Goal: Task Accomplishment & Management: Manage account settings

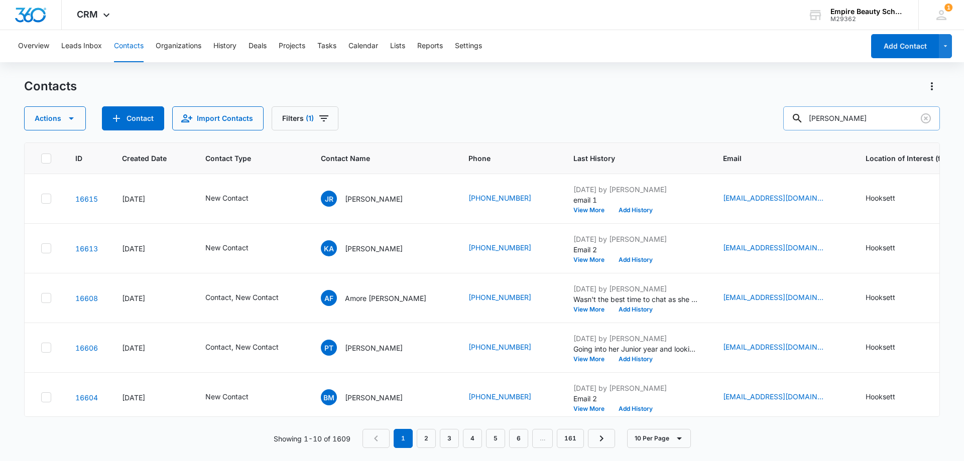
type input "[PERSON_NAME]"
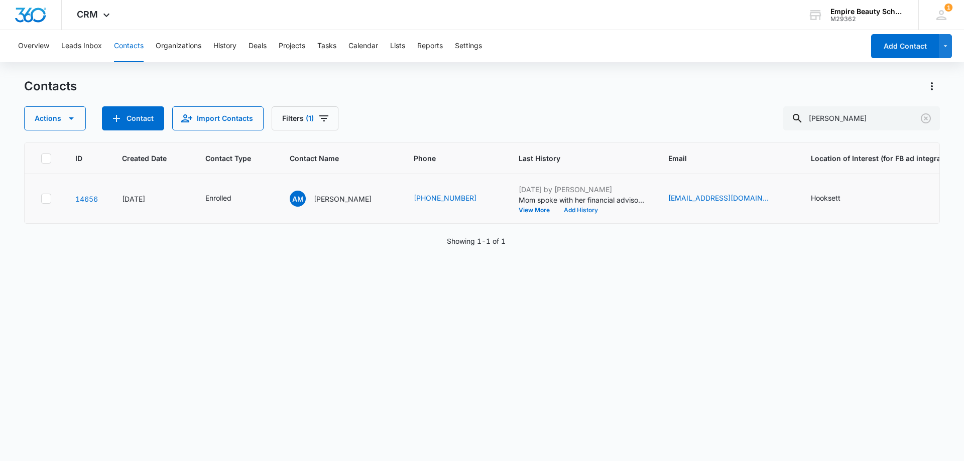
click at [557, 211] on button "Add History" at bounding box center [581, 210] width 48 height 6
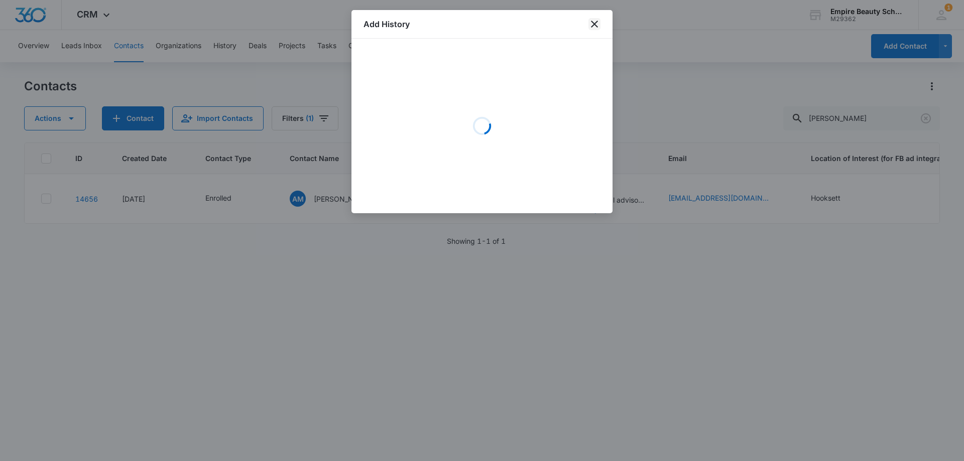
click at [597, 23] on icon "close" at bounding box center [594, 24] width 7 height 7
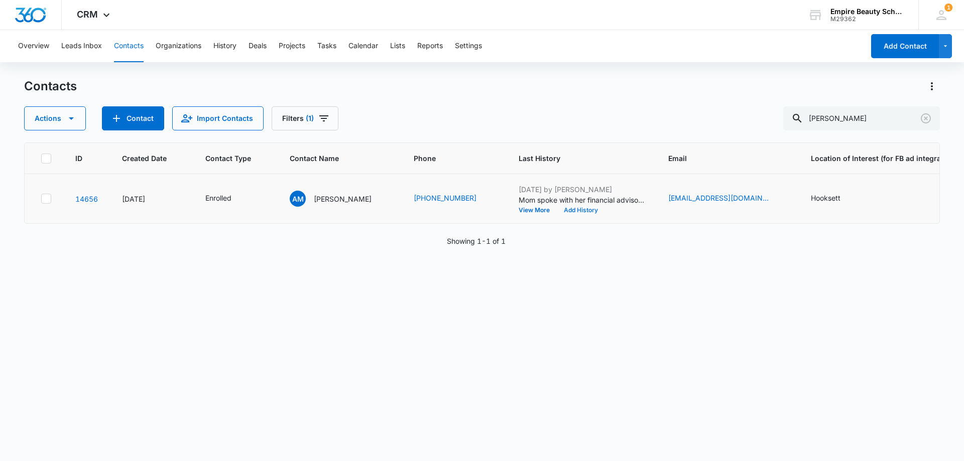
click at [573, 211] on button "Add History" at bounding box center [581, 210] width 48 height 6
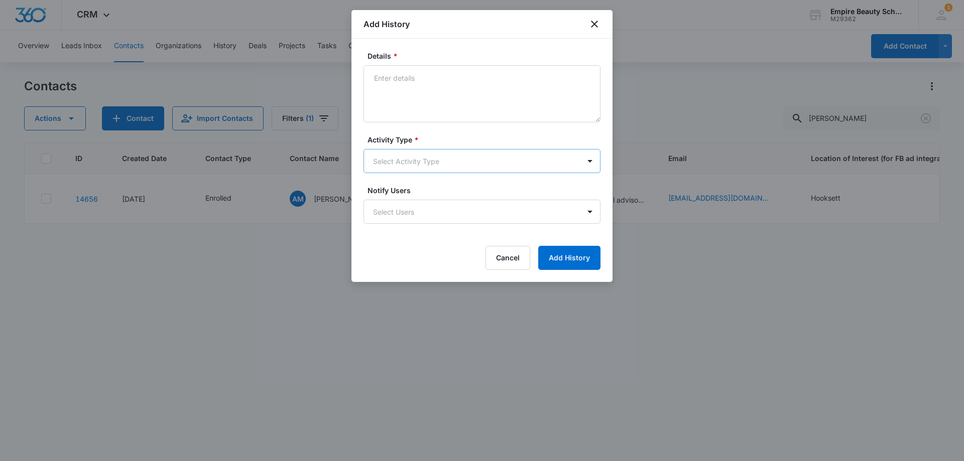
click at [413, 151] on body "CRM Apps Forms CRM Email Shop Payments POS Files Brand Settings Empire Beauty S…" at bounding box center [482, 230] width 964 height 461
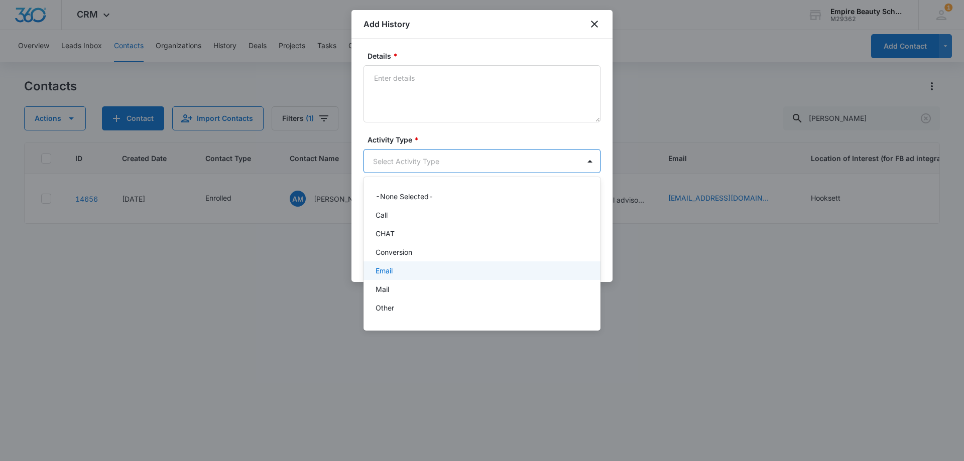
click at [396, 269] on div "Email" at bounding box center [481, 271] width 211 height 11
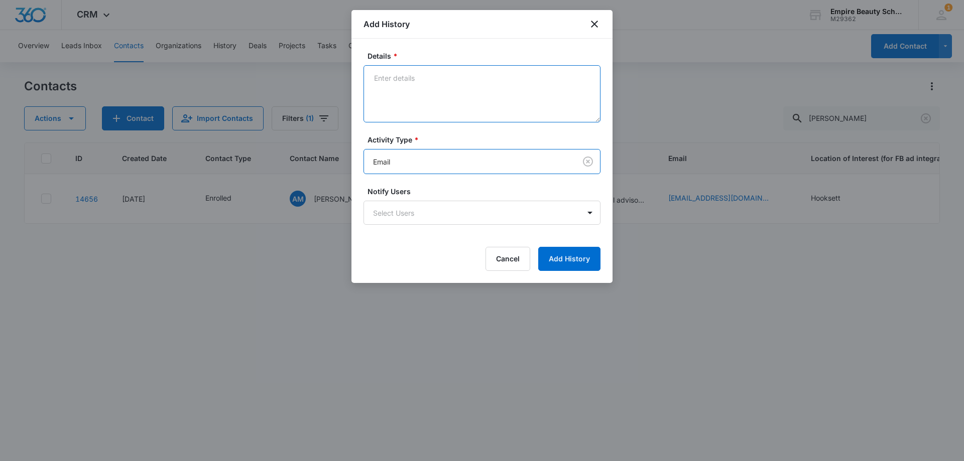
click at [403, 108] on textarea "Details *" at bounding box center [482, 93] width 237 height 57
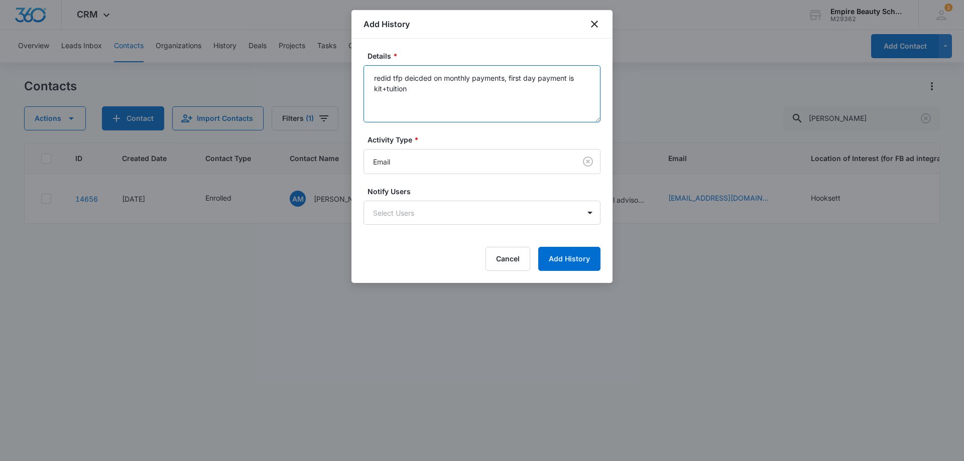
click at [420, 75] on textarea "redid tfp deicded on monthly payments, first day payment is kit+tuition" at bounding box center [482, 93] width 237 height 57
click at [422, 87] on textarea "redid tfp decided on monthly payments, first day payment is kit+tuition" at bounding box center [482, 93] width 237 height 57
type textarea "redid tfp decided on monthly payments, first day payment is kit+tuition"
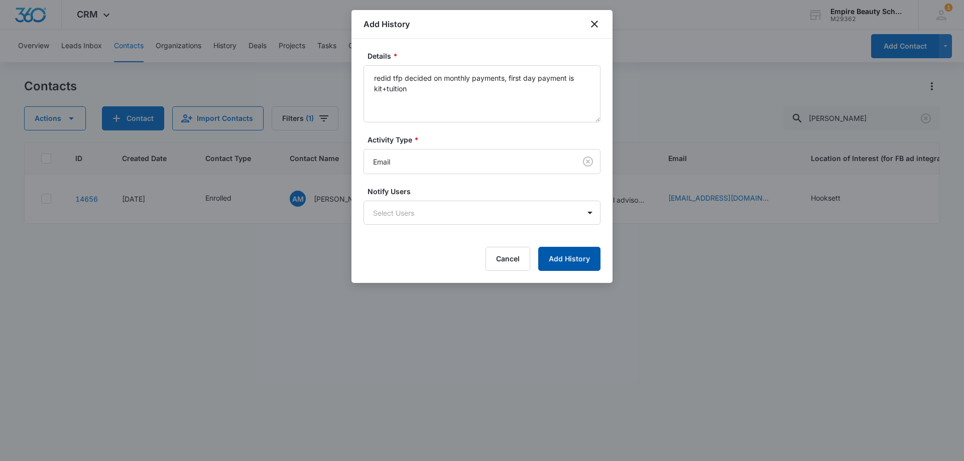
click at [575, 262] on button "Add History" at bounding box center [569, 259] width 62 height 24
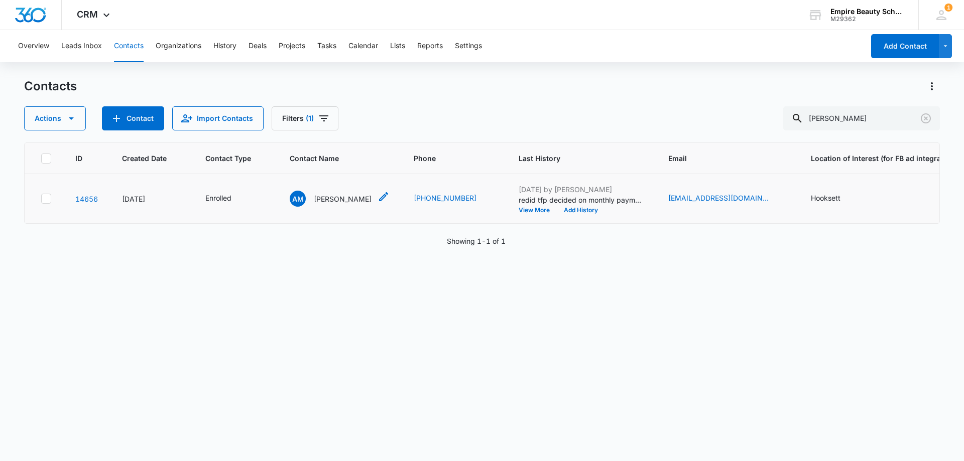
click at [331, 192] on div "AM [PERSON_NAME]" at bounding box center [331, 199] width 82 height 16
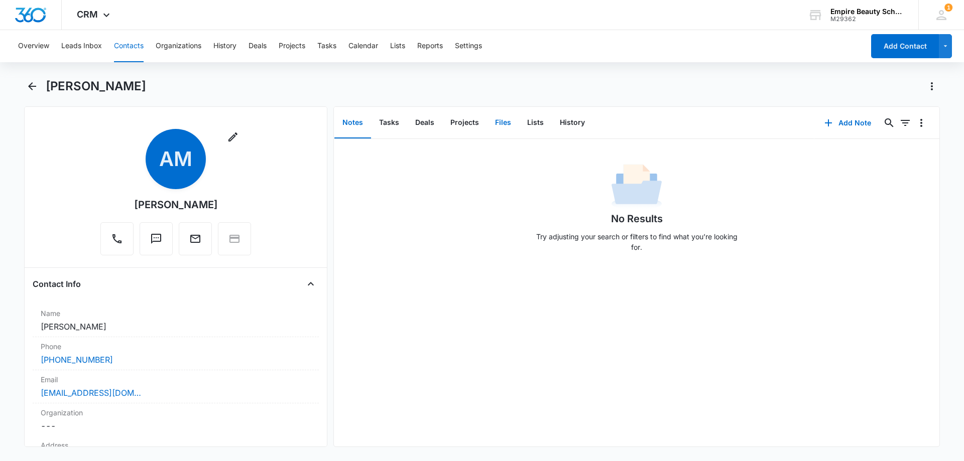
click at [495, 120] on button "Files" at bounding box center [503, 122] width 32 height 31
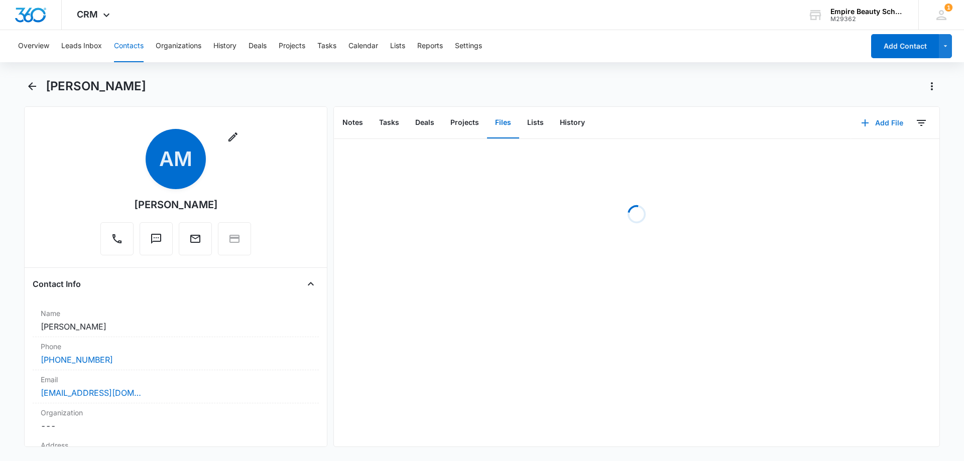
click at [880, 122] on button "Add File" at bounding box center [882, 123] width 62 height 24
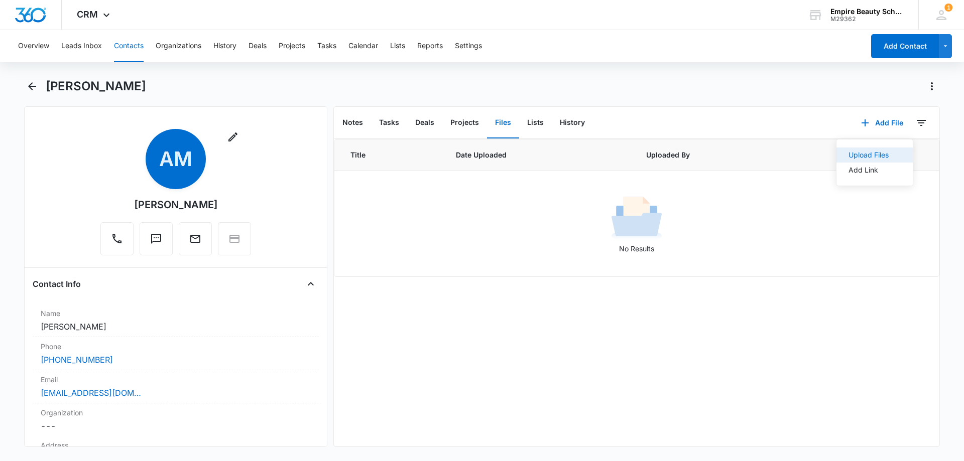
click at [859, 152] on div "Upload Files" at bounding box center [869, 155] width 40 height 7
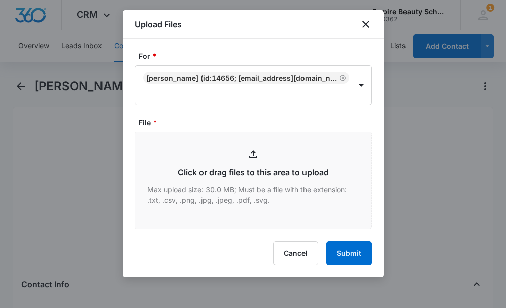
type input "C:\fakepath\[PERSON_NAME] PT COS X [DATE].pdf"
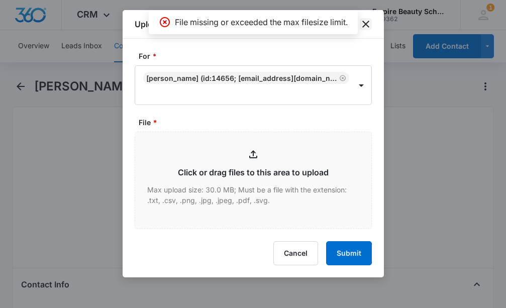
click at [362, 21] on icon "close" at bounding box center [366, 24] width 12 height 12
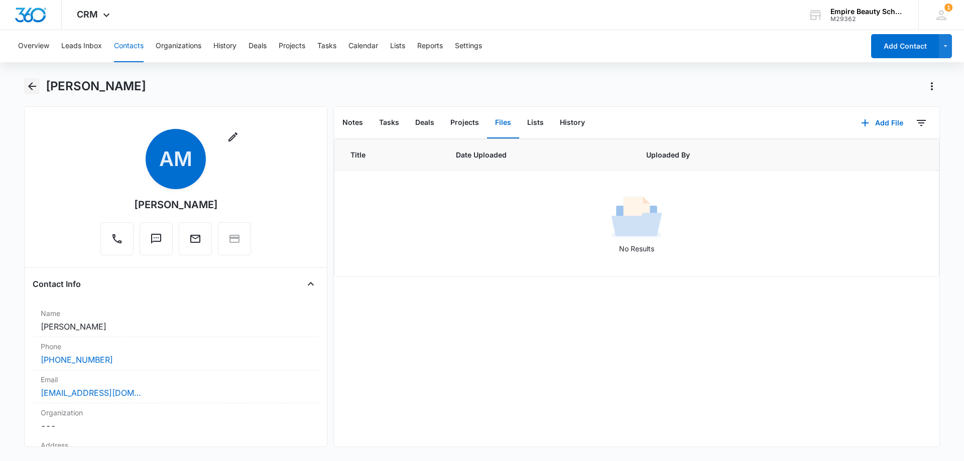
click at [37, 87] on icon "Back" at bounding box center [32, 86] width 12 height 12
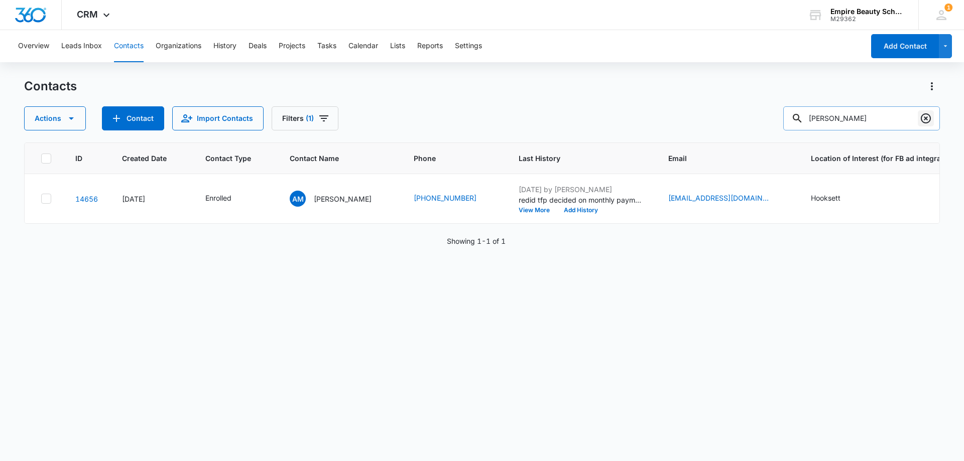
click at [925, 115] on icon "Clear" at bounding box center [926, 118] width 12 height 12
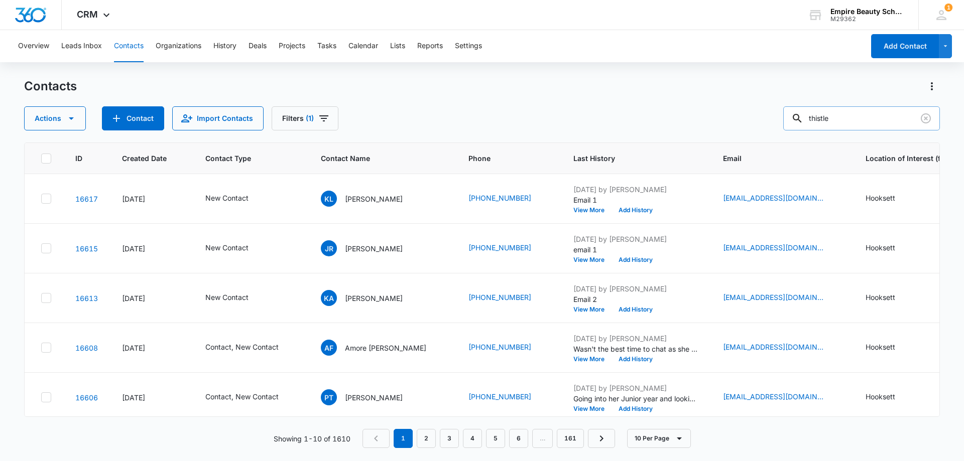
type input "thistle"
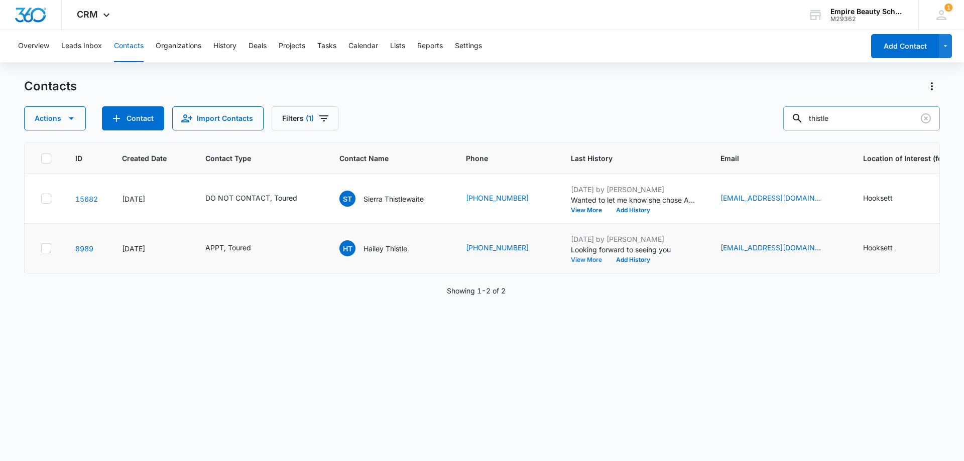
click at [584, 259] on button "View More" at bounding box center [590, 260] width 38 height 6
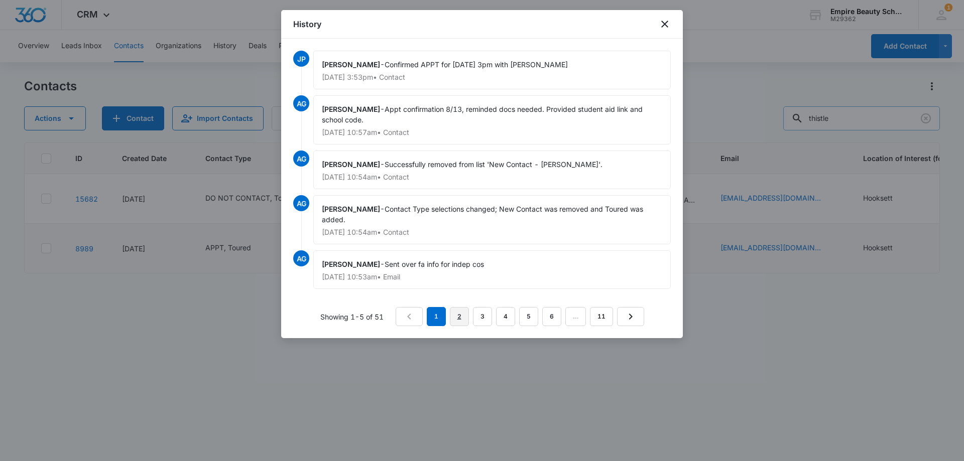
click at [461, 319] on link "2" at bounding box center [459, 316] width 19 height 19
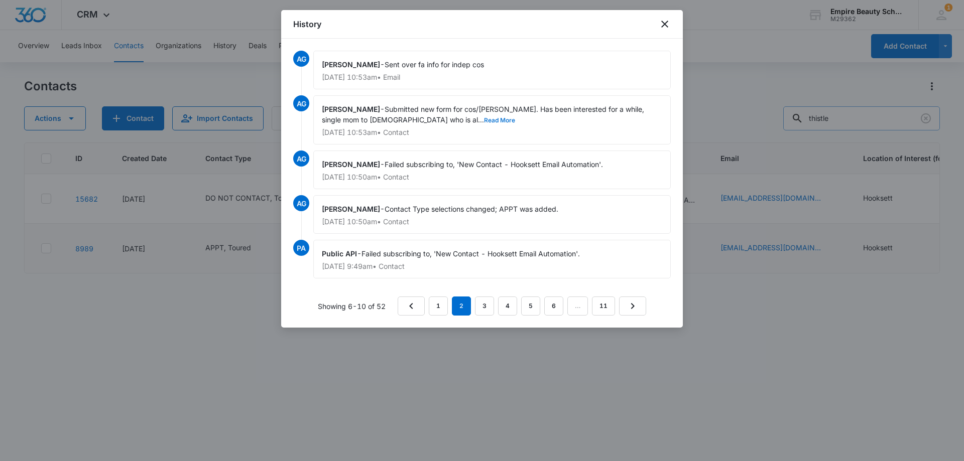
click at [484, 120] on button "Read More" at bounding box center [499, 120] width 31 height 6
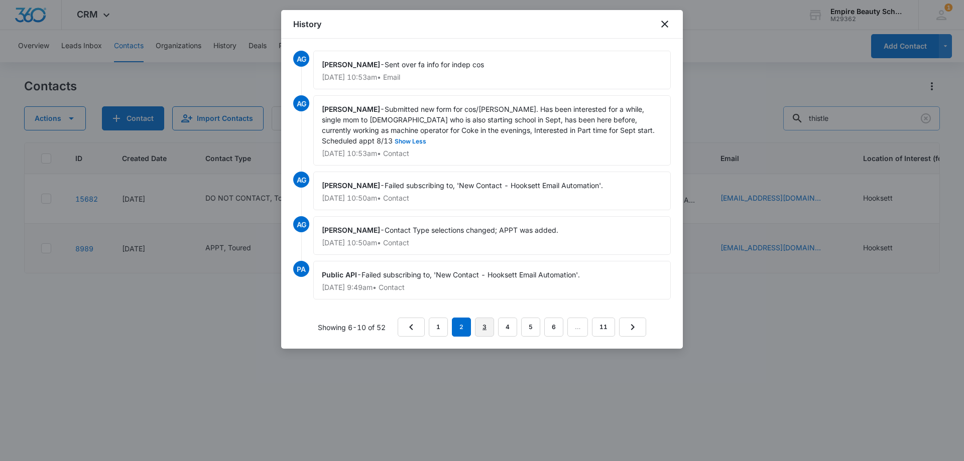
click at [490, 331] on link "3" at bounding box center [484, 327] width 19 height 19
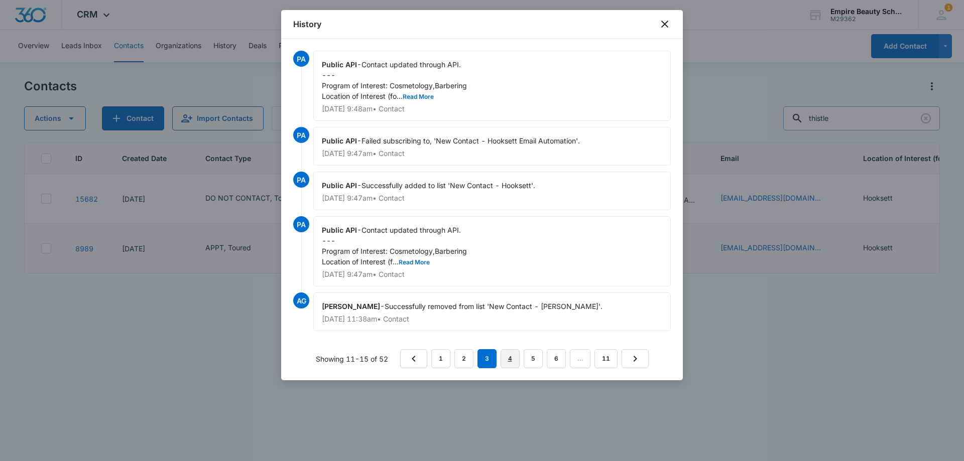
click at [510, 360] on link "4" at bounding box center [510, 358] width 19 height 19
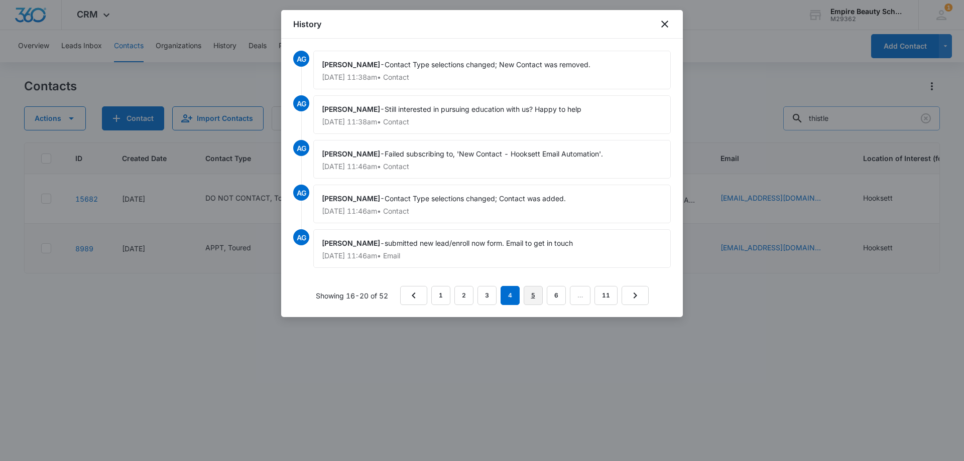
click at [527, 299] on link "5" at bounding box center [533, 295] width 19 height 19
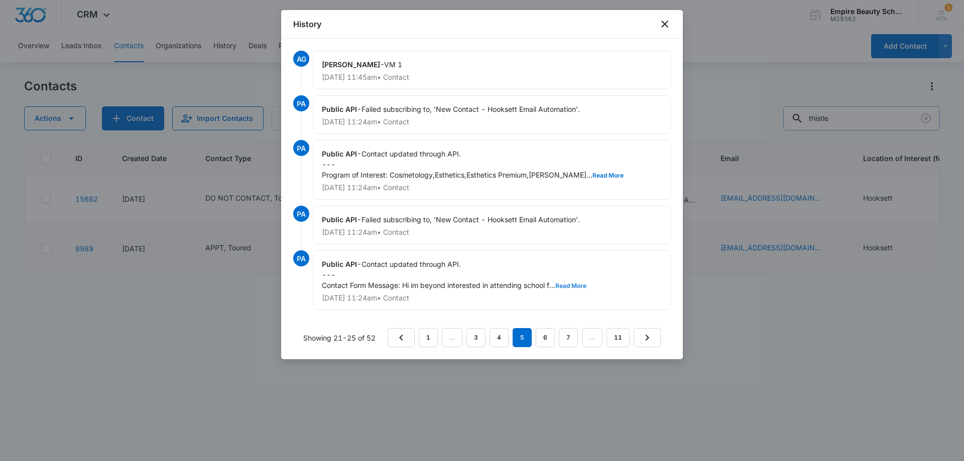
click at [581, 285] on button "Read More" at bounding box center [570, 286] width 31 height 6
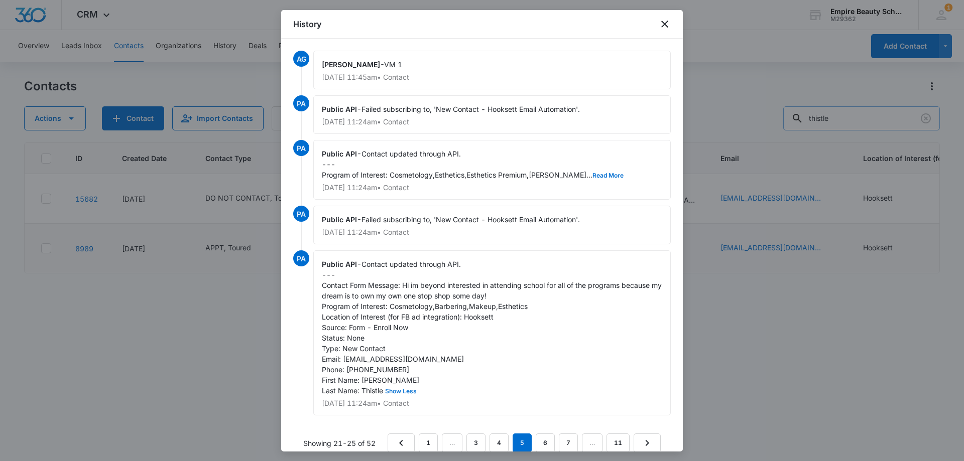
scroll to position [24, 0]
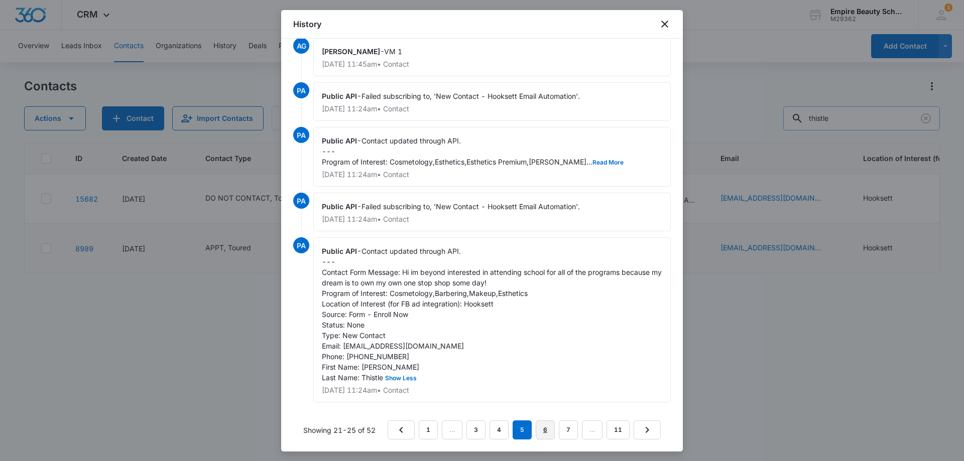
click at [543, 435] on link "6" at bounding box center [545, 430] width 19 height 19
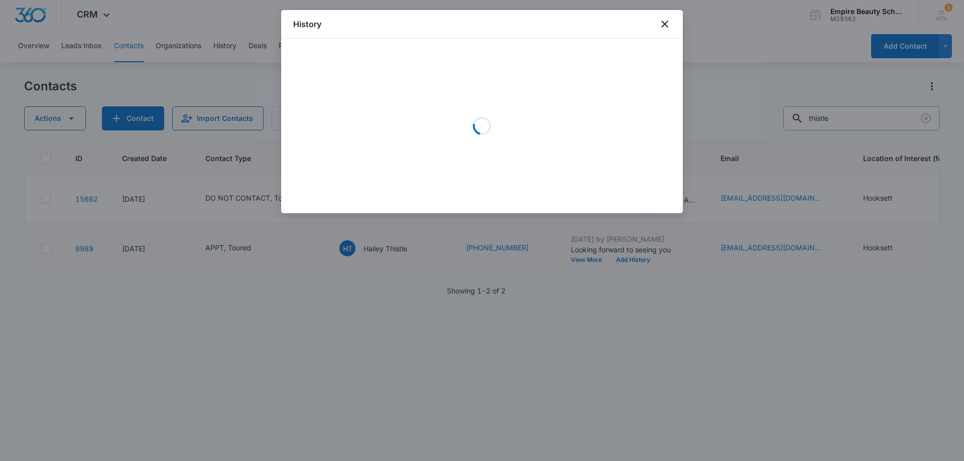
scroll to position [0, 0]
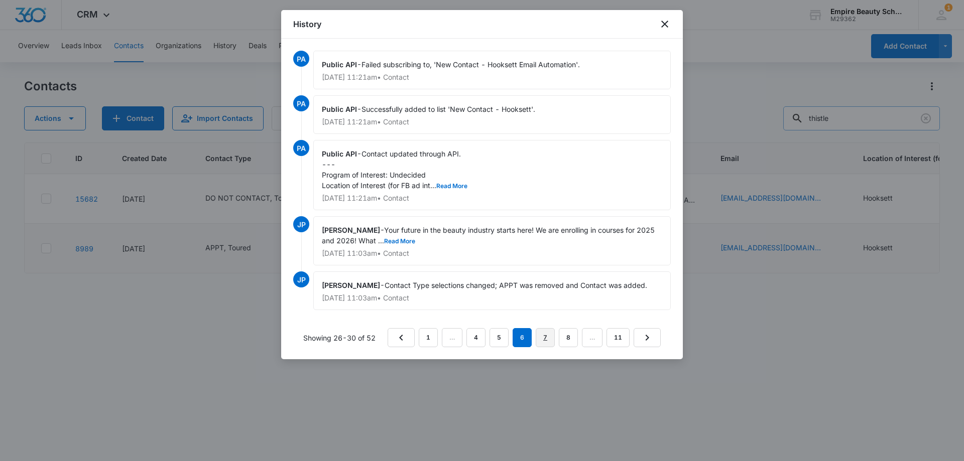
click at [548, 341] on link "7" at bounding box center [545, 337] width 19 height 19
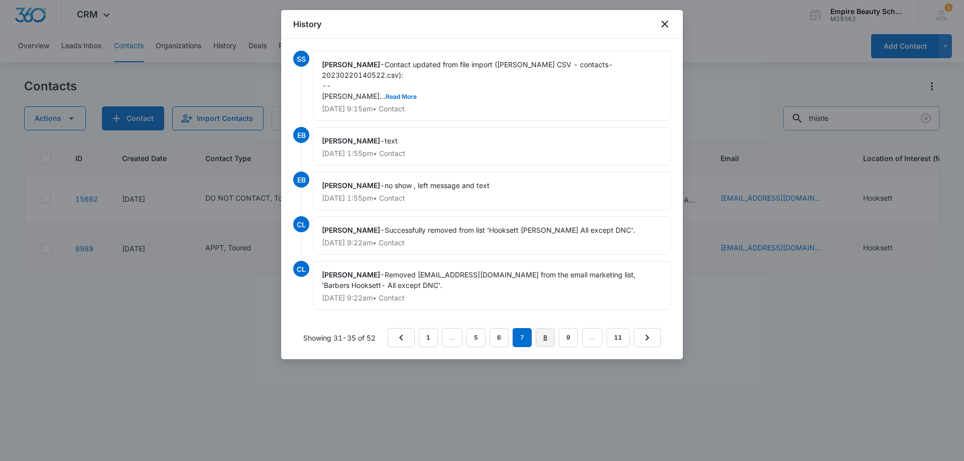
click at [548, 337] on link "8" at bounding box center [545, 337] width 19 height 19
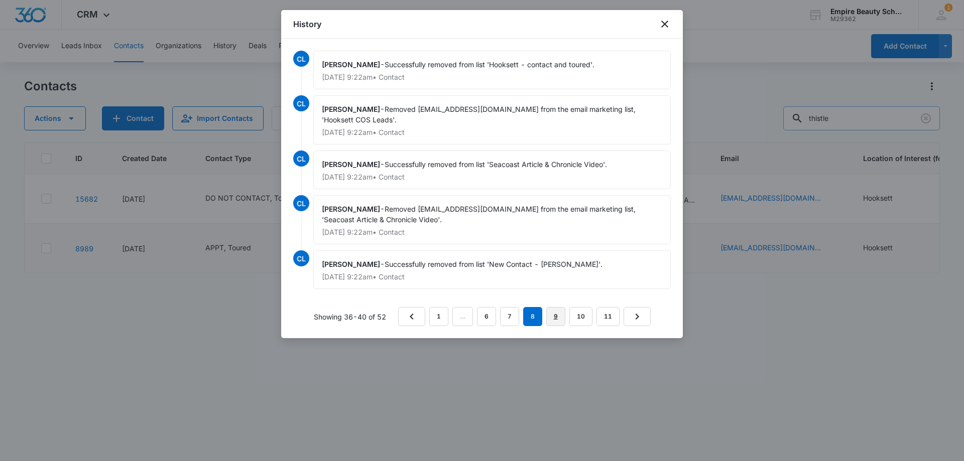
click at [561, 319] on link "9" at bounding box center [555, 316] width 19 height 19
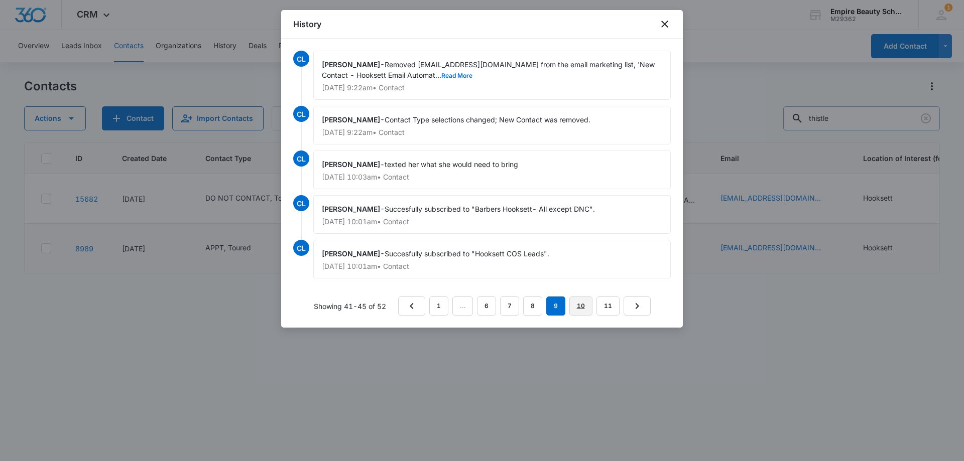
click at [575, 299] on link "10" at bounding box center [580, 306] width 23 height 19
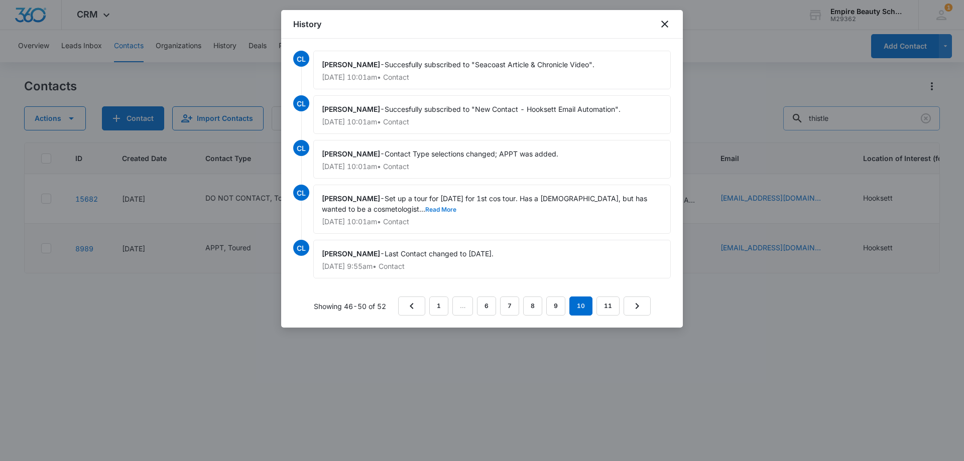
click at [425, 210] on button "Read More" at bounding box center [440, 210] width 31 height 6
click at [548, 305] on link "9" at bounding box center [555, 306] width 19 height 19
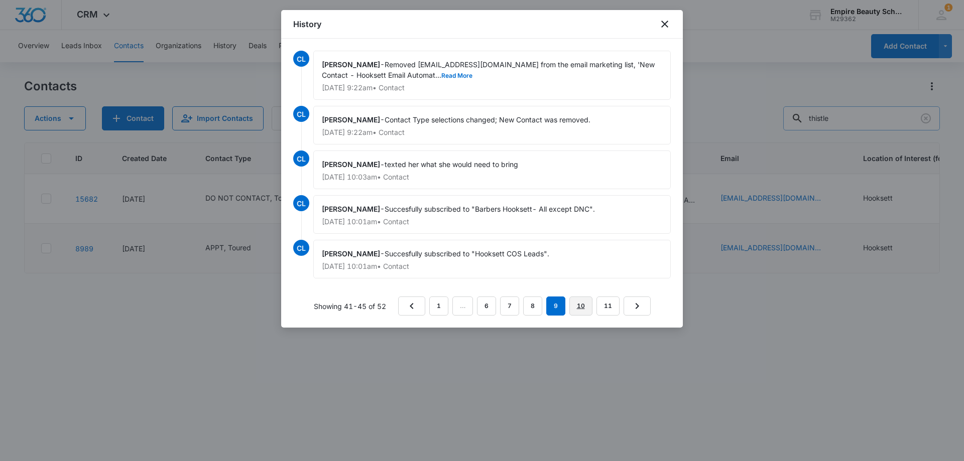
click at [585, 307] on link "10" at bounding box center [580, 306] width 23 height 19
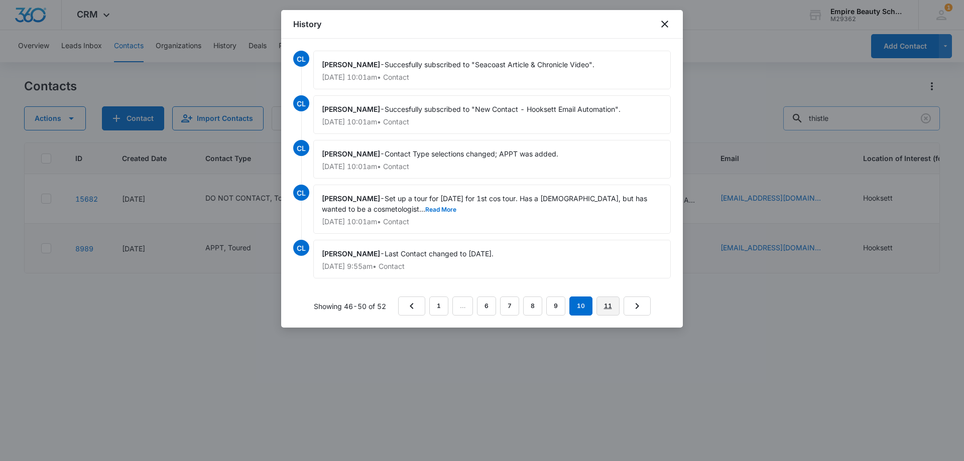
click at [598, 303] on link "11" at bounding box center [608, 306] width 23 height 19
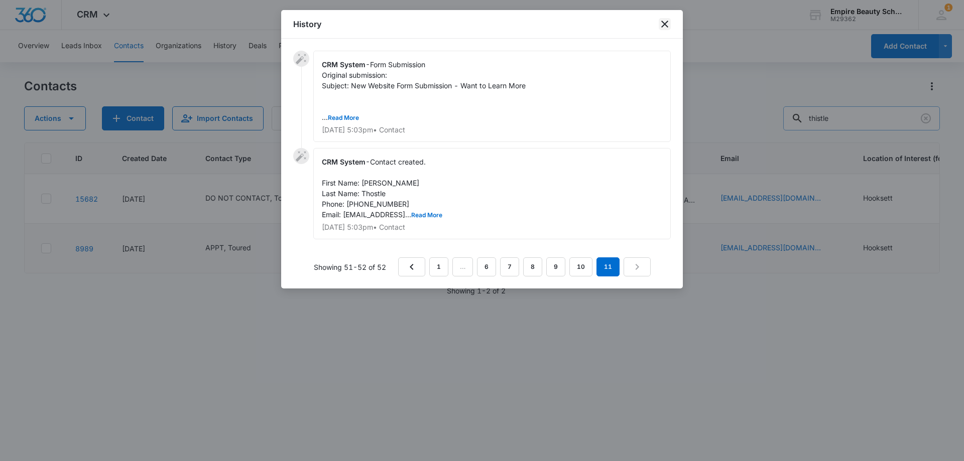
click at [666, 26] on icon "close" at bounding box center [664, 24] width 7 height 7
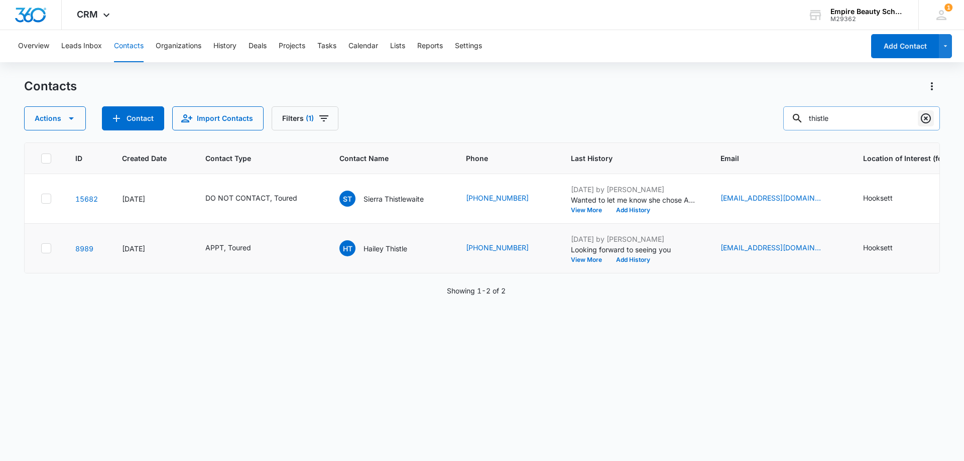
click at [924, 115] on icon "Clear" at bounding box center [926, 118] width 12 height 12
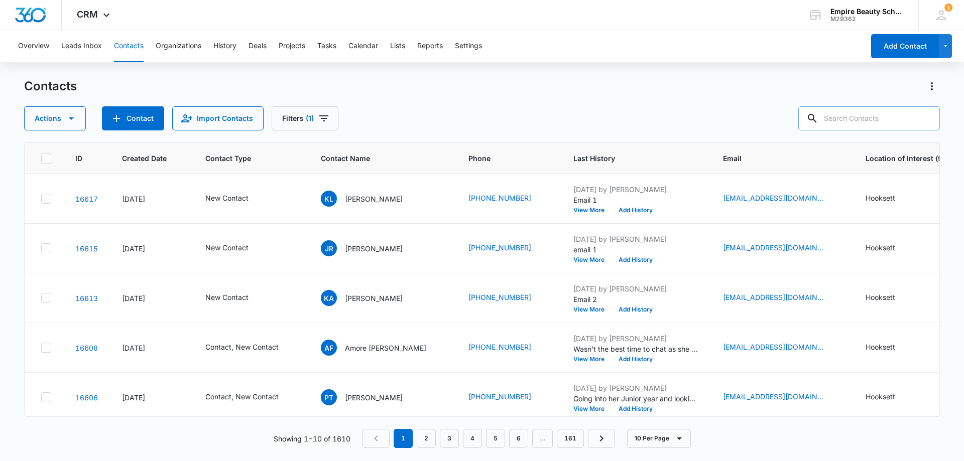
click at [853, 116] on input "text" at bounding box center [869, 118] width 142 height 24
paste input "[PHONE_NUMBER]"
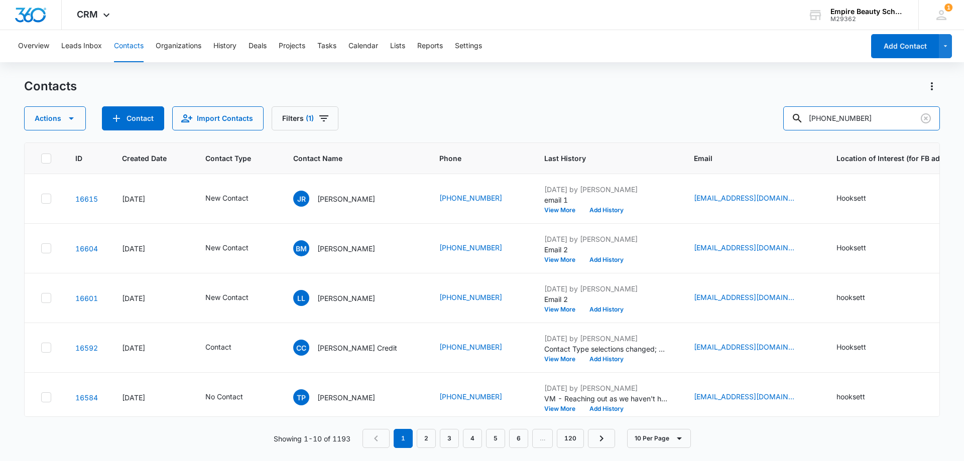
drag, startPoint x: 830, startPoint y: 115, endPoint x: 791, endPoint y: 126, distance: 39.9
click at [791, 126] on div "Actions Contact Import Contacts Filters (1) [PHONE_NUMBER]" at bounding box center [482, 118] width 916 height 24
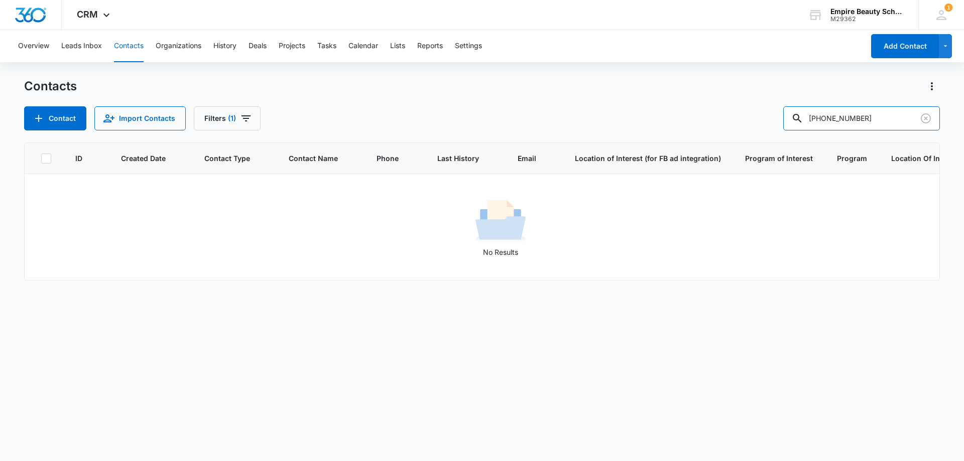
drag, startPoint x: 854, startPoint y: 117, endPoint x: 761, endPoint y: 121, distance: 93.5
click at [761, 121] on div "Contact Import Contacts Filters (1) [PHONE_NUMBER]" at bounding box center [482, 118] width 916 height 24
type input "6960"
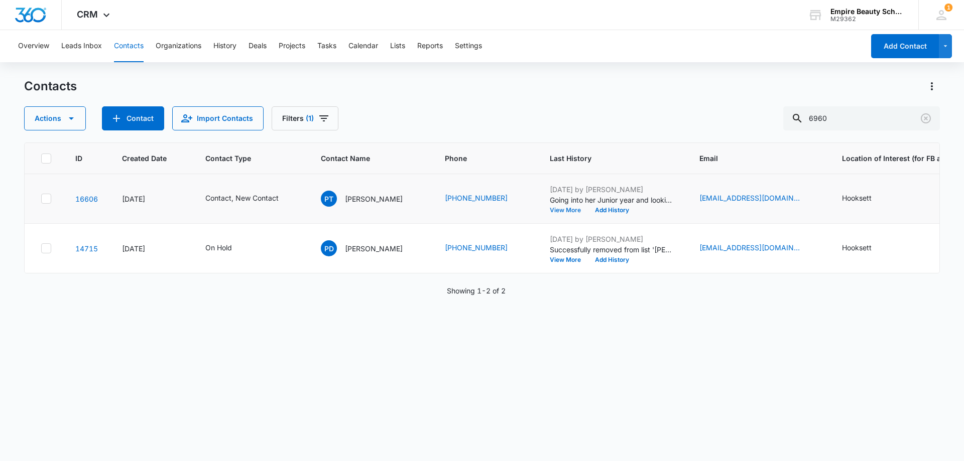
click at [550, 207] on button "View More" at bounding box center [569, 210] width 38 height 6
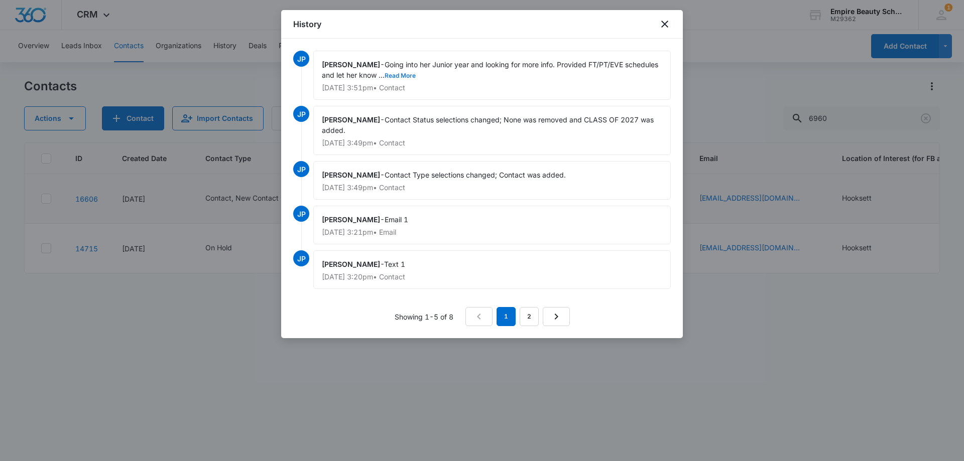
click at [416, 73] on button "Read More" at bounding box center [400, 76] width 31 height 6
click at [663, 27] on icon "close" at bounding box center [665, 24] width 12 height 12
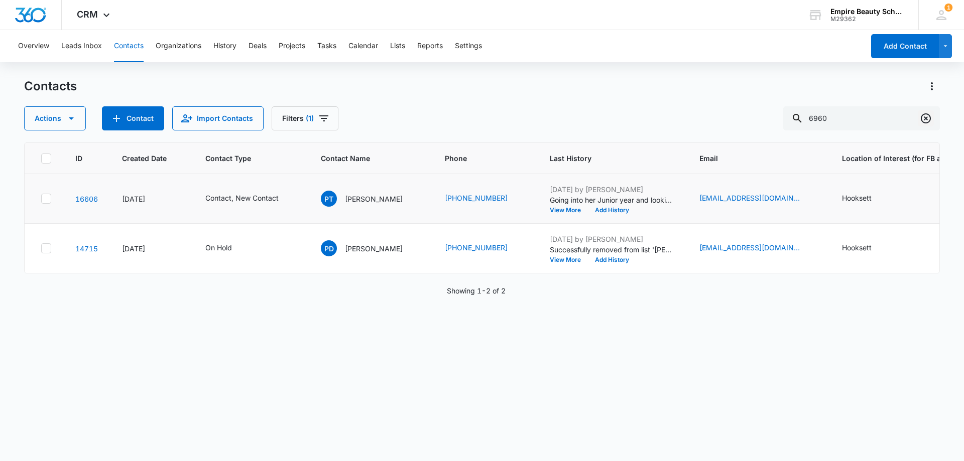
click at [932, 123] on button "Clear" at bounding box center [926, 118] width 16 height 16
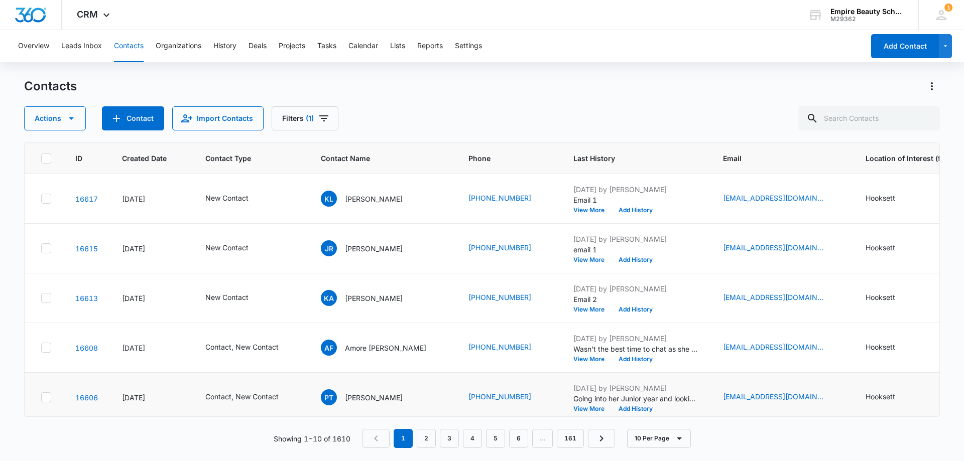
drag, startPoint x: 391, startPoint y: 81, endPoint x: 379, endPoint y: 74, distance: 14.6
click at [387, 79] on div "Contacts" at bounding box center [482, 86] width 916 height 16
click at [859, 112] on input "text" at bounding box center [869, 118] width 142 height 24
paste input "[PHONE_NUMBER]"
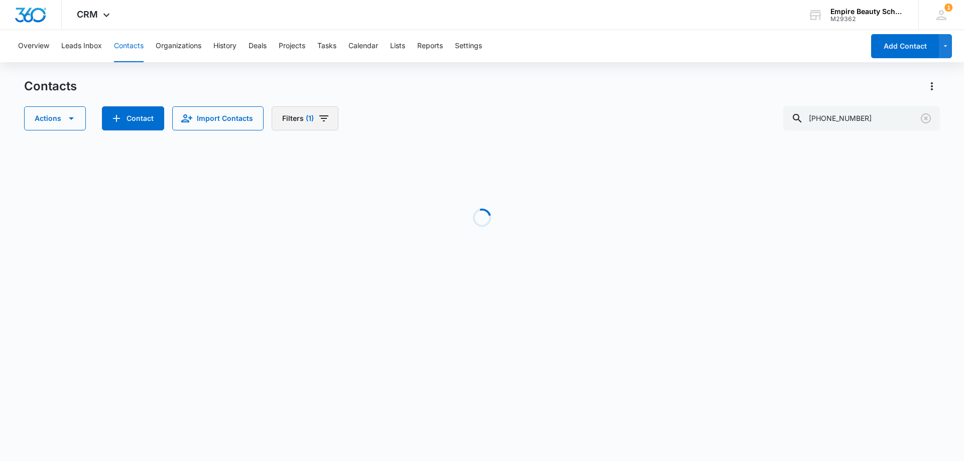
click at [302, 126] on button "Filters (1)" at bounding box center [305, 118] width 67 height 24
click at [297, 323] on button "Clear All" at bounding box center [339, 321] width 115 height 19
click at [417, 110] on div "Actions Contact Import Contacts Filters Assigned To Sources Status Type Organiz…" at bounding box center [482, 118] width 916 height 24
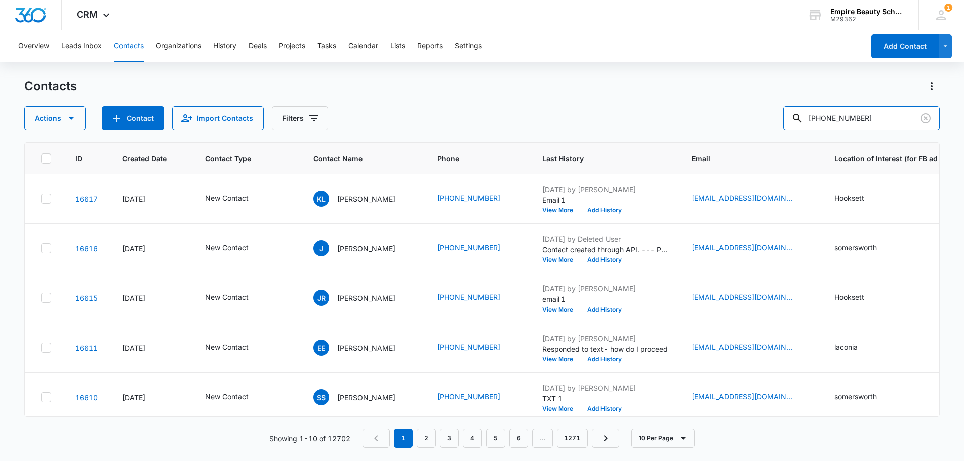
drag, startPoint x: 833, startPoint y: 117, endPoint x: 768, endPoint y: 122, distance: 64.4
click at [768, 122] on div "Actions Contact Import Contacts Filters [PHONE_NUMBER]" at bounding box center [482, 118] width 916 height 24
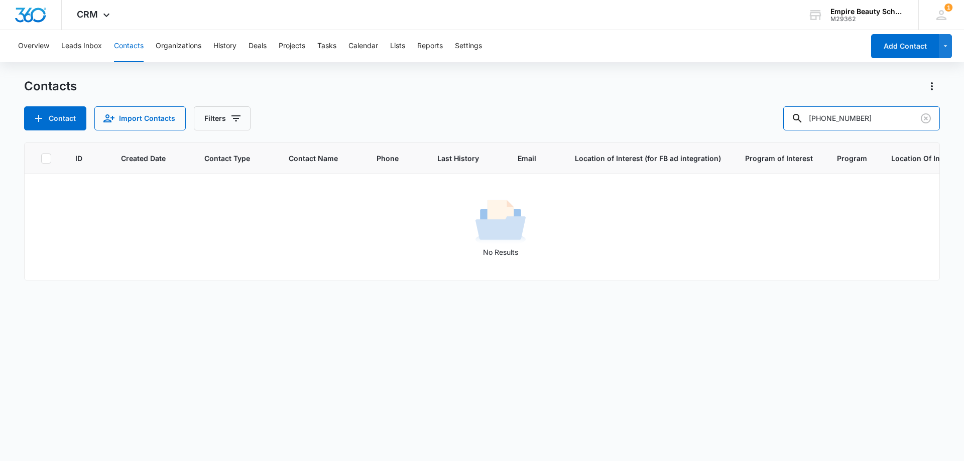
drag, startPoint x: 852, startPoint y: 114, endPoint x: 687, endPoint y: 110, distance: 165.2
click at [687, 110] on div "Contact Import Contacts Filters [PHONE_NUMBER]" at bounding box center [482, 118] width 916 height 24
type input "7945"
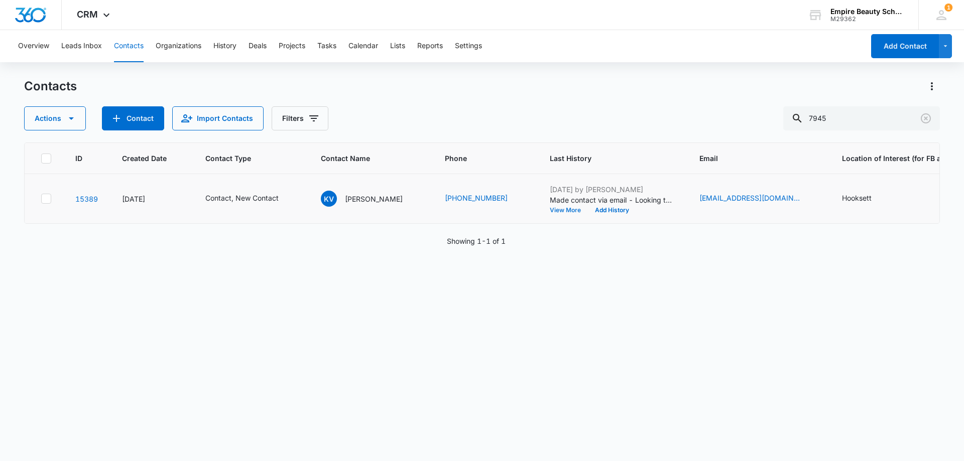
click at [556, 211] on button "View More" at bounding box center [569, 210] width 38 height 6
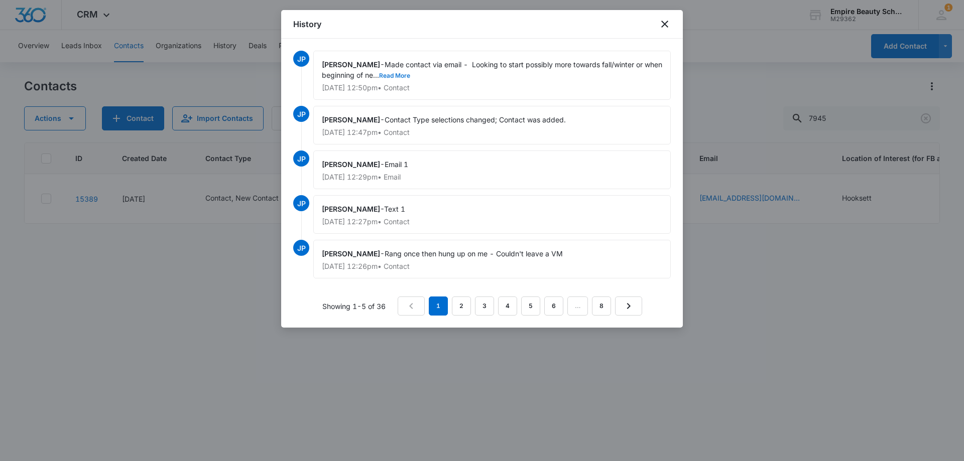
click at [410, 77] on button "Read More" at bounding box center [394, 76] width 31 height 6
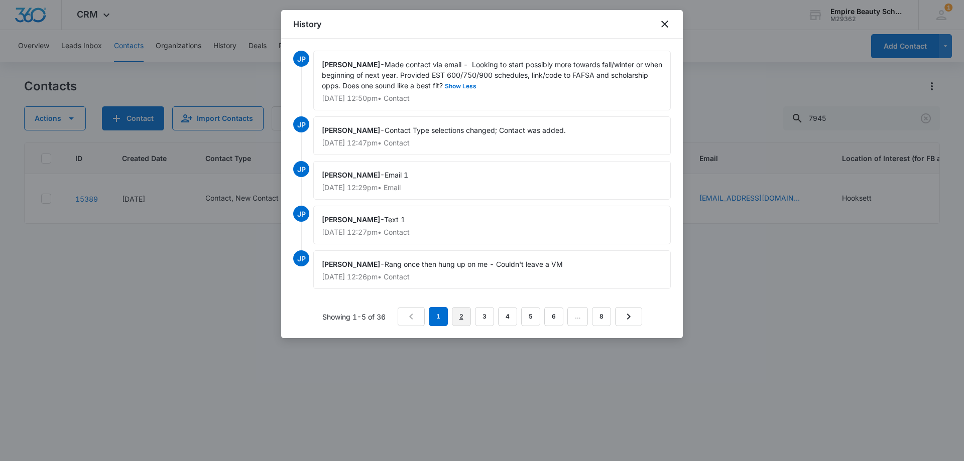
click at [465, 326] on link "2" at bounding box center [461, 316] width 19 height 19
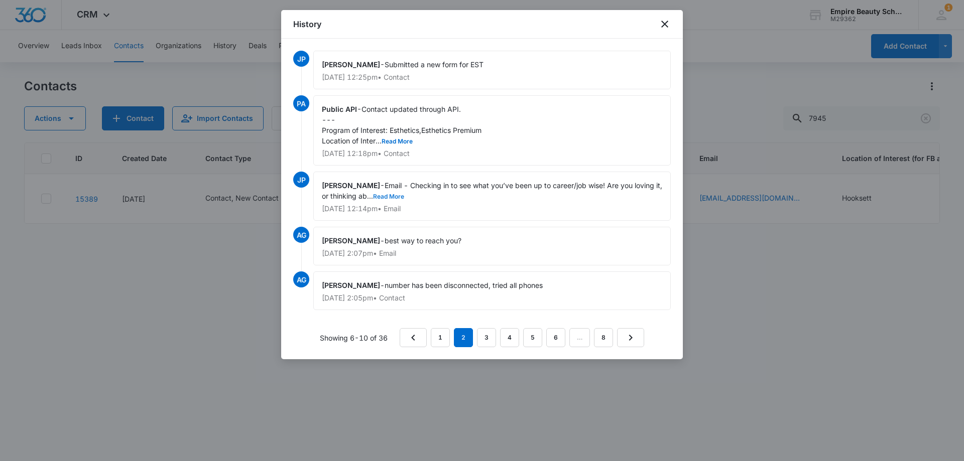
click at [400, 194] on button "Read More" at bounding box center [388, 197] width 31 height 6
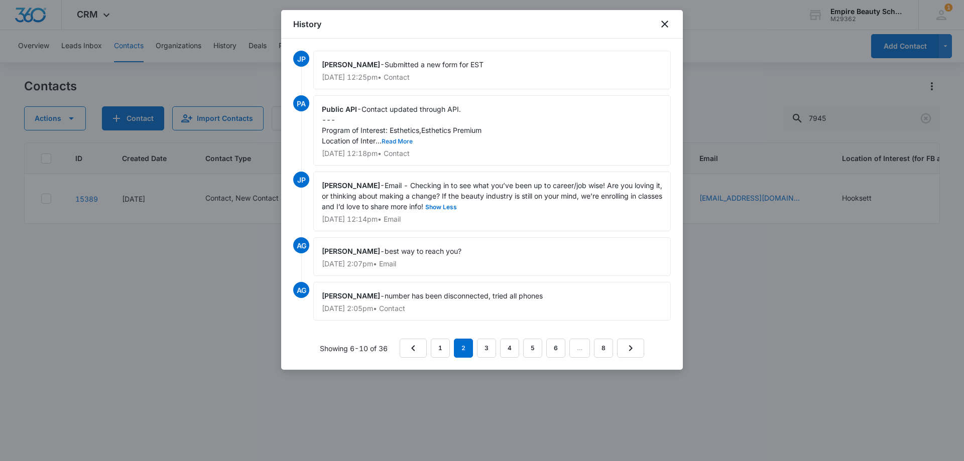
click at [404, 143] on button "Read More" at bounding box center [397, 142] width 31 height 6
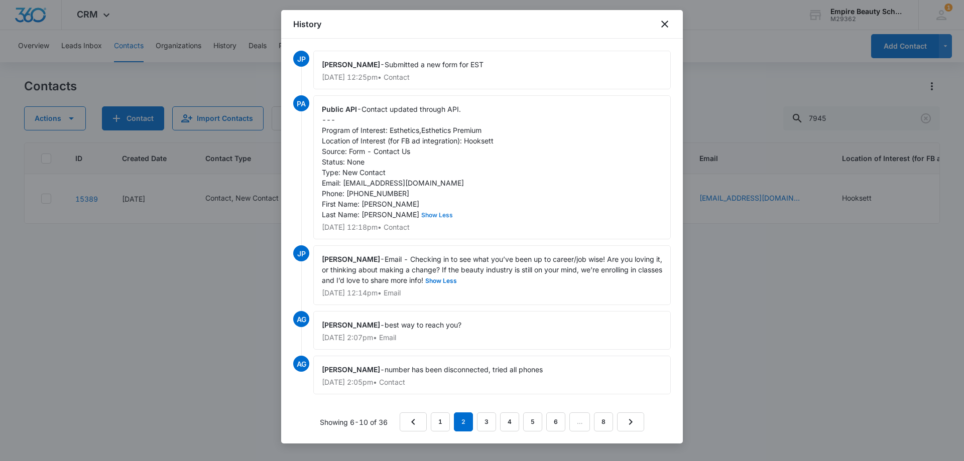
scroll to position [3, 0]
click at [483, 427] on link "3" at bounding box center [486, 422] width 19 height 19
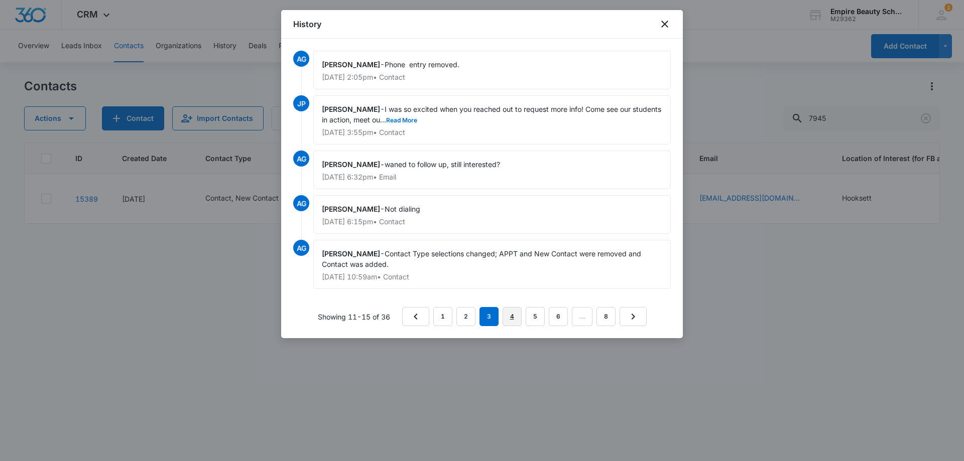
click at [509, 321] on link "4" at bounding box center [512, 316] width 19 height 19
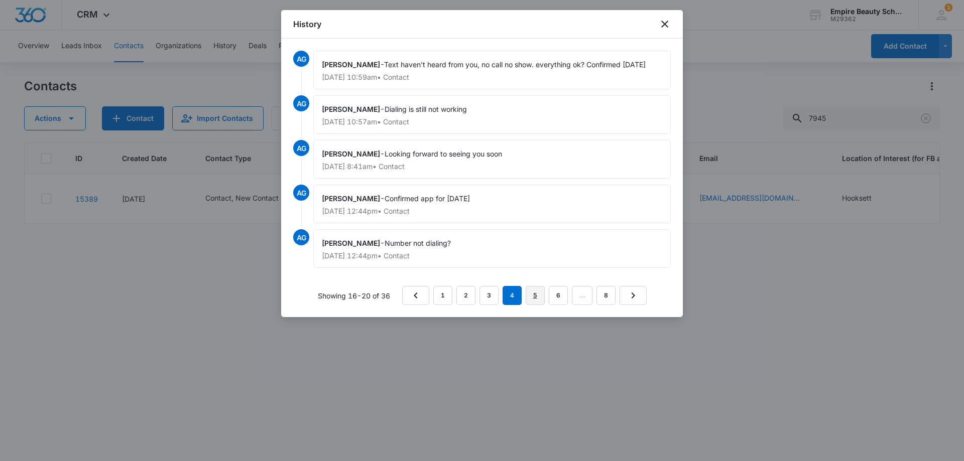
click at [532, 293] on link "5" at bounding box center [535, 295] width 19 height 19
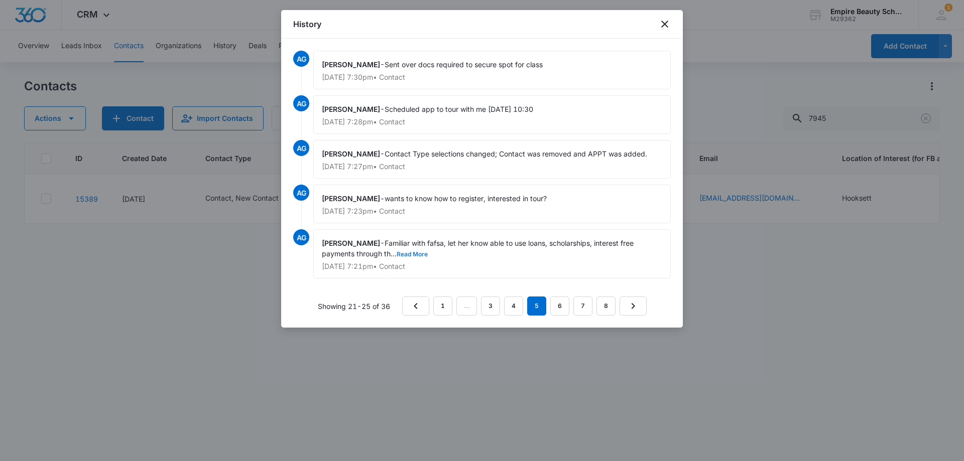
click at [413, 254] on button "Read More" at bounding box center [412, 255] width 31 height 6
click at [553, 303] on link "6" at bounding box center [559, 306] width 19 height 19
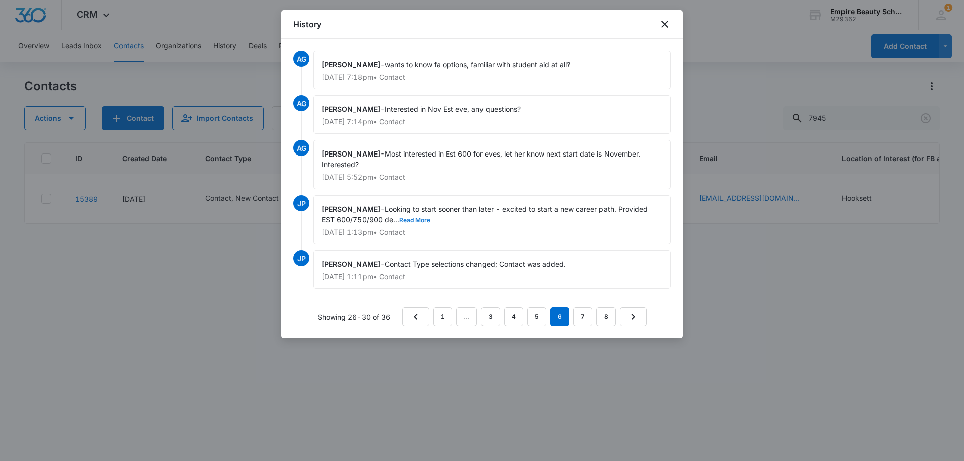
click at [417, 218] on button "Read More" at bounding box center [414, 220] width 31 height 6
click at [579, 312] on link "7" at bounding box center [582, 316] width 19 height 19
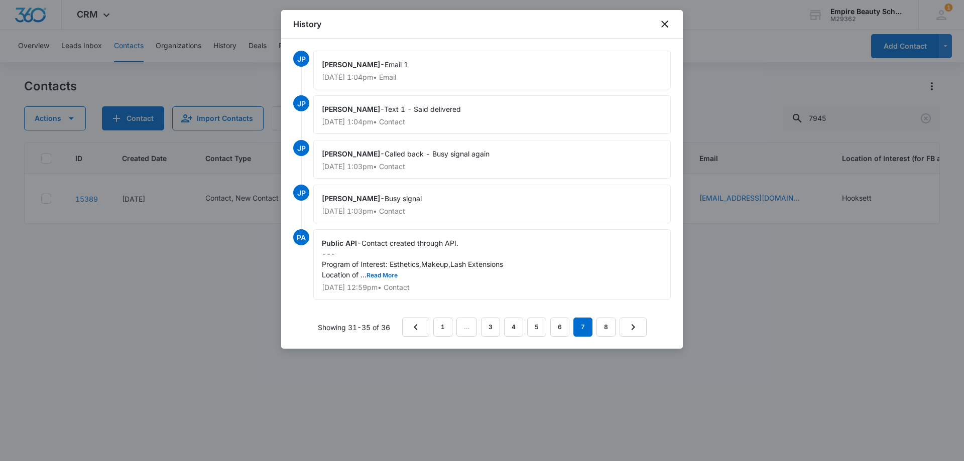
click at [389, 280] on div "Public API - Contact created through API. --- Program of Interest: Esthetics,Ma…" at bounding box center [492, 264] width 358 height 70
click at [388, 276] on button "Read More" at bounding box center [382, 276] width 31 height 6
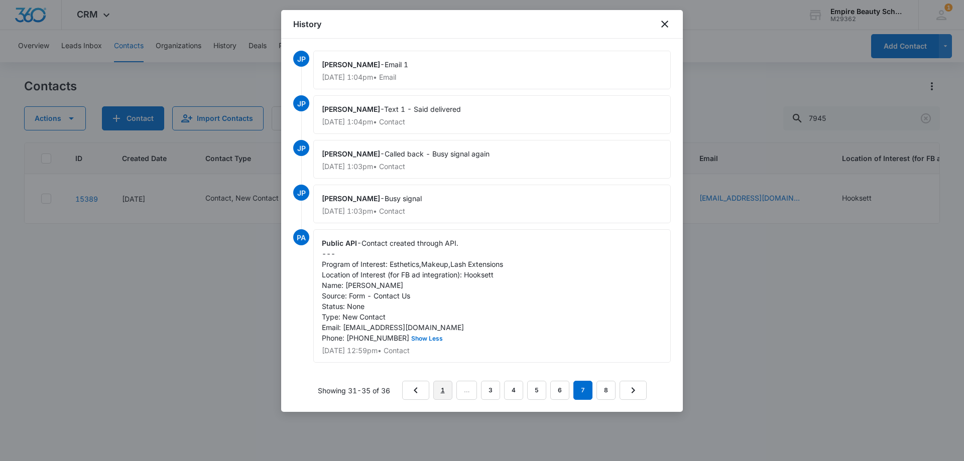
click at [443, 400] on link "1" at bounding box center [442, 390] width 19 height 19
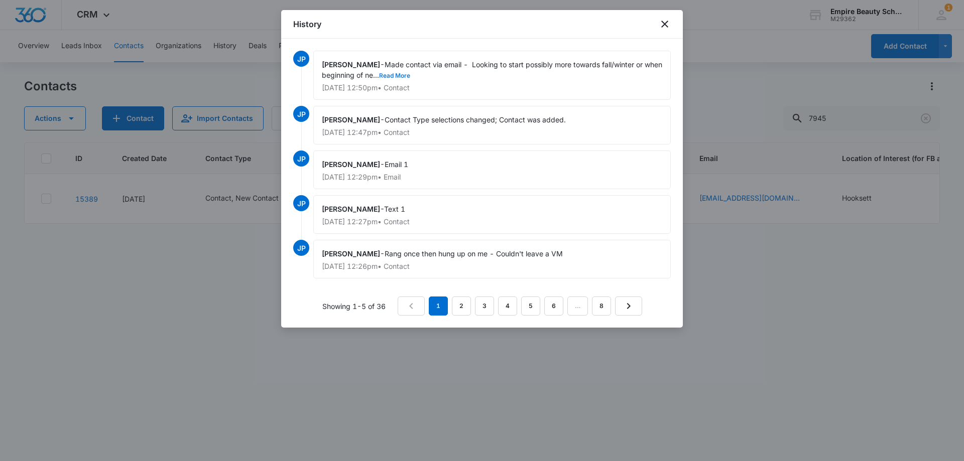
click at [410, 73] on button "Read More" at bounding box center [394, 76] width 31 height 6
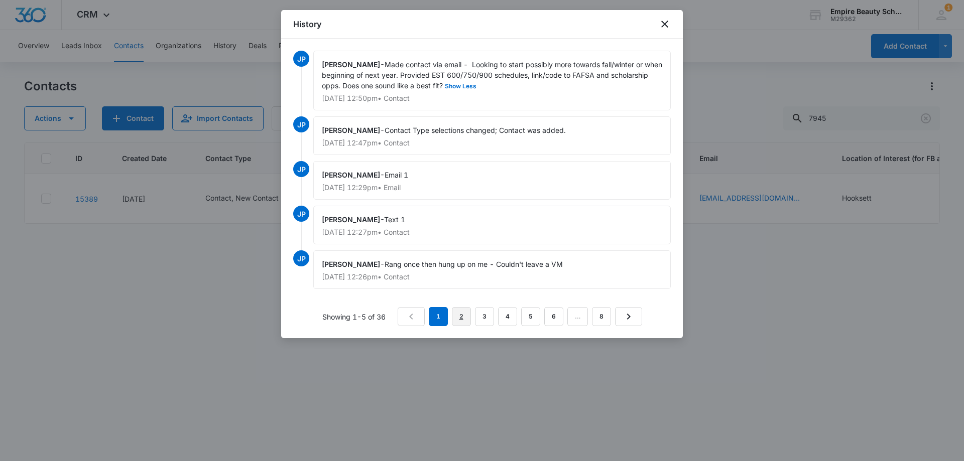
click at [456, 326] on link "2" at bounding box center [461, 316] width 19 height 19
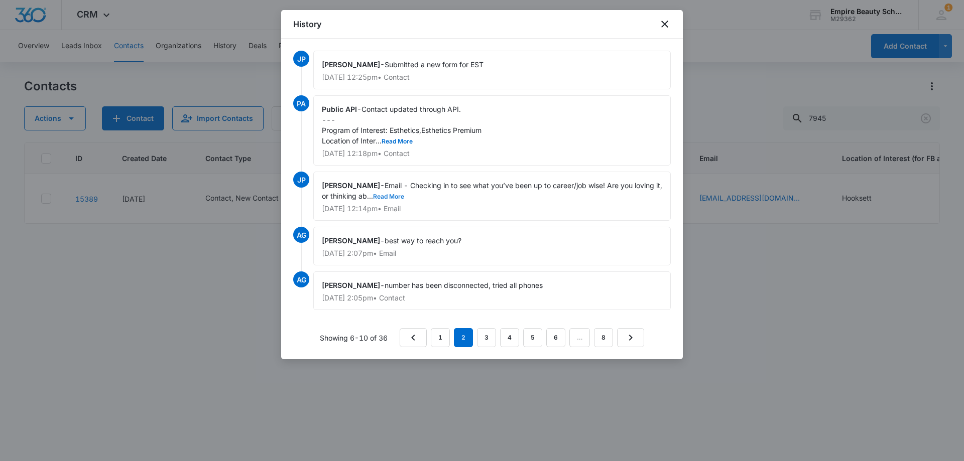
click at [400, 195] on button "Read More" at bounding box center [388, 197] width 31 height 6
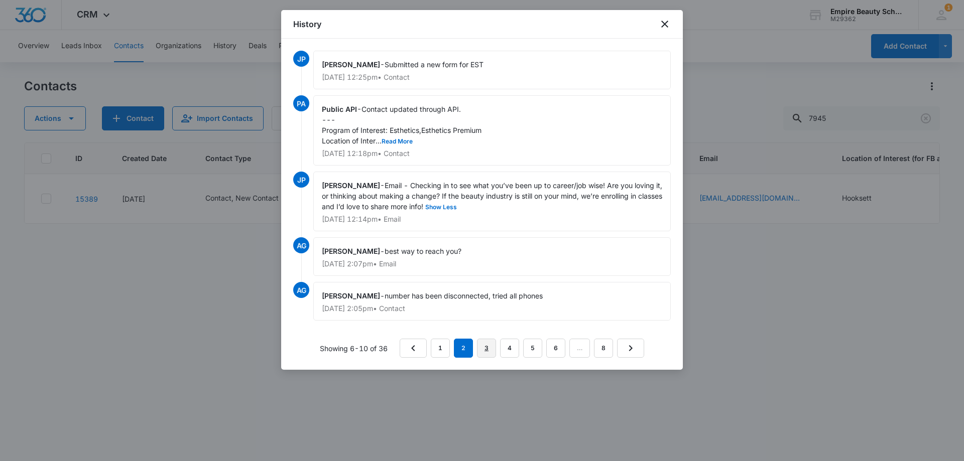
click at [489, 345] on link "3" at bounding box center [486, 348] width 19 height 19
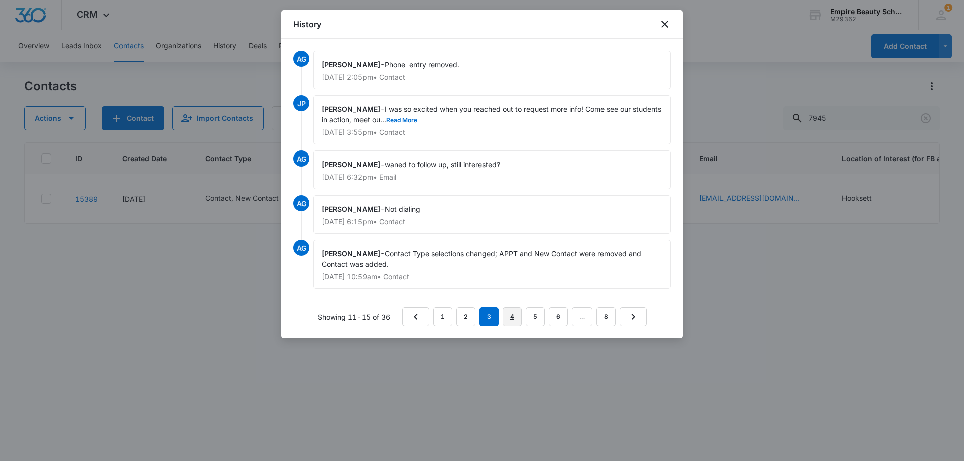
click at [517, 313] on link "4" at bounding box center [512, 316] width 19 height 19
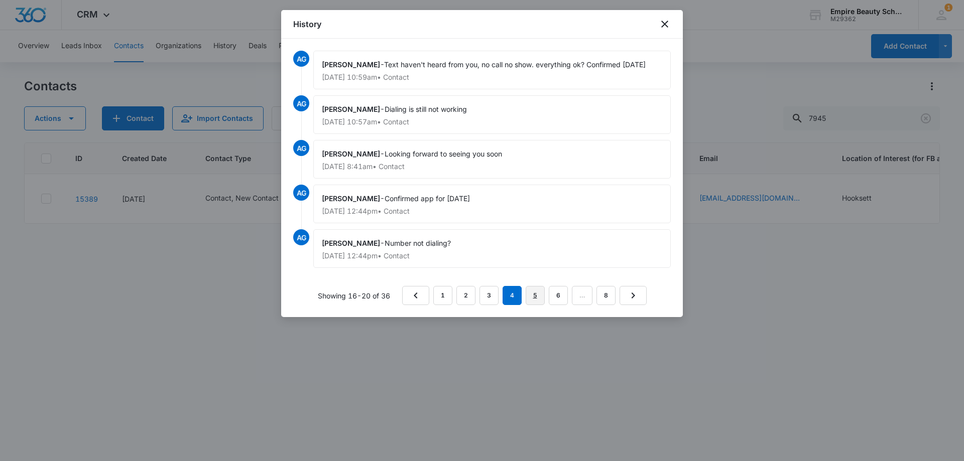
click at [537, 296] on link "5" at bounding box center [535, 295] width 19 height 19
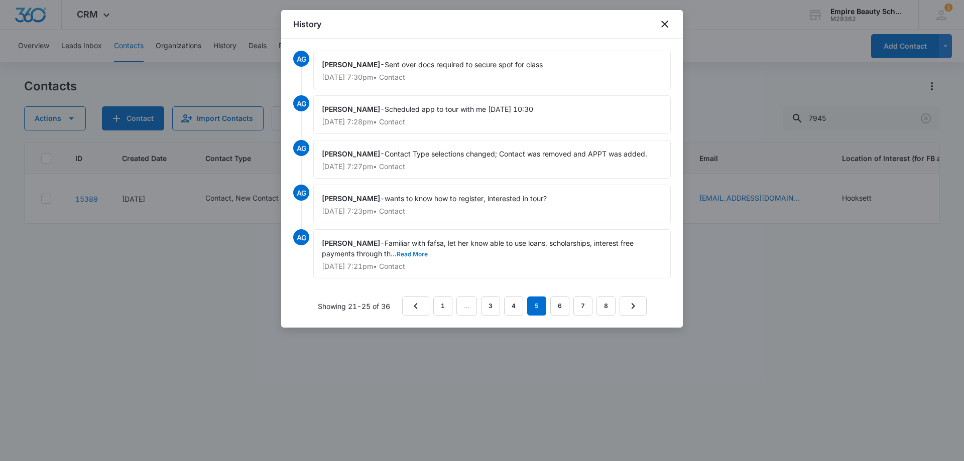
click at [419, 253] on button "Read More" at bounding box center [412, 255] width 31 height 6
click at [513, 304] on link "4" at bounding box center [513, 306] width 19 height 19
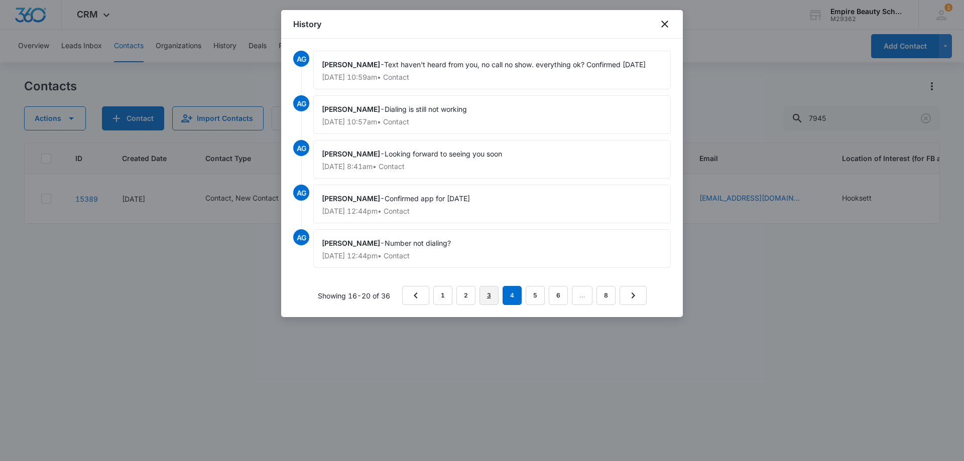
click at [489, 296] on link "3" at bounding box center [489, 295] width 19 height 19
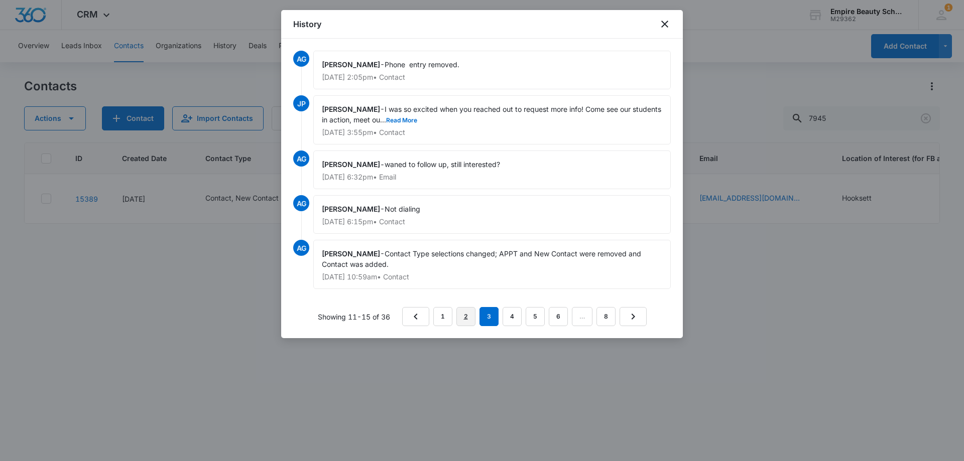
click at [464, 314] on link "2" at bounding box center [465, 316] width 19 height 19
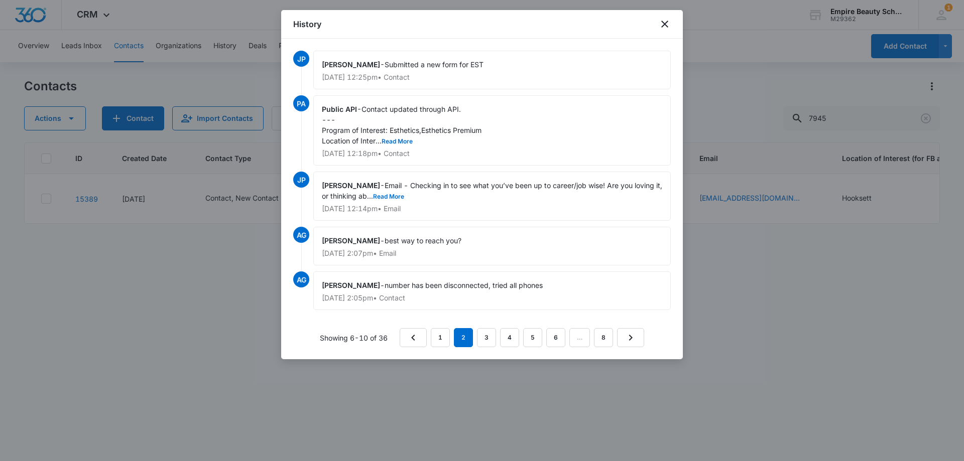
click at [403, 191] on div "[PERSON_NAME] - Email - Checking in to see what you’ve been up to career/job wi…" at bounding box center [492, 196] width 358 height 49
click at [404, 194] on button "Read More" at bounding box center [388, 197] width 31 height 6
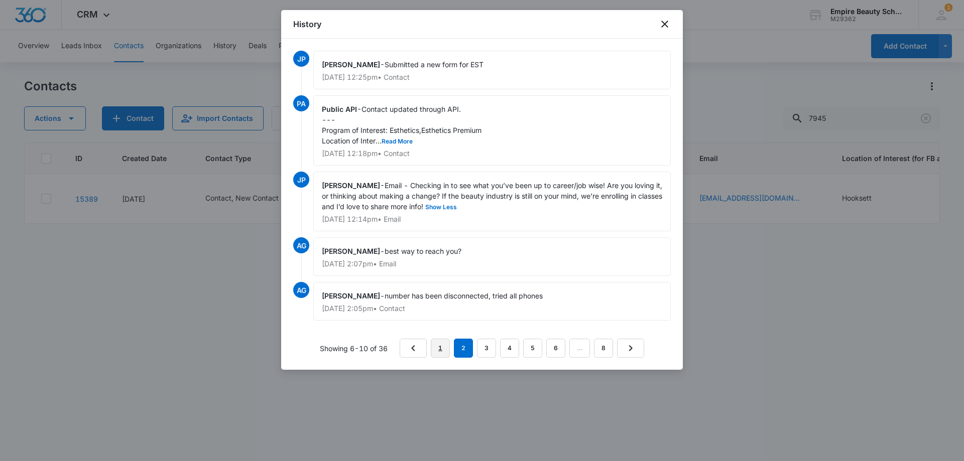
click at [445, 349] on link "1" at bounding box center [440, 348] width 19 height 19
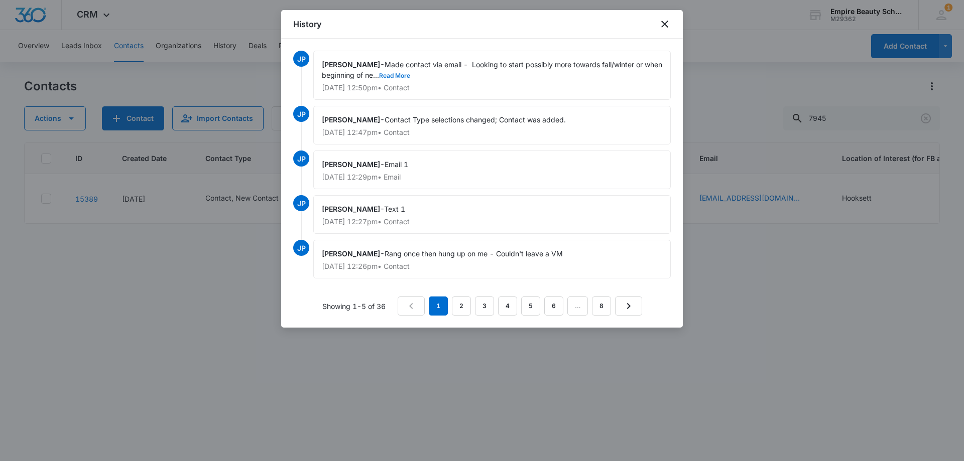
click at [410, 73] on button "Read More" at bounding box center [394, 76] width 31 height 6
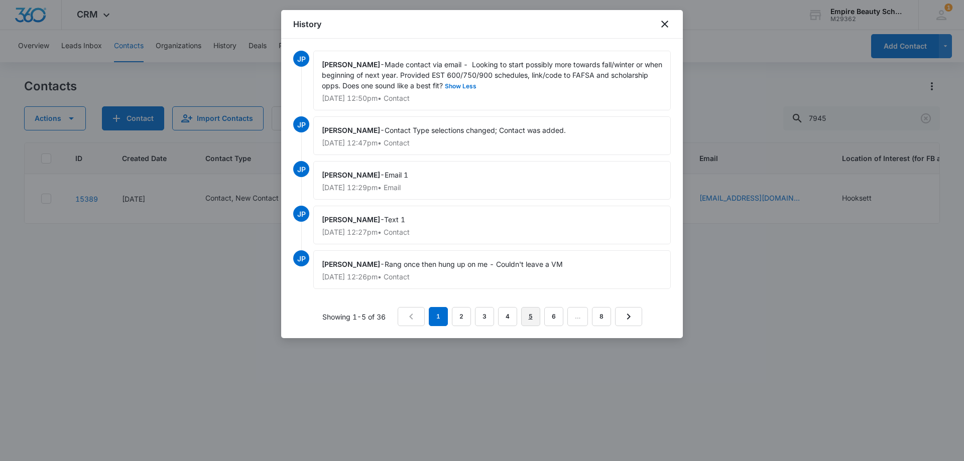
click at [522, 326] on link "5" at bounding box center [530, 316] width 19 height 19
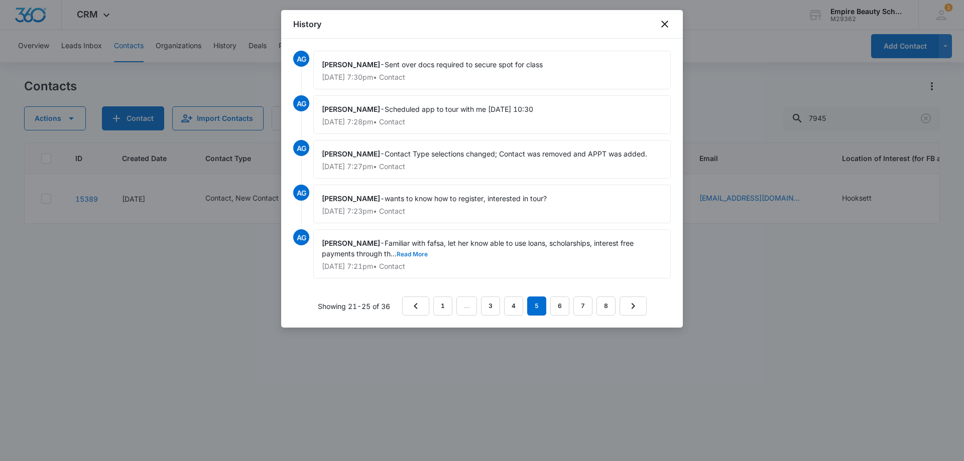
click at [409, 253] on button "Read More" at bounding box center [412, 255] width 31 height 6
click at [440, 253] on button "Show Less" at bounding box center [436, 255] width 36 height 6
click at [415, 252] on button "Read More" at bounding box center [412, 255] width 31 height 6
click at [559, 308] on link "6" at bounding box center [559, 306] width 19 height 19
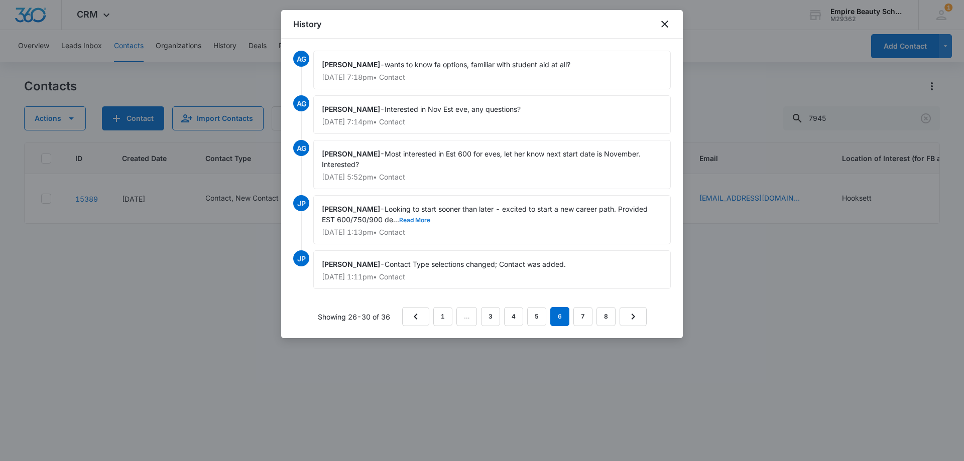
click at [408, 219] on button "Read More" at bounding box center [414, 220] width 31 height 6
click at [657, 23] on div "History" at bounding box center [482, 24] width 402 height 29
click at [664, 18] on div "History" at bounding box center [482, 24] width 402 height 29
click at [663, 25] on icon "close" at bounding box center [664, 24] width 7 height 7
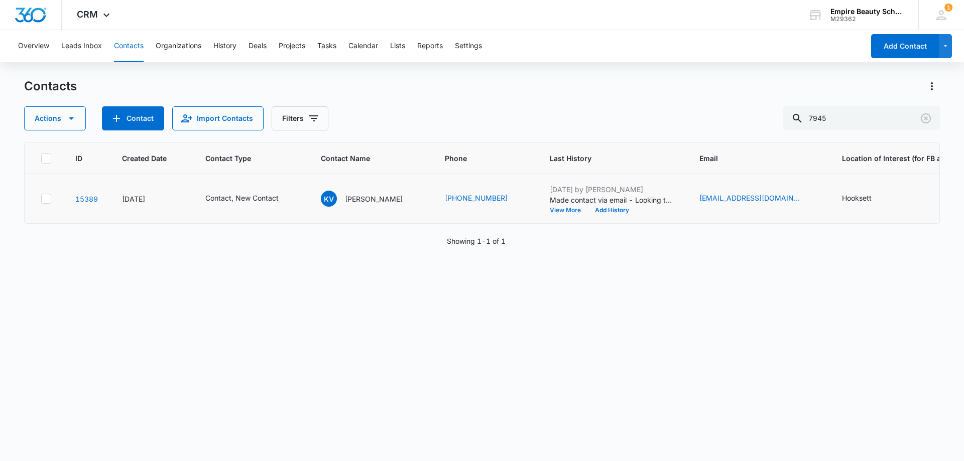
click at [552, 212] on button "View More" at bounding box center [569, 210] width 38 height 6
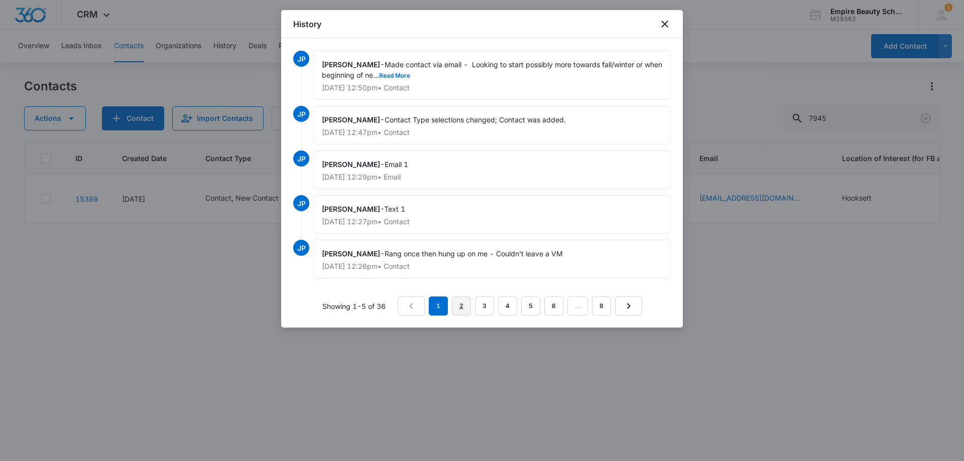
click at [454, 306] on link "2" at bounding box center [461, 306] width 19 height 19
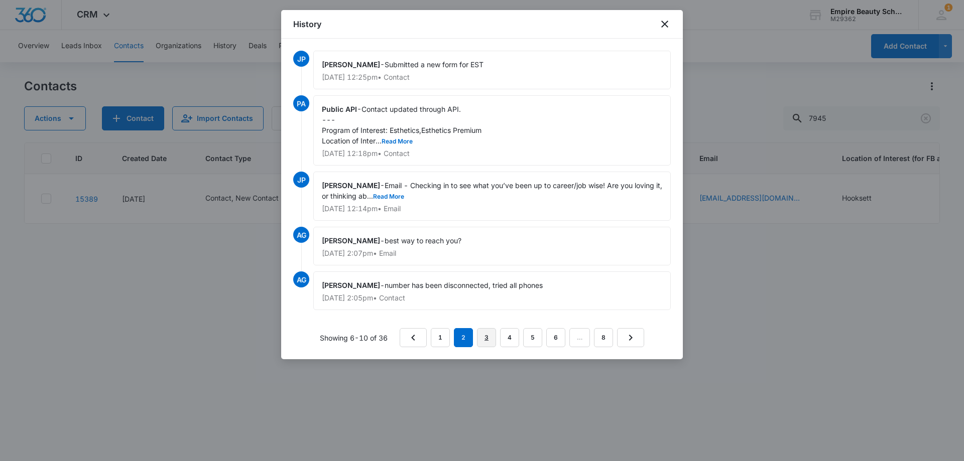
click at [489, 343] on link "3" at bounding box center [486, 337] width 19 height 19
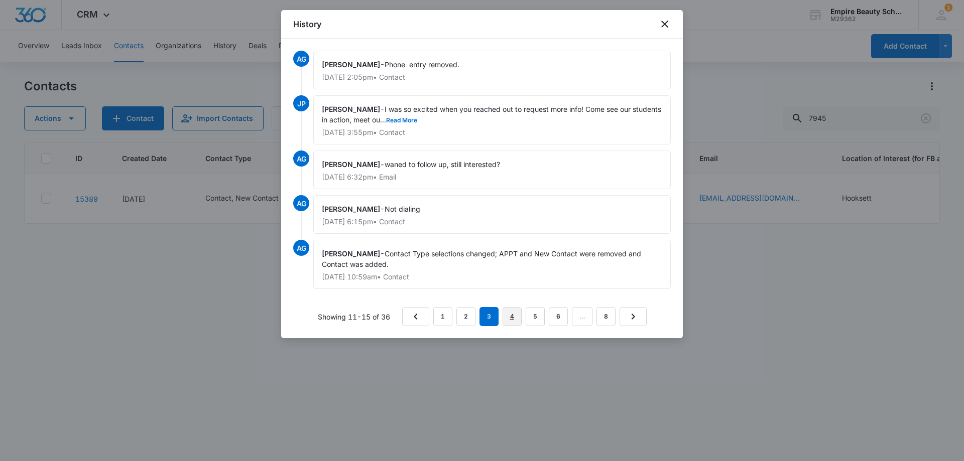
click at [513, 320] on link "4" at bounding box center [512, 316] width 19 height 19
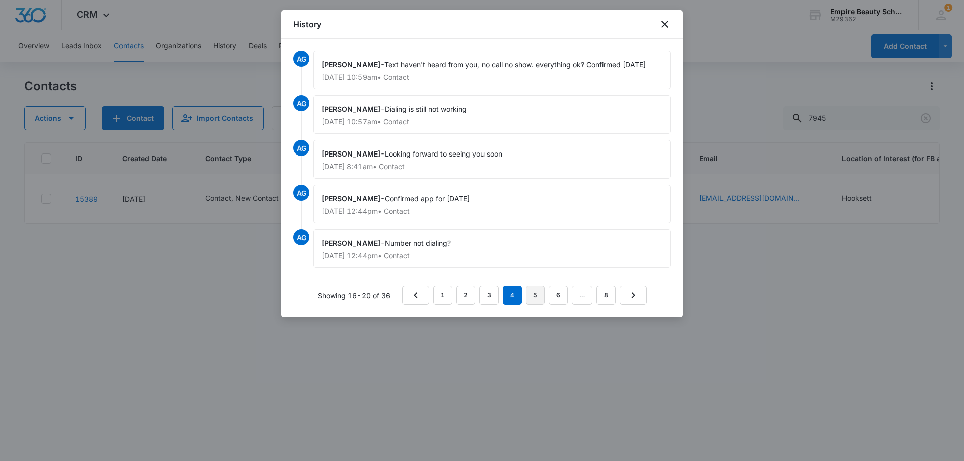
click at [528, 295] on link "5" at bounding box center [535, 295] width 19 height 19
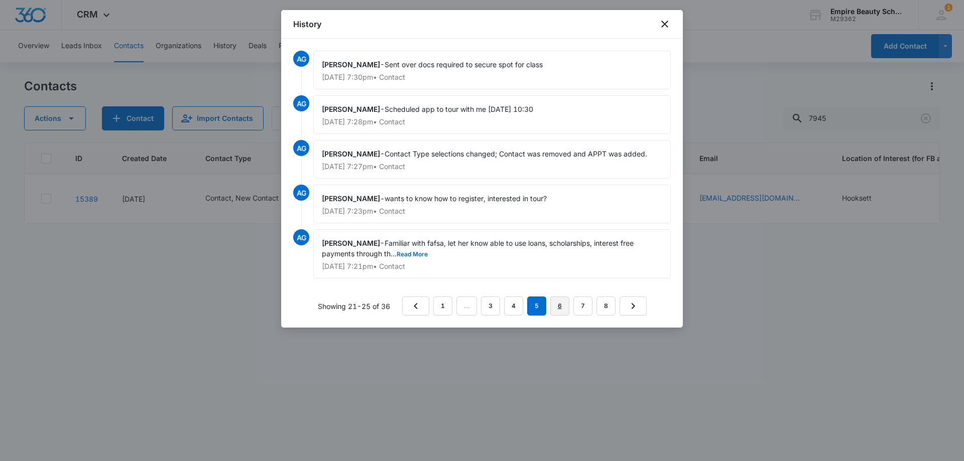
click at [553, 306] on link "6" at bounding box center [559, 306] width 19 height 19
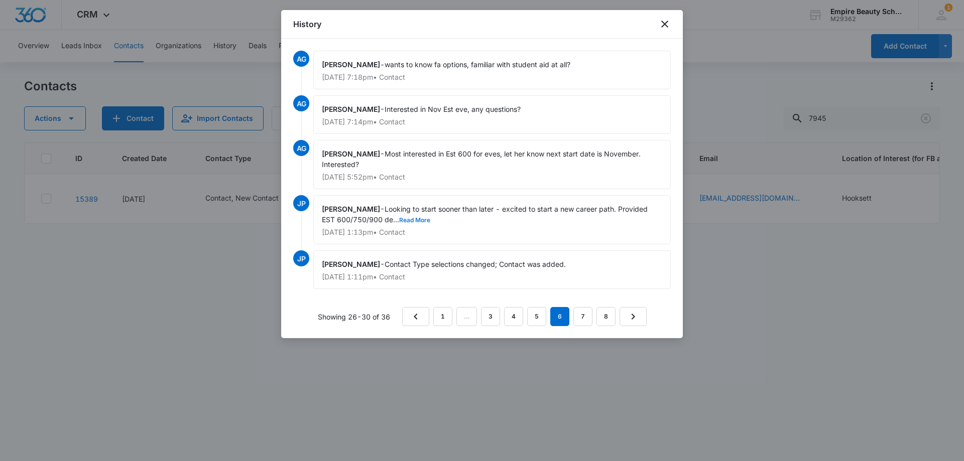
click at [412, 218] on button "Read More" at bounding box center [414, 220] width 31 height 6
click at [535, 319] on link "5" at bounding box center [536, 316] width 19 height 19
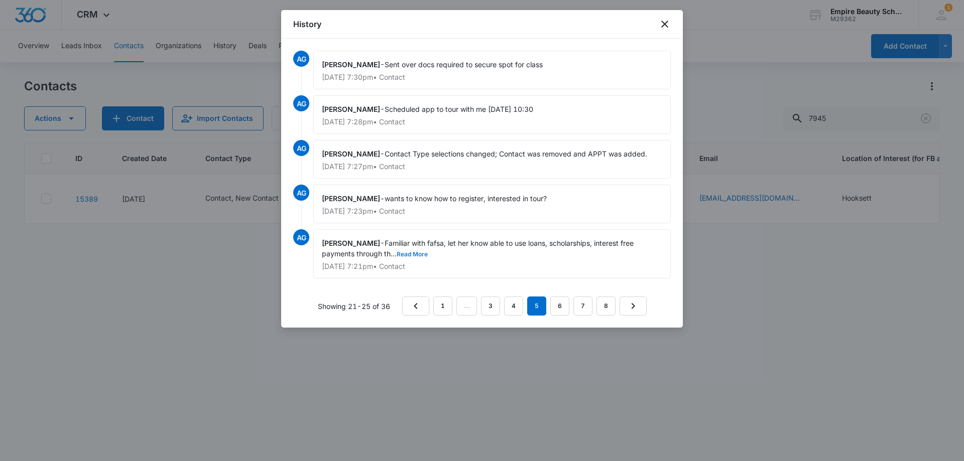
drag, startPoint x: 414, startPoint y: 251, endPoint x: 471, endPoint y: 296, distance: 72.9
click at [414, 252] on button "Read More" at bounding box center [412, 255] width 31 height 6
click at [517, 307] on link "4" at bounding box center [513, 306] width 19 height 19
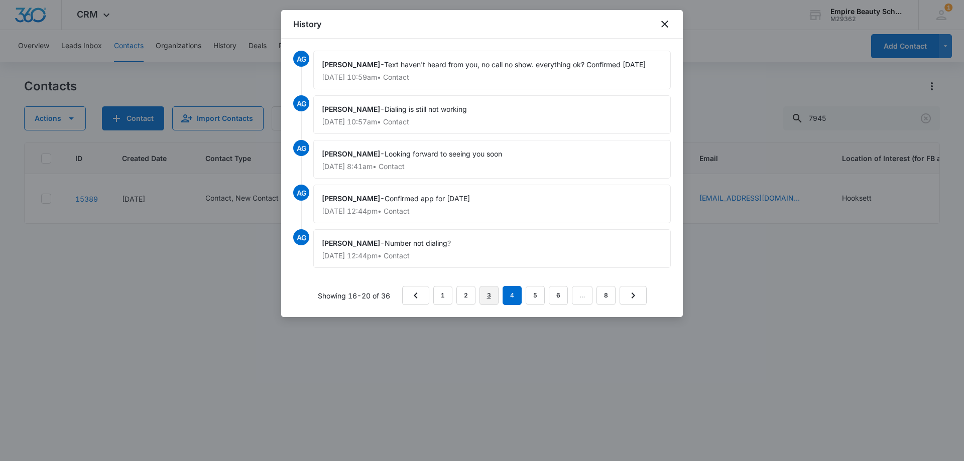
click at [488, 298] on link "3" at bounding box center [489, 295] width 19 height 19
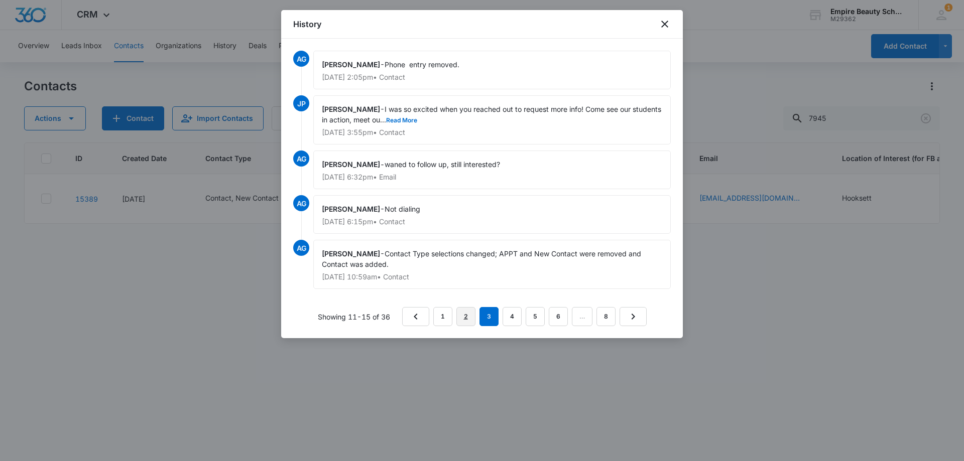
click at [466, 318] on link "2" at bounding box center [465, 316] width 19 height 19
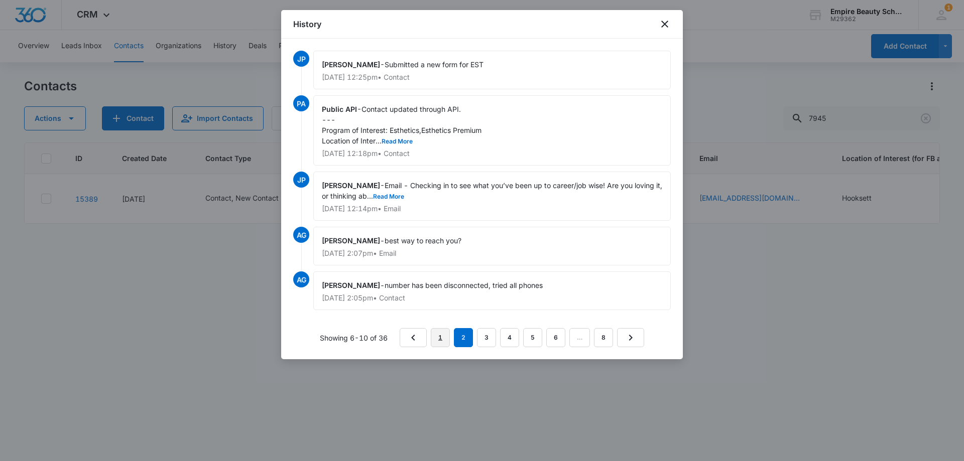
click at [442, 336] on link "1" at bounding box center [440, 337] width 19 height 19
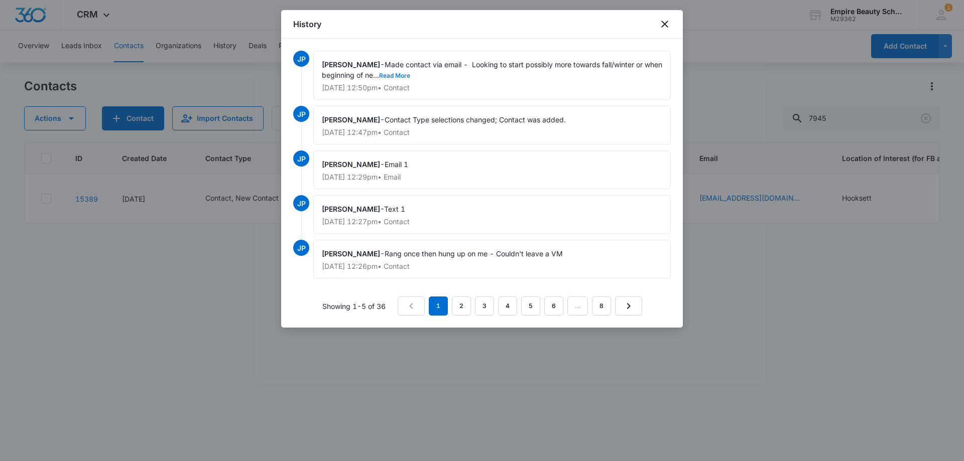
click at [410, 75] on button "Read More" at bounding box center [394, 76] width 31 height 6
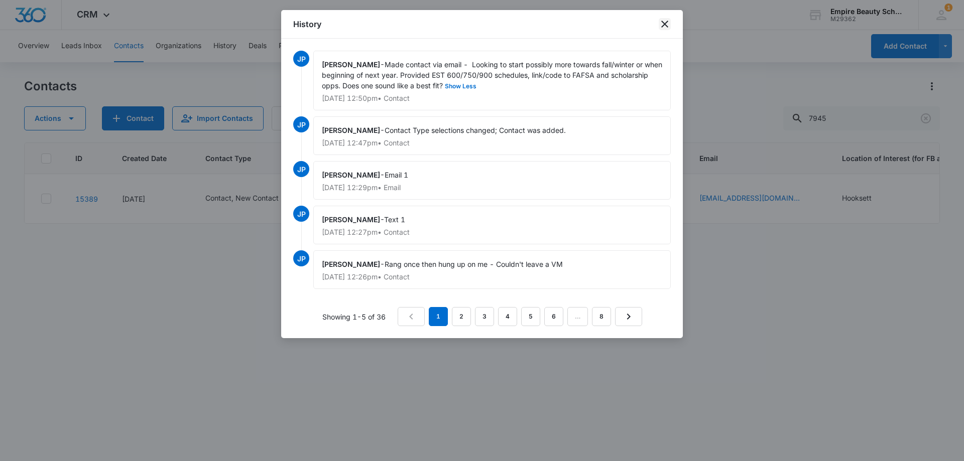
drag, startPoint x: 664, startPoint y: 24, endPoint x: 624, endPoint y: 46, distance: 45.8
click at [664, 24] on icon "close" at bounding box center [664, 24] width 7 height 7
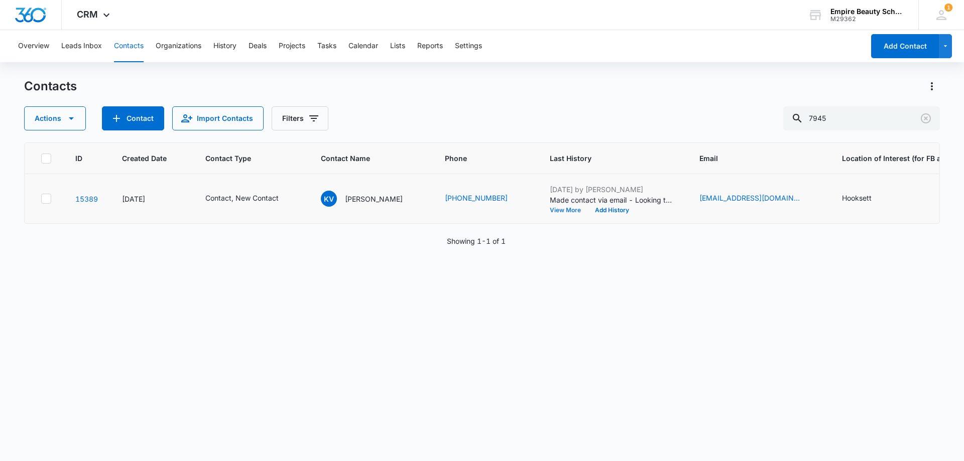
click at [568, 212] on button "View More" at bounding box center [569, 210] width 38 height 6
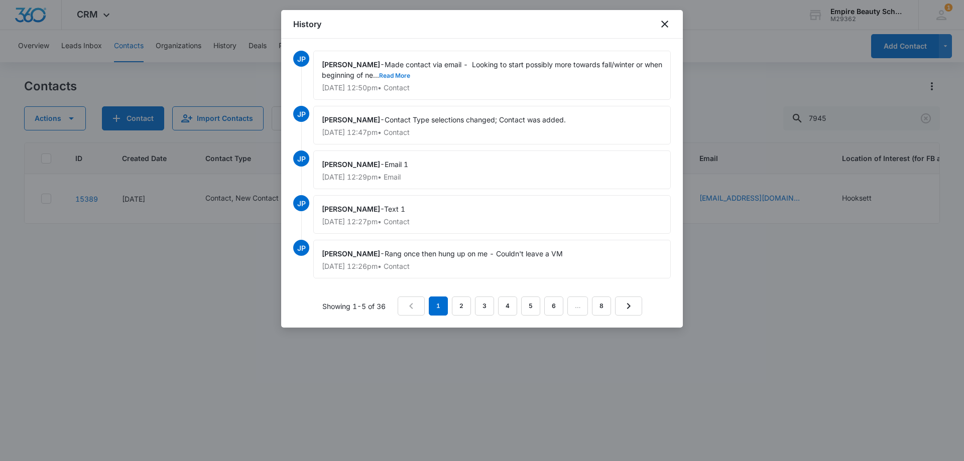
click at [410, 75] on button "Read More" at bounding box center [394, 76] width 31 height 6
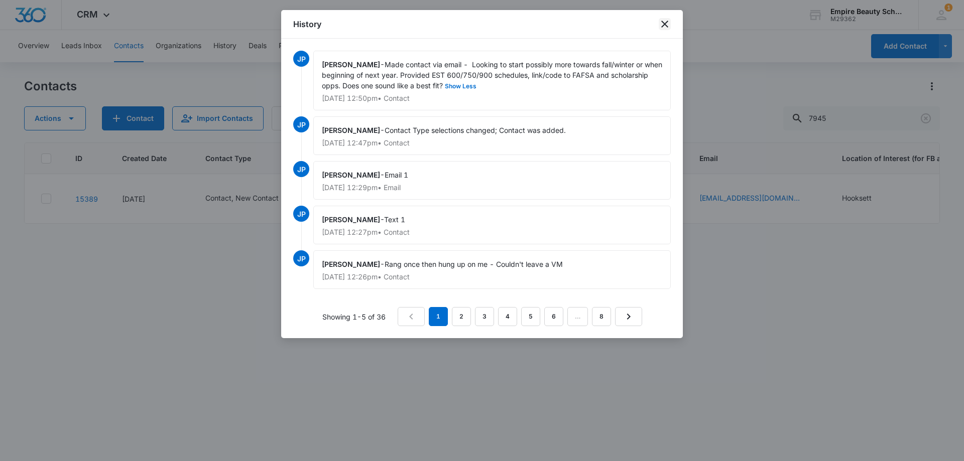
click at [661, 29] on icon "close" at bounding box center [665, 24] width 12 height 12
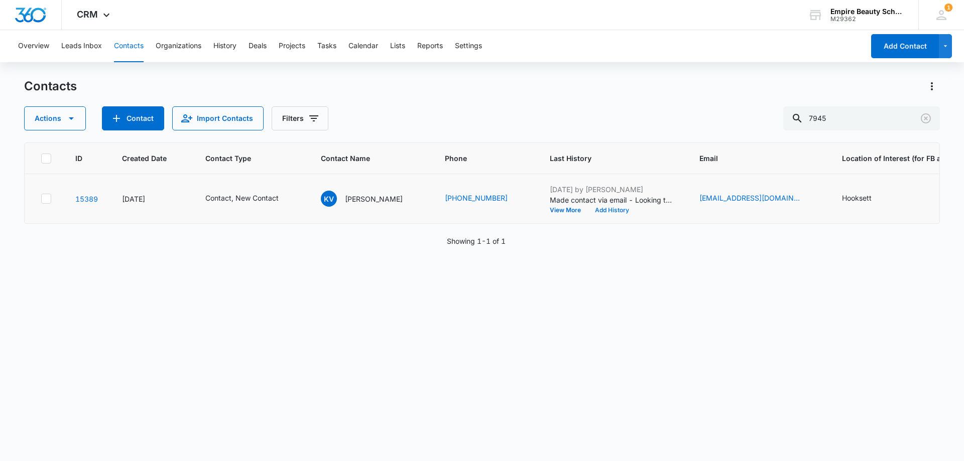
click at [605, 213] on button "Add History" at bounding box center [612, 210] width 48 height 6
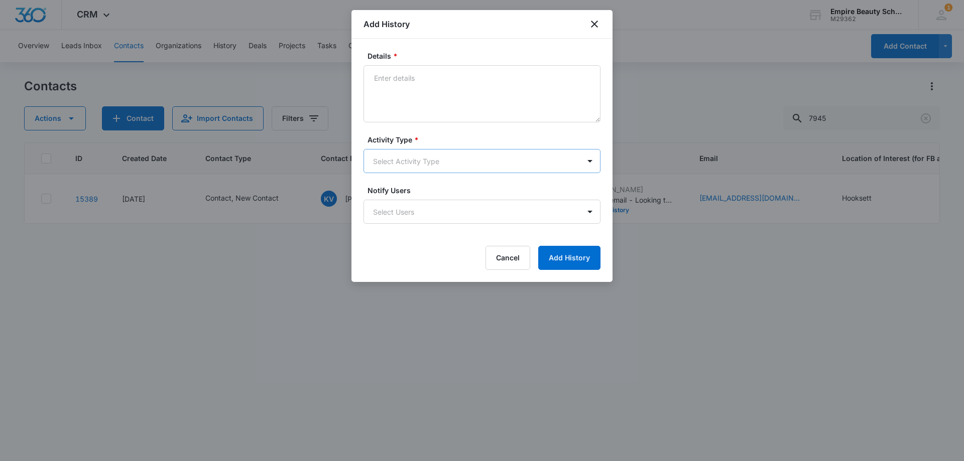
click at [396, 168] on body "CRM Apps Forms CRM Email Shop Payments POS Files Brand Settings Empire Beauty S…" at bounding box center [482, 230] width 964 height 461
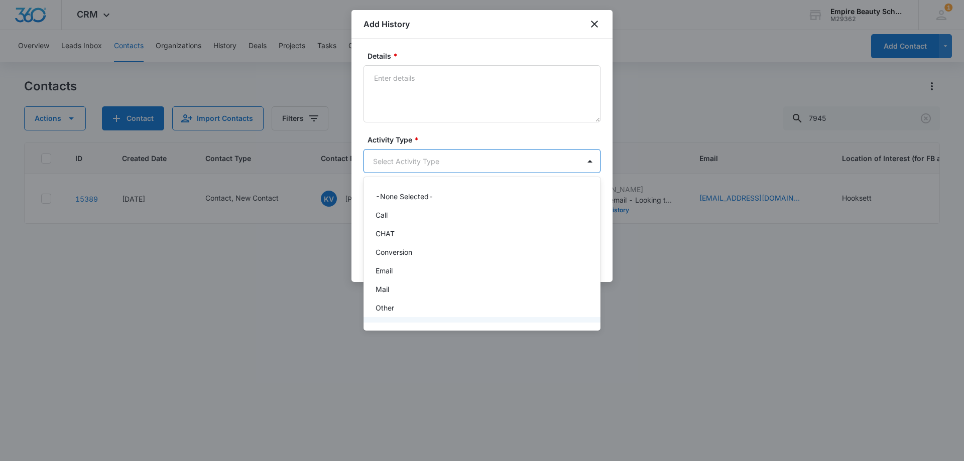
scroll to position [52, 0]
click at [401, 312] on div "Text" at bounding box center [481, 311] width 211 height 11
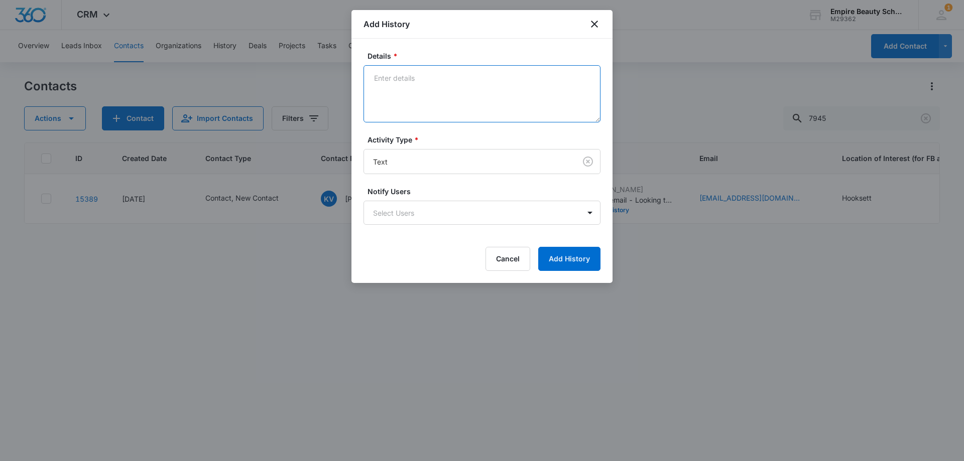
click at [411, 89] on textarea "Details *" at bounding box center [482, 93] width 237 height 57
type textarea "So excited your still interested! How can I help?"
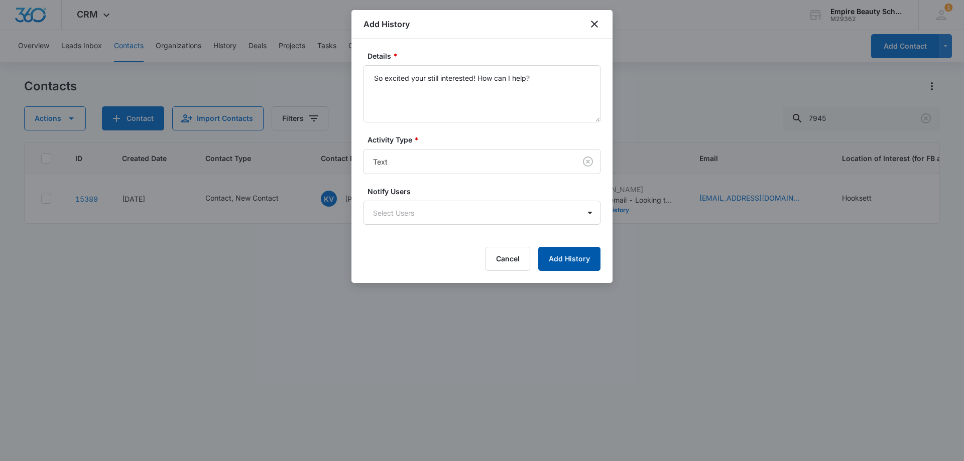
click at [551, 263] on button "Add History" at bounding box center [569, 259] width 62 height 24
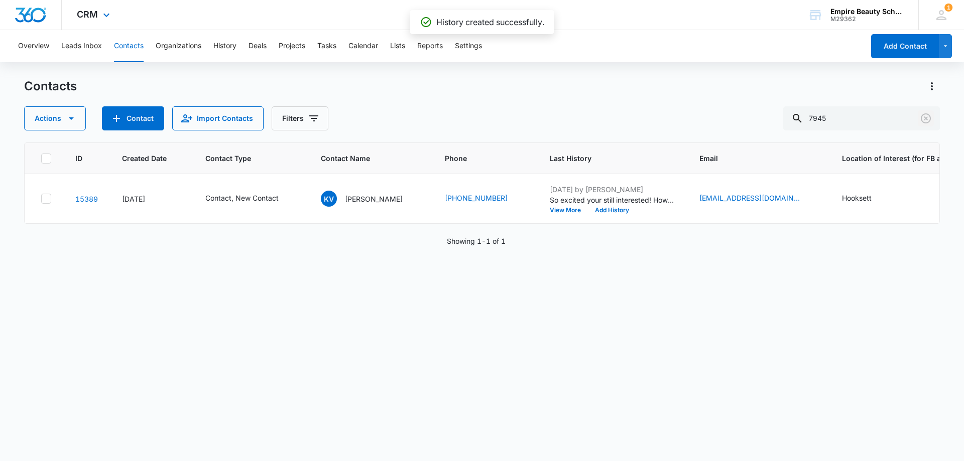
click at [921, 116] on icon "Clear" at bounding box center [926, 118] width 12 height 12
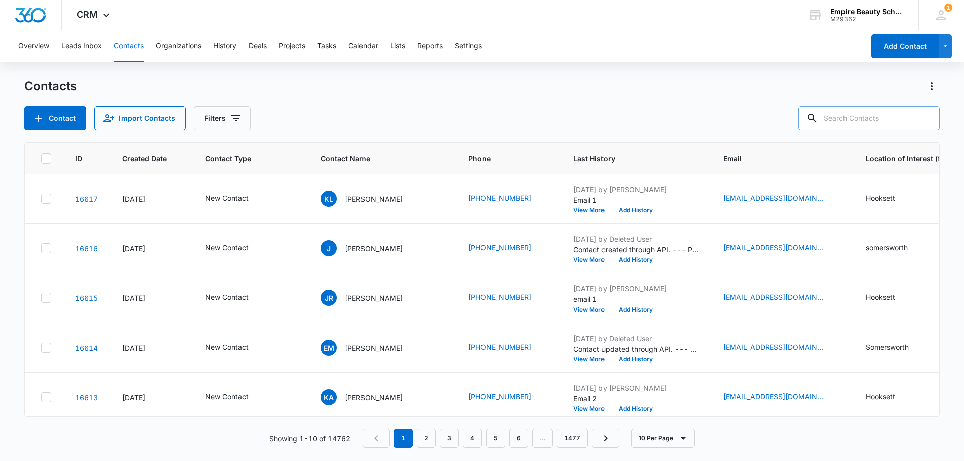
click at [877, 120] on input "text" at bounding box center [869, 118] width 142 height 24
paste input "16033184960"
type input "16033184960"
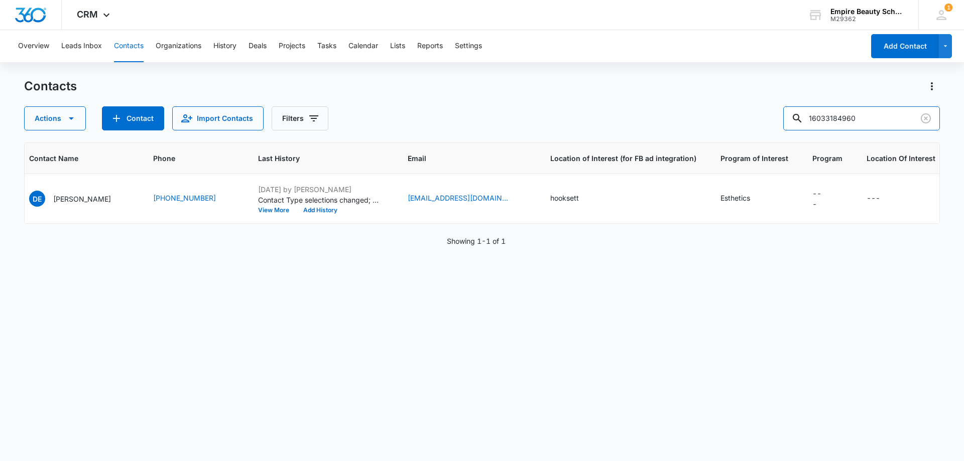
scroll to position [0, 0]
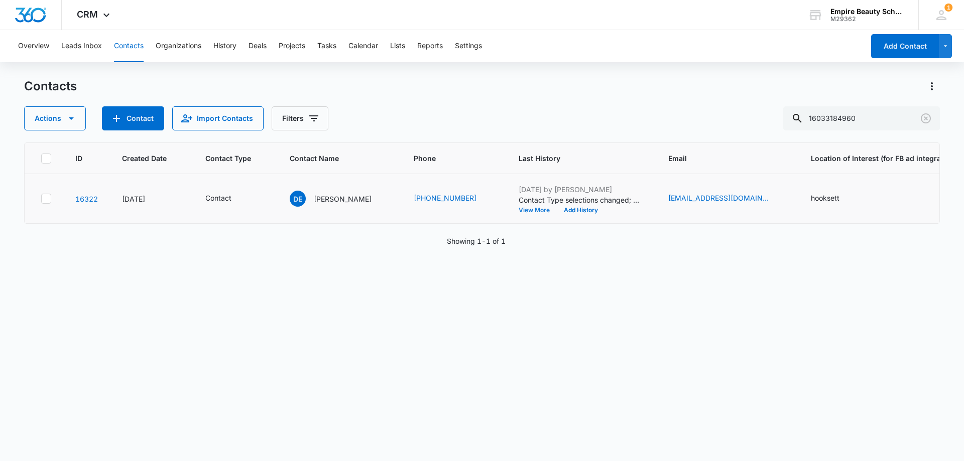
click at [522, 207] on button "View More" at bounding box center [538, 210] width 38 height 6
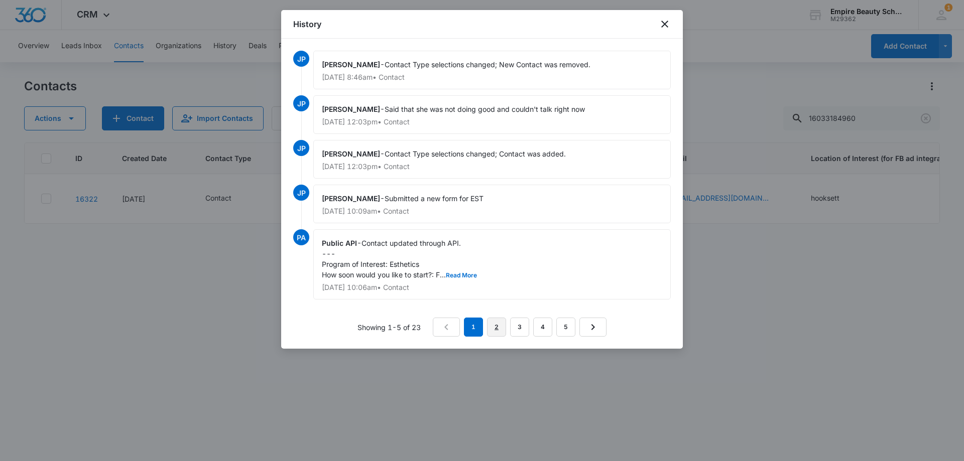
click at [492, 327] on link "2" at bounding box center [496, 327] width 19 height 19
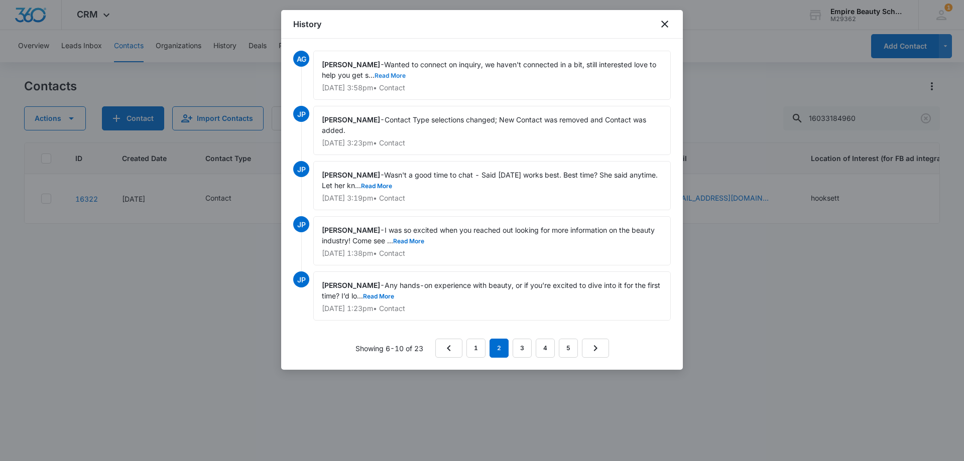
click at [386, 77] on button "Read More" at bounding box center [390, 76] width 31 height 6
click at [406, 76] on button "Show Less" at bounding box center [409, 76] width 36 height 6
click at [478, 346] on link "1" at bounding box center [475, 348] width 19 height 19
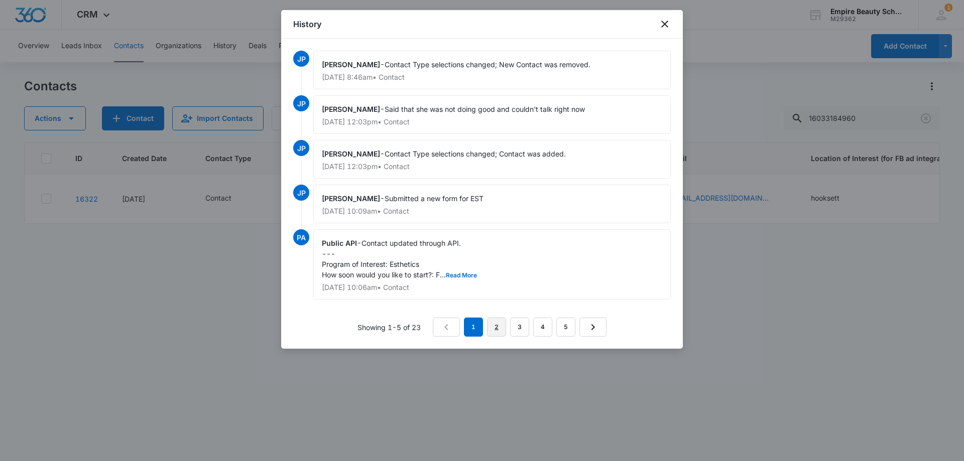
click at [494, 329] on link "2" at bounding box center [496, 327] width 19 height 19
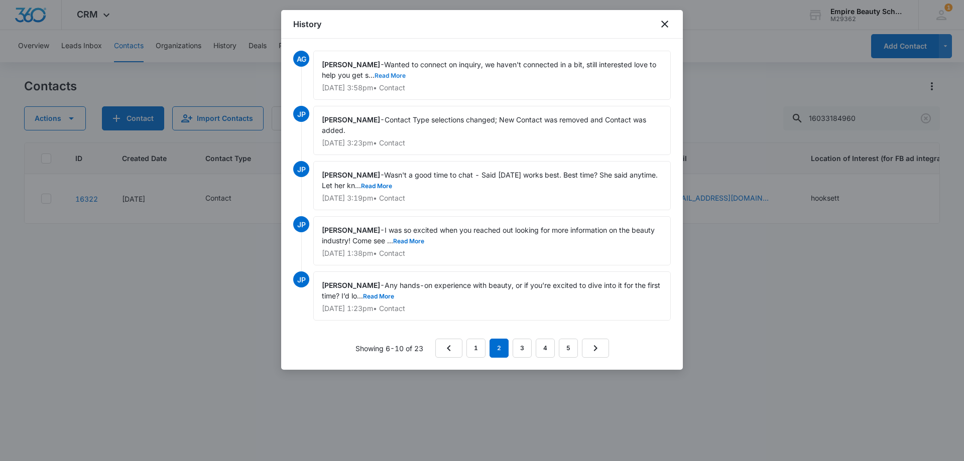
click at [391, 76] on button "Read More" at bounding box center [390, 76] width 31 height 6
click at [392, 185] on button "Read More" at bounding box center [376, 186] width 31 height 6
click at [419, 240] on button "Read More" at bounding box center [408, 242] width 31 height 6
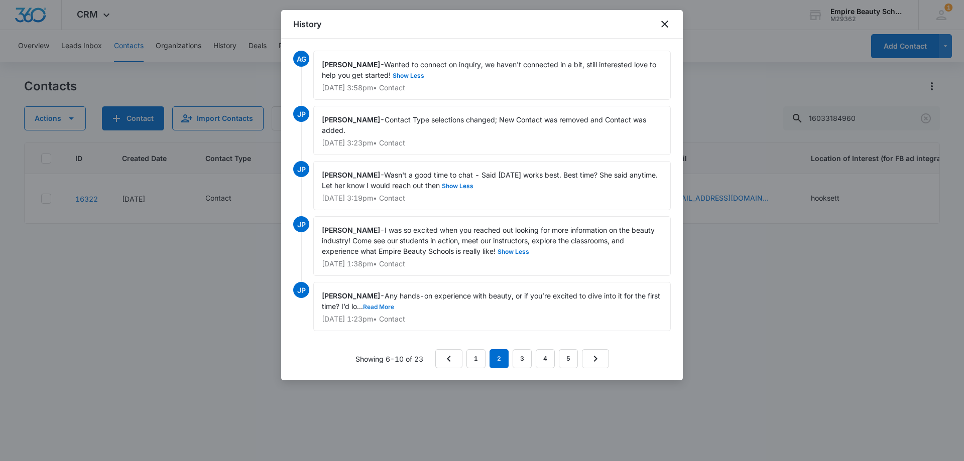
click at [394, 306] on button "Read More" at bounding box center [378, 307] width 31 height 6
click at [525, 356] on link "3" at bounding box center [522, 358] width 19 height 19
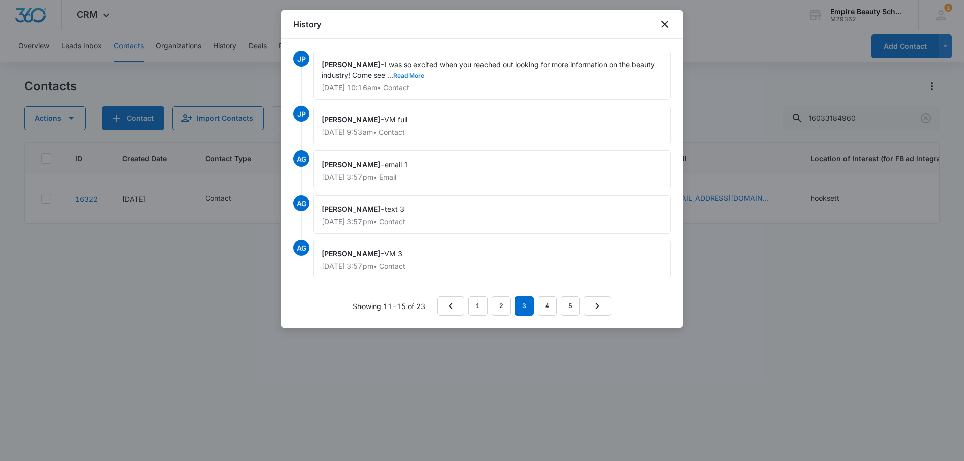
click at [407, 76] on button "Read More" at bounding box center [408, 76] width 31 height 6
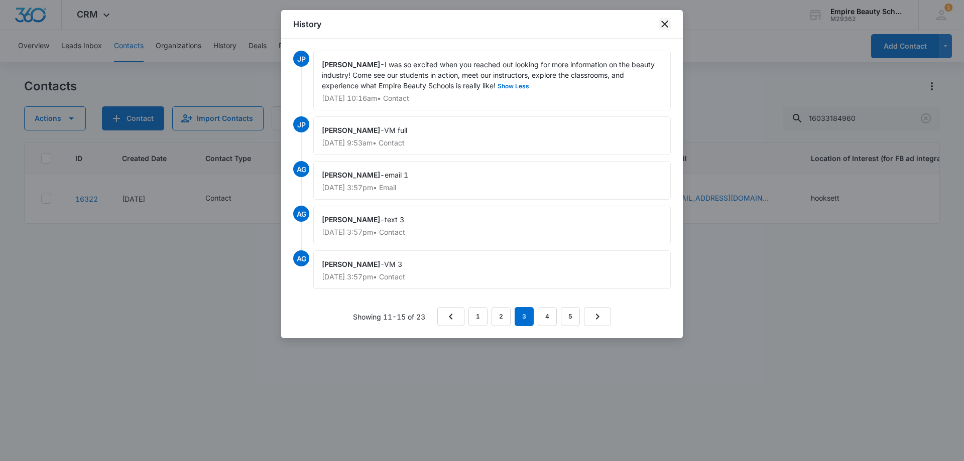
click at [663, 21] on icon "close" at bounding box center [665, 24] width 12 height 12
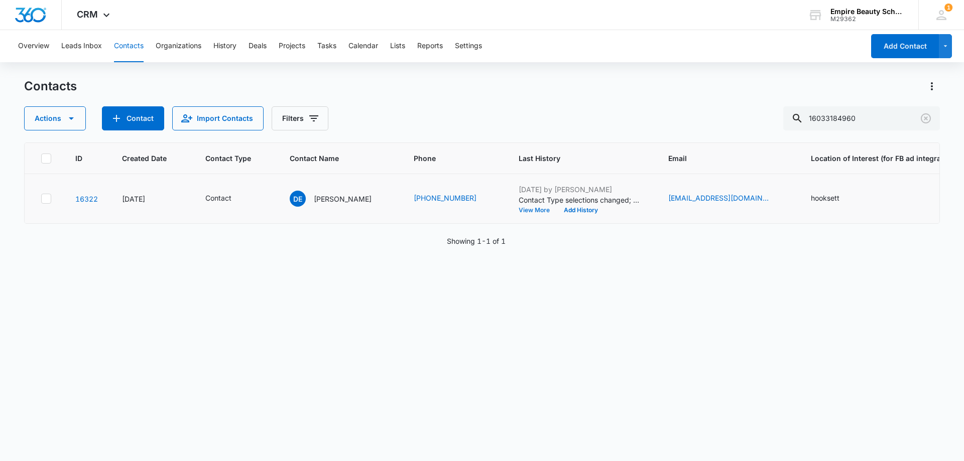
click at [534, 207] on button "View More" at bounding box center [538, 210] width 38 height 6
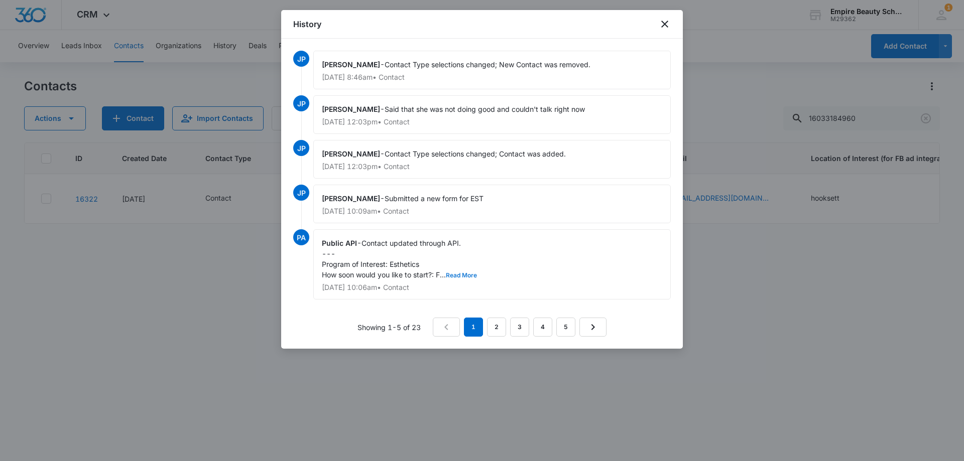
click at [471, 275] on button "Read More" at bounding box center [461, 276] width 31 height 6
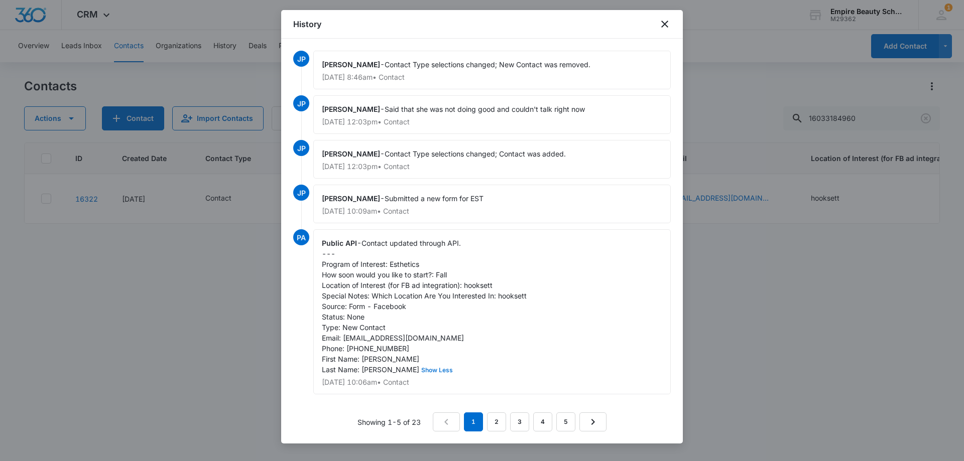
scroll to position [3, 0]
click at [494, 425] on link "2" at bounding box center [496, 422] width 19 height 19
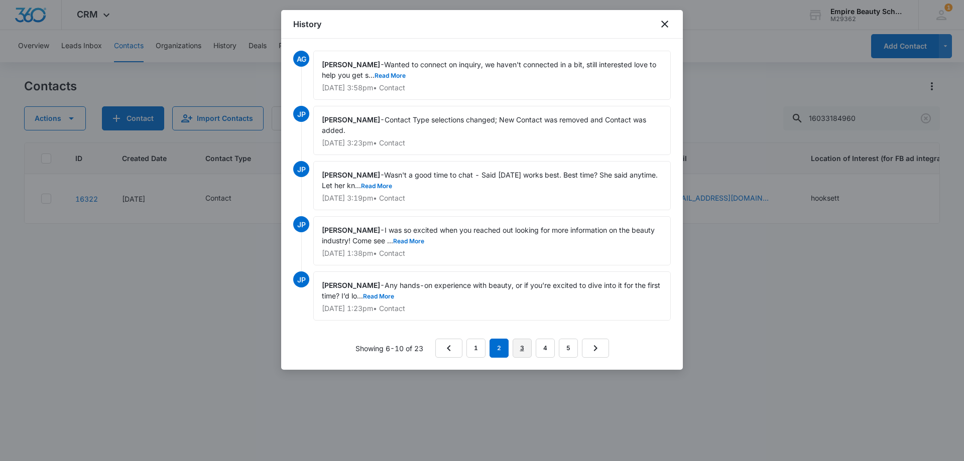
click at [528, 344] on link "3" at bounding box center [522, 348] width 19 height 19
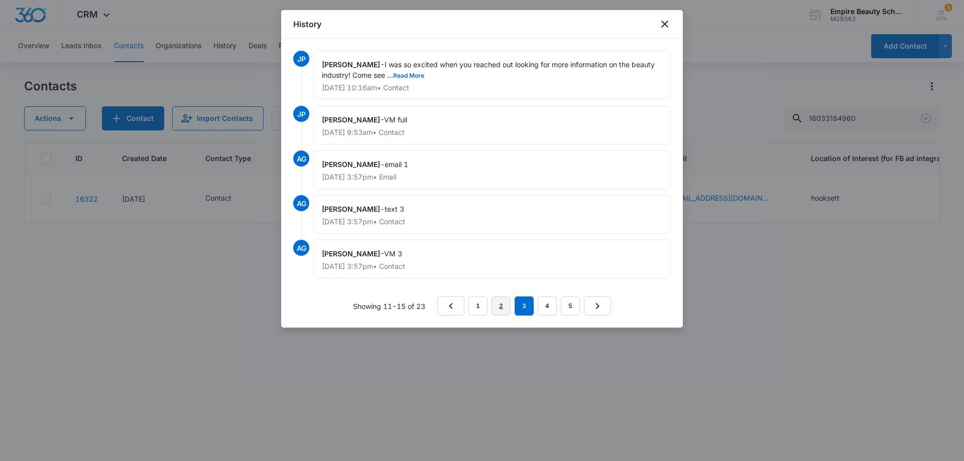
click at [508, 305] on link "2" at bounding box center [501, 306] width 19 height 19
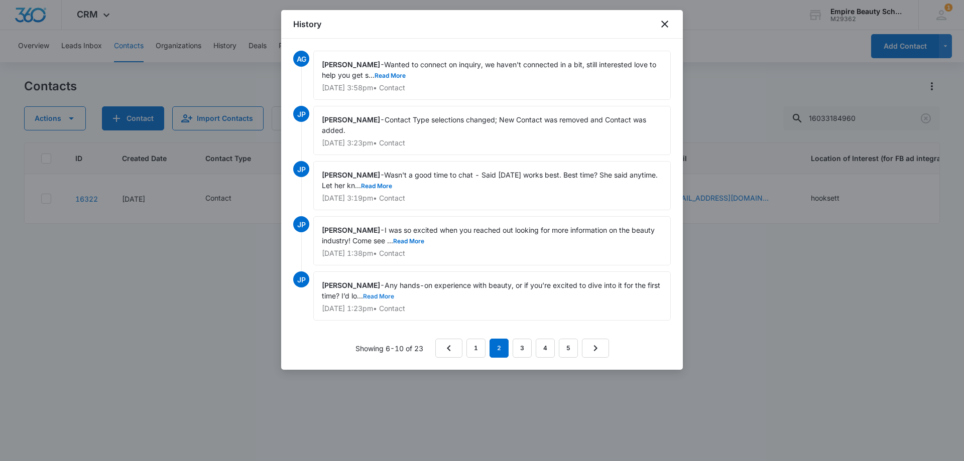
click at [392, 294] on button "Read More" at bounding box center [378, 297] width 31 height 6
click at [415, 242] on button "Read More" at bounding box center [408, 242] width 31 height 6
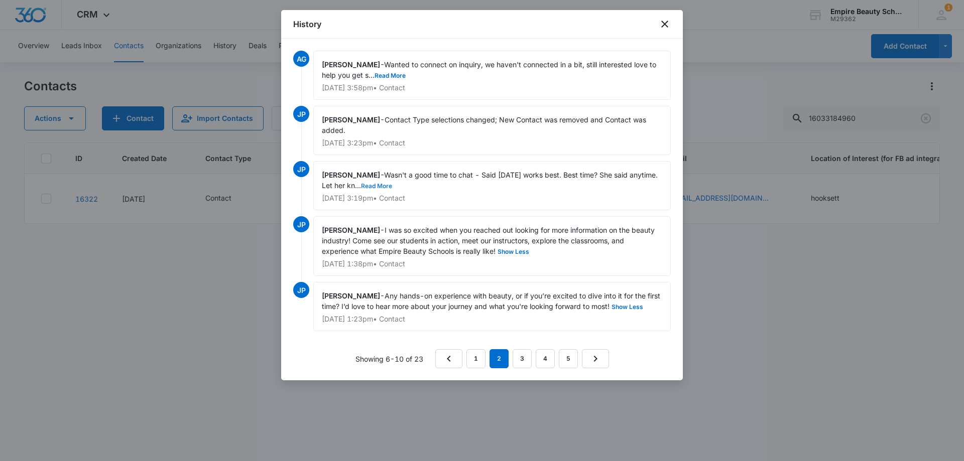
click at [392, 184] on button "Read More" at bounding box center [376, 186] width 31 height 6
click at [397, 73] on button "Read More" at bounding box center [390, 76] width 31 height 6
click at [478, 359] on link "1" at bounding box center [475, 358] width 19 height 19
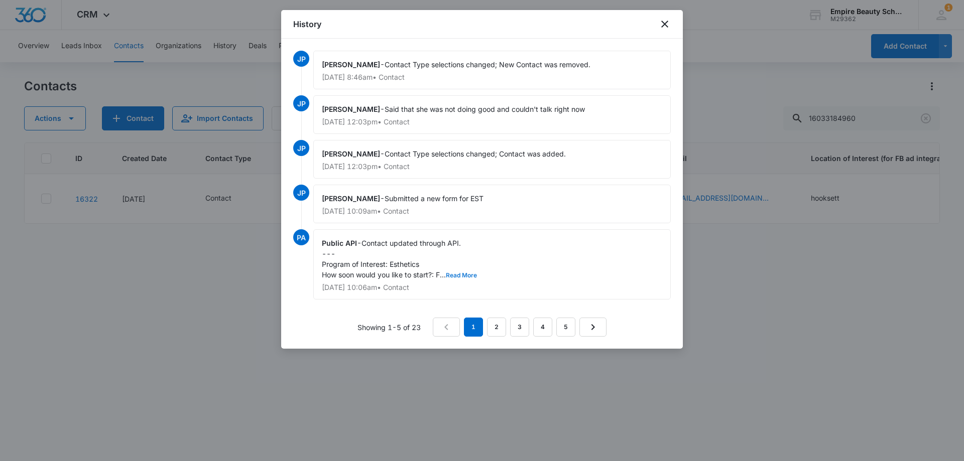
click at [470, 276] on button "Read More" at bounding box center [461, 276] width 31 height 6
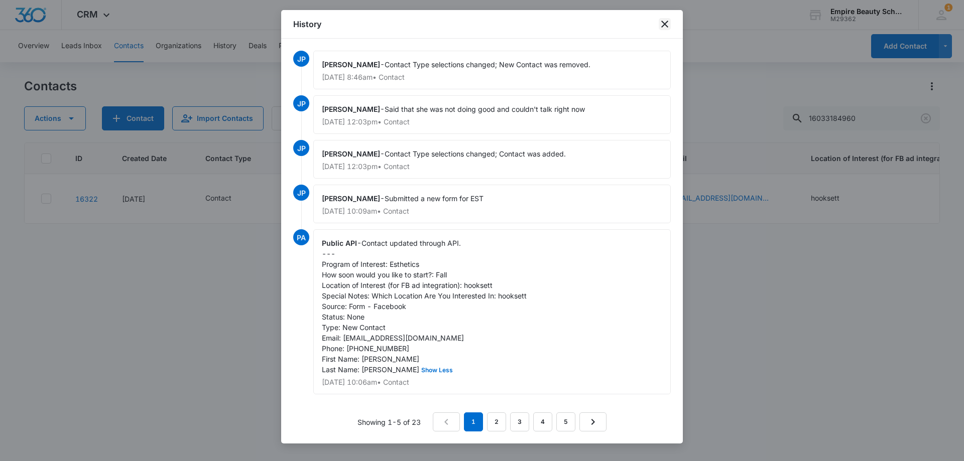
click at [661, 25] on icon "close" at bounding box center [665, 24] width 12 height 12
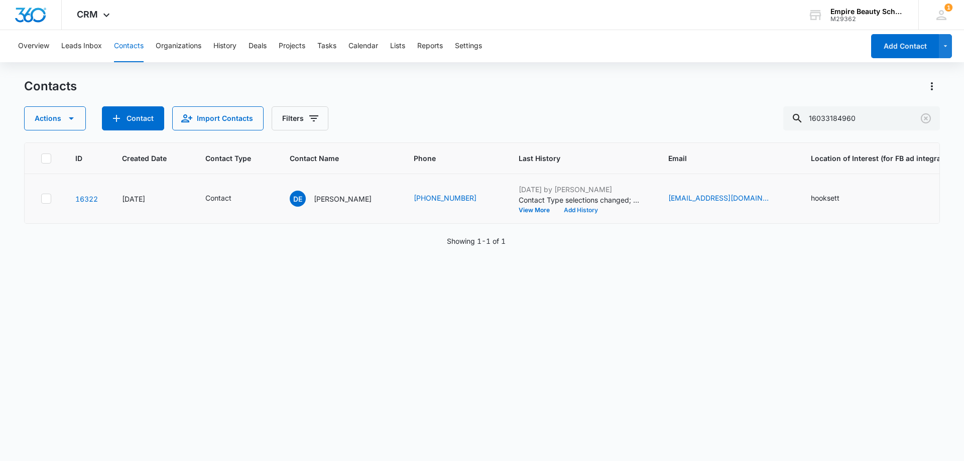
click at [572, 212] on button "Add History" at bounding box center [581, 210] width 48 height 6
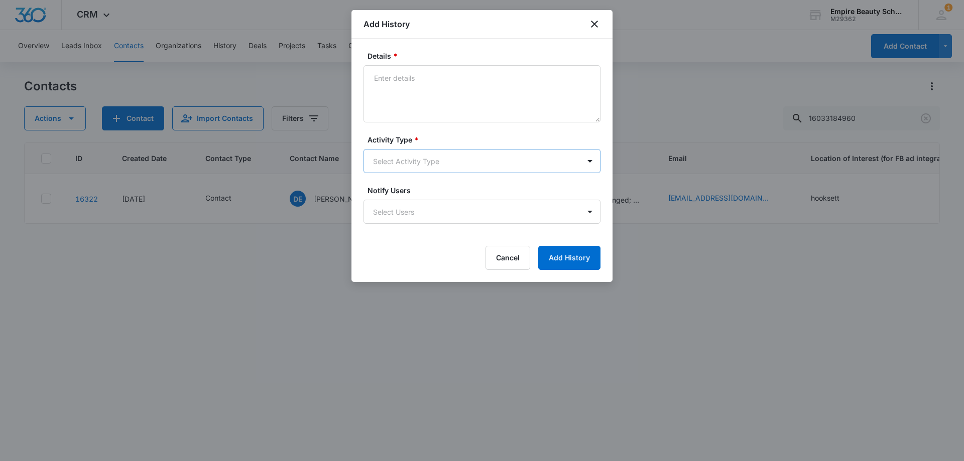
click at [390, 158] on body "CRM Apps Forms CRM Email Shop Payments POS Files Brand Settings Empire Beauty S…" at bounding box center [482, 230] width 964 height 461
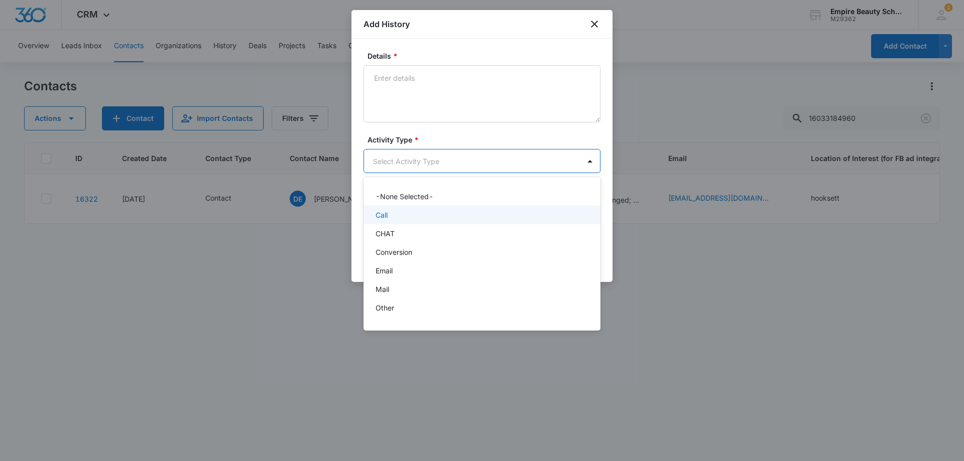
scroll to position [52, 0]
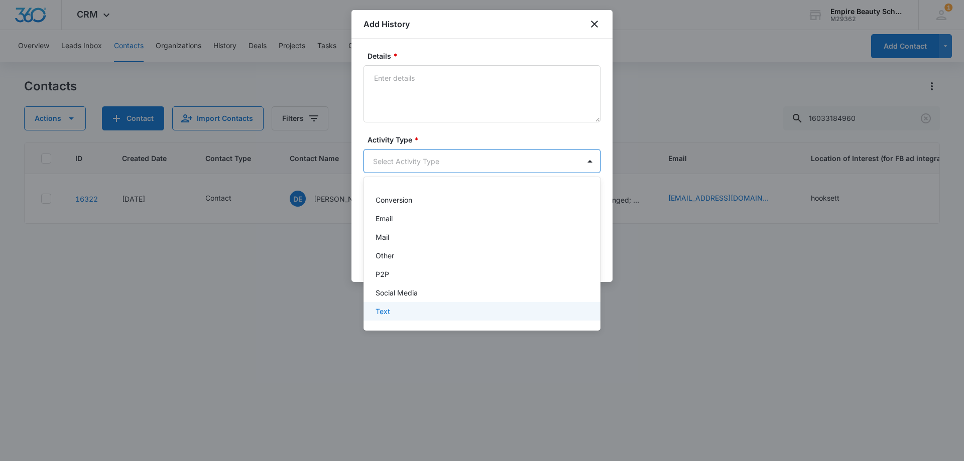
click at [395, 312] on div "Text" at bounding box center [481, 311] width 211 height 11
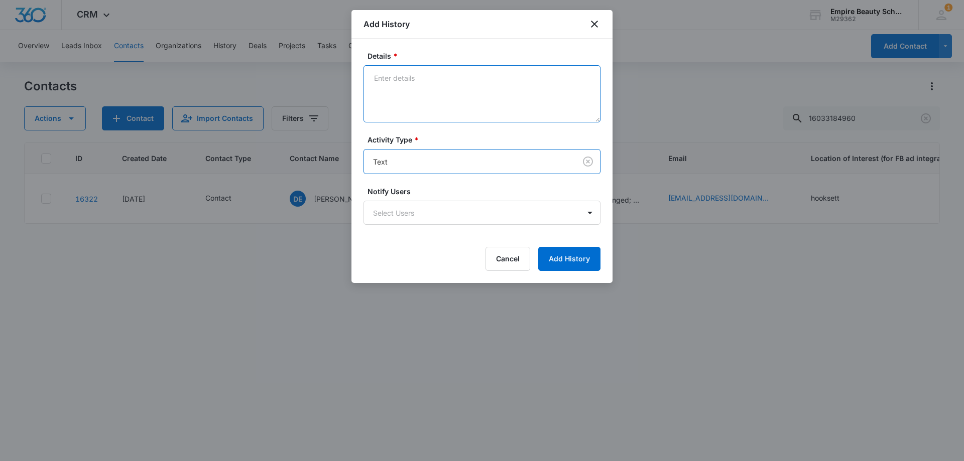
click at [410, 66] on textarea "Details *" at bounding box center [482, 93] width 237 height 57
type textarea "text to connect, better time?"
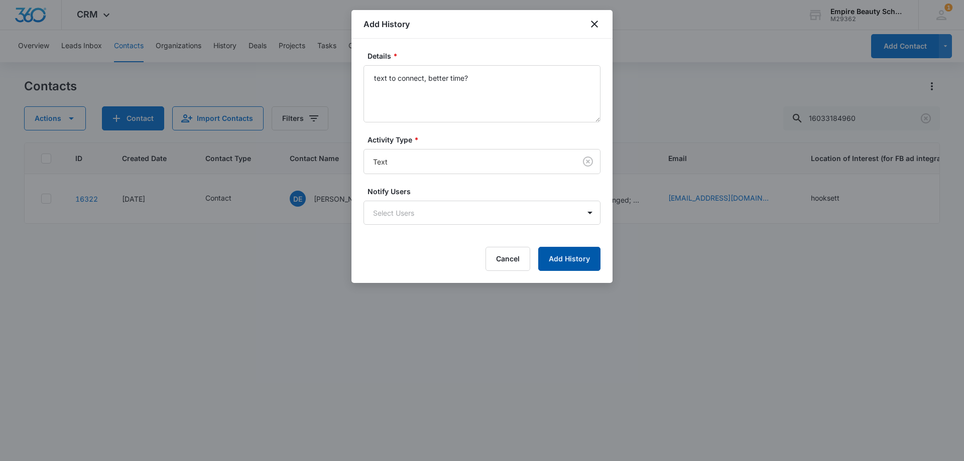
click at [558, 257] on button "Add History" at bounding box center [569, 259] width 62 height 24
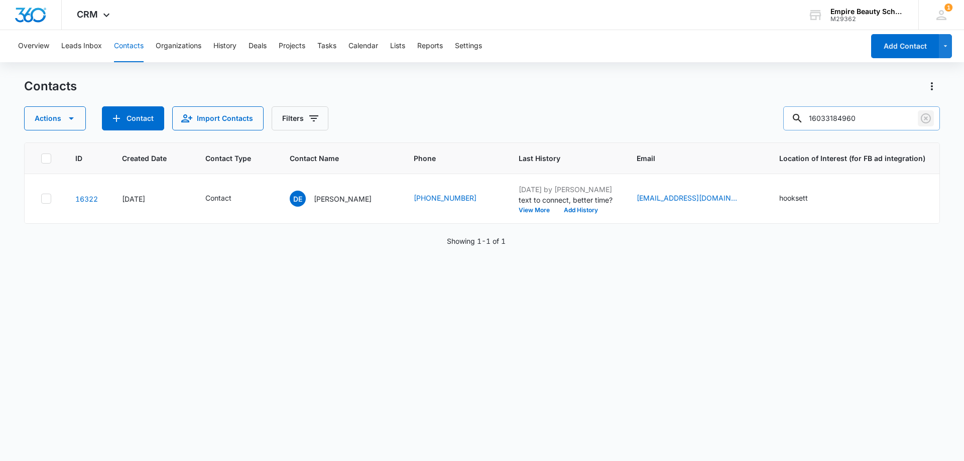
drag, startPoint x: 924, startPoint y: 119, endPoint x: 895, endPoint y: 115, distance: 28.8
click at [923, 119] on icon "Clear" at bounding box center [926, 118] width 12 height 12
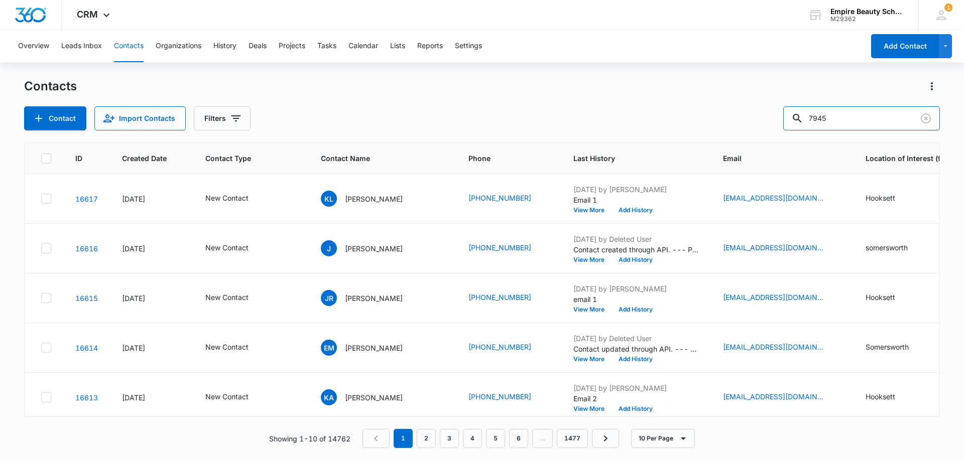
type input "7945"
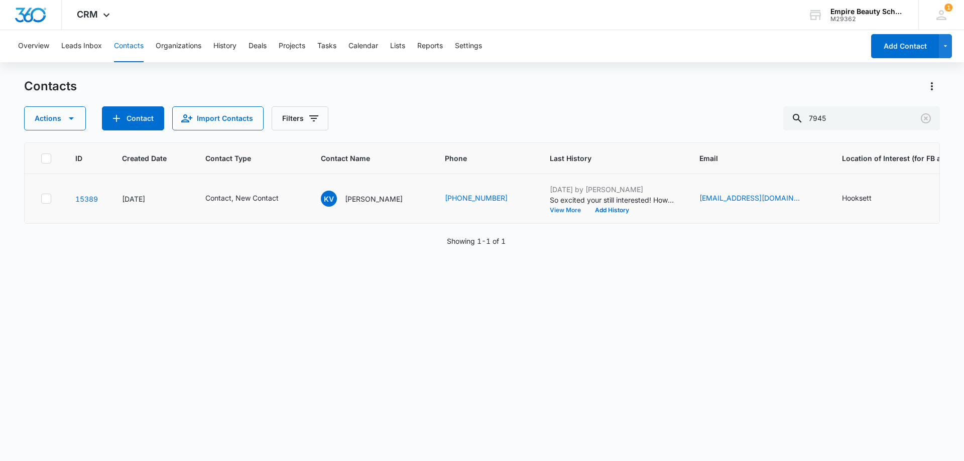
click at [567, 211] on button "View More" at bounding box center [569, 210] width 38 height 6
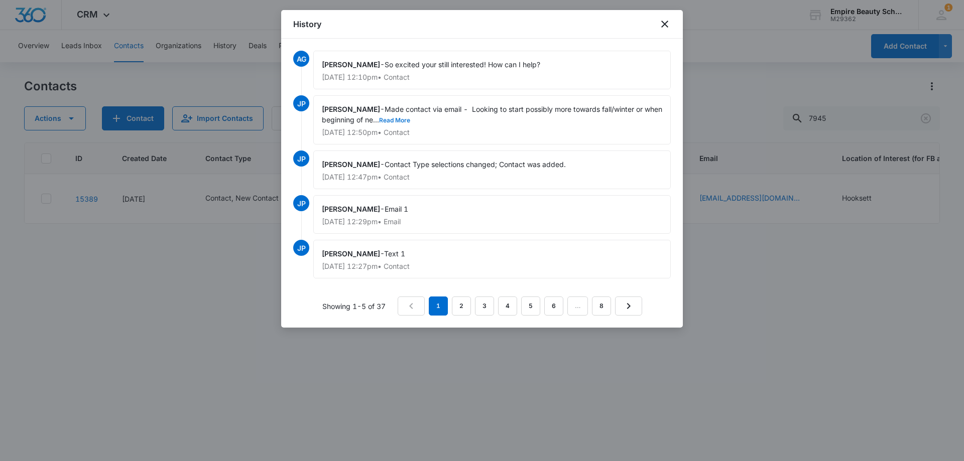
click at [410, 121] on button "Read More" at bounding box center [394, 120] width 31 height 6
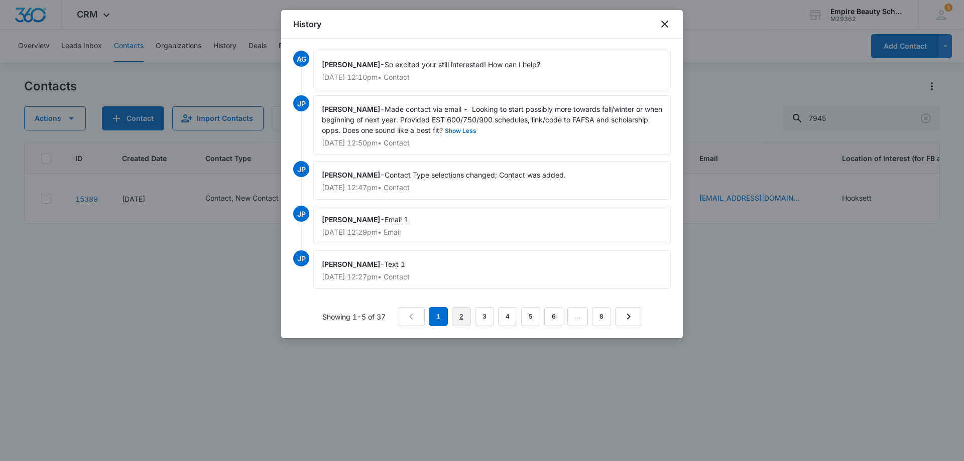
click at [469, 326] on link "2" at bounding box center [461, 316] width 19 height 19
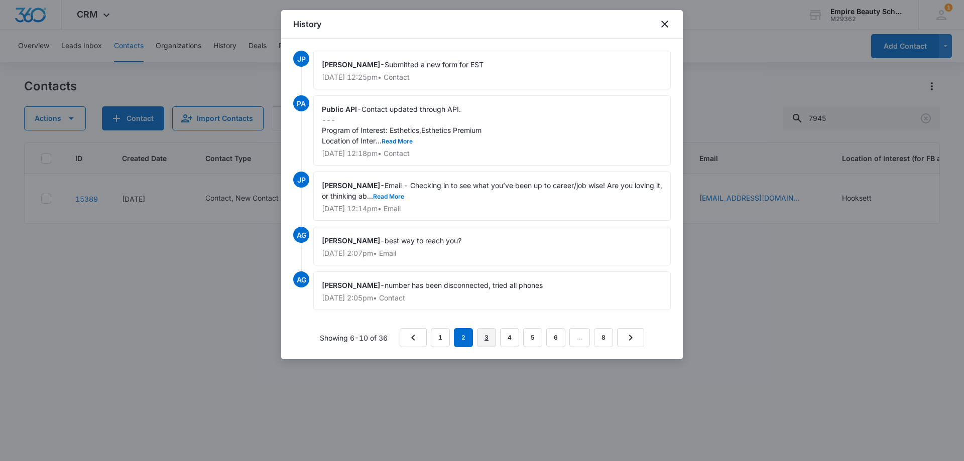
click at [489, 339] on link "3" at bounding box center [486, 337] width 19 height 19
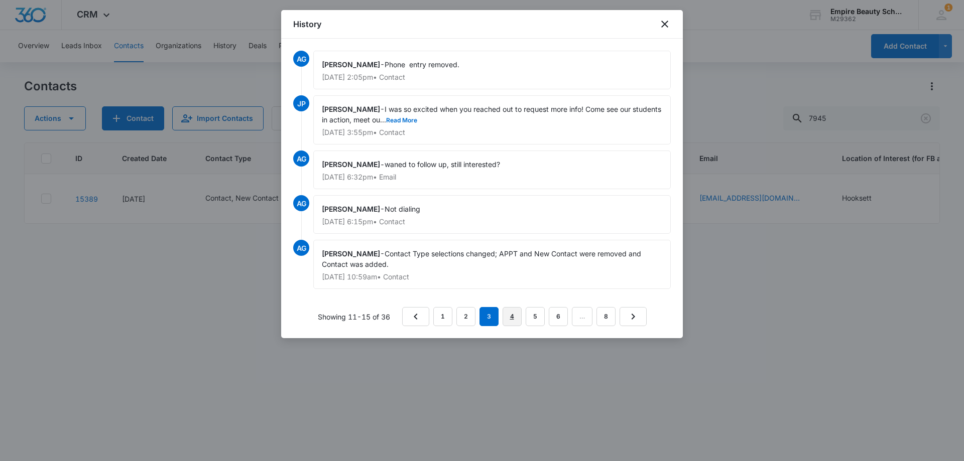
click at [516, 318] on link "4" at bounding box center [512, 316] width 19 height 19
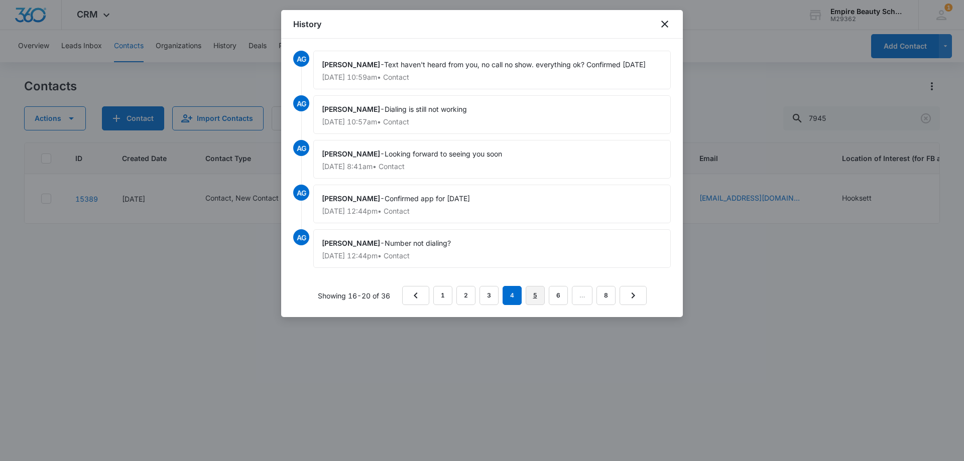
click at [540, 299] on link "5" at bounding box center [535, 295] width 19 height 19
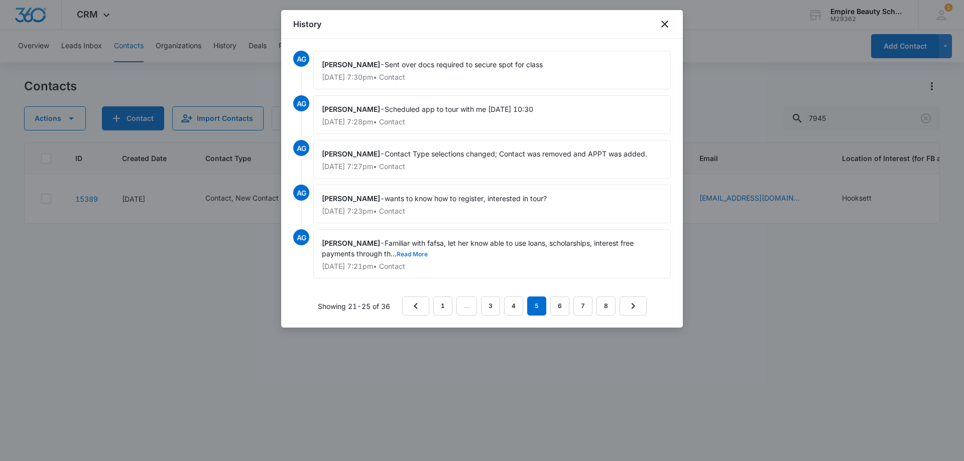
click at [415, 252] on button "Read More" at bounding box center [412, 255] width 31 height 6
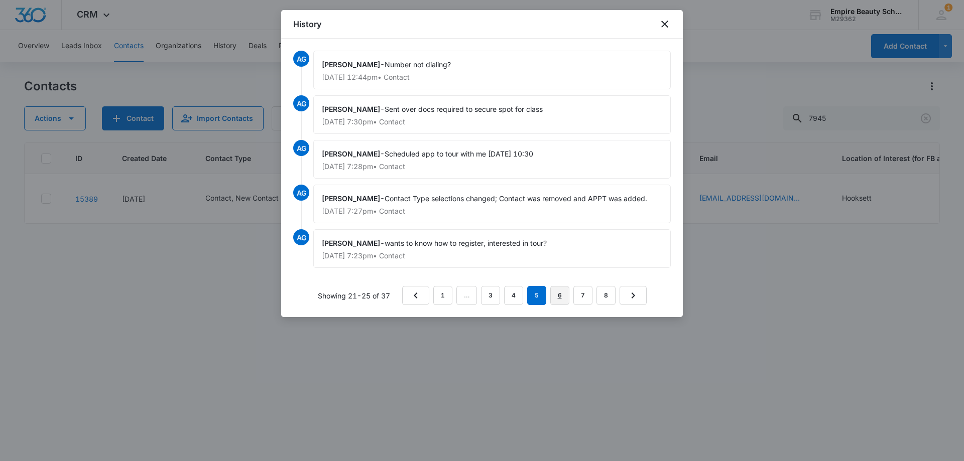
click at [561, 293] on link "6" at bounding box center [559, 295] width 19 height 19
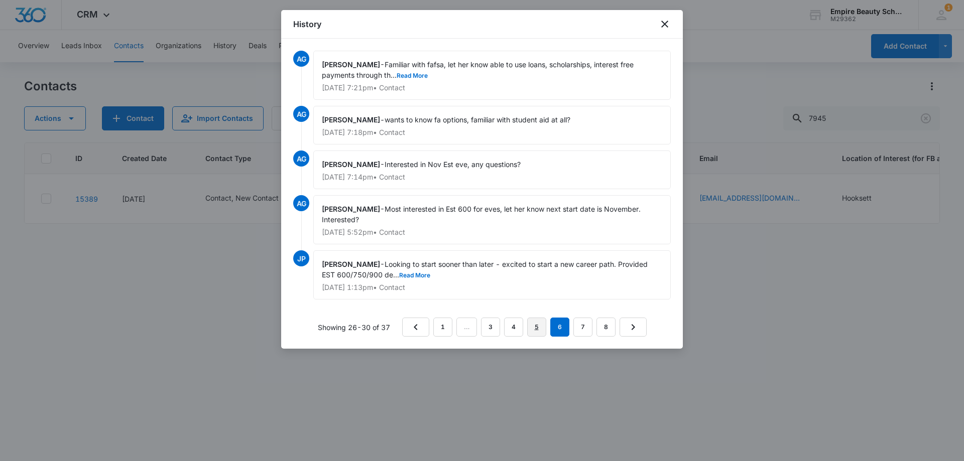
click at [534, 327] on link "5" at bounding box center [536, 327] width 19 height 19
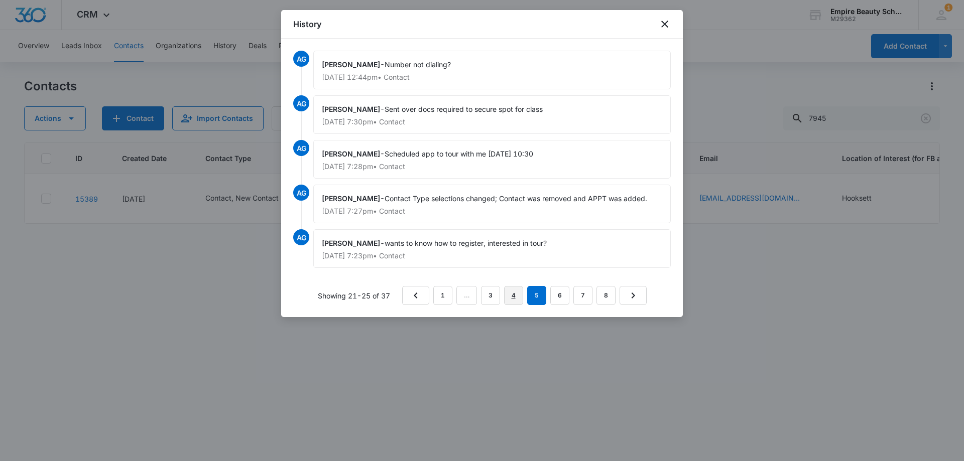
click at [516, 299] on link "4" at bounding box center [513, 295] width 19 height 19
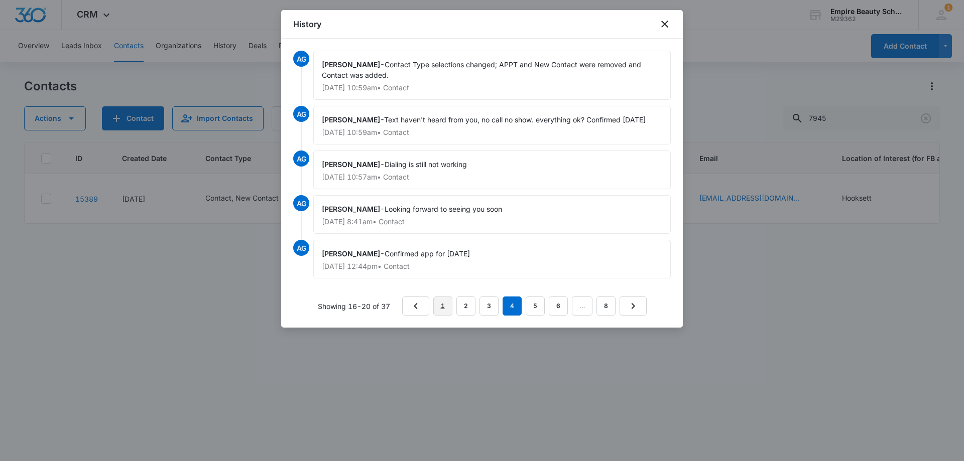
click at [449, 304] on link "1" at bounding box center [442, 306] width 19 height 19
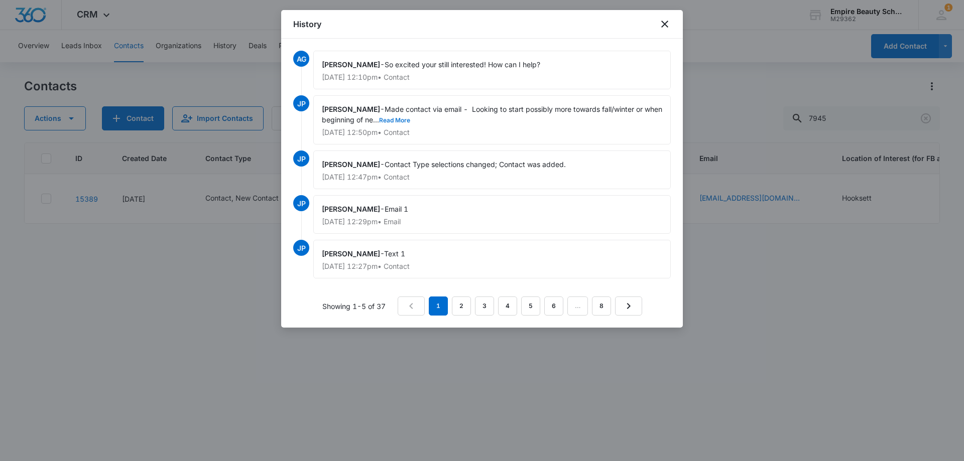
click at [410, 117] on button "Read More" at bounding box center [394, 120] width 31 height 6
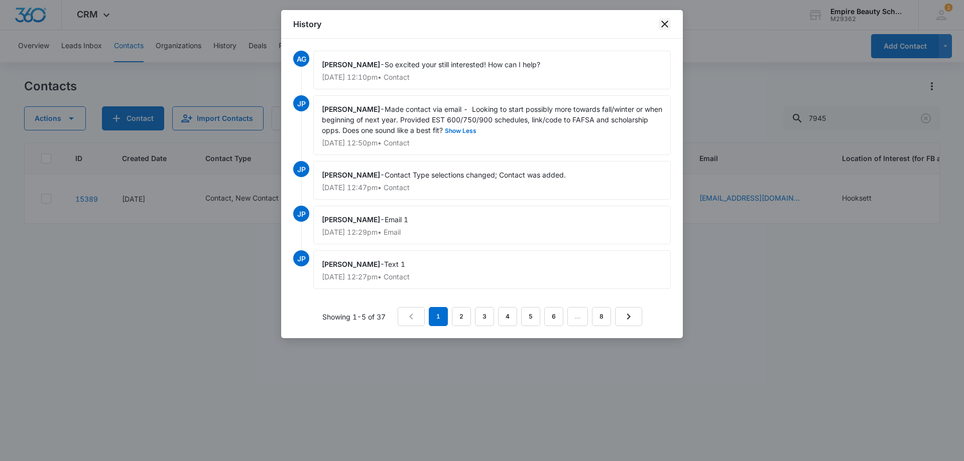
drag, startPoint x: 668, startPoint y: 23, endPoint x: 681, endPoint y: 34, distance: 17.1
click at [668, 23] on icon "close" at bounding box center [665, 24] width 12 height 12
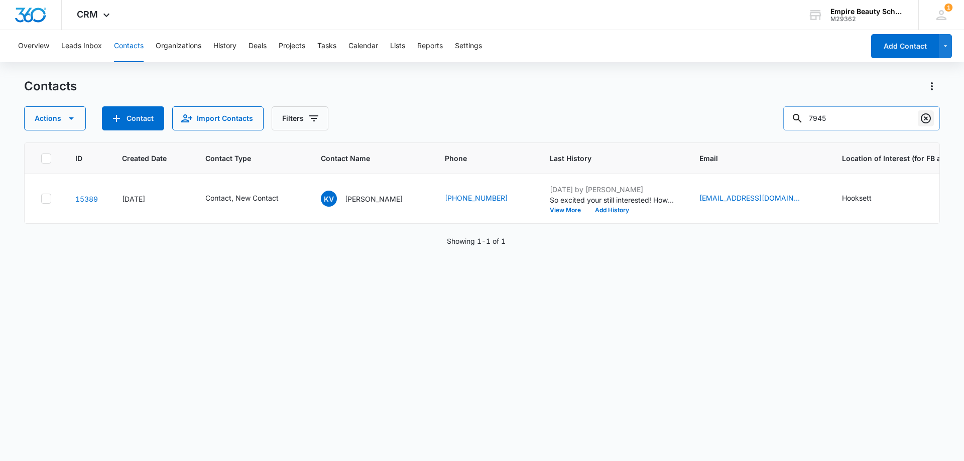
click at [929, 116] on icon "Clear" at bounding box center [926, 118] width 10 height 10
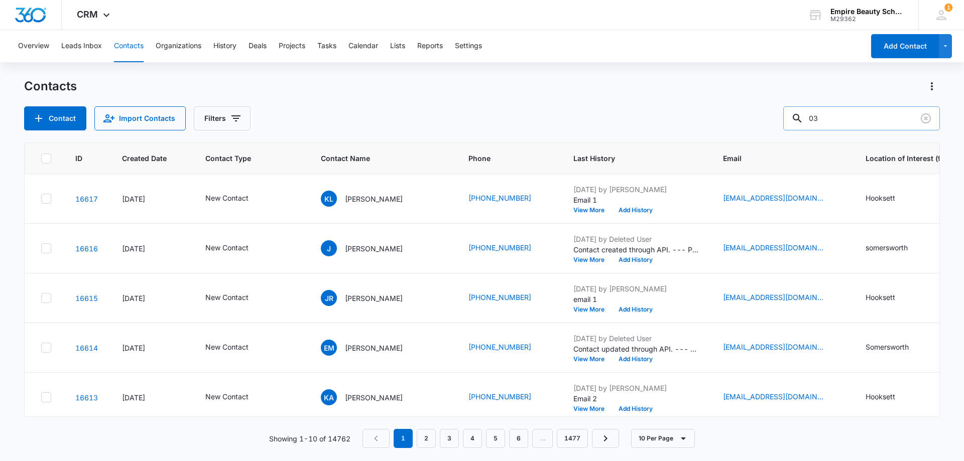
type input "0"
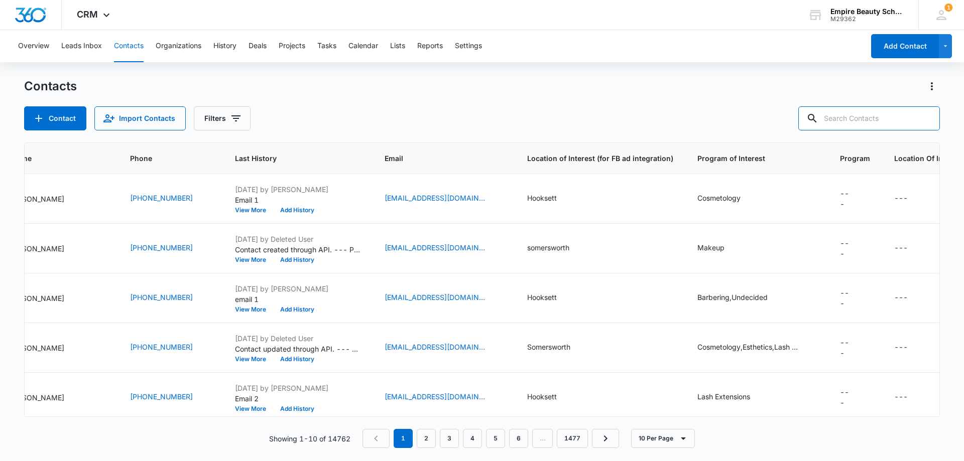
scroll to position [0, 0]
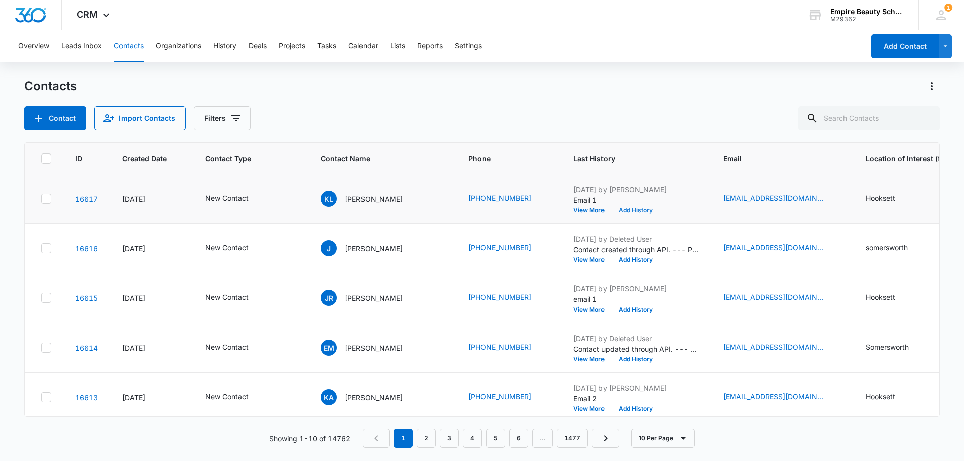
click at [613, 210] on button "Add History" at bounding box center [636, 210] width 48 height 6
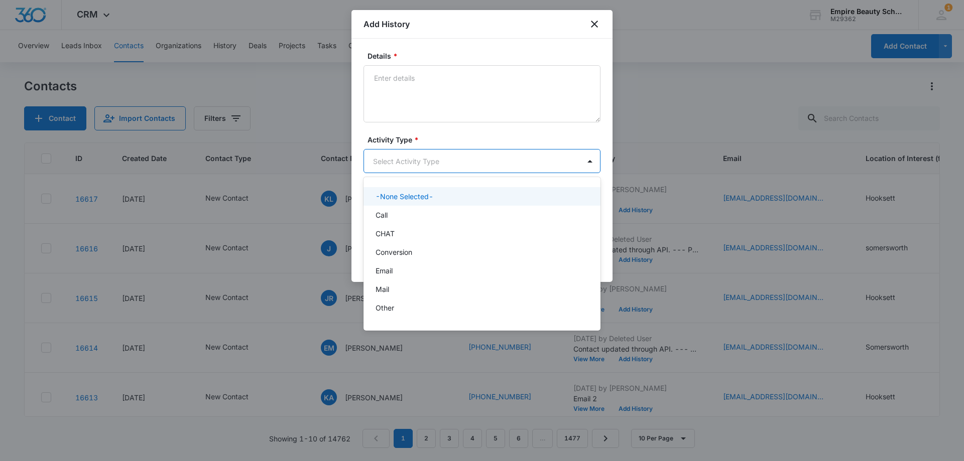
click at [392, 159] on body "CRM Apps Forms CRM Email Shop Payments POS Files Brand Settings Empire Beauty S…" at bounding box center [482, 230] width 964 height 461
click at [399, 218] on div "Call" at bounding box center [481, 215] width 211 height 11
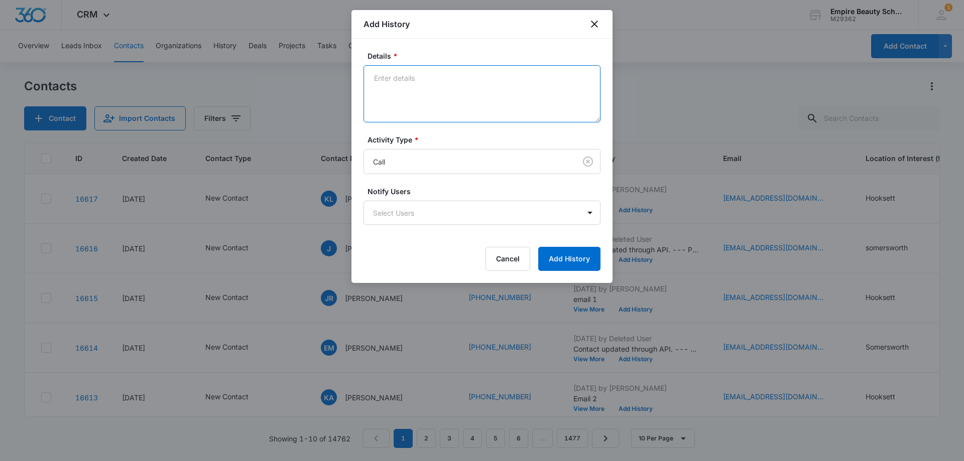
click at [426, 76] on textarea "Details *" at bounding box center [482, 93] width 237 height 57
click at [371, 78] on textarea "Cost, hours," at bounding box center [482, 93] width 237 height 57
click at [529, 78] on textarea "not working, [DEMOGRAPHIC_DATA] baby, Cost, hours," at bounding box center [482, 93] width 237 height 57
click at [404, 88] on textarea "not working, [DEMOGRAPHIC_DATA] baby, Cost, hours, knows people, in cos, reciev…" at bounding box center [482, 93] width 237 height 57
click at [468, 96] on textarea "not working, [DEMOGRAPHIC_DATA] baby, Cost, hours, knows people, in cos, receiv…" at bounding box center [482, 93] width 237 height 57
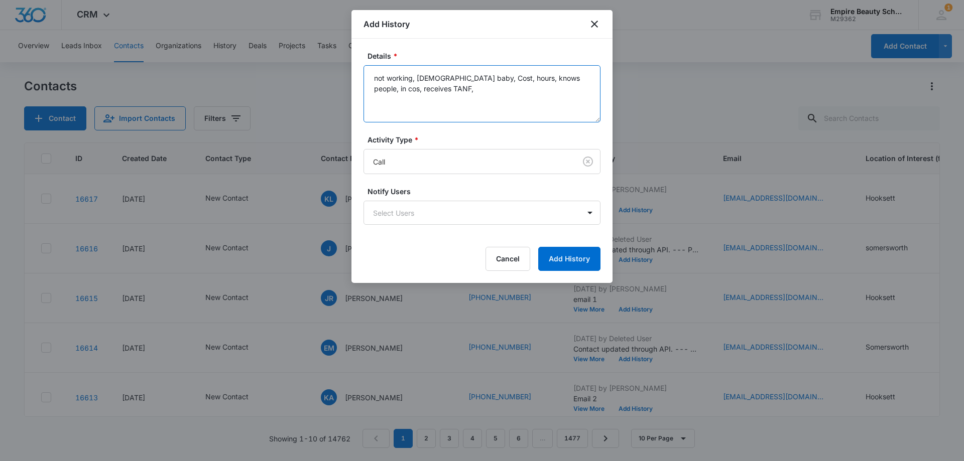
click at [388, 88] on textarea "not working, [DEMOGRAPHIC_DATA] baby, Cost, hours, knows people, in cos, receiv…" at bounding box center [482, 93] width 237 height 57
click at [388, 90] on textarea "not working, [DEMOGRAPHIC_DATA] baby, Cost, hours, knows people, in cos,grandmo…" at bounding box center [482, 93] width 237 height 57
click at [409, 101] on textarea "not working, [DEMOGRAPHIC_DATA] baby, Cost, hours, knows people, in [GEOGRAPHIC…" at bounding box center [482, 93] width 237 height 57
click at [544, 87] on textarea "not working, [DEMOGRAPHIC_DATA] baby, Cost, hours, knows people, in [GEOGRAPHIC…" at bounding box center [482, 93] width 237 height 57
click at [548, 86] on textarea "not working, [DEMOGRAPHIC_DATA] baby, Cost, hours, knows people, in [GEOGRAPHIC…" at bounding box center [482, 93] width 237 height 57
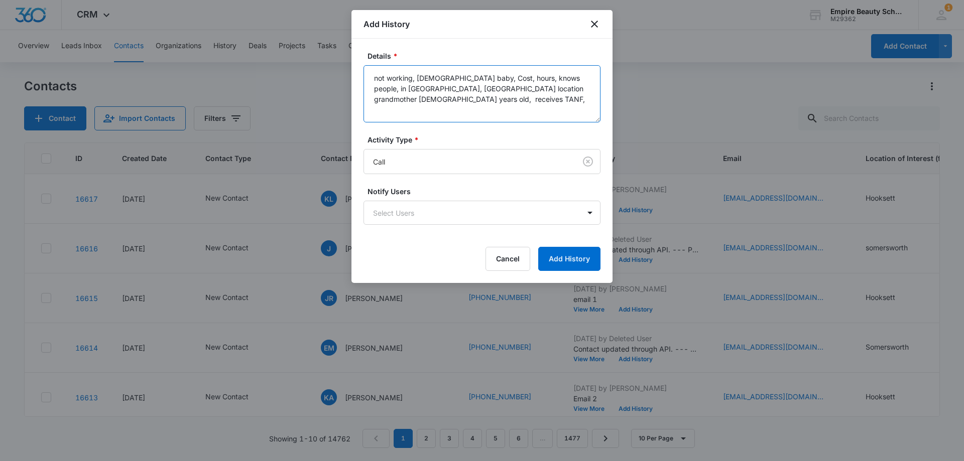
click at [545, 89] on textarea "not working, [DEMOGRAPHIC_DATA] baby, Cost, hours, knows people, in [GEOGRAPHIC…" at bounding box center [482, 93] width 237 height 57
click at [476, 98] on textarea "not working, [DEMOGRAPHIC_DATA] baby, Cost, hours, knows people, in [GEOGRAPHIC…" at bounding box center [482, 93] width 237 height 57
click at [433, 87] on textarea "not working, [DEMOGRAPHIC_DATA] baby, Cost, hours, knows people, in [GEOGRAPHIC…" at bounding box center [482, 93] width 237 height 57
click at [431, 88] on textarea "not working, [DEMOGRAPHIC_DATA] baby, Cost, hours, knows people, in [GEOGRAPHIC…" at bounding box center [482, 93] width 237 height 57
click at [434, 99] on textarea "not working, [DEMOGRAPHIC_DATA] baby, Cost, hours, knows people, in [GEOGRAPHIC…" at bounding box center [482, 93] width 237 height 57
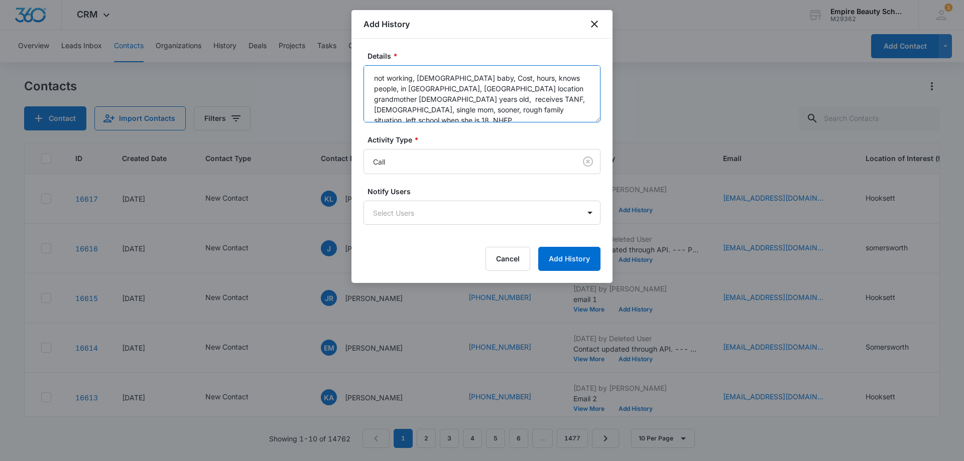
click at [370, 76] on textarea "not working, [DEMOGRAPHIC_DATA] baby, Cost, hours, knows people, in [GEOGRAPHIC…" at bounding box center [482, 93] width 237 height 57
click at [514, 99] on textarea "Single mom, not working, [DEMOGRAPHIC_DATA] baby, Cost, hours, knows people, in…" at bounding box center [482, 93] width 237 height 57
click at [482, 112] on textarea "Single mom, not working, [DEMOGRAPHIC_DATA] baby, Cost, hours, knows people, in…" at bounding box center [482, 93] width 237 height 57
drag, startPoint x: 460, startPoint y: 77, endPoint x: 465, endPoint y: 89, distance: 13.1
click at [460, 78] on textarea "Single mom, not working, [DEMOGRAPHIC_DATA] baby, Cost, hours, knows people, in…" at bounding box center [482, 93] width 237 height 57
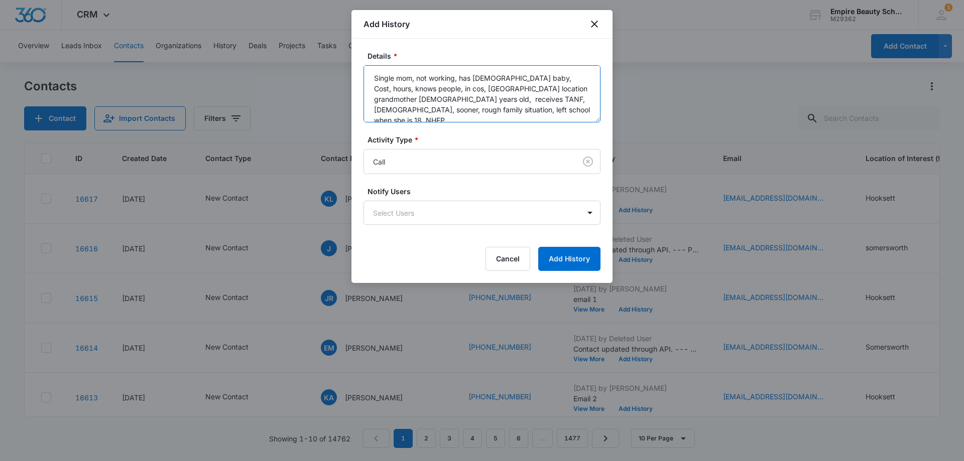
drag, startPoint x: 448, startPoint y: 88, endPoint x: 545, endPoint y: 80, distance: 97.2
click at [545, 80] on textarea "Single mom, not working, has [DEMOGRAPHIC_DATA] baby, Cost, hours, knows people…" at bounding box center [482, 93] width 237 height 57
click at [444, 89] on textarea "Single mom, not working, has [DEMOGRAPHIC_DATA] baby, grandmother [GEOGRAPHIC_D…" at bounding box center [482, 93] width 237 height 57
click at [474, 85] on textarea "Single mom, not working, has [DEMOGRAPHIC_DATA] baby, grandmother graduated fro…" at bounding box center [482, 93] width 237 height 57
click at [438, 88] on textarea "Single mom, not working, has [DEMOGRAPHIC_DATA] baby, grandmother graduated fro…" at bounding box center [482, 93] width 237 height 57
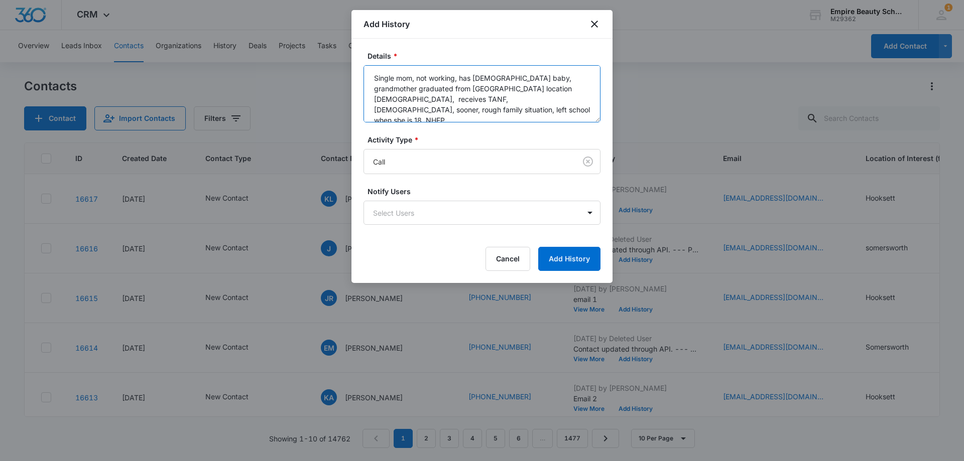
click at [536, 92] on textarea "Single mom, not working, has [DEMOGRAPHIC_DATA] baby, grandmother graduated fro…" at bounding box center [482, 93] width 237 height 57
click at [453, 106] on textarea "Single mom, not working, has [DEMOGRAPHIC_DATA] baby, grandmother graduated fro…" at bounding box center [482, 93] width 237 height 57
click at [500, 92] on textarea "Single mom, not working, has [DEMOGRAPHIC_DATA] baby, grandmother graduated fro…" at bounding box center [482, 93] width 237 height 57
click at [442, 113] on textarea "Single mom, not working, has [DEMOGRAPHIC_DATA] baby, grandmother graduated fro…" at bounding box center [482, 93] width 237 height 57
drag, startPoint x: 415, startPoint y: 96, endPoint x: 416, endPoint y: 114, distance: 17.6
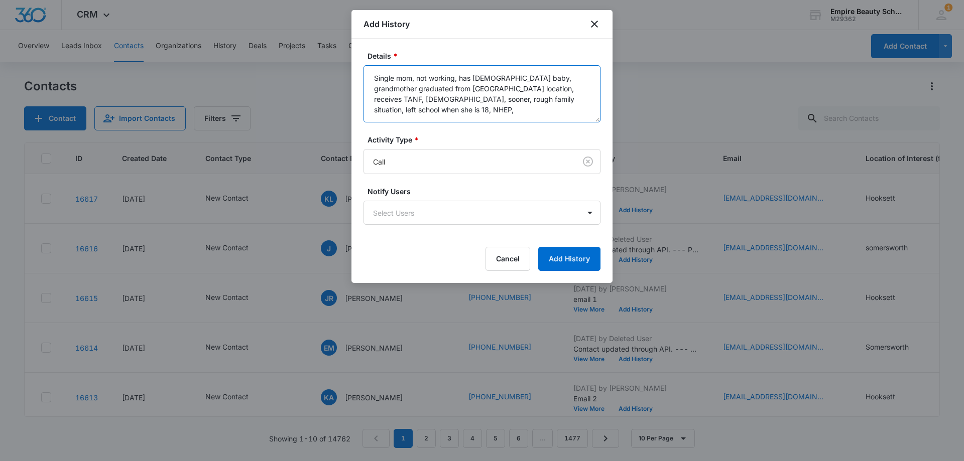
click at [416, 98] on textarea "Single mom, not working, has [DEMOGRAPHIC_DATA] baby, grandmother graduated fro…" at bounding box center [482, 93] width 237 height 57
drag, startPoint x: 440, startPoint y: 113, endPoint x: 458, endPoint y: 102, distance: 21.2
click at [458, 102] on textarea "Single mom, not working, has [DEMOGRAPHIC_DATA] baby, grandmother graduated fro…" at bounding box center [482, 93] width 237 height 57
click at [465, 99] on textarea "Single mom, not working, has [DEMOGRAPHIC_DATA] baby, grandmother graduated fro…" at bounding box center [482, 93] width 237 height 57
click at [549, 109] on textarea "Single mom, not working, has [DEMOGRAPHIC_DATA] baby, grandmother graduated fro…" at bounding box center [482, 93] width 237 height 57
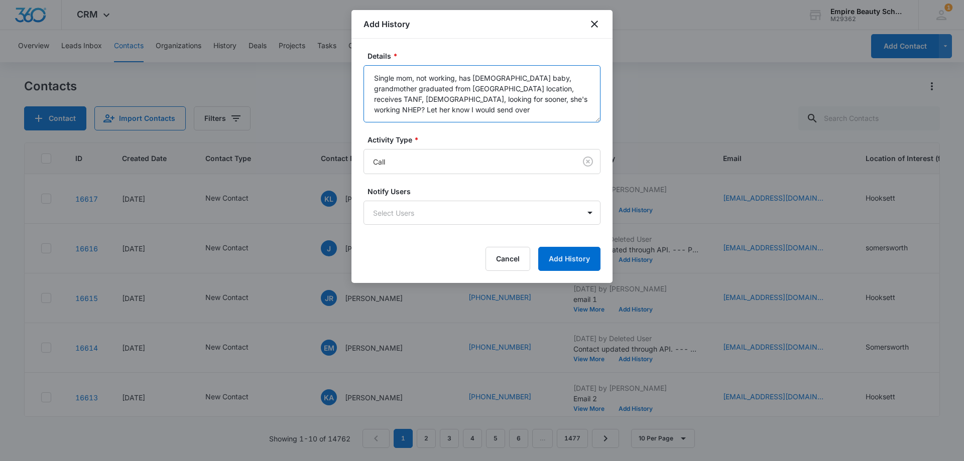
click at [450, 106] on textarea "Single mom, not working, has [DEMOGRAPHIC_DATA] baby, grandmother graduated fro…" at bounding box center [482, 93] width 237 height 57
type textarea "Single mom, not working, has [DEMOGRAPHIC_DATA] baby, grandmother graduated fro…"
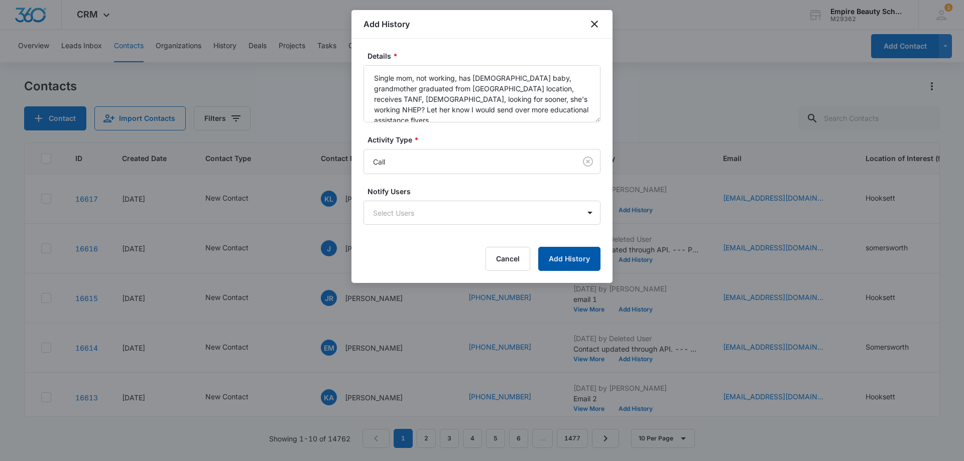
click at [575, 259] on button "Add History" at bounding box center [569, 259] width 62 height 24
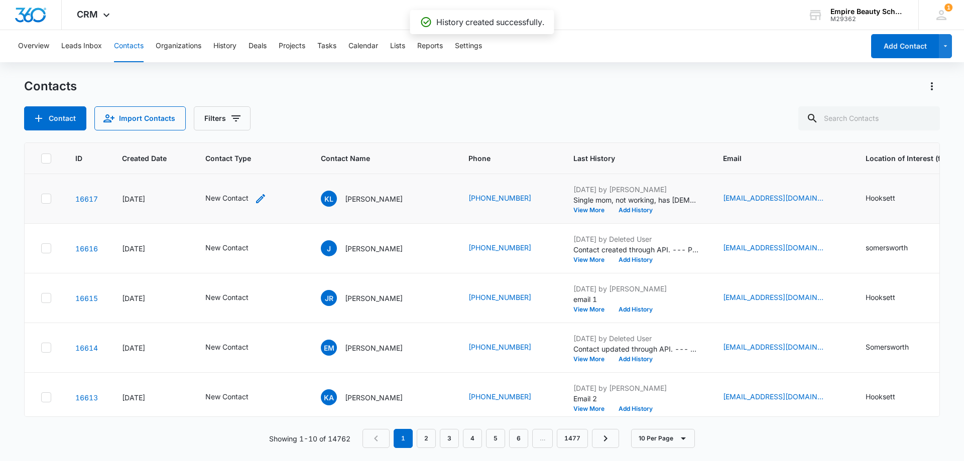
click at [258, 204] on icon "Contact Type - New Contact - Select to Edit Field" at bounding box center [261, 199] width 12 height 12
click at [275, 134] on div at bounding box center [278, 134] width 16 height 16
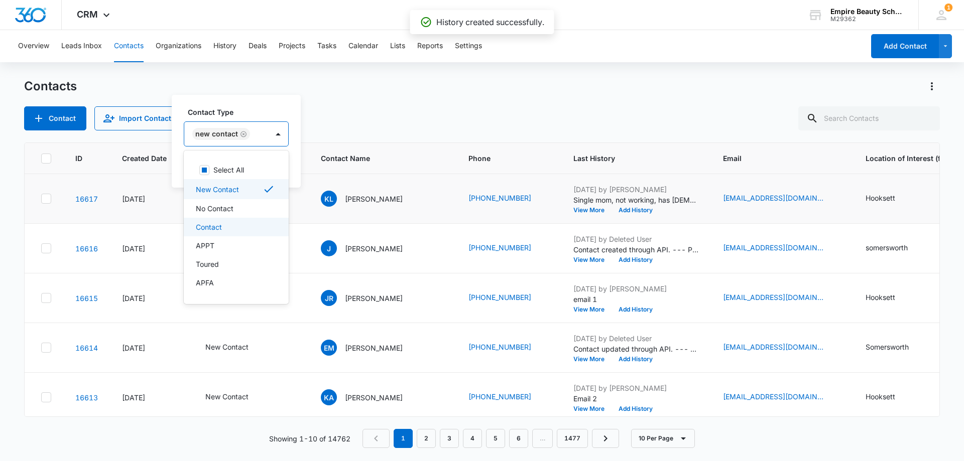
click at [215, 227] on p "Contact" at bounding box center [209, 227] width 26 height 11
click at [285, 92] on div "Contacts" at bounding box center [482, 86] width 916 height 16
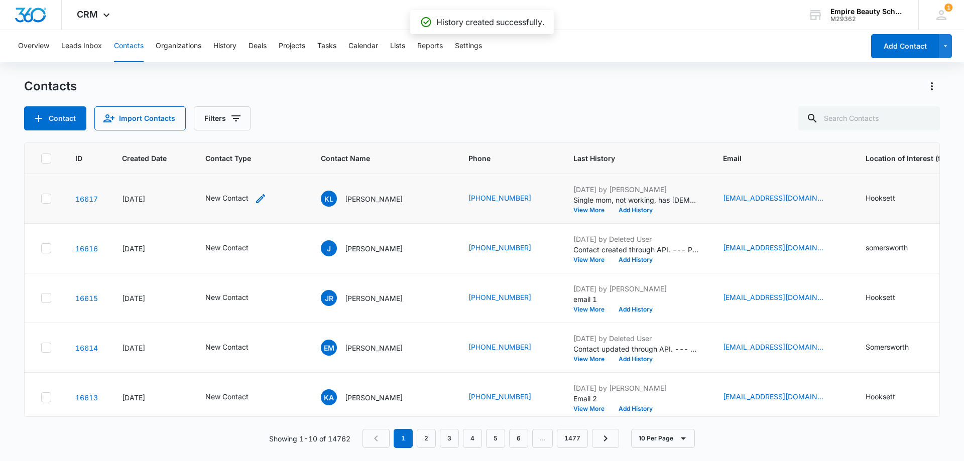
click at [264, 200] on icon "Contact Type - New Contact - Select to Edit Field" at bounding box center [261, 199] width 12 height 12
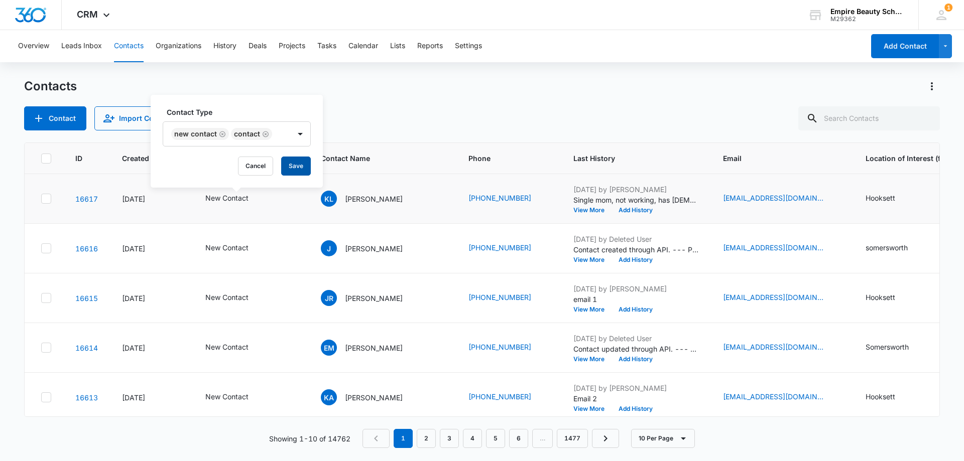
click at [299, 164] on button "Save" at bounding box center [296, 166] width 30 height 19
click at [612, 210] on button "Add History" at bounding box center [636, 210] width 48 height 6
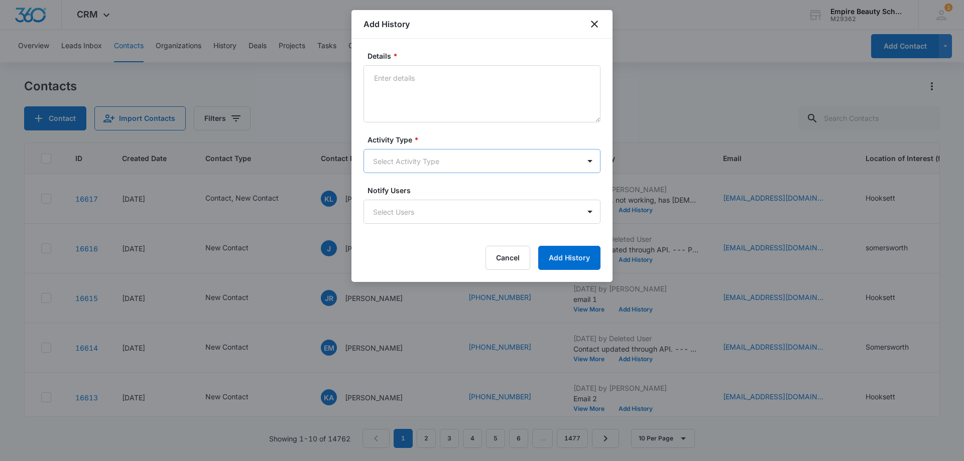
click at [392, 158] on body "CRM Apps Forms CRM Email Shop Payments POS Files Brand Settings Empire Beauty S…" at bounding box center [482, 230] width 964 height 461
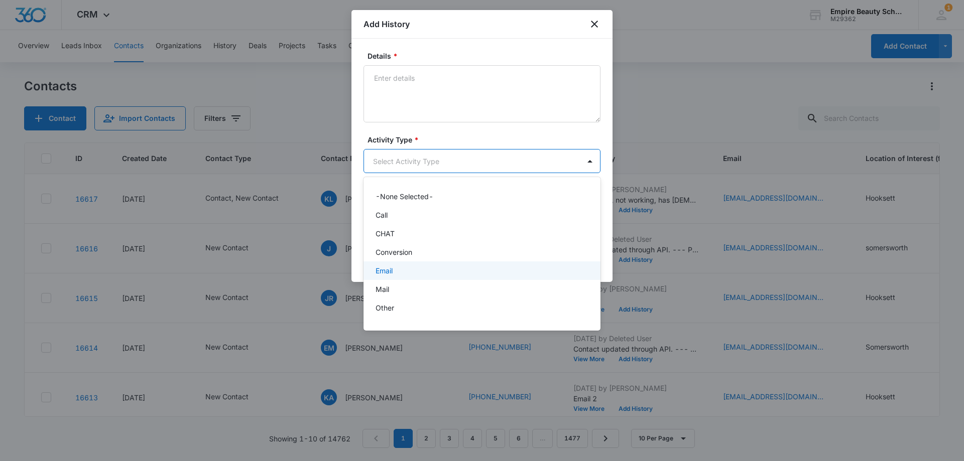
click at [394, 271] on div "Email" at bounding box center [481, 271] width 211 height 11
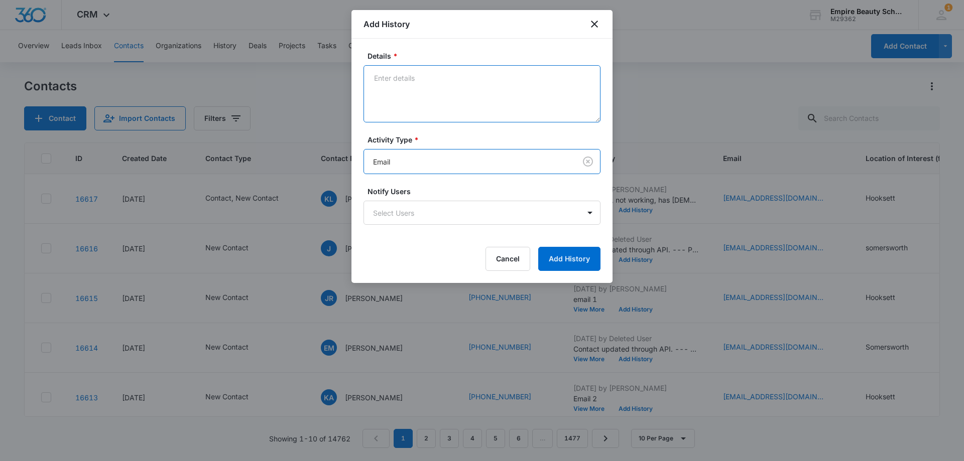
click at [401, 87] on textarea "Details *" at bounding box center [482, 93] width 237 height 57
type textarea "Sent over WNNH, WIOA information"
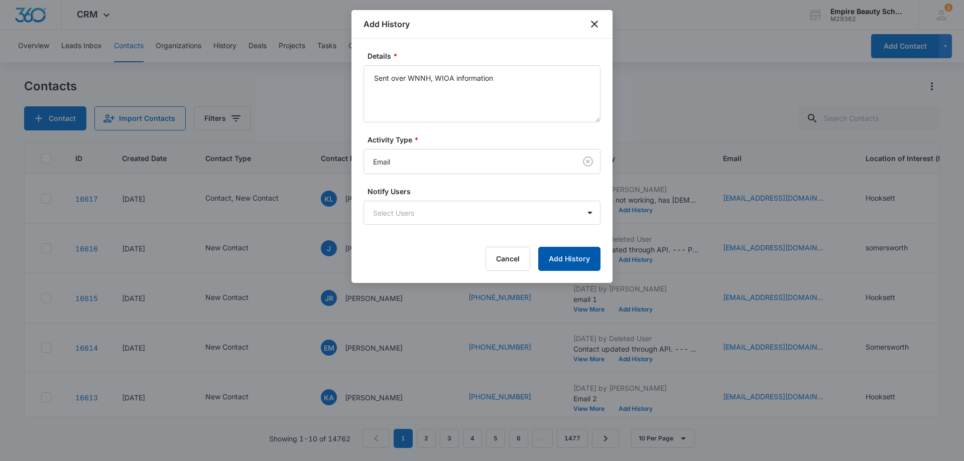
click at [583, 257] on button "Add History" at bounding box center [569, 259] width 62 height 24
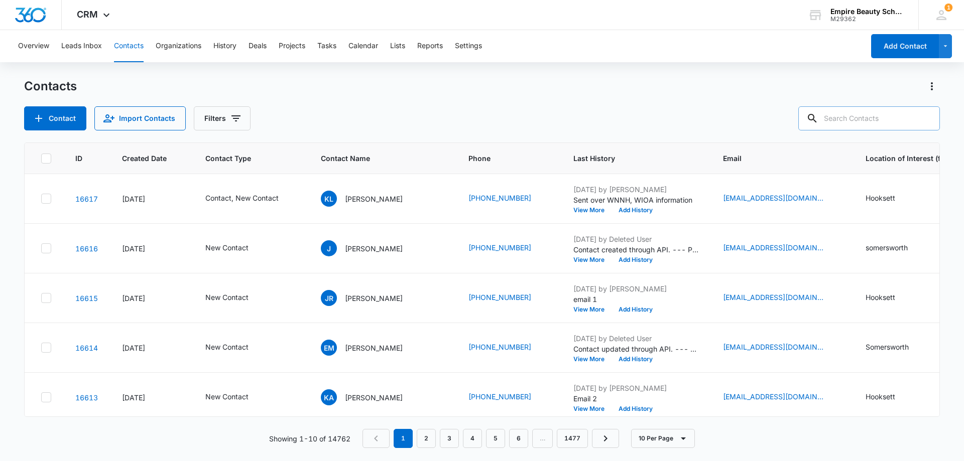
click at [862, 109] on input "text" at bounding box center [869, 118] width 142 height 24
type input "7945"
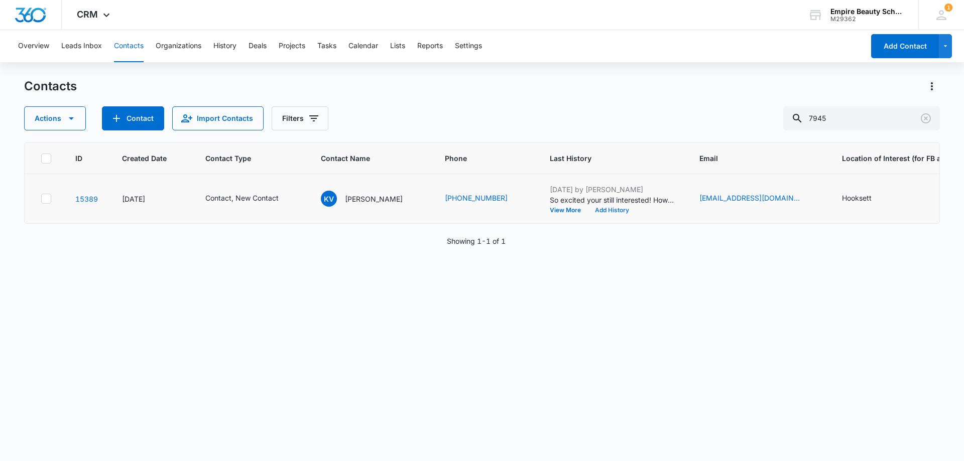
click at [603, 209] on button "Add History" at bounding box center [612, 210] width 48 height 6
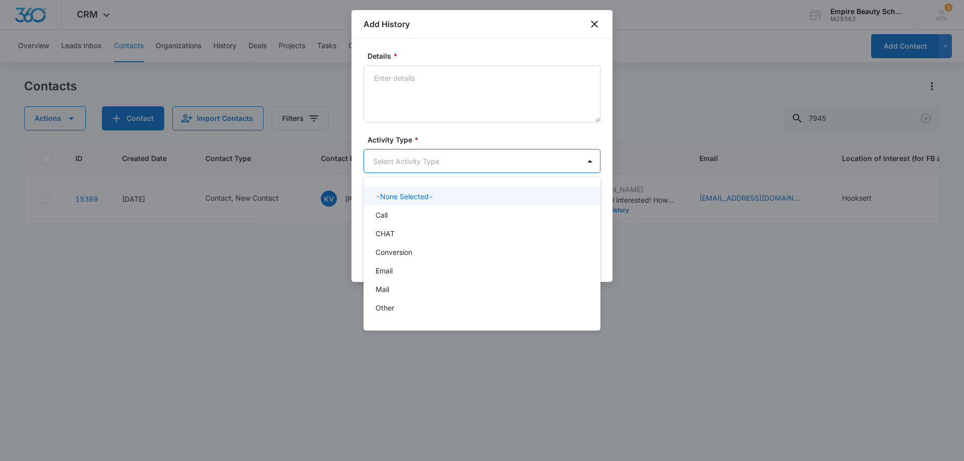
click at [400, 165] on body "CRM Apps Forms CRM Email Shop Payments POS Files Brand Settings Empire Beauty S…" at bounding box center [482, 230] width 964 height 461
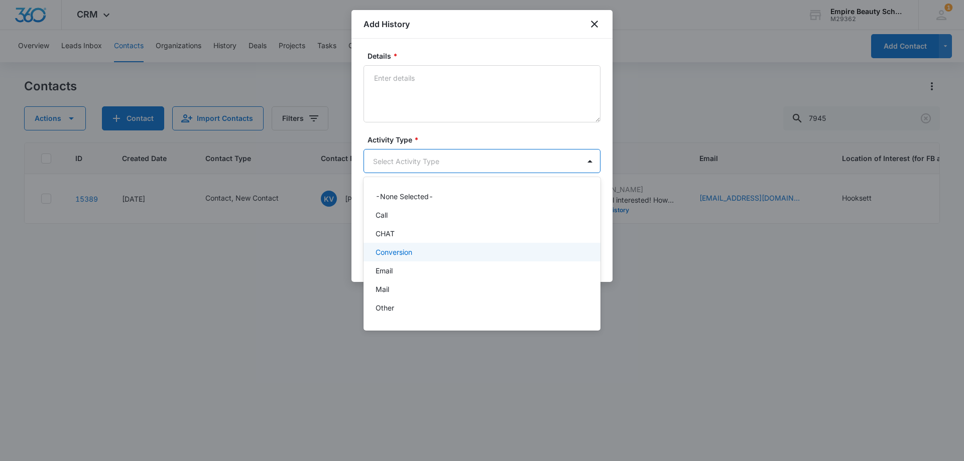
scroll to position [52, 0]
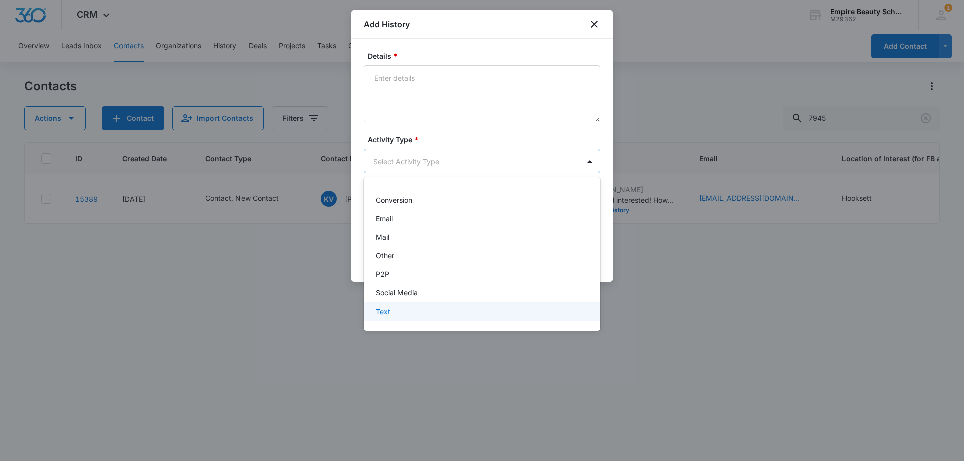
click at [389, 310] on p "Text" at bounding box center [383, 311] width 15 height 11
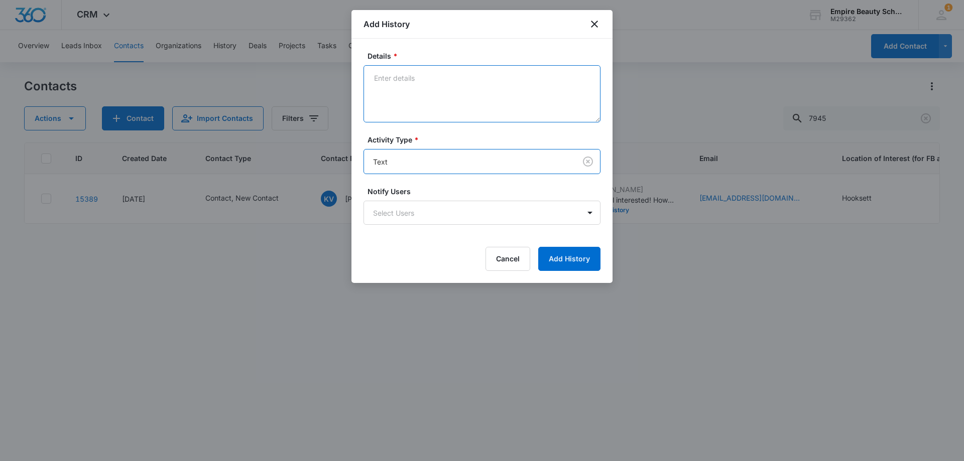
click at [403, 86] on textarea "Details *" at bounding box center [482, 93] width 237 height 57
type textarea "t"
click at [429, 78] on textarea "responded appreicated me reaching out to her to confirm interest." at bounding box center [482, 93] width 237 height 57
click at [450, 89] on textarea "responded appreciates me reaching out to her to confirm interest." at bounding box center [482, 93] width 237 height 57
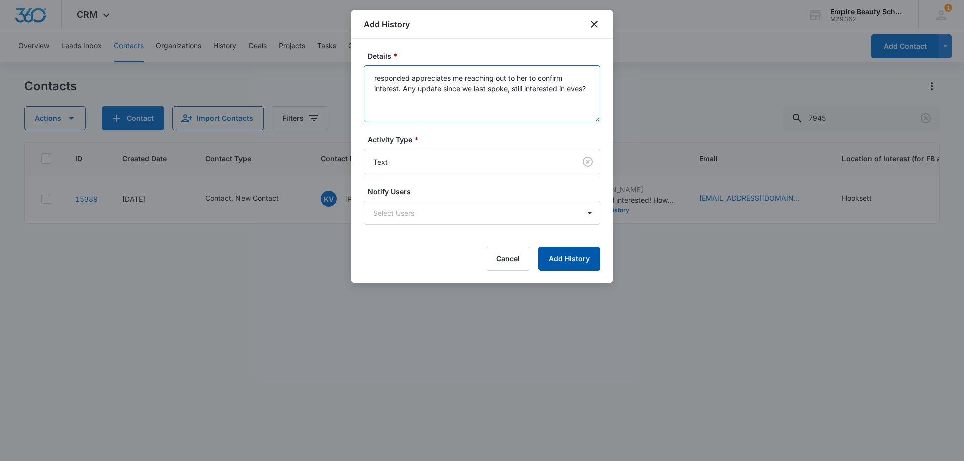
type textarea "responded appreciates me reaching out to her to confirm interest. Any update si…"
click at [598, 268] on button "Add History" at bounding box center [569, 259] width 62 height 24
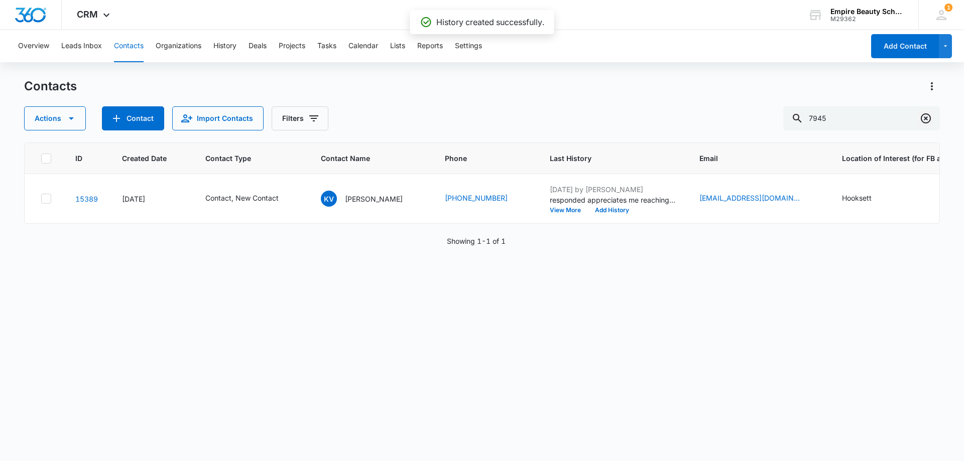
click at [928, 115] on icon "Clear" at bounding box center [926, 118] width 12 height 12
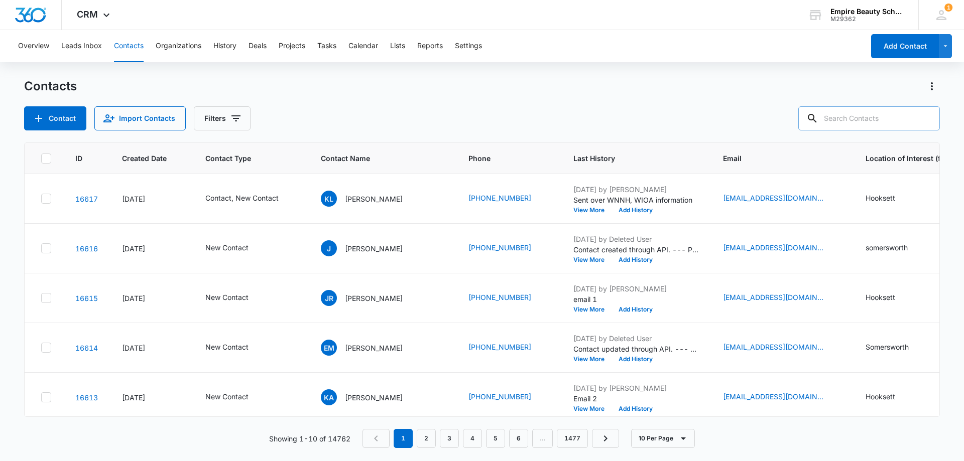
click at [870, 111] on input "text" at bounding box center [869, 118] width 142 height 24
paste input "6033184960"
type input "6033184960"
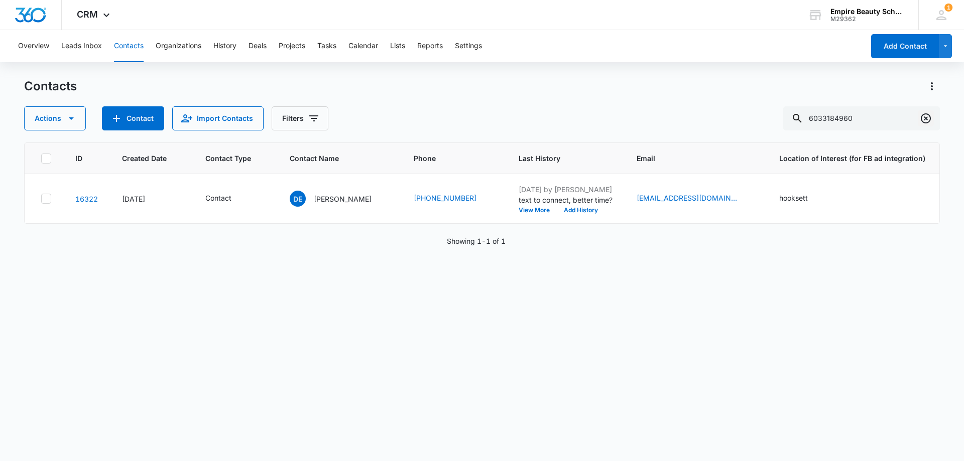
click at [924, 117] on icon "Clear" at bounding box center [926, 118] width 12 height 12
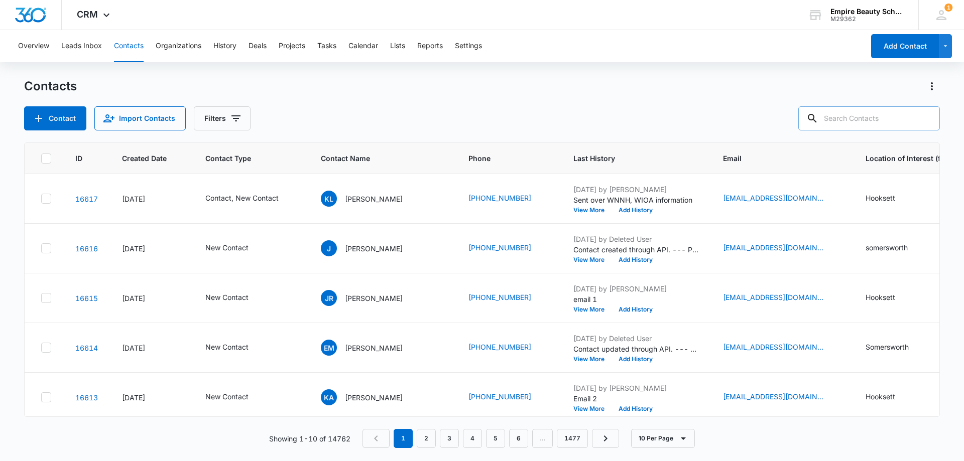
paste input "[PHONE_NUMBER]"
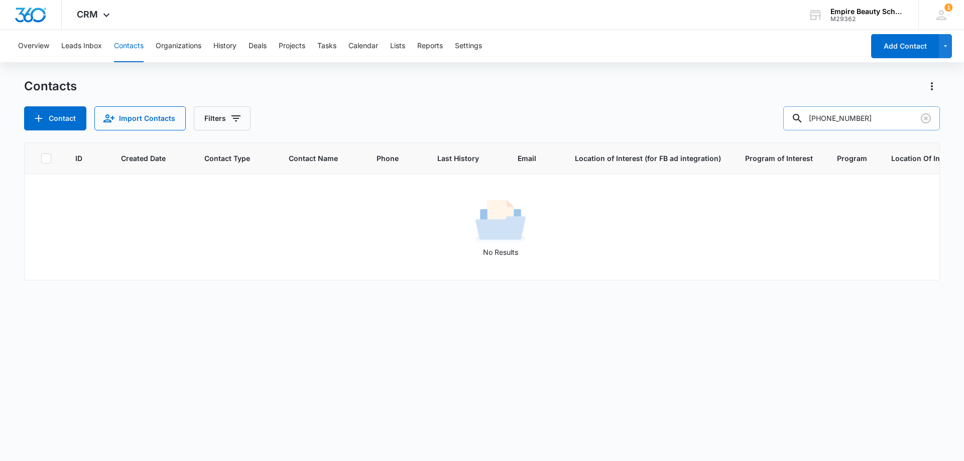
click at [855, 116] on input "[PHONE_NUMBER]" at bounding box center [861, 118] width 157 height 24
drag, startPoint x: 852, startPoint y: 116, endPoint x: 752, endPoint y: 116, distance: 99.4
click at [752, 116] on div "Contact Import Contacts Filters [PHONE_NUMBER]" at bounding box center [482, 118] width 916 height 24
type input "6885"
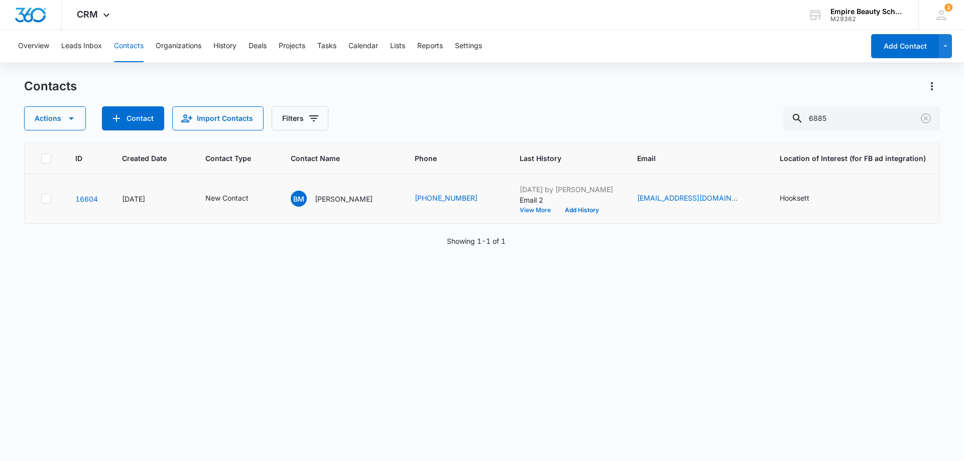
click at [520, 212] on button "View More" at bounding box center [539, 210] width 38 height 6
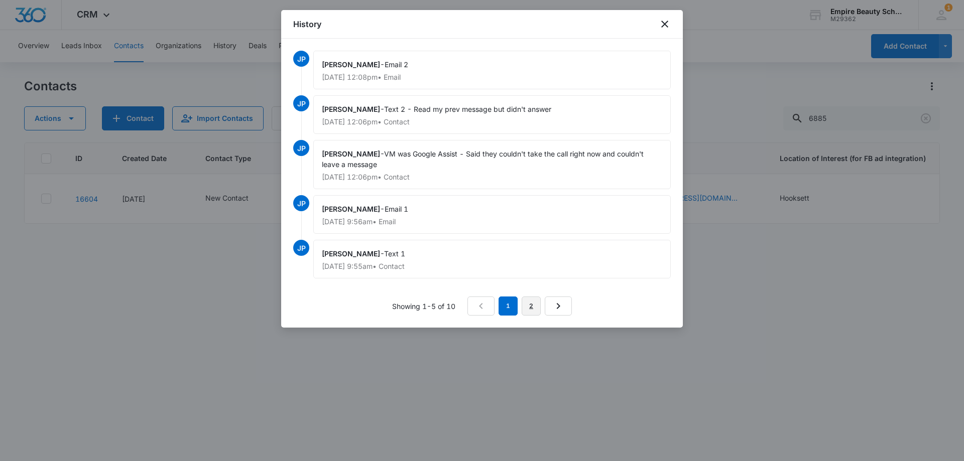
click at [528, 306] on link "2" at bounding box center [531, 306] width 19 height 19
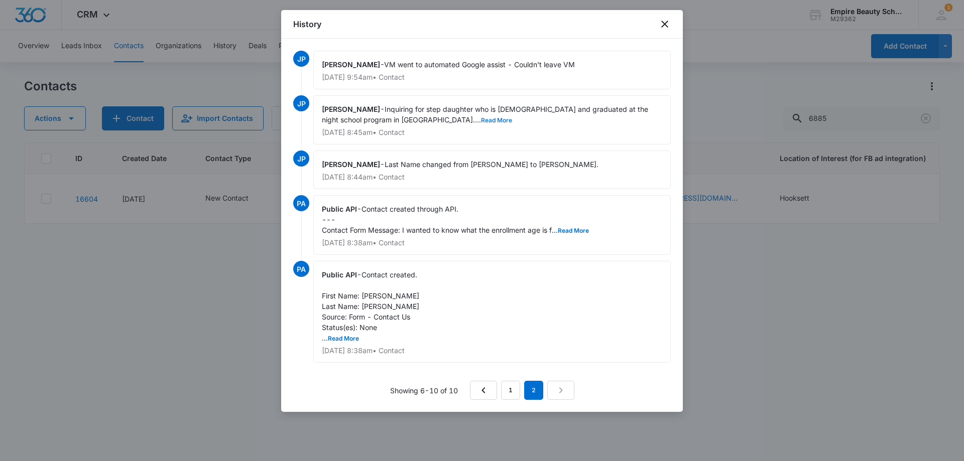
click at [481, 117] on button "Read More" at bounding box center [496, 120] width 31 height 6
click at [569, 229] on button "Read More" at bounding box center [573, 231] width 31 height 6
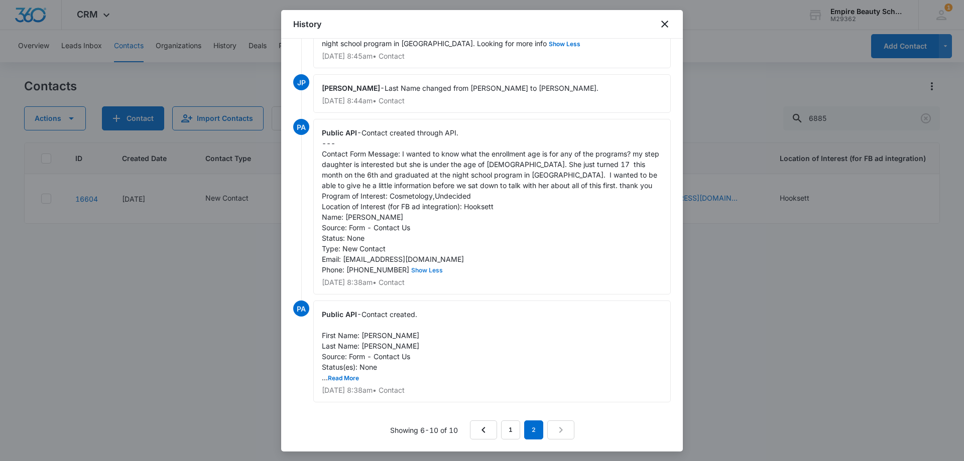
scroll to position [87, 0]
click at [508, 430] on link "1" at bounding box center [510, 430] width 19 height 19
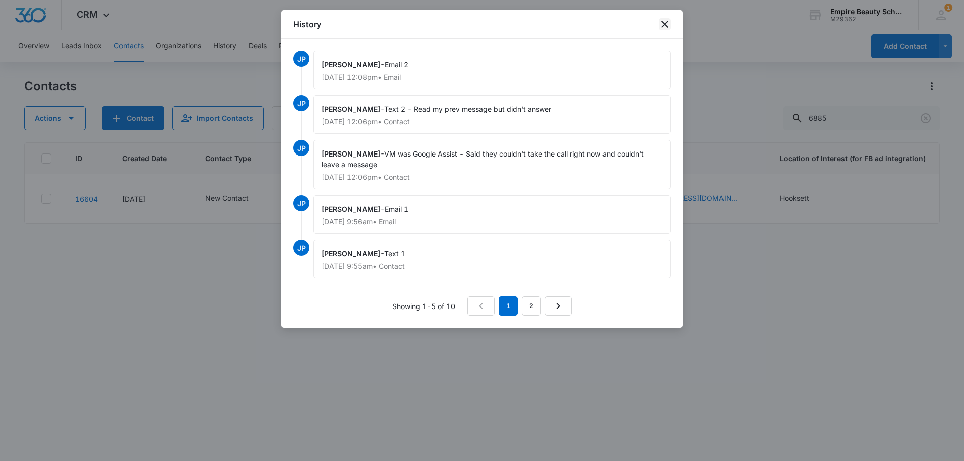
click at [668, 25] on icon "close" at bounding box center [665, 24] width 12 height 12
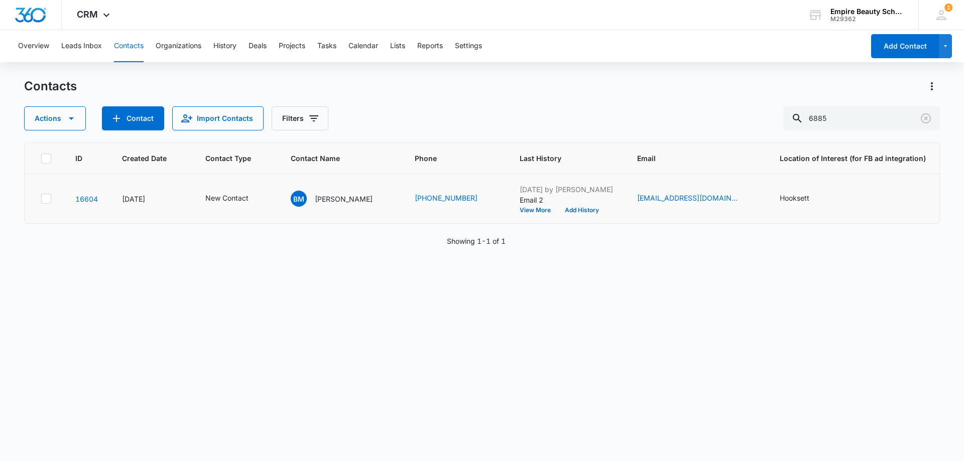
click at [561, 205] on div "[DATE] by [PERSON_NAME] Email 2 View More Add History" at bounding box center [566, 198] width 93 height 29
click at [570, 207] on button "Add History" at bounding box center [582, 210] width 48 height 6
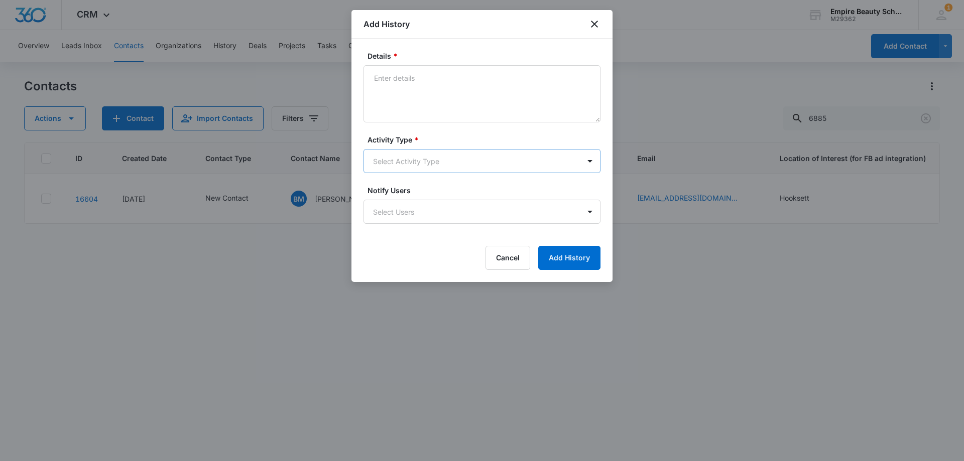
click at [386, 159] on body "CRM Apps Forms CRM Email Shop Payments POS Files Brand Settings Empire Beauty S…" at bounding box center [482, 230] width 964 height 461
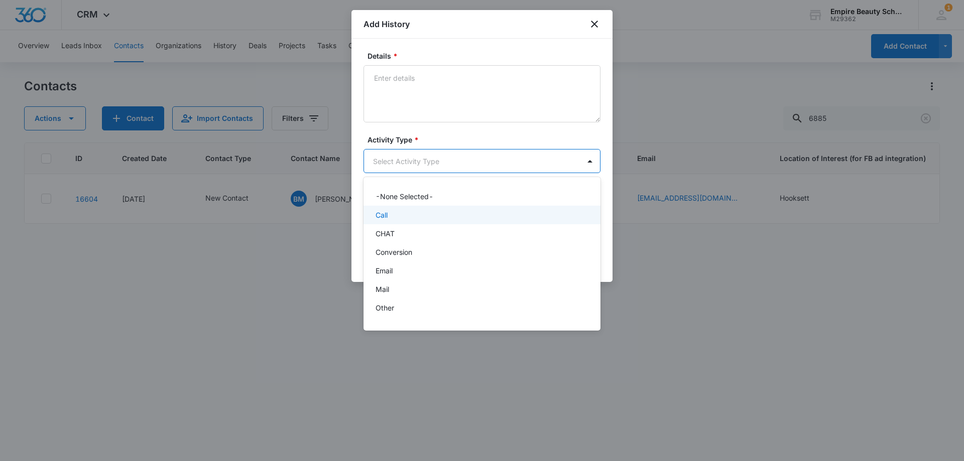
click at [394, 213] on div "Call" at bounding box center [481, 215] width 211 height 11
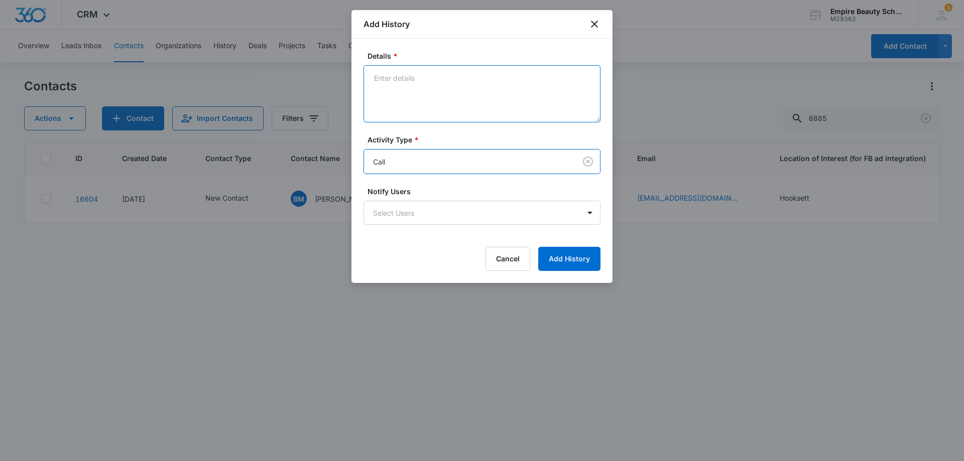
click at [405, 96] on textarea "Details *" at bounding box center [482, 93] width 237 height 57
click at [411, 74] on textarea "Google asssist" at bounding box center [482, 93] width 237 height 57
click at [445, 87] on textarea "Google assist" at bounding box center [482, 93] width 237 height 57
type textarea "Google assist"
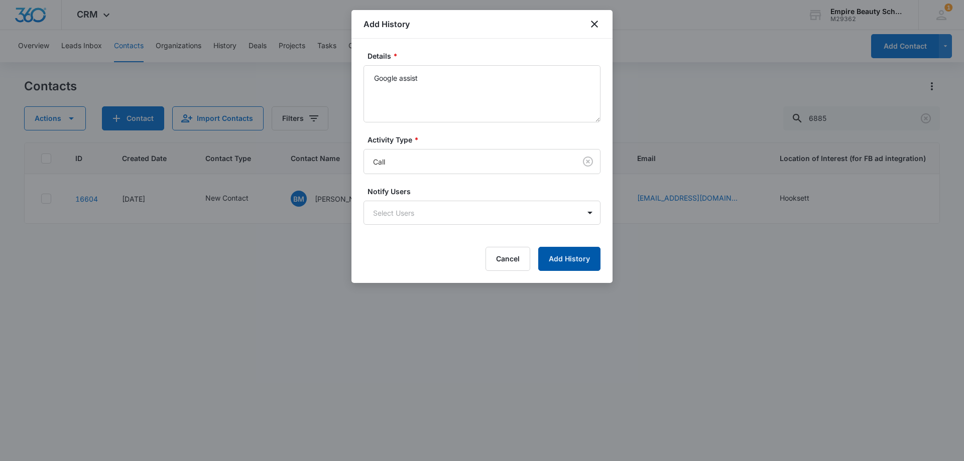
click at [559, 262] on button "Add History" at bounding box center [569, 259] width 62 height 24
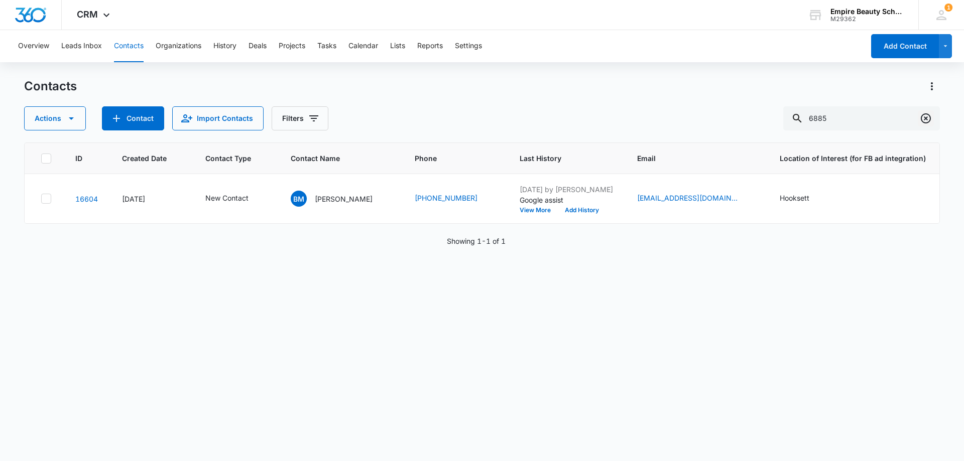
click at [925, 120] on icon "Clear" at bounding box center [926, 118] width 10 height 10
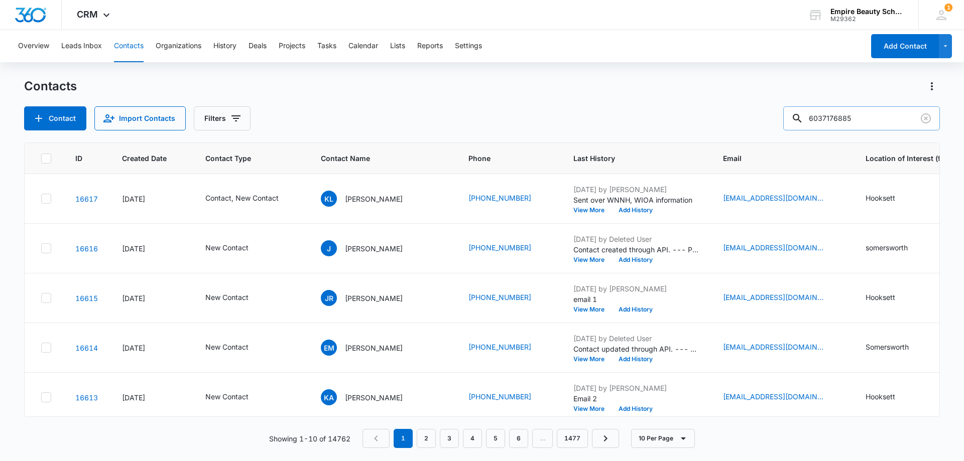
type input "6037176885"
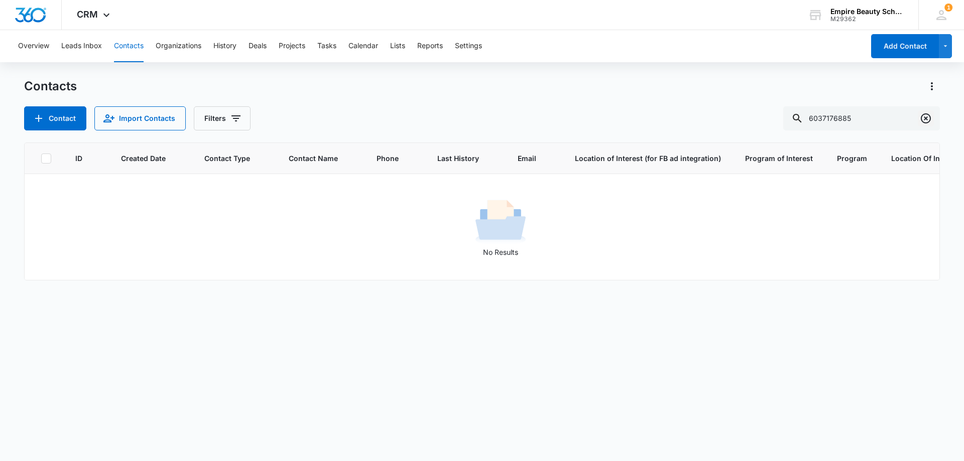
click at [929, 113] on icon "Clear" at bounding box center [926, 118] width 12 height 12
drag, startPoint x: 848, startPoint y: 115, endPoint x: 629, endPoint y: 107, distance: 219.1
click at [628, 109] on div "Contact Import Contacts Filters [PERSON_NAME]" at bounding box center [482, 118] width 916 height 24
type input "[PERSON_NAME]"
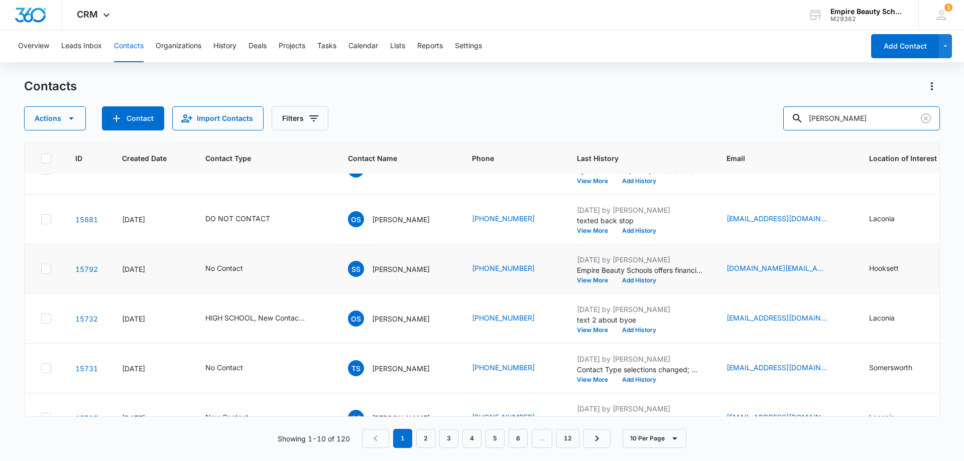
scroll to position [262, 0]
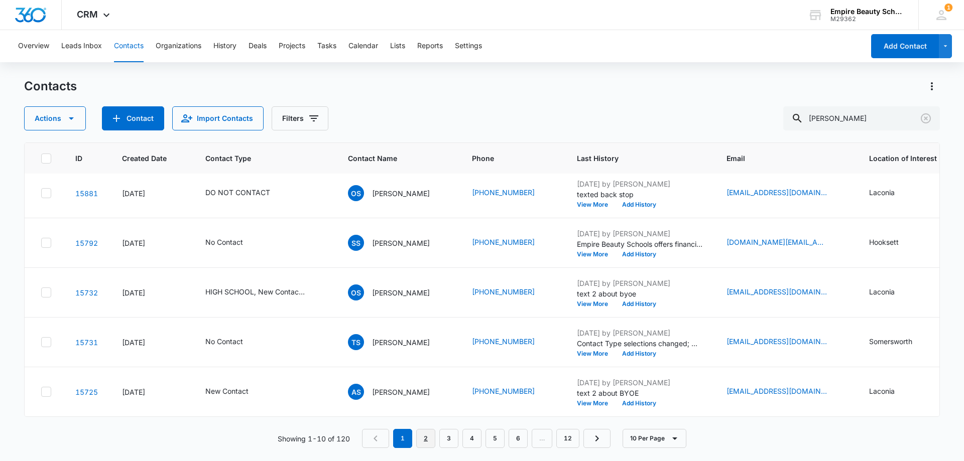
click at [424, 438] on link "2" at bounding box center [425, 438] width 19 height 19
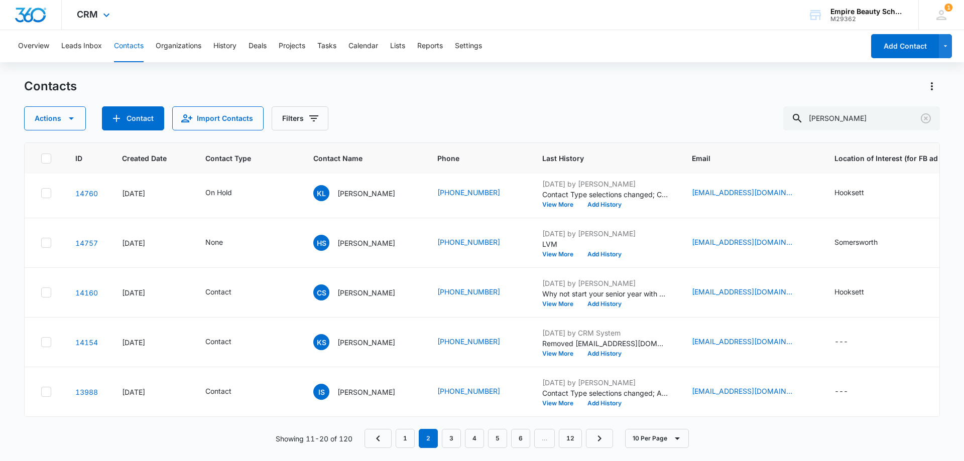
scroll to position [0, 0]
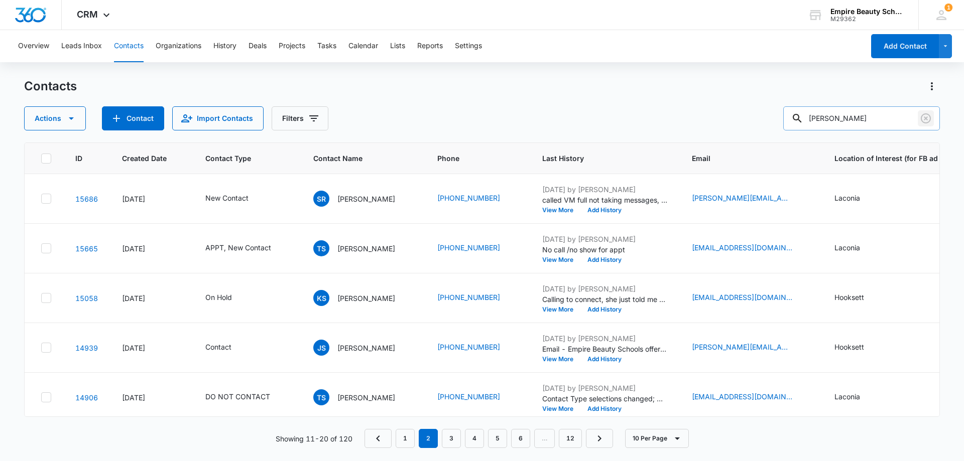
click at [925, 119] on icon "Clear" at bounding box center [926, 118] width 10 height 10
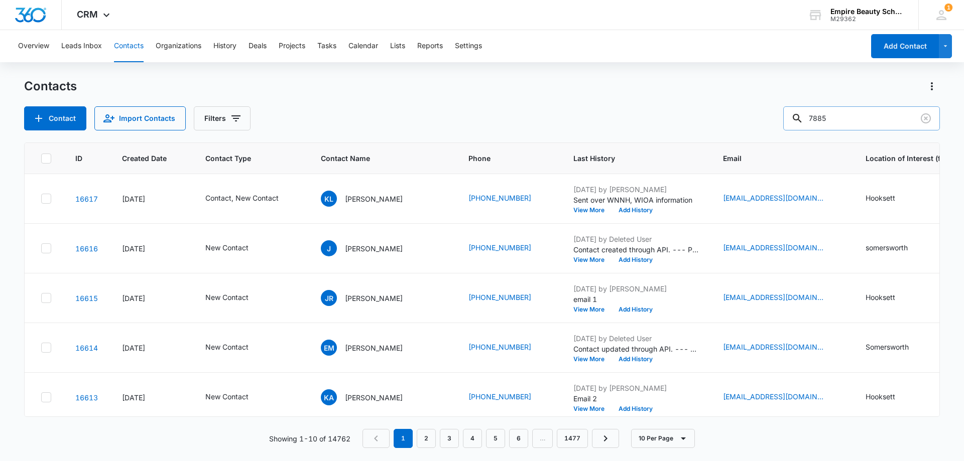
type input "7885"
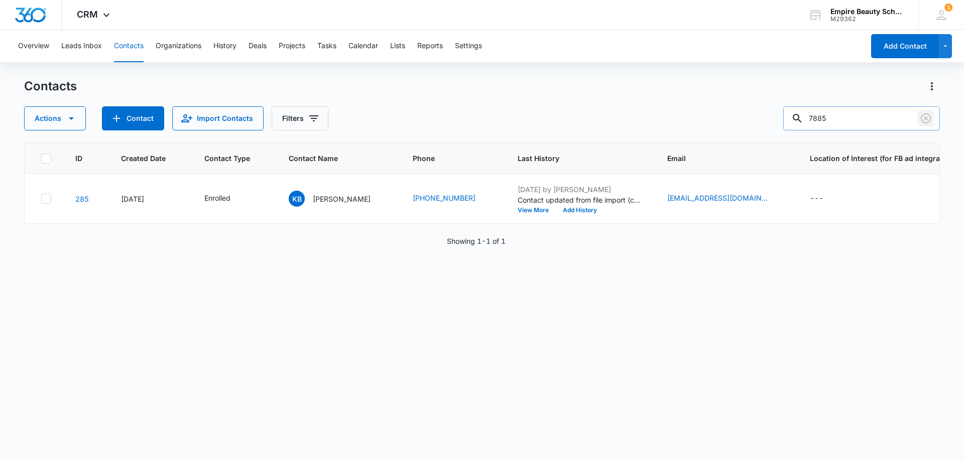
drag, startPoint x: 922, startPoint y: 117, endPoint x: 887, endPoint y: 120, distance: 35.3
click at [922, 117] on icon "Clear" at bounding box center [926, 118] width 10 height 10
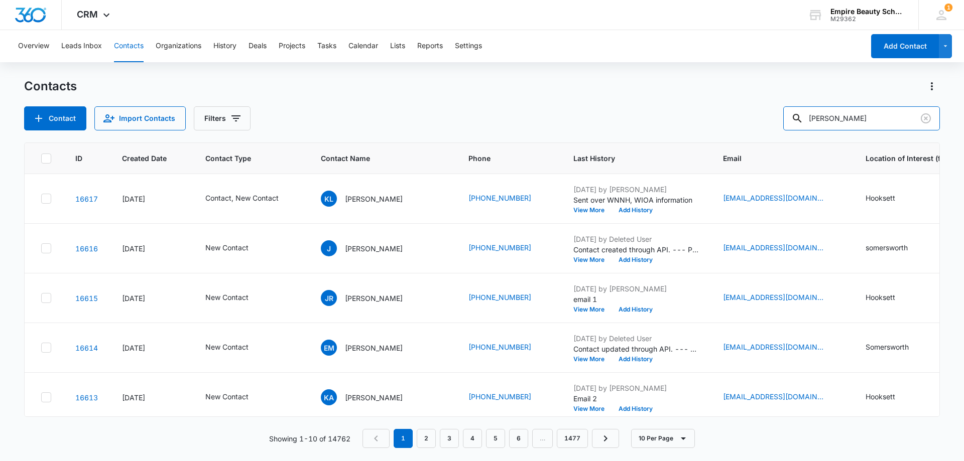
type input "[PERSON_NAME]"
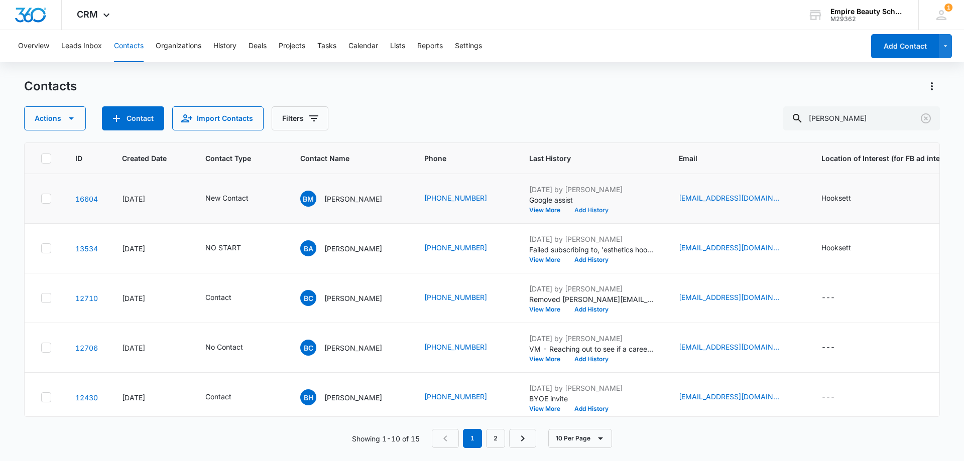
click at [603, 209] on button "Add History" at bounding box center [591, 210] width 48 height 6
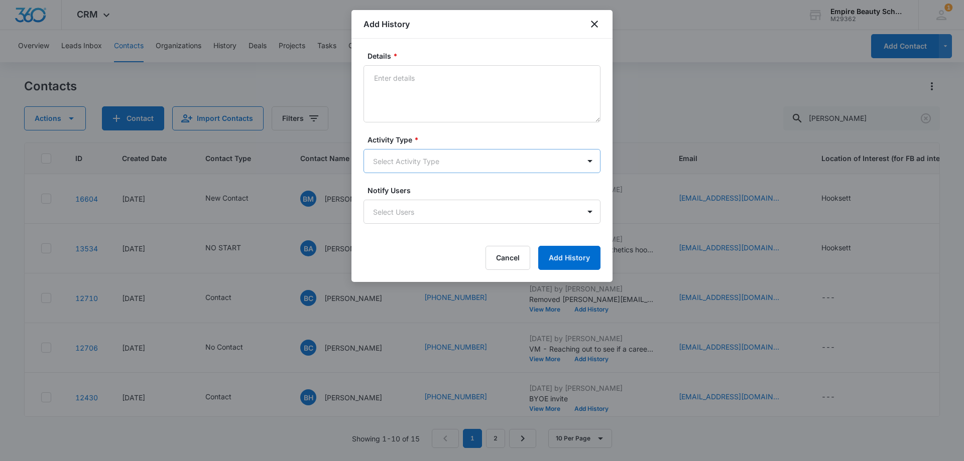
click at [397, 159] on body "CRM Apps Forms CRM Email Shop Payments POS Files Brand Settings Empire Beauty S…" at bounding box center [482, 230] width 964 height 461
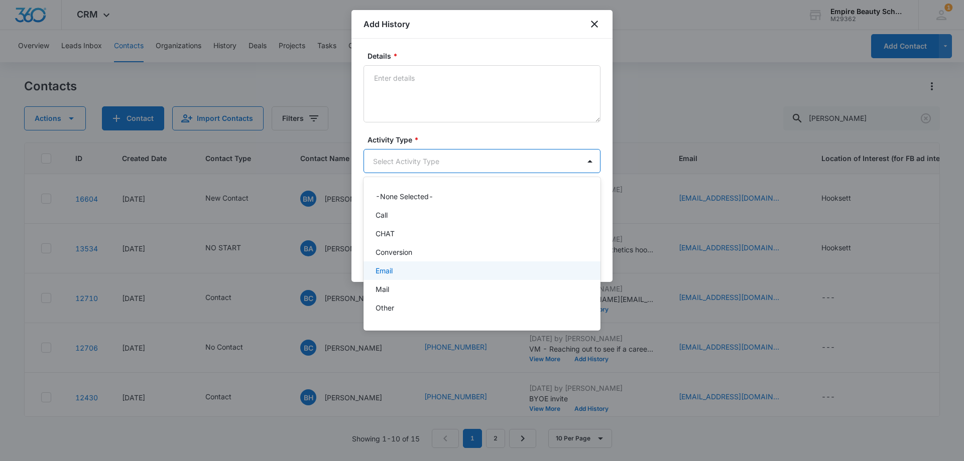
scroll to position [52, 0]
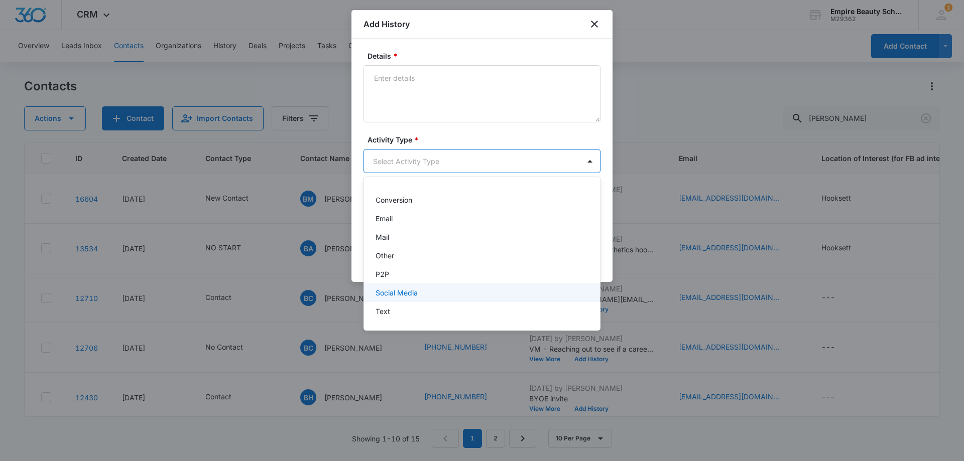
click at [394, 305] on div "Text" at bounding box center [482, 311] width 237 height 19
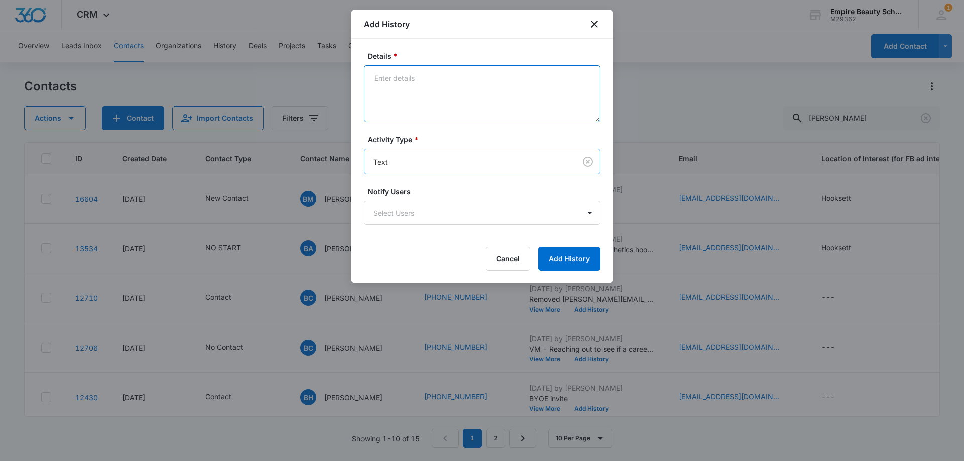
click at [416, 116] on textarea "Details *" at bounding box center [482, 93] width 237 height 57
type textarea "text 3"
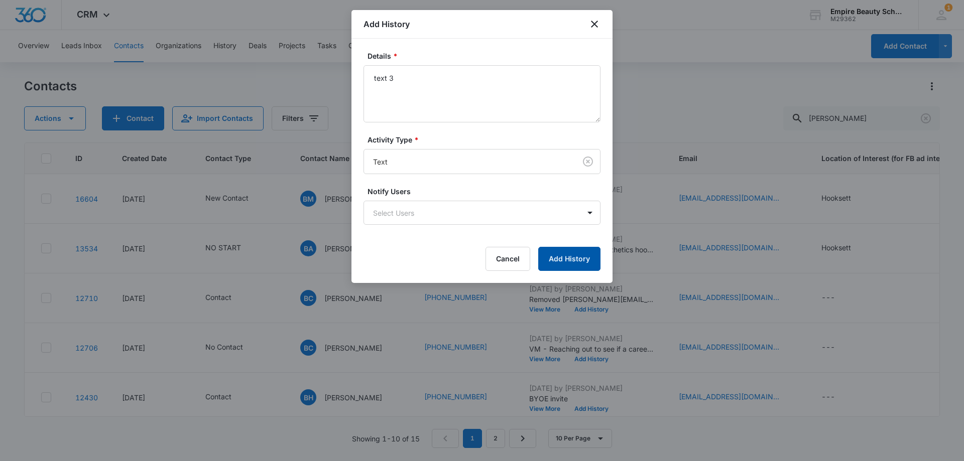
click at [561, 258] on button "Add History" at bounding box center [569, 259] width 62 height 24
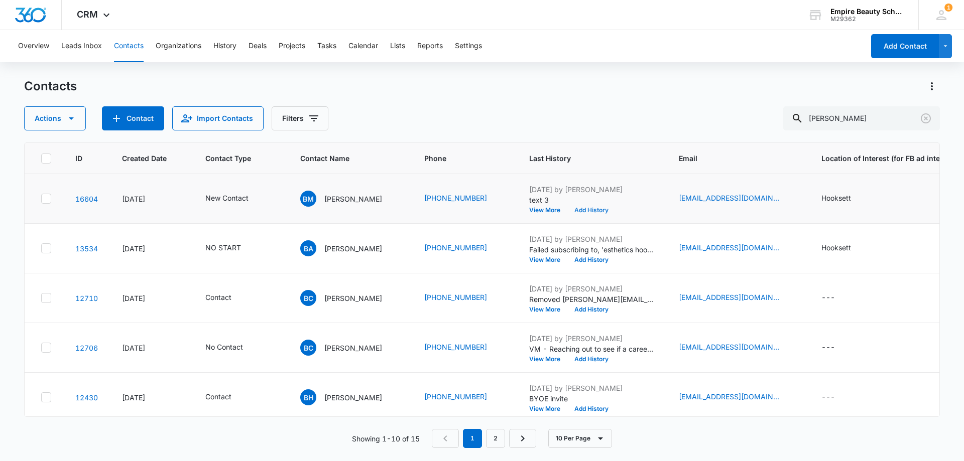
click at [594, 210] on button "Add History" at bounding box center [591, 210] width 48 height 6
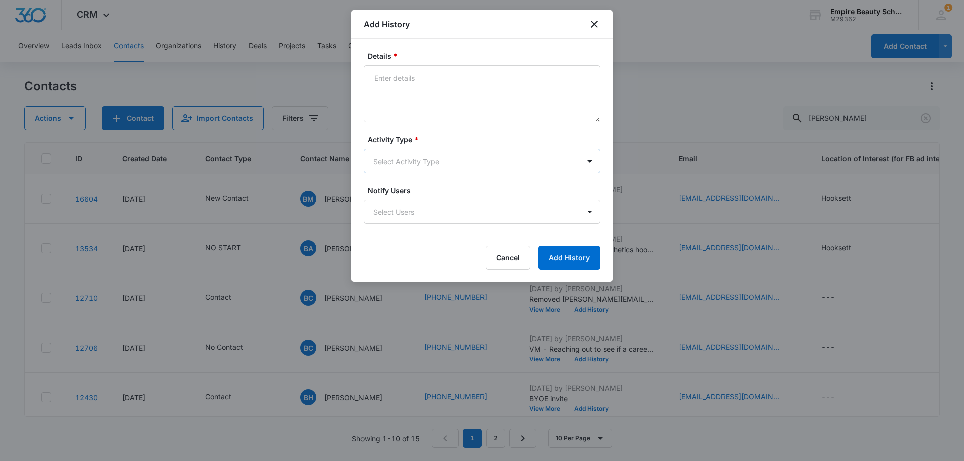
click at [381, 154] on body "CRM Apps Forms CRM Email Shop Payments POS Files Brand Settings Empire Beauty S…" at bounding box center [482, 230] width 964 height 461
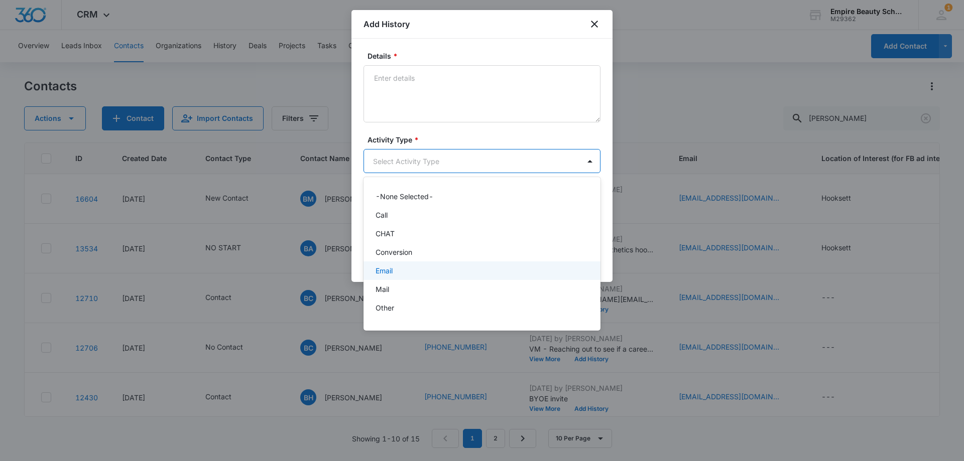
click at [399, 265] on div "Email" at bounding box center [482, 271] width 237 height 19
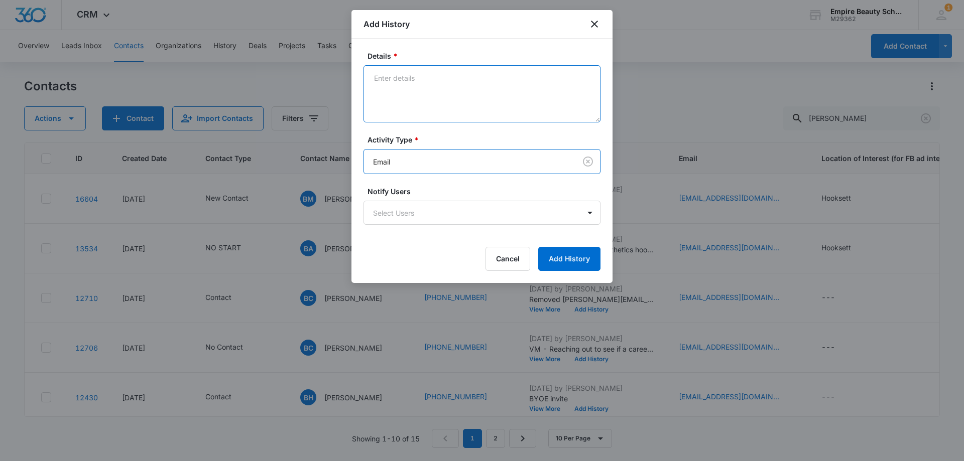
click at [407, 110] on textarea "Details *" at bounding box center [482, 93] width 237 height 57
type textarea "email 3 best time to chat?"
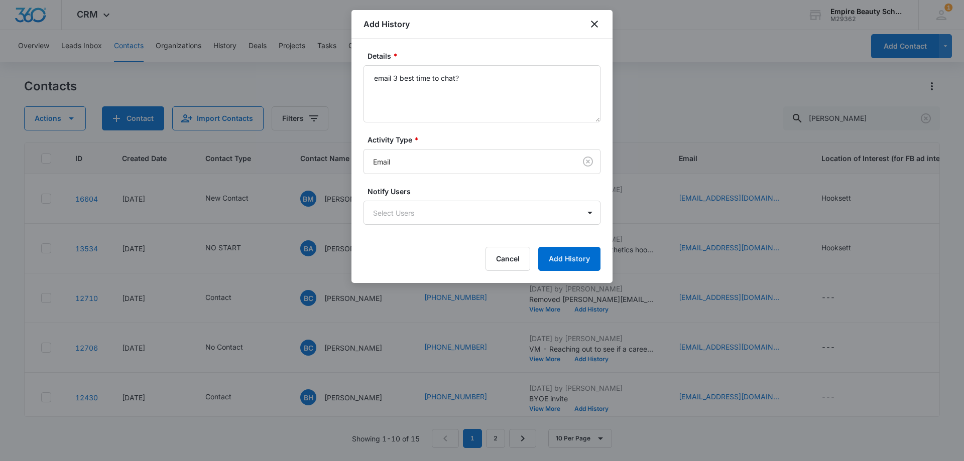
click at [596, 243] on form "Details * email 3 best time to chat? Activity Type * Email Notify Users Select …" at bounding box center [482, 161] width 237 height 220
click at [589, 251] on button "Add History" at bounding box center [569, 259] width 62 height 24
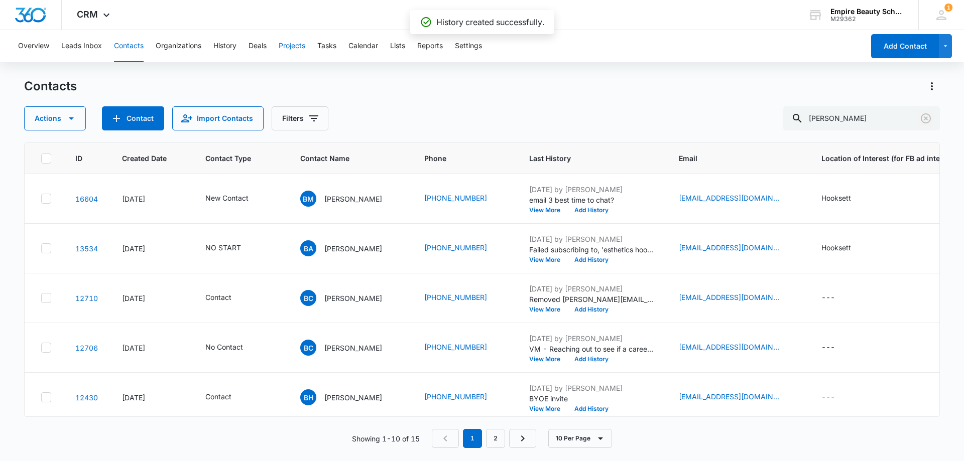
click at [930, 120] on icon "Clear" at bounding box center [926, 118] width 10 height 10
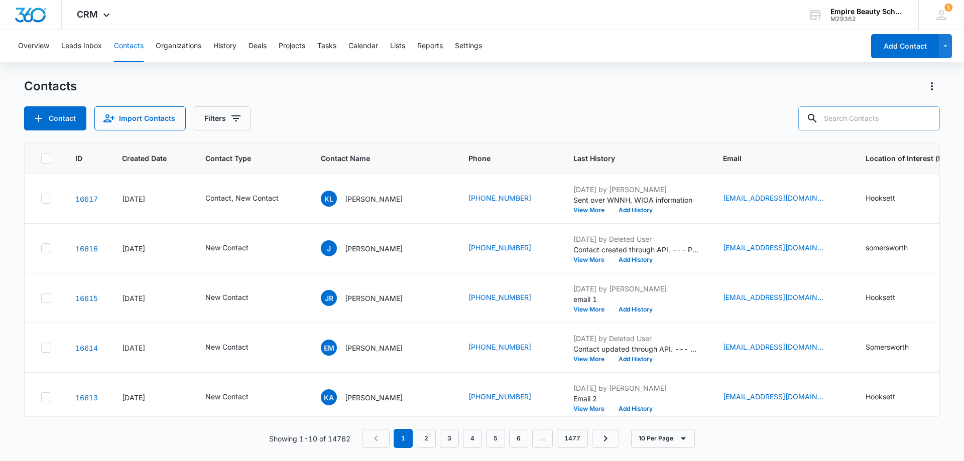
click at [886, 117] on input "text" at bounding box center [869, 118] width 142 height 24
paste input "6037108023"
type input "6037108023"
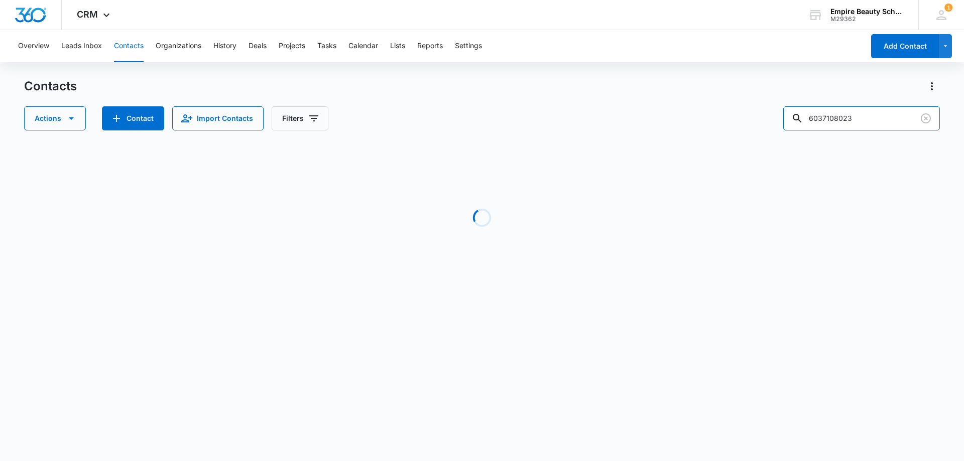
drag, startPoint x: 842, startPoint y: 119, endPoint x: 696, endPoint y: 129, distance: 146.4
click at [696, 128] on div "Actions Contact Import Contacts Filters 6037108023" at bounding box center [482, 118] width 916 height 24
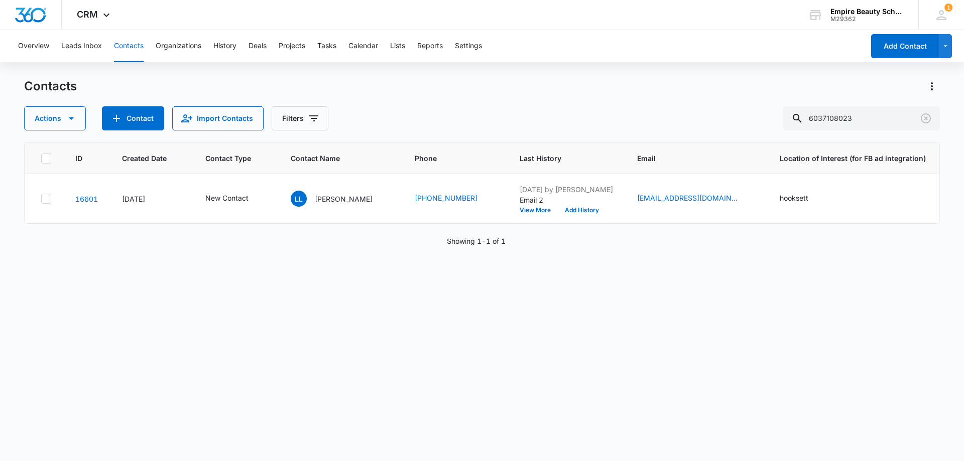
click at [527, 108] on div "Actions Contact Import Contacts Filters 6037108023" at bounding box center [482, 118] width 916 height 24
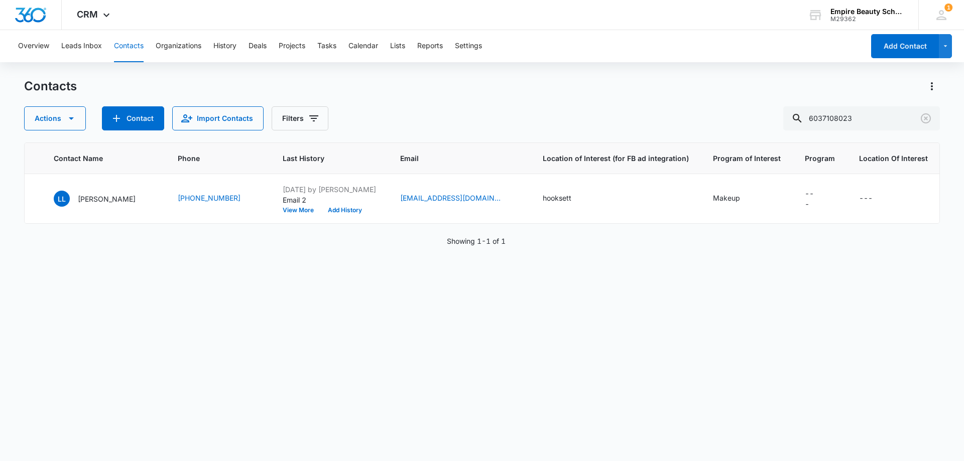
scroll to position [0, 0]
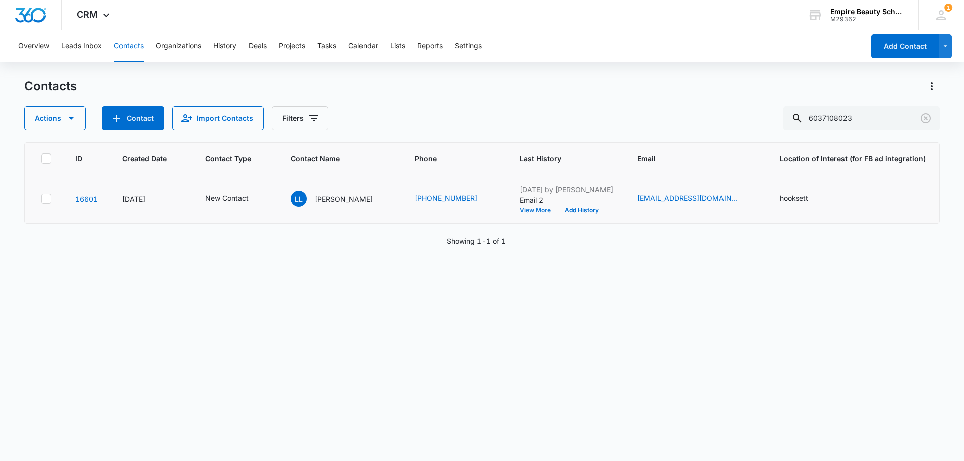
click at [523, 209] on button "View More" at bounding box center [539, 210] width 38 height 6
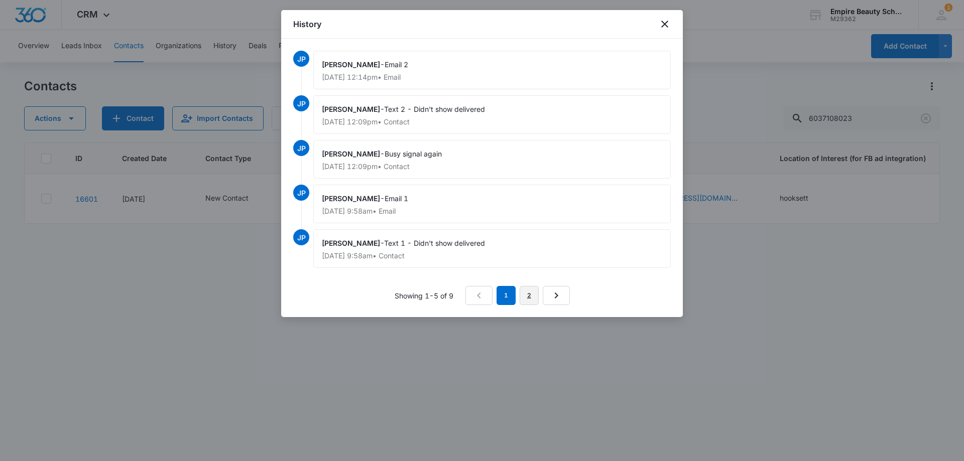
click at [533, 293] on link "2" at bounding box center [529, 295] width 19 height 19
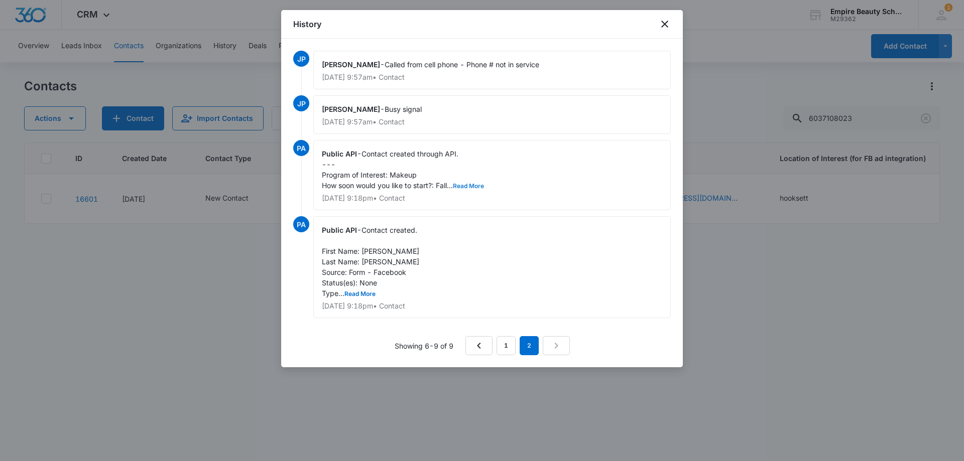
click at [479, 183] on button "Read More" at bounding box center [468, 186] width 31 height 6
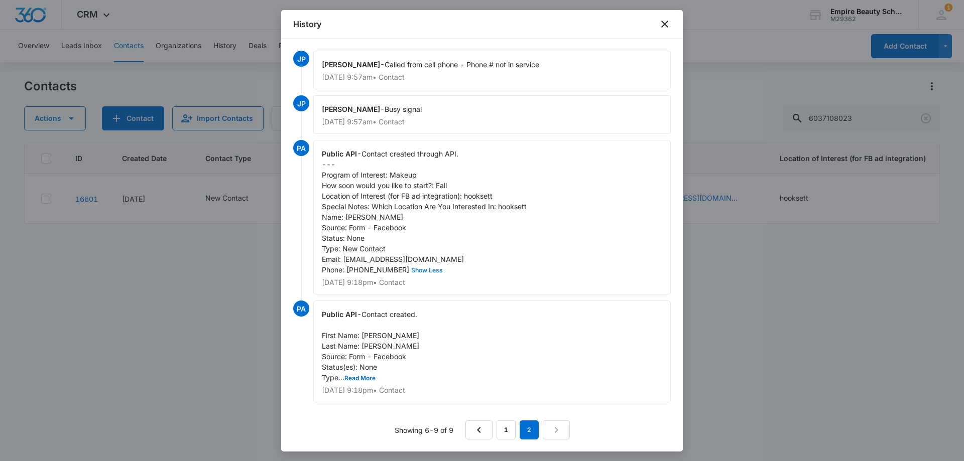
scroll to position [11, 0]
click at [497, 437] on link "1" at bounding box center [506, 430] width 19 height 19
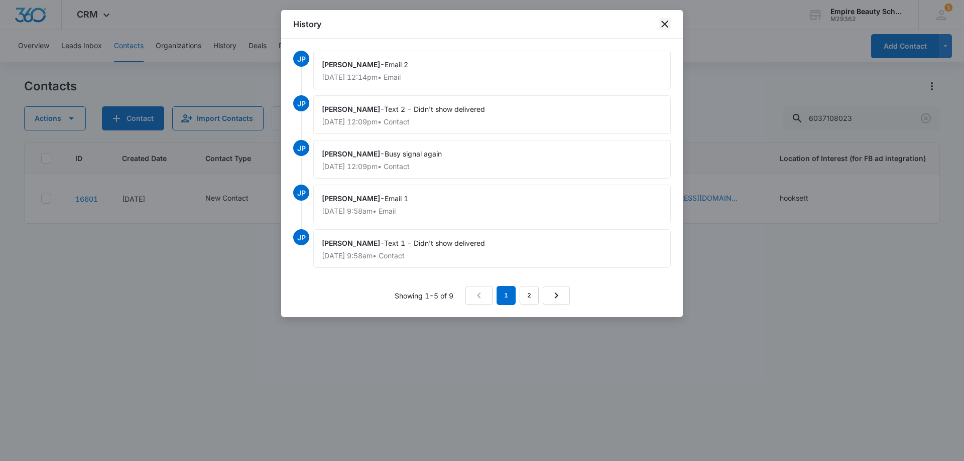
click at [661, 28] on icon "close" at bounding box center [665, 24] width 12 height 12
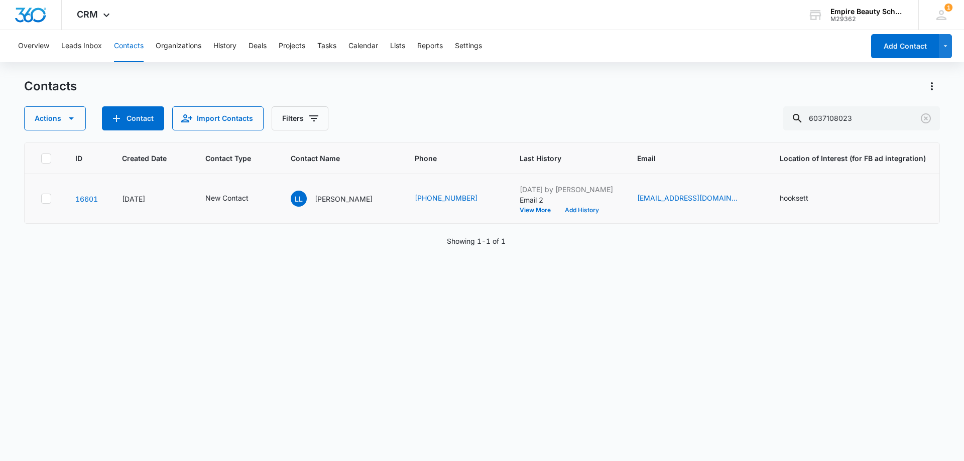
click at [578, 212] on button "Add History" at bounding box center [582, 210] width 48 height 6
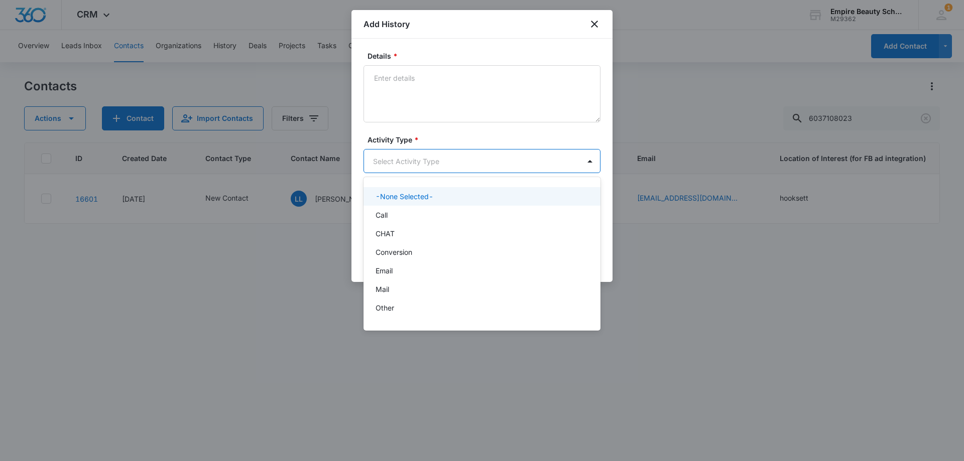
click at [397, 159] on body "CRM Apps Forms CRM Email Shop Payments POS Files Brand Settings Empire Beauty S…" at bounding box center [482, 230] width 964 height 461
click at [389, 208] on div "Call" at bounding box center [482, 215] width 237 height 19
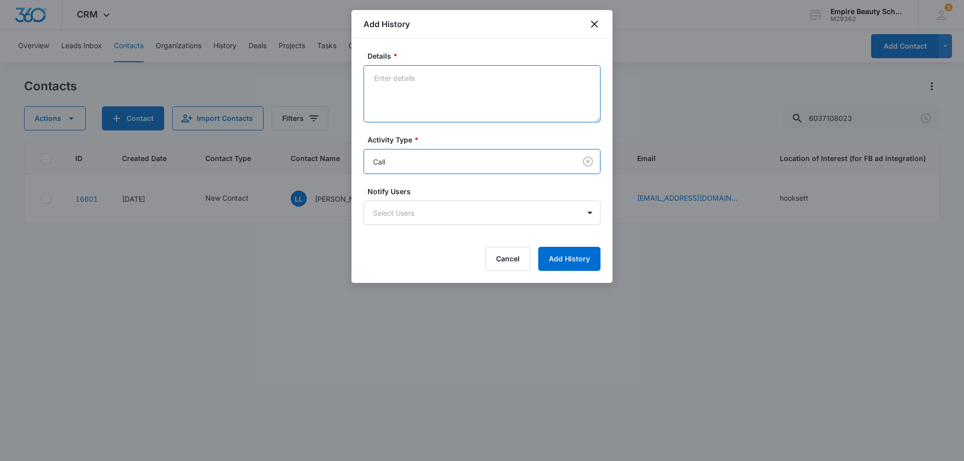
click at [411, 97] on textarea "Details *" at bounding box center [482, 93] width 237 height 57
type textarea "number not dialing"
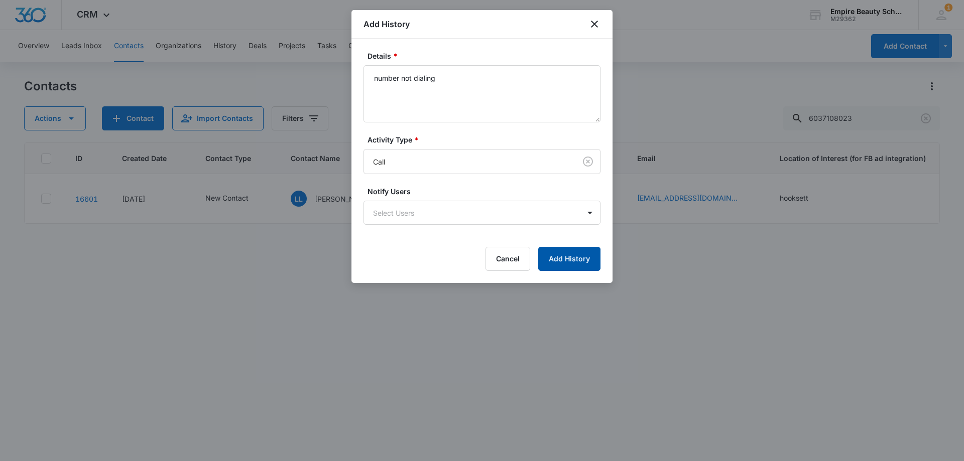
click at [570, 268] on button "Add History" at bounding box center [569, 259] width 62 height 24
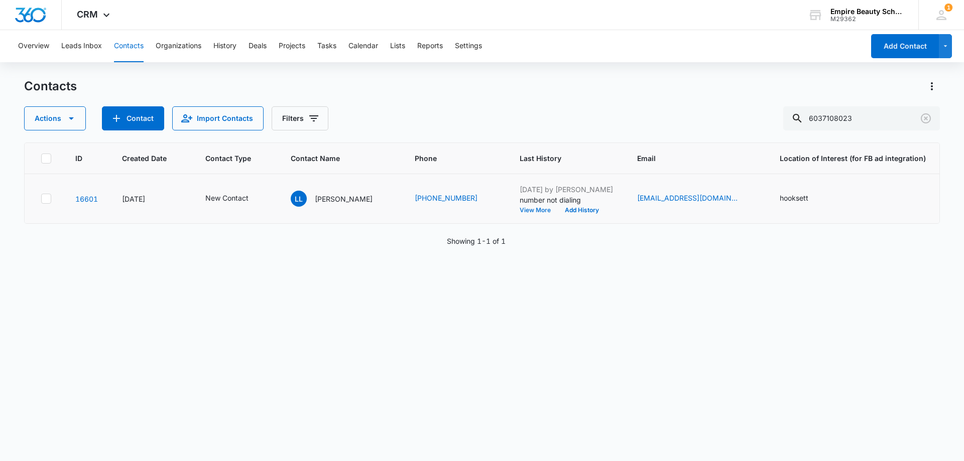
click at [527, 210] on button "View More" at bounding box center [539, 210] width 38 height 6
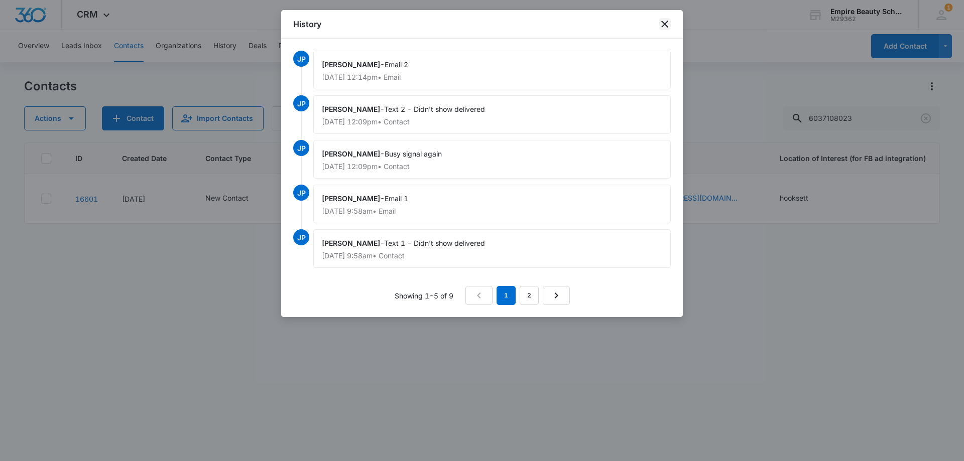
click at [664, 26] on icon "close" at bounding box center [665, 24] width 12 height 12
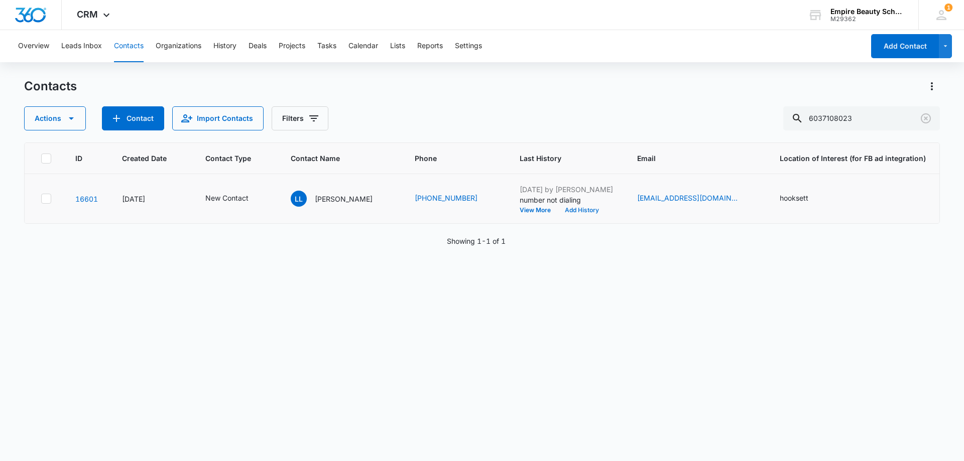
click at [567, 211] on button "Add History" at bounding box center [582, 210] width 48 height 6
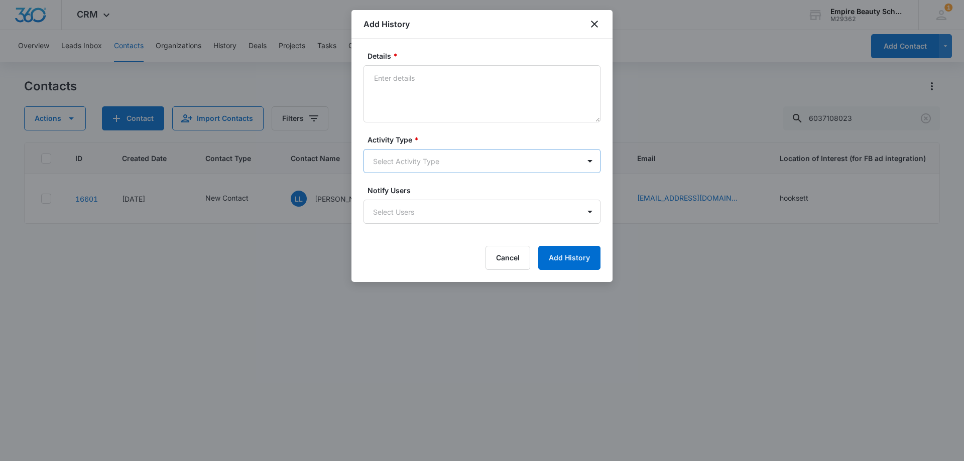
click at [401, 164] on body "CRM Apps Forms CRM Email Shop Payments POS Files Brand Settings Empire Beauty S…" at bounding box center [482, 230] width 964 height 461
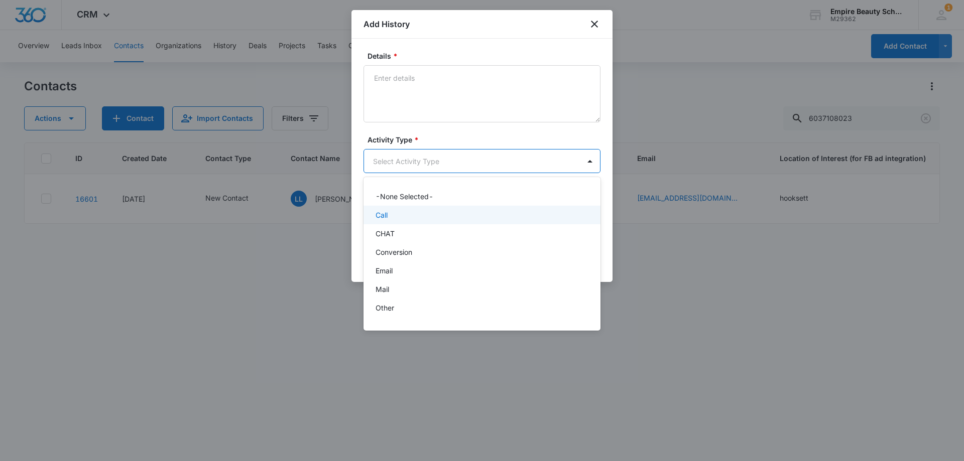
scroll to position [52, 0]
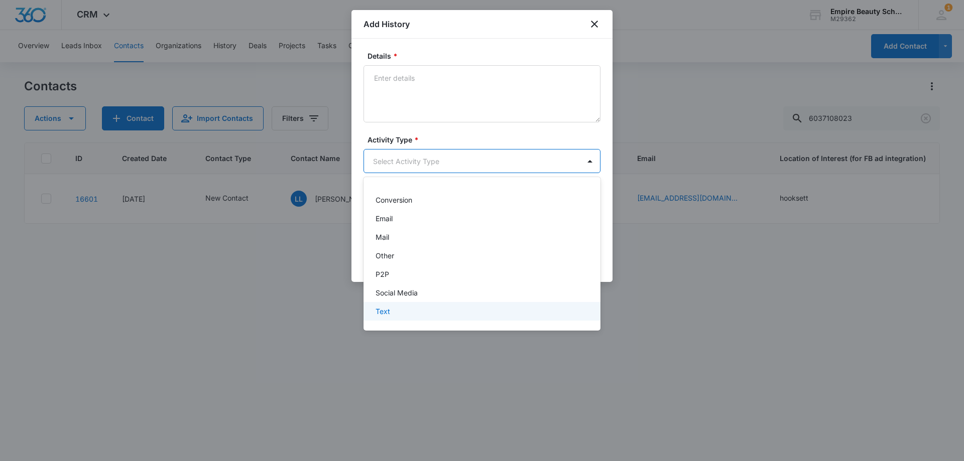
click at [382, 310] on p "Text" at bounding box center [383, 311] width 15 height 11
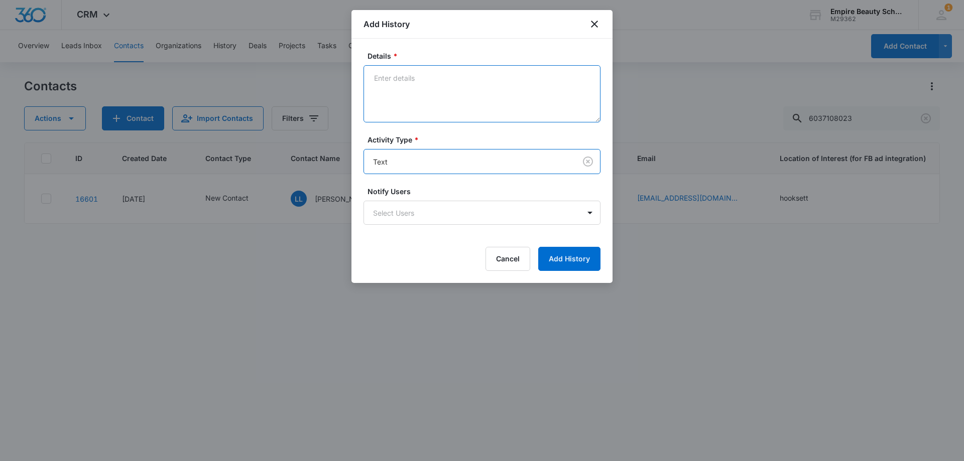
click at [400, 102] on textarea "Details *" at bounding box center [482, 93] width 237 height 57
type textarea "text 3 - not delivered"
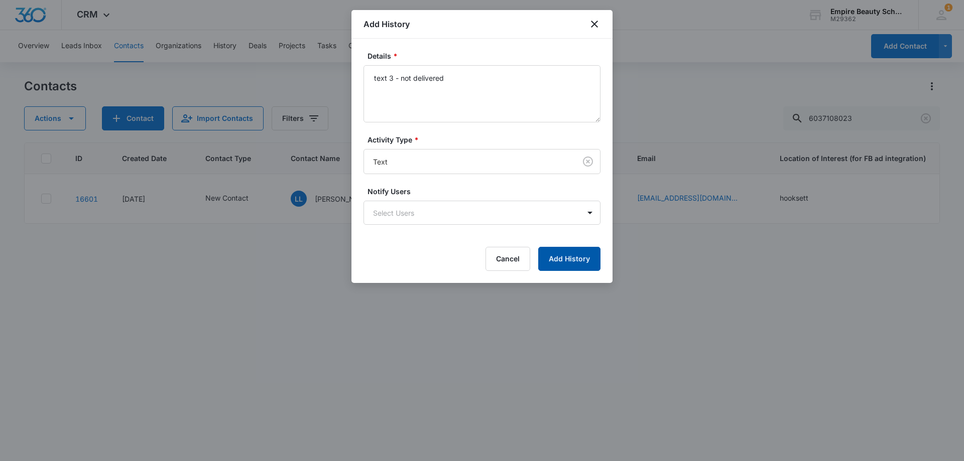
click at [555, 262] on button "Add History" at bounding box center [569, 259] width 62 height 24
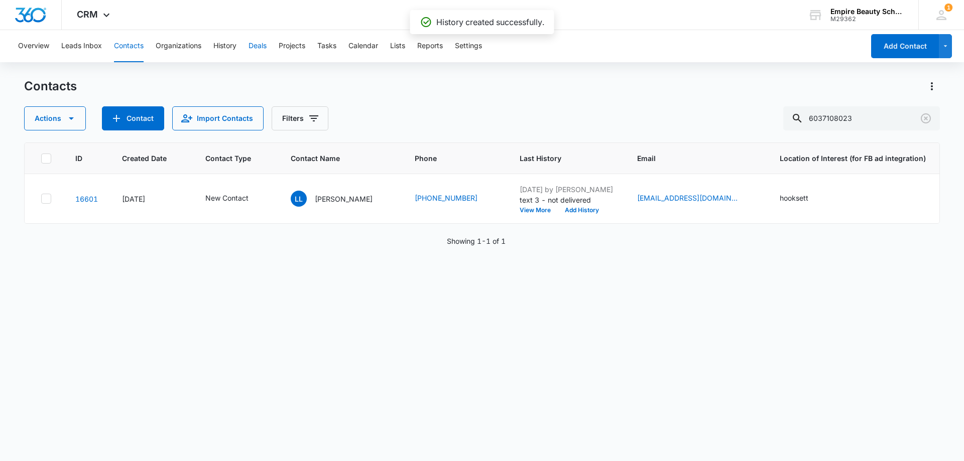
drag, startPoint x: 604, startPoint y: 332, endPoint x: 259, endPoint y: 39, distance: 452.7
click at [604, 333] on div "ID Created Date Contact Type Contact Name Phone Last History Email Location of …" at bounding box center [482, 296] width 916 height 306
click at [572, 209] on button "Add History" at bounding box center [582, 210] width 48 height 6
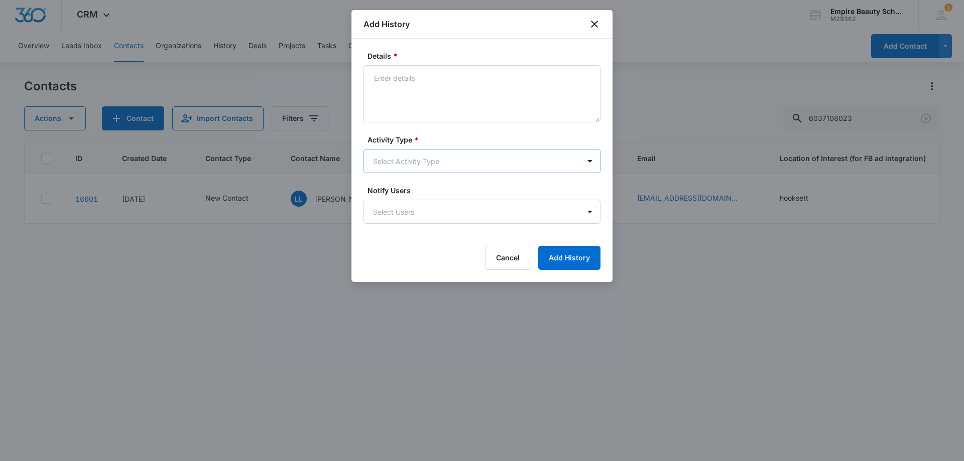
click at [386, 154] on body "CRM Apps Forms CRM Email Shop Payments POS Files Brand Settings Empire Beauty S…" at bounding box center [482, 230] width 964 height 461
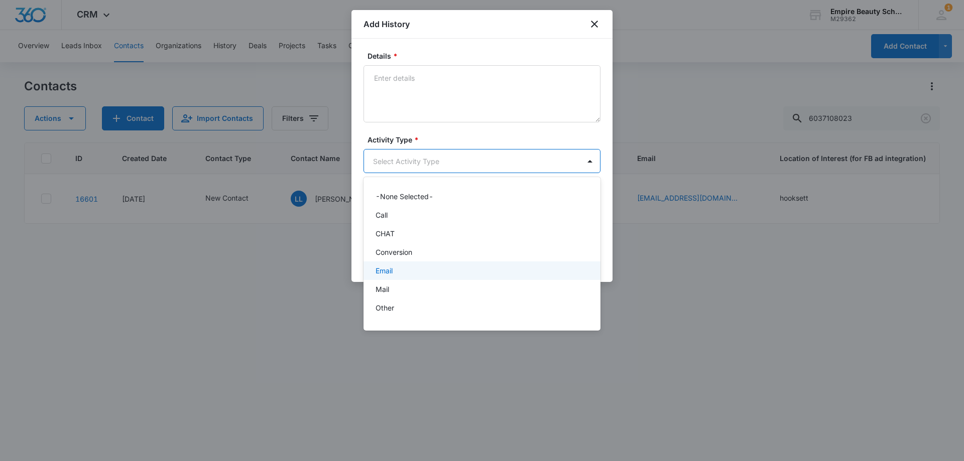
click at [405, 270] on div "Email" at bounding box center [481, 271] width 211 height 11
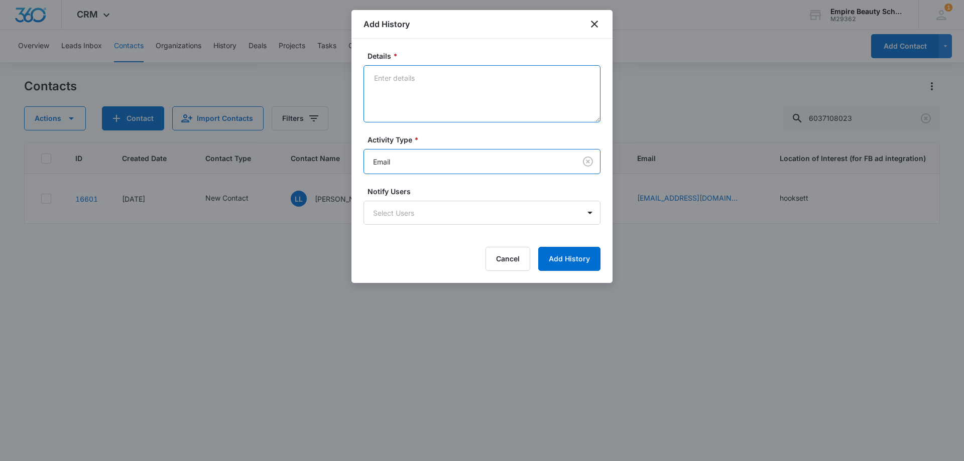
click at [402, 69] on textarea "Details *" at bounding box center [482, 93] width 237 height 57
type textarea "email 3"
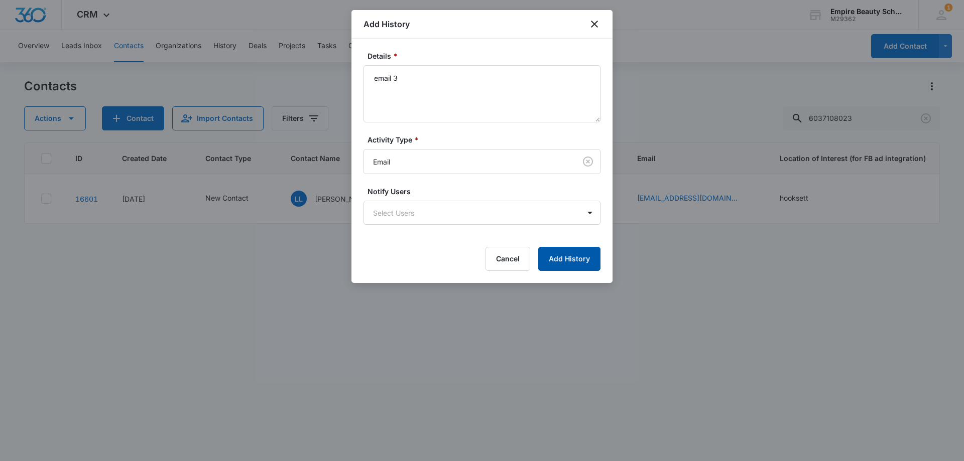
click at [593, 259] on button "Add History" at bounding box center [569, 259] width 62 height 24
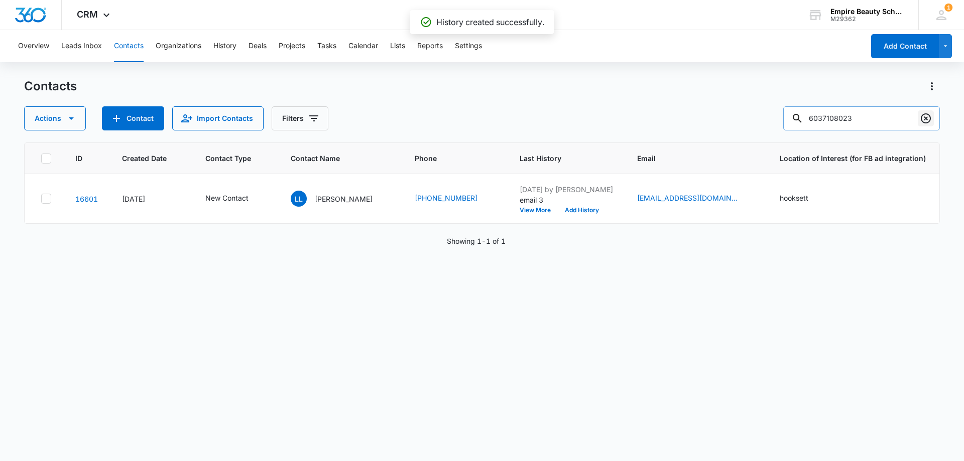
click at [929, 123] on icon "Clear" at bounding box center [926, 118] width 12 height 12
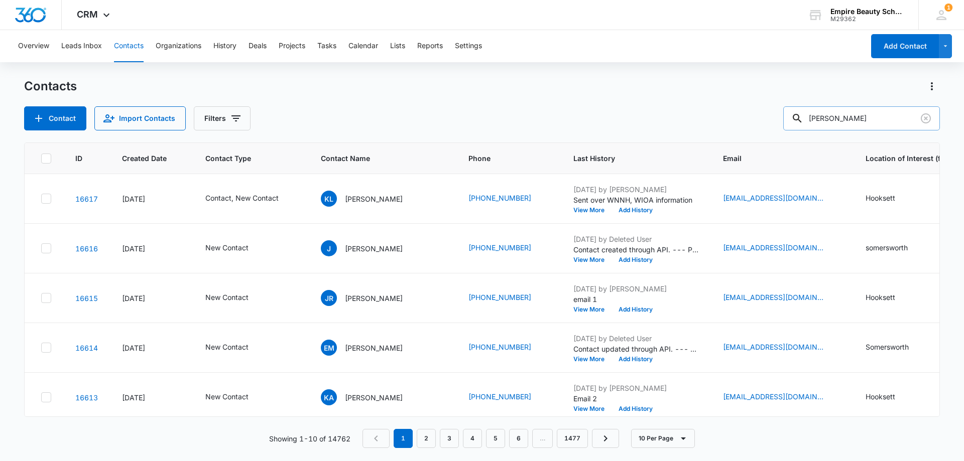
type input "[PERSON_NAME]"
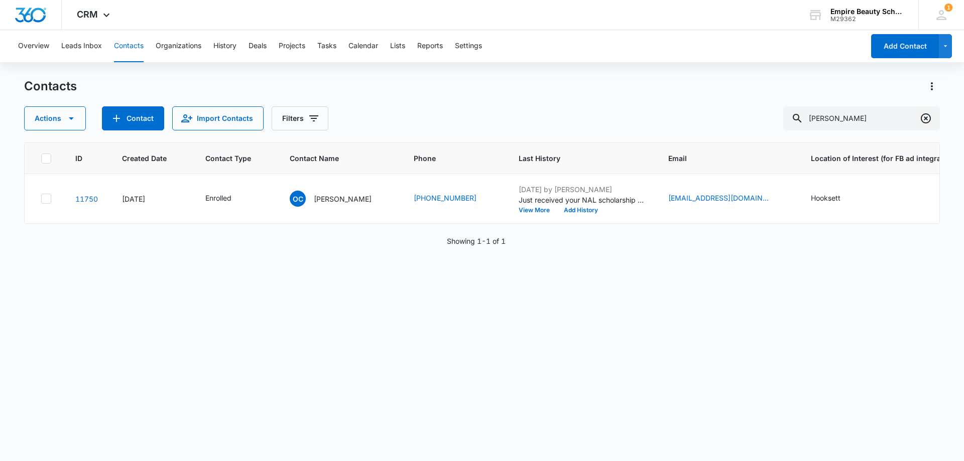
click at [921, 113] on icon "Clear" at bounding box center [926, 118] width 12 height 12
click at [538, 208] on button "View More" at bounding box center [538, 210] width 38 height 6
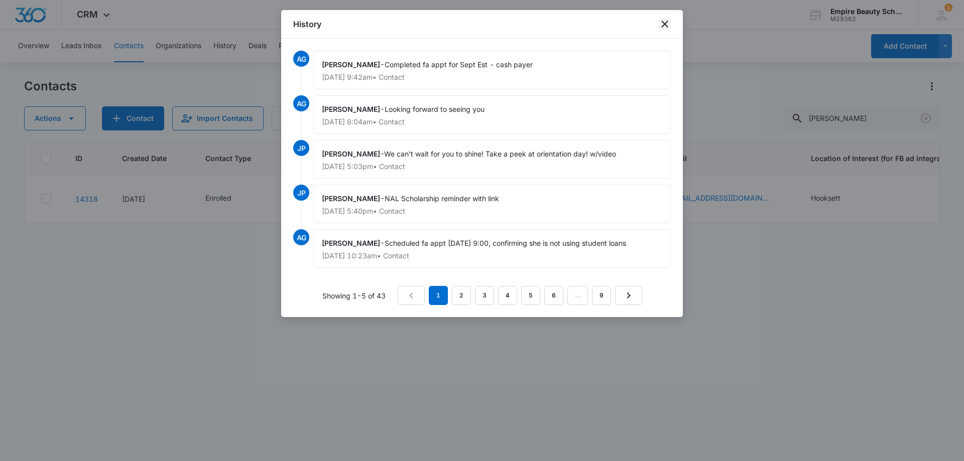
drag, startPoint x: 665, startPoint y: 23, endPoint x: 870, endPoint y: 150, distance: 240.8
click at [672, 25] on div "History" at bounding box center [482, 24] width 402 height 29
click at [661, 25] on icon "close" at bounding box center [665, 24] width 12 height 12
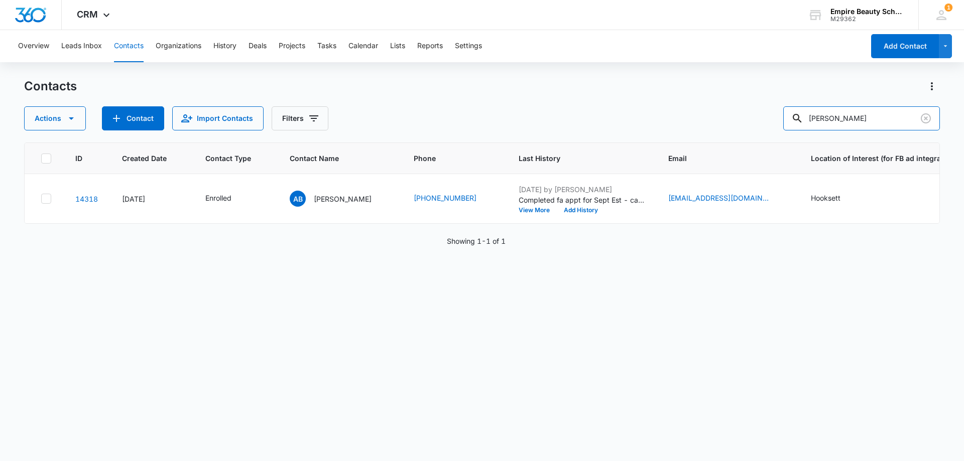
drag, startPoint x: 845, startPoint y: 117, endPoint x: 845, endPoint y: 148, distance: 30.6
click at [846, 122] on input "[PERSON_NAME]" at bounding box center [861, 118] width 157 height 24
type input "[PERSON_NAME]"
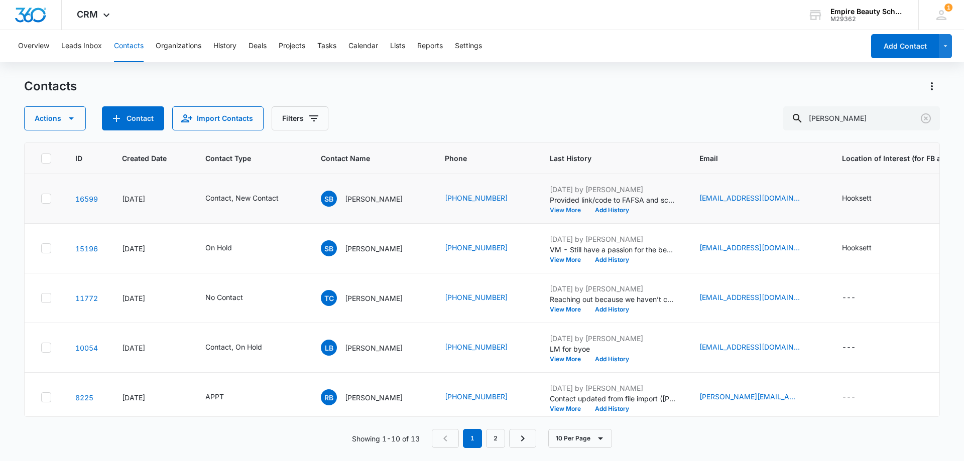
click at [570, 209] on button "View More" at bounding box center [569, 210] width 38 height 6
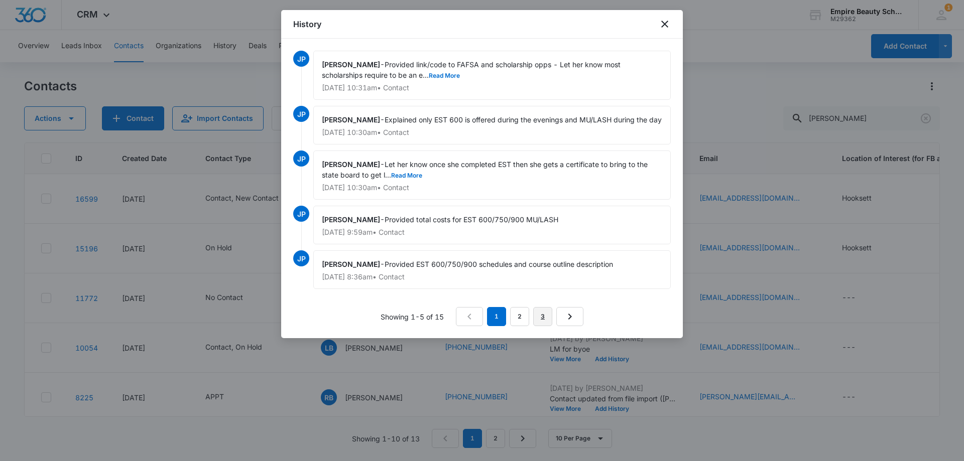
click at [544, 326] on link "3" at bounding box center [542, 316] width 19 height 19
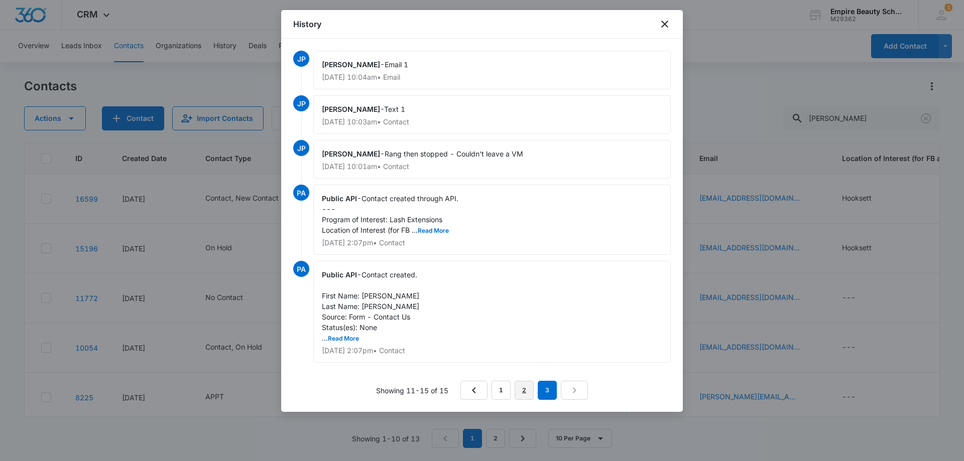
click at [522, 385] on link "2" at bounding box center [524, 390] width 19 height 19
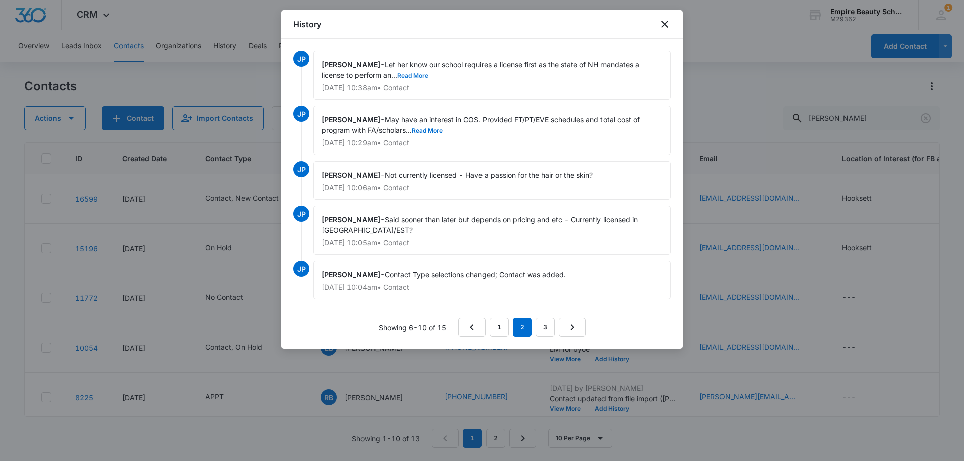
click at [425, 73] on button "Read More" at bounding box center [412, 76] width 31 height 6
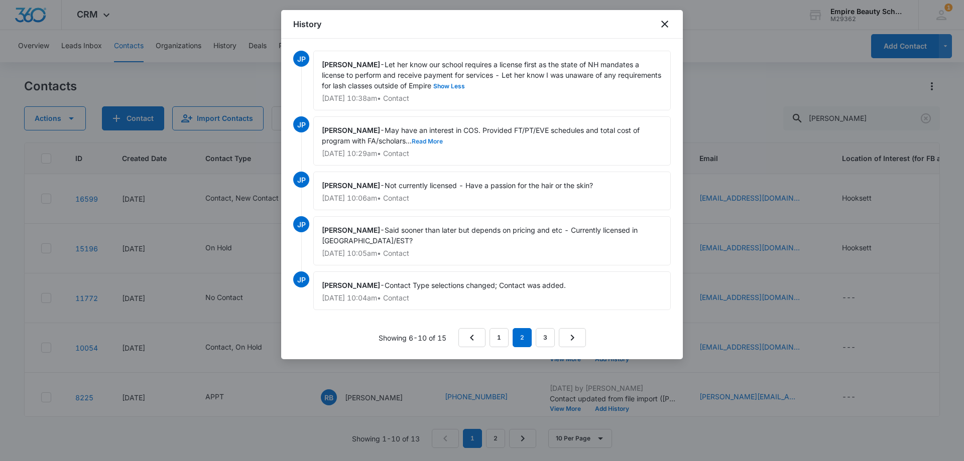
click at [436, 140] on button "Read More" at bounding box center [427, 142] width 31 height 6
click at [505, 336] on link "1" at bounding box center [499, 337] width 19 height 19
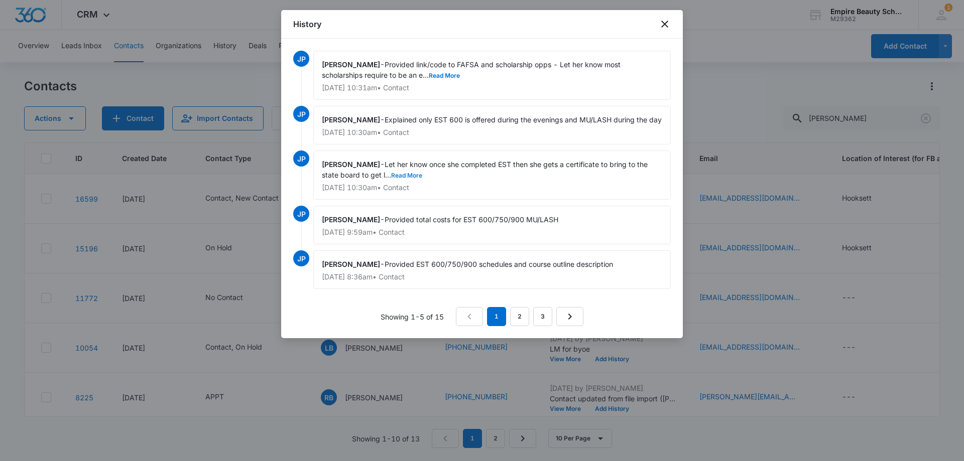
click at [417, 179] on button "Read More" at bounding box center [406, 176] width 31 height 6
click at [664, 24] on icon "close" at bounding box center [664, 24] width 7 height 7
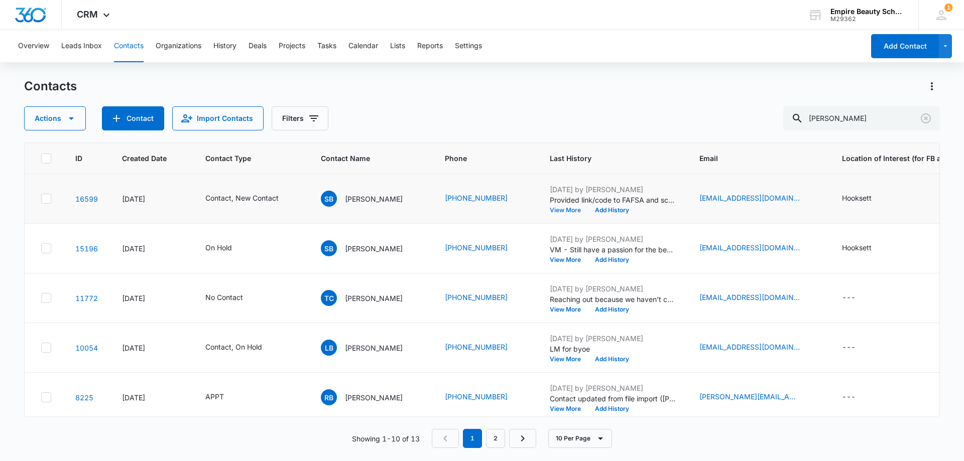
click at [571, 209] on button "View More" at bounding box center [569, 210] width 38 height 6
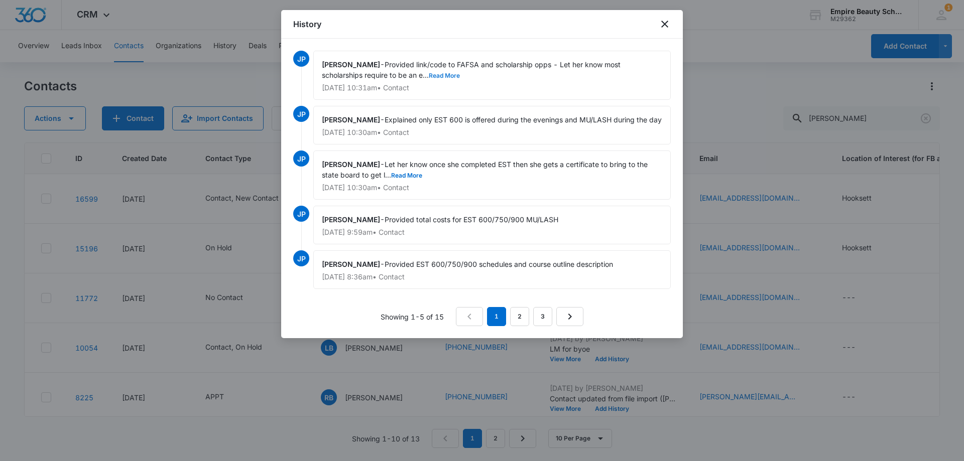
click at [450, 76] on button "Read More" at bounding box center [444, 76] width 31 height 6
click at [410, 179] on button "Read More" at bounding box center [406, 176] width 31 height 6
click at [669, 24] on icon "close" at bounding box center [665, 24] width 12 height 12
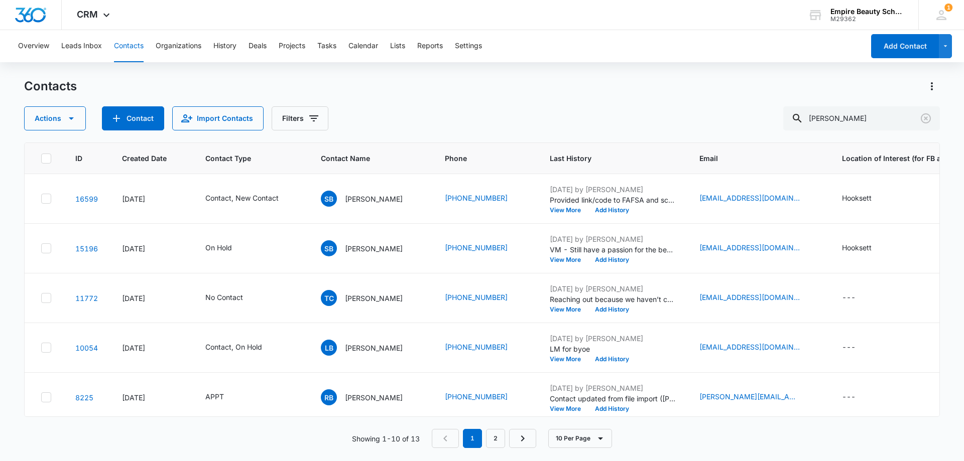
click at [663, 24] on div "CRM Apps Forms CRM Email Shop Payments POS Files Brand Settings Empire Beauty S…" at bounding box center [482, 15] width 964 height 30
click at [926, 117] on icon "Clear" at bounding box center [926, 118] width 10 height 10
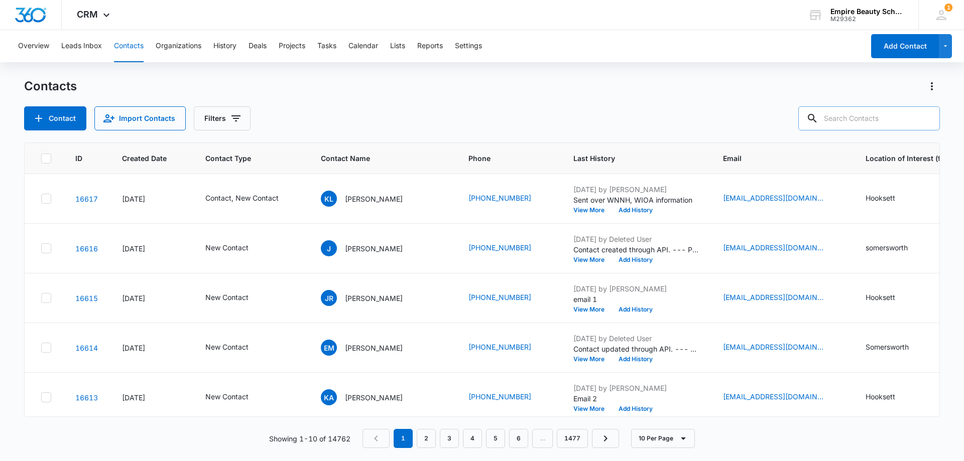
drag, startPoint x: 854, startPoint y: 116, endPoint x: 850, endPoint y: 111, distance: 6.1
click at [853, 115] on input "text" at bounding box center [869, 118] width 142 height 24
paste input "[PHONE_NUMBER]"
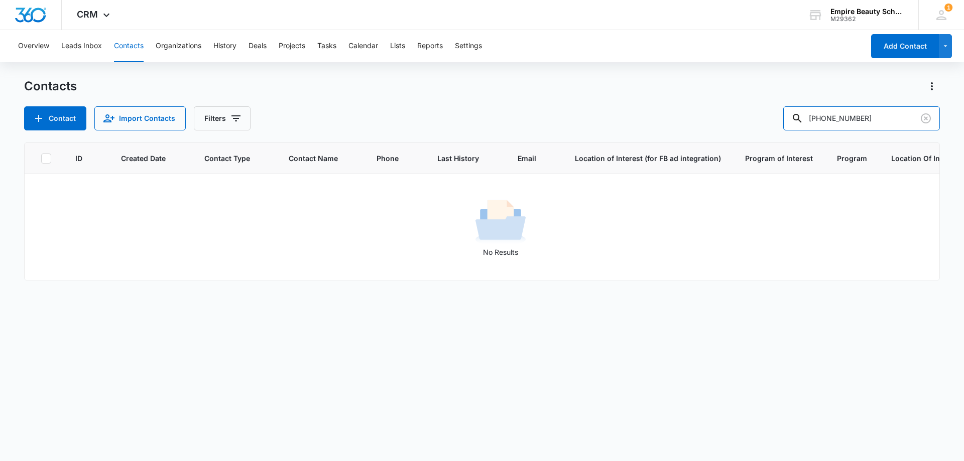
drag, startPoint x: 853, startPoint y: 114, endPoint x: 720, endPoint y: 112, distance: 133.1
click at [720, 112] on div "Contact Import Contacts Filters [PHONE_NUMBER]" at bounding box center [482, 118] width 916 height 24
type input "0911"
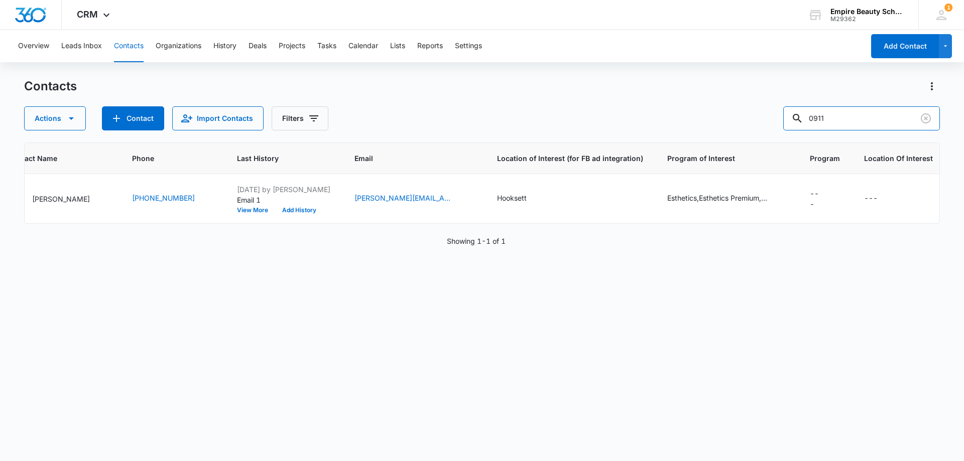
scroll to position [0, 0]
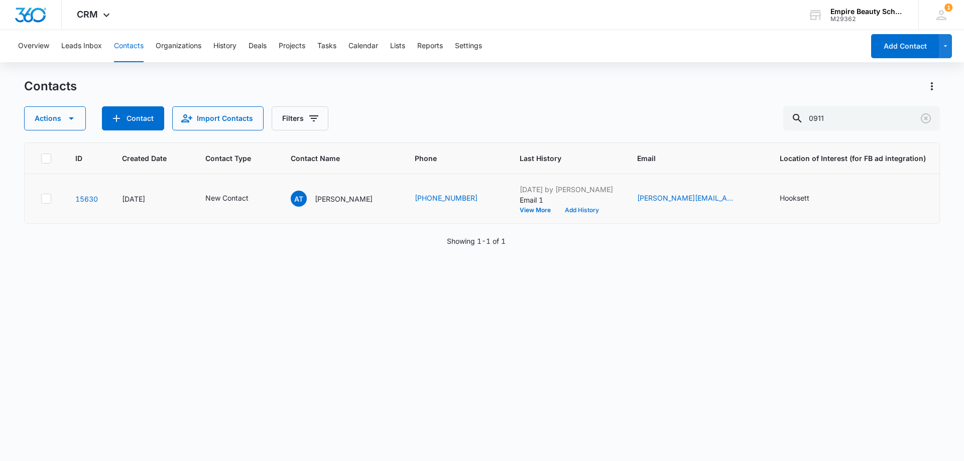
click at [566, 209] on button "Add History" at bounding box center [582, 210] width 48 height 6
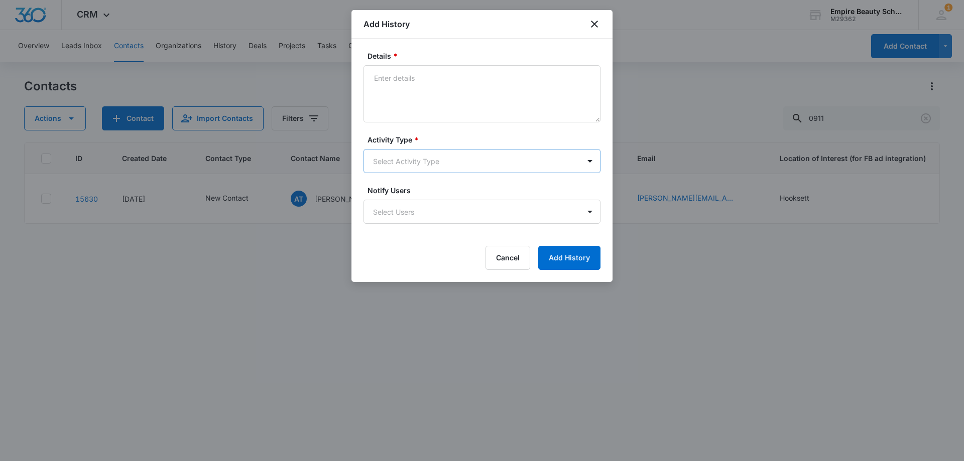
click at [422, 168] on body "CRM Apps Forms CRM Email Shop Payments POS Files Brand Settings Empire Beauty S…" at bounding box center [482, 230] width 964 height 461
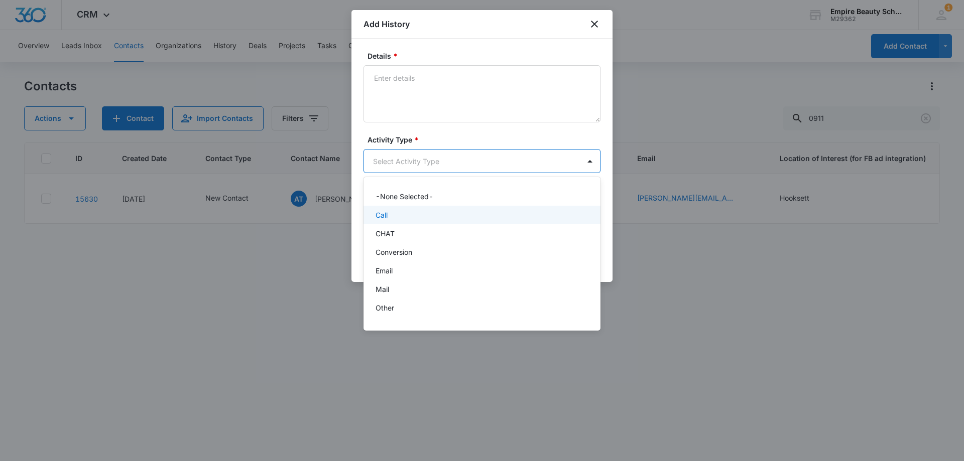
click at [420, 217] on div "Call" at bounding box center [481, 215] width 211 height 11
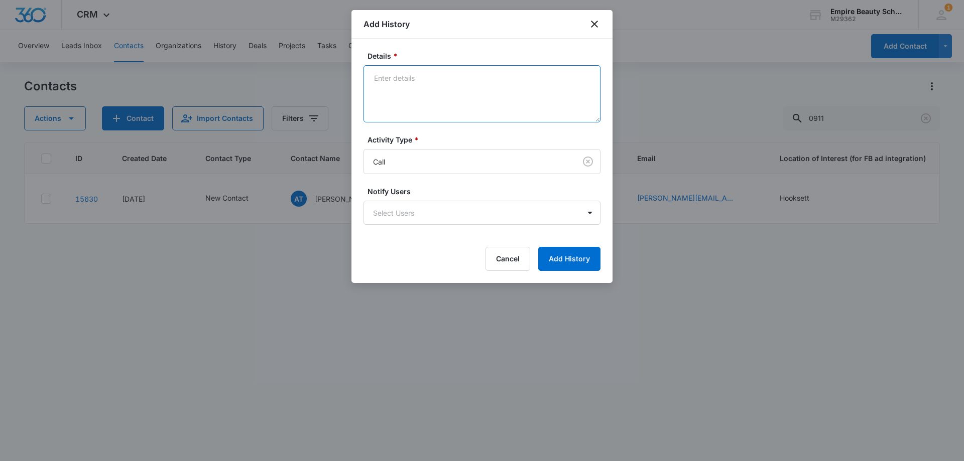
click at [406, 109] on textarea "Details *" at bounding box center [482, 93] width 237 height 57
type textarea "VM 2"
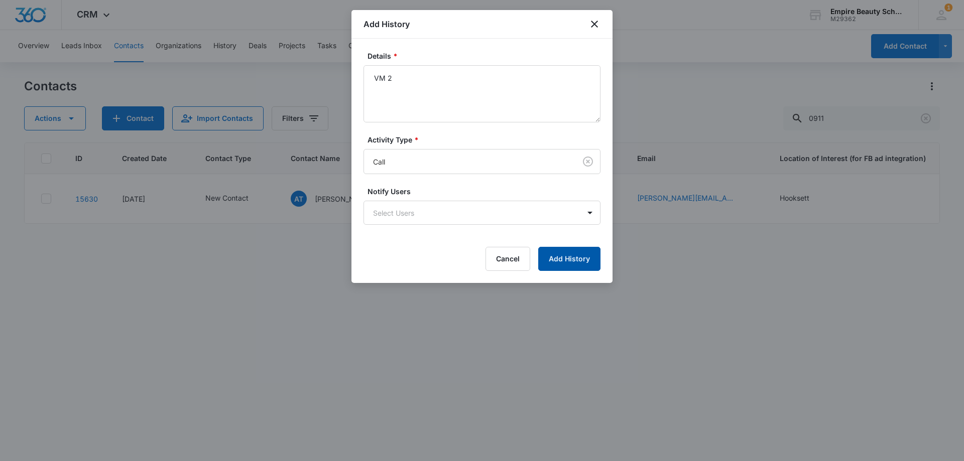
click at [579, 264] on button "Add History" at bounding box center [569, 259] width 62 height 24
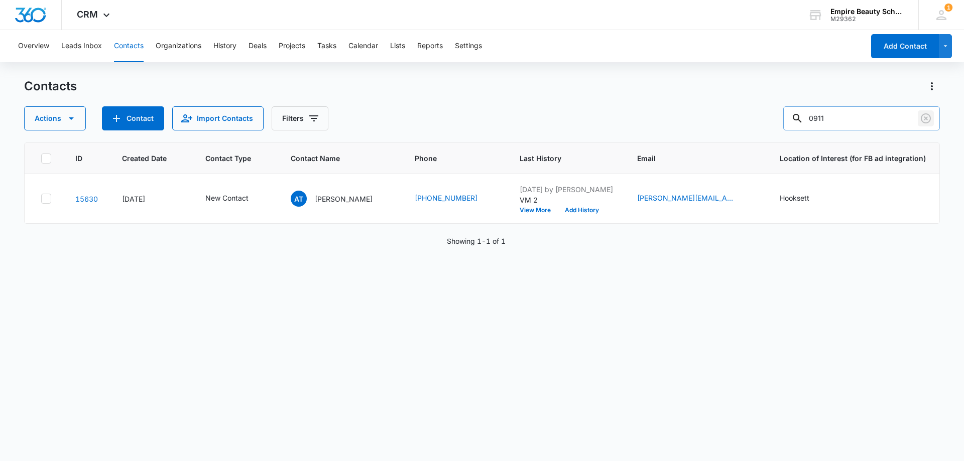
drag, startPoint x: 926, startPoint y: 115, endPoint x: 895, endPoint y: 118, distance: 31.3
click at [925, 114] on icon "Clear" at bounding box center [926, 118] width 12 height 12
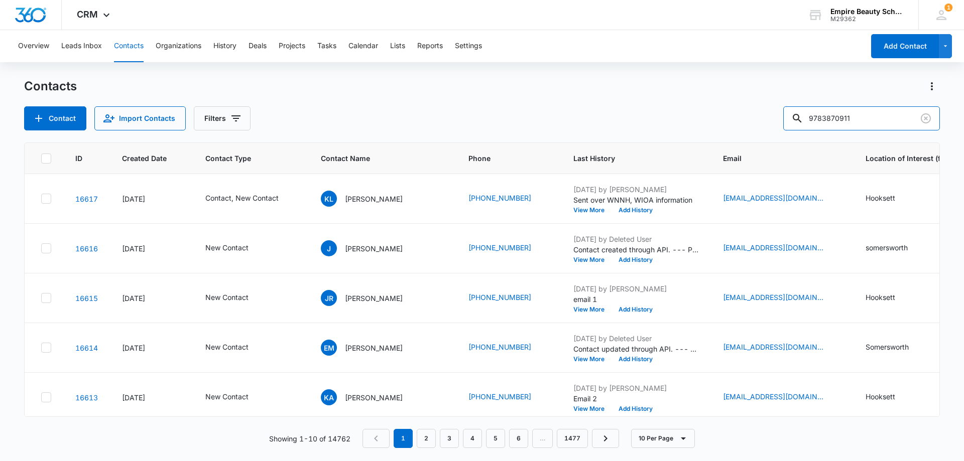
type input "9783870911"
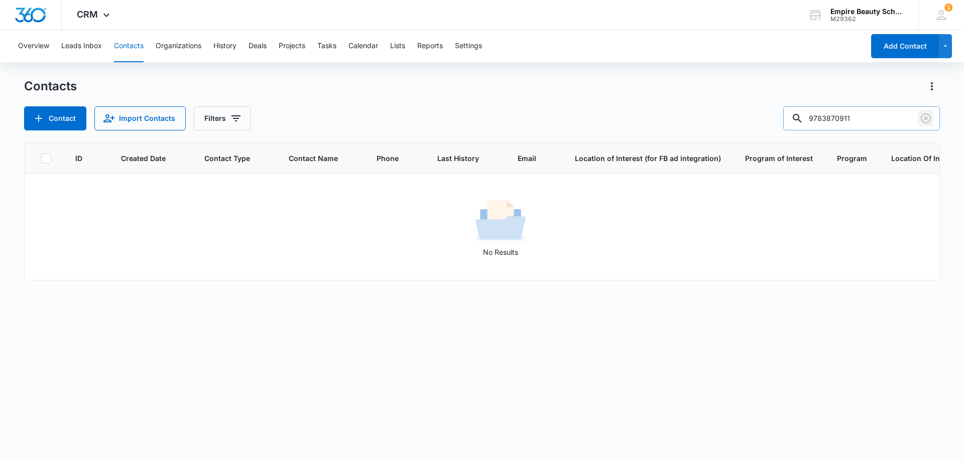
click at [920, 118] on icon "Clear" at bounding box center [926, 118] width 12 height 12
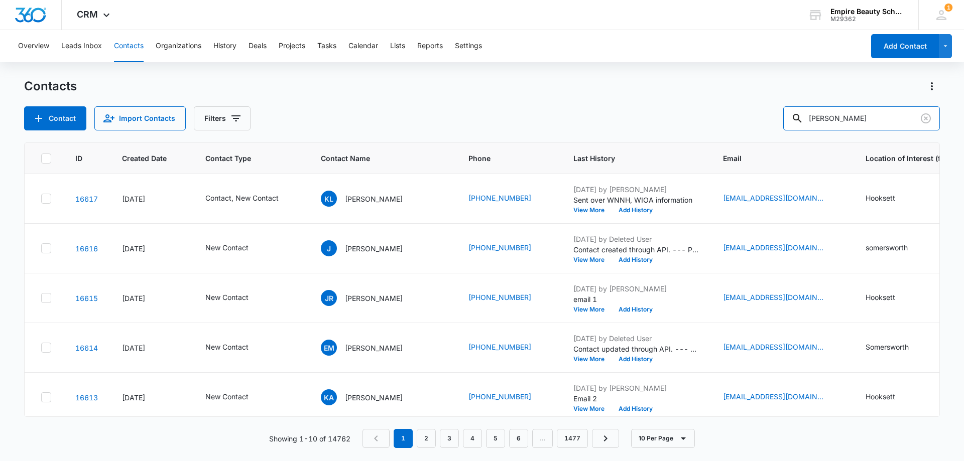
type input "[PERSON_NAME]"
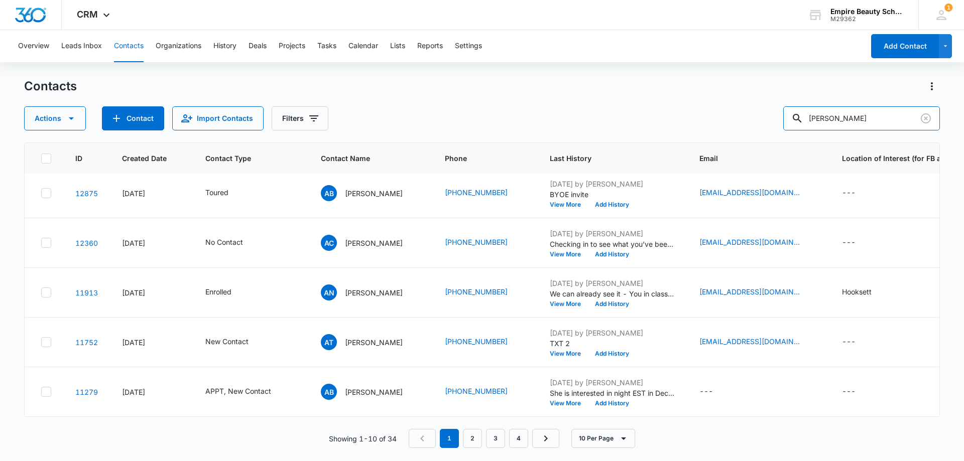
scroll to position [262, 0]
click at [474, 439] on link "2" at bounding box center [472, 438] width 19 height 19
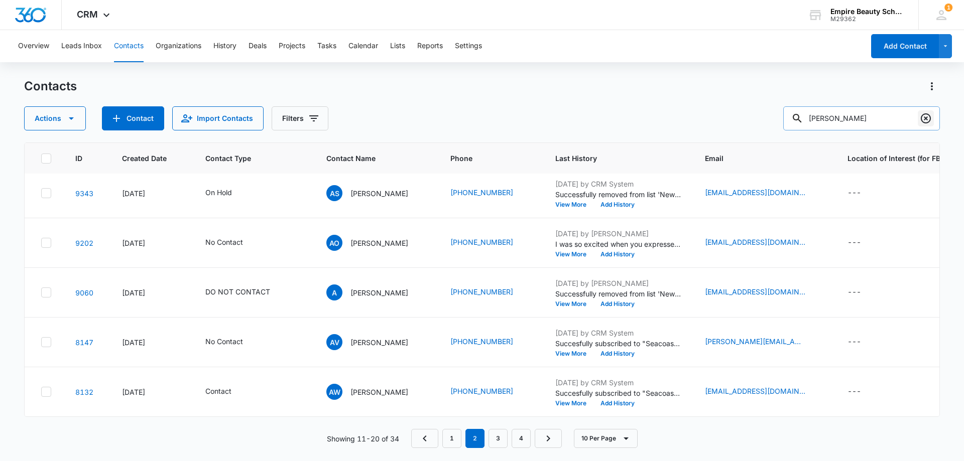
click at [932, 116] on button "Clear" at bounding box center [926, 118] width 16 height 16
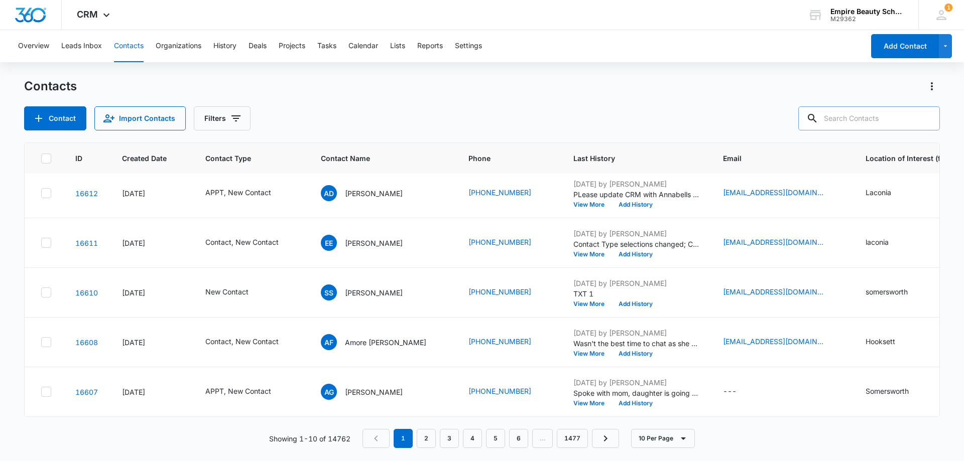
scroll to position [0, 0]
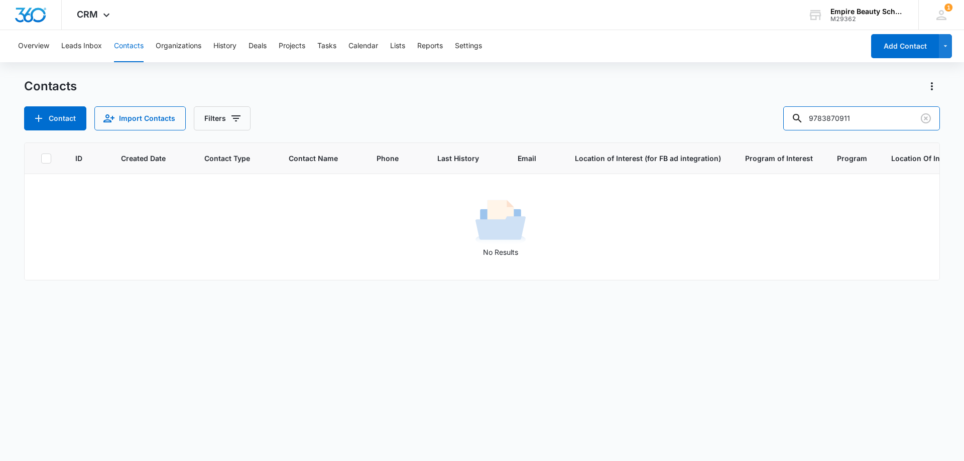
drag, startPoint x: 844, startPoint y: 117, endPoint x: 732, endPoint y: 117, distance: 112.5
click at [732, 117] on div "Contact Import Contacts Filters 9783870911" at bounding box center [482, 118] width 916 height 24
type input "0911"
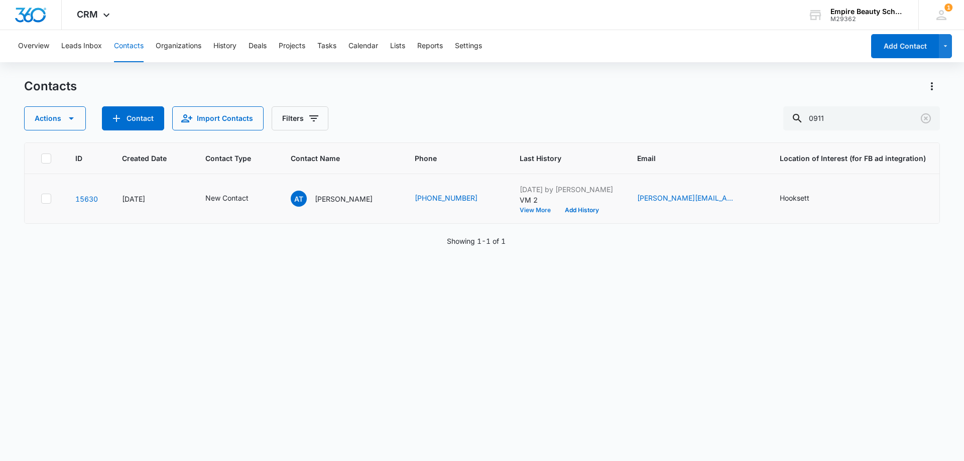
click at [520, 212] on button "View More" at bounding box center [539, 210] width 38 height 6
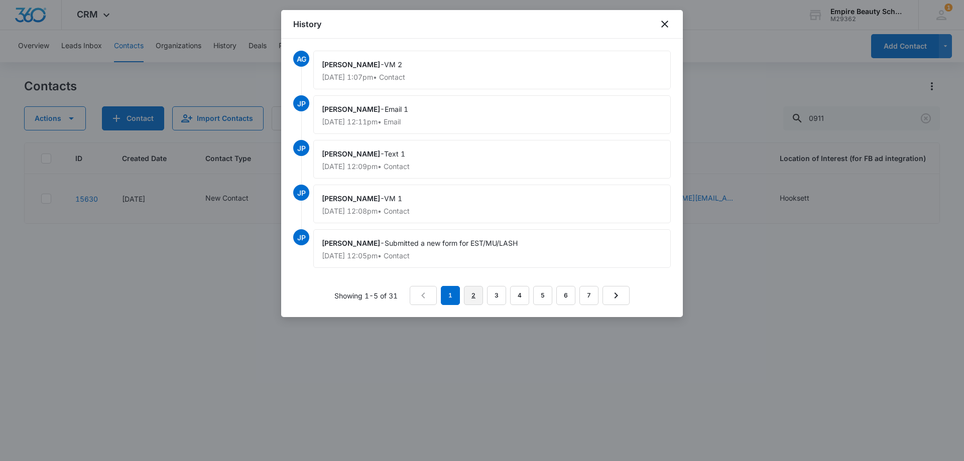
click at [478, 295] on link "2" at bounding box center [473, 295] width 19 height 19
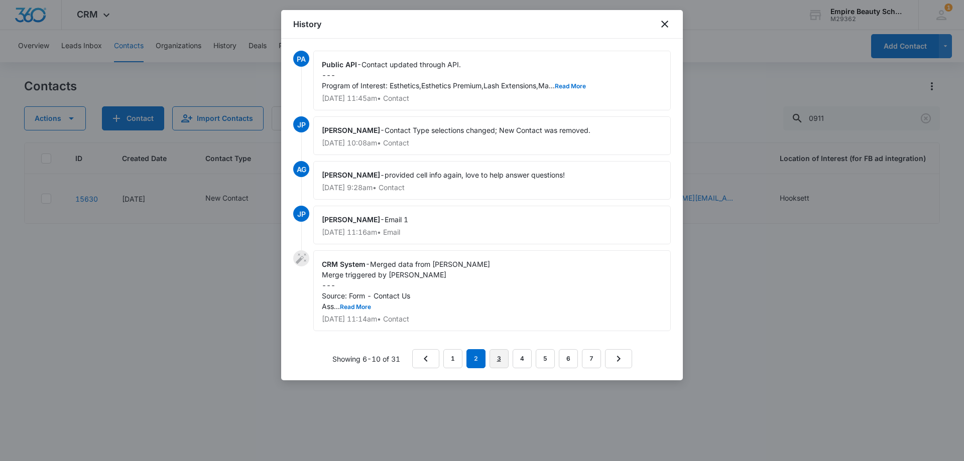
click at [497, 357] on link "3" at bounding box center [499, 358] width 19 height 19
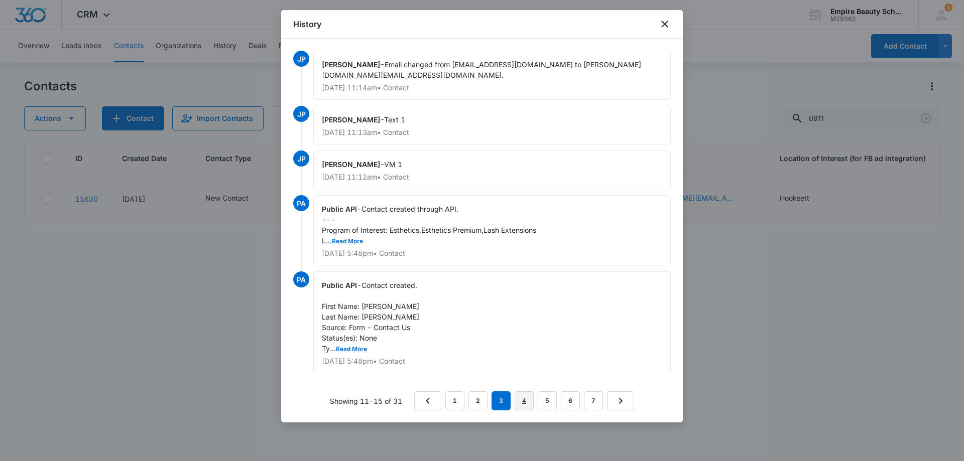
click at [520, 392] on link "4" at bounding box center [524, 401] width 19 height 19
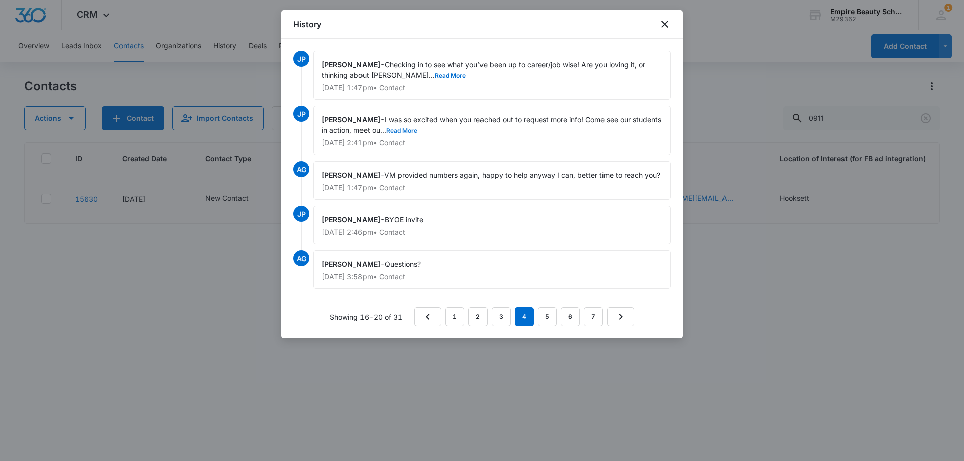
click at [417, 130] on button "Read More" at bounding box center [401, 131] width 31 height 6
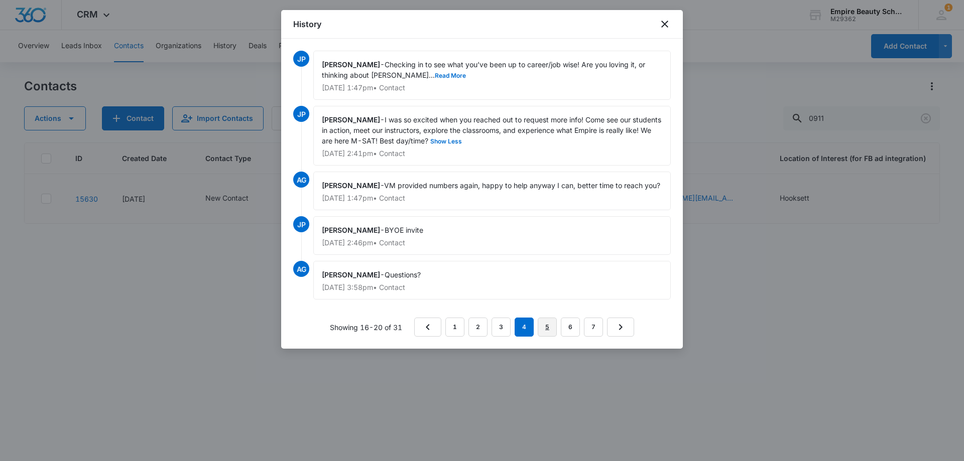
click at [555, 328] on link "5" at bounding box center [547, 327] width 19 height 19
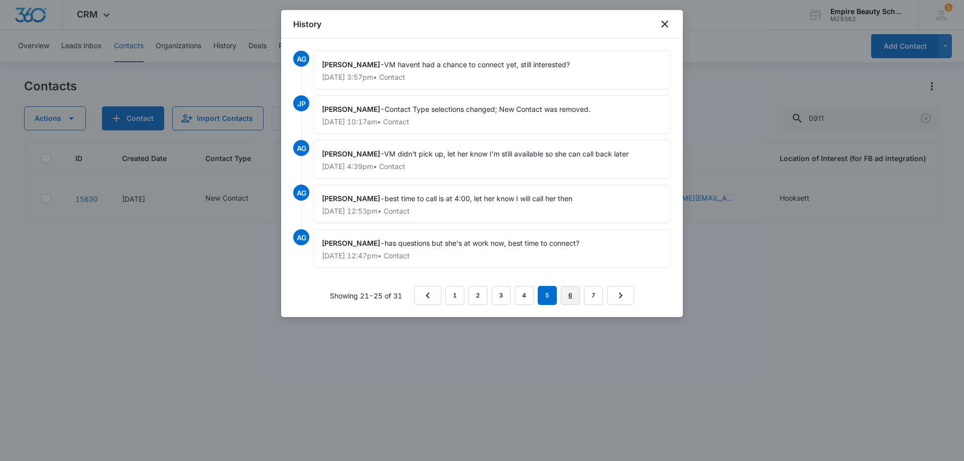
click at [573, 295] on link "6" at bounding box center [570, 295] width 19 height 19
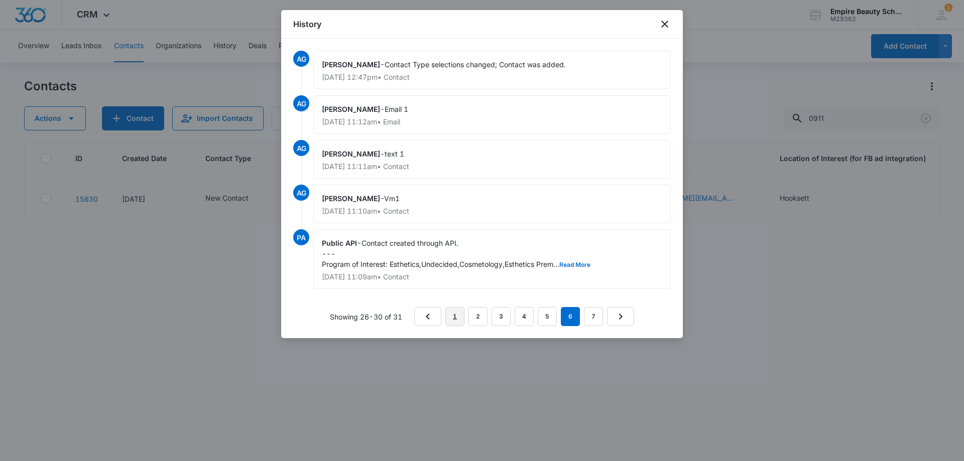
click at [453, 317] on link "1" at bounding box center [454, 316] width 19 height 19
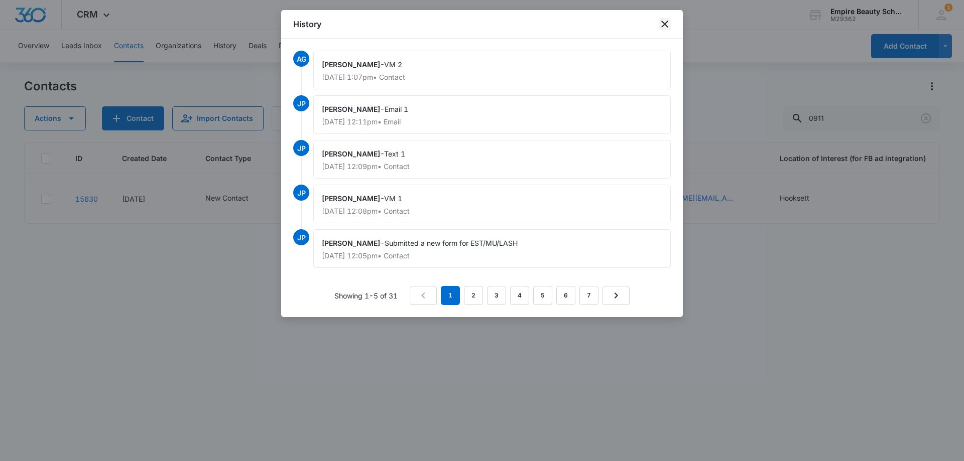
click at [670, 19] on icon "close" at bounding box center [665, 24] width 12 height 12
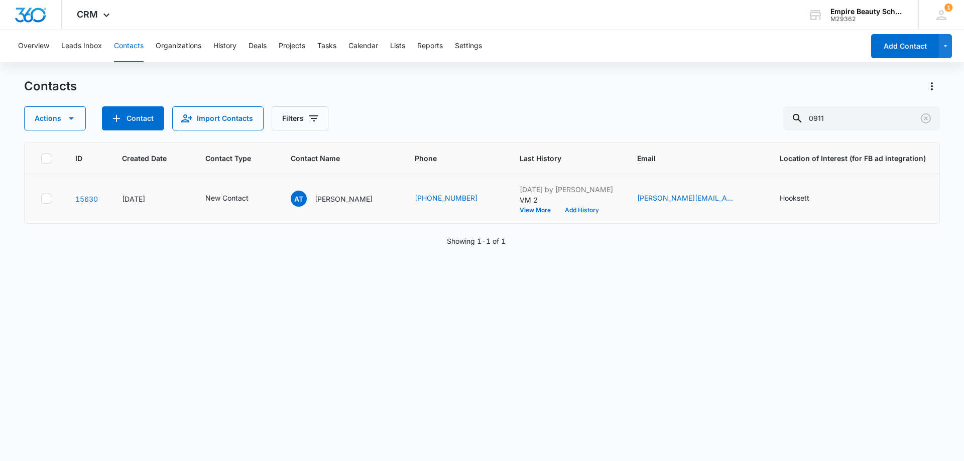
click at [563, 210] on button "Add History" at bounding box center [582, 210] width 48 height 6
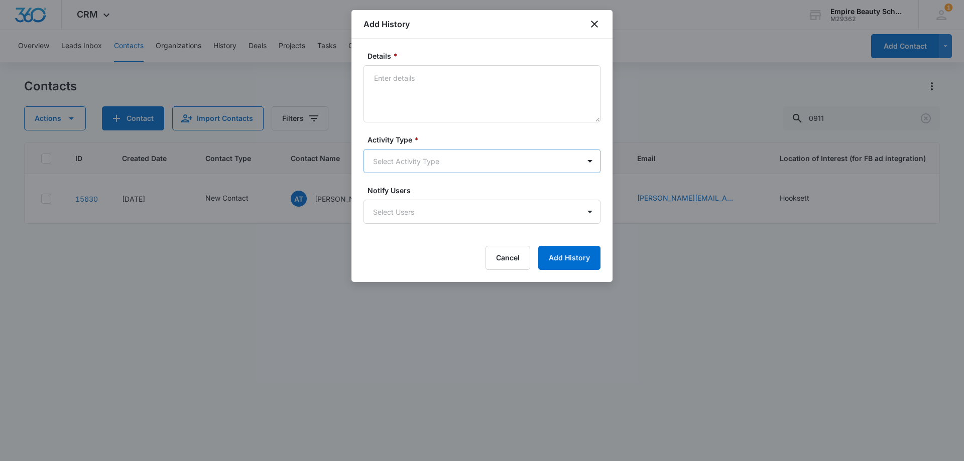
click at [410, 162] on body "CRM Apps Forms CRM Email Shop Payments POS Files Brand Settings Empire Beauty S…" at bounding box center [482, 230] width 964 height 461
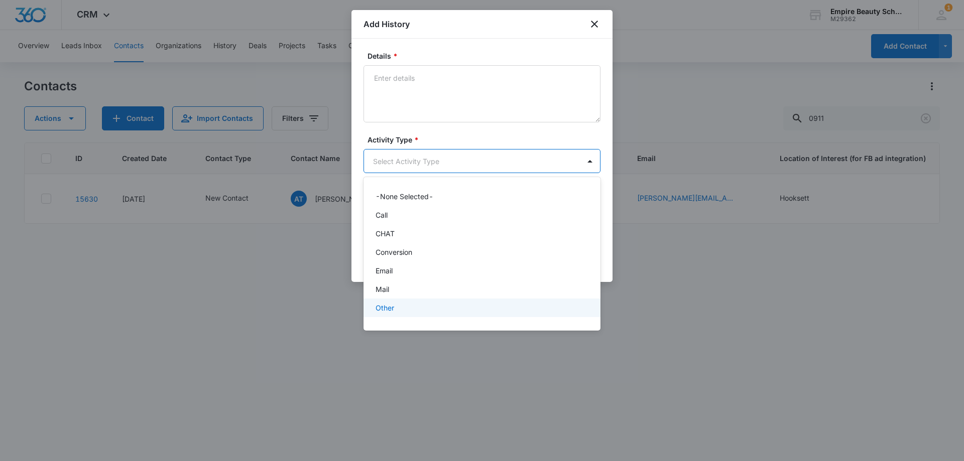
scroll to position [52, 0]
click at [397, 310] on div "Text" at bounding box center [481, 311] width 211 height 11
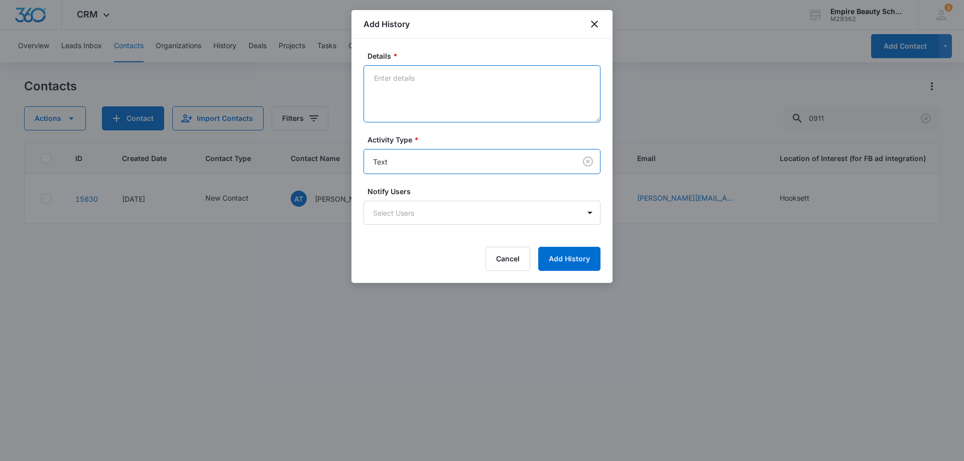
click at [404, 90] on textarea "Details *" at bounding box center [482, 93] width 237 height 57
drag, startPoint x: 419, startPoint y: 79, endPoint x: 416, endPoint y: 85, distance: 6.3
click at [412, 89] on textarea "text to get incontact" at bounding box center [482, 93] width 237 height 57
click at [418, 79] on textarea "text to get incontact" at bounding box center [482, 93] width 237 height 57
click at [416, 77] on textarea "text to get incontact" at bounding box center [482, 93] width 237 height 57
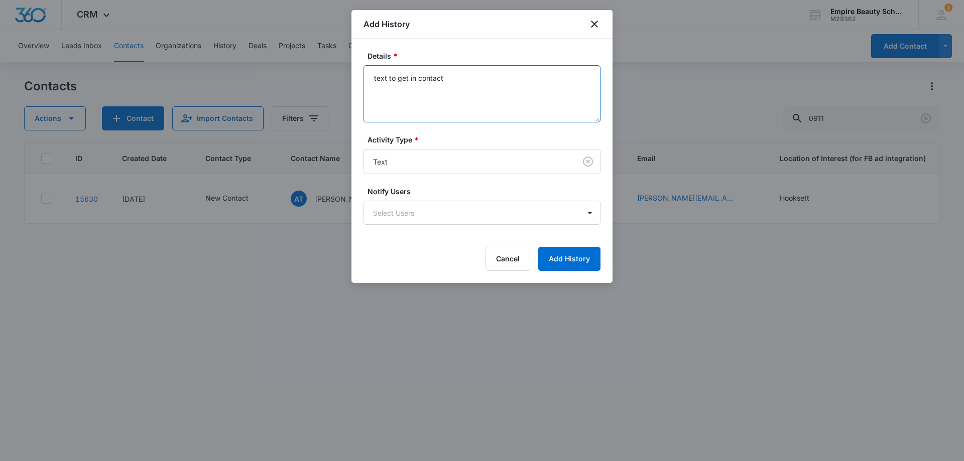
click at [472, 95] on textarea "text to get in contact" at bounding box center [482, 93] width 237 height 57
type textarea "text to get in contact"
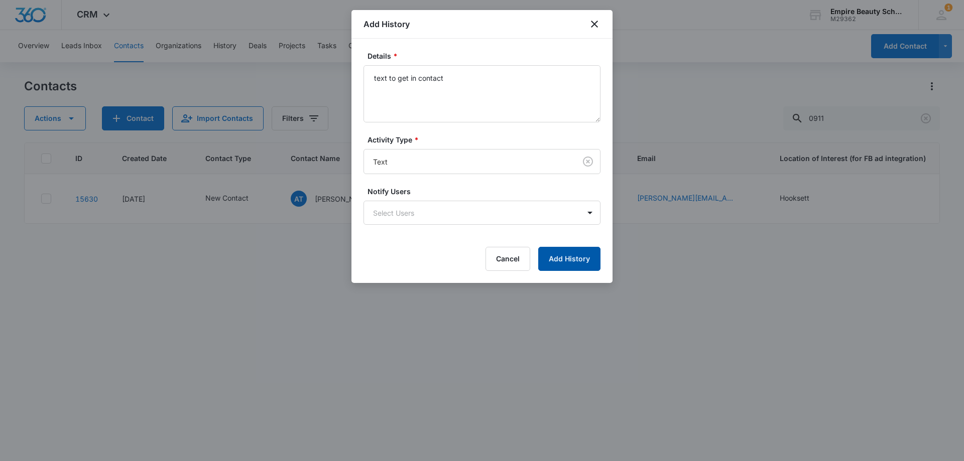
click at [564, 263] on button "Add History" at bounding box center [569, 259] width 62 height 24
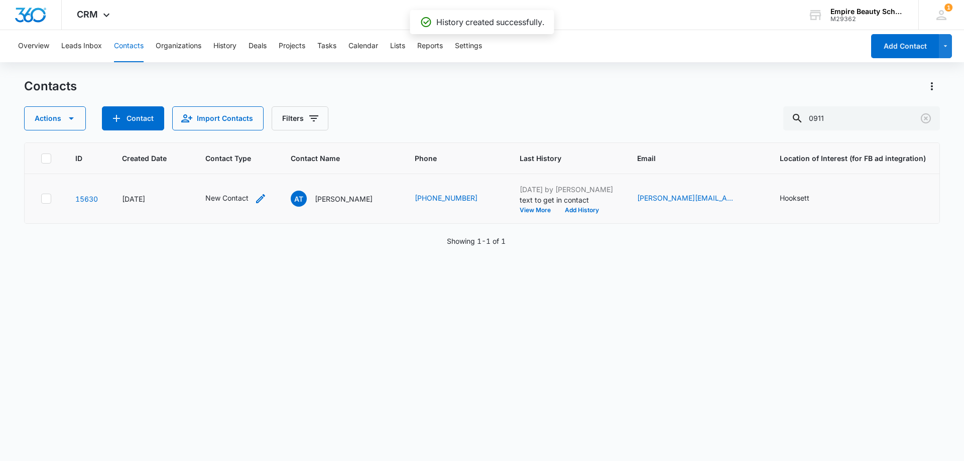
click at [259, 199] on icon "Contact Type - New Contact - Select to Edit Field" at bounding box center [260, 198] width 9 height 9
click at [277, 132] on div at bounding box center [278, 134] width 16 height 16
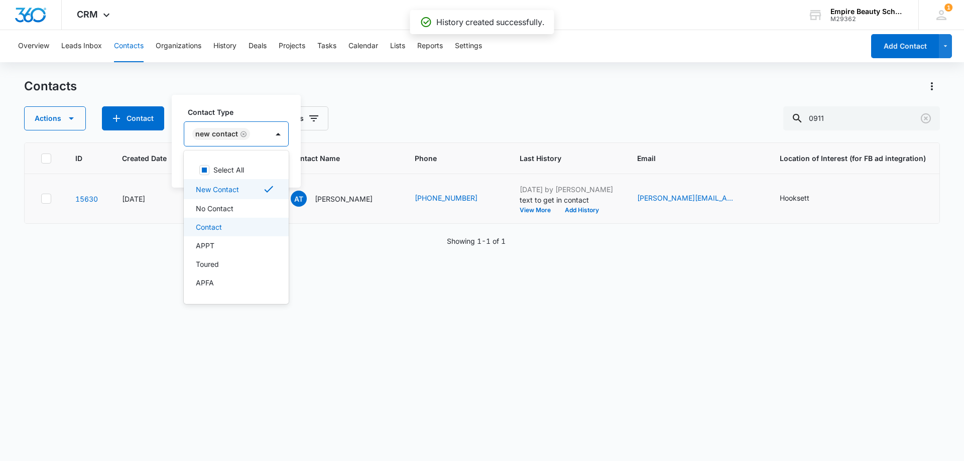
click at [237, 233] on div "Contact" at bounding box center [236, 227] width 105 height 19
click at [284, 109] on label "Contact Type" at bounding box center [262, 112] width 148 height 11
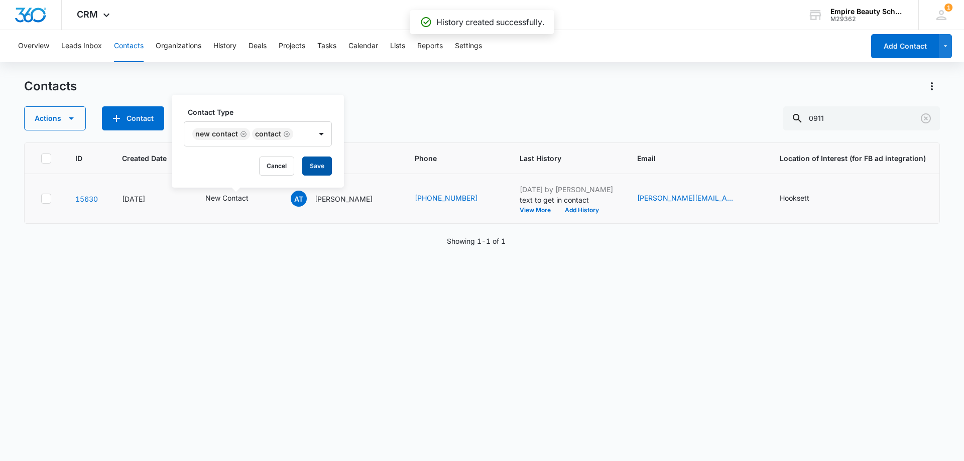
click at [307, 168] on button "Save" at bounding box center [317, 166] width 30 height 19
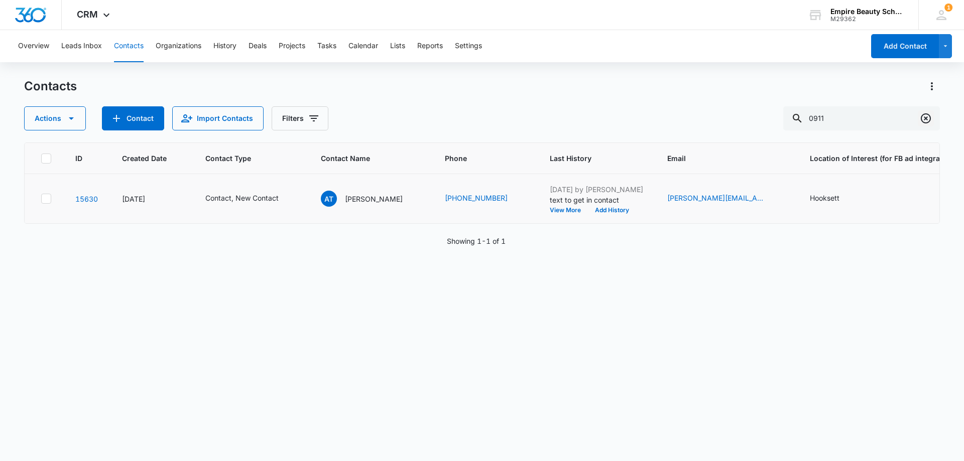
click at [927, 122] on icon "Clear" at bounding box center [926, 118] width 12 height 12
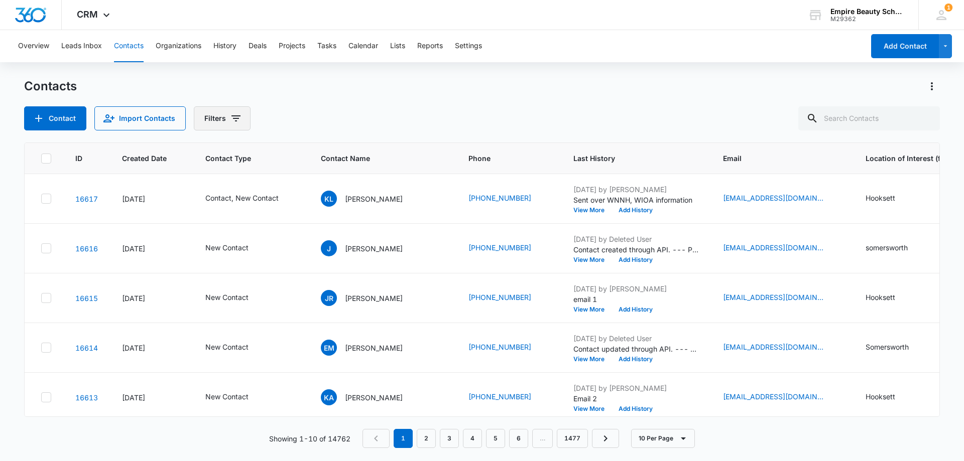
drag, startPoint x: 223, startPoint y: 117, endPoint x: 224, endPoint y: 123, distance: 5.1
click at [223, 117] on button "Filters" at bounding box center [222, 118] width 57 height 24
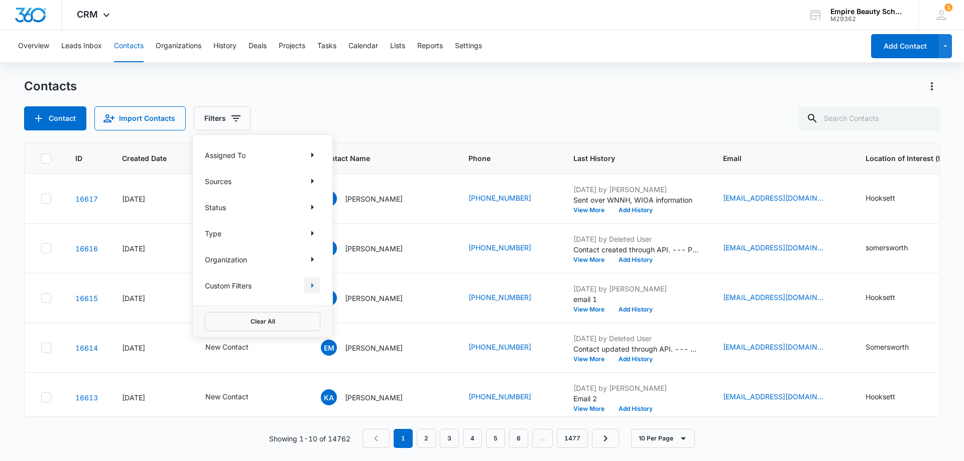
drag, startPoint x: 310, startPoint y: 278, endPoint x: 265, endPoint y: 282, distance: 45.9
click at [307, 277] on div "Assigned To Sources Status Type Organization Custom Filters" at bounding box center [263, 220] width 140 height 171
click at [313, 286] on icon "Show Custom Filters filters" at bounding box center [312, 285] width 3 height 5
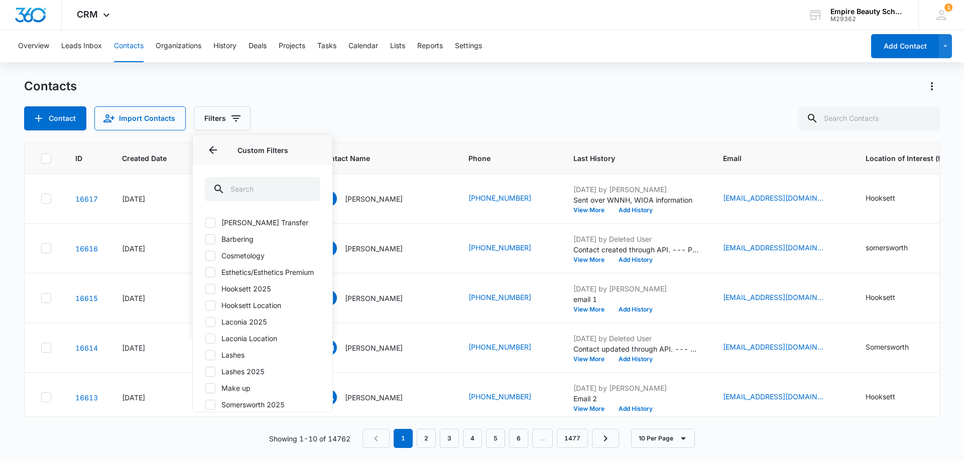
click at [213, 294] on icon at bounding box center [210, 289] width 9 height 9
click at [205, 289] on input "Hooksett 2025" at bounding box center [205, 289] width 1 height 1
checkbox input "true"
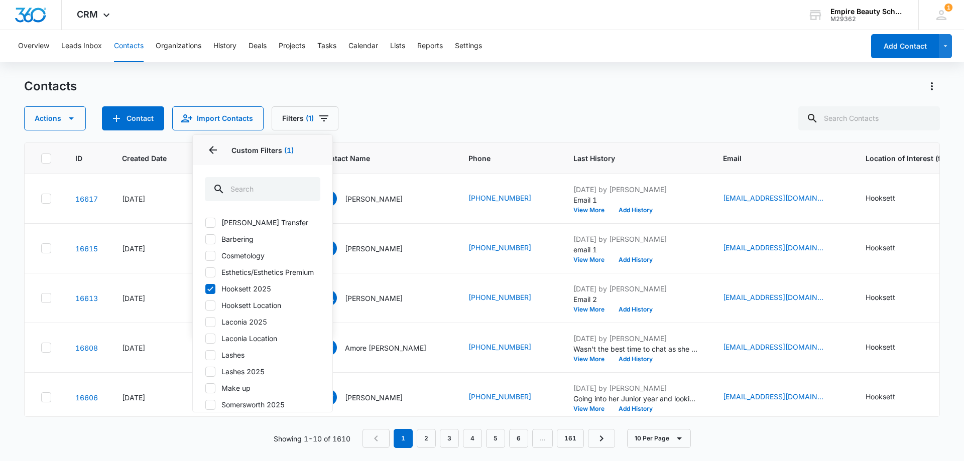
click at [440, 99] on div "Contacts Actions Contact Import Contacts Filters (1) Assigned To Sources Status…" at bounding box center [482, 104] width 916 height 52
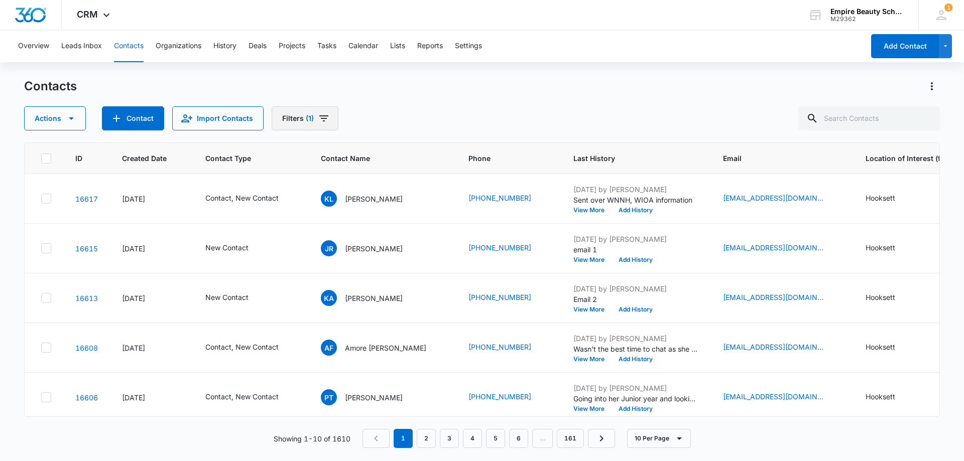
click at [331, 115] on button "Filters (1)" at bounding box center [305, 118] width 67 height 24
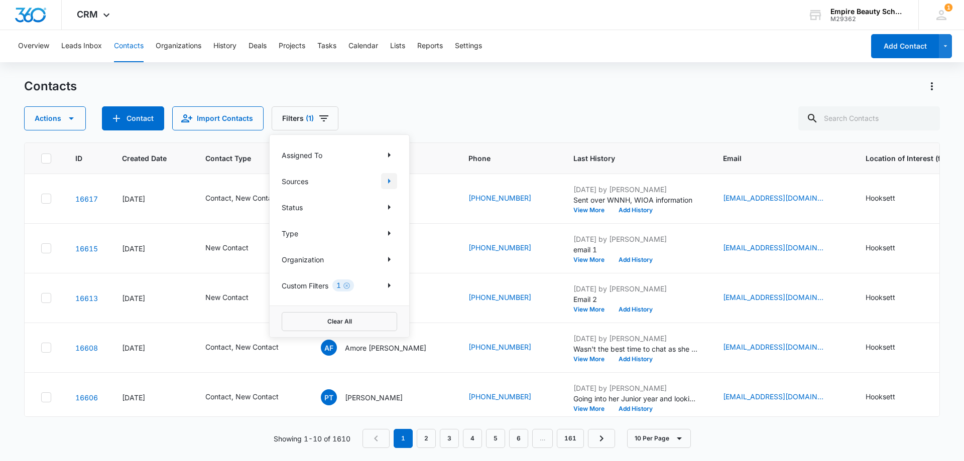
click at [389, 186] on icon "Show Sources filters" at bounding box center [389, 181] width 12 height 12
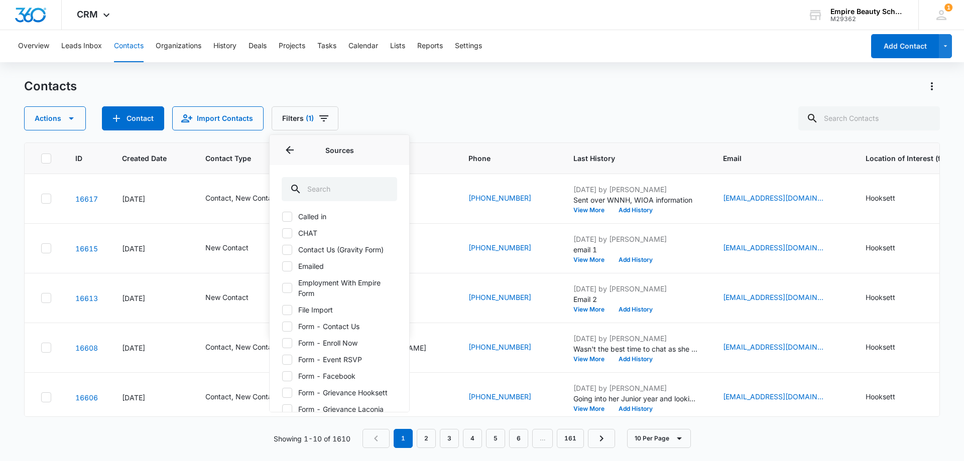
scroll to position [50, 0]
click at [290, 233] on icon at bounding box center [287, 232] width 9 height 9
click at [282, 233] on input "Called in" at bounding box center [282, 232] width 1 height 1
checkbox input "true"
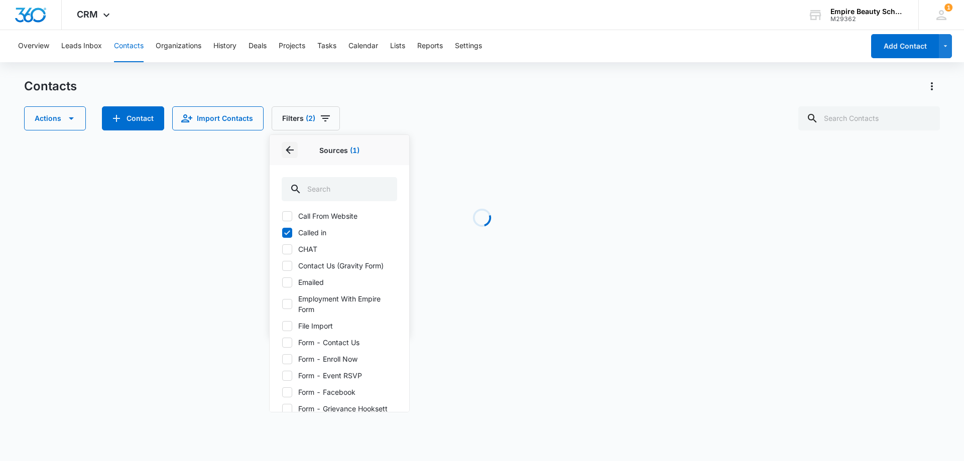
click at [290, 143] on button "Back" at bounding box center [290, 150] width 16 height 16
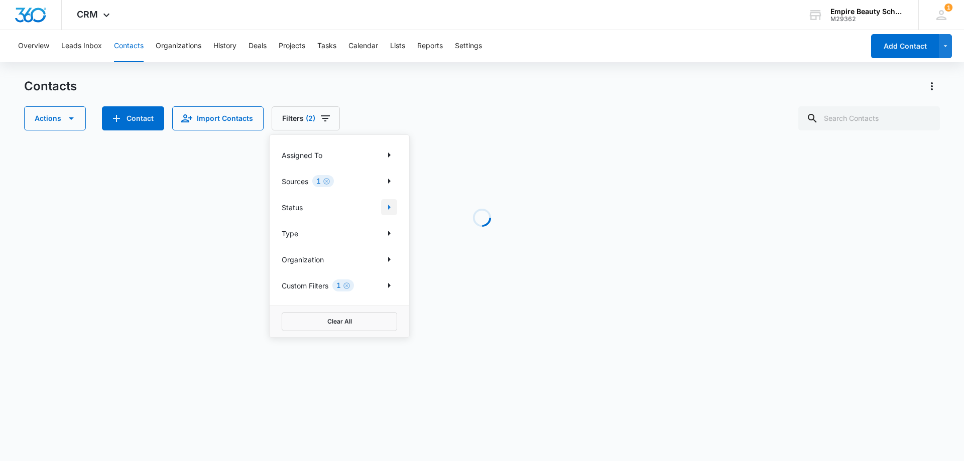
click at [389, 207] on icon "Show Status filters" at bounding box center [389, 207] width 3 height 5
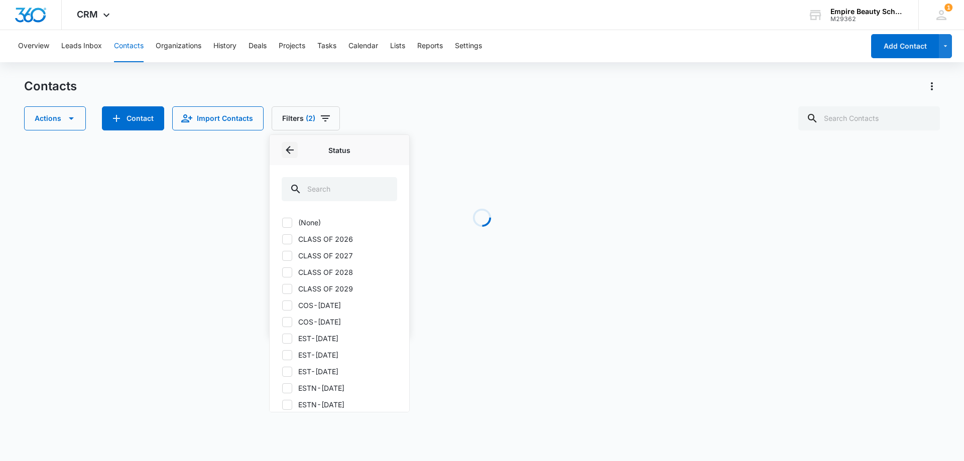
click at [291, 153] on icon "Back" at bounding box center [290, 150] width 12 height 12
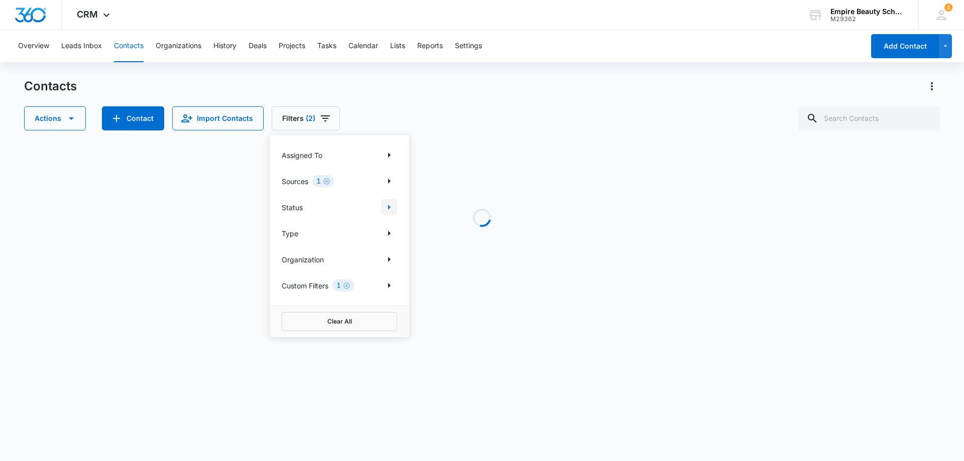
click at [389, 207] on icon "Show Status filters" at bounding box center [389, 207] width 3 height 5
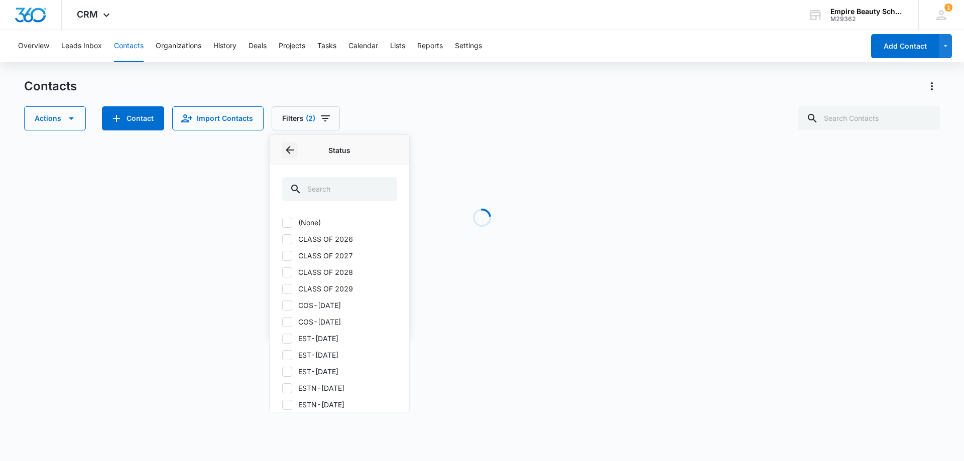
click at [284, 148] on icon "Back" at bounding box center [290, 150] width 12 height 12
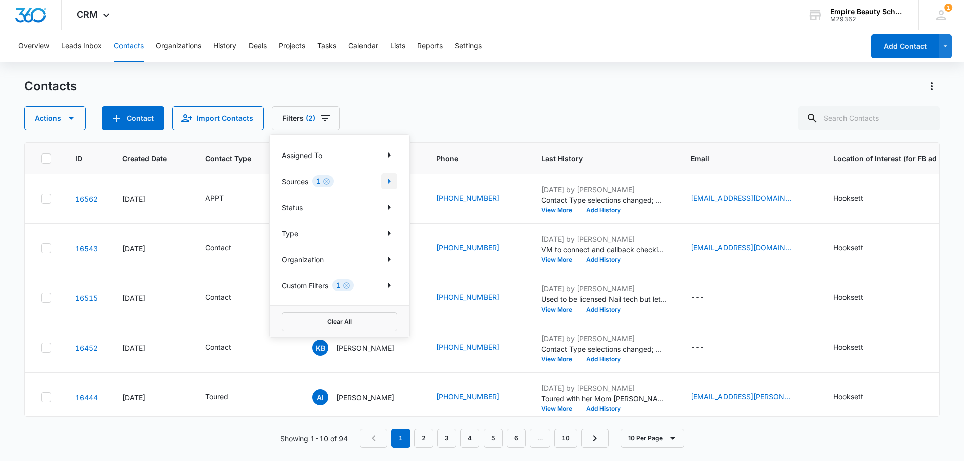
click at [389, 180] on icon "Show Sources filters" at bounding box center [389, 181] width 3 height 5
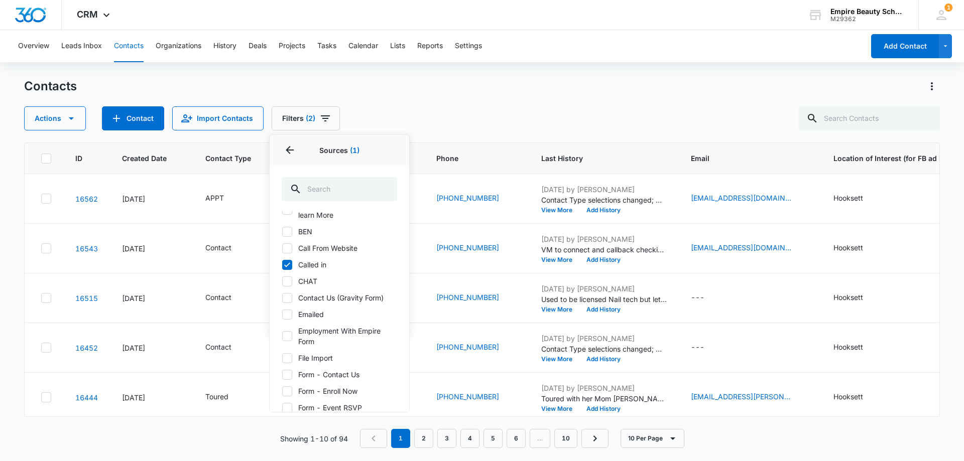
scroll to position [0, 0]
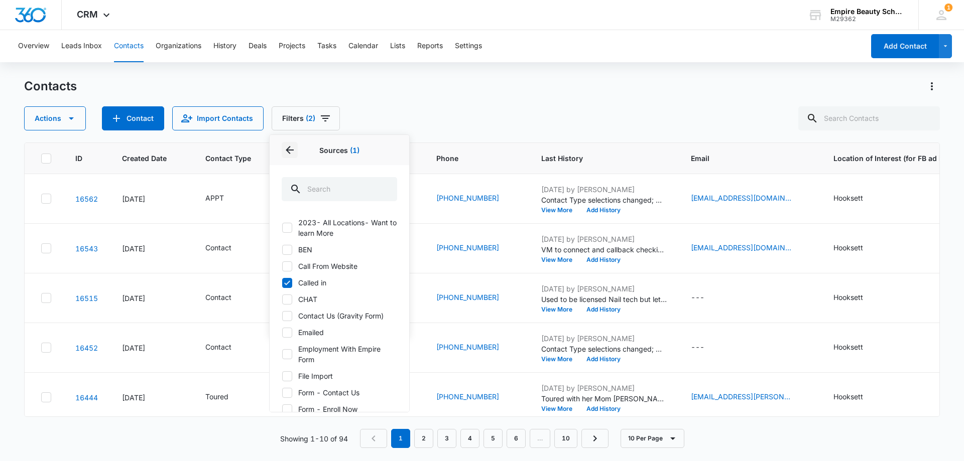
click at [290, 148] on icon "Back" at bounding box center [290, 150] width 8 height 8
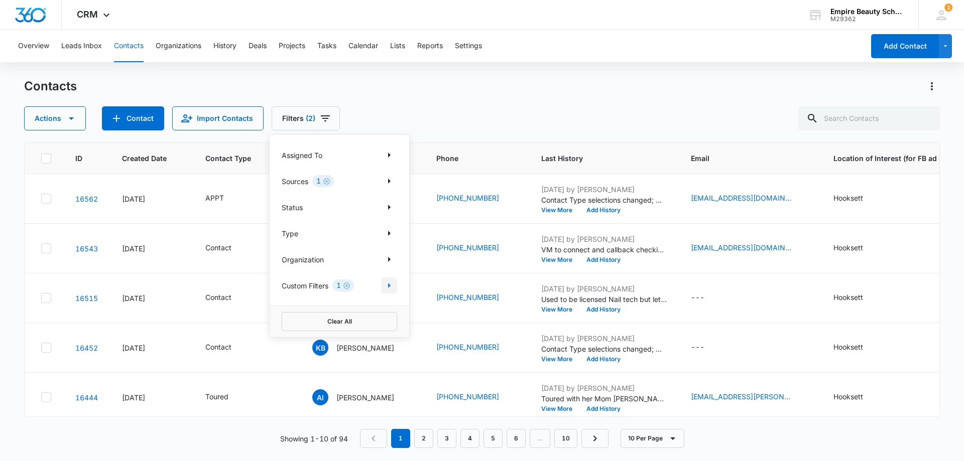
click at [385, 282] on icon "Show Custom Filters filters" at bounding box center [389, 286] width 12 height 12
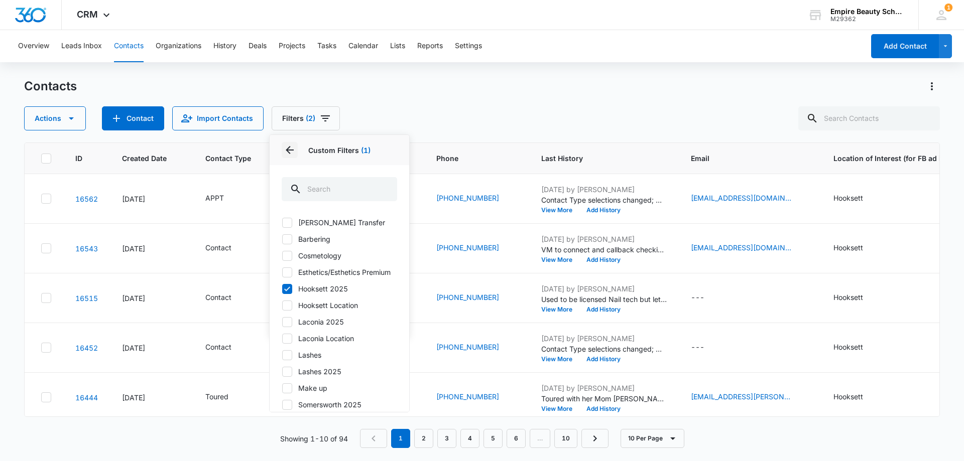
click at [286, 148] on icon "Back" at bounding box center [290, 150] width 12 height 12
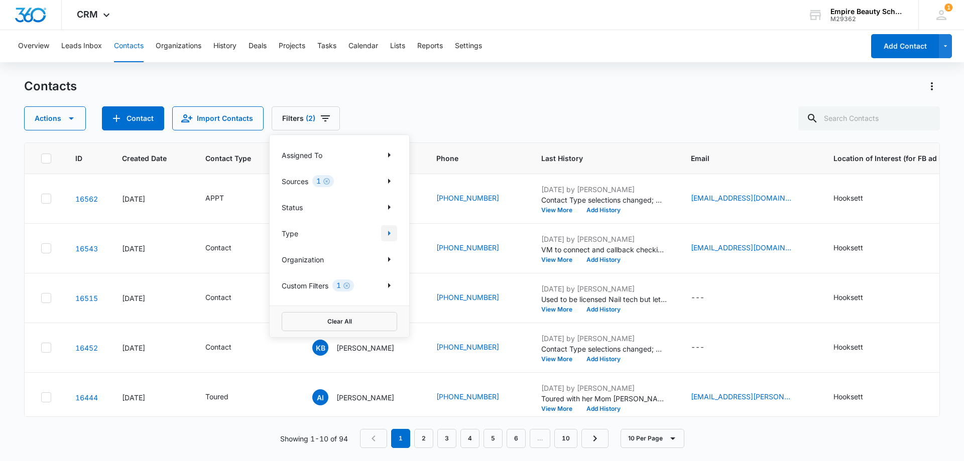
click at [390, 236] on icon "Show Type filters" at bounding box center [389, 233] width 12 height 12
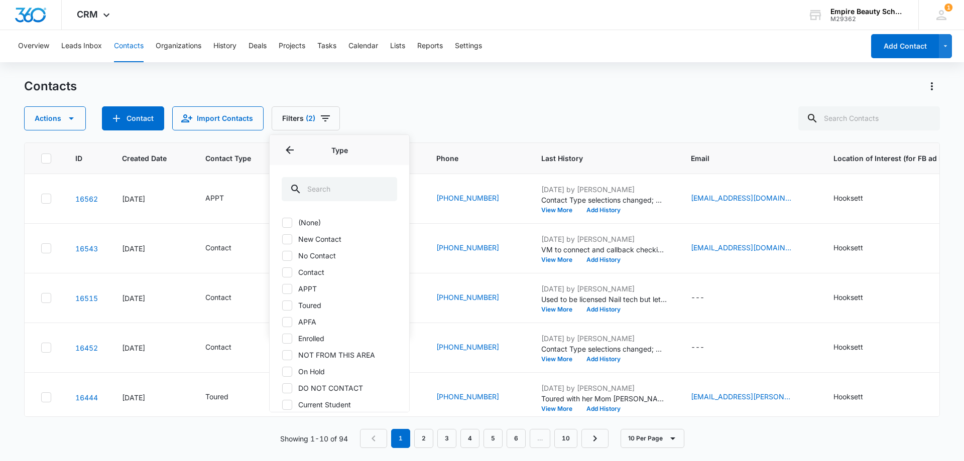
click at [285, 270] on icon at bounding box center [287, 272] width 9 height 9
click at [282, 272] on input "Contact" at bounding box center [282, 272] width 1 height 1
checkbox input "true"
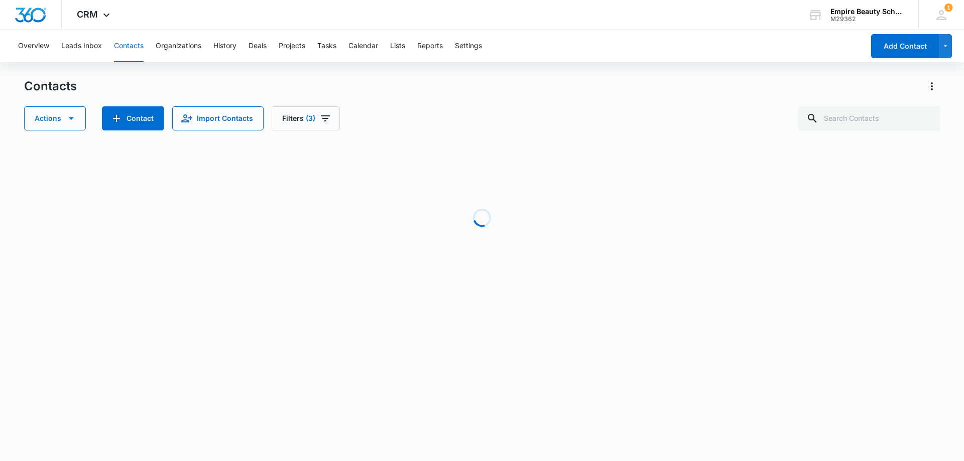
click at [464, 97] on div "Contacts Actions Contact Import Contacts Filters (3)" at bounding box center [482, 104] width 916 height 52
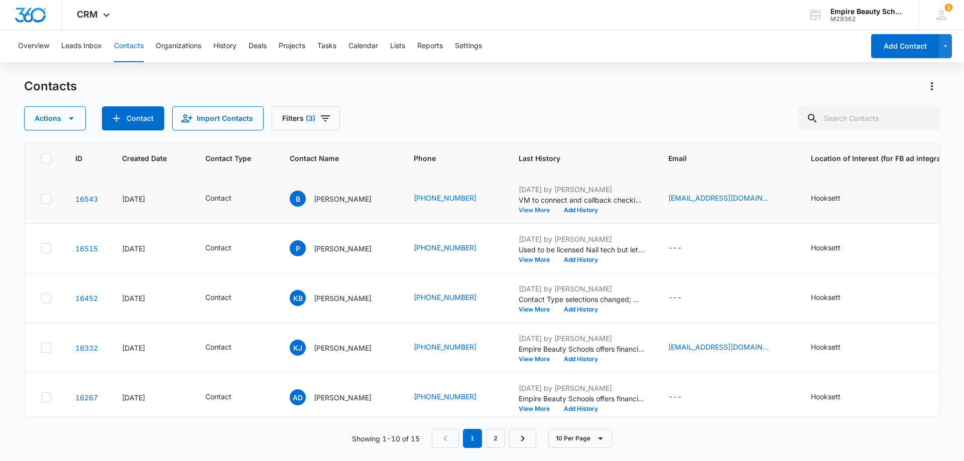
click at [535, 210] on button "View More" at bounding box center [538, 210] width 38 height 6
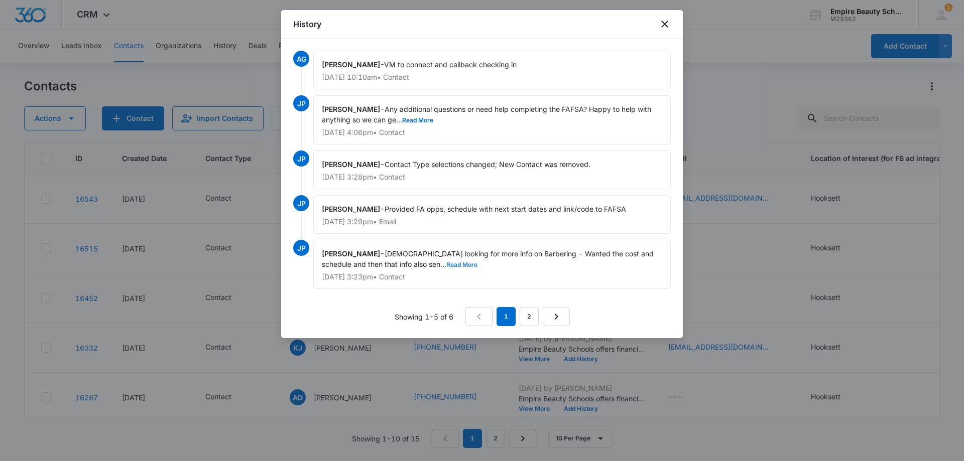
click at [446, 263] on button "Read More" at bounding box center [461, 265] width 31 height 6
click at [668, 19] on icon "close" at bounding box center [665, 24] width 12 height 12
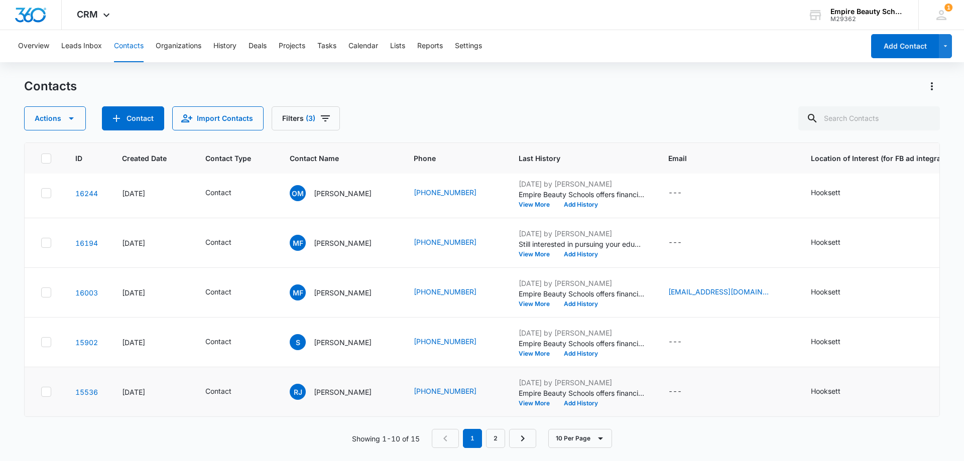
scroll to position [262, 0]
click at [500, 437] on link "2" at bounding box center [495, 438] width 19 height 19
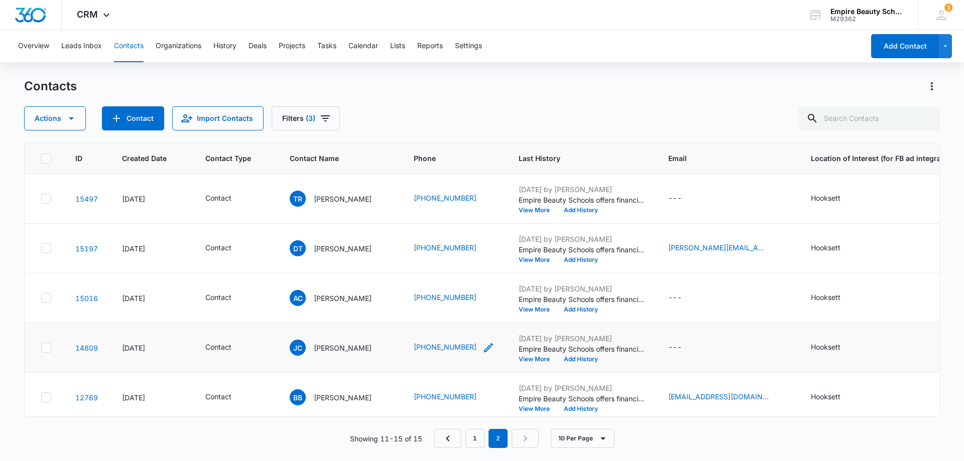
scroll to position [13, 0]
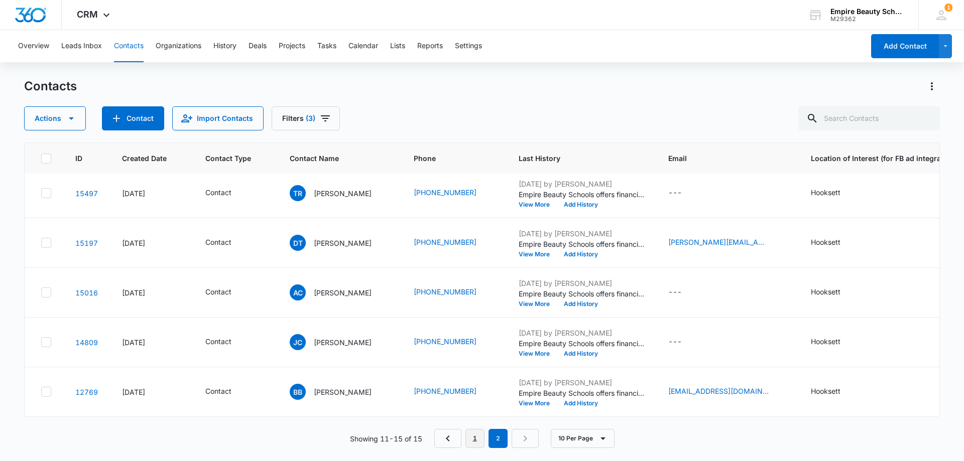
click at [478, 441] on link "1" at bounding box center [474, 438] width 19 height 19
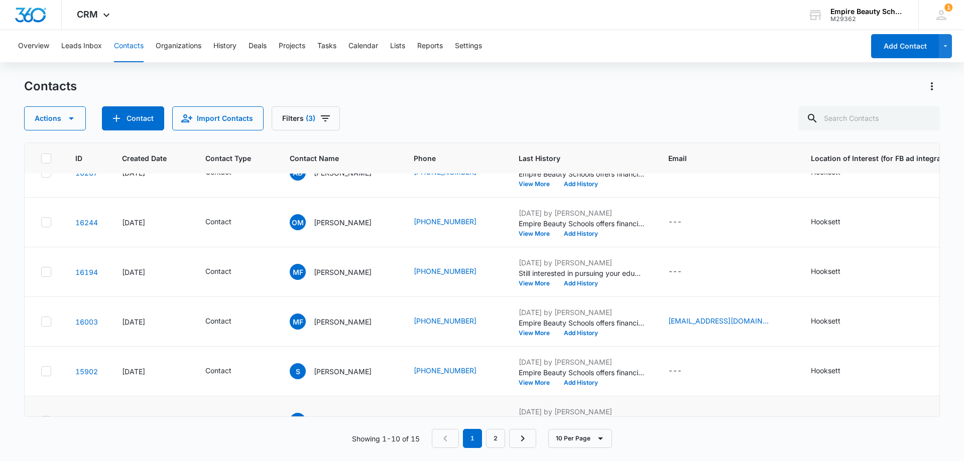
scroll to position [262, 0]
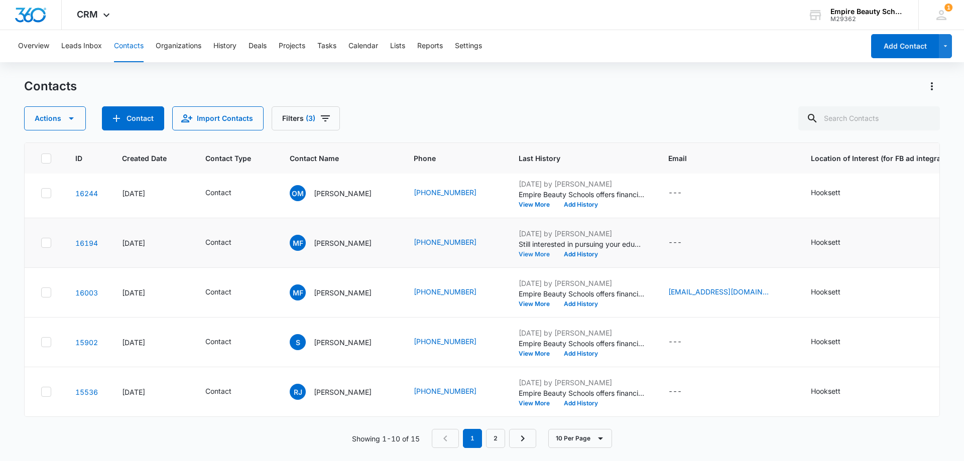
click at [531, 252] on button "View More" at bounding box center [538, 255] width 38 height 6
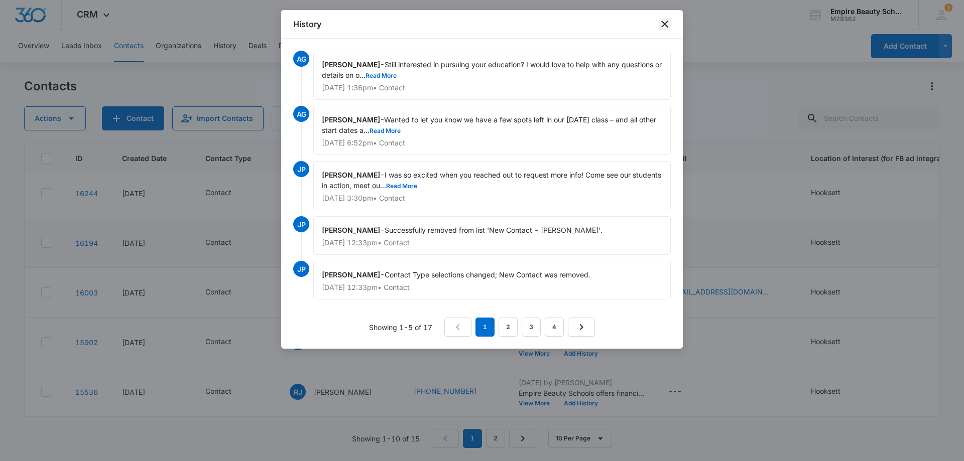
click at [662, 22] on icon "close" at bounding box center [664, 24] width 7 height 7
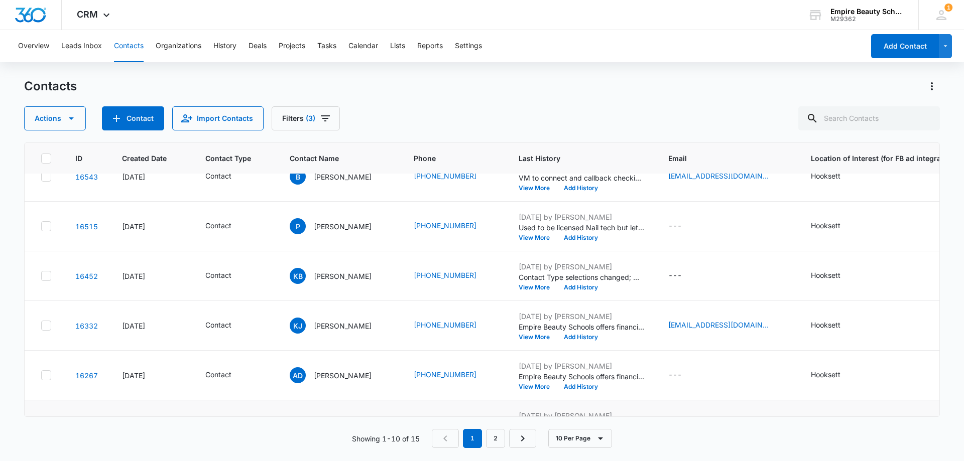
scroll to position [0, 0]
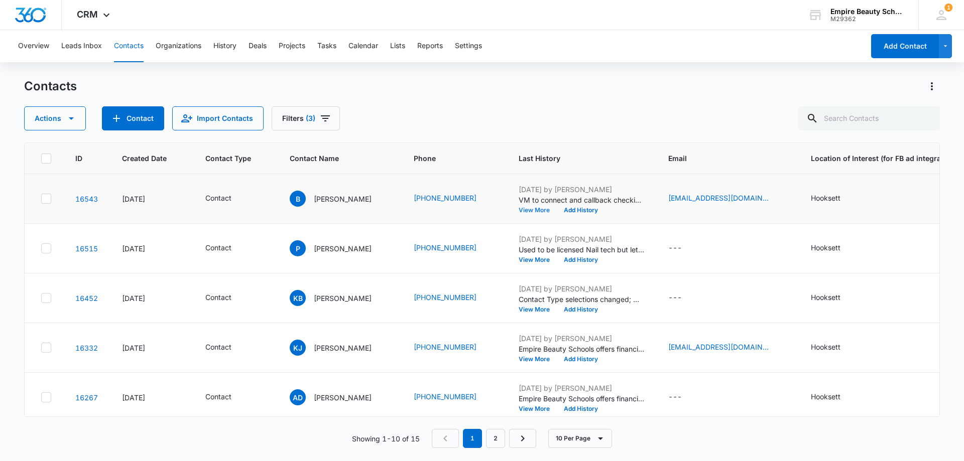
click at [537, 209] on button "View More" at bounding box center [538, 210] width 38 height 6
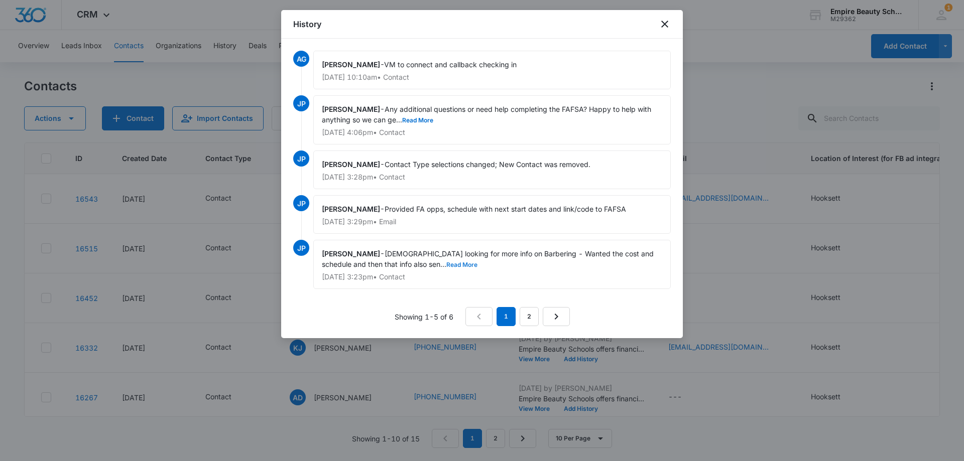
drag, startPoint x: 407, startPoint y: 267, endPoint x: 413, endPoint y: 269, distance: 6.4
click at [446, 266] on button "Read More" at bounding box center [461, 265] width 31 height 6
click at [529, 315] on link "2" at bounding box center [529, 316] width 19 height 19
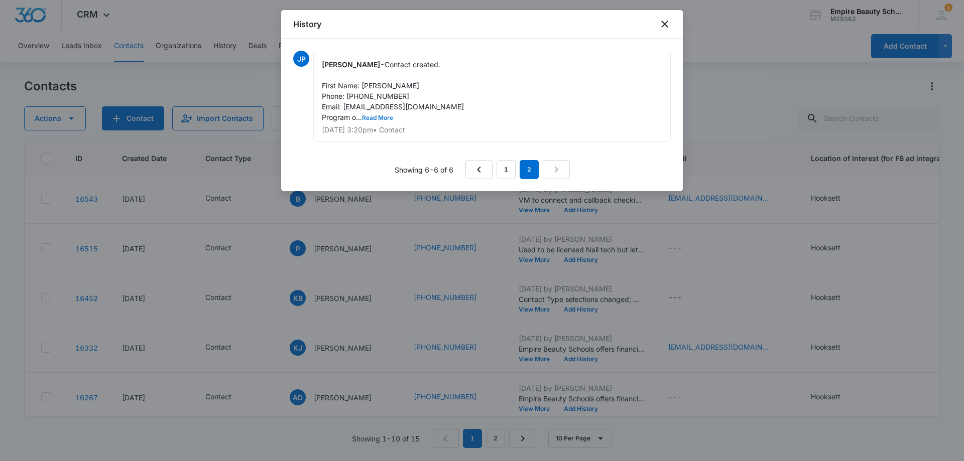
click at [379, 117] on button "Read More" at bounding box center [377, 118] width 31 height 6
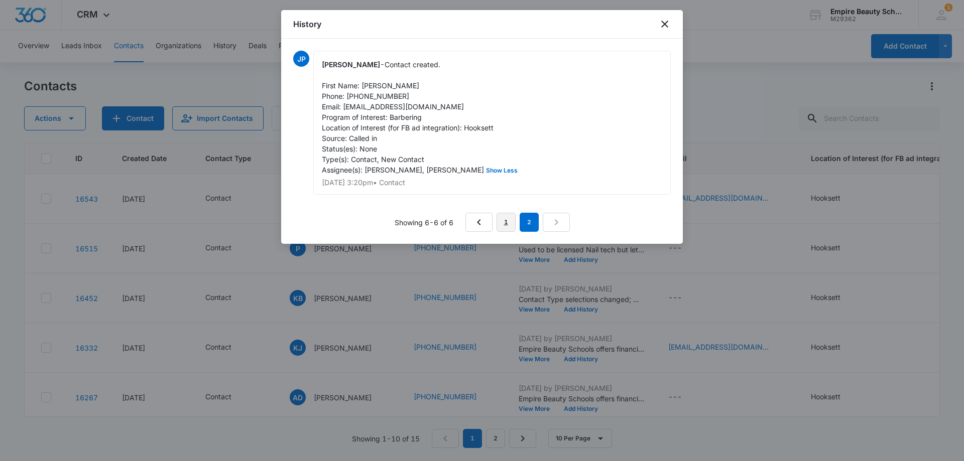
click at [513, 219] on link "1" at bounding box center [506, 222] width 19 height 19
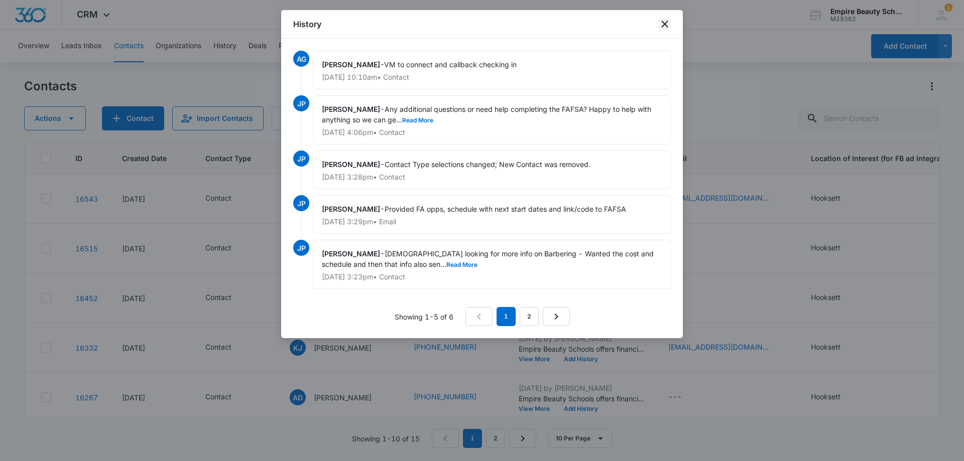
click at [667, 27] on icon "close" at bounding box center [664, 24] width 7 height 7
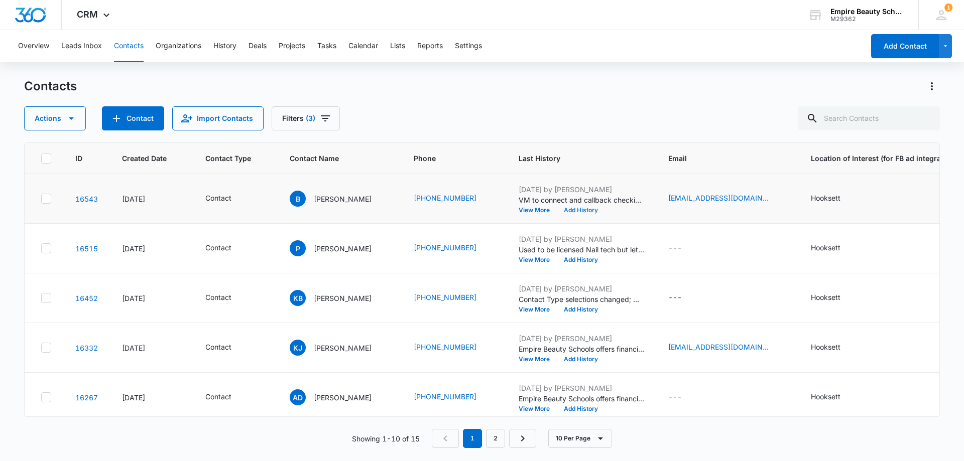
click at [592, 211] on button "Add History" at bounding box center [581, 210] width 48 height 6
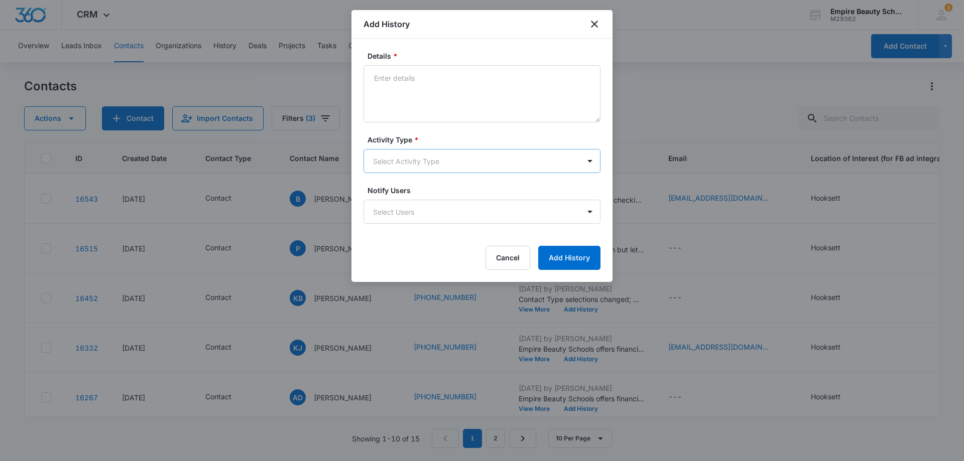
click at [386, 161] on body "CRM Apps Forms CRM Email Shop Payments POS Files Brand Settings Empire Beauty S…" at bounding box center [482, 230] width 964 height 461
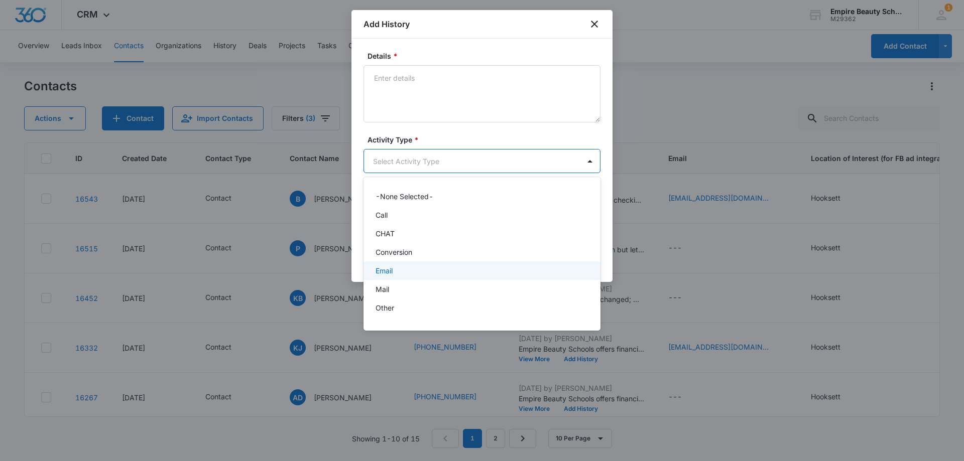
scroll to position [52, 0]
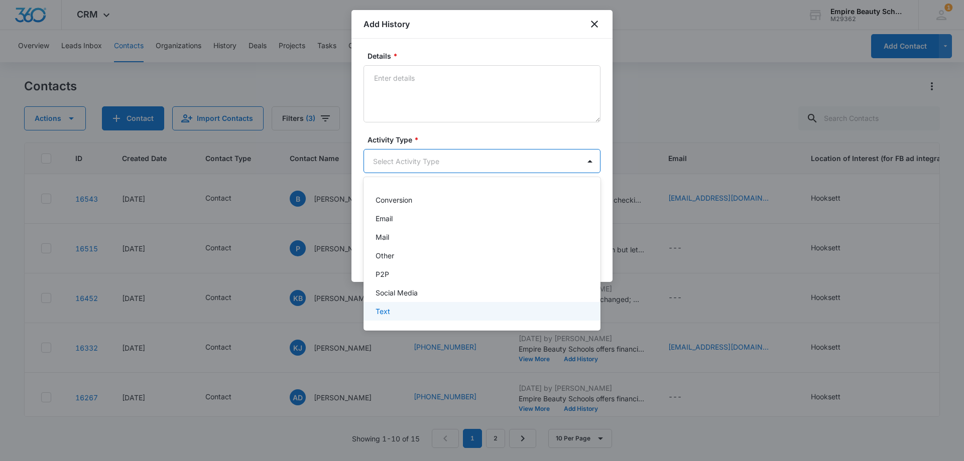
click at [397, 315] on div "Text" at bounding box center [481, 311] width 211 height 11
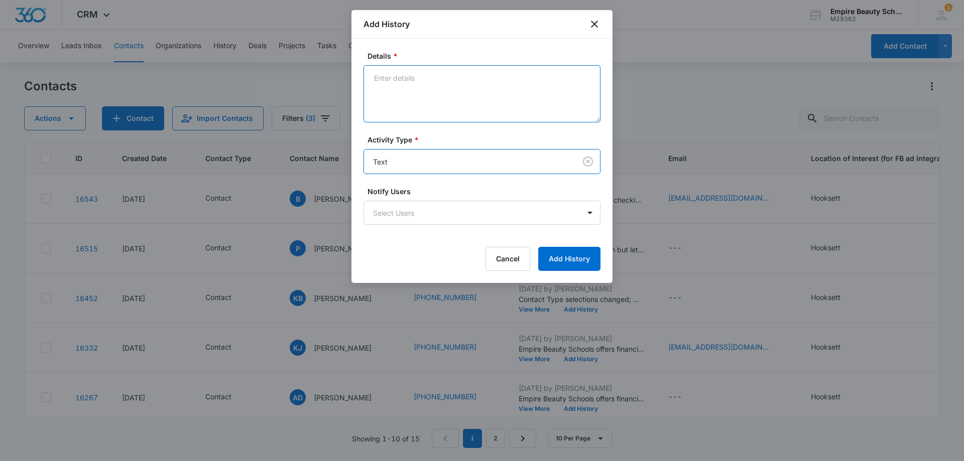
click at [406, 68] on textarea "Details *" at bounding box center [482, 93] width 237 height 57
type textarea "A"
click at [371, 79] on textarea "Still interested in learning more, or setting up visit?" at bounding box center [482, 93] width 237 height 57
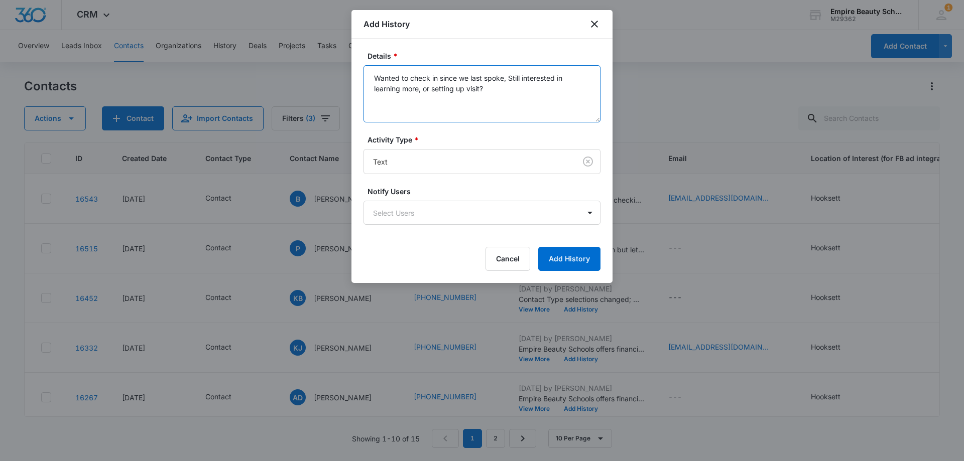
drag, startPoint x: 504, startPoint y: 91, endPoint x: 357, endPoint y: 76, distance: 147.9
click at [354, 77] on div "Details * Wanted to check in since we last spoke, Still interested in learning …" at bounding box center [481, 161] width 261 height 245
click at [458, 114] on textarea "Wanted to check in since we last spoke, Still interested in learning more, or s…" at bounding box center [482, 93] width 237 height 57
type textarea "Wanted to check in since we last spoke, Still interested in learning more, or s…"
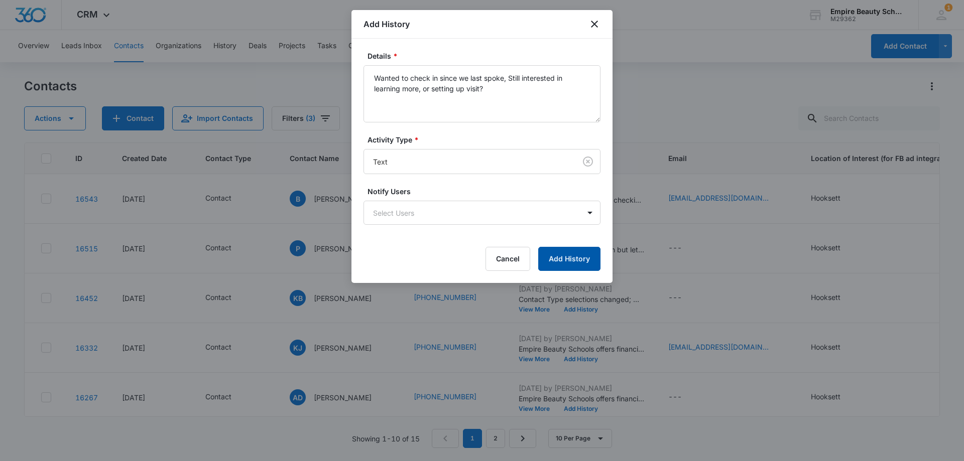
click at [566, 258] on button "Add History" at bounding box center [569, 259] width 62 height 24
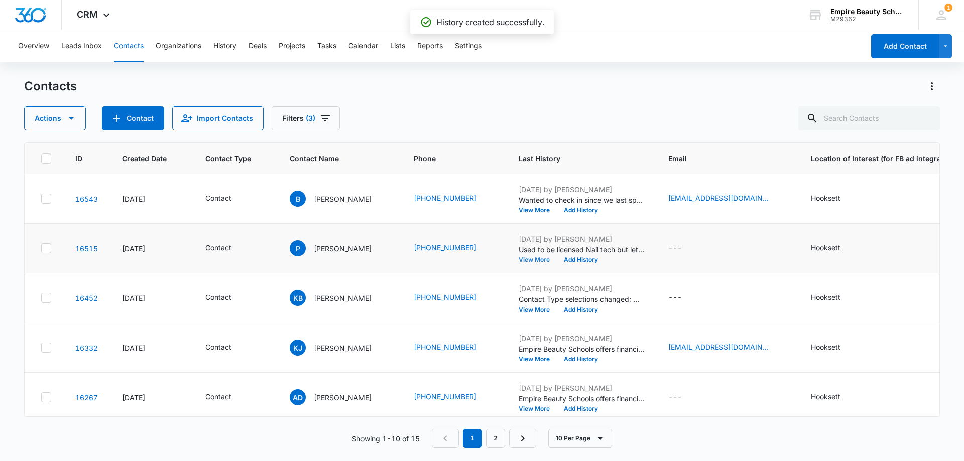
click at [536, 258] on button "View More" at bounding box center [538, 260] width 38 height 6
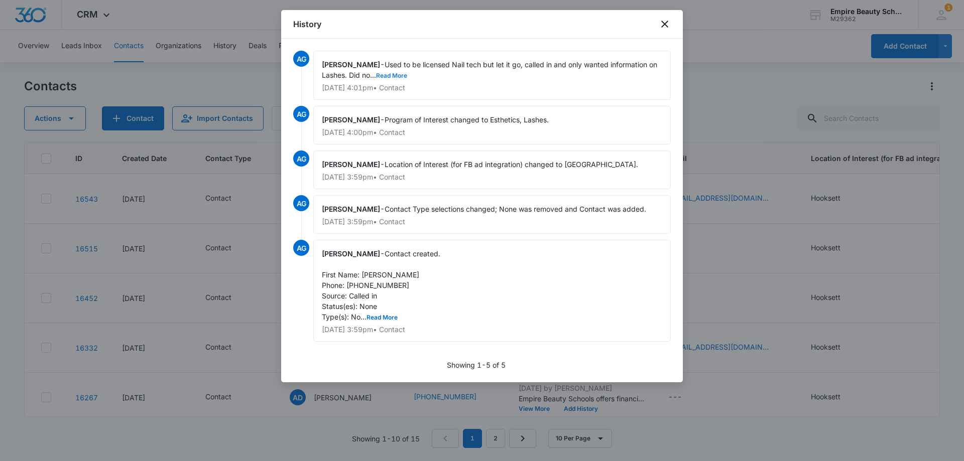
click at [391, 74] on button "Read More" at bounding box center [391, 76] width 31 height 6
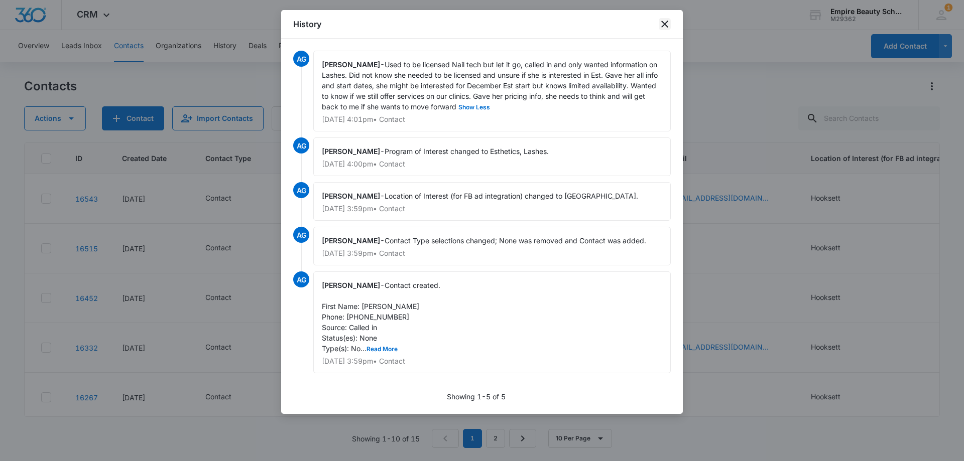
click at [664, 27] on icon "close" at bounding box center [665, 24] width 12 height 12
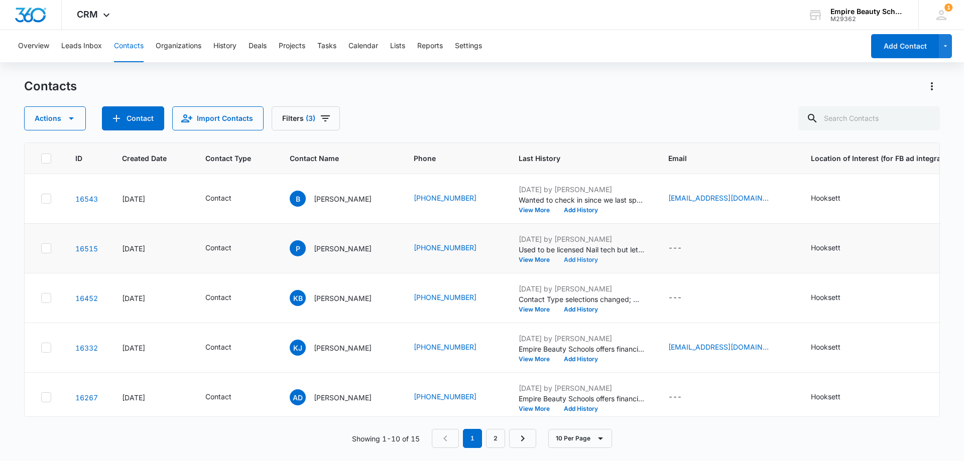
click at [593, 257] on button "Add History" at bounding box center [581, 260] width 48 height 6
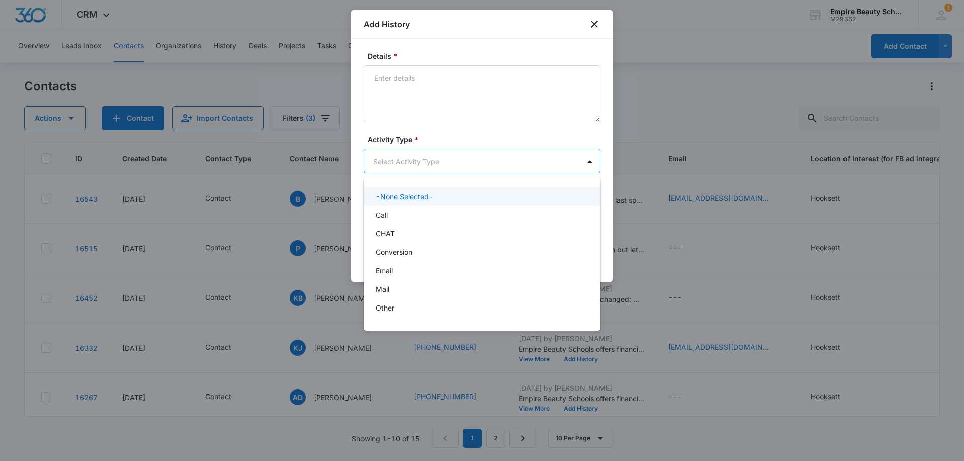
drag, startPoint x: 397, startPoint y: 166, endPoint x: 398, endPoint y: 178, distance: 12.1
click at [397, 165] on body "CRM Apps Forms CRM Email Shop Payments POS Files Brand Settings Empire Beauty S…" at bounding box center [482, 230] width 964 height 461
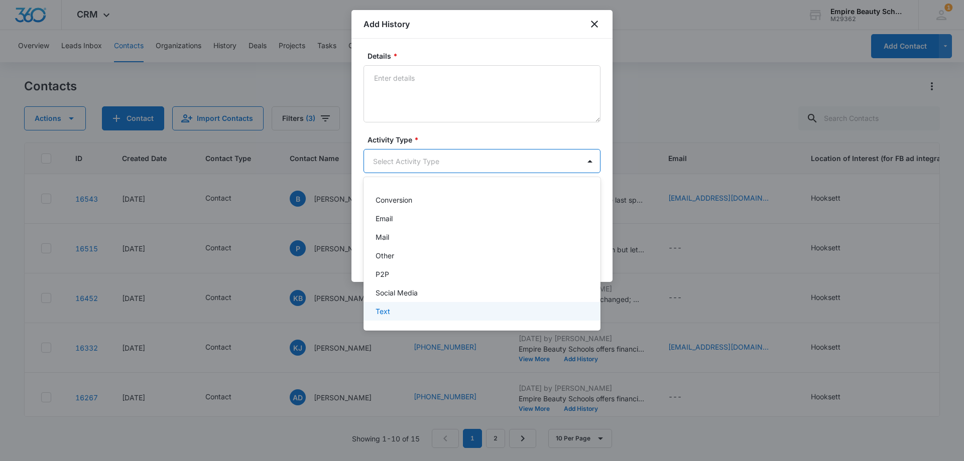
click at [384, 316] on p "Text" at bounding box center [383, 311] width 15 height 11
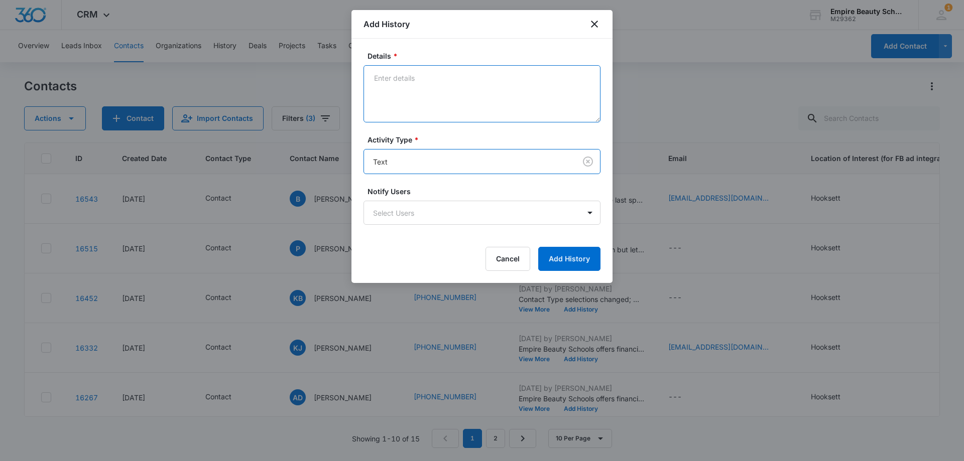
click at [405, 104] on textarea "Details *" at bounding box center [482, 93] width 237 height 57
paste textarea "Wanted to check in since we last spoke, Still interested in learning more, or s…"
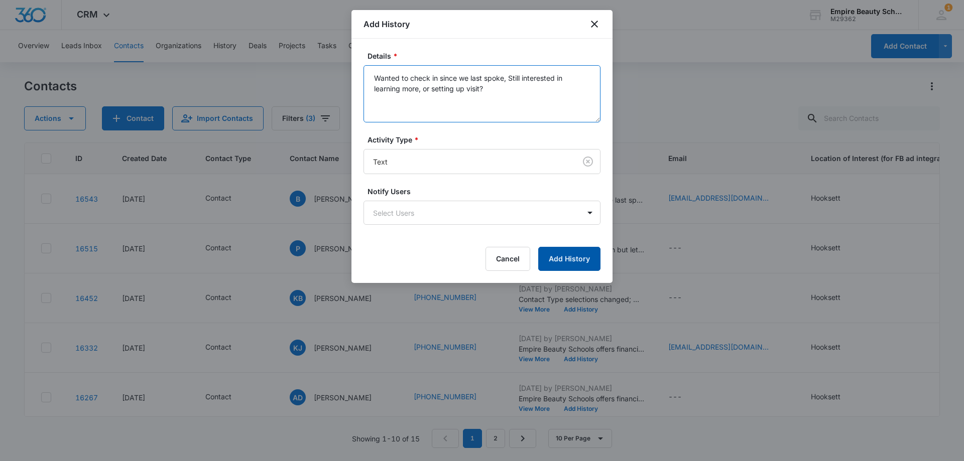
type textarea "Wanted to check in since we last spoke, Still interested in learning more, or s…"
click at [571, 261] on button "Add History" at bounding box center [569, 259] width 62 height 24
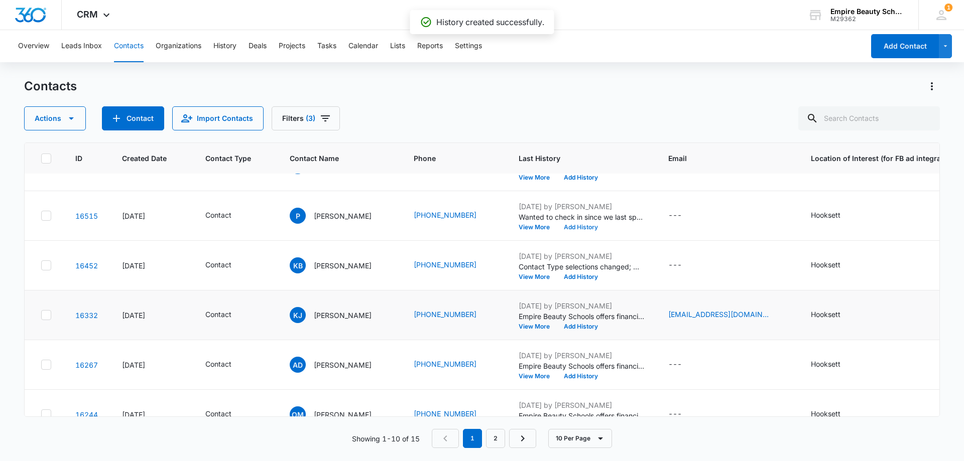
scroll to position [50, 0]
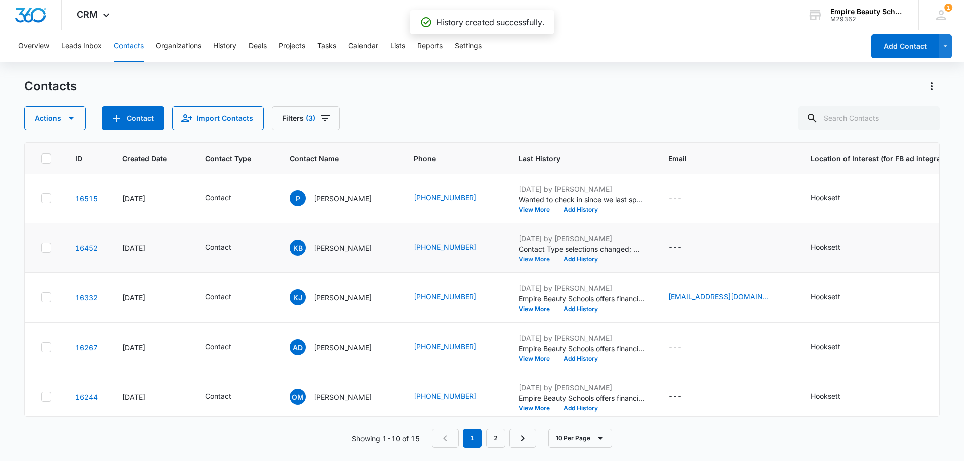
click at [536, 261] on button "View More" at bounding box center [538, 260] width 38 height 6
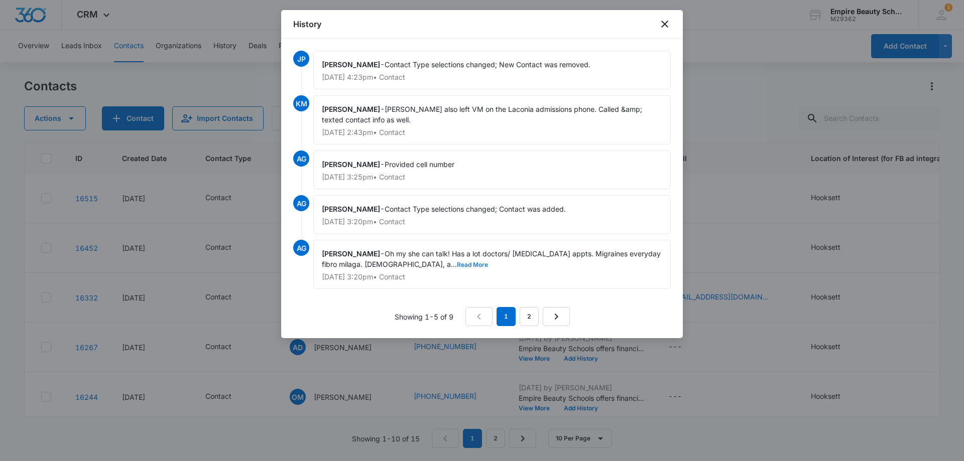
click at [457, 263] on button "Read More" at bounding box center [472, 265] width 31 height 6
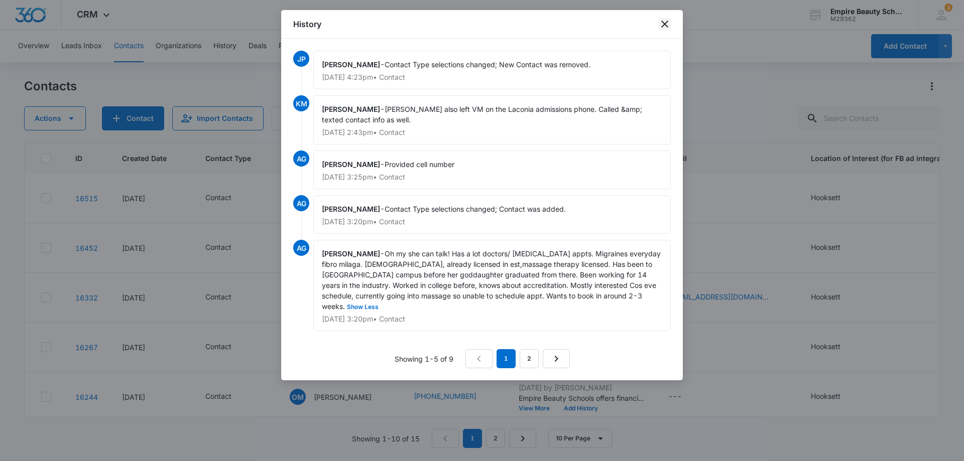
click at [670, 20] on icon "close" at bounding box center [665, 24] width 12 height 12
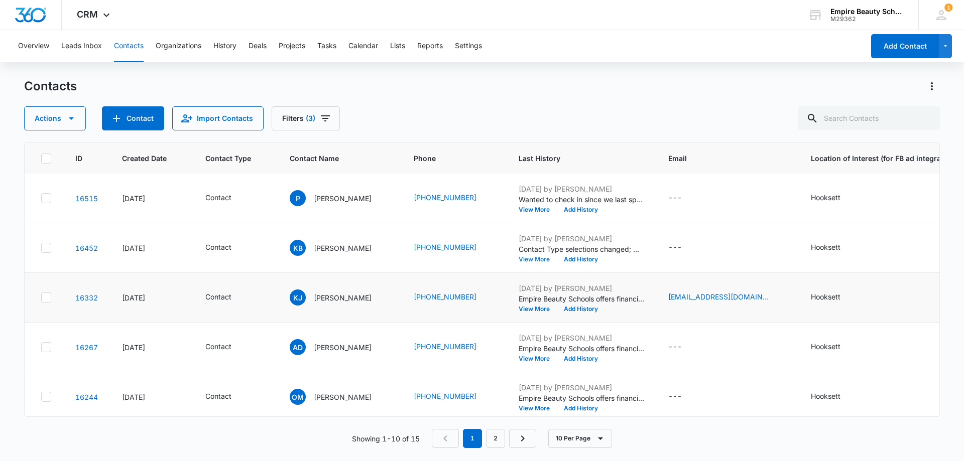
scroll to position [100, 0]
click at [542, 259] on button "View More" at bounding box center [538, 259] width 38 height 6
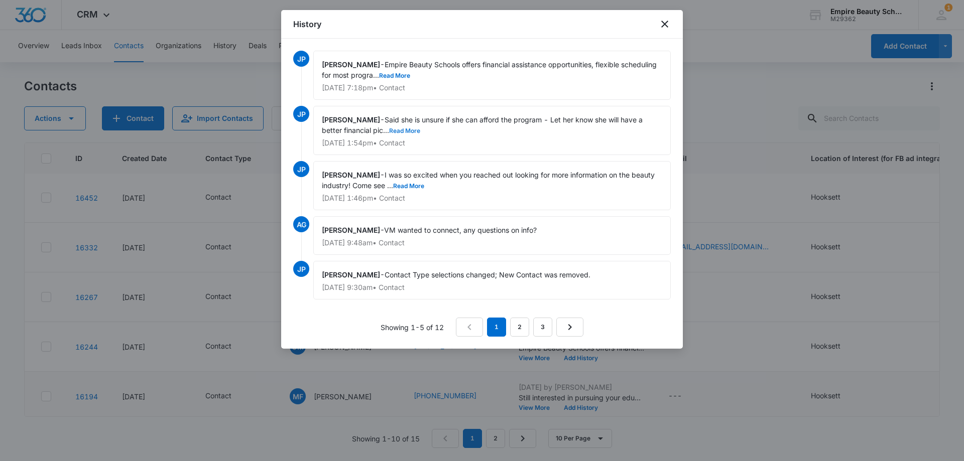
click at [406, 129] on button "Read More" at bounding box center [404, 131] width 31 height 6
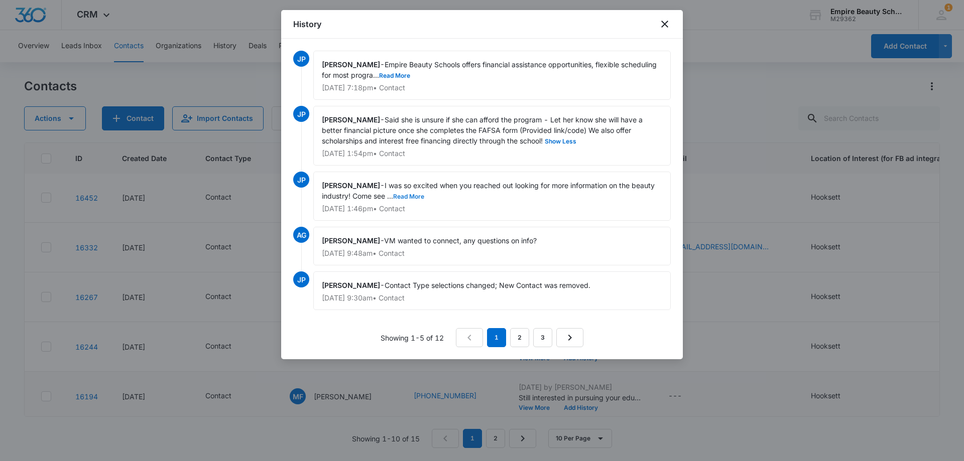
click at [414, 195] on button "Read More" at bounding box center [408, 197] width 31 height 6
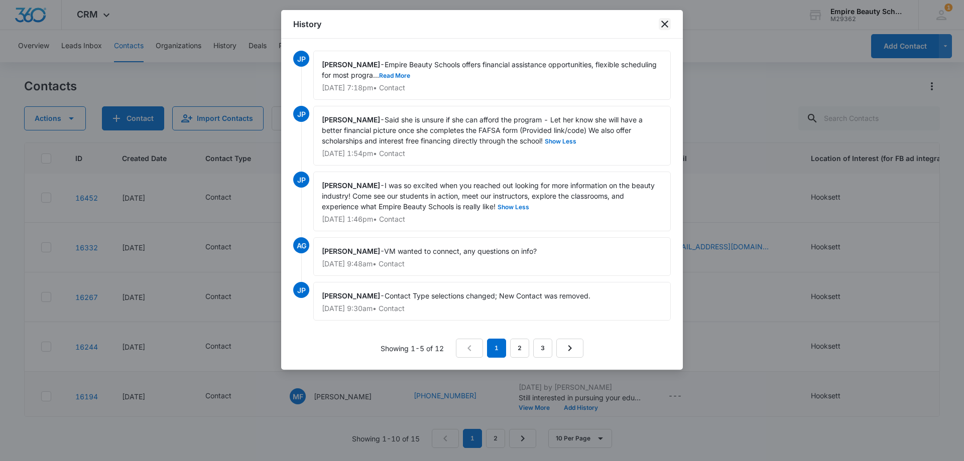
click at [667, 23] on icon "close" at bounding box center [665, 24] width 12 height 12
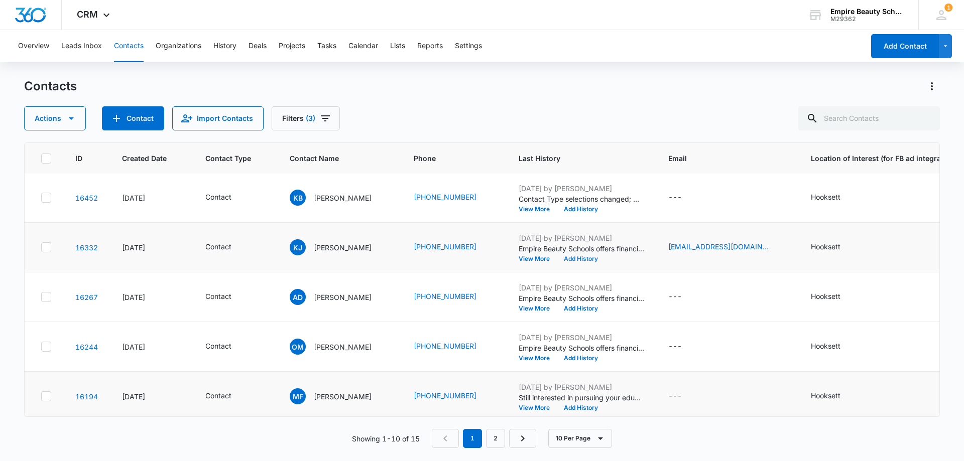
click at [584, 260] on button "Add History" at bounding box center [581, 259] width 48 height 6
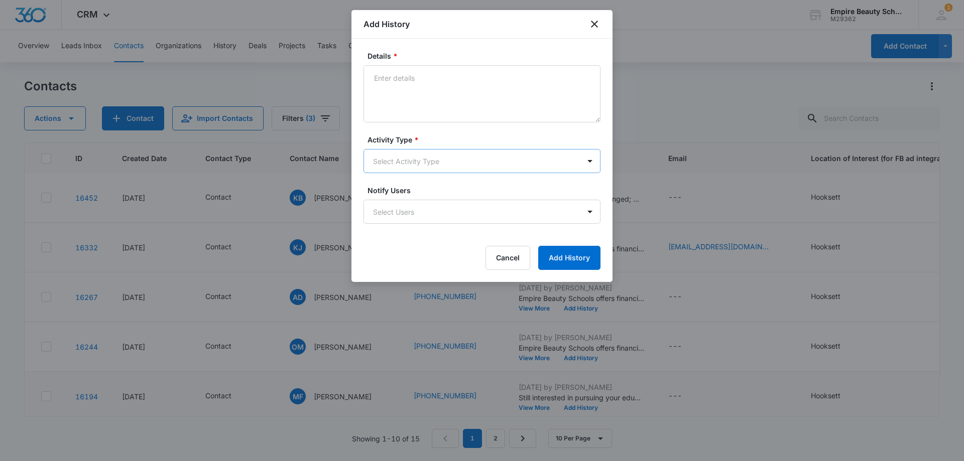
click at [410, 157] on body "CRM Apps Forms CRM Email Shop Payments POS Files Brand Settings Empire Beauty S…" at bounding box center [482, 230] width 964 height 461
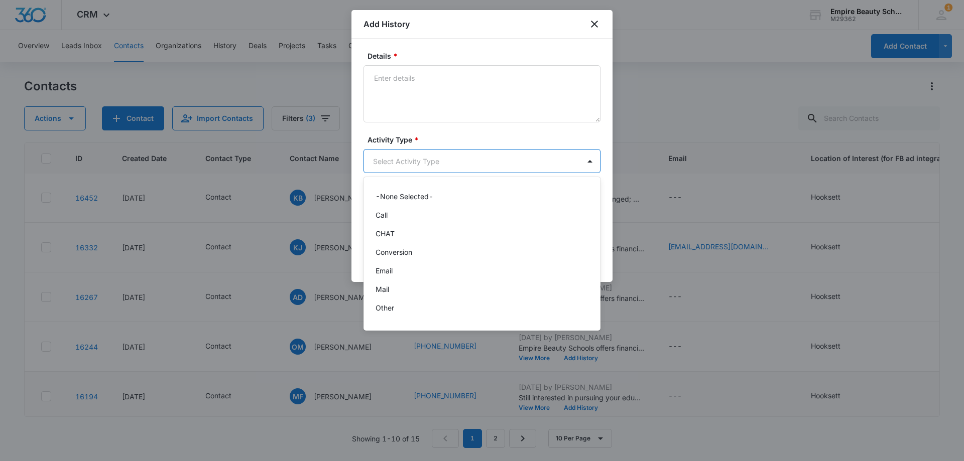
scroll to position [52, 0]
click at [390, 320] on div "Text" at bounding box center [482, 311] width 237 height 19
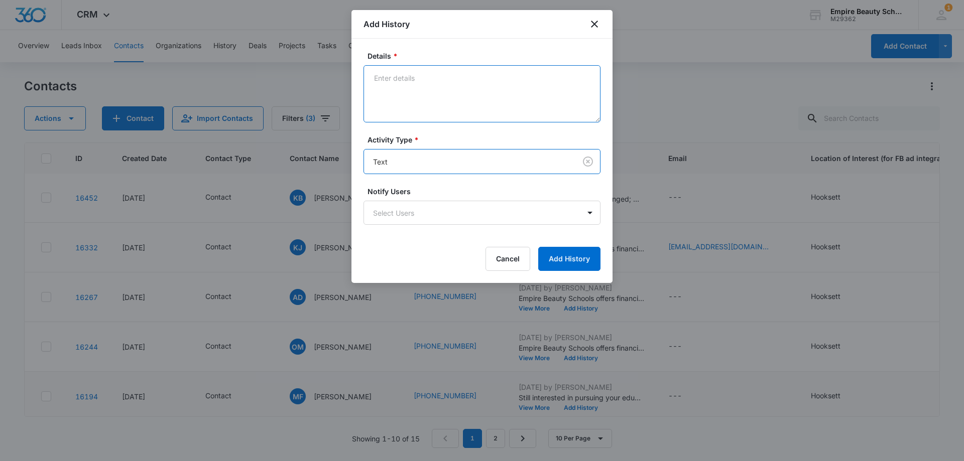
click at [444, 81] on textarea "Details *" at bounding box center [482, 93] width 237 height 57
paste textarea "Wanted to check in since we last spoke, Still interested in learning more, or s…"
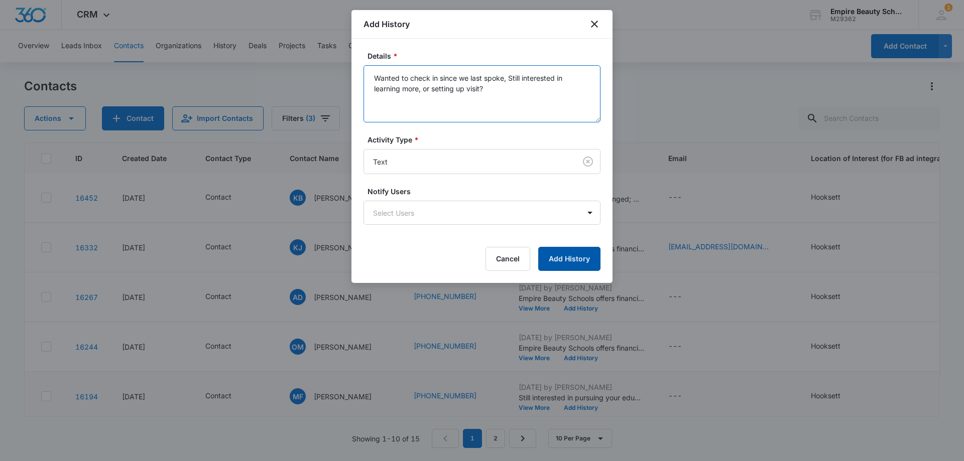
type textarea "Wanted to check in since we last spoke, Still interested in learning more, or s…"
click at [567, 261] on button "Add History" at bounding box center [569, 259] width 62 height 24
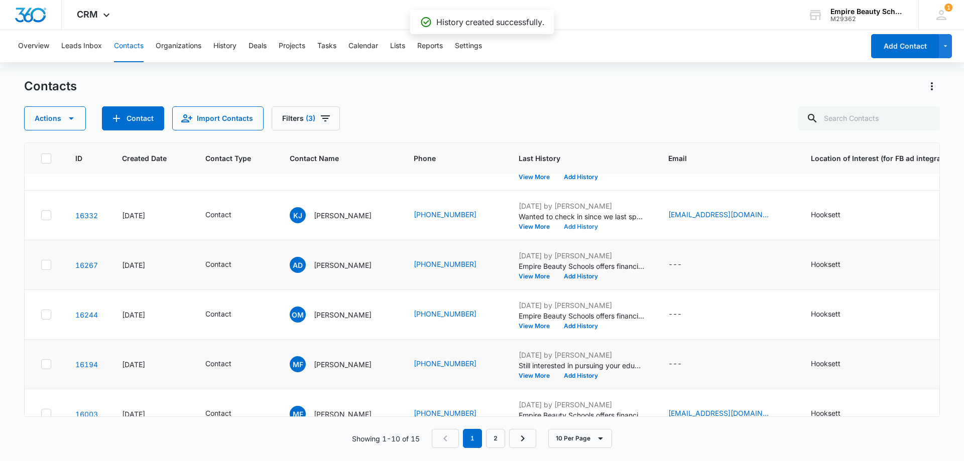
scroll to position [151, 0]
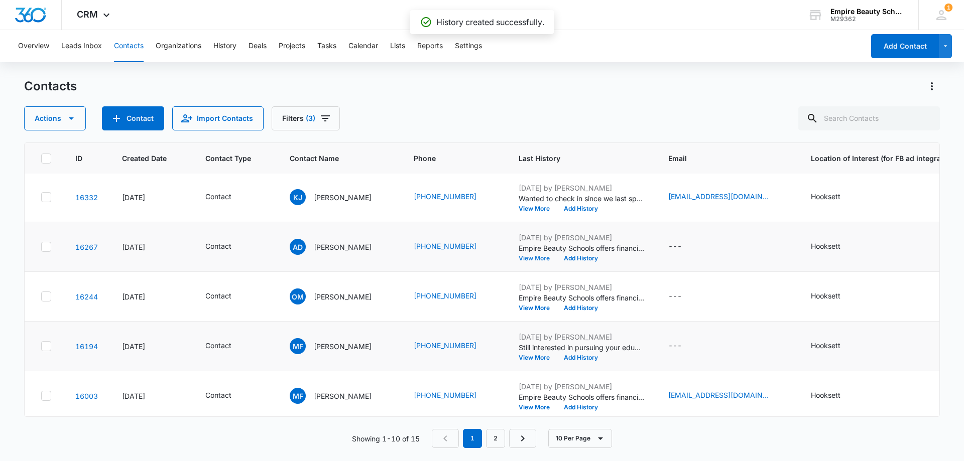
click at [540, 258] on button "View More" at bounding box center [538, 259] width 38 height 6
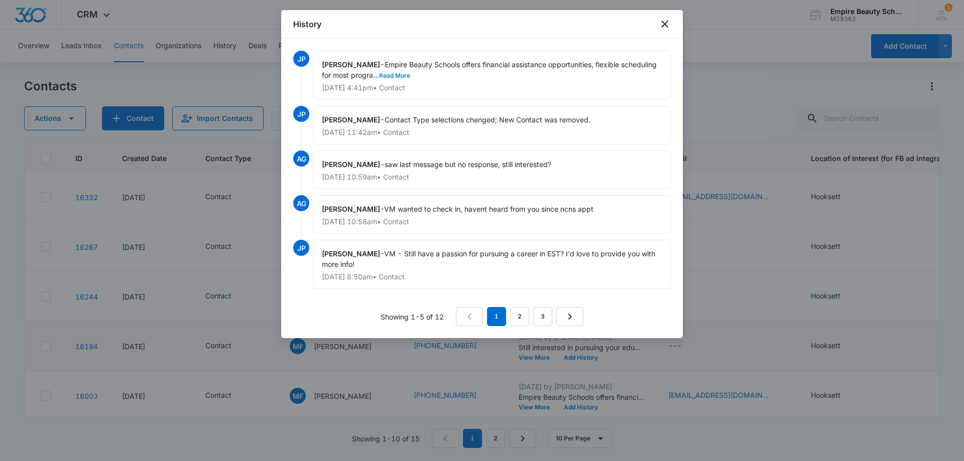
click at [410, 75] on button "Read More" at bounding box center [394, 76] width 31 height 6
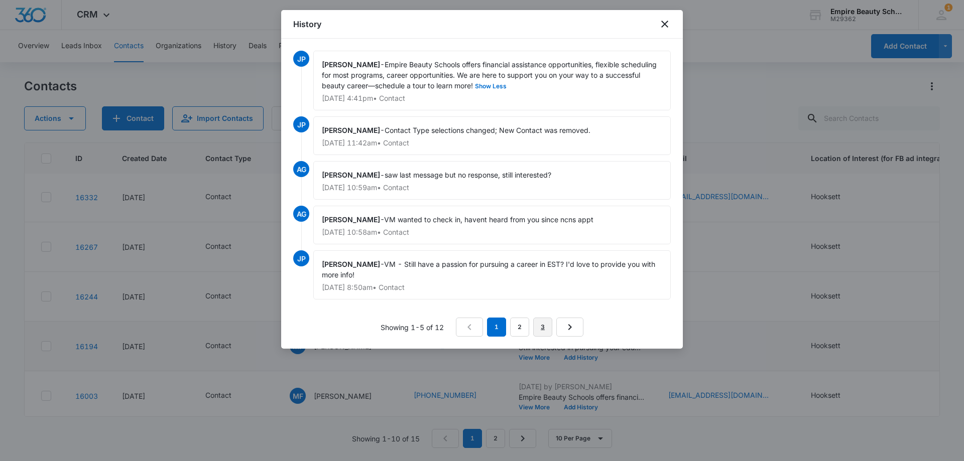
click at [542, 326] on link "3" at bounding box center [542, 327] width 19 height 19
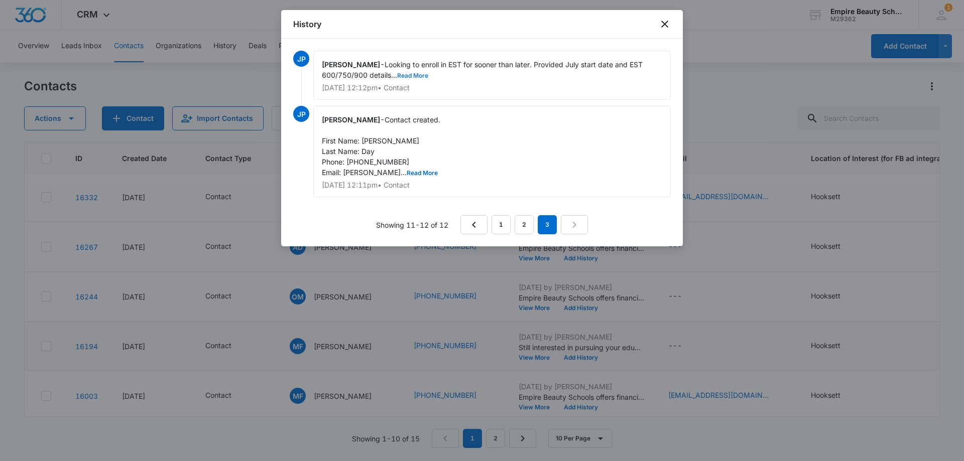
click at [418, 75] on button "Read More" at bounding box center [412, 76] width 31 height 6
click at [520, 223] on link "2" at bounding box center [524, 224] width 19 height 19
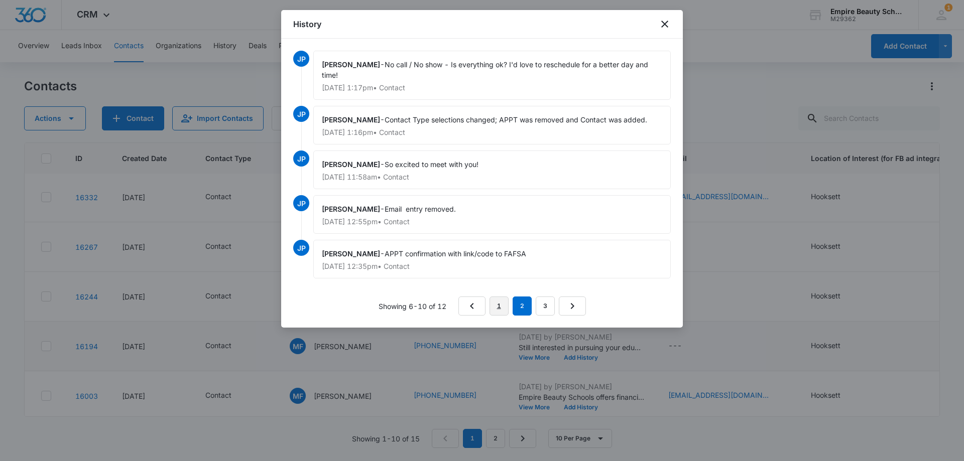
click at [502, 308] on link "1" at bounding box center [499, 306] width 19 height 19
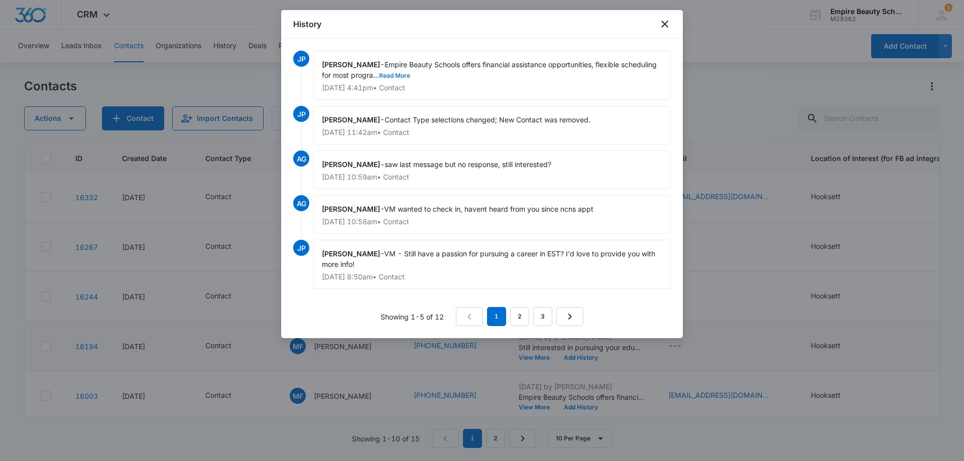
click at [410, 73] on button "Read More" at bounding box center [394, 76] width 31 height 6
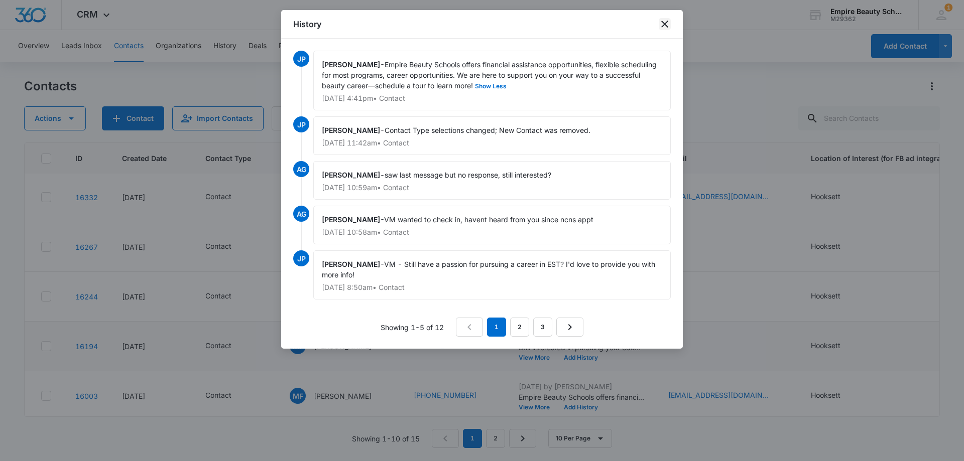
drag, startPoint x: 664, startPoint y: 23, endPoint x: 585, endPoint y: 129, distance: 132.4
click at [664, 23] on icon "close" at bounding box center [665, 24] width 12 height 12
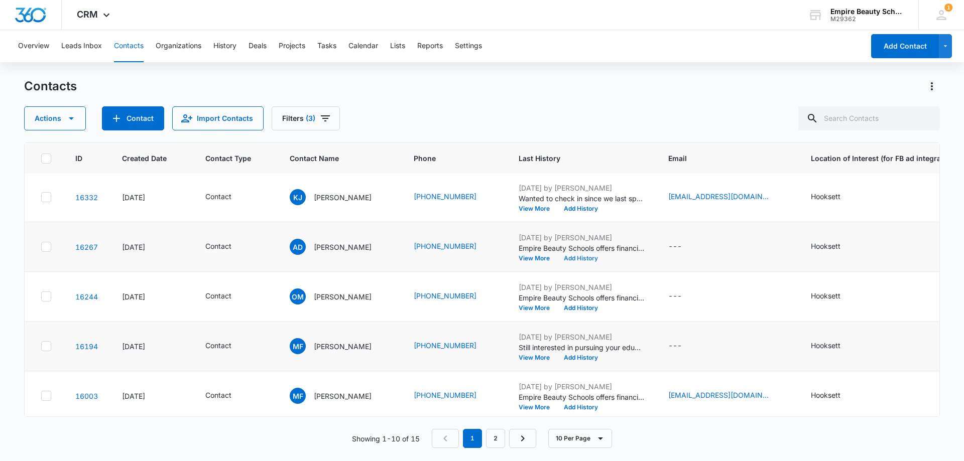
click at [594, 259] on button "Add History" at bounding box center [581, 259] width 48 height 6
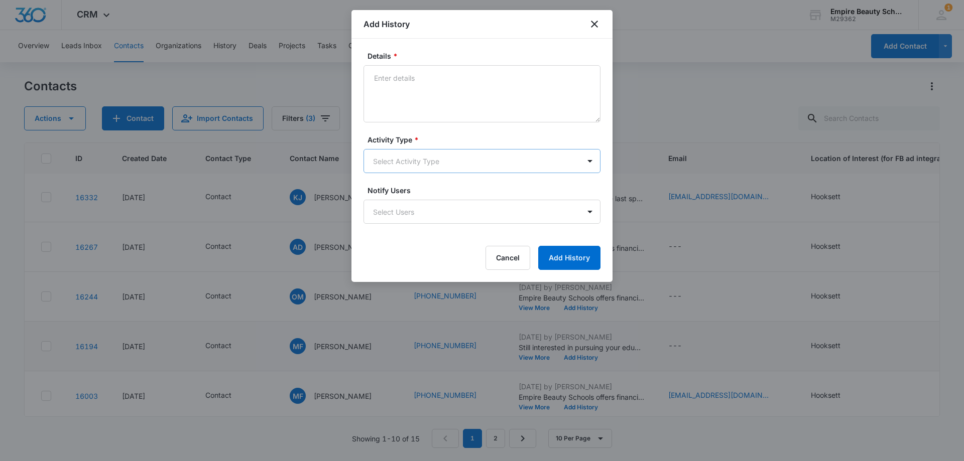
click at [394, 155] on body "CRM Apps Forms CRM Email Shop Payments POS Files Brand Settings Empire Beauty S…" at bounding box center [482, 230] width 964 height 461
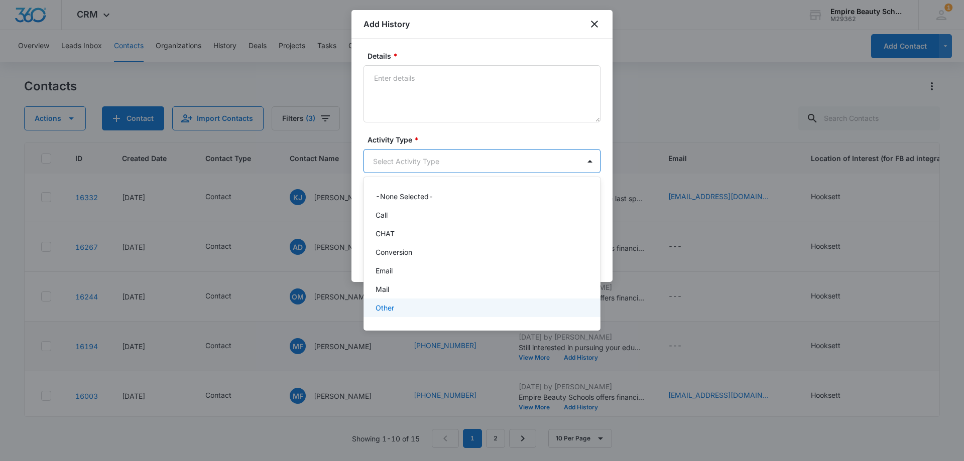
scroll to position [52, 0]
click at [383, 314] on p "Text" at bounding box center [383, 311] width 15 height 11
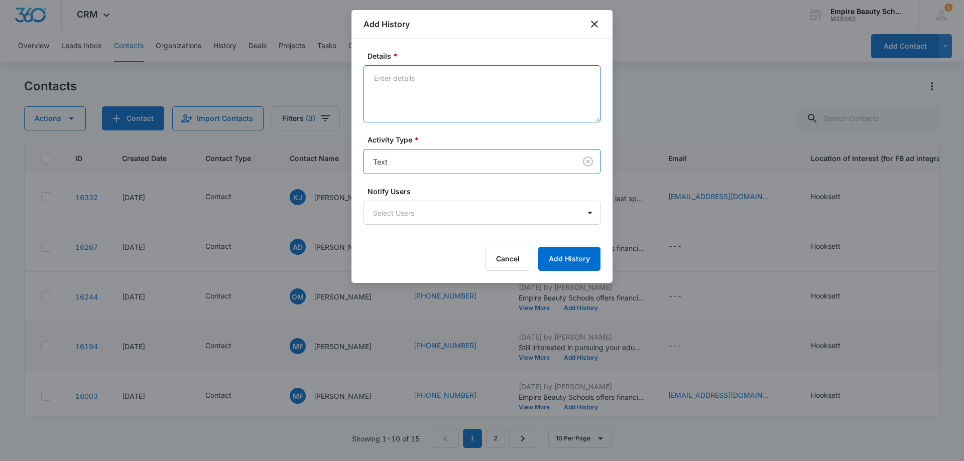
click at [436, 91] on textarea "Details *" at bounding box center [482, 93] width 237 height 57
paste textarea "Wanted to check in since we last spoke, Still interested in learning more, or s…"
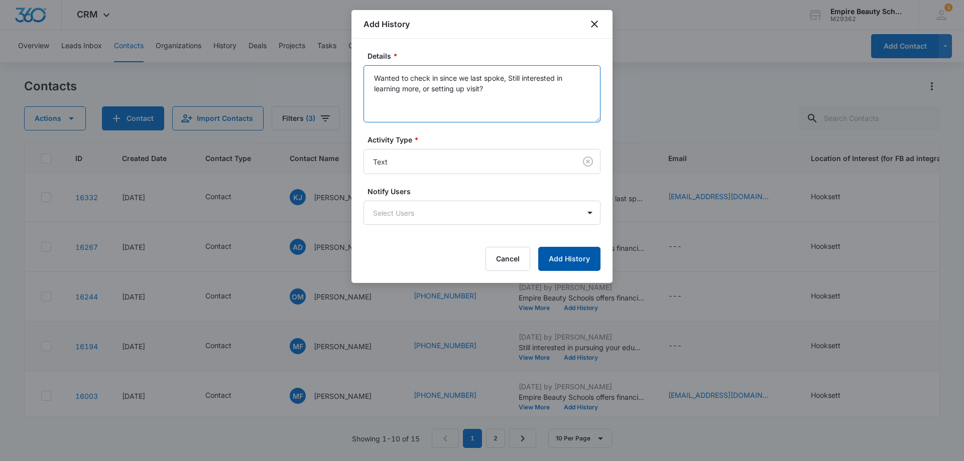
type textarea "Wanted to check in since we last spoke, Still interested in learning more, or s…"
click at [576, 262] on button "Add History" at bounding box center [569, 259] width 62 height 24
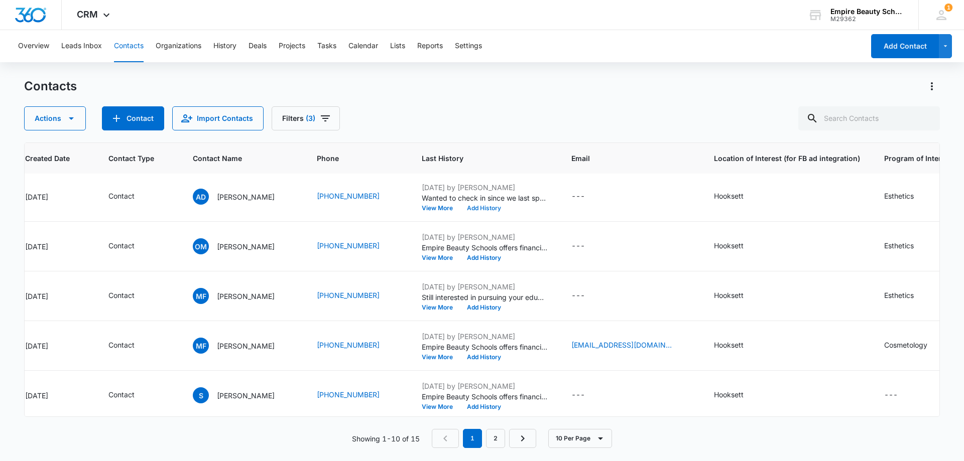
scroll to position [201, 0]
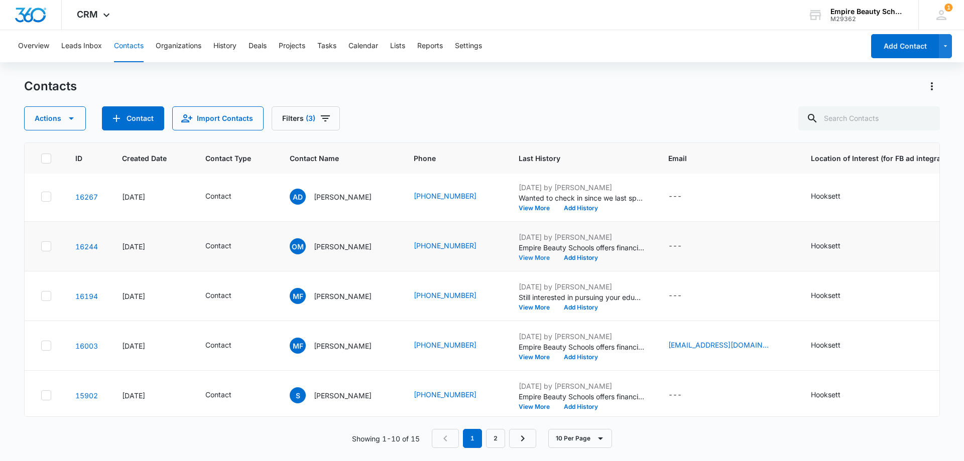
click at [536, 256] on button "View More" at bounding box center [538, 258] width 38 height 6
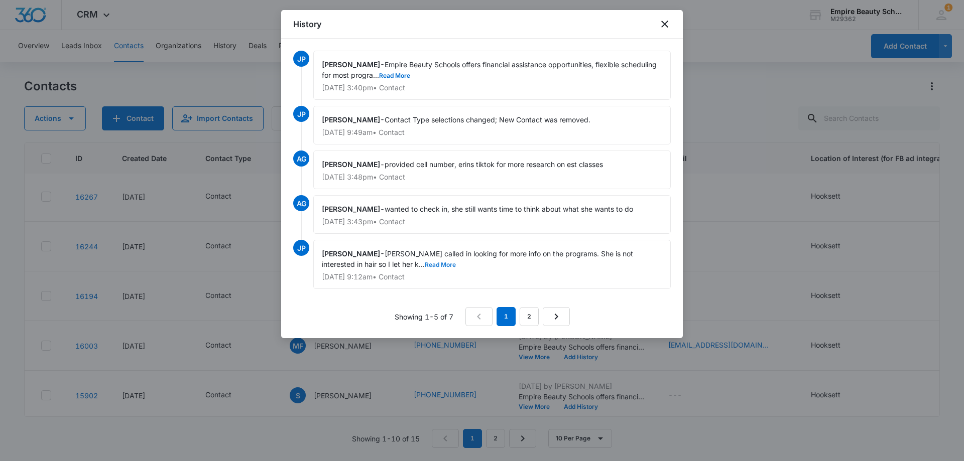
click at [425, 264] on button "Read More" at bounding box center [440, 265] width 31 height 6
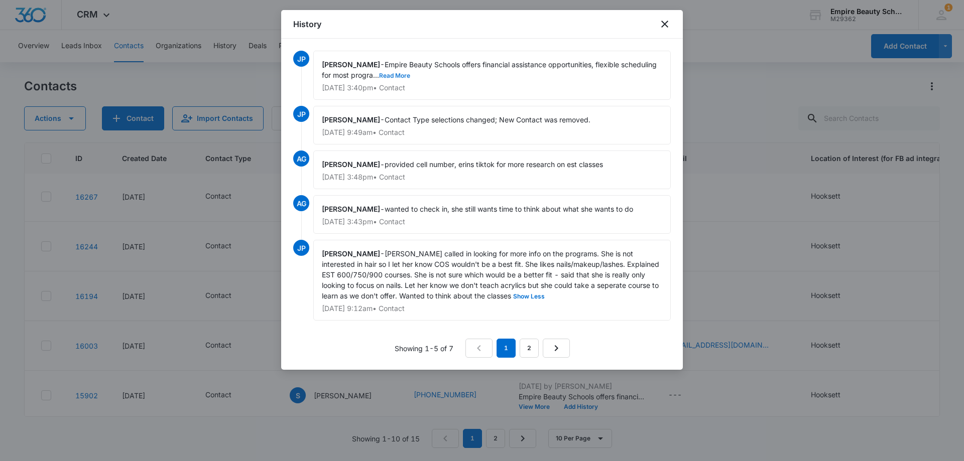
click at [410, 73] on button "Read More" at bounding box center [394, 76] width 31 height 6
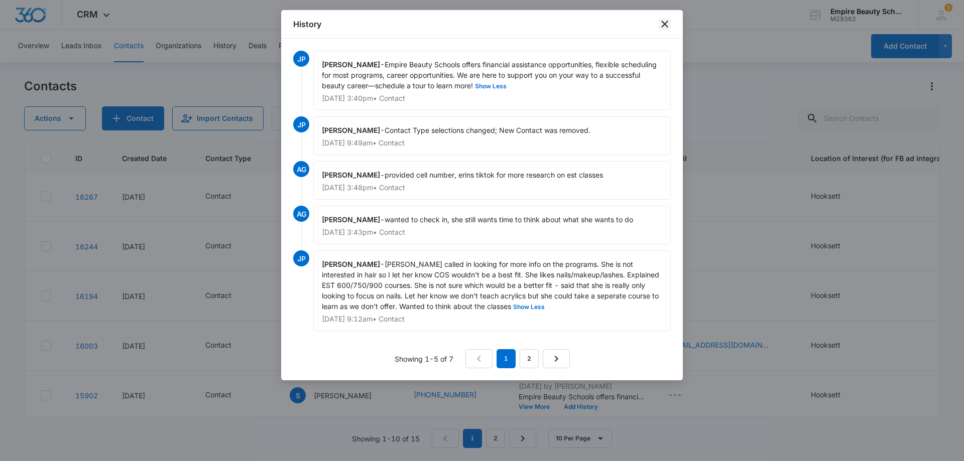
click at [663, 25] on icon "close" at bounding box center [665, 24] width 12 height 12
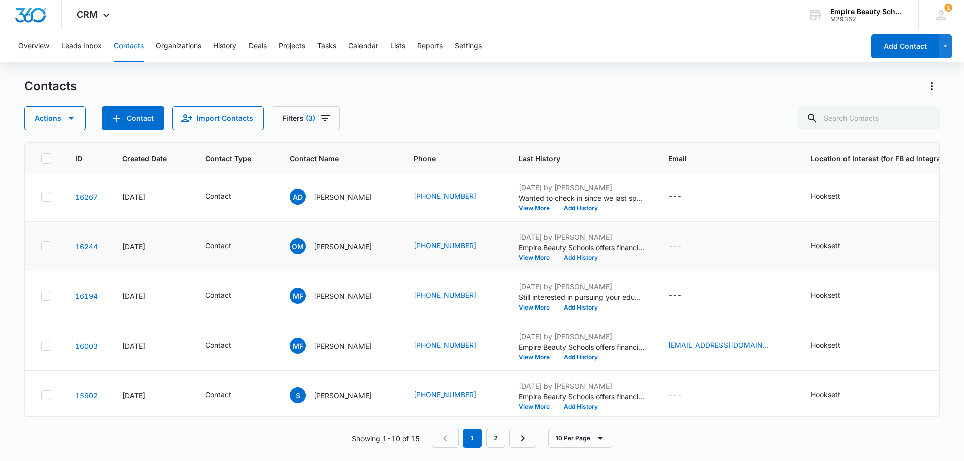
click at [589, 258] on button "Add History" at bounding box center [581, 258] width 48 height 6
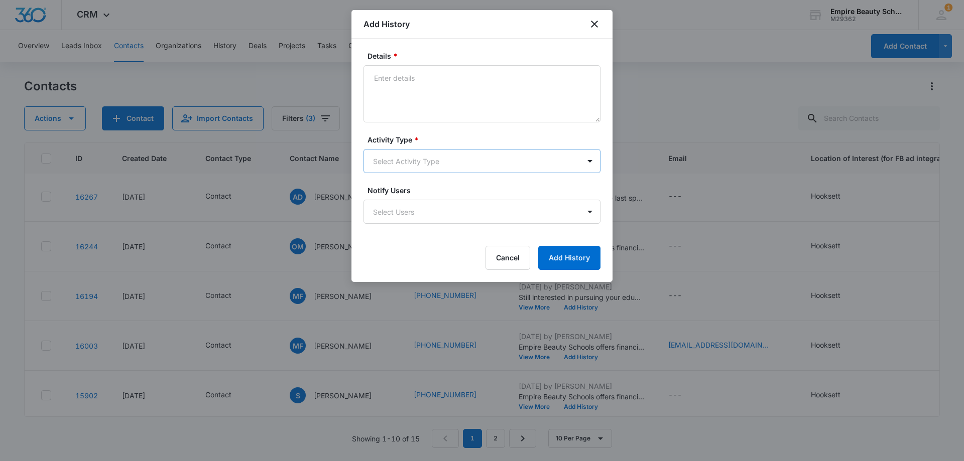
click at [396, 153] on body "CRM Apps Forms CRM Email Shop Payments POS Files Brand Settings Empire Beauty S…" at bounding box center [482, 230] width 964 height 461
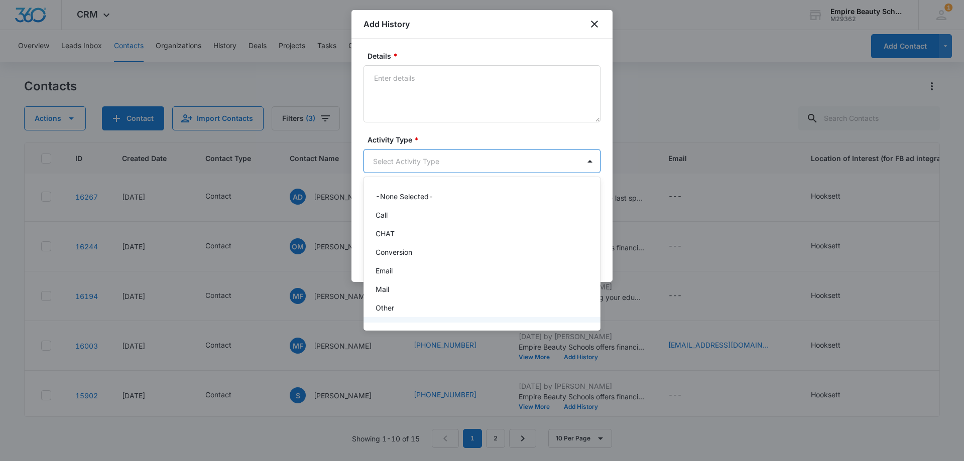
scroll to position [52, 0]
click at [402, 311] on div "Text" at bounding box center [481, 311] width 211 height 11
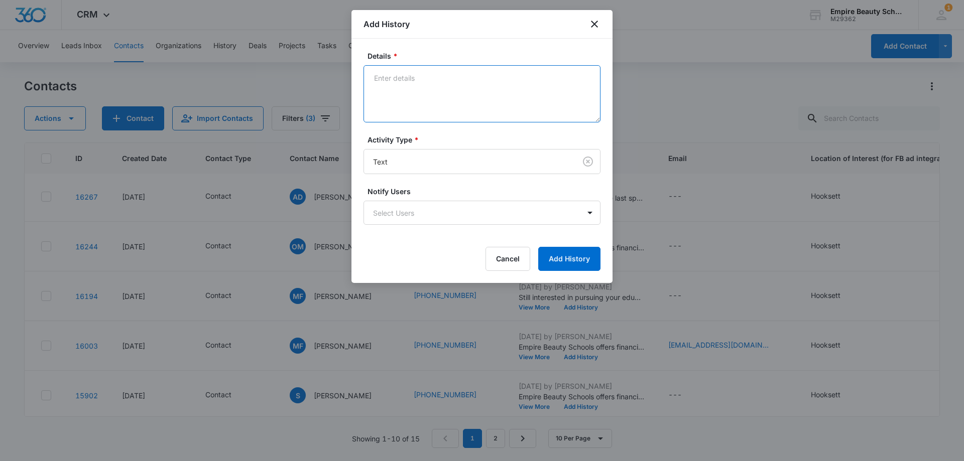
click at [414, 114] on textarea "Details *" at bounding box center [482, 93] width 237 height 57
paste textarea "Wanted to check in since we last spoke, Still interested in learning more, or s…"
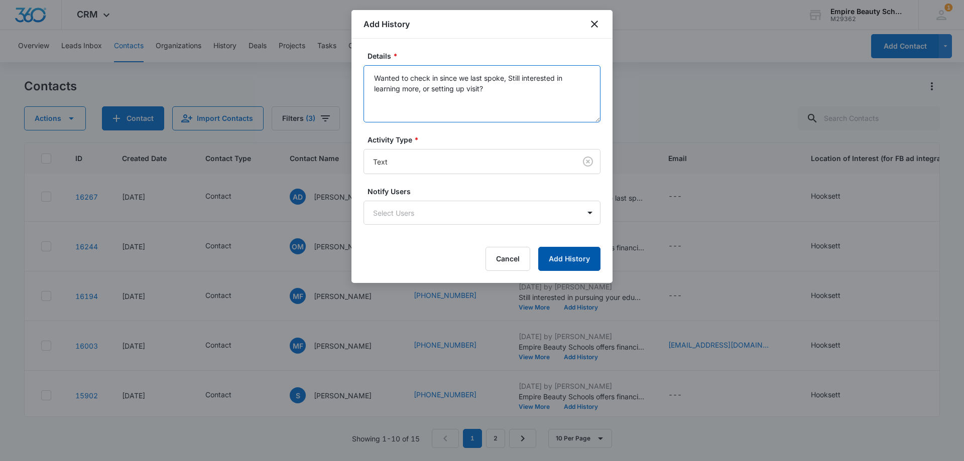
type textarea "Wanted to check in since we last spoke, Still interested in learning more, or s…"
click at [577, 254] on button "Add History" at bounding box center [569, 259] width 62 height 24
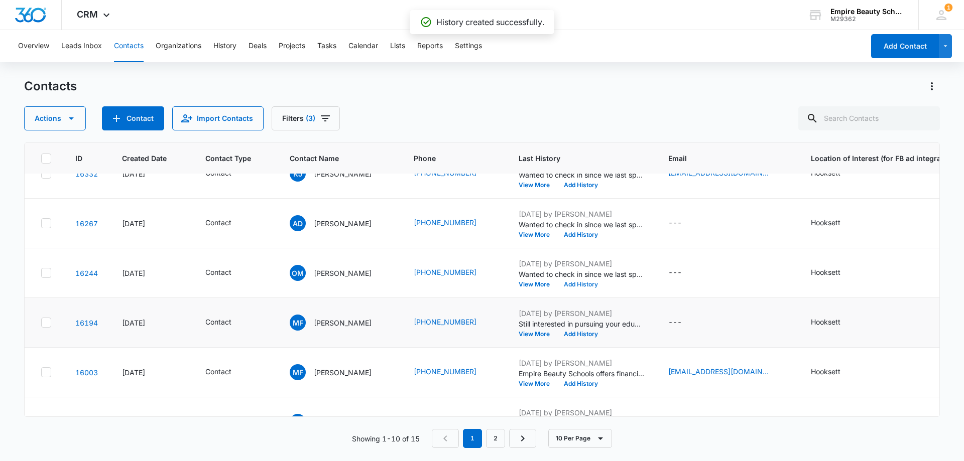
scroll to position [151, 0]
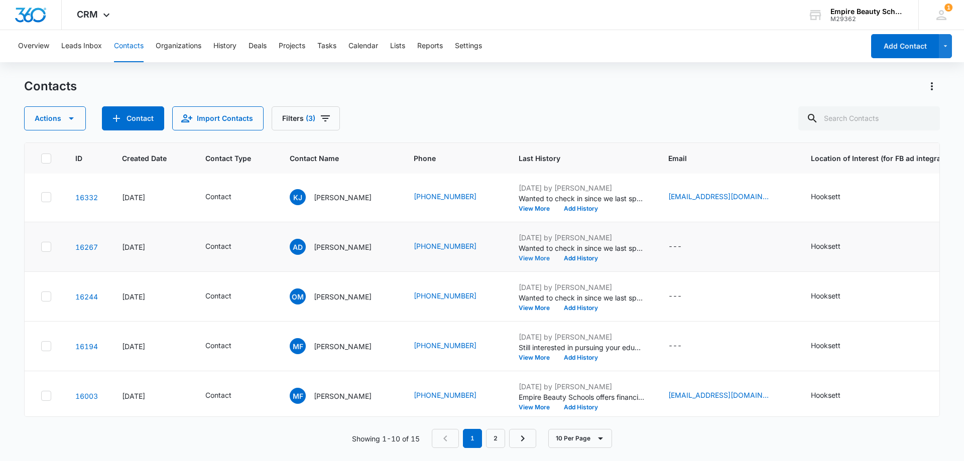
click at [538, 260] on button "View More" at bounding box center [538, 259] width 38 height 6
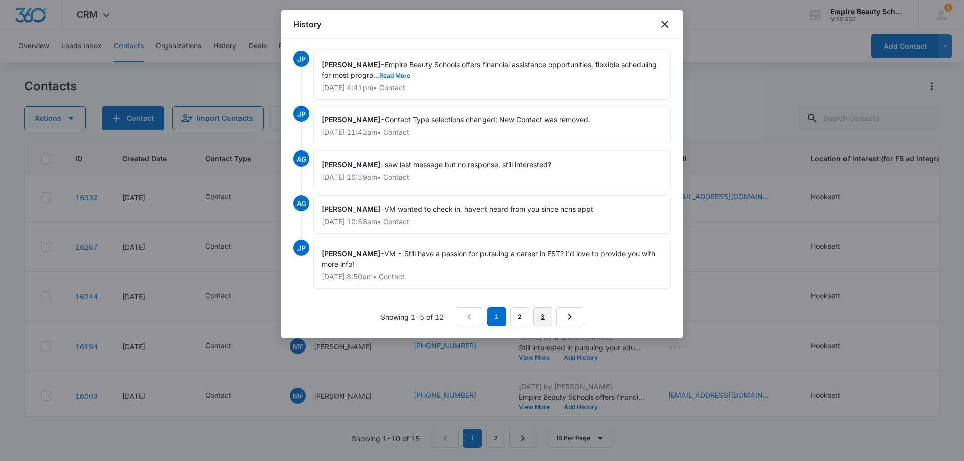
click at [546, 312] on link "3" at bounding box center [542, 316] width 19 height 19
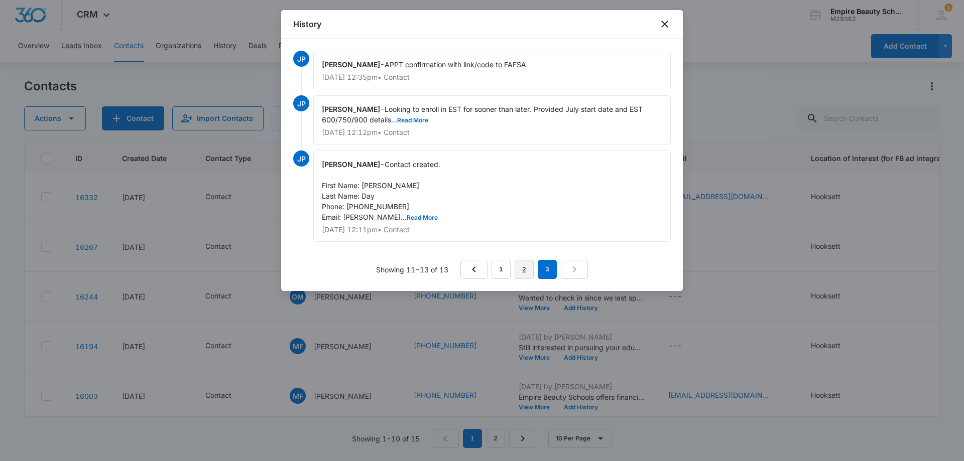
click at [519, 270] on link "2" at bounding box center [524, 269] width 19 height 19
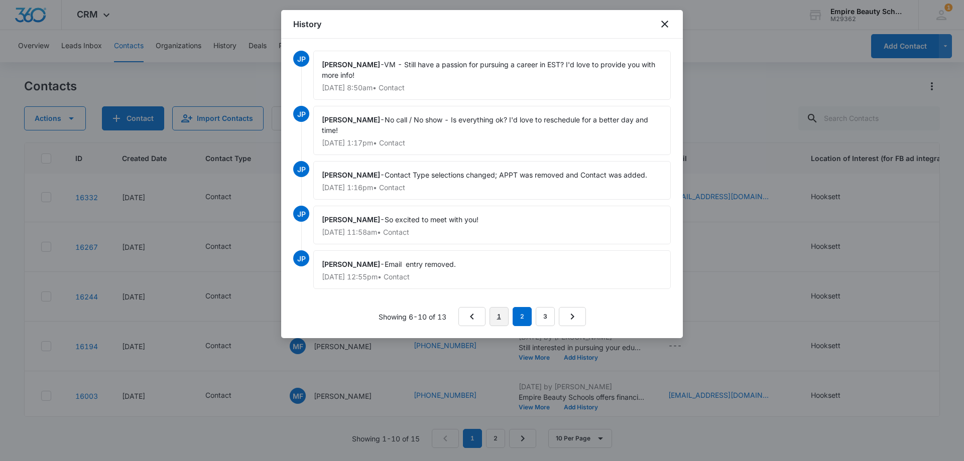
click at [503, 310] on link "1" at bounding box center [499, 316] width 19 height 19
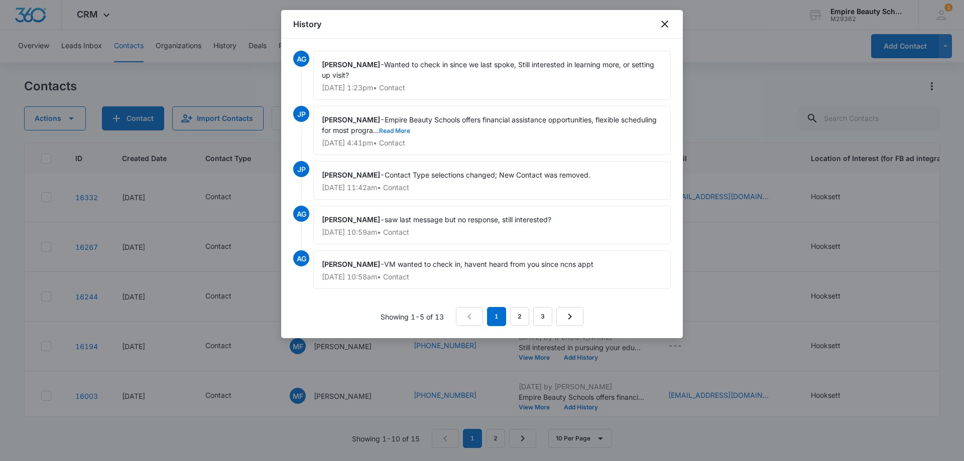
click at [410, 132] on button "Read More" at bounding box center [394, 131] width 31 height 6
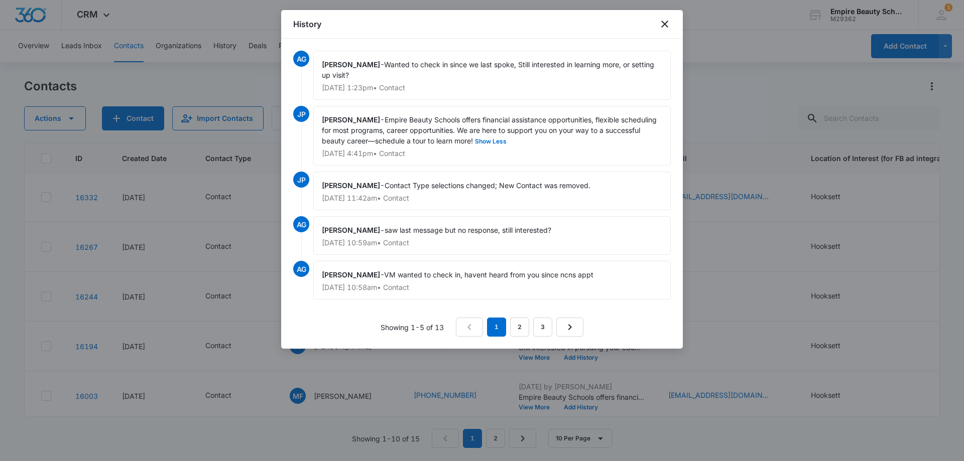
click at [658, 22] on div "History" at bounding box center [482, 24] width 402 height 29
click at [668, 21] on icon "close" at bounding box center [664, 24] width 7 height 7
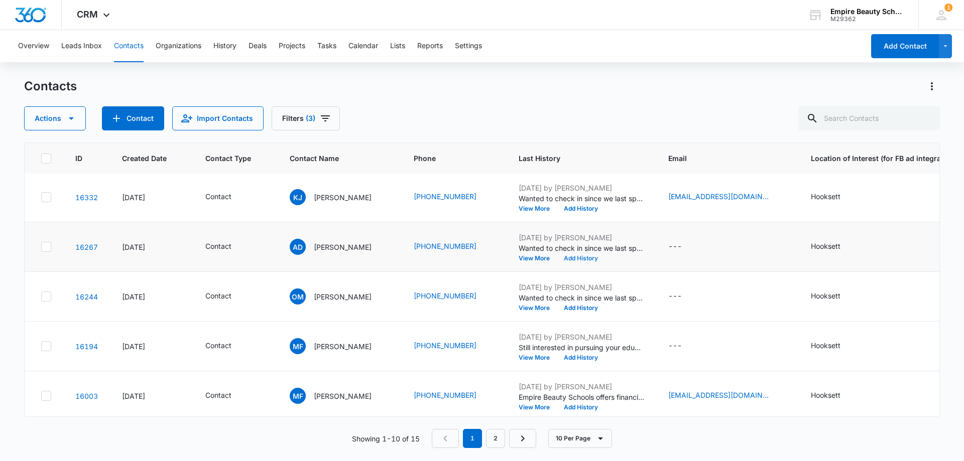
click at [596, 260] on button "Add History" at bounding box center [581, 259] width 48 height 6
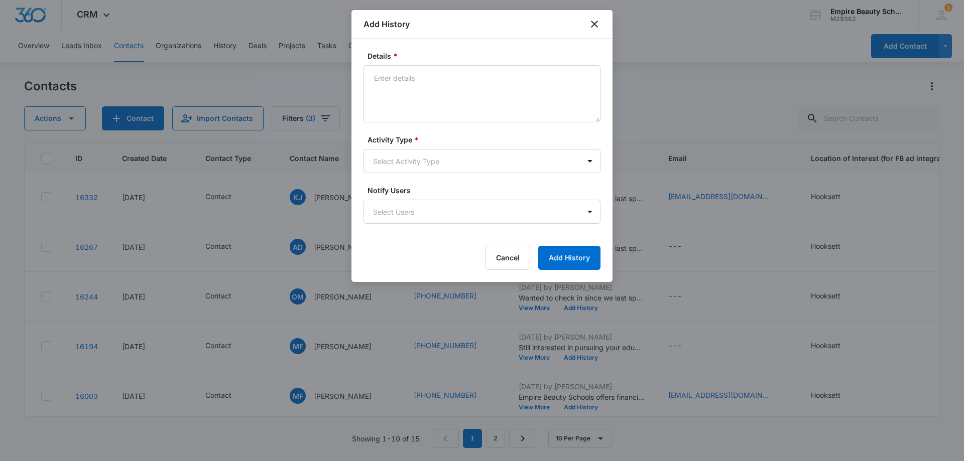
click at [399, 148] on div "Activity Type * Select Activity Type" at bounding box center [482, 154] width 237 height 39
click at [398, 150] on body "CRM Apps Forms CRM Email Shop Payments POS Files Brand Settings Empire Beauty S…" at bounding box center [482, 230] width 964 height 461
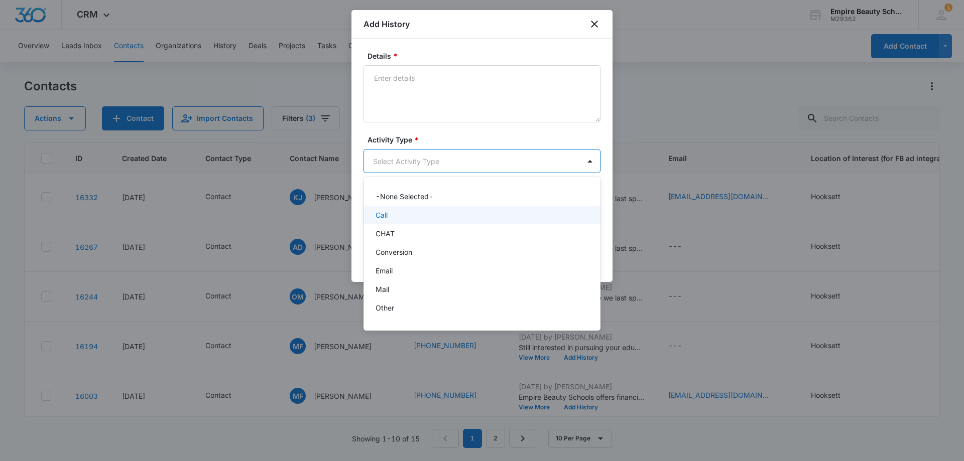
scroll to position [52, 0]
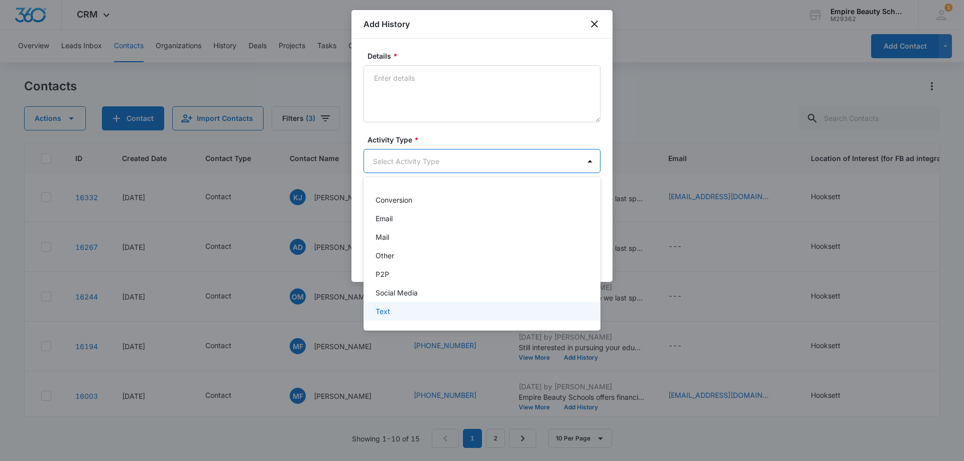
click at [385, 312] on p "Text" at bounding box center [383, 311] width 15 height 11
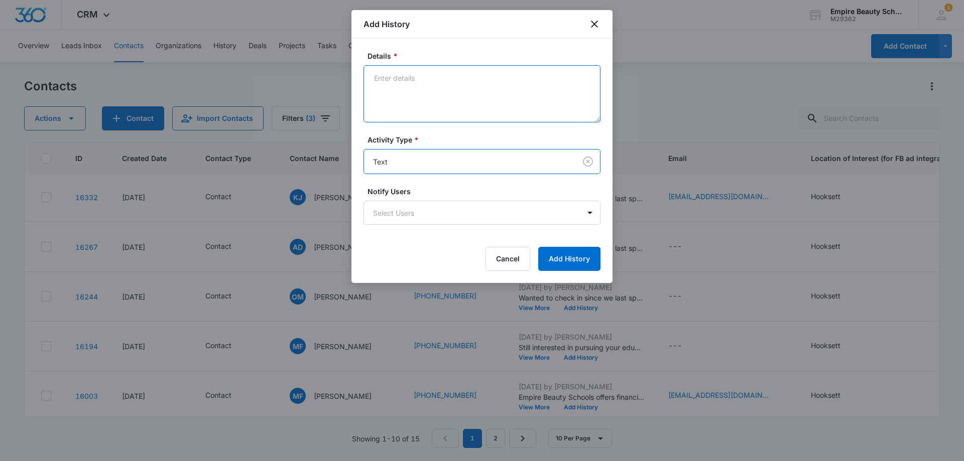
click at [394, 95] on textarea "Details *" at bounding box center [482, 93] width 237 height 57
drag, startPoint x: 573, startPoint y: 78, endPoint x: 545, endPoint y: 153, distance: 79.9
click at [572, 81] on textarea "replied stop texting me. Let her know we will take off of call list" at bounding box center [482, 93] width 237 height 57
click at [438, 97] on textarea "replied stop texting me. Let her know we will take off of contact list" at bounding box center [482, 93] width 237 height 57
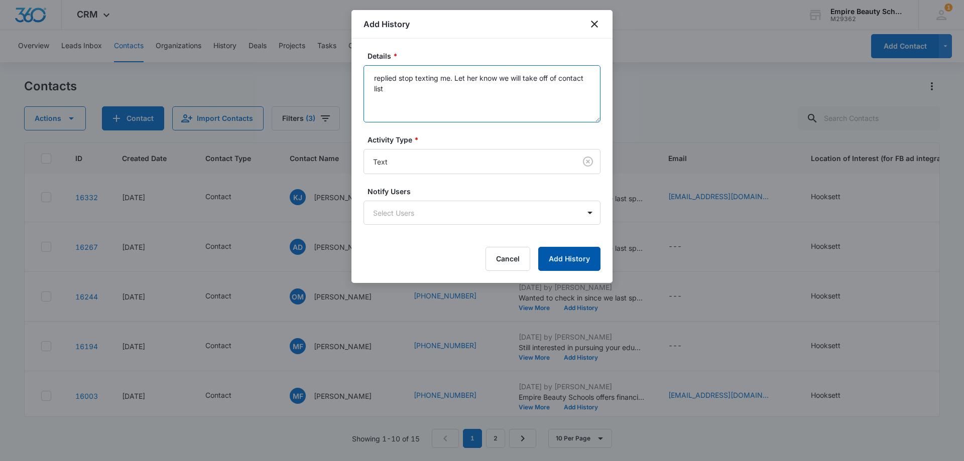
type textarea "replied stop texting me. Let her know we will take off of contact list"
click at [571, 270] on button "Add History" at bounding box center [569, 259] width 62 height 24
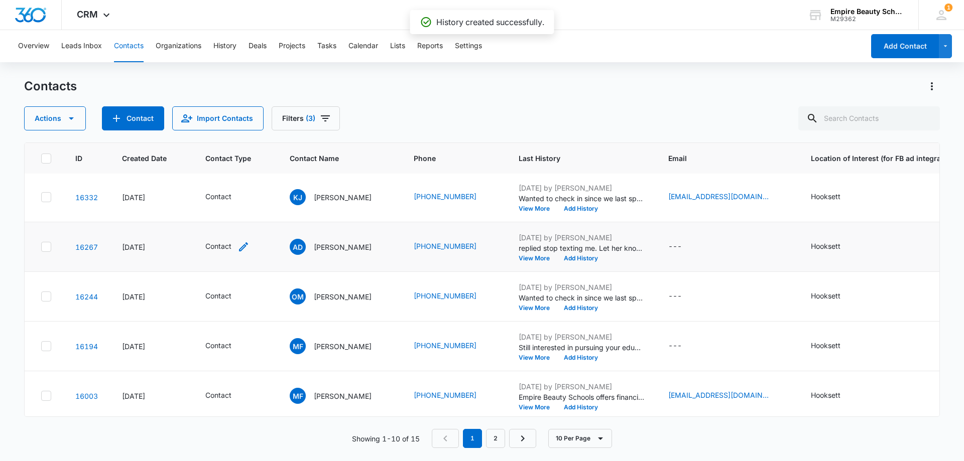
click at [240, 250] on icon "Contact Type - Contact - Select to Edit Field" at bounding box center [243, 247] width 9 height 9
click at [228, 182] on icon "Remove Contact" at bounding box center [226, 183] width 7 height 8
click at [228, 182] on div at bounding box center [215, 183] width 45 height 13
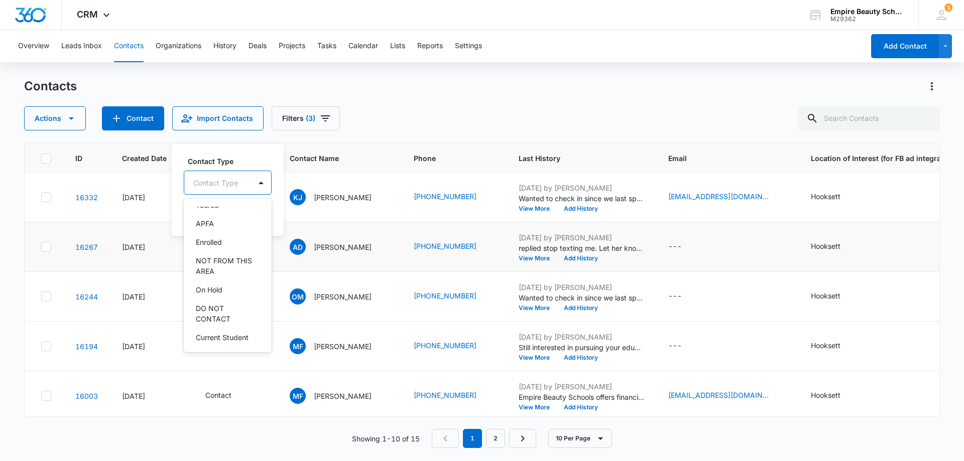
scroll to position [107, 0]
click at [222, 311] on p "DO NOT CONTACT" at bounding box center [227, 312] width 62 height 21
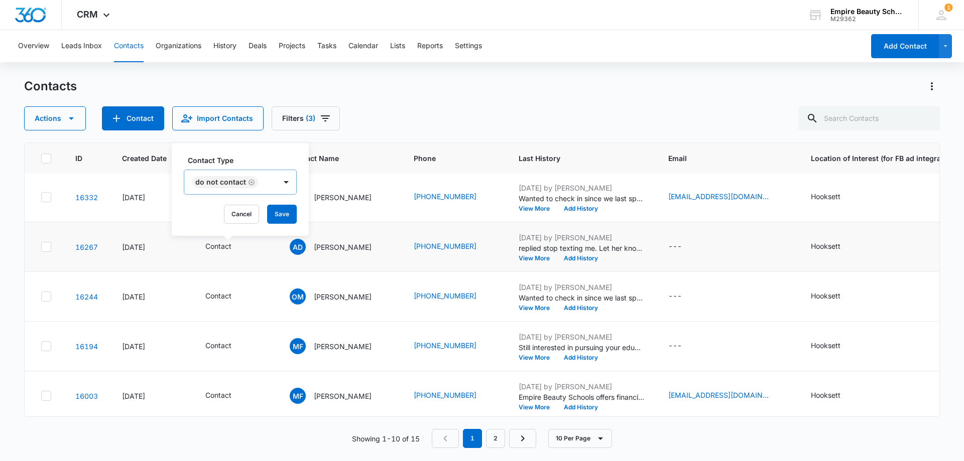
click at [252, 152] on div "Contact Type DO NOT CONTACT Cancel Save" at bounding box center [240, 189] width 137 height 93
click at [272, 210] on button "Save" at bounding box center [282, 214] width 30 height 19
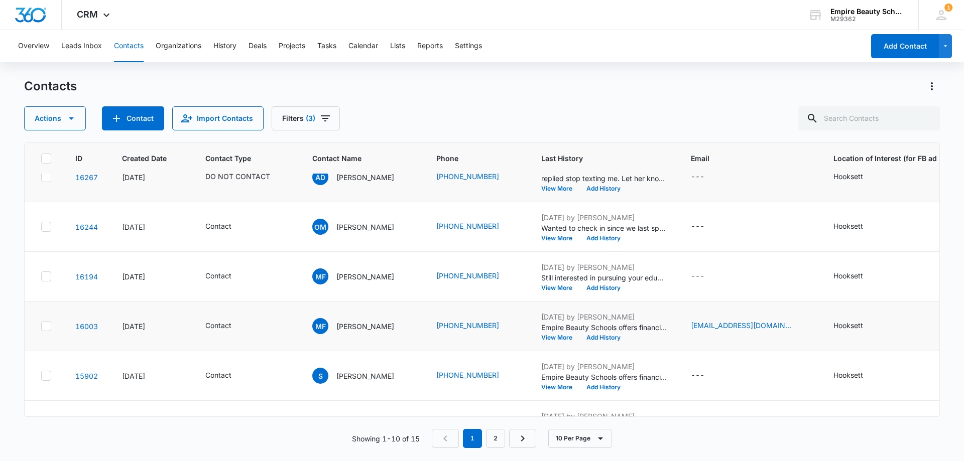
scroll to position [251, 0]
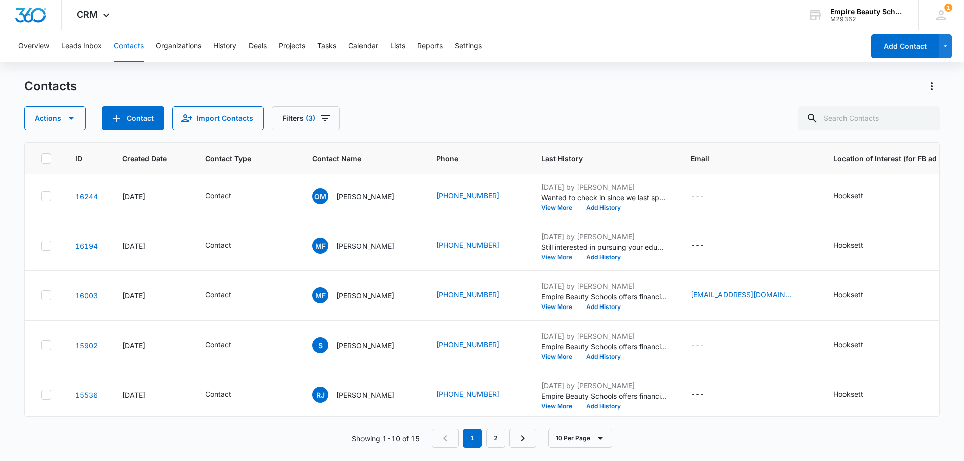
click at [562, 258] on button "View More" at bounding box center [560, 258] width 38 height 6
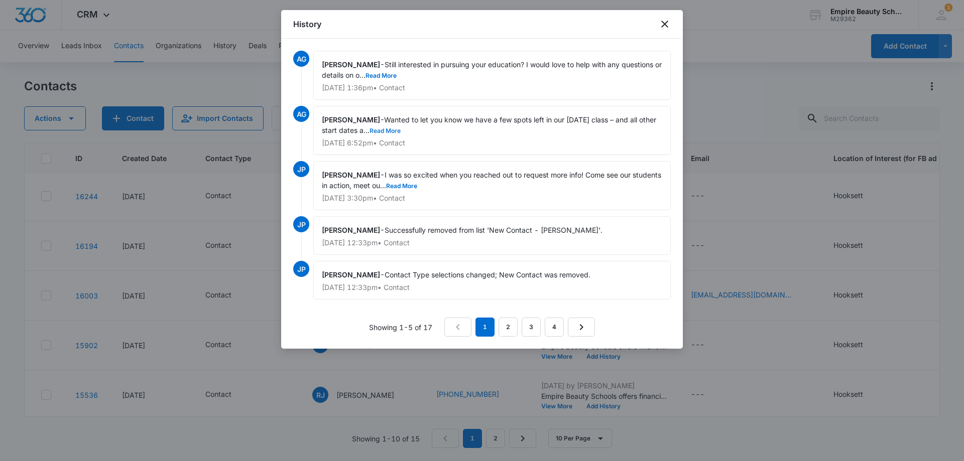
click at [399, 128] on button "Read More" at bounding box center [385, 131] width 31 height 6
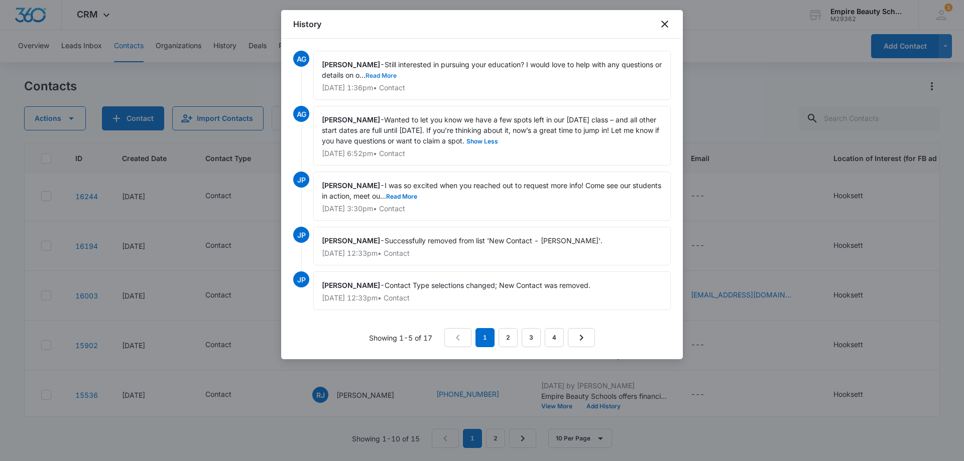
click at [392, 77] on button "Read More" at bounding box center [381, 76] width 31 height 6
click at [509, 338] on link "2" at bounding box center [508, 337] width 19 height 19
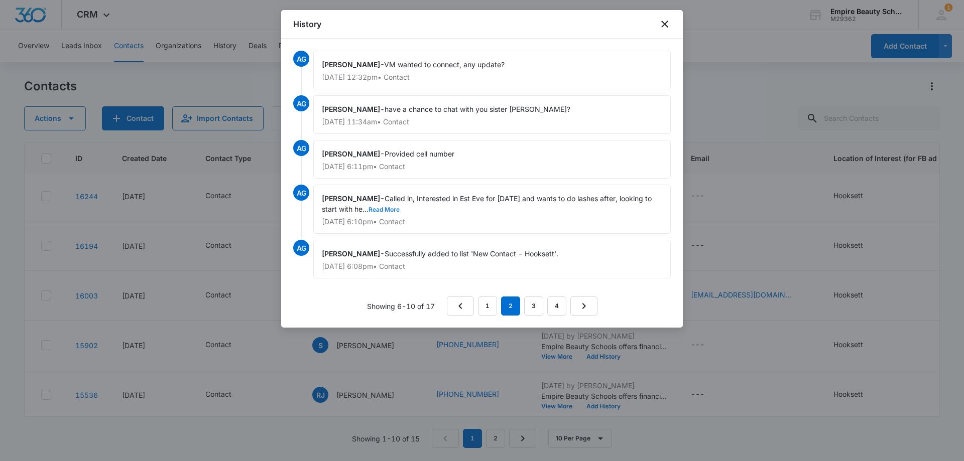
click at [378, 209] on button "Read More" at bounding box center [384, 210] width 31 height 6
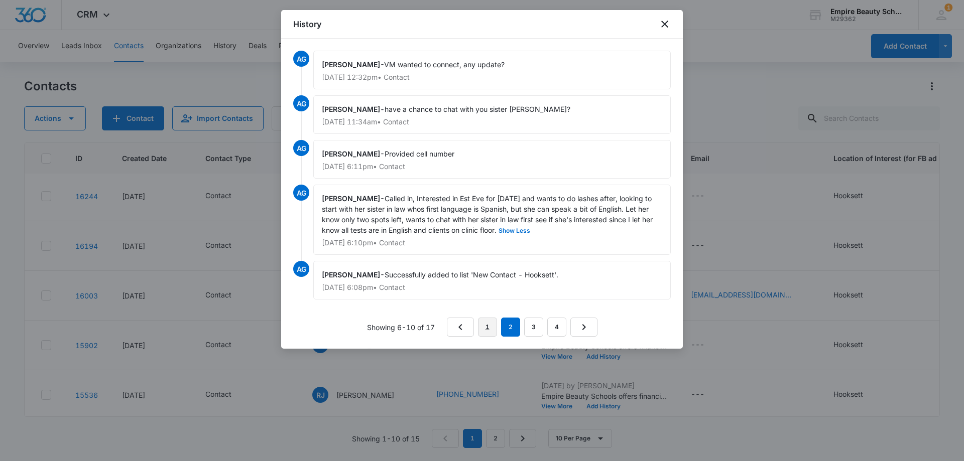
click at [486, 323] on link "1" at bounding box center [487, 327] width 19 height 19
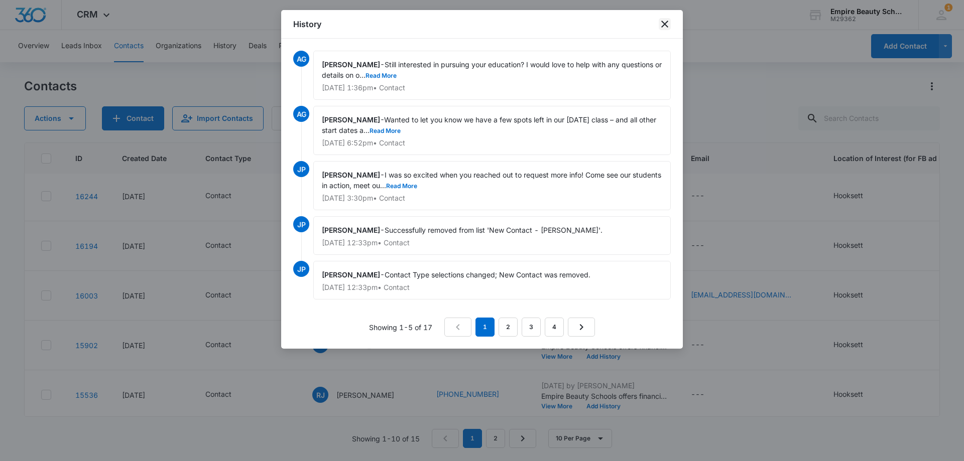
click at [667, 27] on icon "close" at bounding box center [665, 24] width 12 height 12
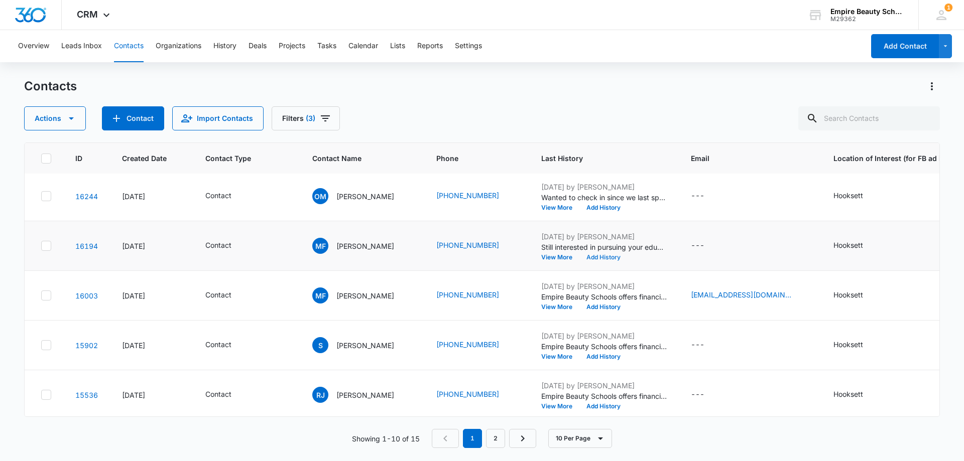
click at [615, 260] on button "Add History" at bounding box center [603, 258] width 48 height 6
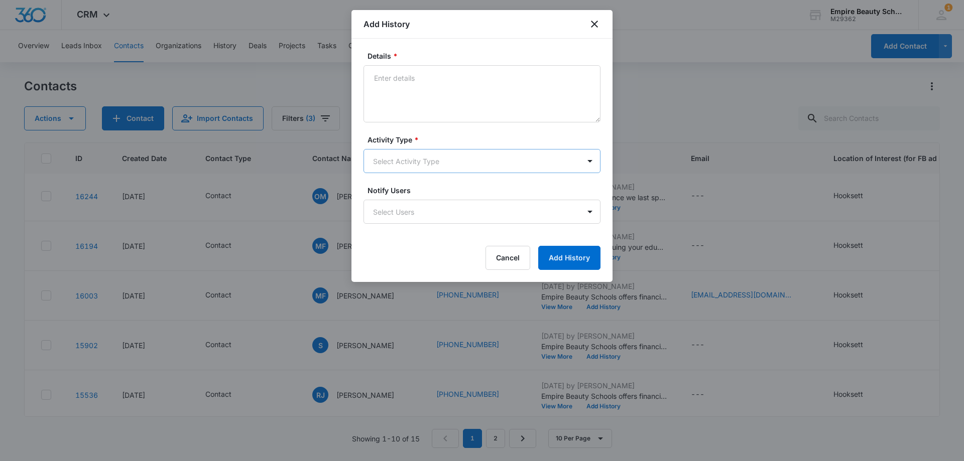
click at [389, 154] on body "CRM Apps Forms CRM Email Shop Payments POS Files Brand Settings Empire Beauty S…" at bounding box center [482, 230] width 964 height 461
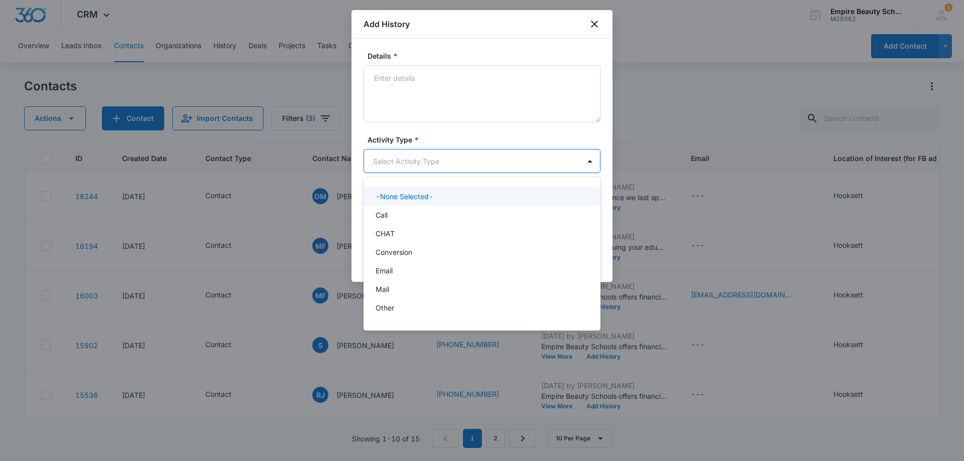
scroll to position [52, 0]
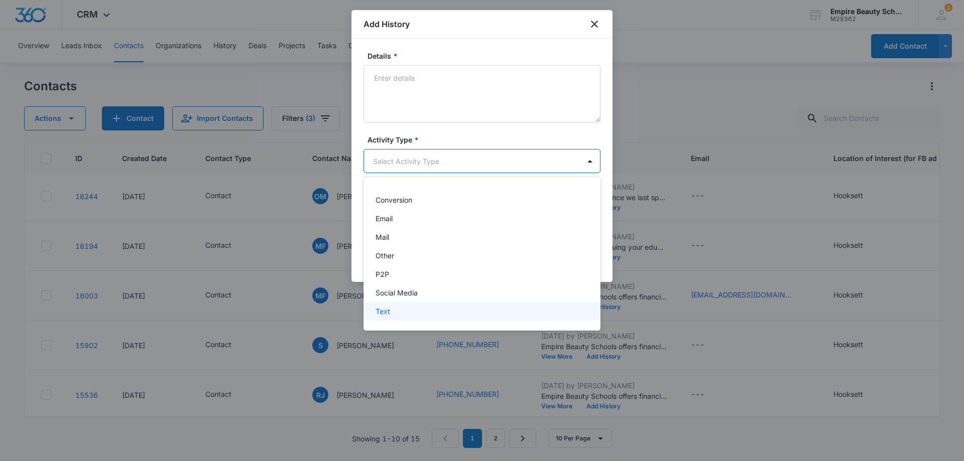
drag, startPoint x: 391, startPoint y: 310, endPoint x: 391, endPoint y: 244, distance: 65.8
click at [391, 310] on div "Text" at bounding box center [481, 311] width 211 height 11
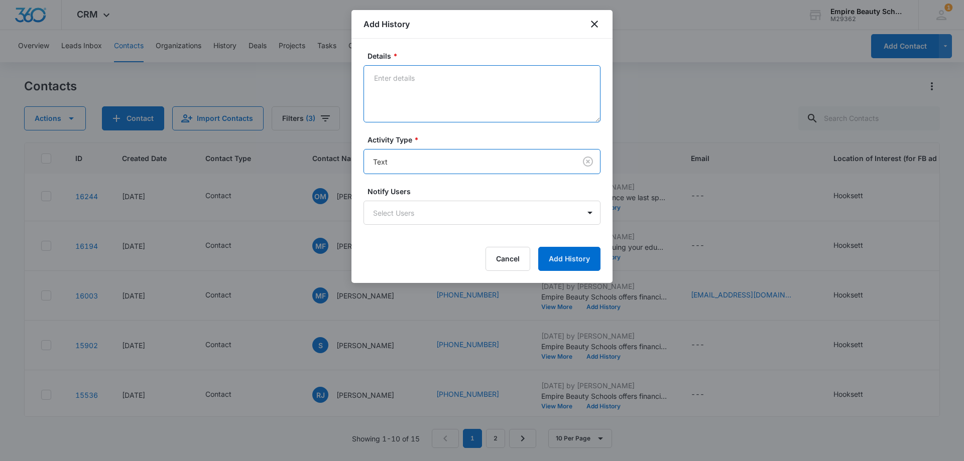
drag, startPoint x: 392, startPoint y: 107, endPoint x: 388, endPoint y: 112, distance: 6.1
click at [391, 107] on textarea "Details *" at bounding box center [482, 93] width 237 height 57
click at [371, 75] on textarea "read last message but no response" at bounding box center [482, 93] width 237 height 57
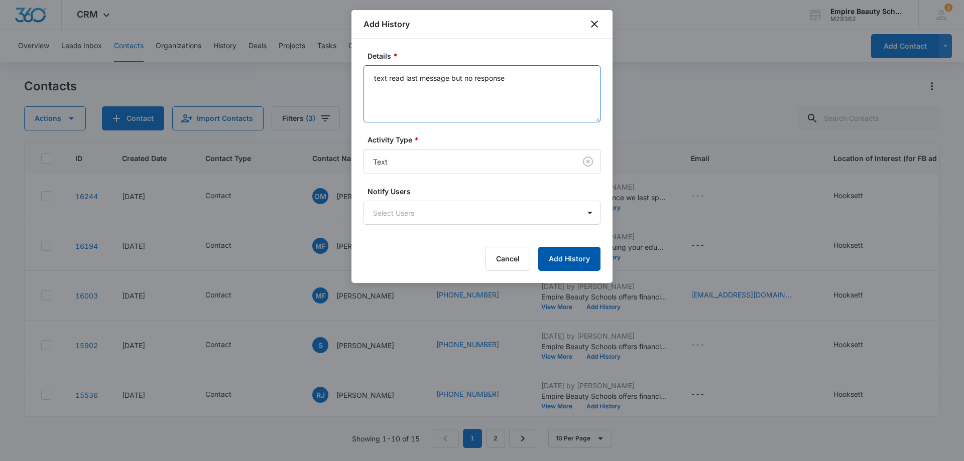
type textarea "text read last message but no response"
click at [558, 261] on button "Add History" at bounding box center [569, 259] width 62 height 24
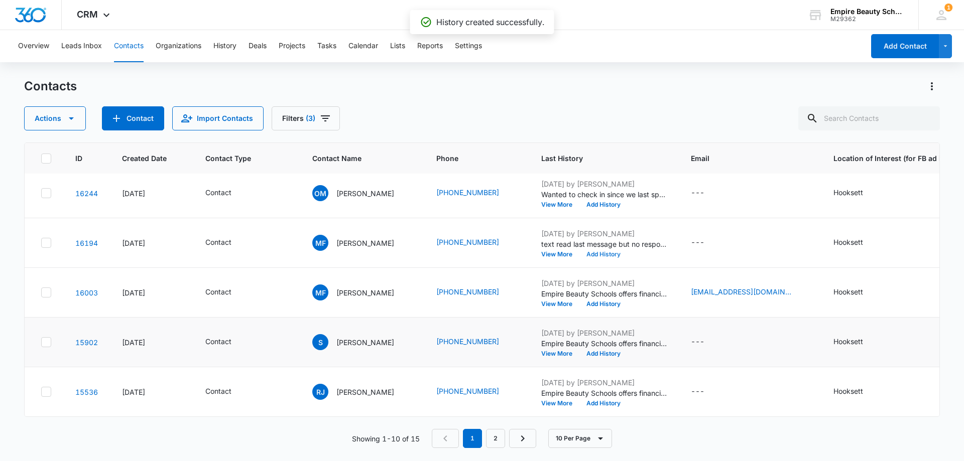
scroll to position [262, 0]
click at [559, 351] on button "View More" at bounding box center [560, 354] width 38 height 6
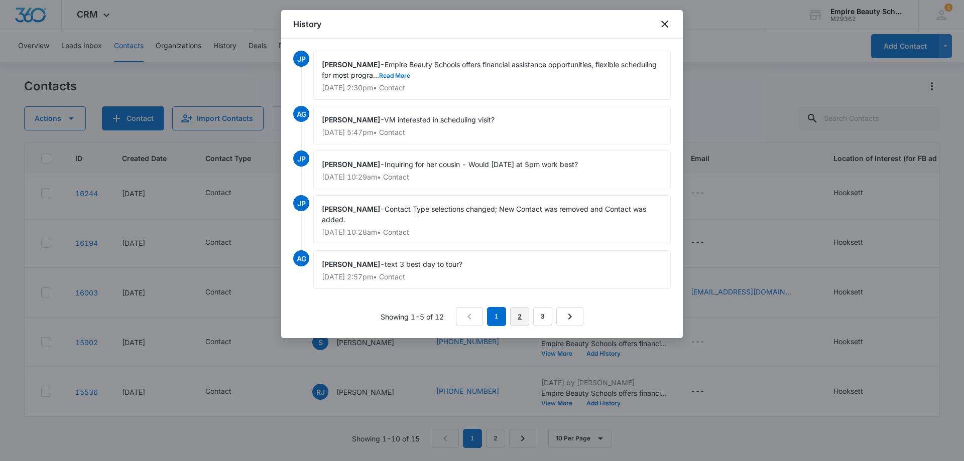
click at [524, 317] on link "2" at bounding box center [519, 316] width 19 height 19
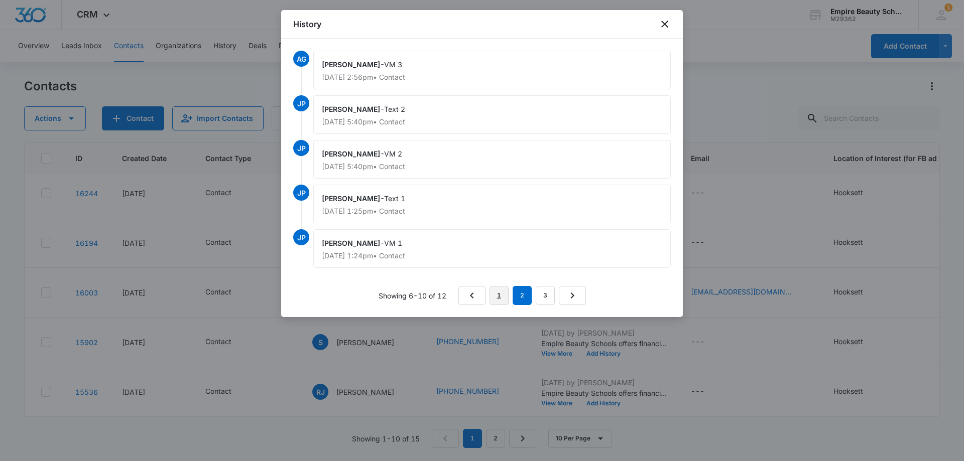
click at [493, 289] on link "1" at bounding box center [499, 295] width 19 height 19
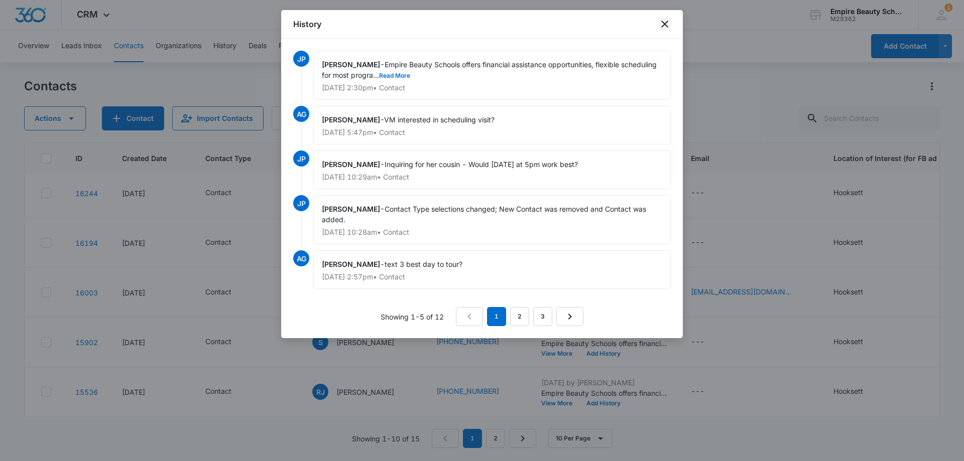
click at [663, 23] on icon "close" at bounding box center [664, 24] width 7 height 7
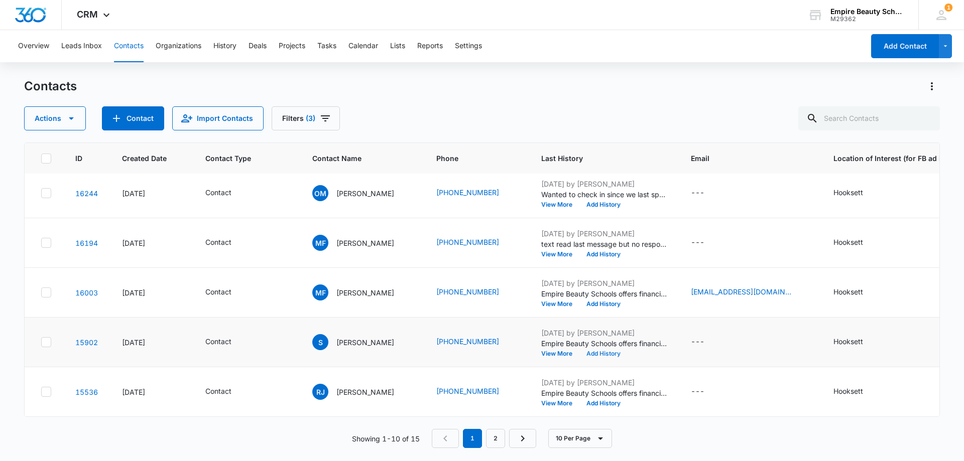
click at [601, 351] on button "Add History" at bounding box center [603, 354] width 48 height 6
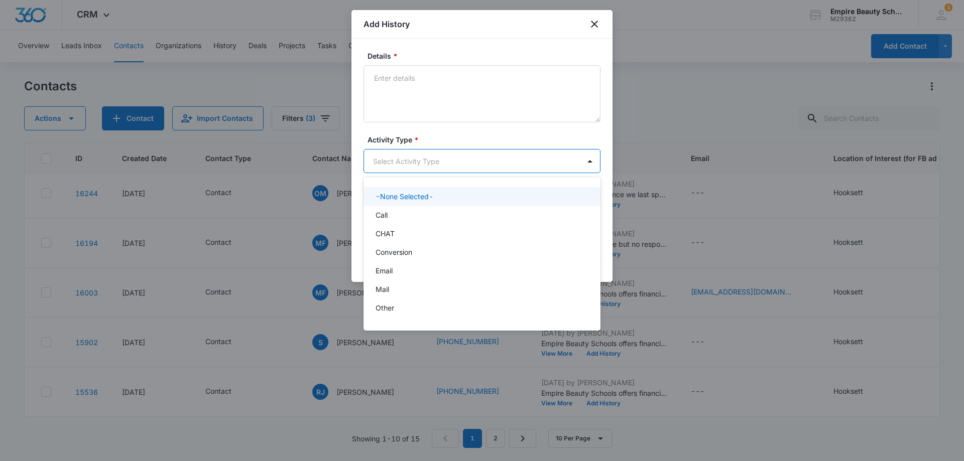
click at [401, 153] on body "CRM Apps Forms CRM Email Shop Payments POS Files Brand Settings Empire Beauty S…" at bounding box center [482, 230] width 964 height 461
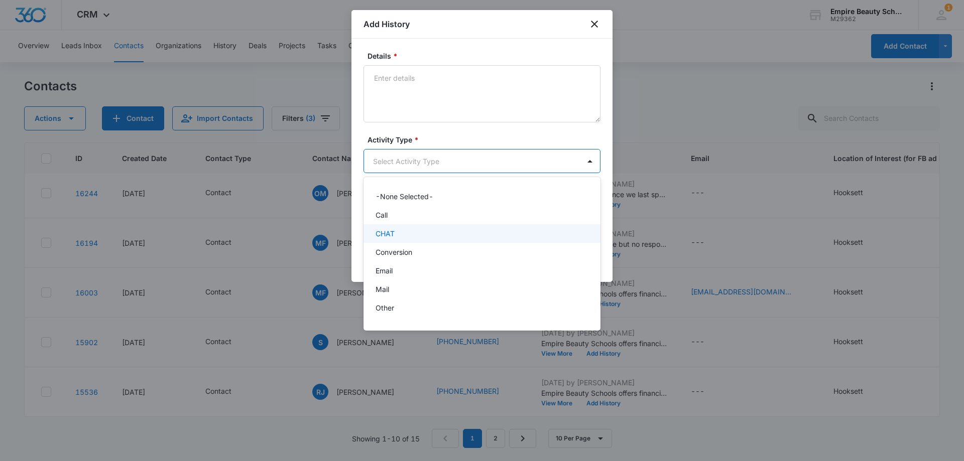
scroll to position [52, 0]
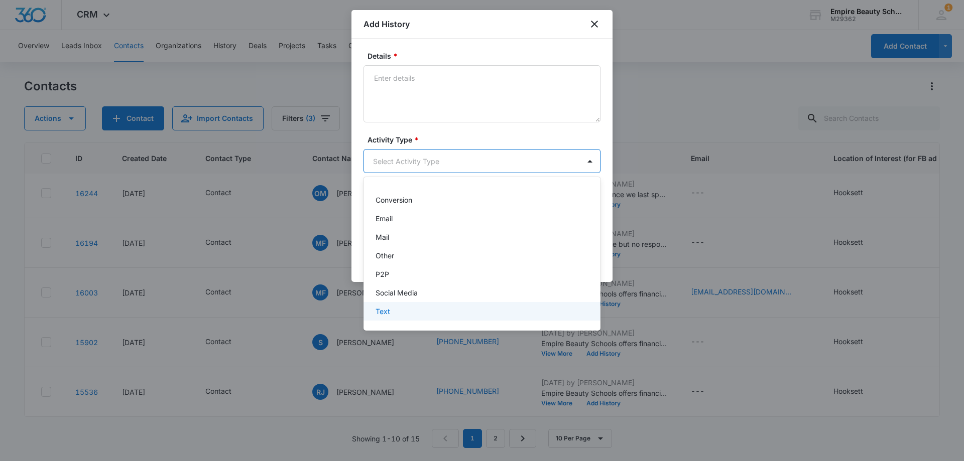
click at [391, 314] on div "Text" at bounding box center [481, 311] width 211 height 11
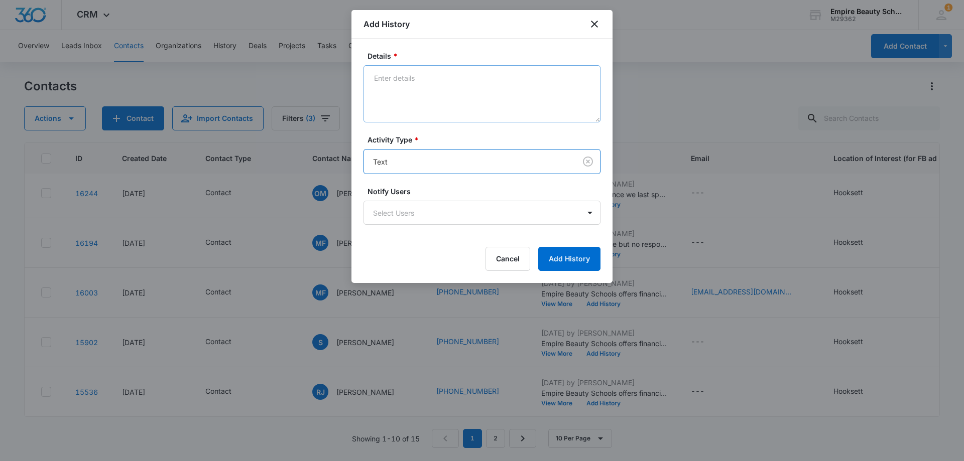
drag, startPoint x: 412, startPoint y: 55, endPoint x: 403, endPoint y: 82, distance: 28.6
click at [409, 60] on label "Details *" at bounding box center [486, 56] width 237 height 11
click at [409, 65] on textarea "Details *" at bounding box center [482, 93] width 237 height 57
click at [403, 82] on textarea "Details *" at bounding box center [482, 93] width 237 height 57
paste textarea "Wanted to check in since we last spoke, Still interested in learning more, or s…"
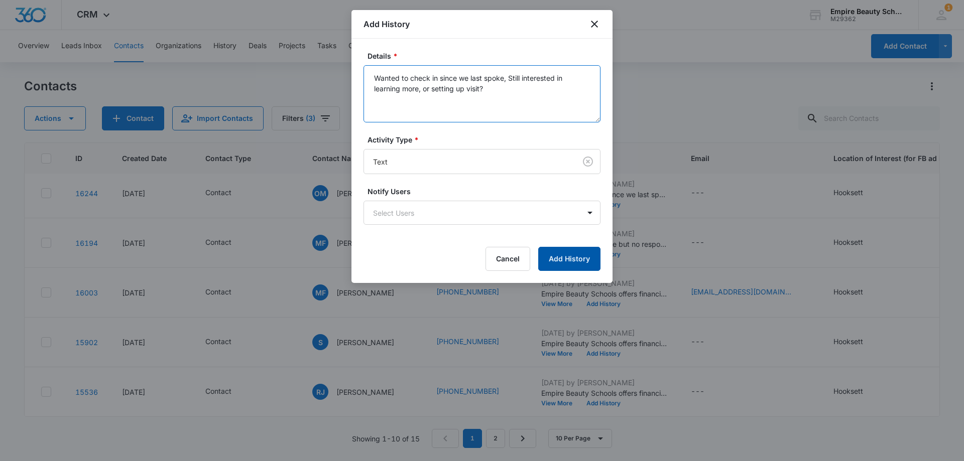
type textarea "Wanted to check in since we last spoke, Still interested in learning more, or s…"
click at [565, 257] on button "Add History" at bounding box center [569, 259] width 62 height 24
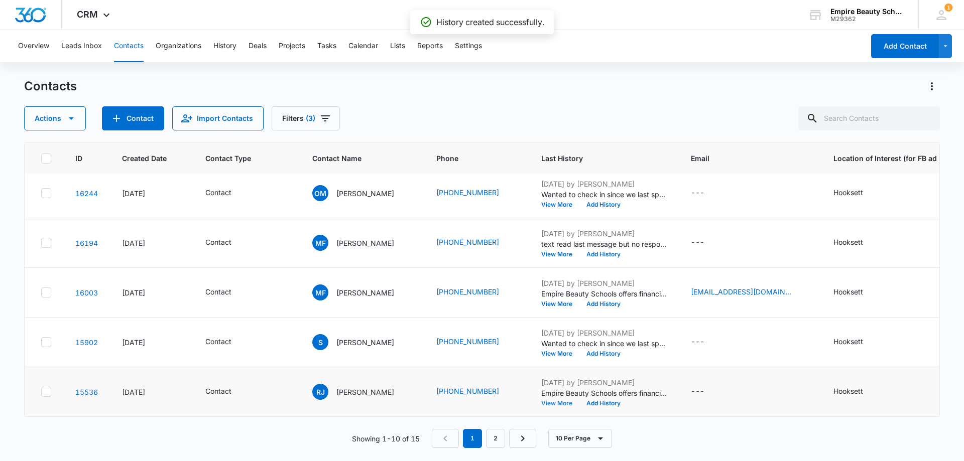
click at [549, 401] on button "View More" at bounding box center [560, 404] width 38 height 6
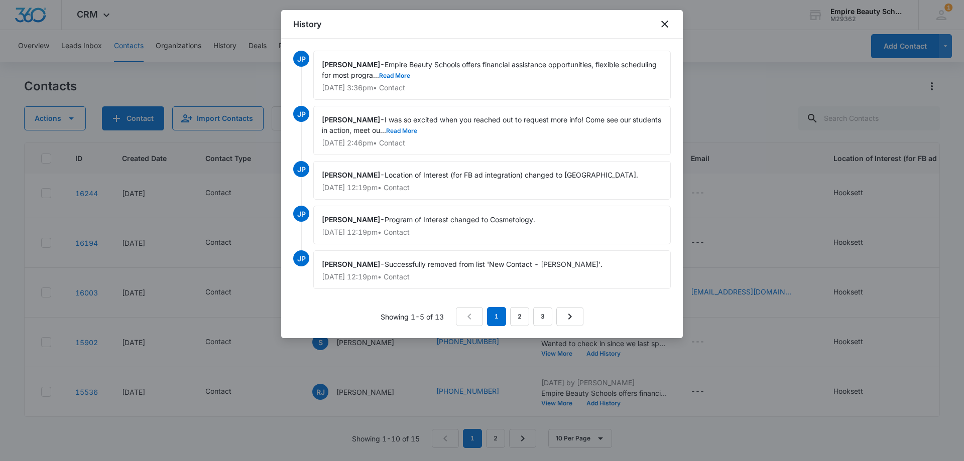
click at [417, 132] on button "Read More" at bounding box center [401, 131] width 31 height 6
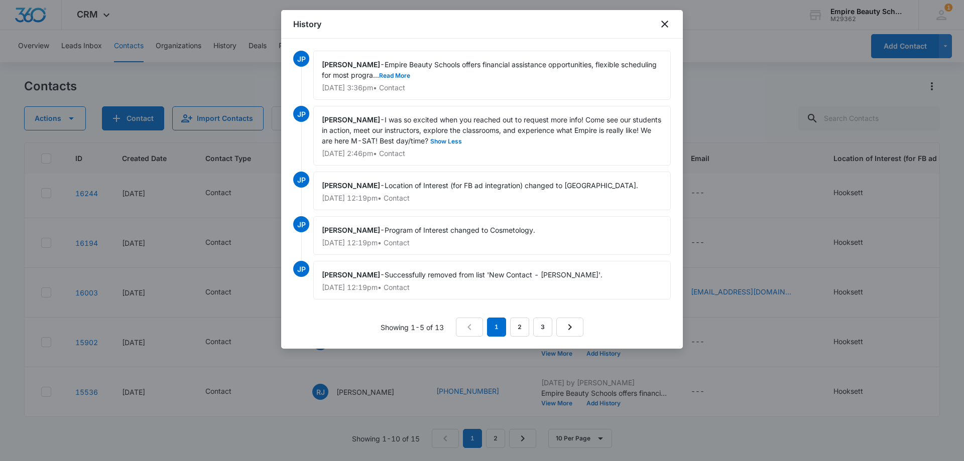
click at [432, 71] on span "Empire Beauty Schools offers financial assistance opportunities, flexible sched…" at bounding box center [490, 69] width 337 height 19
click at [410, 75] on button "Read More" at bounding box center [394, 76] width 31 height 6
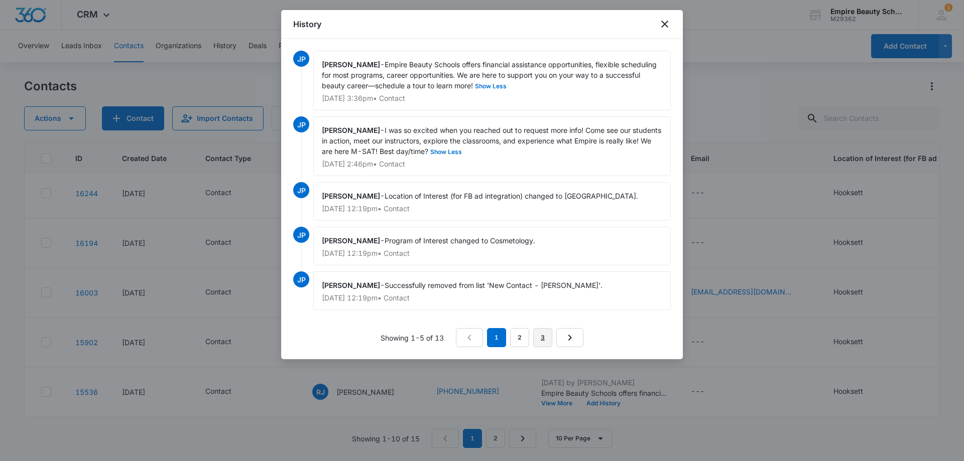
click at [540, 333] on link "3" at bounding box center [542, 337] width 19 height 19
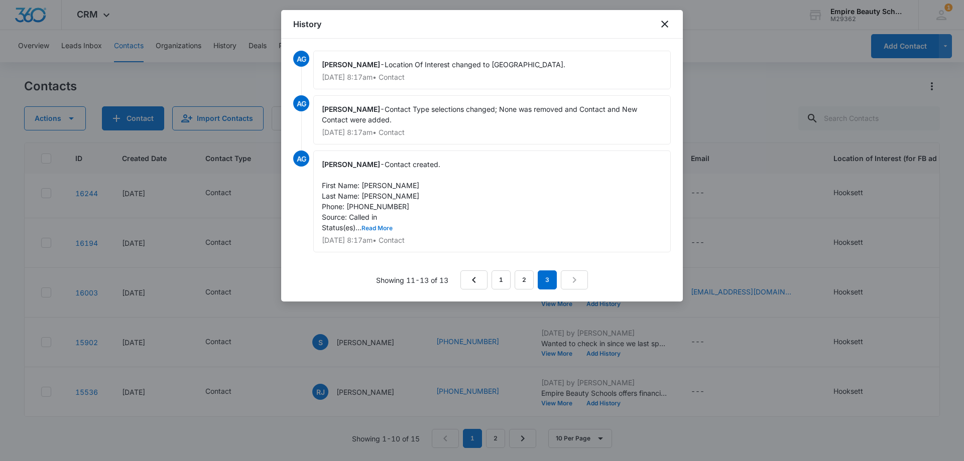
click at [383, 225] on button "Read More" at bounding box center [377, 228] width 31 height 6
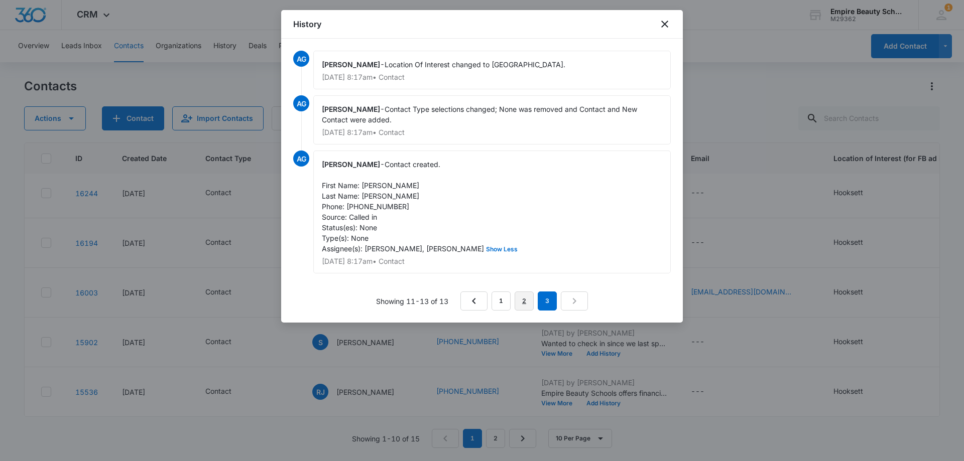
click at [522, 300] on link "2" at bounding box center [524, 301] width 19 height 19
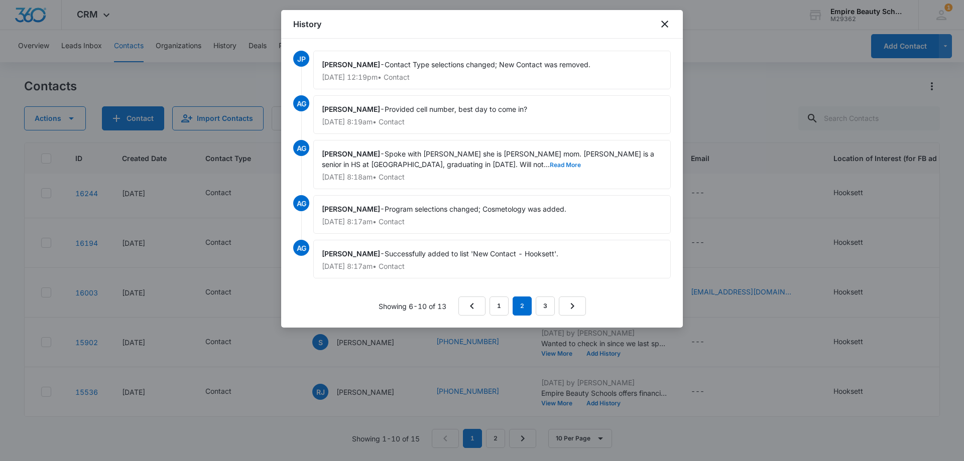
click at [550, 162] on button "Read More" at bounding box center [565, 165] width 31 height 6
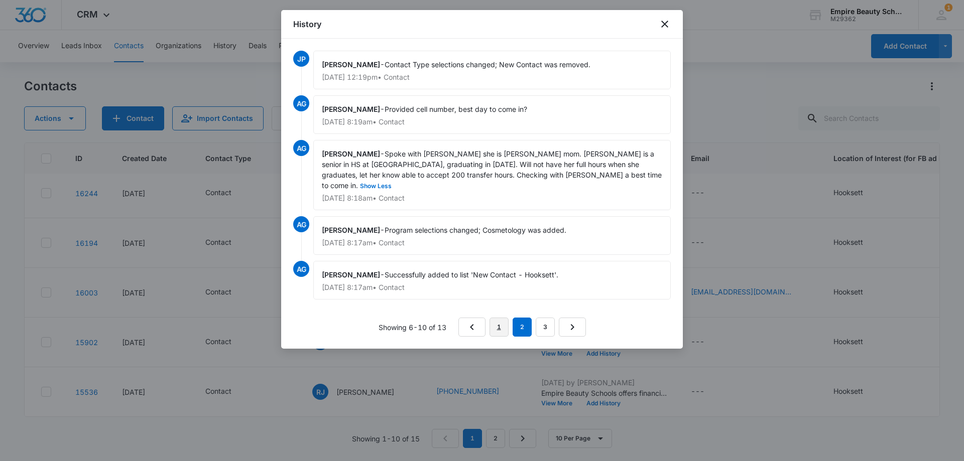
click at [500, 318] on link "1" at bounding box center [499, 327] width 19 height 19
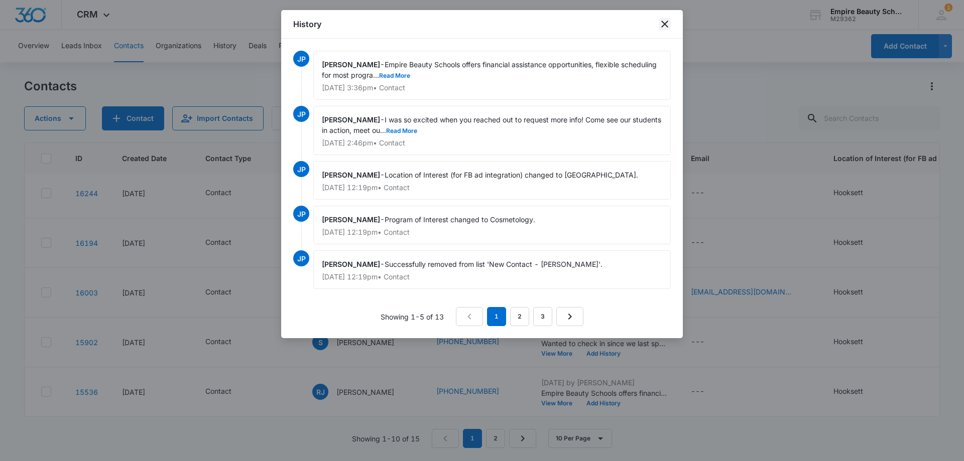
click at [665, 21] on icon "close" at bounding box center [665, 24] width 12 height 12
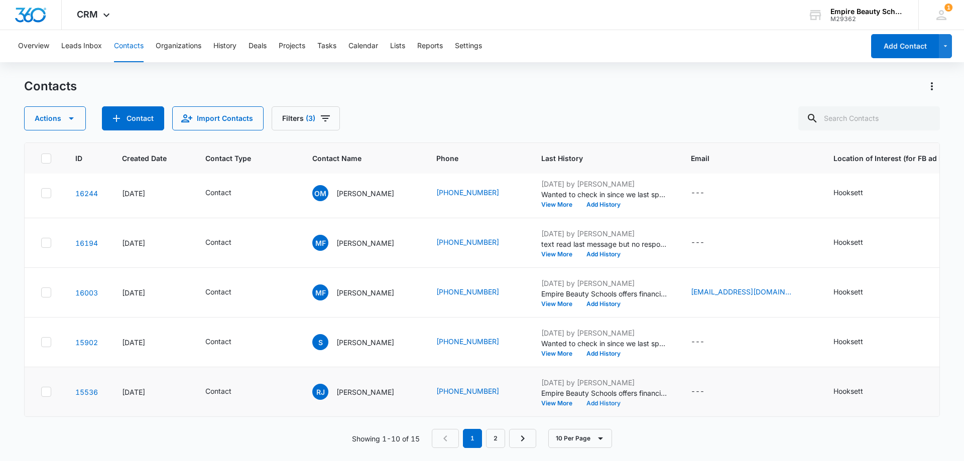
click at [603, 401] on button "Add History" at bounding box center [603, 404] width 48 height 6
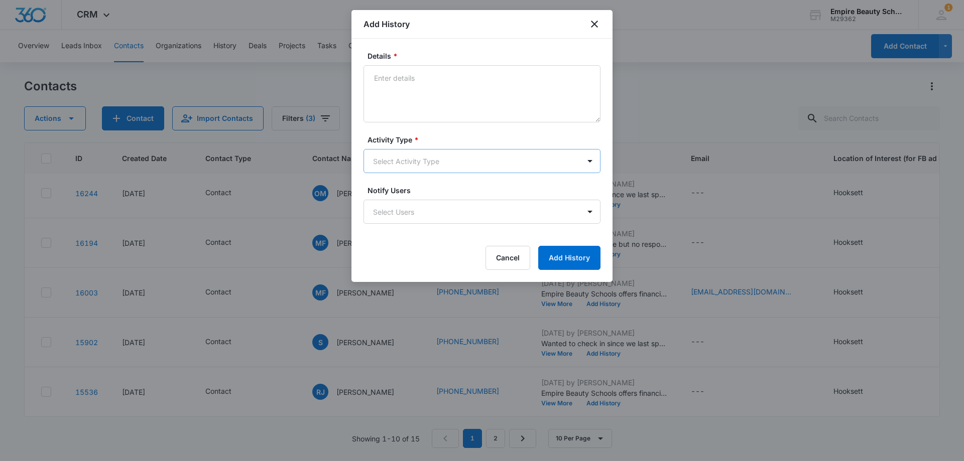
click at [400, 167] on body "CRM Apps Forms CRM Email Shop Payments POS Files Brand Settings Empire Beauty S…" at bounding box center [482, 230] width 964 height 461
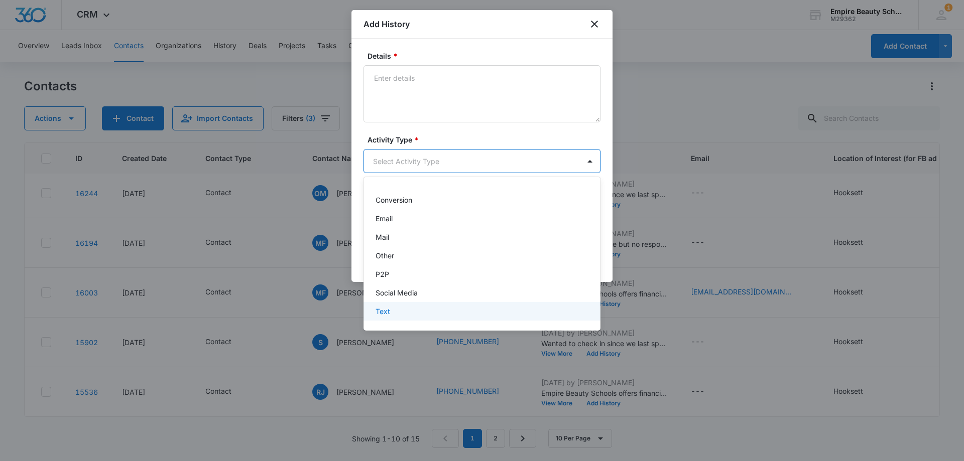
click at [418, 307] on div "Text" at bounding box center [481, 311] width 211 height 11
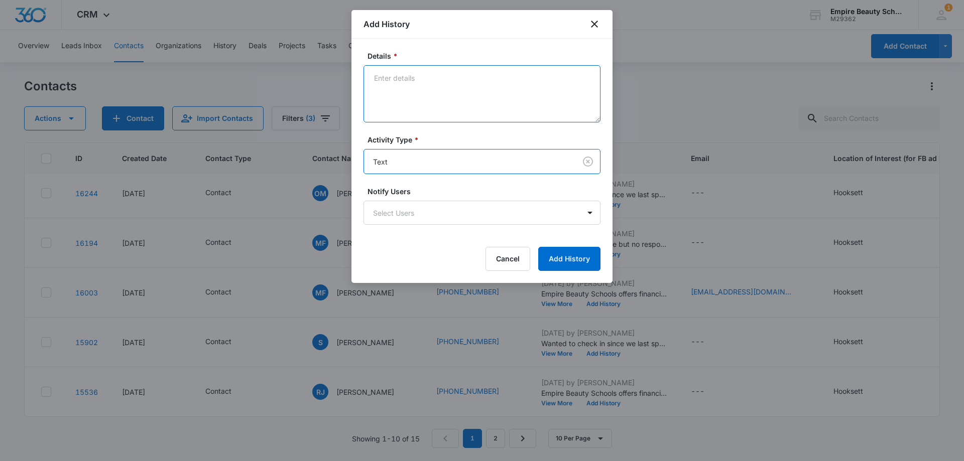
click at [416, 97] on textarea "Details *" at bounding box center [482, 93] width 237 height 57
paste textarea "Wanted to check in since we last spoke, Still interested in learning more, or s…"
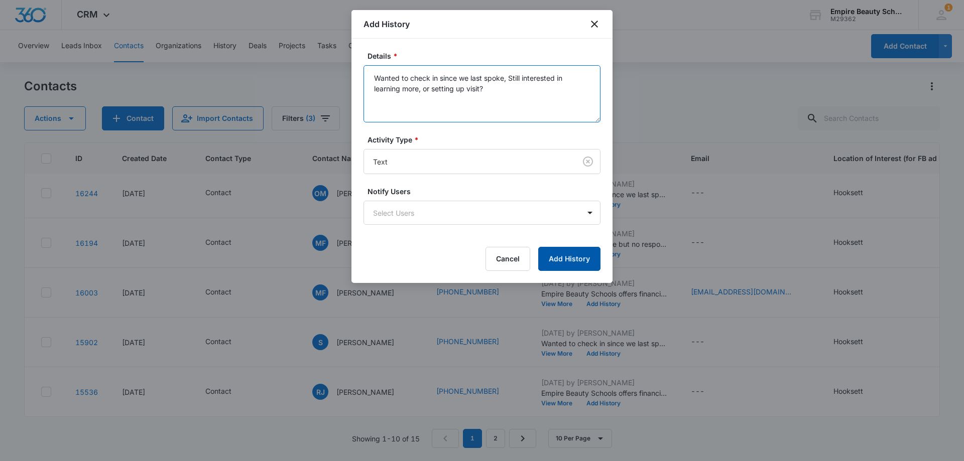
type textarea "Wanted to check in since we last spoke, Still interested in learning more, or s…"
click at [558, 246] on form "Details * Wanted to check in since we last spoke, Still interested in learning …" at bounding box center [482, 161] width 237 height 220
click at [558, 248] on button "Add History" at bounding box center [569, 259] width 62 height 24
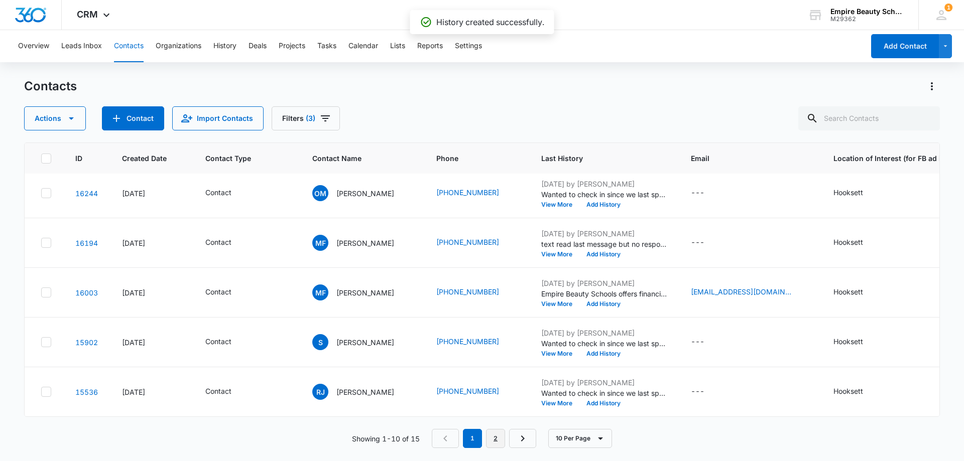
click at [492, 438] on link "2" at bounding box center [495, 438] width 19 height 19
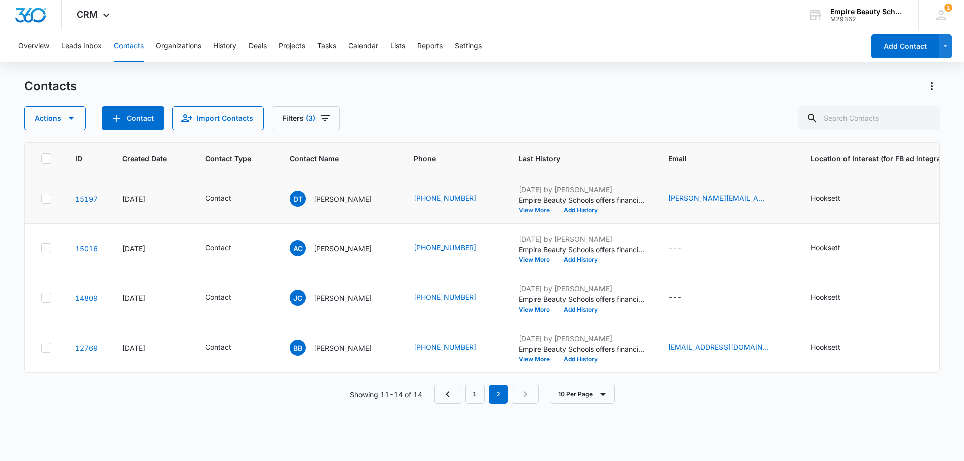
click at [527, 207] on button "View More" at bounding box center [538, 210] width 38 height 6
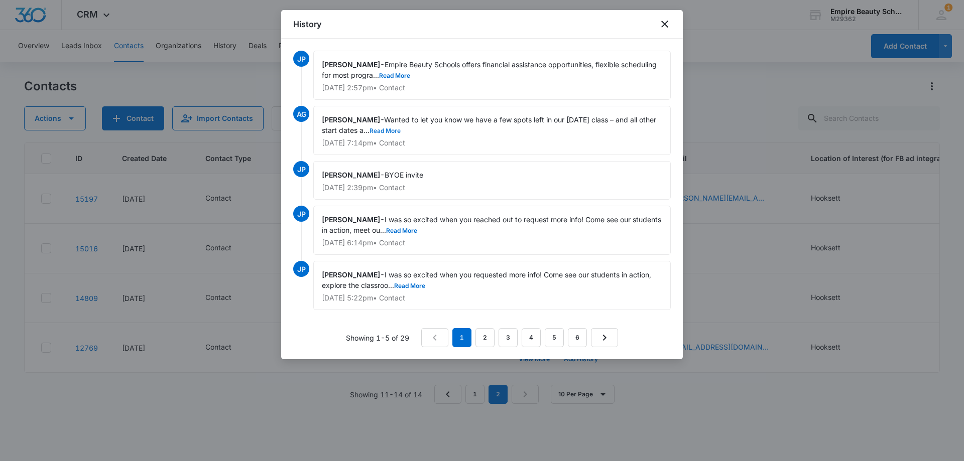
click at [401, 131] on button "Read More" at bounding box center [385, 131] width 31 height 6
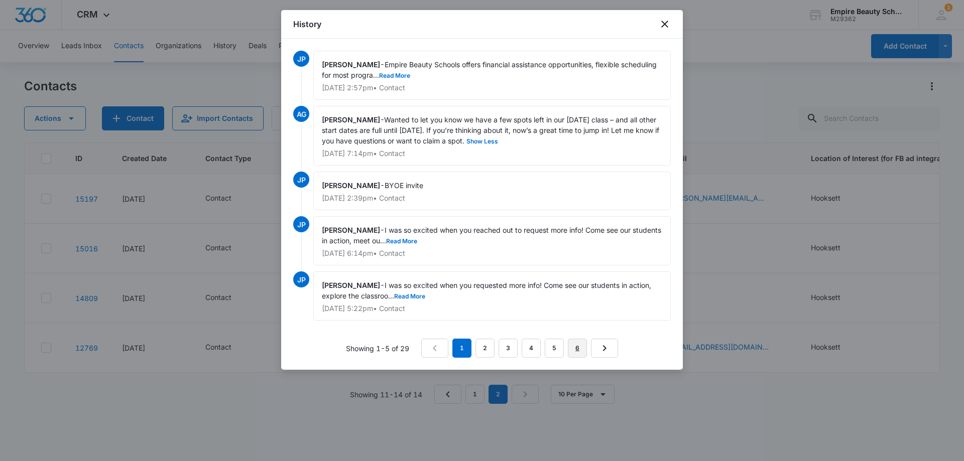
click at [570, 350] on link "6" at bounding box center [577, 348] width 19 height 19
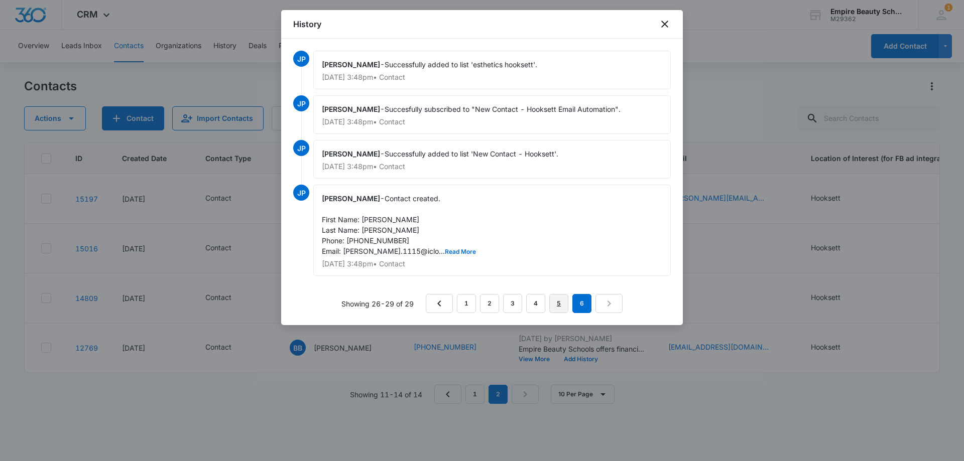
click at [556, 300] on link "5" at bounding box center [558, 303] width 19 height 19
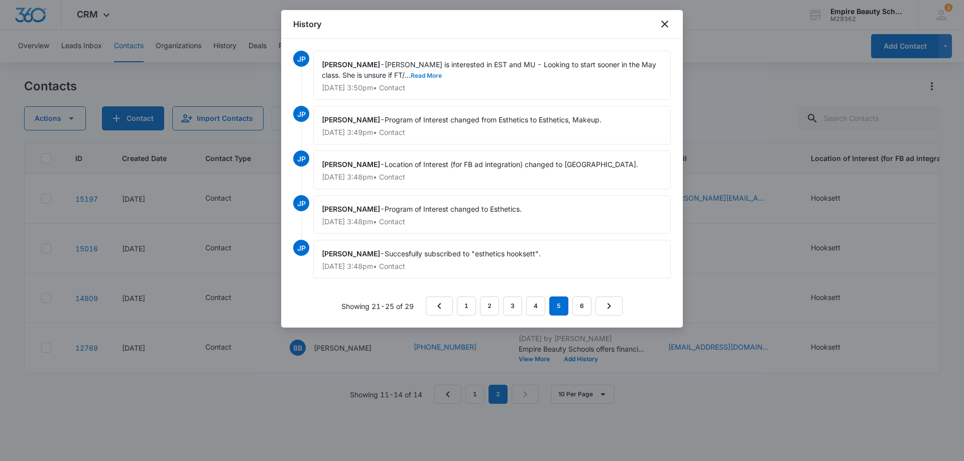
click at [411, 76] on button "Read More" at bounding box center [426, 76] width 31 height 6
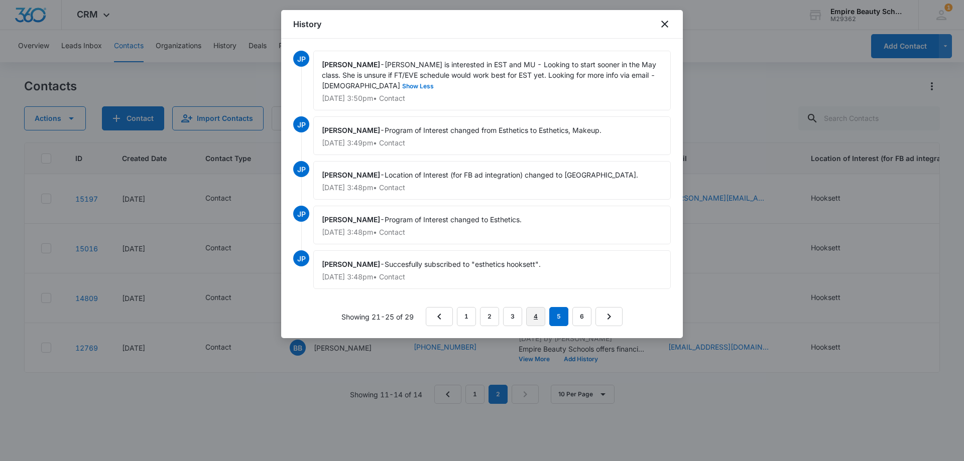
click at [533, 312] on link "4" at bounding box center [535, 316] width 19 height 19
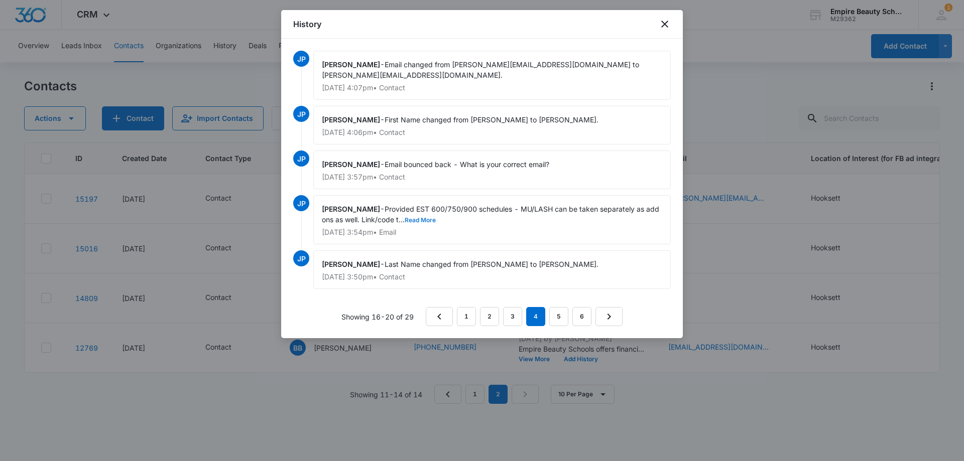
click at [419, 217] on button "Read More" at bounding box center [420, 220] width 31 height 6
click at [482, 291] on div "JP [PERSON_NAME] changed from [PERSON_NAME][EMAIL_ADDRESS][DOMAIN_NAME] to [PER…" at bounding box center [482, 189] width 378 height 276
click at [462, 307] on link "1" at bounding box center [466, 316] width 19 height 19
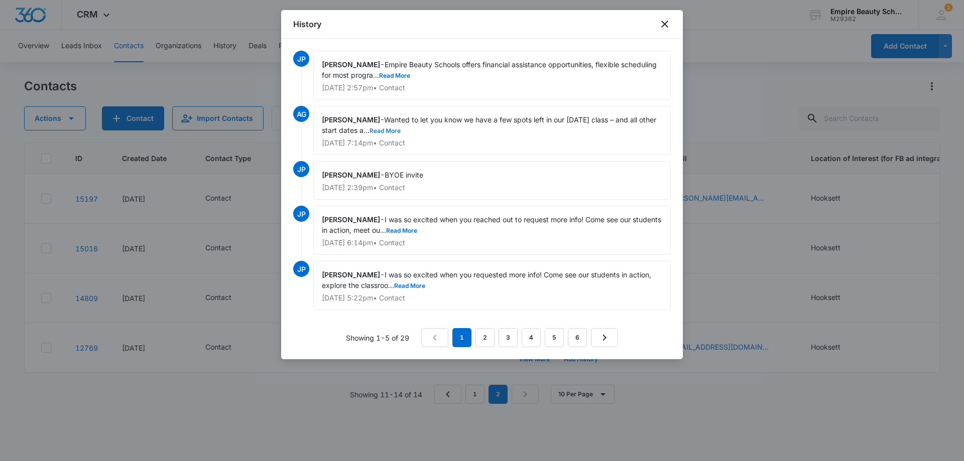
click at [401, 130] on button "Read More" at bounding box center [385, 131] width 31 height 6
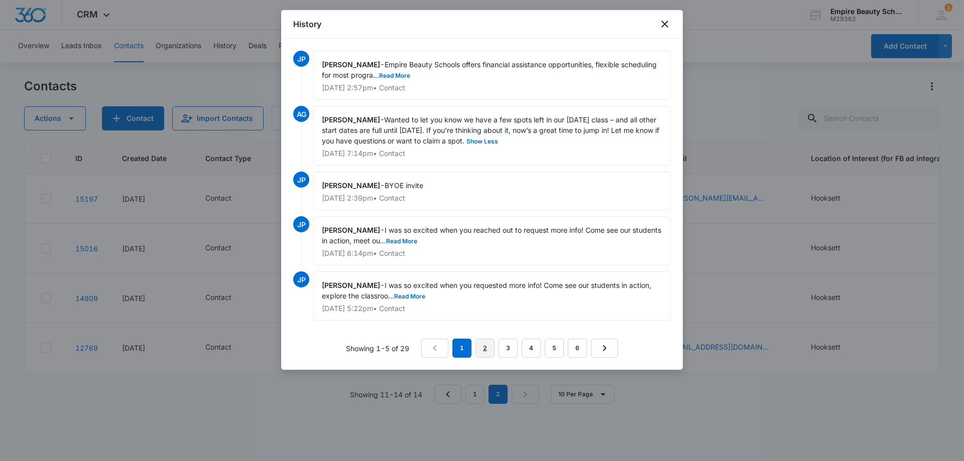
click at [480, 345] on link "2" at bounding box center [485, 348] width 19 height 19
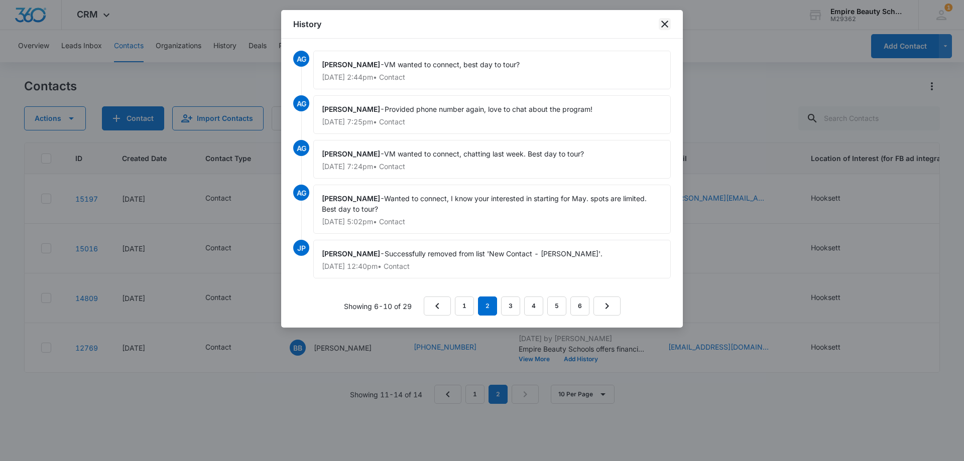
click at [664, 25] on icon "close" at bounding box center [664, 24] width 7 height 7
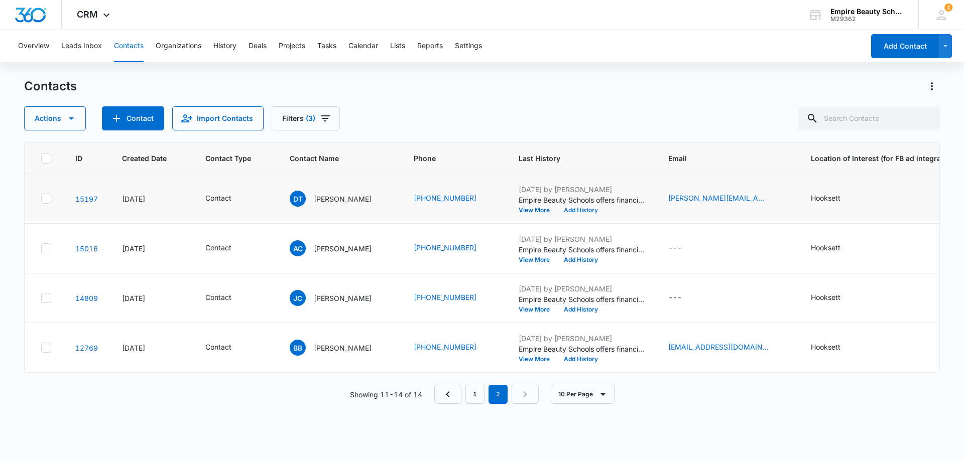
click at [594, 210] on button "Add History" at bounding box center [581, 210] width 48 height 6
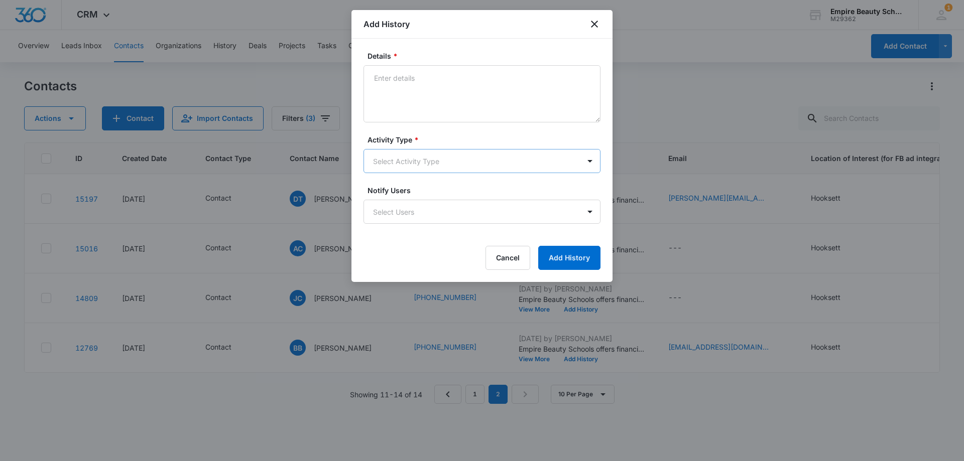
click at [402, 158] on body "CRM Apps Forms CRM Email Shop Payments POS Files Brand Settings Empire Beauty S…" at bounding box center [482, 230] width 964 height 461
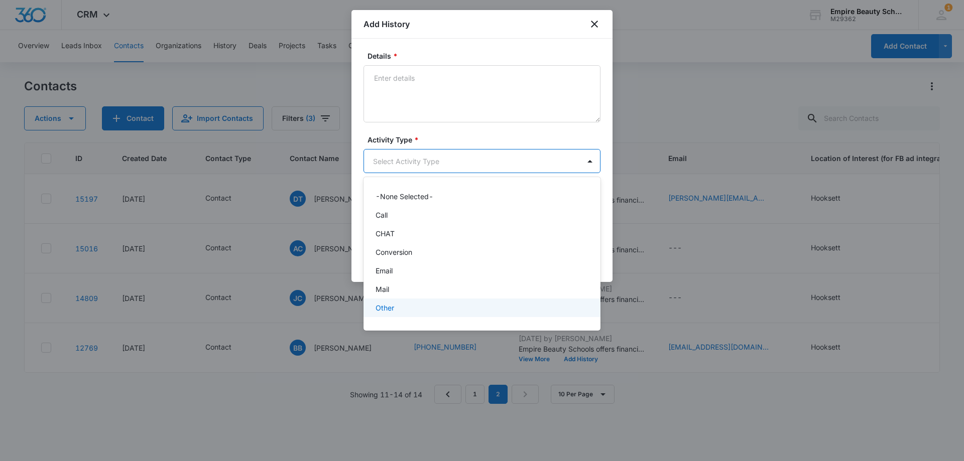
scroll to position [52, 0]
click at [396, 314] on div "Text" at bounding box center [481, 311] width 211 height 11
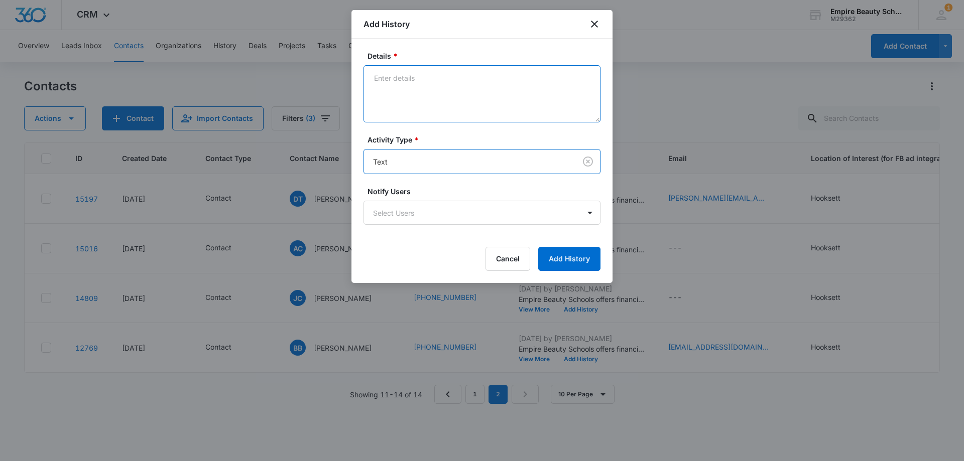
click at [417, 113] on textarea "Details *" at bounding box center [482, 93] width 237 height 57
paste textarea "Wanted to check in since we last spoke, Still interested in learning more, or s…"
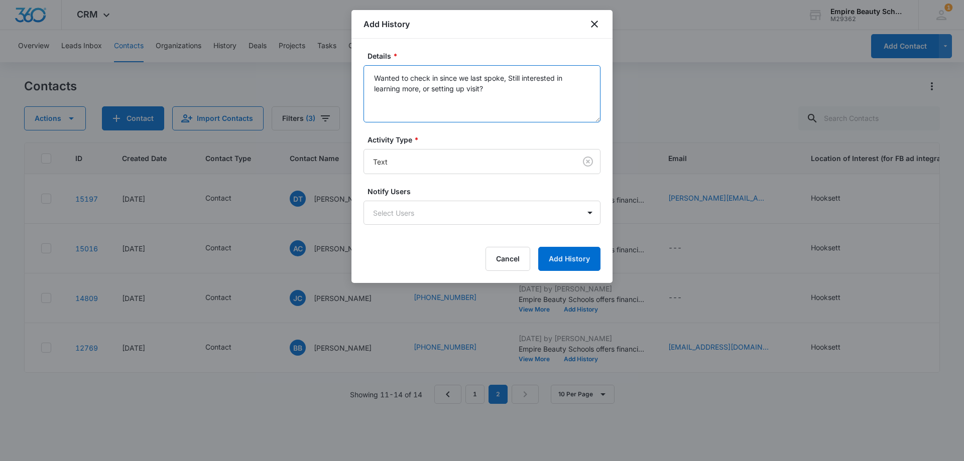
type textarea "Wanted to check in since we last spoke, Still interested in learning more, or s…"
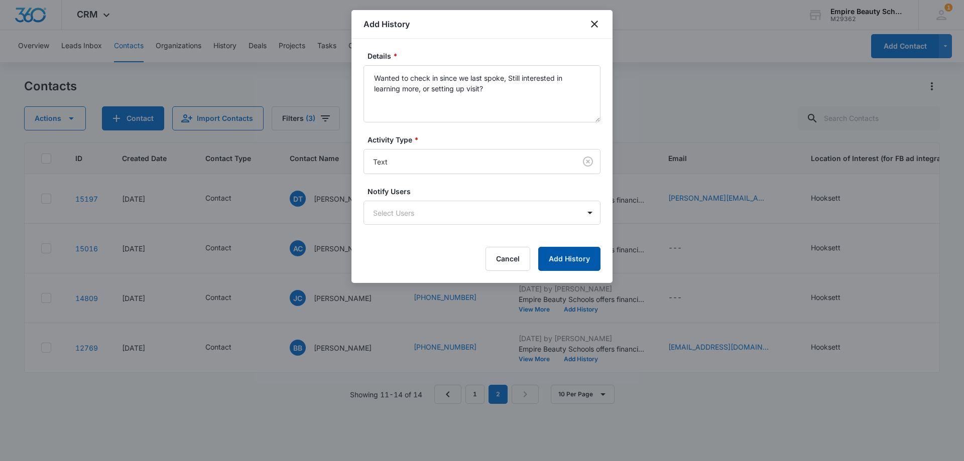
click at [559, 261] on button "Add History" at bounding box center [569, 259] width 62 height 24
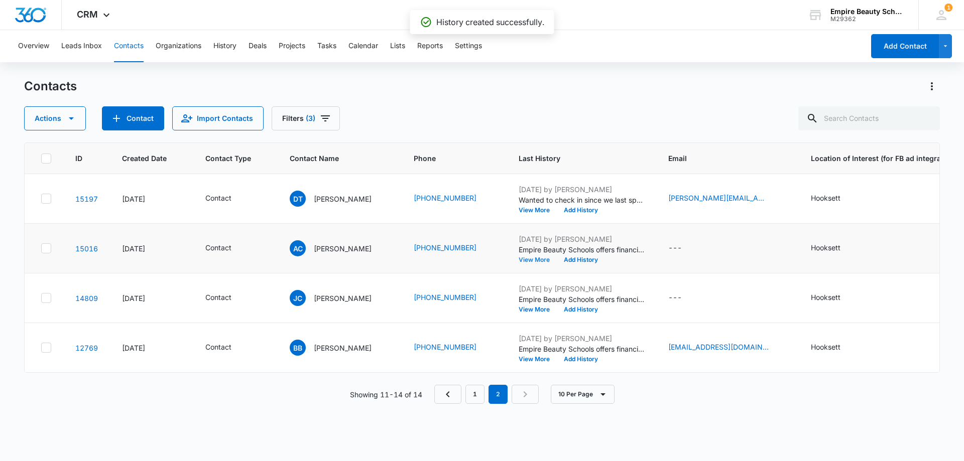
click at [532, 258] on button "View More" at bounding box center [538, 260] width 38 height 6
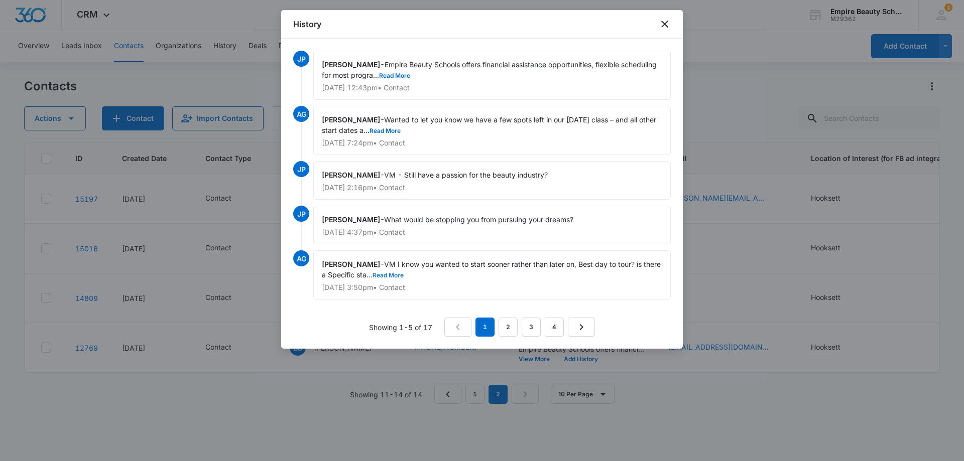
click at [389, 275] on button "Read More" at bounding box center [388, 276] width 31 height 6
click at [401, 130] on button "Read More" at bounding box center [385, 131] width 31 height 6
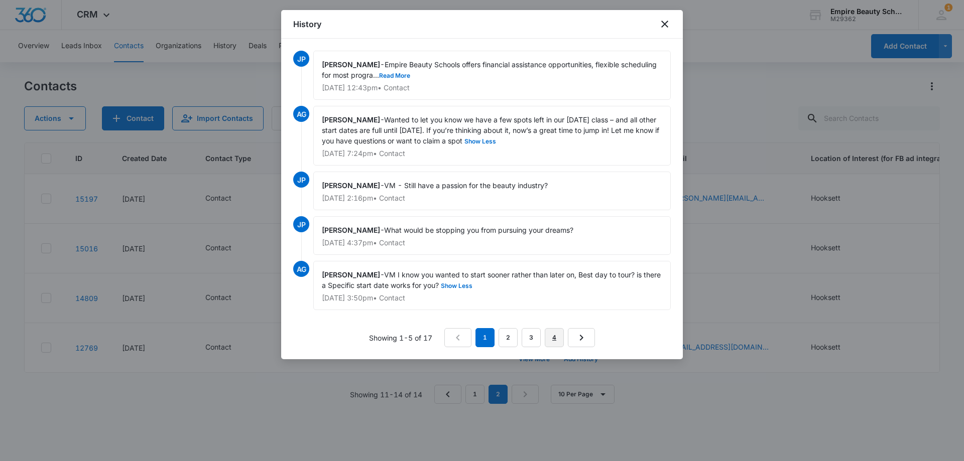
click at [561, 341] on link "4" at bounding box center [554, 337] width 19 height 19
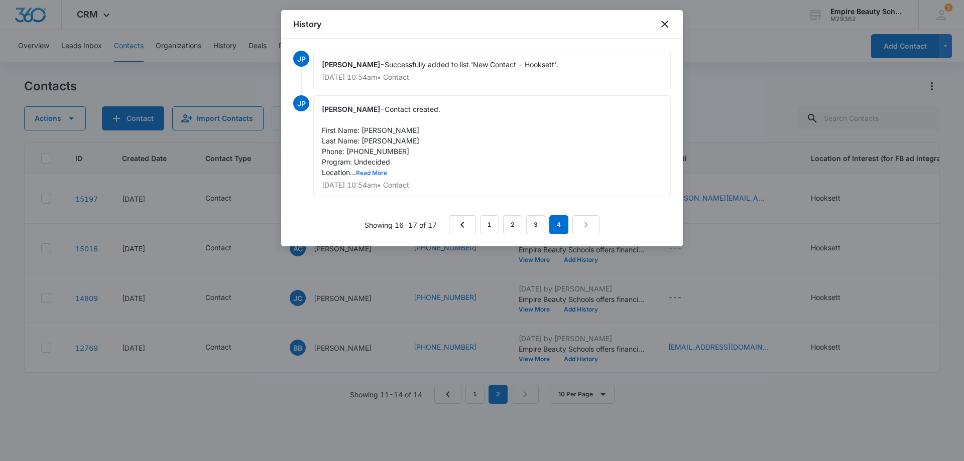
click at [376, 174] on button "Read More" at bounding box center [371, 173] width 31 height 6
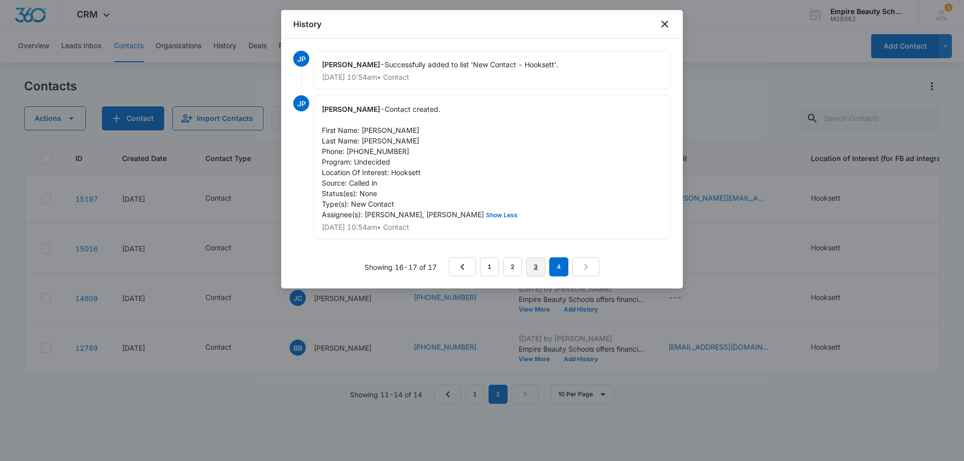
click at [530, 266] on link "3" at bounding box center [535, 267] width 19 height 19
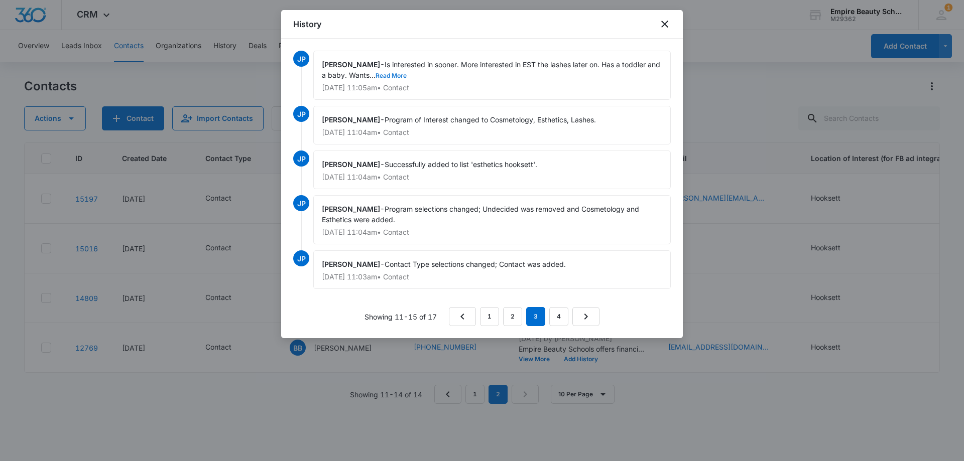
click at [407, 75] on button "Read More" at bounding box center [391, 76] width 31 height 6
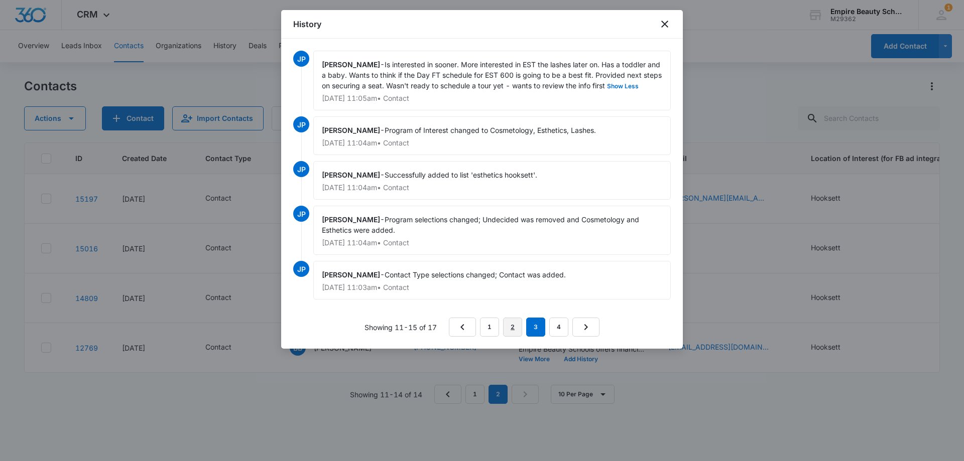
click at [508, 326] on link "2" at bounding box center [512, 327] width 19 height 19
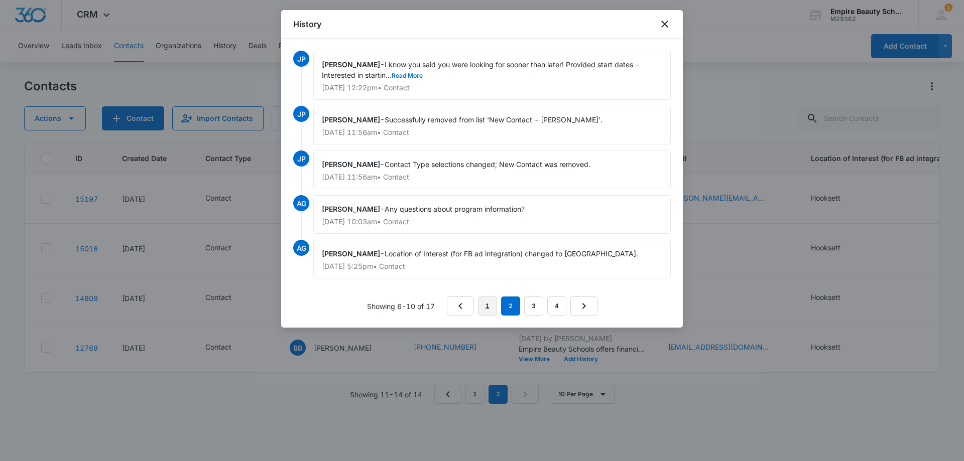
click at [487, 306] on link "1" at bounding box center [487, 306] width 19 height 19
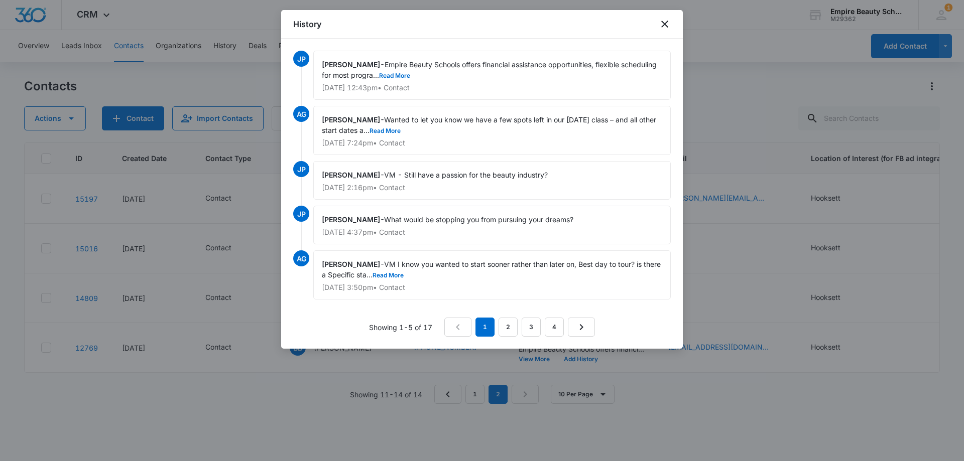
click at [666, 18] on div "History" at bounding box center [482, 24] width 402 height 29
click at [663, 21] on icon "close" at bounding box center [665, 24] width 12 height 12
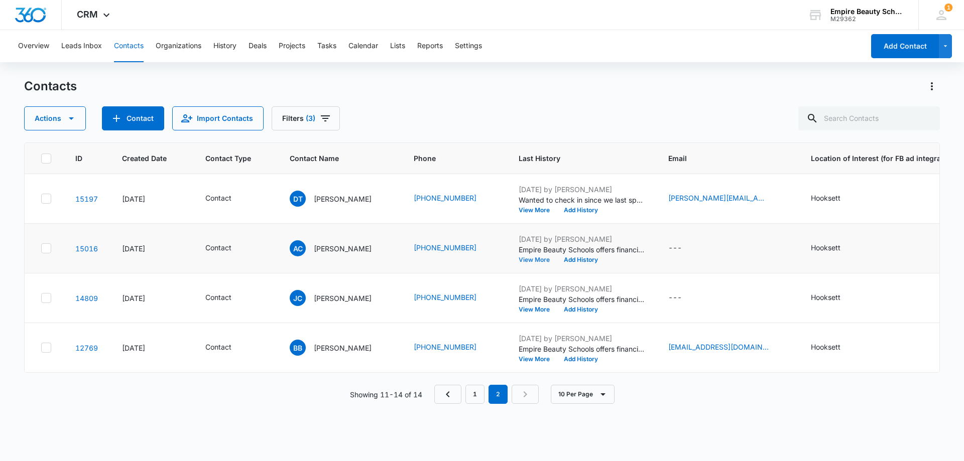
click at [536, 257] on button "View More" at bounding box center [538, 260] width 38 height 6
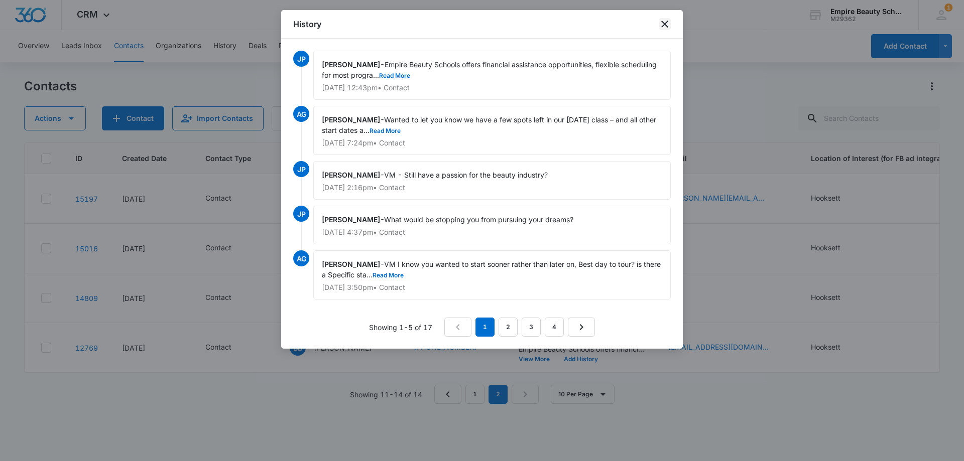
click at [662, 20] on icon "close" at bounding box center [665, 24] width 12 height 12
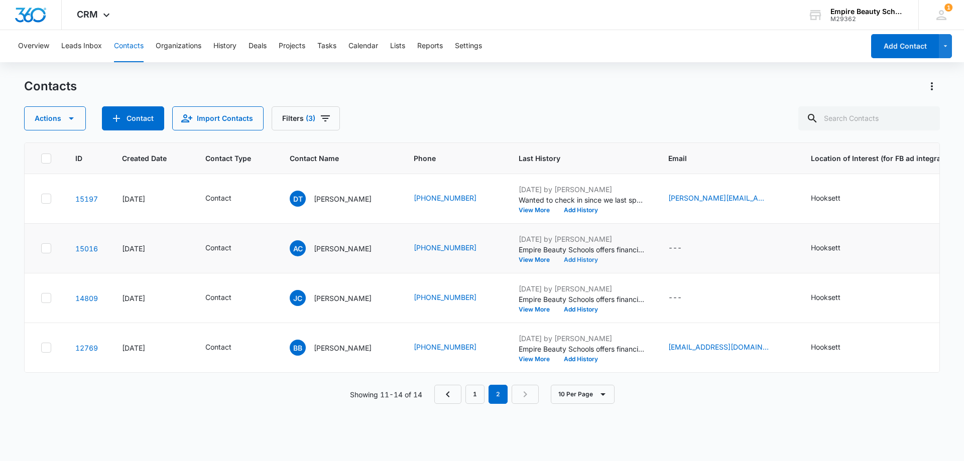
click at [581, 257] on button "Add History" at bounding box center [581, 260] width 48 height 6
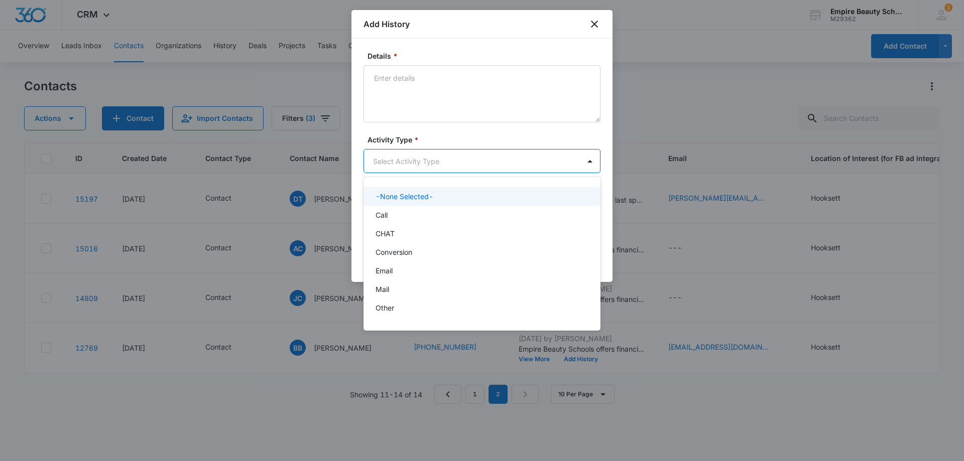
click at [381, 168] on body "CRM Apps Forms CRM Email Shop Payments POS Files Brand Settings Empire Beauty S…" at bounding box center [482, 230] width 964 height 461
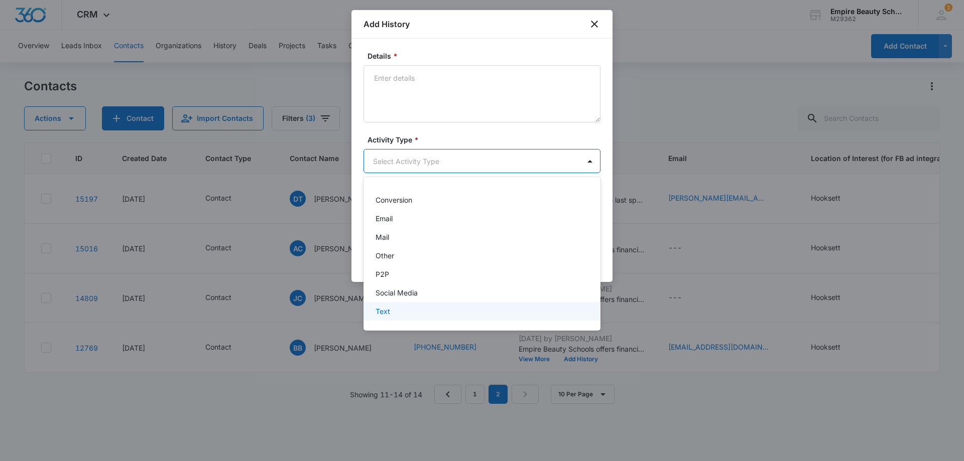
click at [390, 309] on div "Text" at bounding box center [481, 311] width 211 height 11
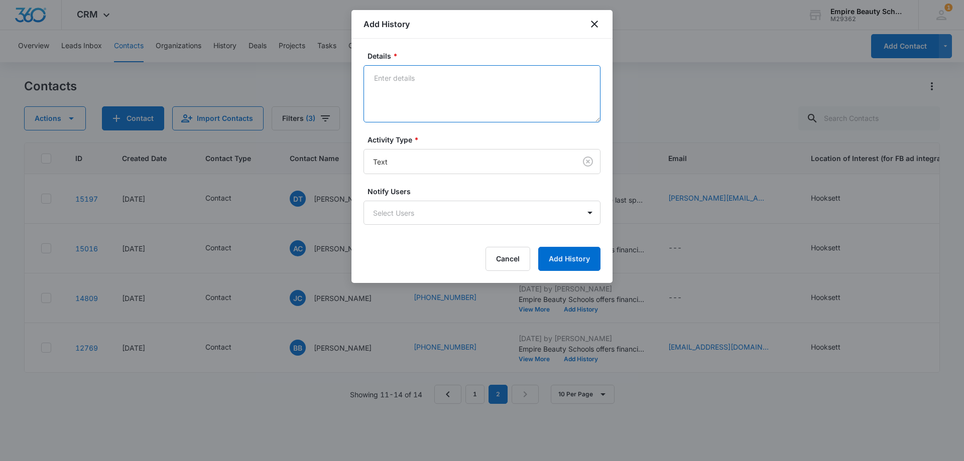
click at [425, 111] on textarea "Details *" at bounding box center [482, 93] width 237 height 57
paste textarea "Wanted to check in since we last spoke, Still interested in learning more, or s…"
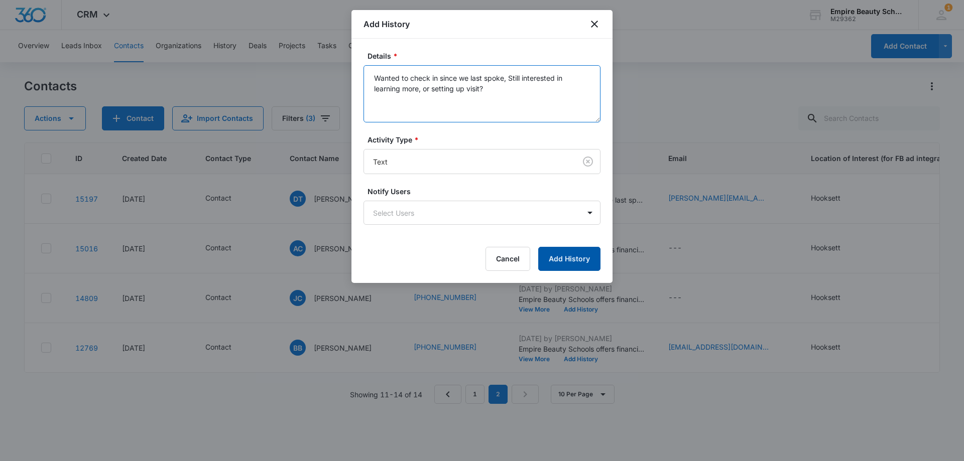
type textarea "Wanted to check in since we last spoke, Still interested in learning more, or s…"
click at [554, 269] on button "Add History" at bounding box center [569, 259] width 62 height 24
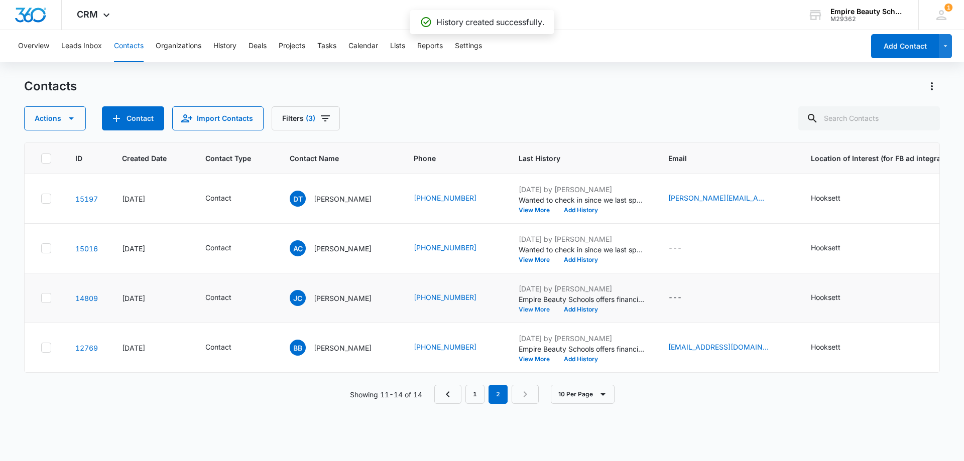
click at [536, 309] on button "View More" at bounding box center [538, 310] width 38 height 6
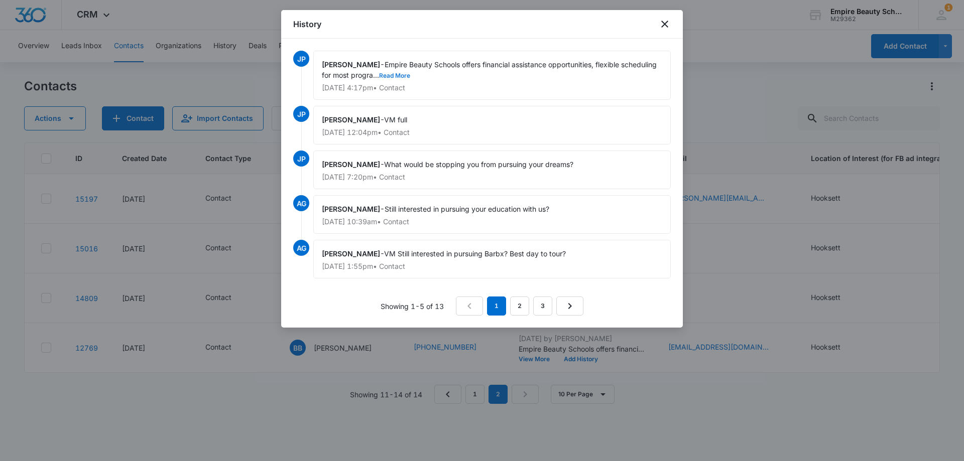
click at [410, 74] on button "Read More" at bounding box center [394, 76] width 31 height 6
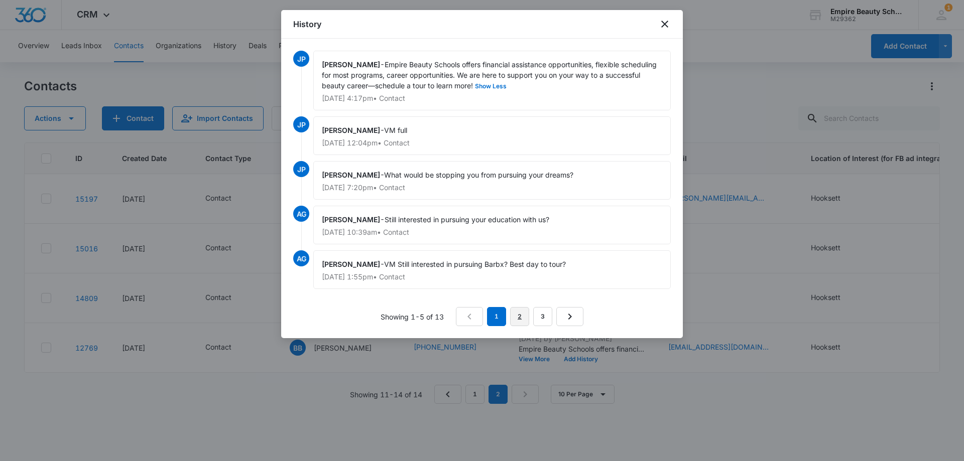
click at [521, 310] on link "2" at bounding box center [519, 316] width 19 height 19
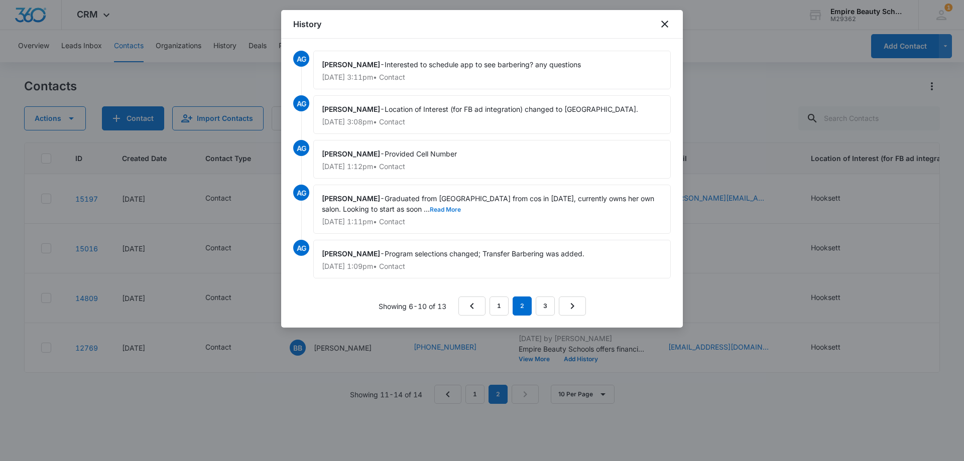
click at [430, 208] on button "Read More" at bounding box center [445, 210] width 31 height 6
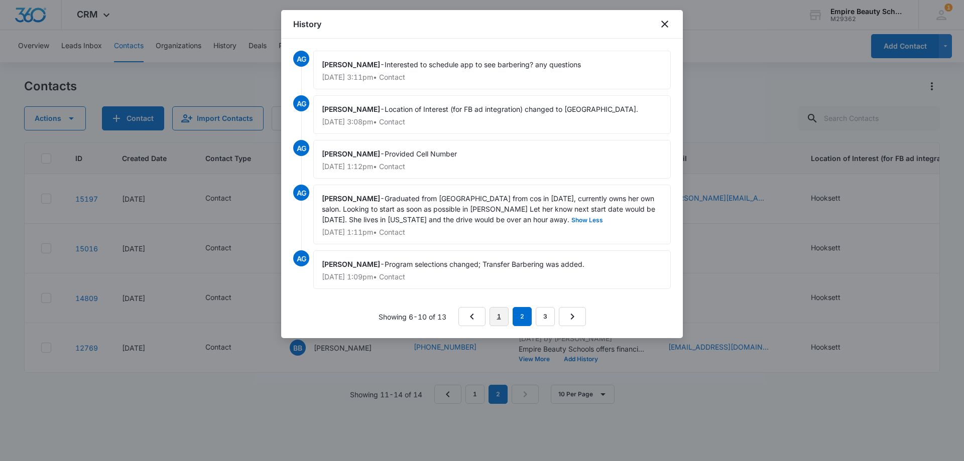
click at [502, 317] on link "1" at bounding box center [499, 316] width 19 height 19
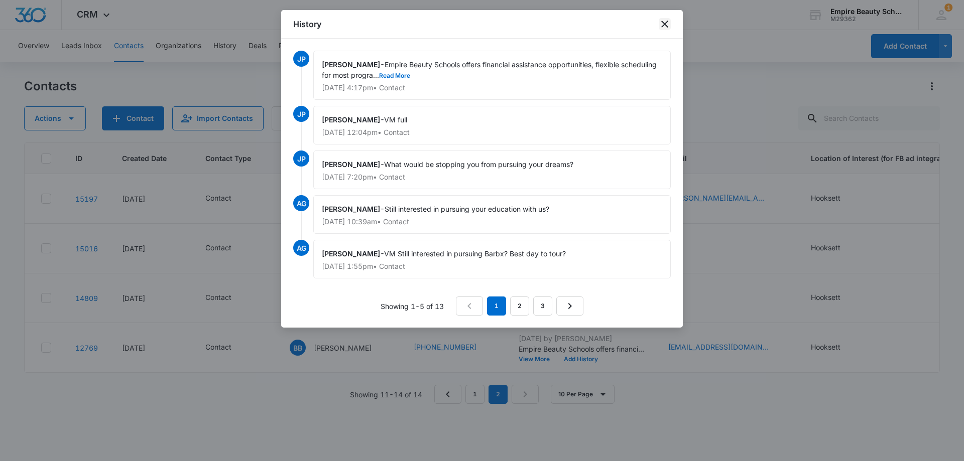
click at [662, 24] on icon "close" at bounding box center [665, 24] width 12 height 12
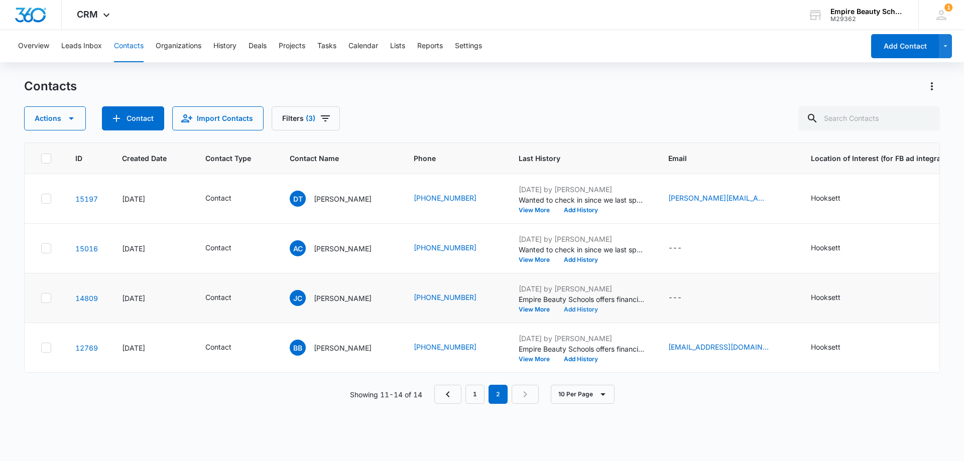
click at [586, 312] on button "Add History" at bounding box center [581, 310] width 48 height 6
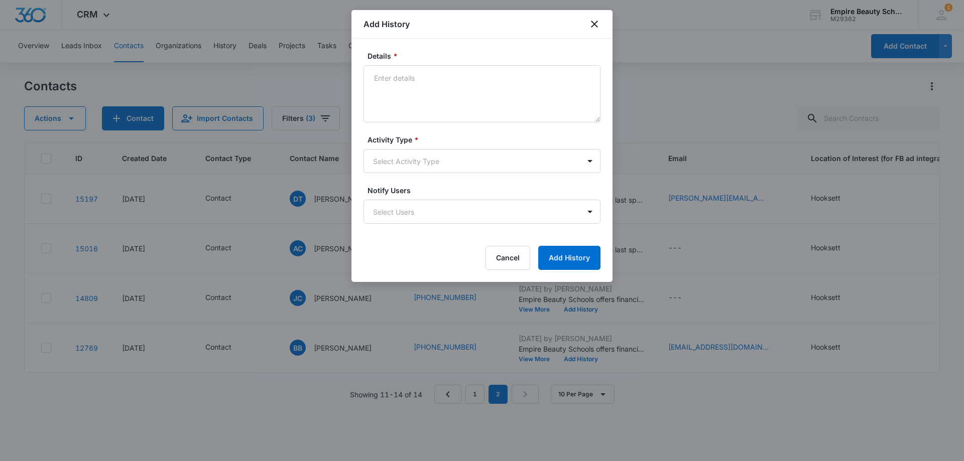
click at [389, 160] on body "CRM Apps Forms CRM Email Shop Payments POS Files Brand Settings Empire Beauty S…" at bounding box center [482, 230] width 964 height 461
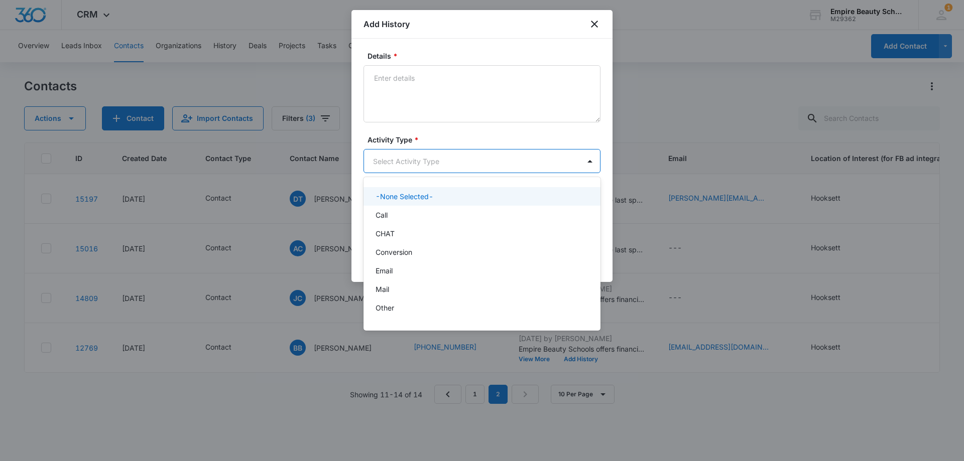
click at [387, 157] on body "CRM Apps Forms CRM Email Shop Payments POS Files Brand Settings Empire Beauty S…" at bounding box center [482, 230] width 964 height 461
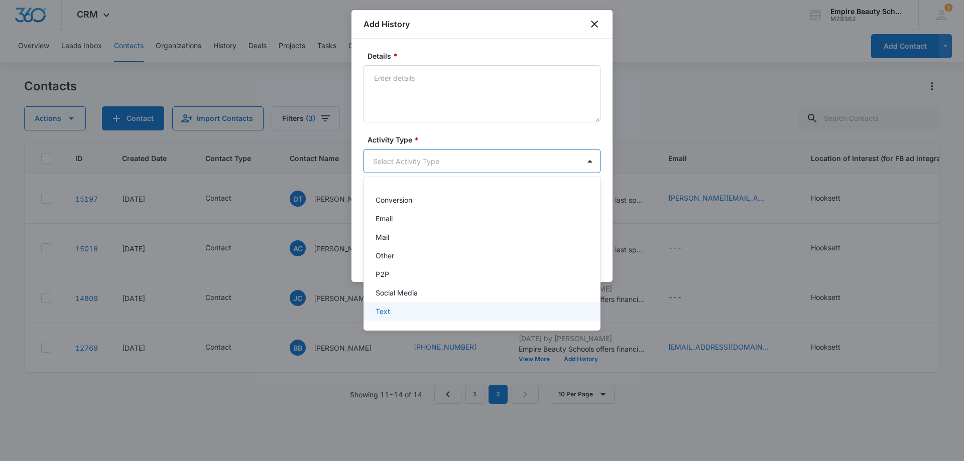
click at [387, 310] on p "Text" at bounding box center [383, 311] width 15 height 11
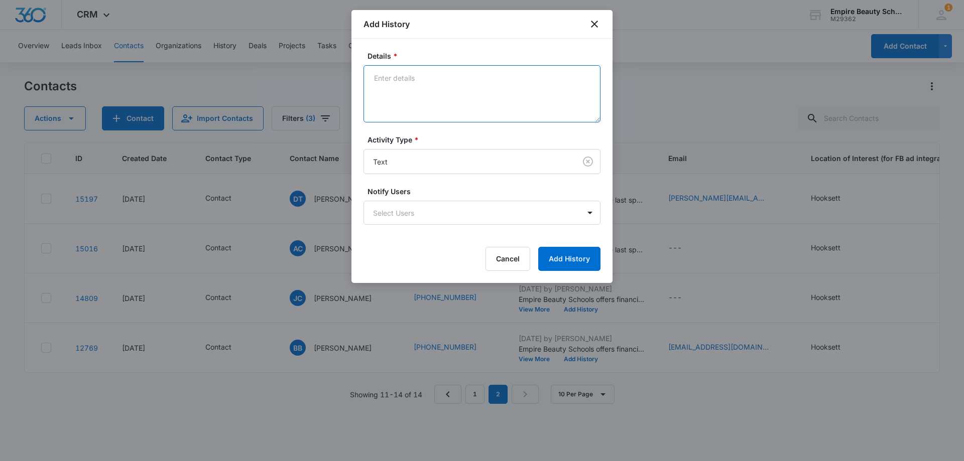
click at [394, 88] on textarea "Details *" at bounding box center [482, 93] width 237 height 57
paste textarea "Wanted to check in since we last spoke, Still interested in learning more, or s…"
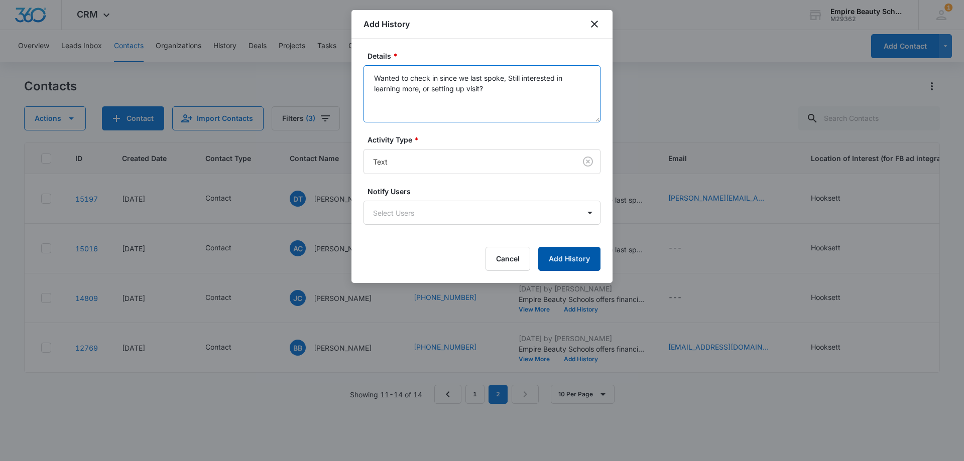
type textarea "Wanted to check in since we last spoke, Still interested in learning more, or s…"
click at [567, 253] on button "Add History" at bounding box center [569, 259] width 62 height 24
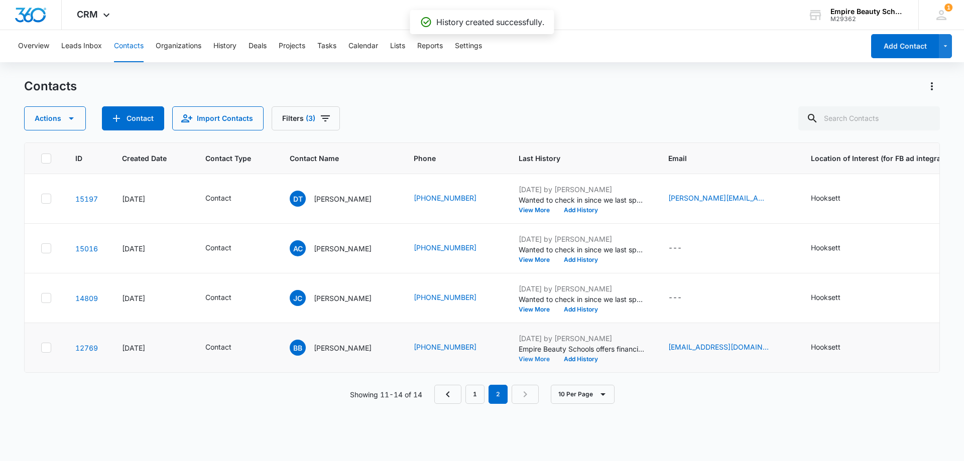
click at [547, 359] on button "View More" at bounding box center [538, 360] width 38 height 6
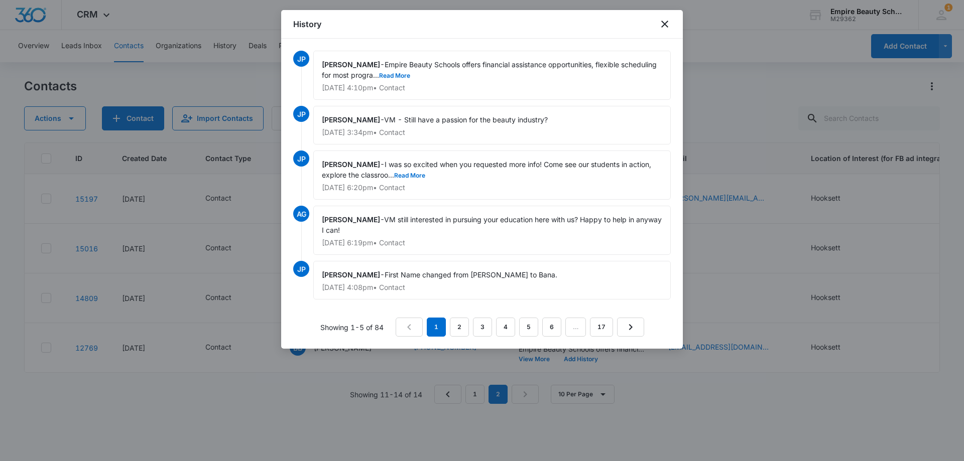
click at [420, 181] on div "[PERSON_NAME] - I was so excited when you requested more info! Come see our stu…" at bounding box center [492, 175] width 358 height 49
click at [418, 175] on button "Read More" at bounding box center [409, 176] width 31 height 6
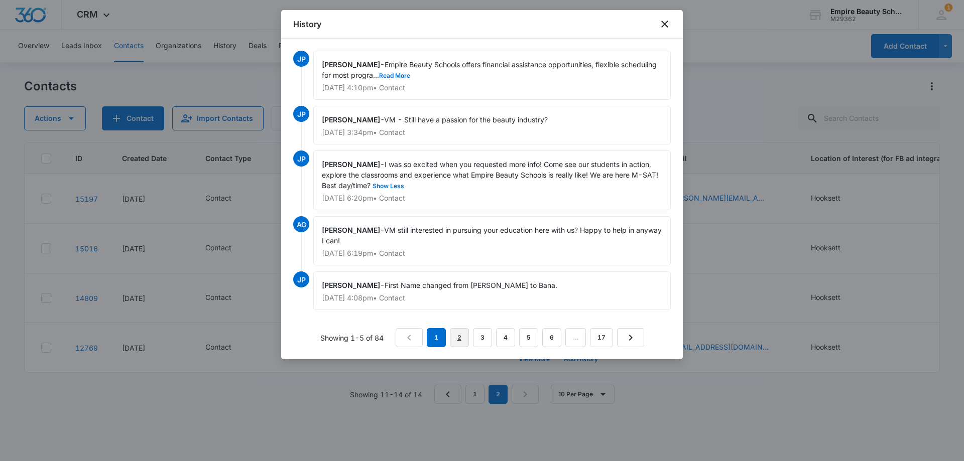
click at [458, 335] on link "2" at bounding box center [459, 337] width 19 height 19
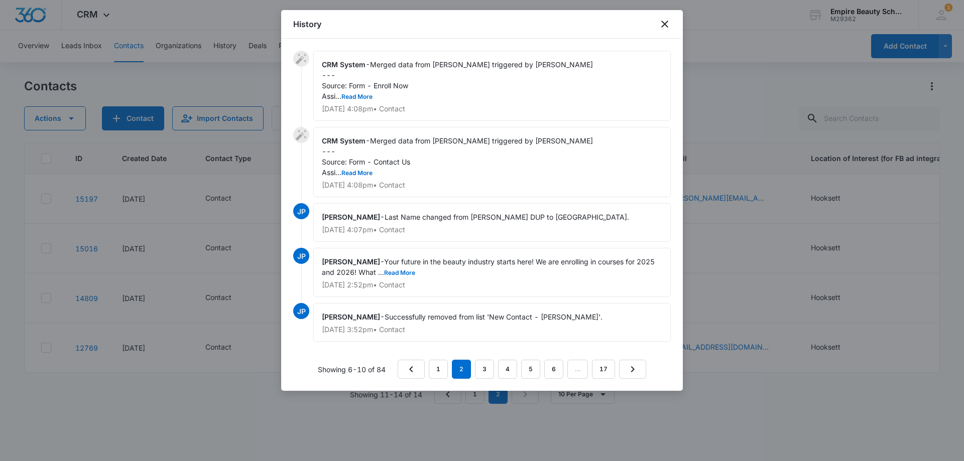
click at [665, 31] on div "History" at bounding box center [482, 24] width 402 height 29
click at [665, 23] on icon "close" at bounding box center [665, 24] width 12 height 12
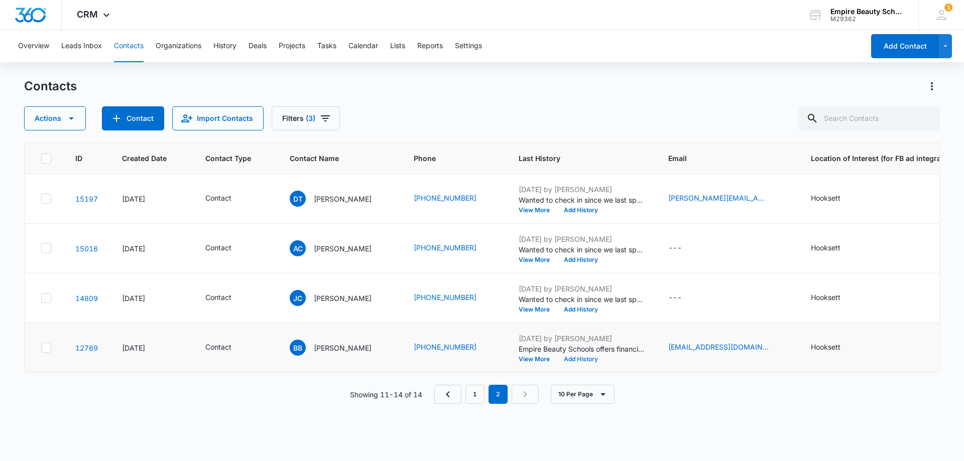
click at [578, 358] on button "Add History" at bounding box center [581, 360] width 48 height 6
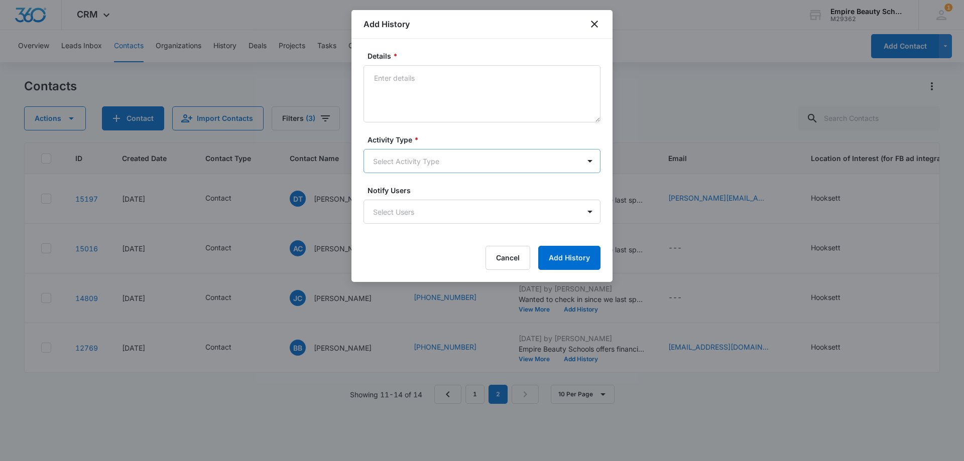
click at [389, 156] on body "CRM Apps Forms CRM Email Shop Payments POS Files Brand Settings Empire Beauty S…" at bounding box center [482, 230] width 964 height 461
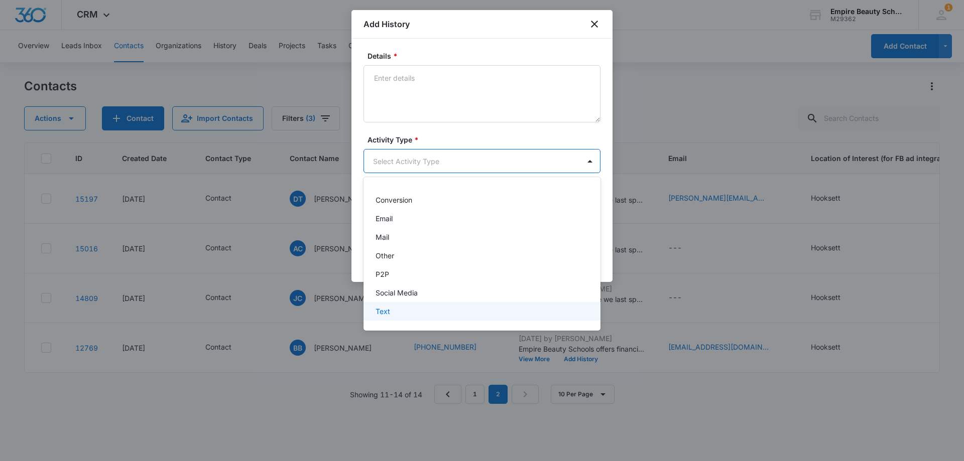
click at [396, 313] on div "Text" at bounding box center [481, 311] width 211 height 11
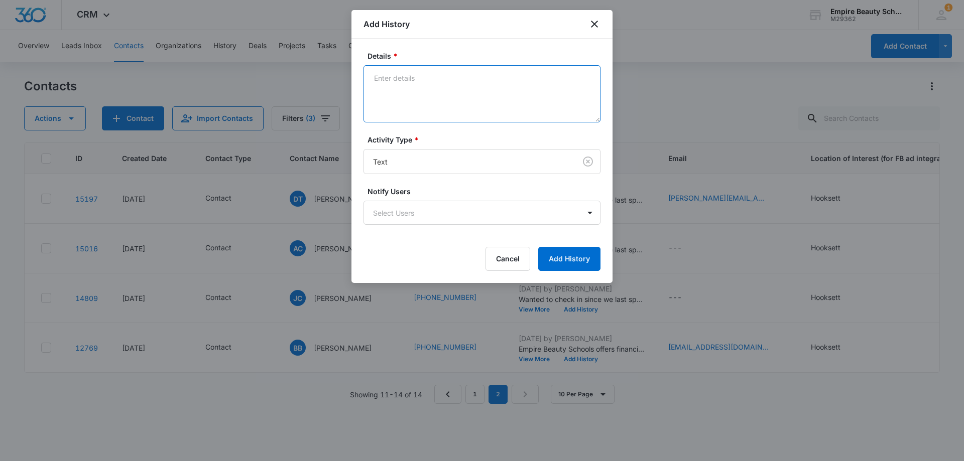
click at [401, 92] on textarea "Details *" at bounding box center [482, 93] width 237 height 57
paste textarea "Wanted to check in since we last spoke, Still interested in learning more, or s…"
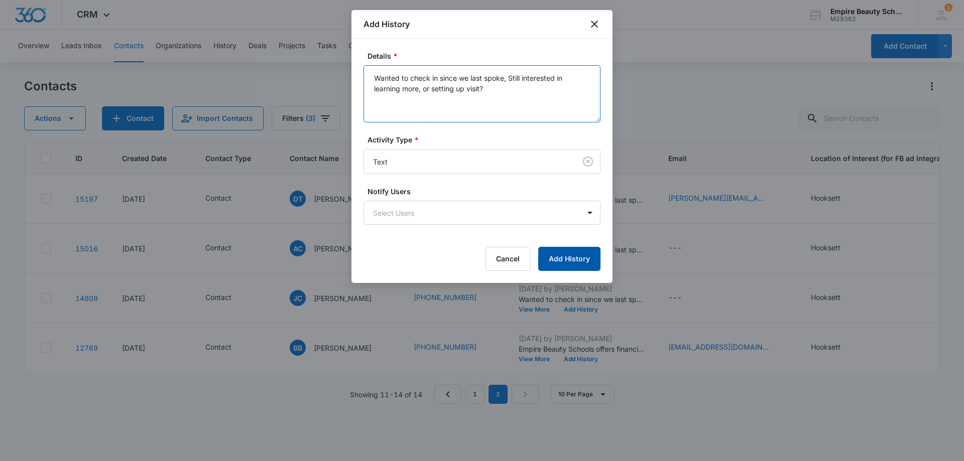
type textarea "Wanted to check in since we last spoke, Still interested in learning more, or s…"
click at [580, 263] on button "Add History" at bounding box center [569, 259] width 62 height 24
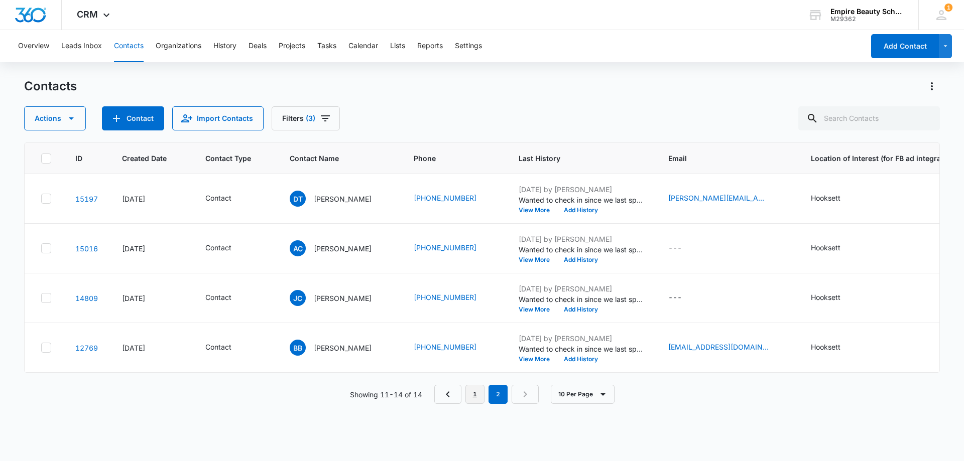
click at [473, 403] on link "1" at bounding box center [474, 394] width 19 height 19
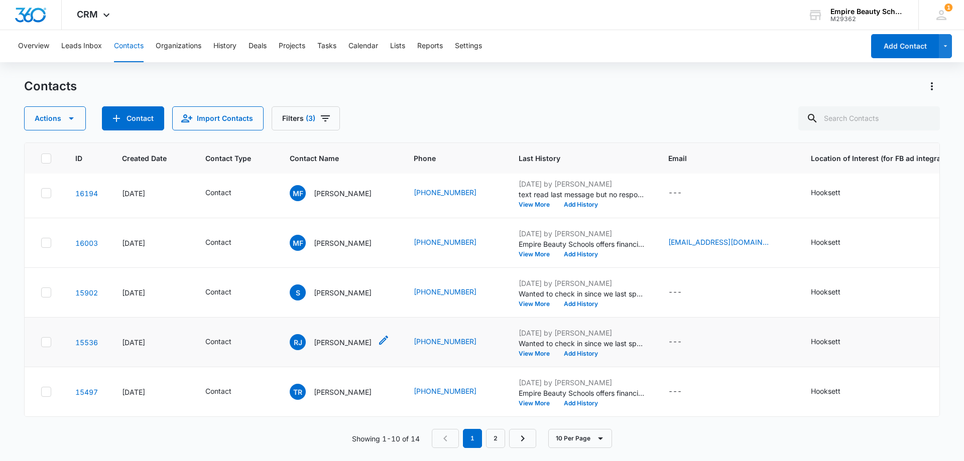
scroll to position [212, 0]
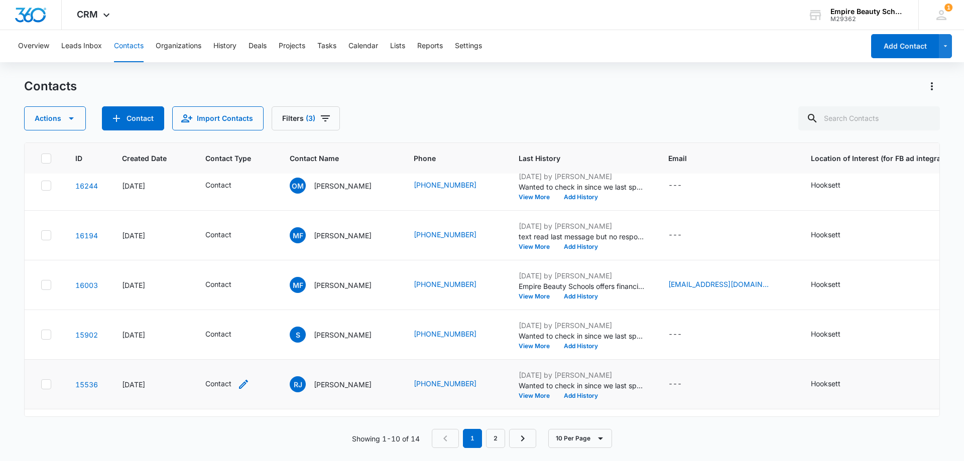
click at [239, 381] on icon "Contact Type - Contact - Select to Edit Field" at bounding box center [244, 385] width 12 height 12
click at [234, 382] on div "Contact" at bounding box center [227, 385] width 44 height 12
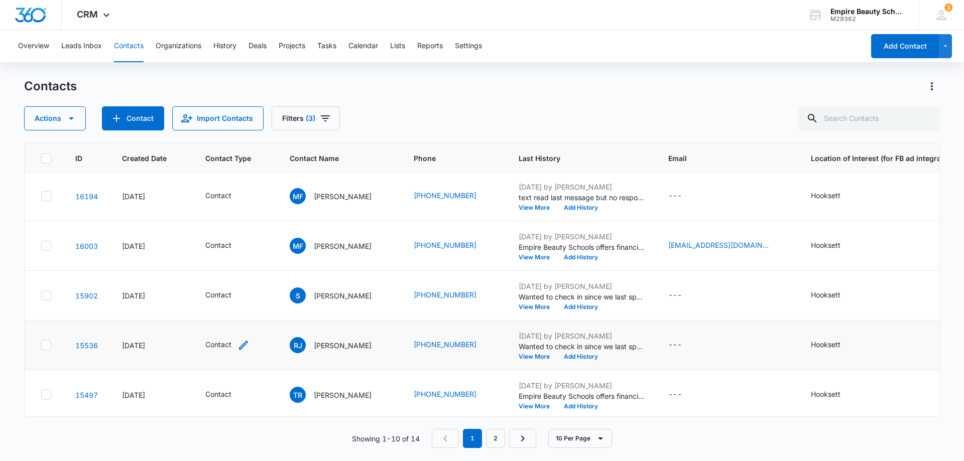
scroll to position [262, 0]
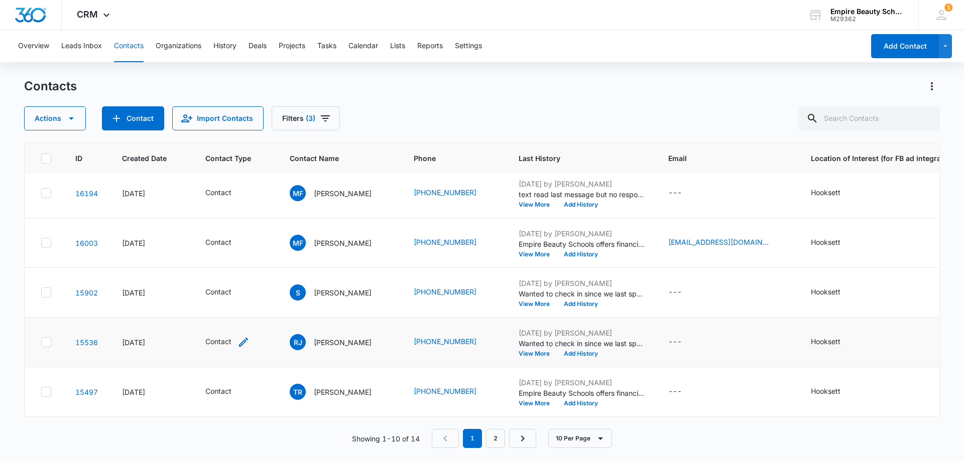
click at [243, 336] on icon "Contact Type - Contact - Select to Edit Field" at bounding box center [244, 342] width 12 height 12
click at [230, 269] on icon "Remove Contact" at bounding box center [226, 271] width 7 height 8
click at [230, 269] on div at bounding box center [215, 271] width 45 height 13
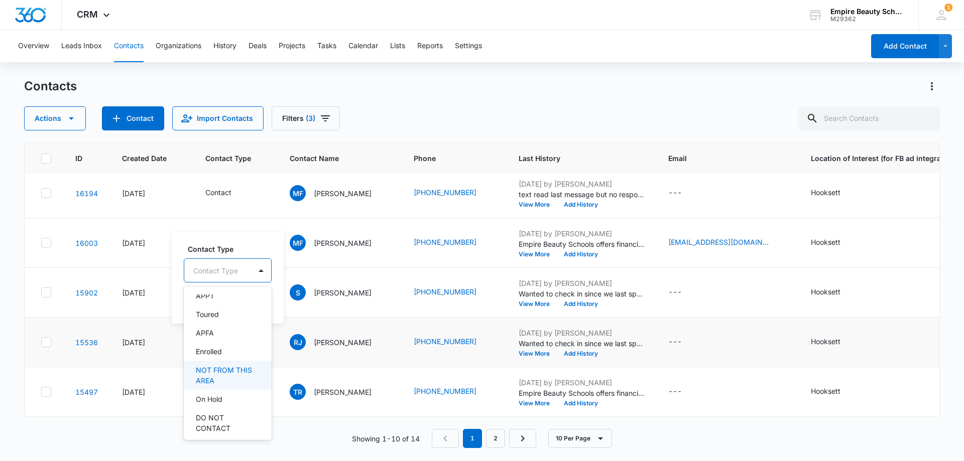
scroll to position [151, 0]
click at [233, 359] on p "DO NOT CONTACT" at bounding box center [227, 356] width 62 height 21
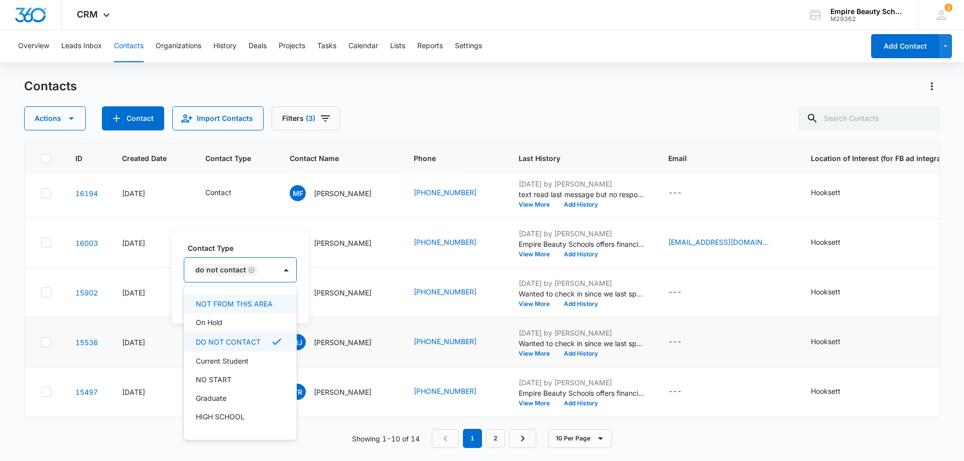
click at [248, 239] on div "Contact Type option DO NOT CONTACT, selected. 16 results available. Use Up and …" at bounding box center [240, 277] width 137 height 93
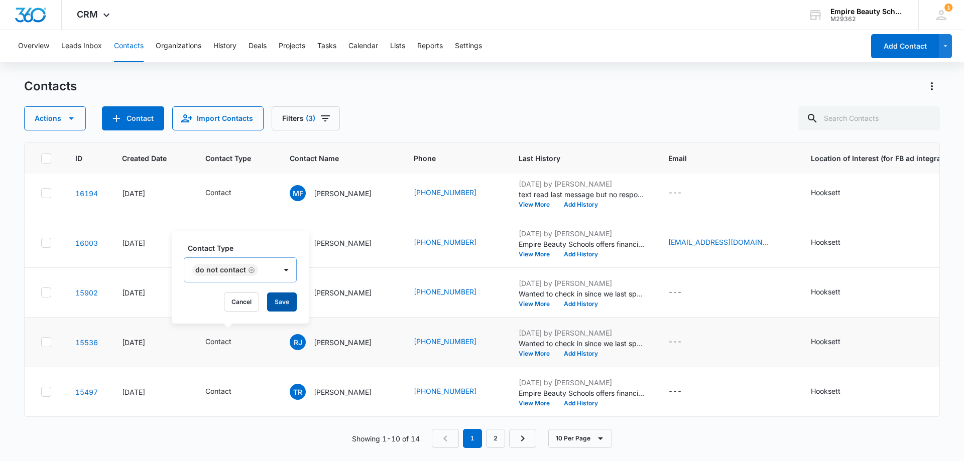
click at [275, 296] on button "Save" at bounding box center [282, 302] width 30 height 19
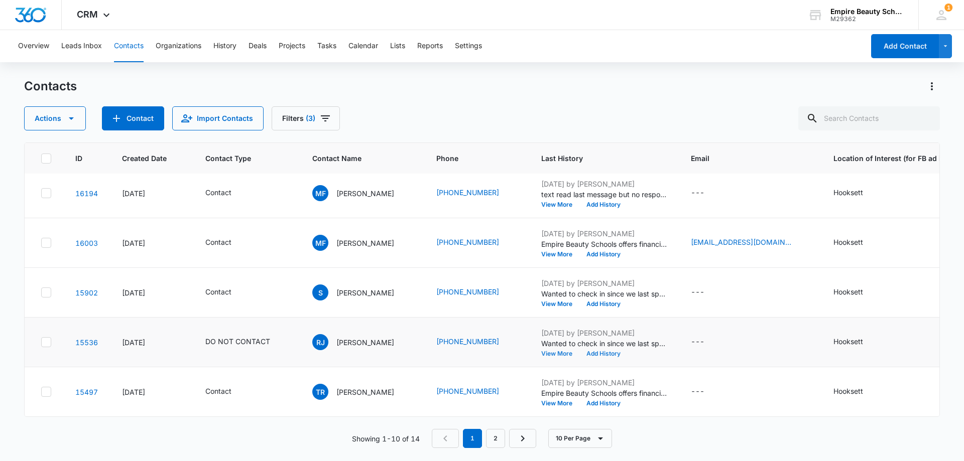
click at [575, 351] on button "View More" at bounding box center [560, 354] width 38 height 6
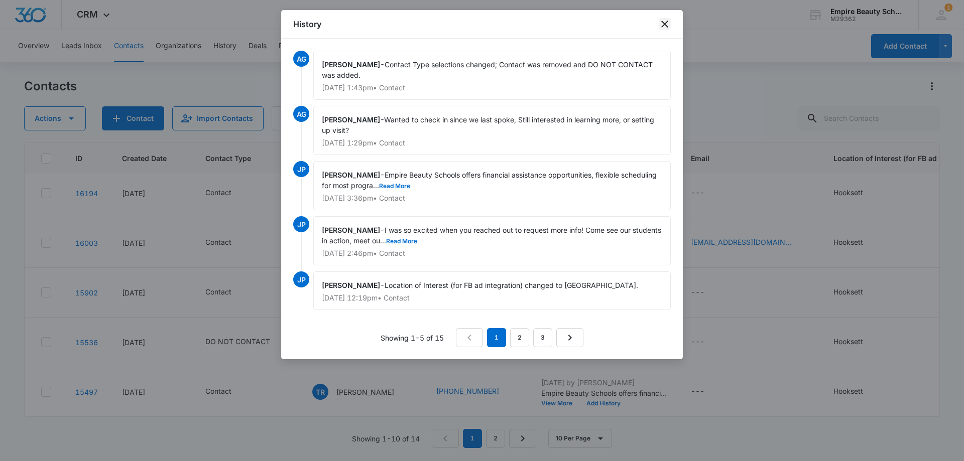
click at [666, 24] on icon "close" at bounding box center [665, 24] width 12 height 12
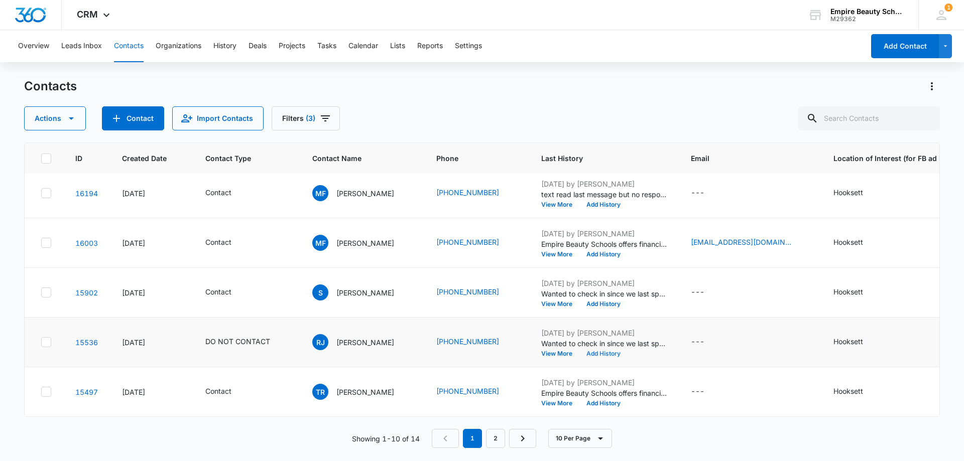
click at [614, 351] on button "Add History" at bounding box center [603, 354] width 48 height 6
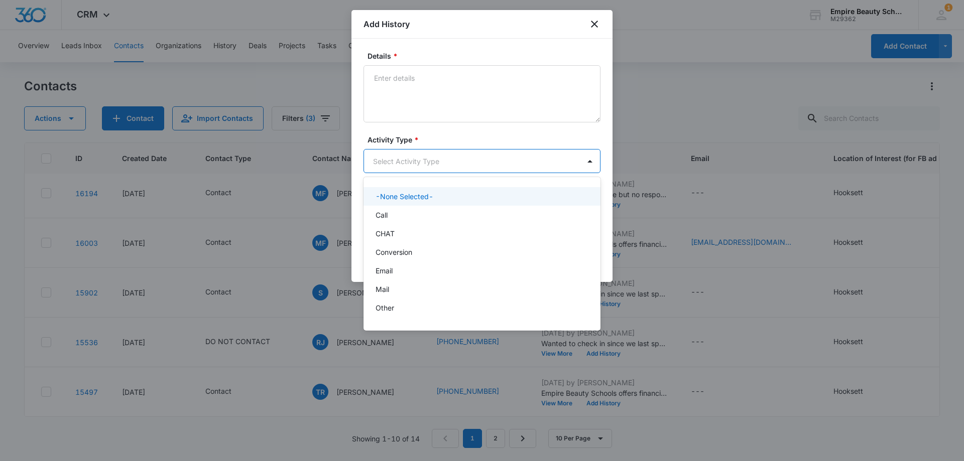
click at [390, 168] on body "CRM Apps Forms CRM Email Shop Payments POS Files Brand Settings Empire Beauty S…" at bounding box center [482, 230] width 964 height 461
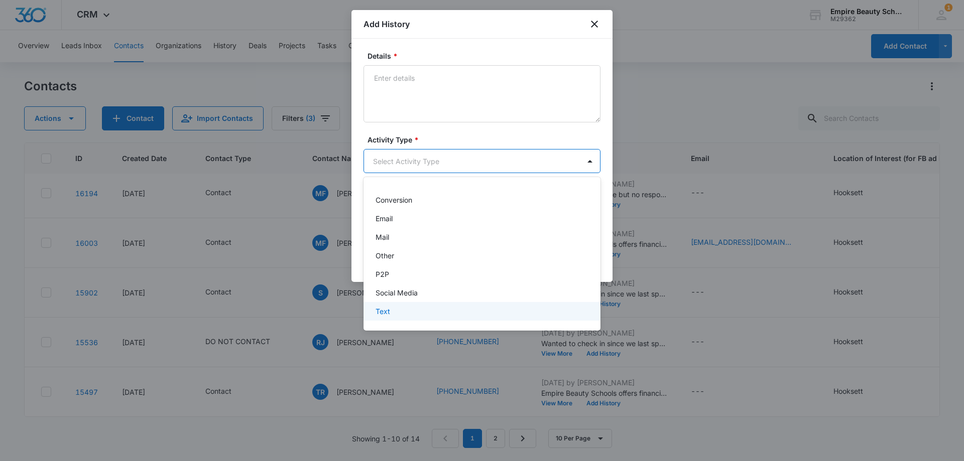
click at [392, 307] on div "Text" at bounding box center [481, 311] width 211 height 11
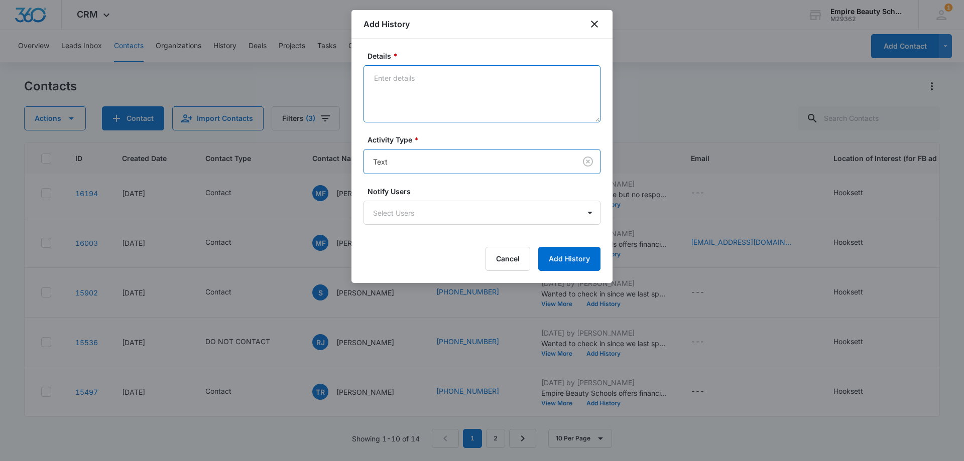
click at [395, 104] on textarea "Details *" at bounding box center [482, 93] width 237 height 57
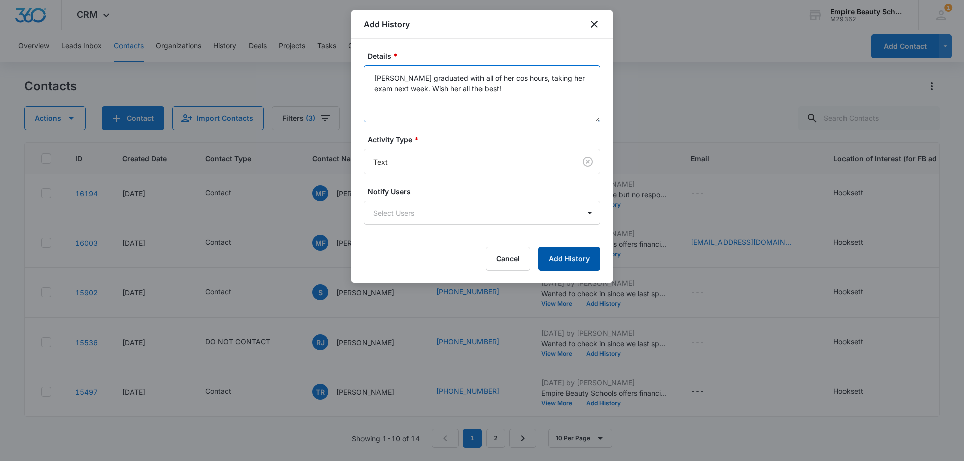
type textarea "Rory graduated with all of her cos hours, taking her exam next week. Wish her a…"
click at [565, 266] on button "Add History" at bounding box center [569, 259] width 62 height 24
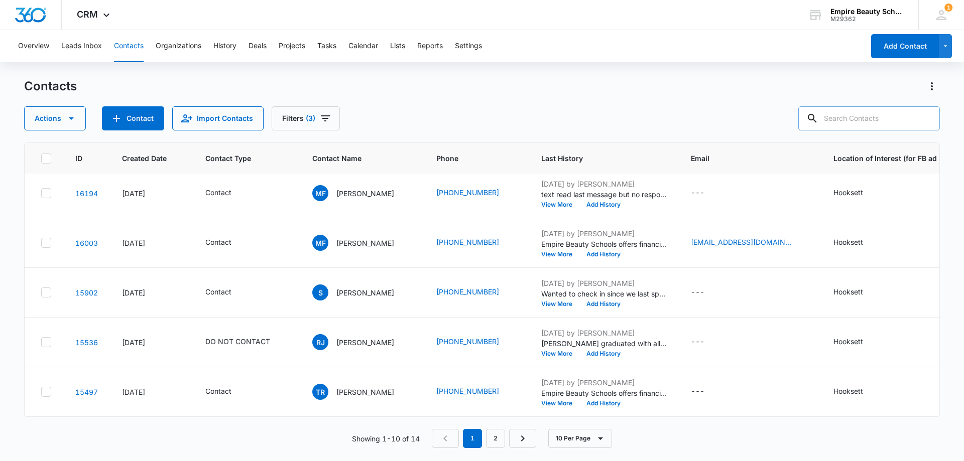
click at [864, 123] on input "text" at bounding box center [869, 118] width 142 height 24
type input "alexis dim"
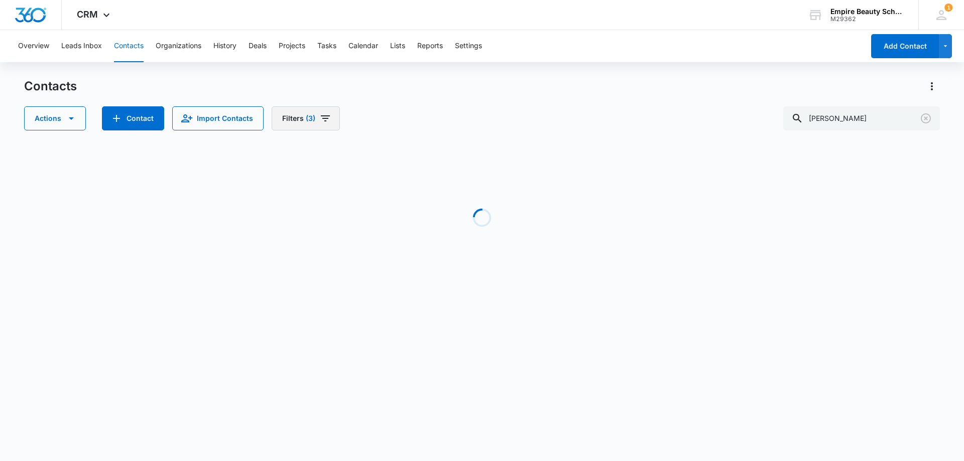
click at [330, 125] on button "Filters (3)" at bounding box center [306, 118] width 68 height 24
click at [321, 317] on button "Clear All" at bounding box center [339, 321] width 115 height 19
click at [476, 105] on div "Contacts Actions Contact Import Contacts Filters alexis dim" at bounding box center [482, 104] width 916 height 52
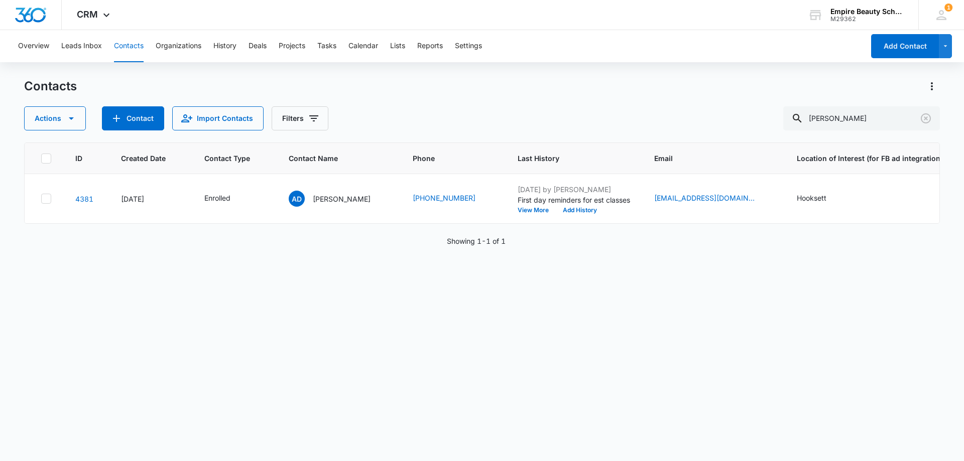
scroll to position [0, 0]
click at [528, 211] on button "View More" at bounding box center [537, 210] width 38 height 6
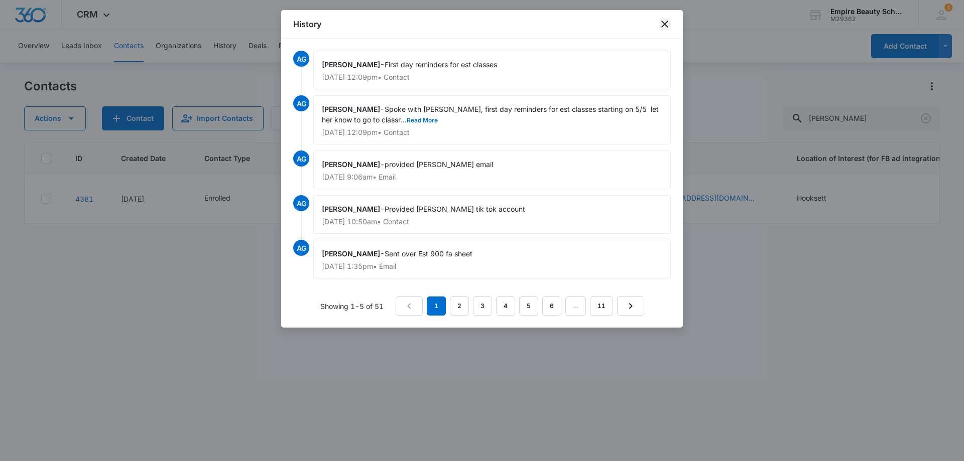
click at [669, 19] on icon "close" at bounding box center [665, 24] width 12 height 12
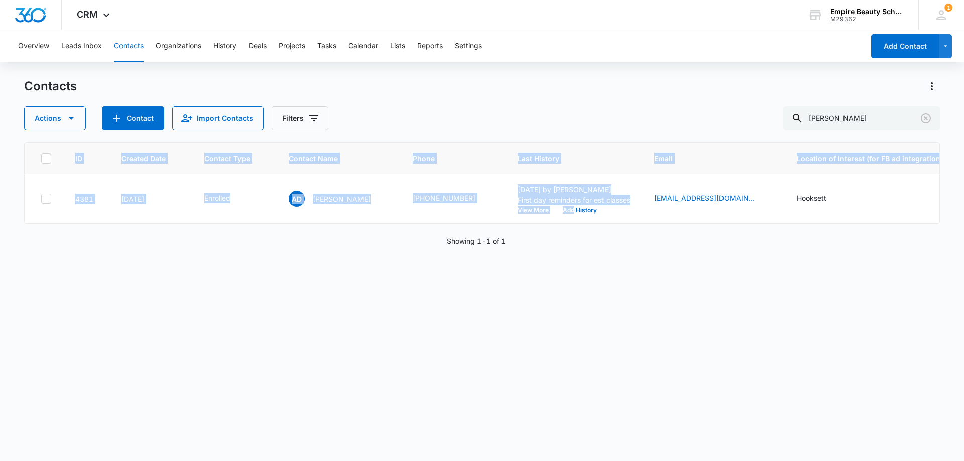
drag, startPoint x: 558, startPoint y: 222, endPoint x: 570, endPoint y: 227, distance: 12.6
click at [570, 224] on div "ID Created Date Contact Type Contact Name Phone Last History Email Location of …" at bounding box center [482, 183] width 916 height 81
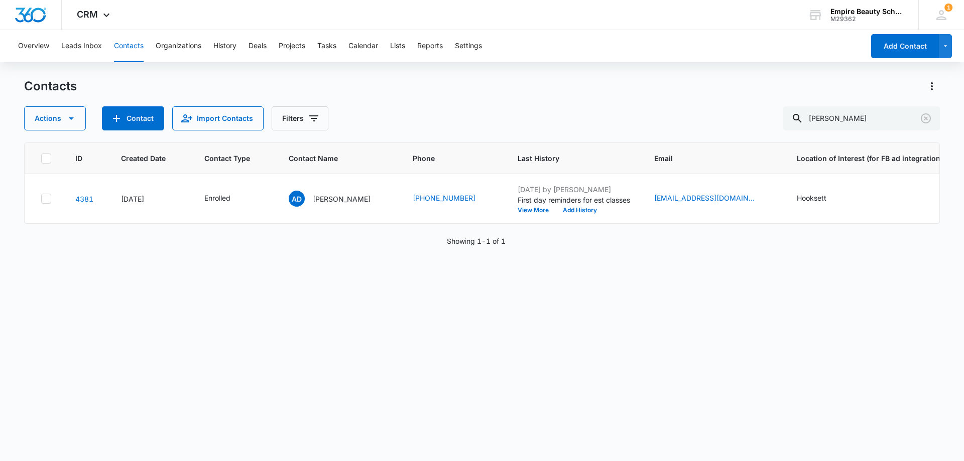
click at [550, 244] on div "Showing 1-1 of 1" at bounding box center [482, 241] width 916 height 11
click at [524, 209] on button "View More" at bounding box center [537, 210] width 38 height 6
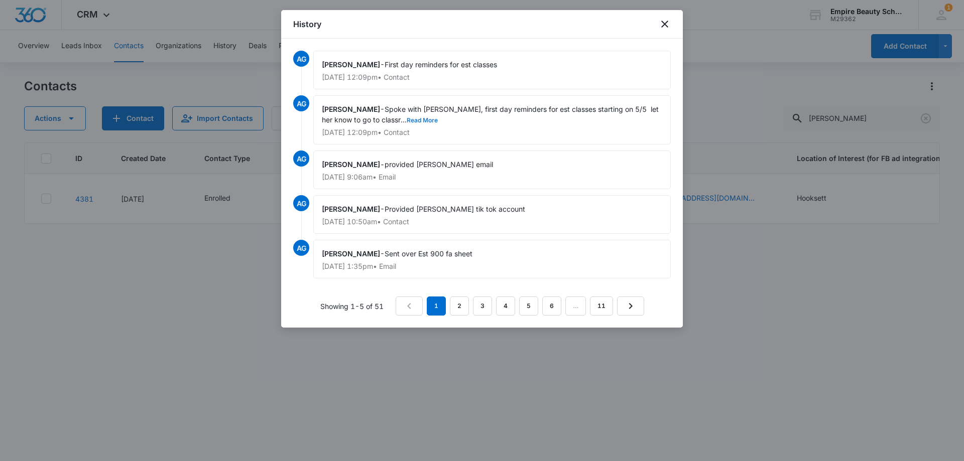
click at [407, 120] on button "Read More" at bounding box center [422, 120] width 31 height 6
click at [457, 309] on link "2" at bounding box center [459, 306] width 19 height 19
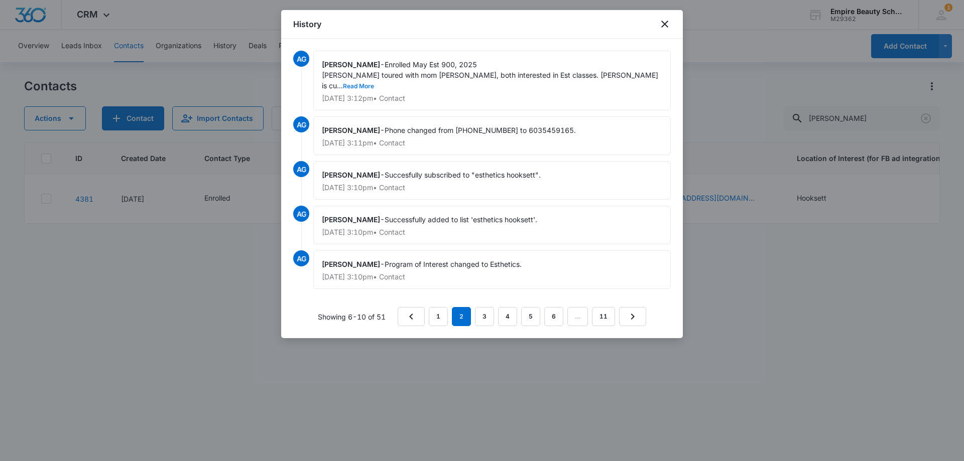
click at [374, 83] on button "Read More" at bounding box center [358, 86] width 31 height 6
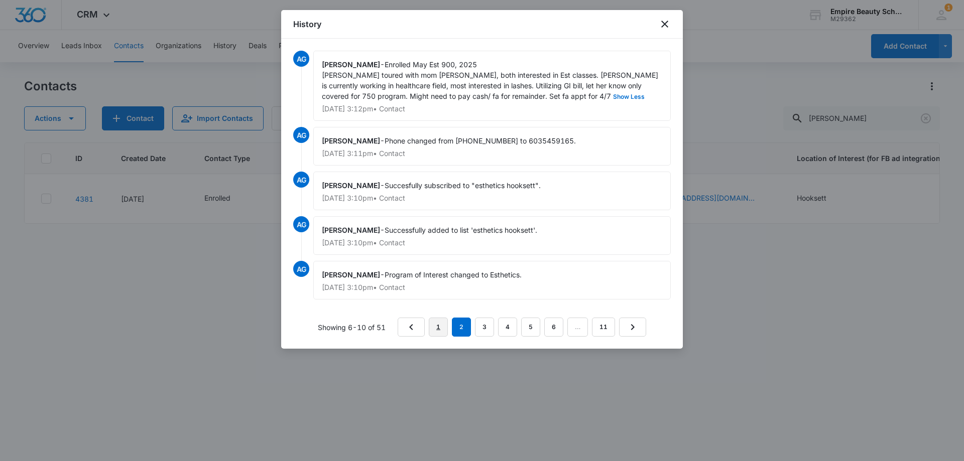
click at [438, 331] on link "1" at bounding box center [438, 327] width 19 height 19
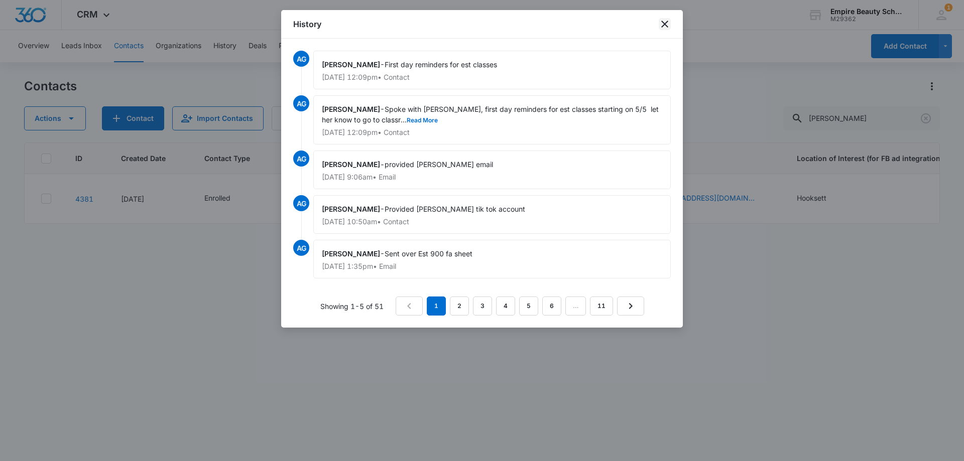
drag, startPoint x: 665, startPoint y: 22, endPoint x: 603, endPoint y: 94, distance: 95.7
click at [665, 21] on icon "close" at bounding box center [665, 24] width 12 height 12
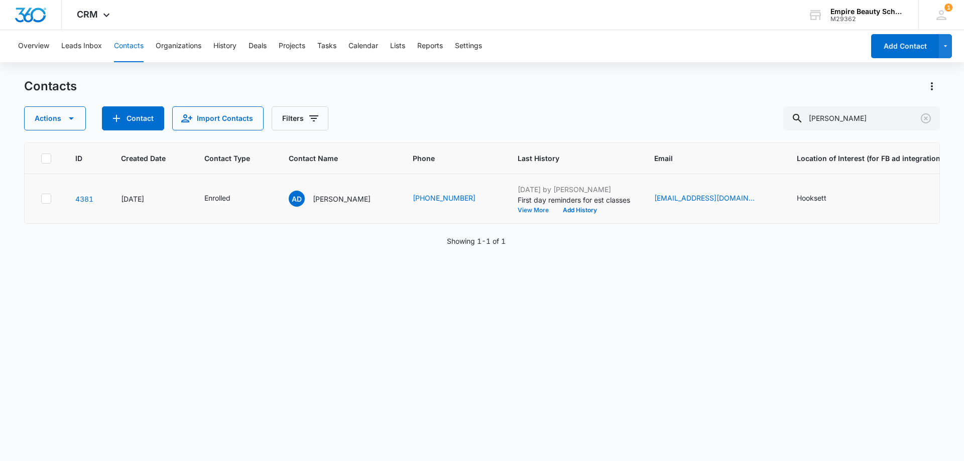
click at [518, 208] on button "View More" at bounding box center [537, 210] width 38 height 6
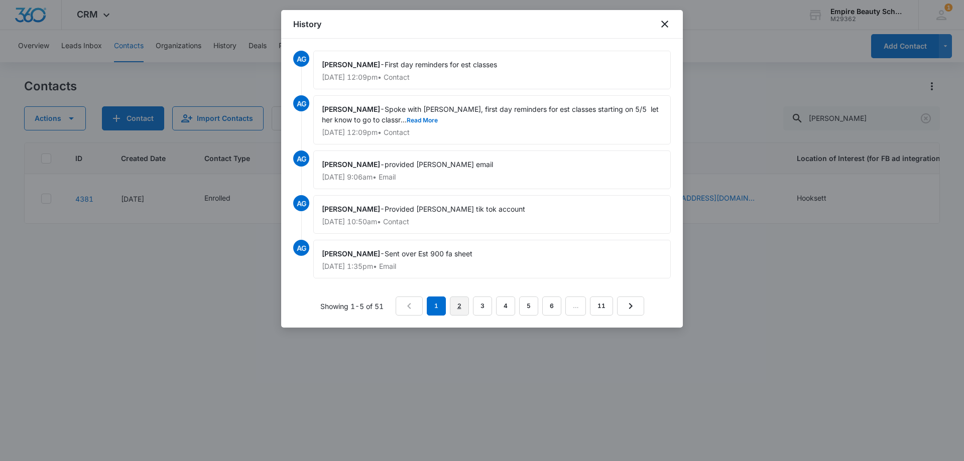
click at [462, 306] on link "2" at bounding box center [459, 306] width 19 height 19
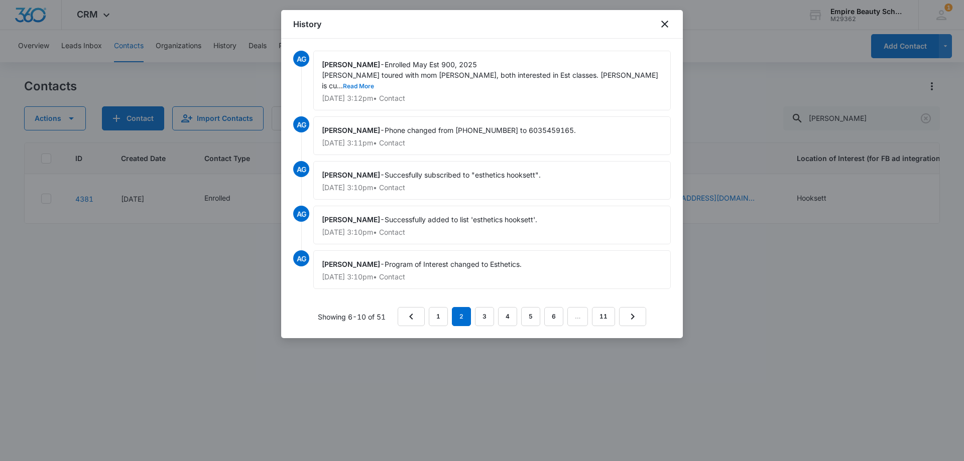
click at [571, 71] on span "Enrolled May Est 900, 2025 Alexis toured with mom Jenn, both interested in Est …" at bounding box center [491, 75] width 338 height 30
click at [374, 83] on button "Read More" at bounding box center [358, 86] width 31 height 6
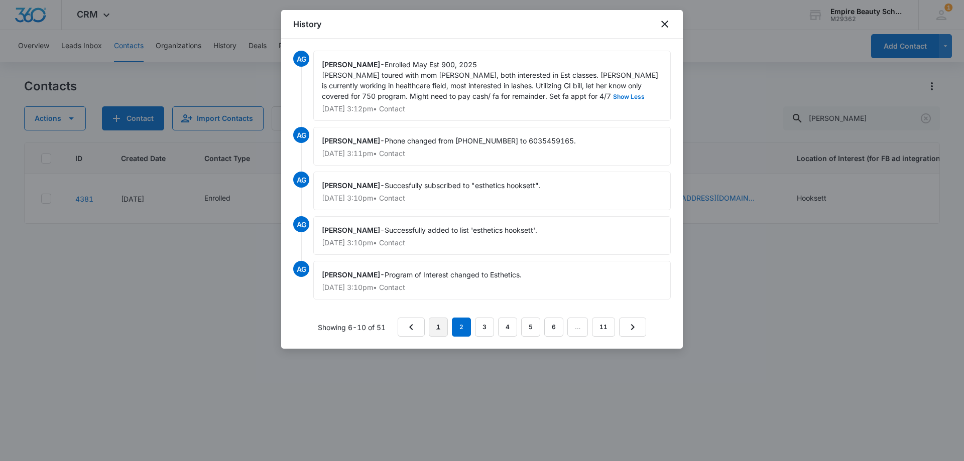
click at [430, 323] on link "1" at bounding box center [438, 327] width 19 height 19
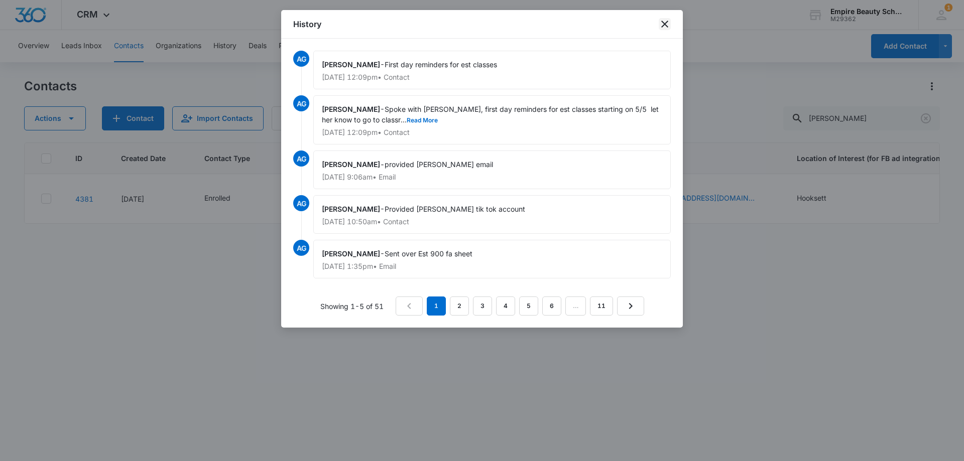
click at [666, 23] on icon "close" at bounding box center [664, 24] width 7 height 7
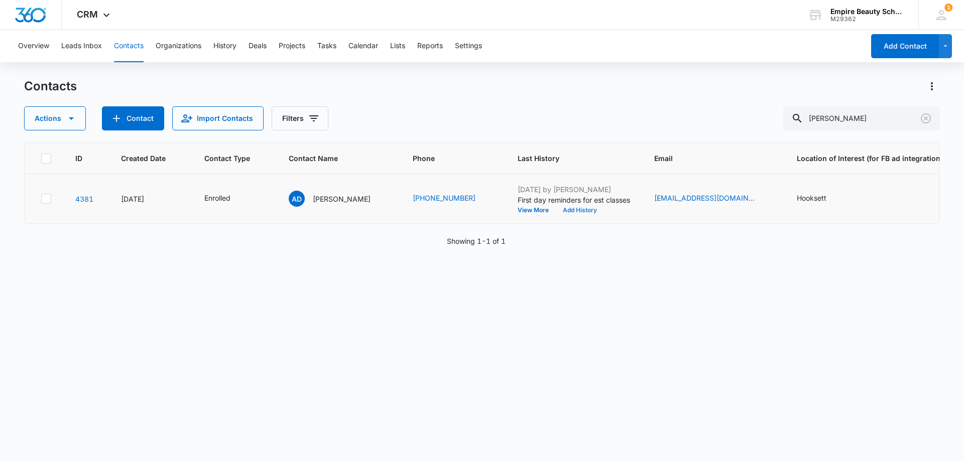
click at [572, 210] on button "Add History" at bounding box center [580, 210] width 48 height 6
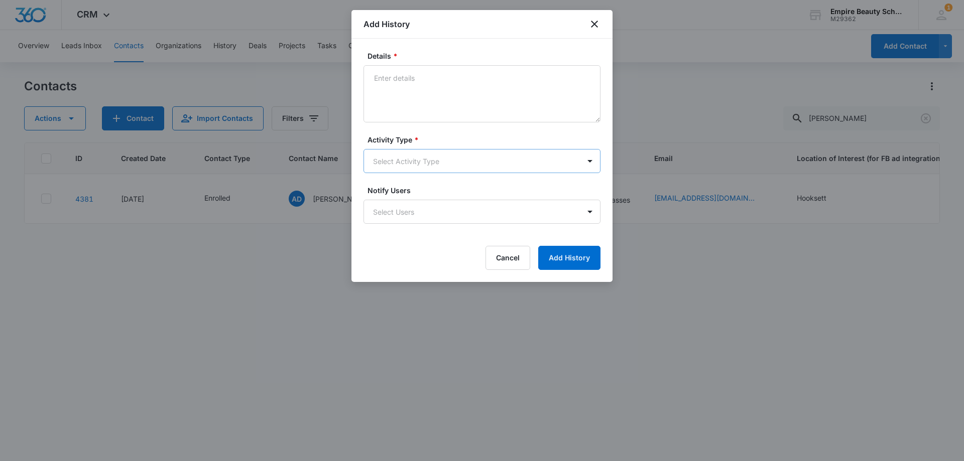
click at [386, 158] on body "CRM Apps Forms CRM Email Shop Payments POS Files Brand Settings Empire Beauty S…" at bounding box center [482, 230] width 964 height 461
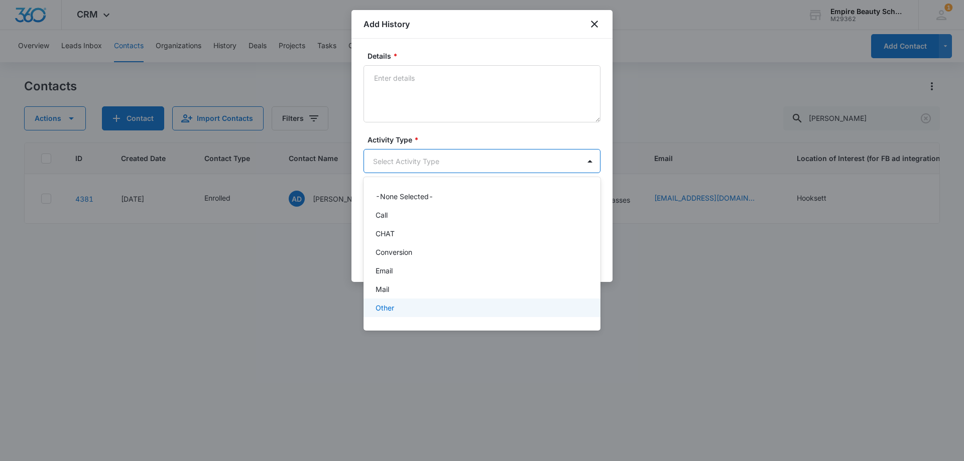
scroll to position [52, 0]
click at [388, 311] on p "Text" at bounding box center [383, 311] width 15 height 11
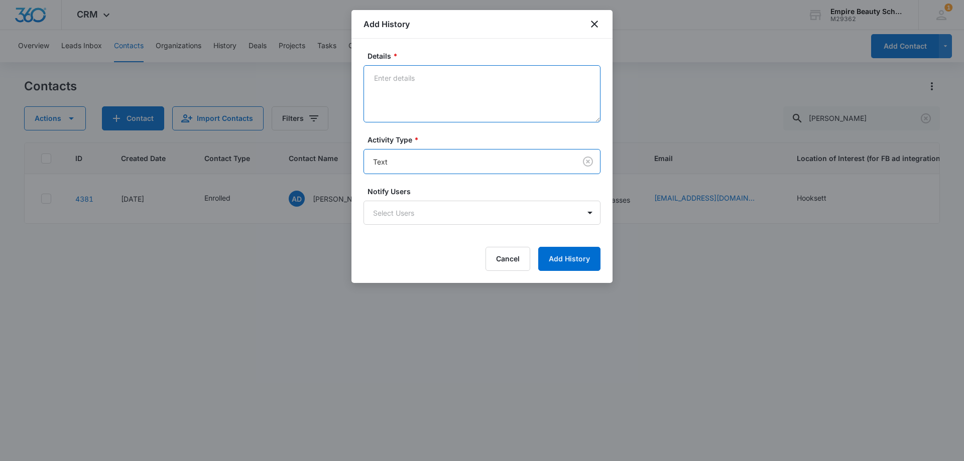
click at [409, 90] on textarea "Details *" at bounding box center [482, 93] width 237 height 57
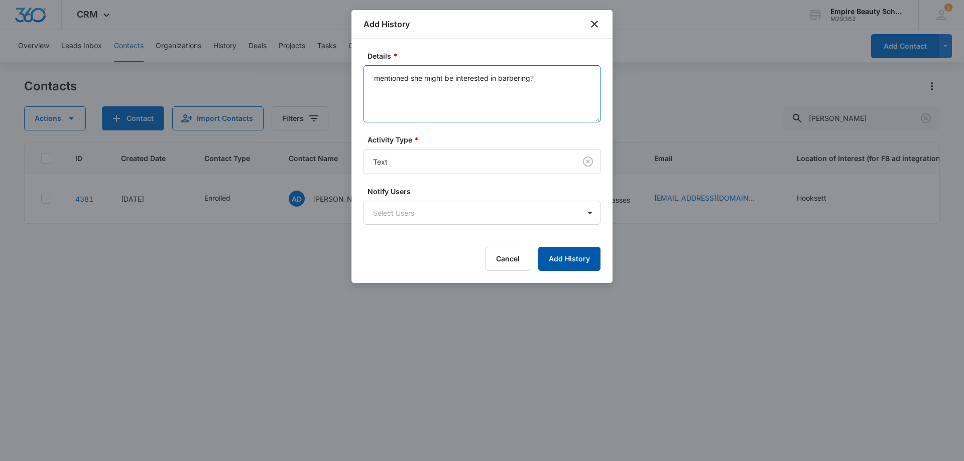
type textarea "mentioned she might be interested in barbering?"
click at [582, 264] on button "Add History" at bounding box center [569, 259] width 62 height 24
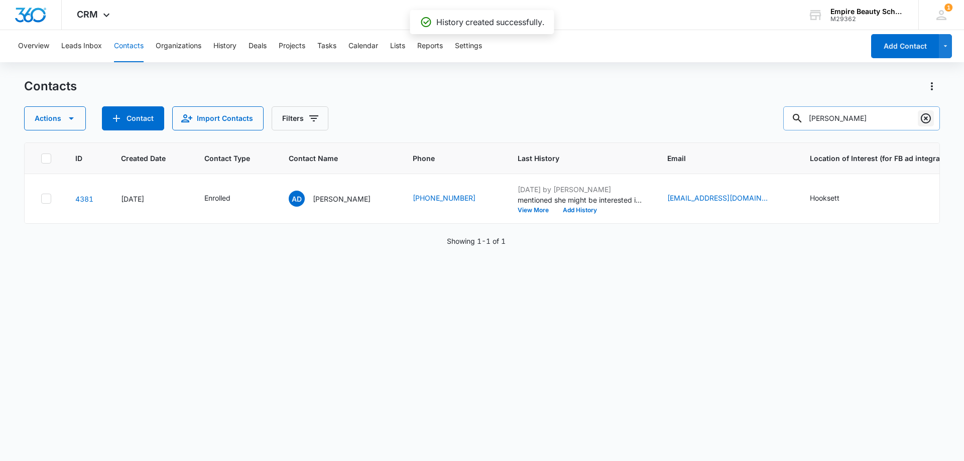
click at [925, 115] on icon "Clear" at bounding box center [926, 118] width 12 height 12
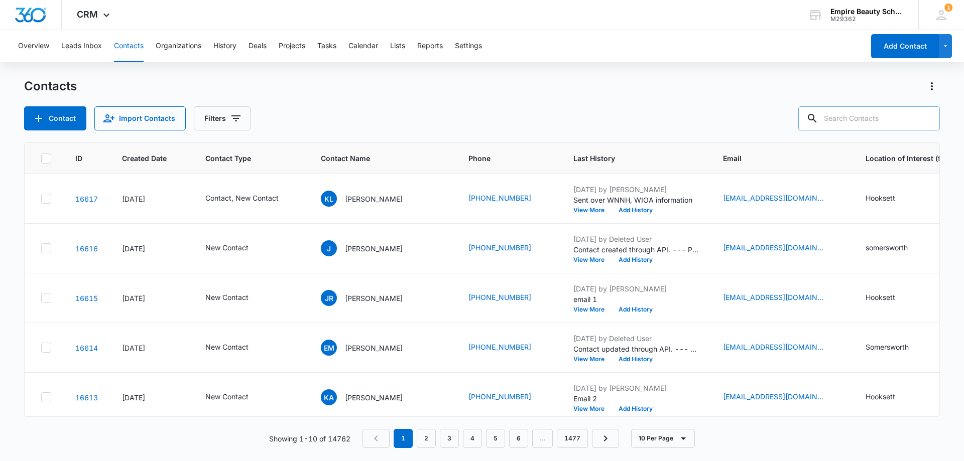
drag, startPoint x: 351, startPoint y: 84, endPoint x: 337, endPoint y: 86, distance: 14.2
click at [343, 86] on div "Contacts" at bounding box center [482, 86] width 916 height 16
click at [246, 123] on button "Filters" at bounding box center [222, 118] width 57 height 24
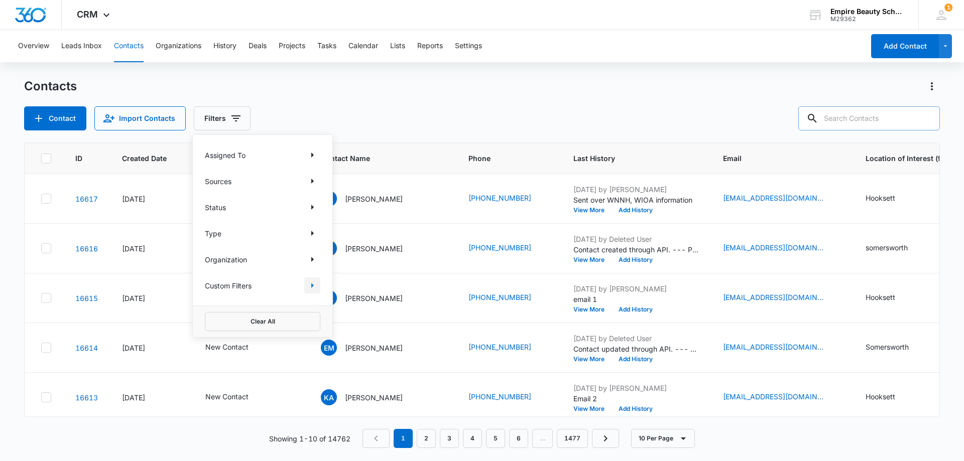
click at [305, 284] on button "Show Custom Filters filters" at bounding box center [312, 286] width 16 height 16
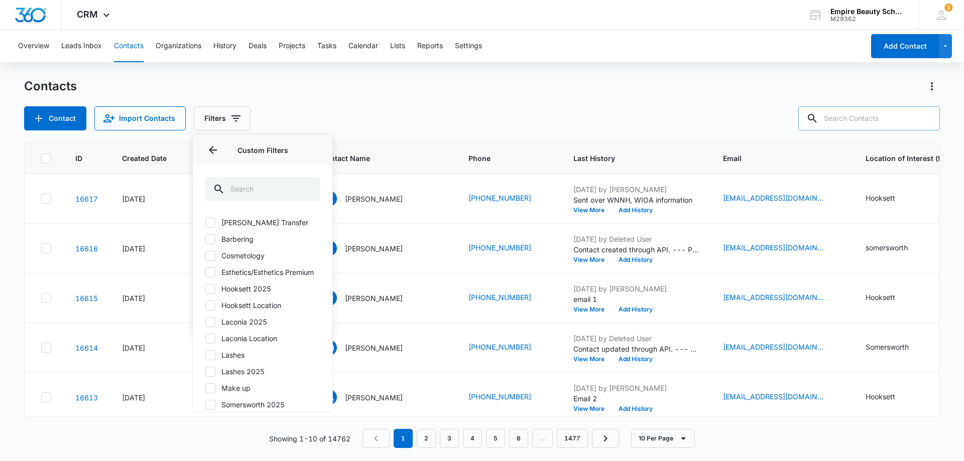
drag, startPoint x: 212, startPoint y: 314, endPoint x: 212, endPoint y: 300, distance: 14.1
click at [212, 310] on div "Barber Transfer Barbering Cosmetology Esthetics/Esthetics Premium Hooksett 2025…" at bounding box center [262, 317] width 115 height 201
click at [212, 294] on icon at bounding box center [210, 289] width 9 height 9
click at [205, 289] on input "Hooksett 2025" at bounding box center [205, 289] width 1 height 1
checkbox input "true"
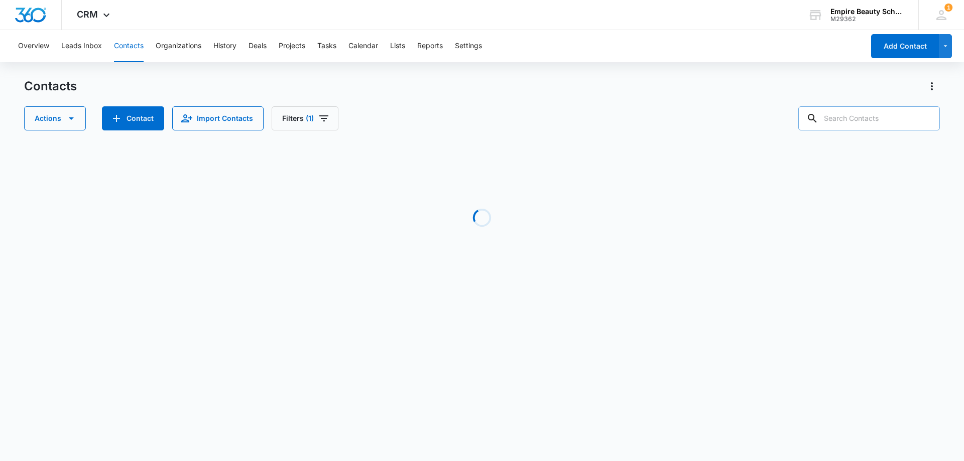
click at [392, 111] on div "Actions Contact Import Contacts Filters (1)" at bounding box center [482, 118] width 916 height 24
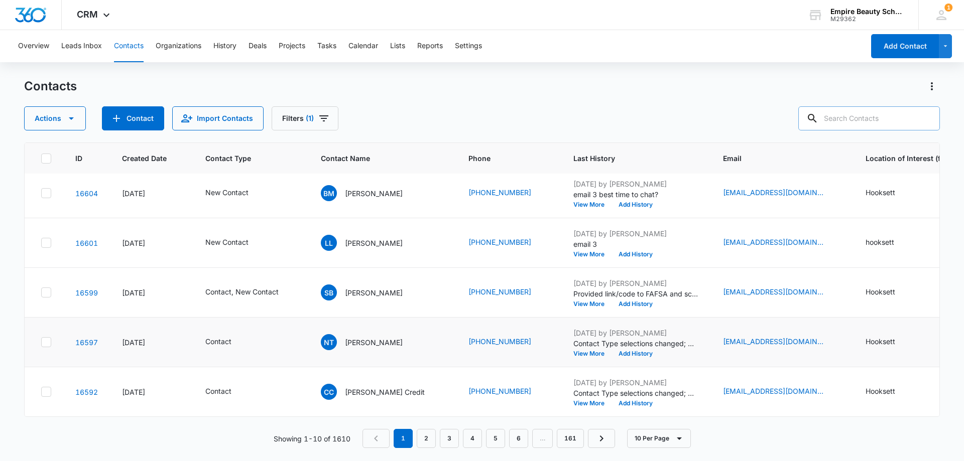
scroll to position [262, 0]
click at [573, 351] on button "View More" at bounding box center [592, 354] width 38 height 6
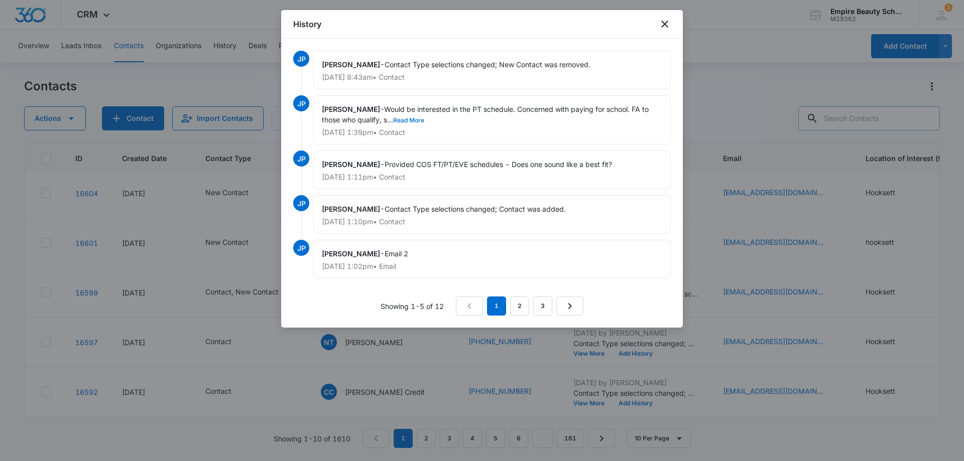
click at [413, 122] on button "Read More" at bounding box center [408, 120] width 31 height 6
click at [666, 19] on icon "close" at bounding box center [665, 24] width 12 height 12
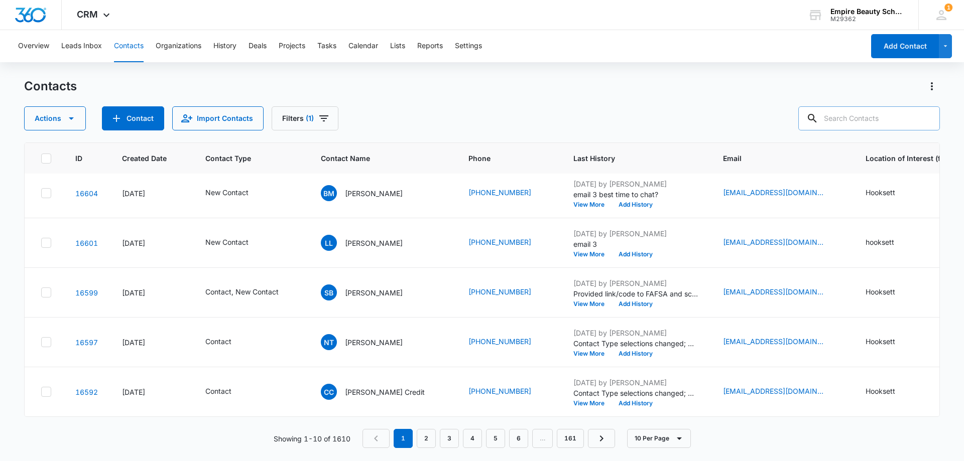
click at [858, 120] on input "text" at bounding box center [869, 118] width 142 height 24
type input "thistle"
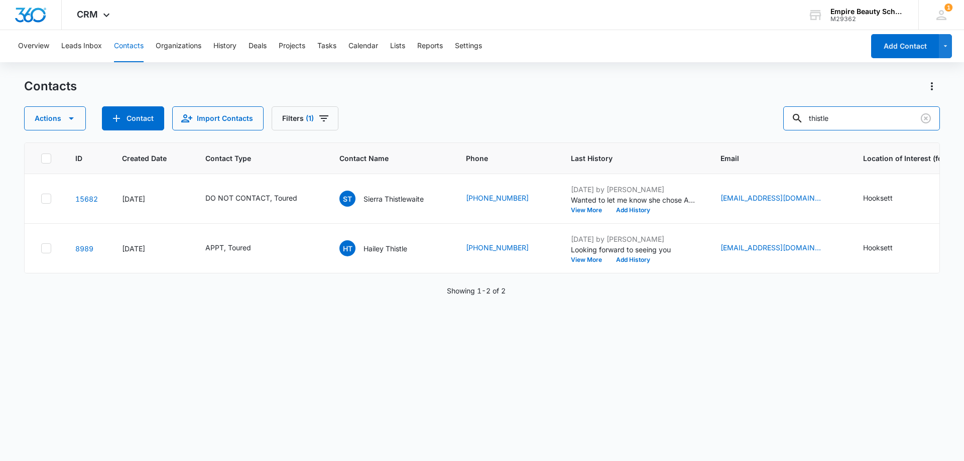
scroll to position [0, 0]
click at [577, 258] on button "View More" at bounding box center [590, 260] width 38 height 6
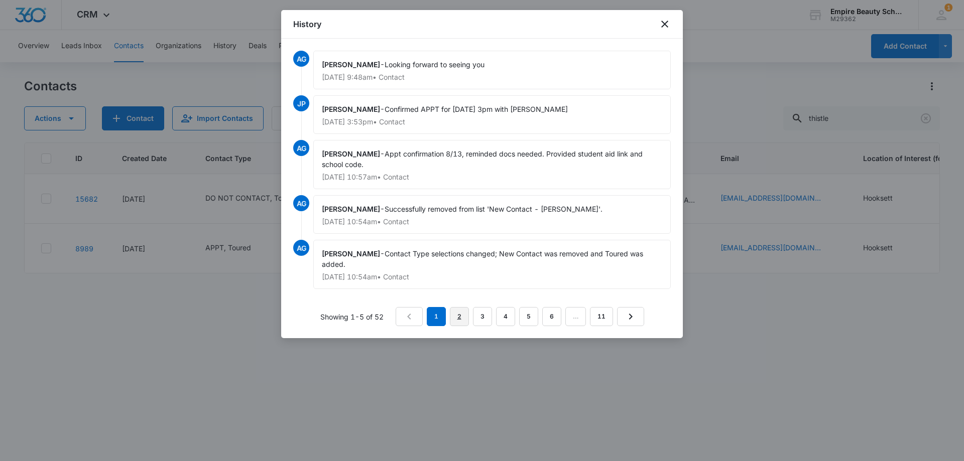
click at [464, 318] on link "2" at bounding box center [459, 316] width 19 height 19
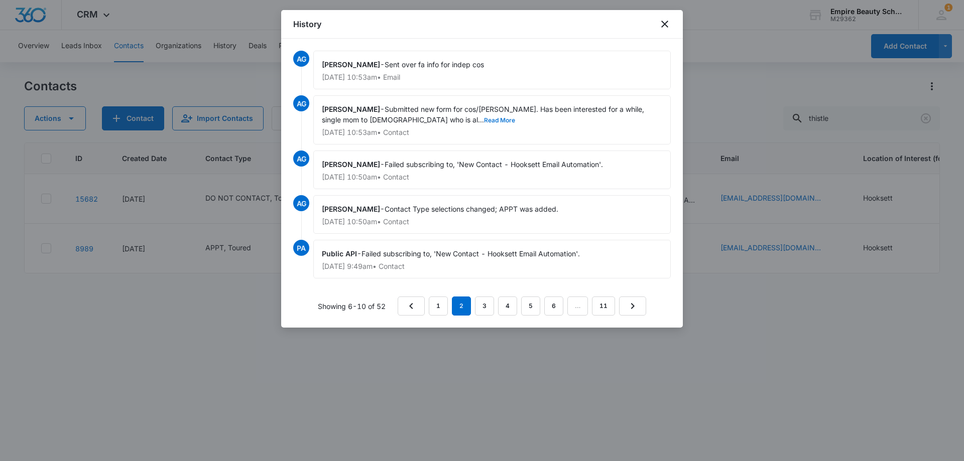
click at [484, 121] on button "Read More" at bounding box center [499, 120] width 31 height 6
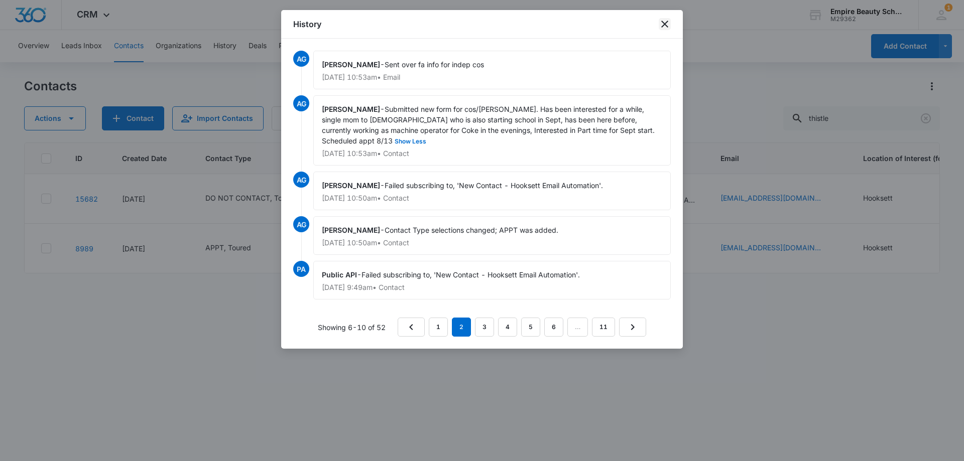
click at [663, 27] on icon "close" at bounding box center [664, 24] width 7 height 7
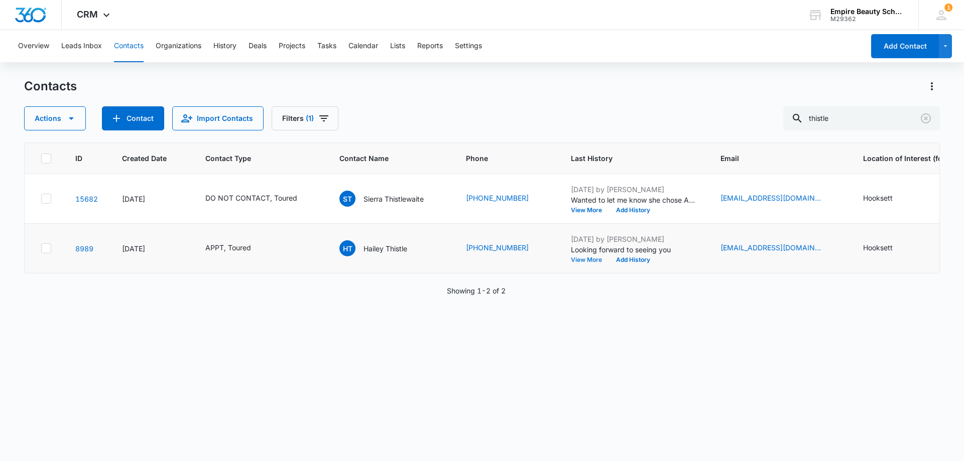
click at [576, 258] on button "View More" at bounding box center [590, 260] width 38 height 6
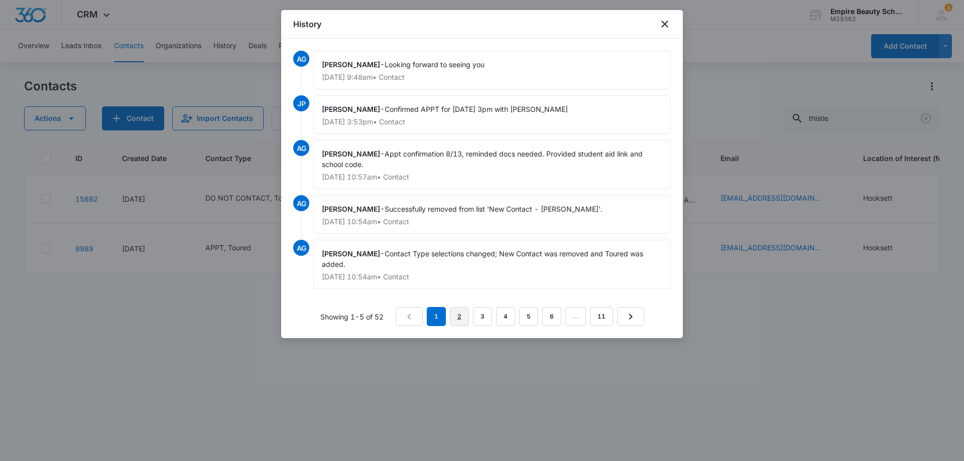
click at [459, 318] on link "2" at bounding box center [459, 316] width 19 height 19
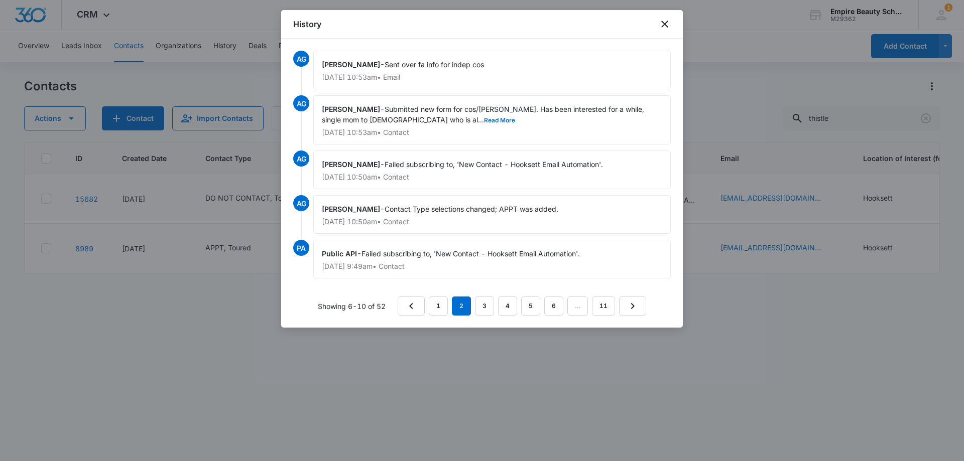
click at [405, 115] on span "Submitted new form for cos/barb. Has been interested for a while, single mom to…" at bounding box center [484, 114] width 324 height 19
click at [484, 118] on button "Read More" at bounding box center [499, 120] width 31 height 6
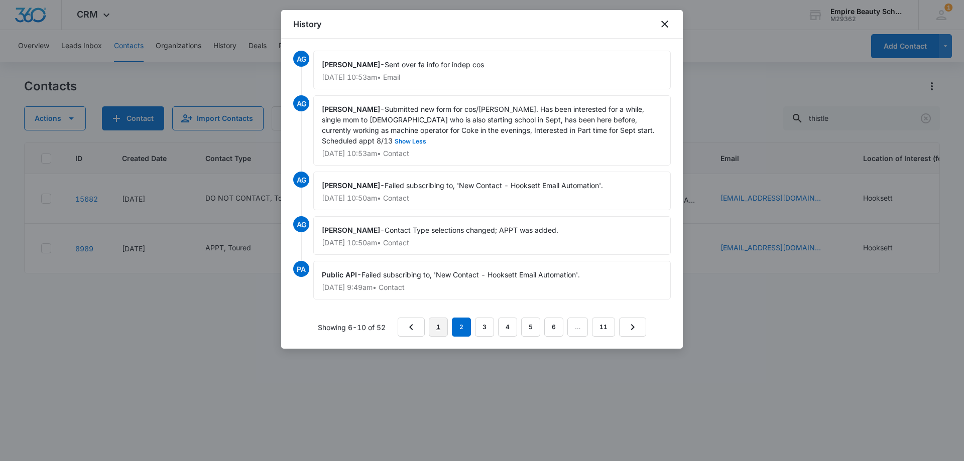
click at [439, 329] on link "1" at bounding box center [438, 327] width 19 height 19
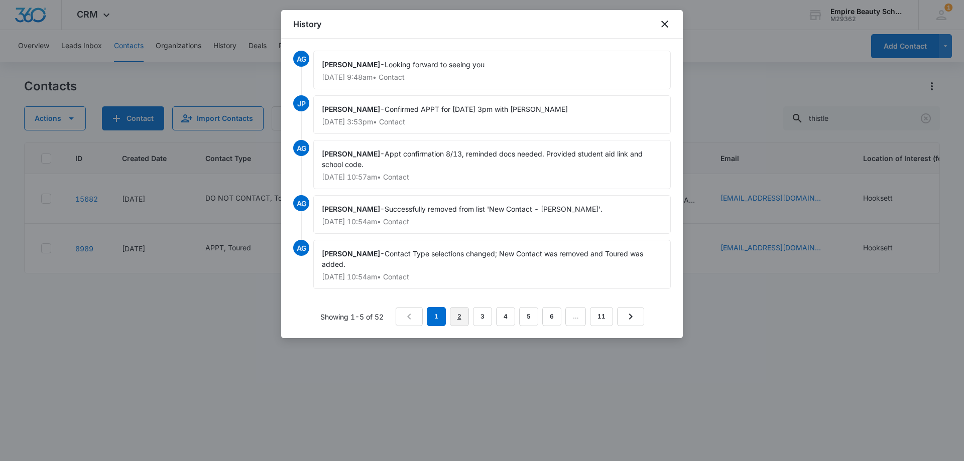
click at [454, 315] on link "2" at bounding box center [459, 316] width 19 height 19
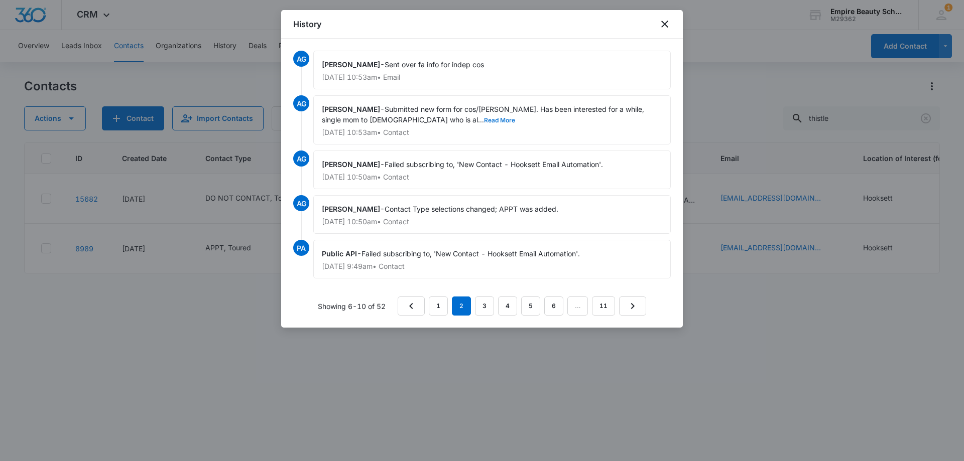
click at [484, 119] on button "Read More" at bounding box center [499, 120] width 31 height 6
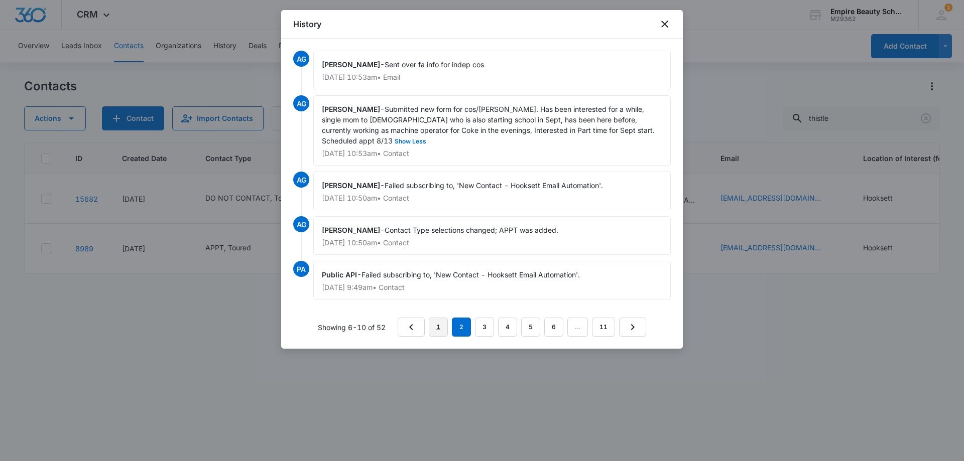
click at [440, 321] on link "1" at bounding box center [438, 327] width 19 height 19
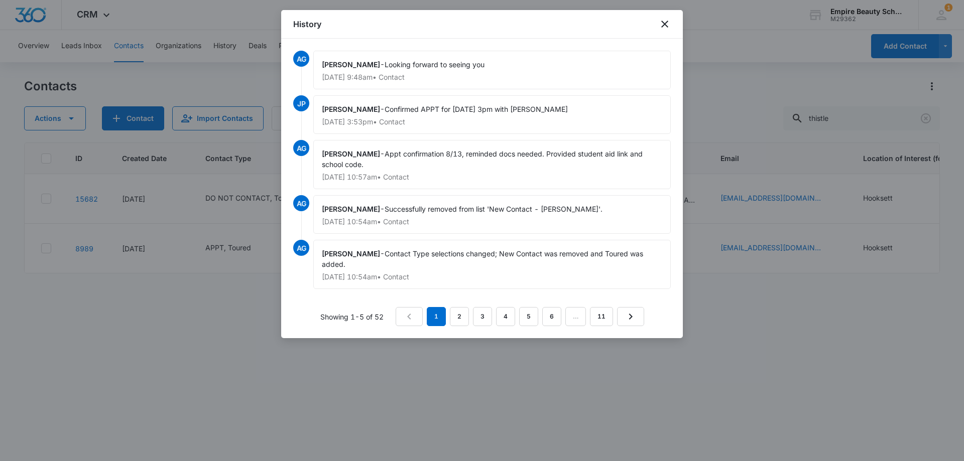
click at [447, 315] on nav "1 2 3 4 5 6 … 11" at bounding box center [520, 316] width 249 height 19
click at [449, 314] on nav "1 2 3 4 5 6 … 11" at bounding box center [520, 316] width 249 height 19
click at [452, 313] on link "2" at bounding box center [459, 316] width 19 height 19
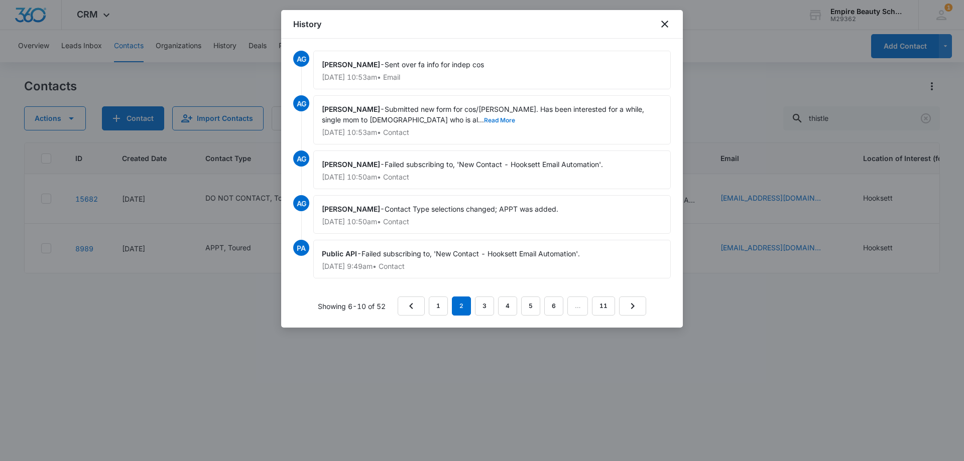
click at [484, 119] on button "Read More" at bounding box center [499, 120] width 31 height 6
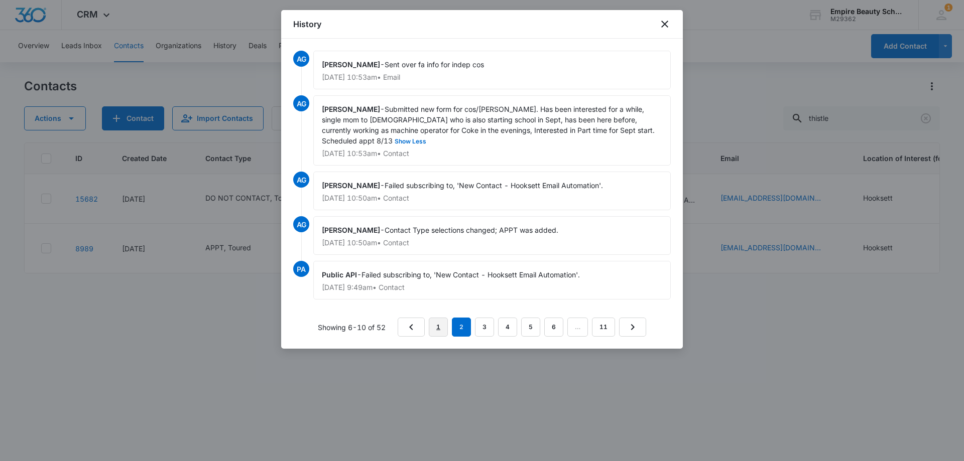
click at [439, 326] on link "1" at bounding box center [438, 327] width 19 height 19
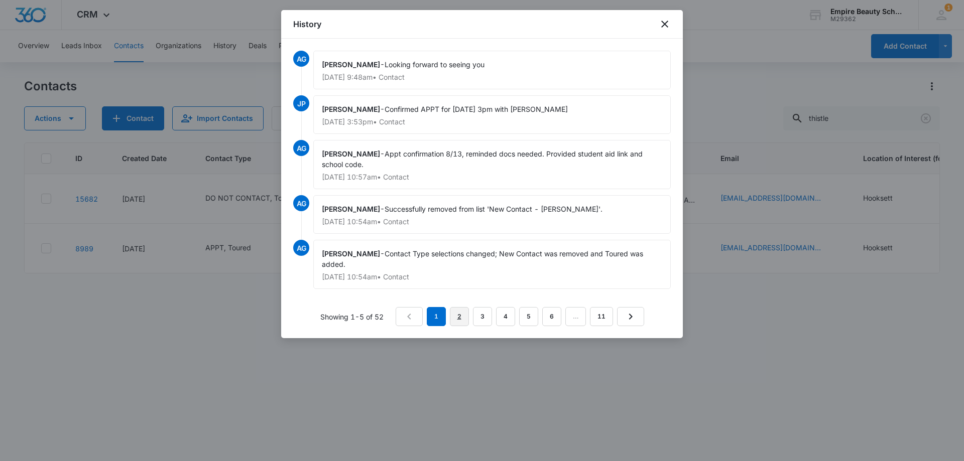
click at [460, 314] on link "2" at bounding box center [459, 316] width 19 height 19
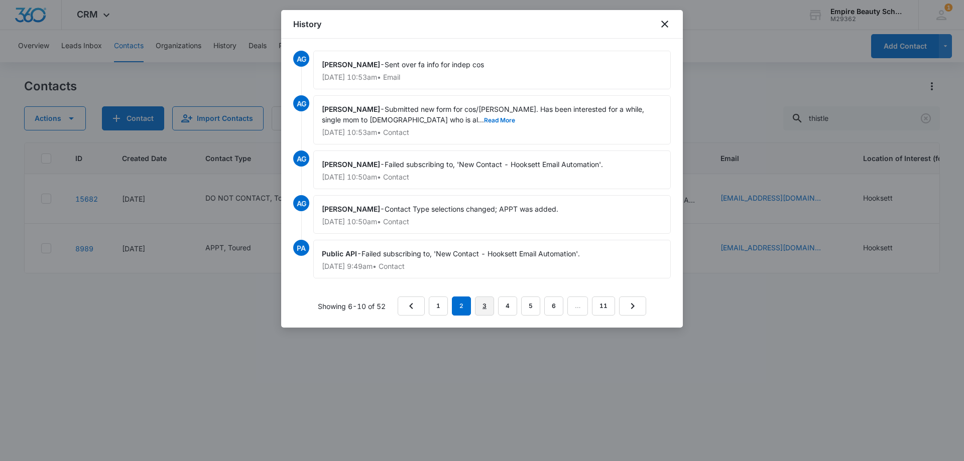
click at [488, 310] on link "3" at bounding box center [484, 306] width 19 height 19
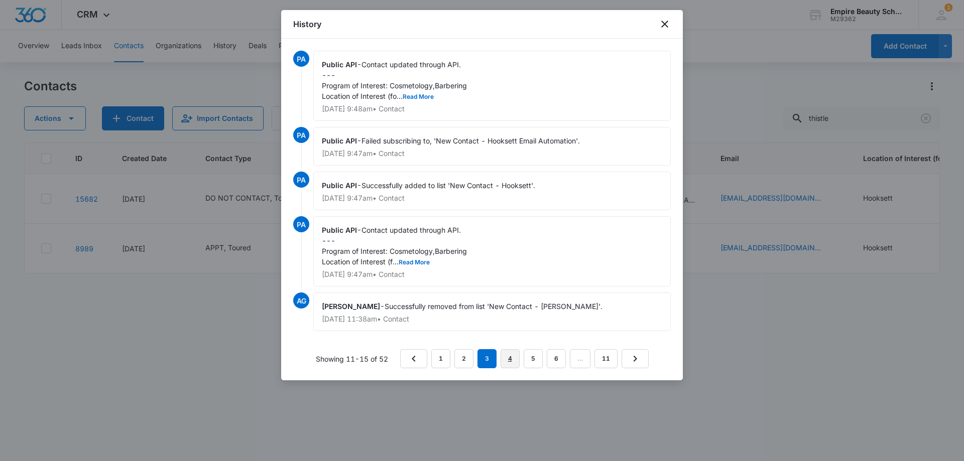
click at [511, 357] on link "4" at bounding box center [510, 358] width 19 height 19
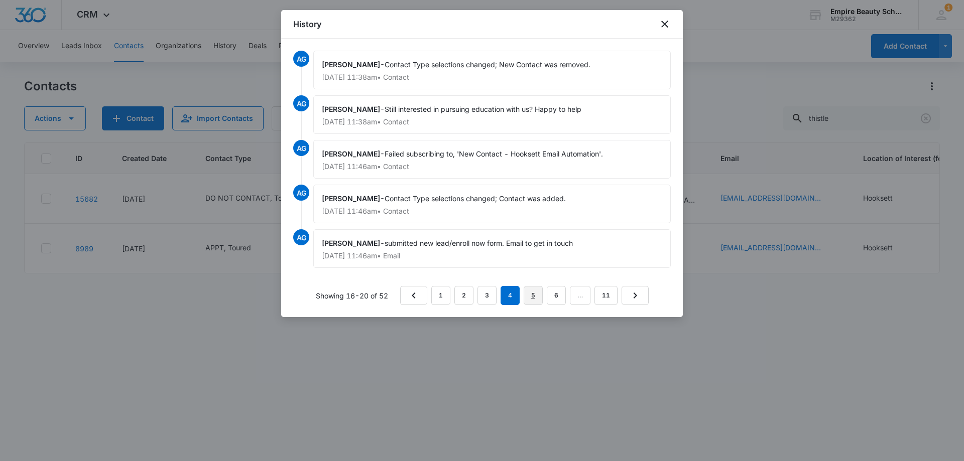
click at [533, 298] on link "5" at bounding box center [533, 295] width 19 height 19
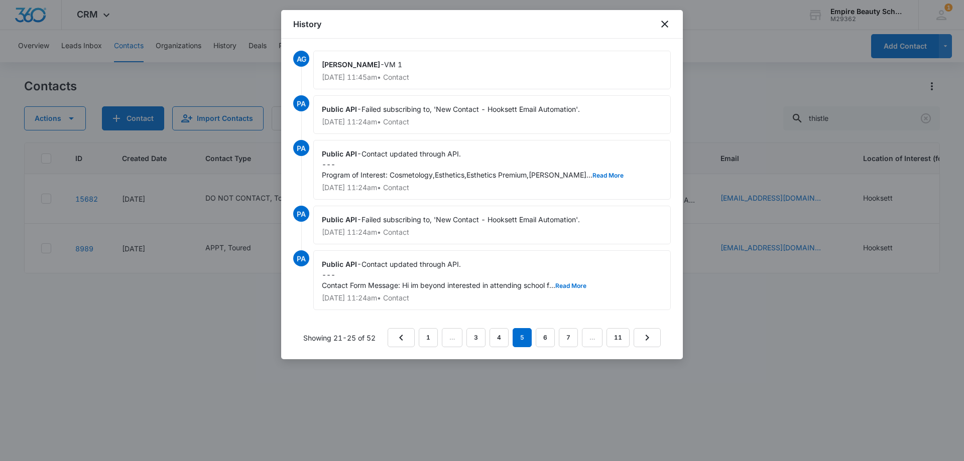
click at [588, 285] on div "Public API - Contact updated through API. --- Contact Form Message: Hi im beyon…" at bounding box center [492, 281] width 358 height 60
click at [582, 288] on button "Read More" at bounding box center [570, 286] width 31 height 6
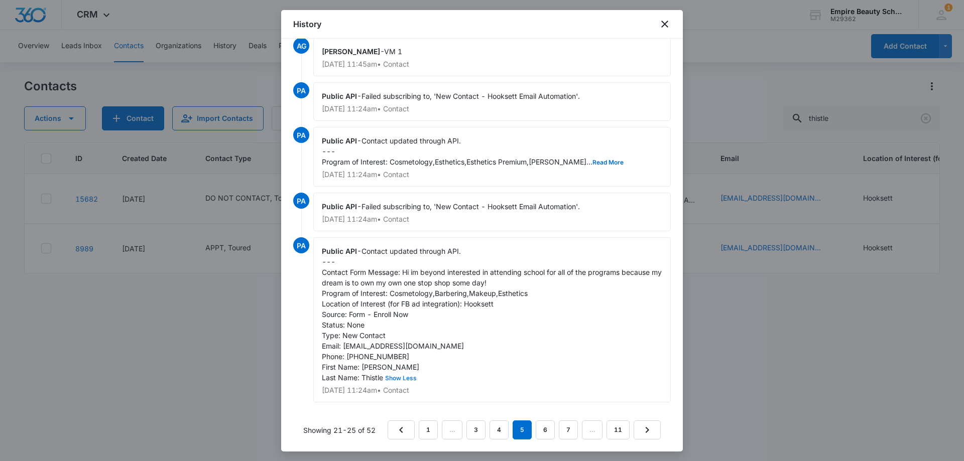
scroll to position [24, 0]
click at [539, 428] on link "6" at bounding box center [545, 430] width 19 height 19
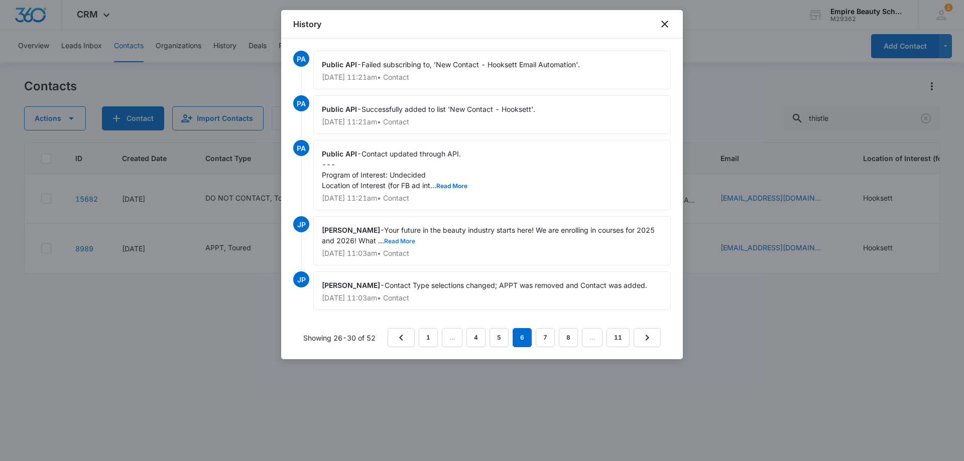
click at [400, 243] on button "Read More" at bounding box center [399, 242] width 31 height 6
click at [544, 338] on link "7" at bounding box center [545, 337] width 19 height 19
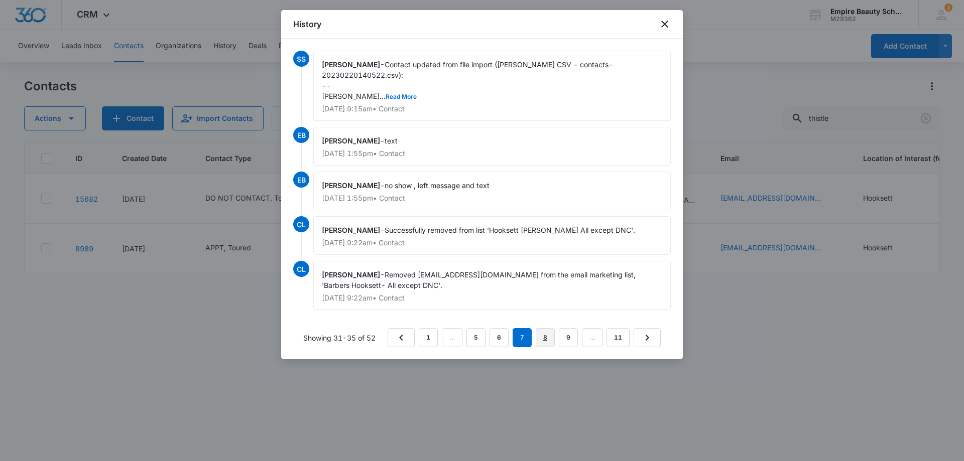
click at [544, 335] on link "8" at bounding box center [545, 337] width 19 height 19
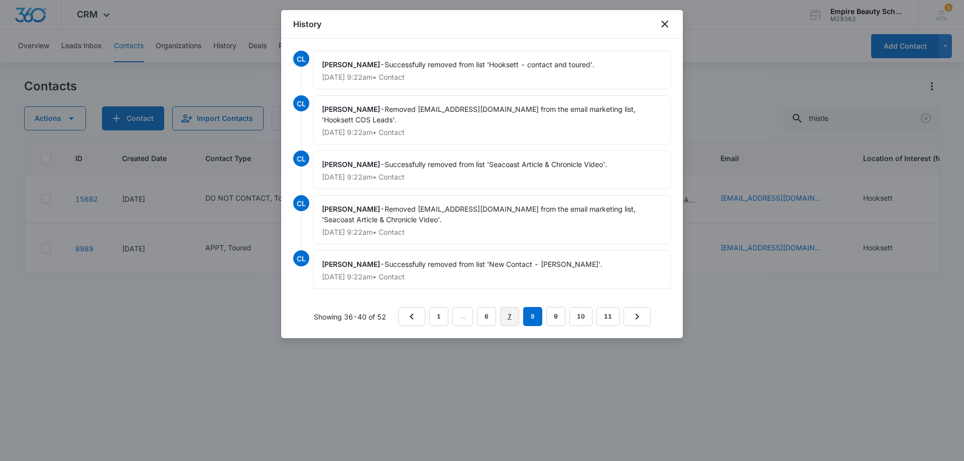
click at [507, 319] on link "7" at bounding box center [509, 316] width 19 height 19
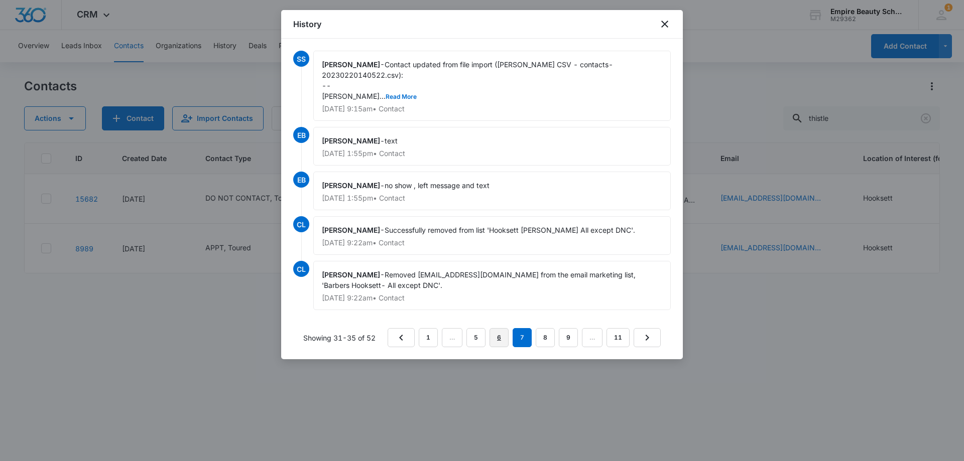
click at [495, 338] on link "6" at bounding box center [499, 337] width 19 height 19
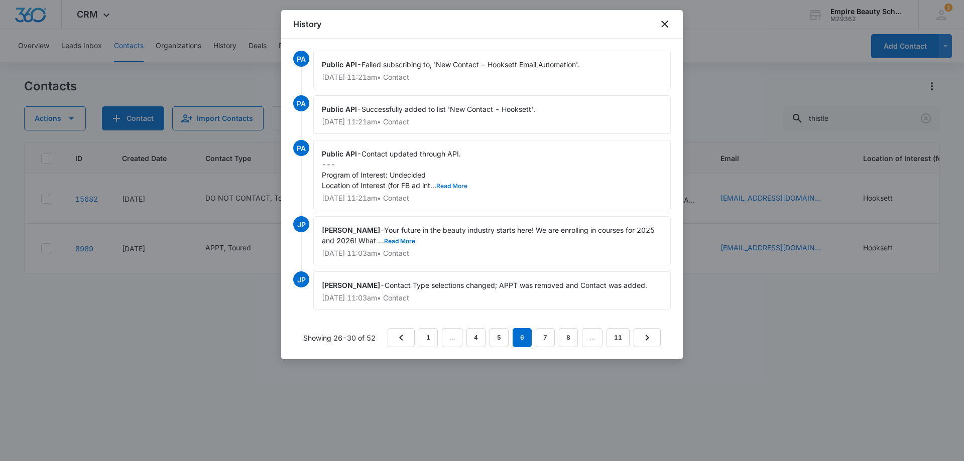
click at [453, 189] on button "Read More" at bounding box center [451, 186] width 31 height 6
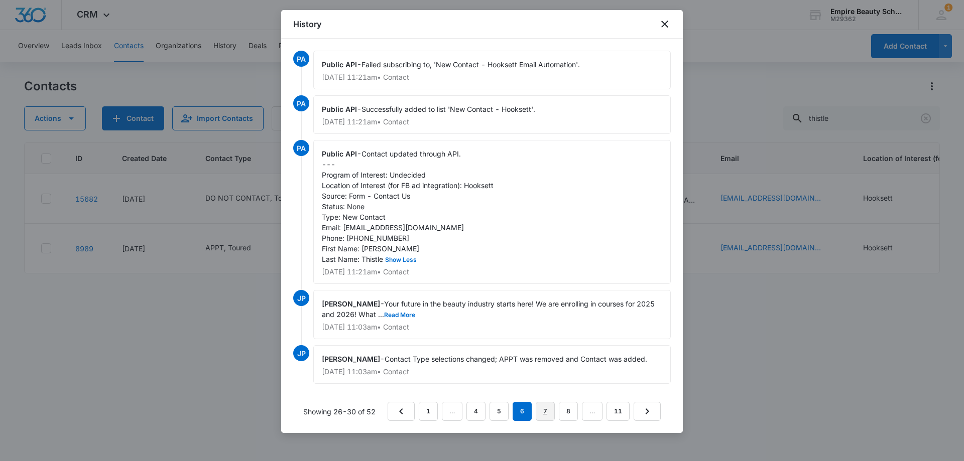
click at [550, 421] on link "7" at bounding box center [545, 411] width 19 height 19
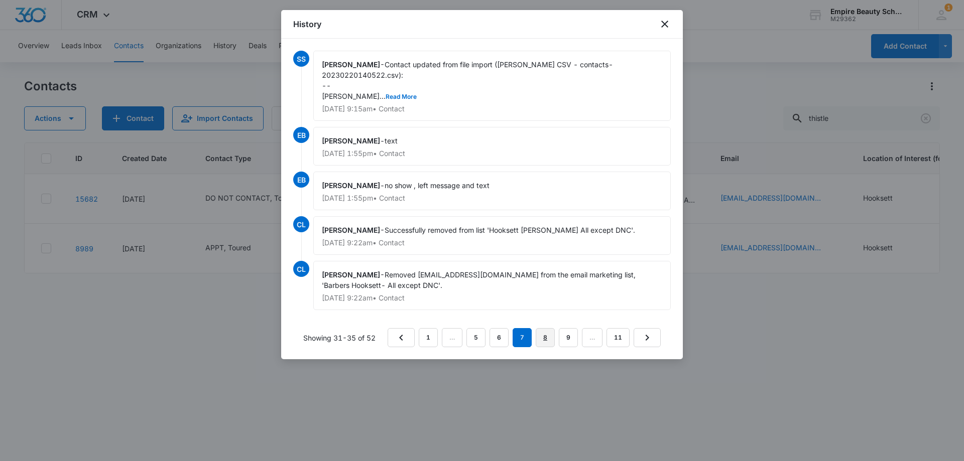
click at [547, 338] on link "8" at bounding box center [545, 337] width 19 height 19
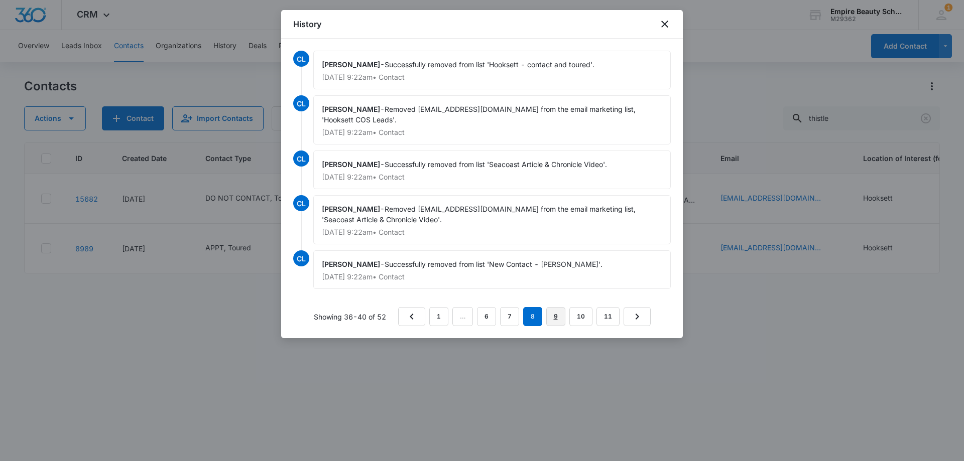
click at [557, 317] on link "9" at bounding box center [555, 316] width 19 height 19
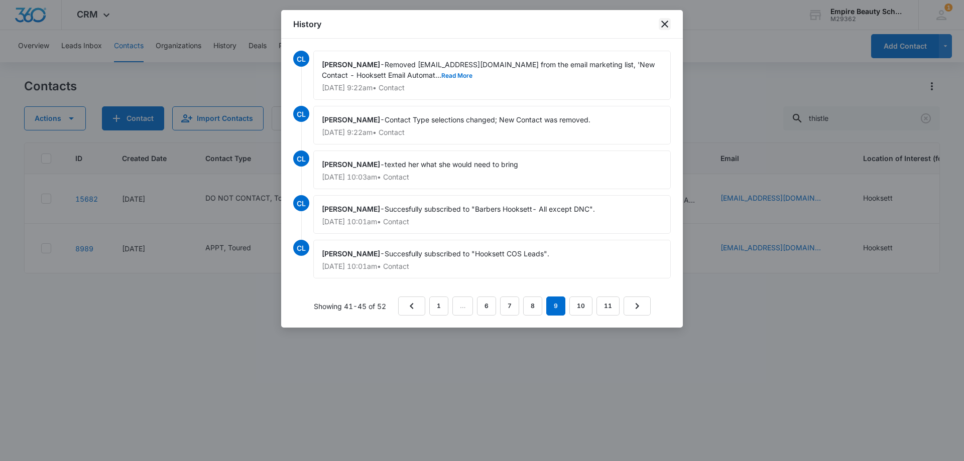
click at [668, 23] on icon "close" at bounding box center [665, 24] width 12 height 12
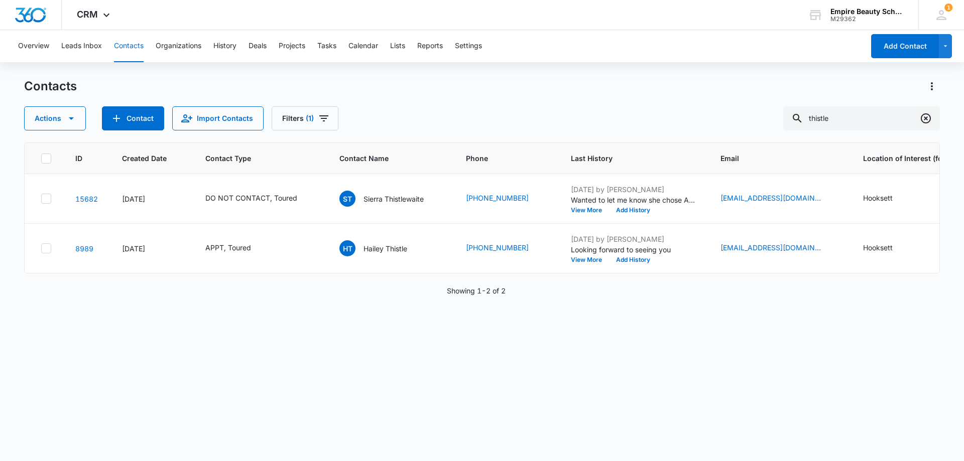
click at [924, 116] on icon "Clear" at bounding box center [926, 118] width 12 height 12
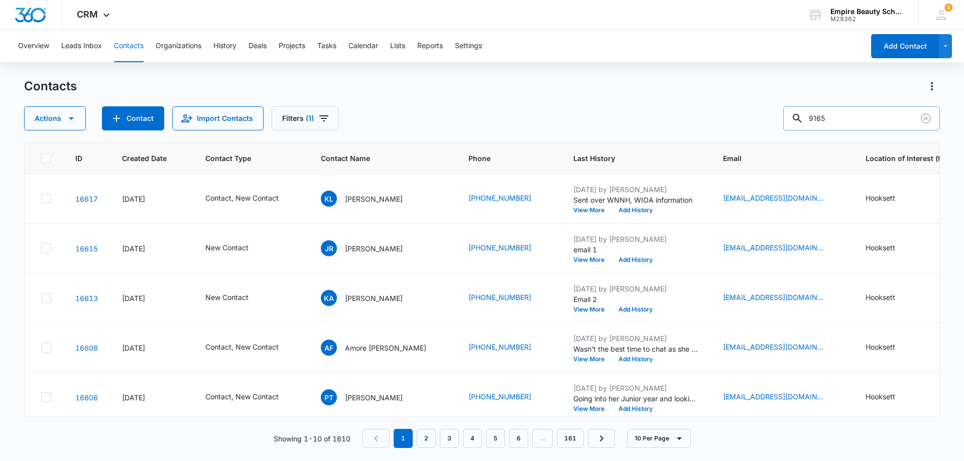
type input "9165"
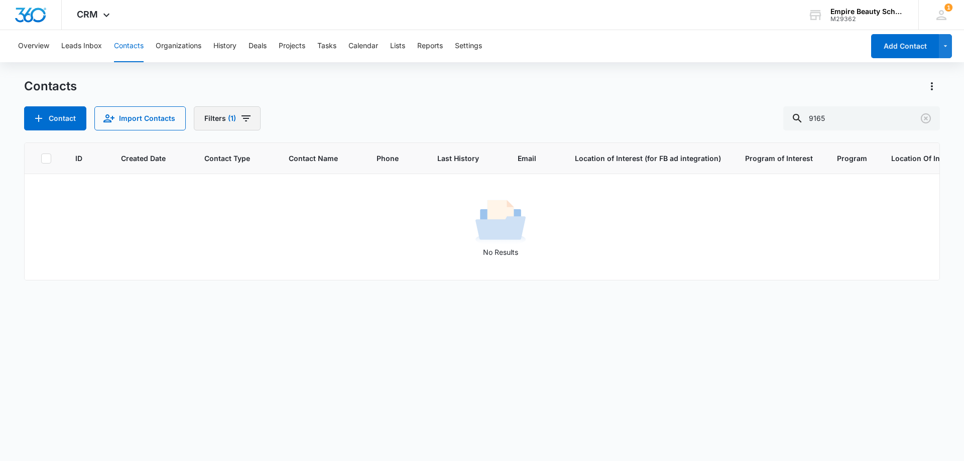
click at [240, 112] on icon "Filters" at bounding box center [246, 118] width 12 height 12
click at [269, 327] on button "Clear All" at bounding box center [262, 321] width 115 height 19
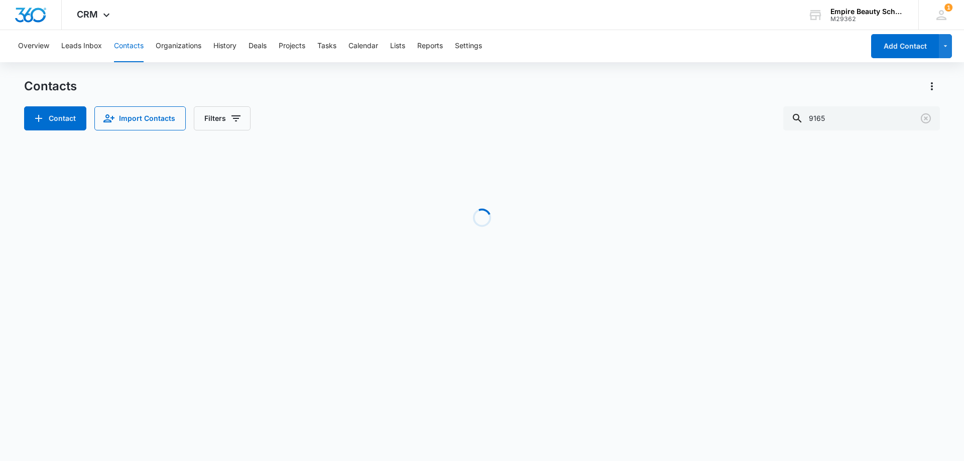
click at [394, 109] on div "Contact Import Contacts Filters 9165" at bounding box center [482, 118] width 916 height 24
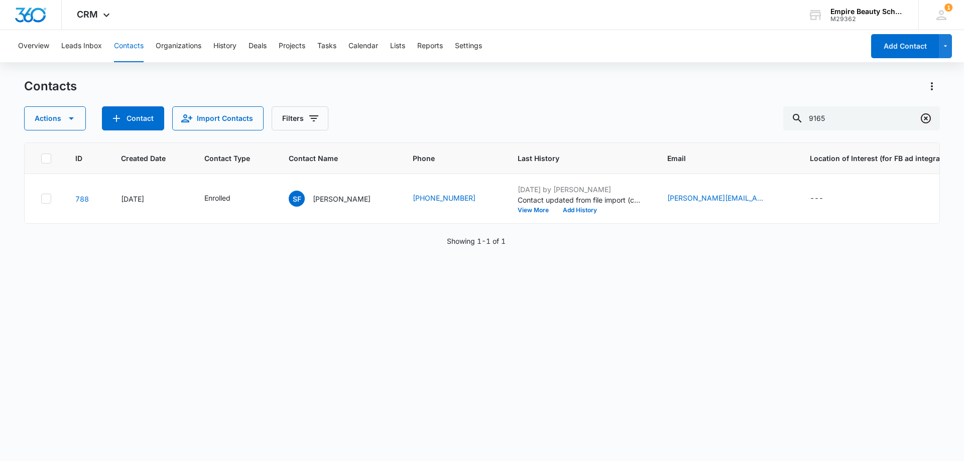
click at [928, 121] on icon "Clear" at bounding box center [926, 118] width 12 height 12
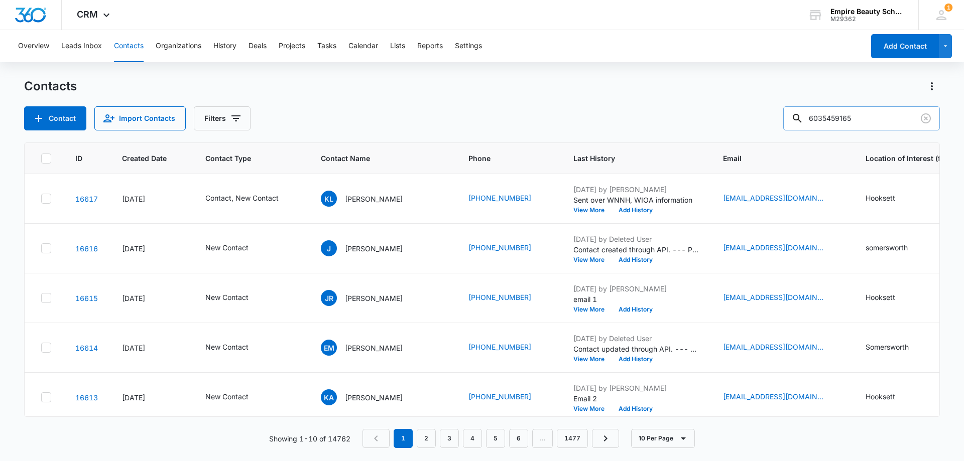
type input "6035459165"
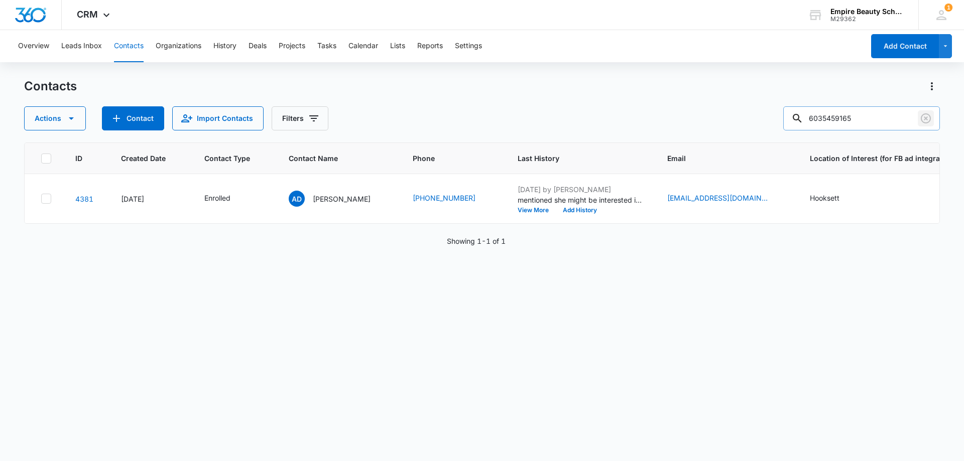
click at [925, 119] on icon "Clear" at bounding box center [926, 118] width 12 height 12
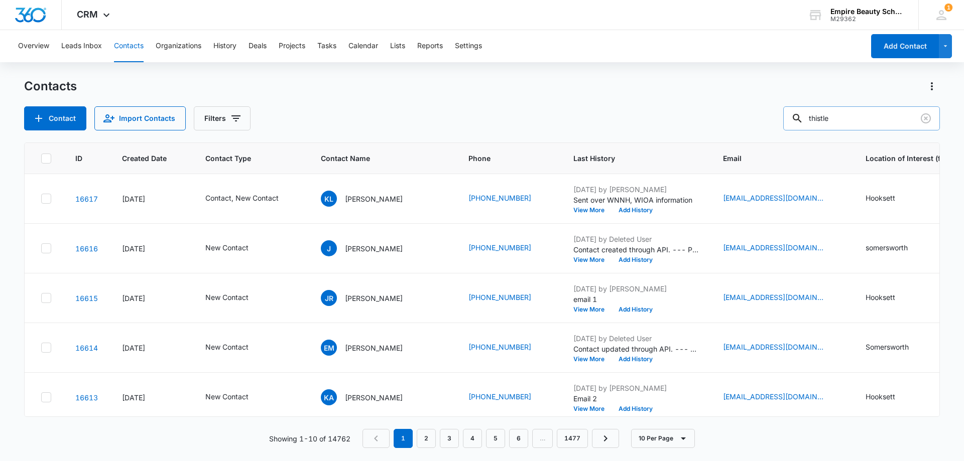
type input "thistle"
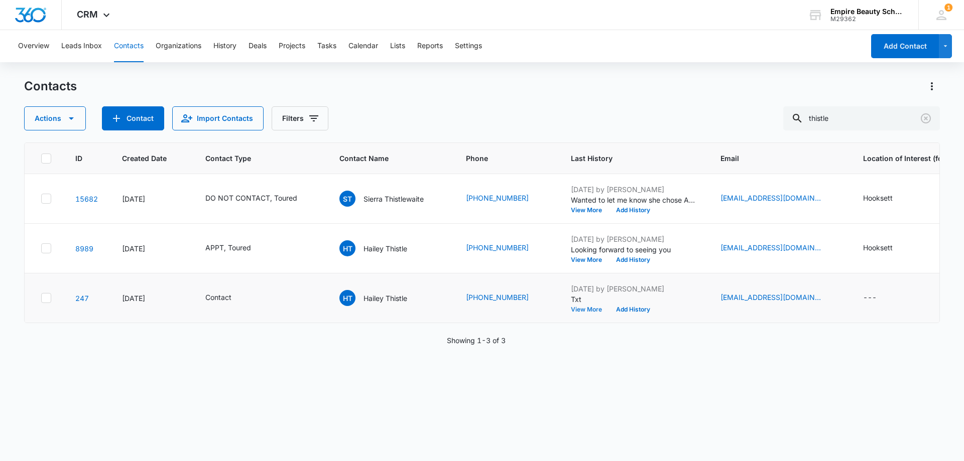
click at [573, 308] on button "View More" at bounding box center [590, 310] width 38 height 6
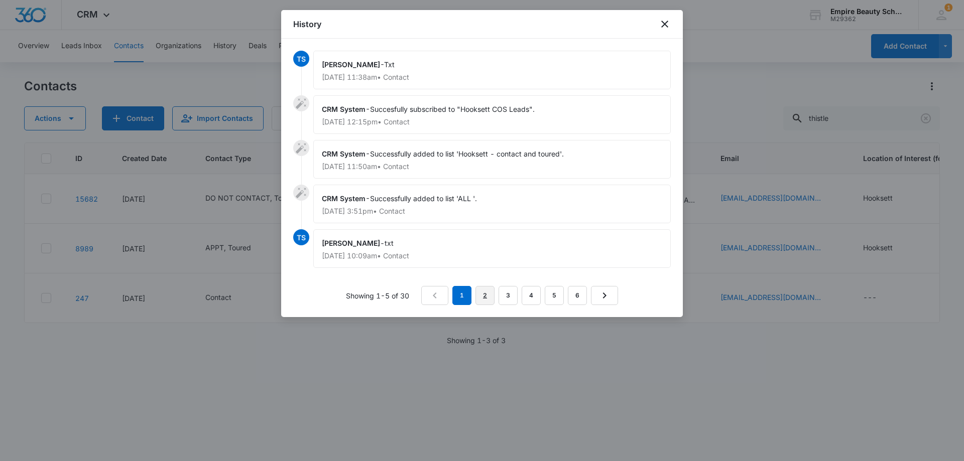
click at [488, 297] on link "2" at bounding box center [485, 295] width 19 height 19
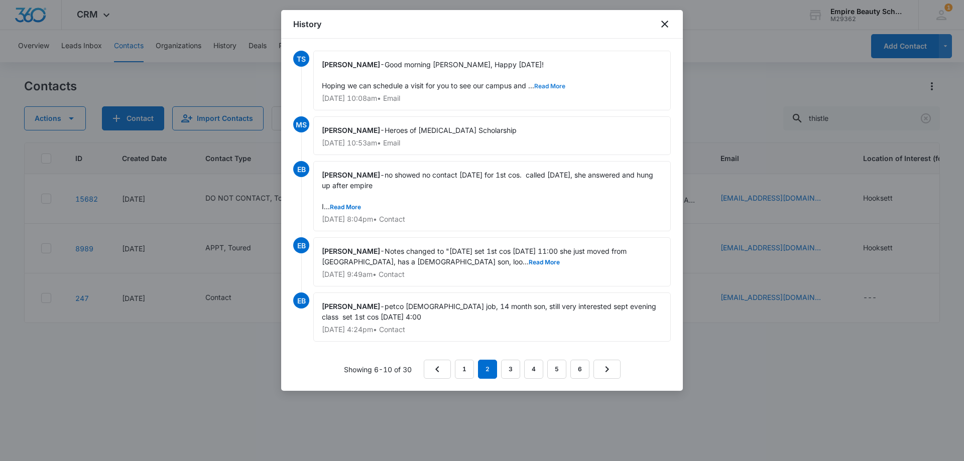
click at [550, 84] on button "Read More" at bounding box center [549, 86] width 31 height 6
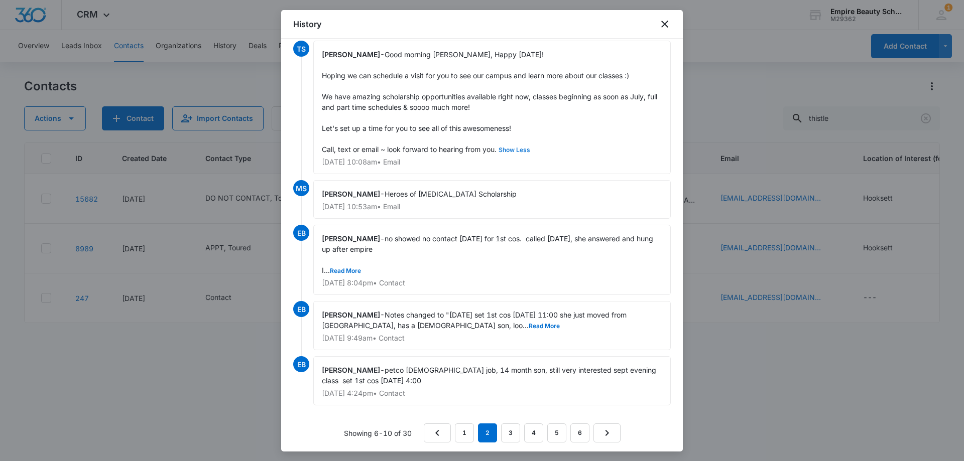
scroll to position [13, 0]
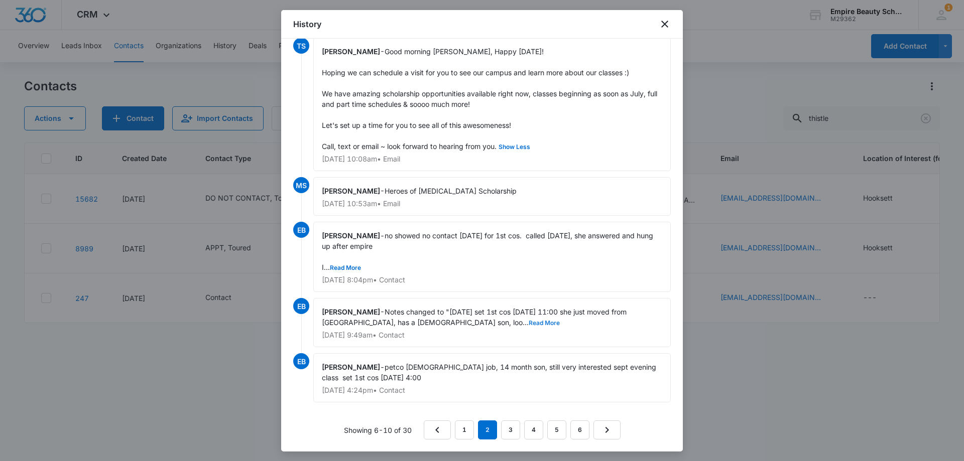
click at [529, 322] on button "Read More" at bounding box center [544, 323] width 31 height 6
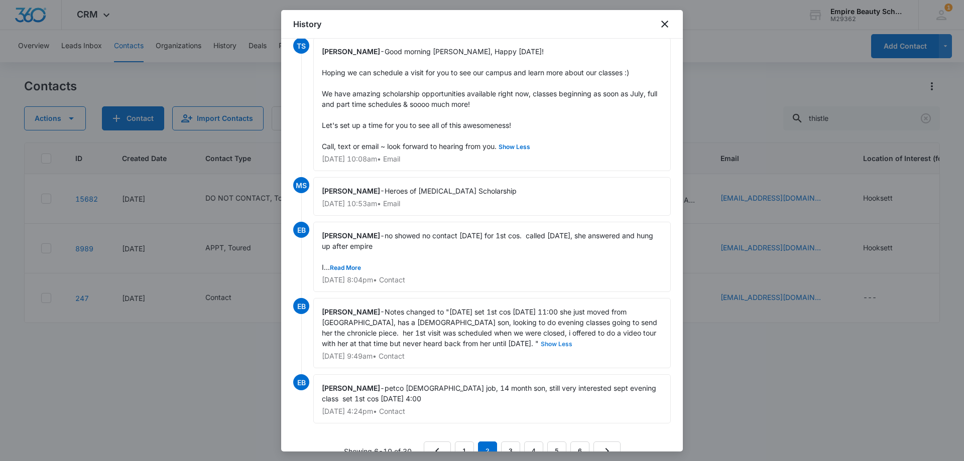
scroll to position [34, 0]
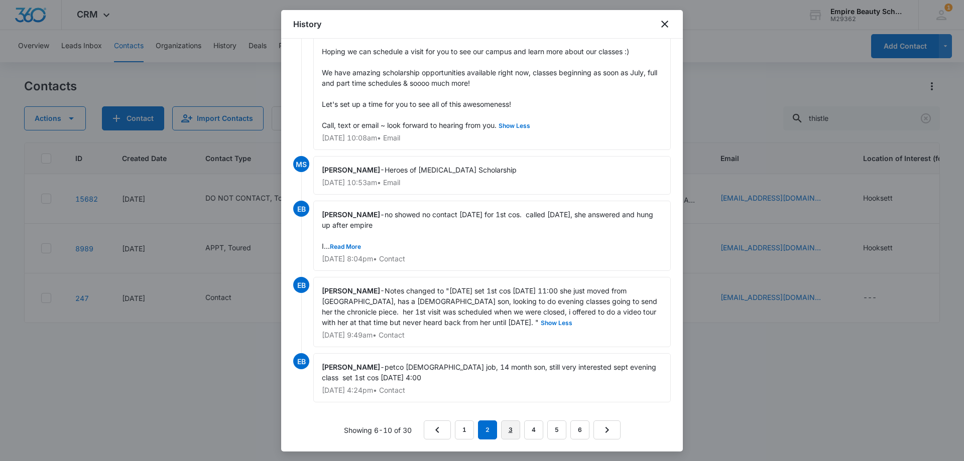
click at [502, 429] on link "3" at bounding box center [510, 430] width 19 height 19
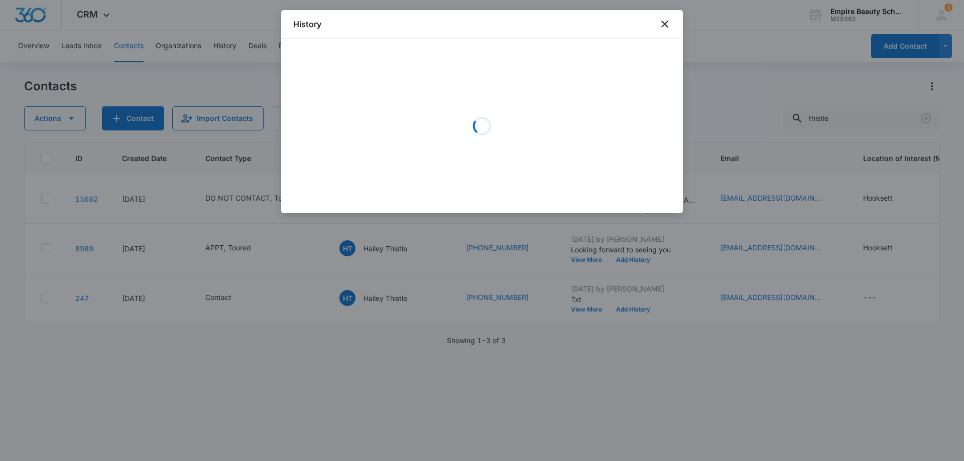
scroll to position [0, 0]
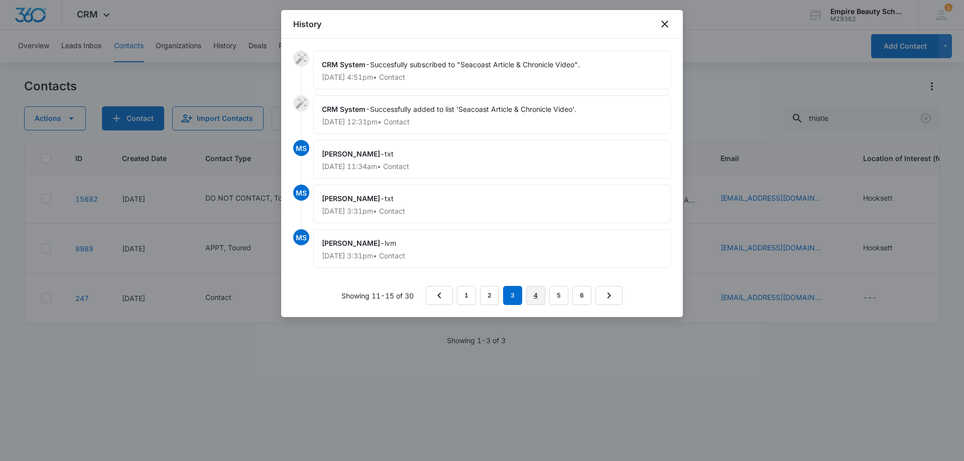
click at [537, 298] on link "4" at bounding box center [535, 295] width 19 height 19
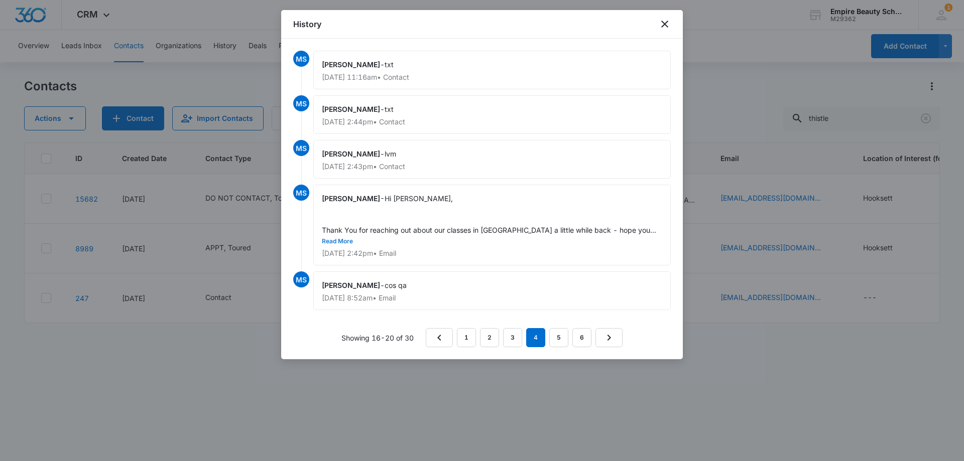
click at [353, 239] on button "Read More" at bounding box center [337, 242] width 31 height 6
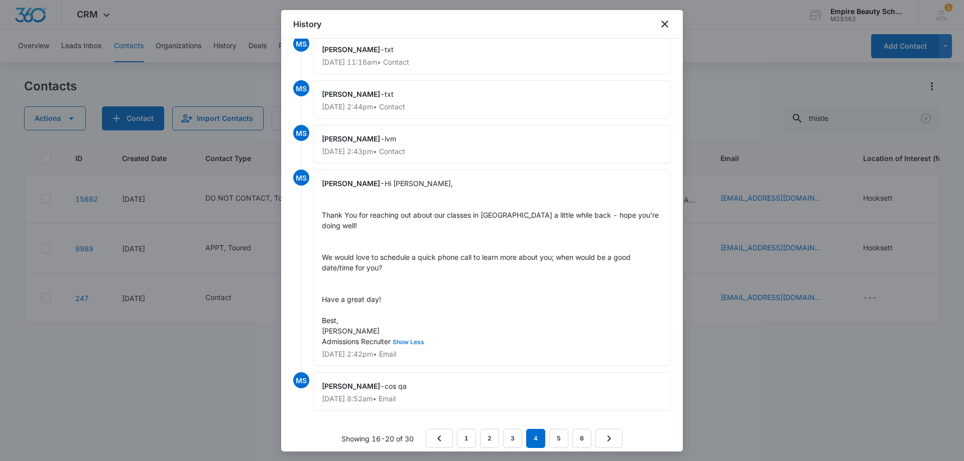
scroll to position [24, 0]
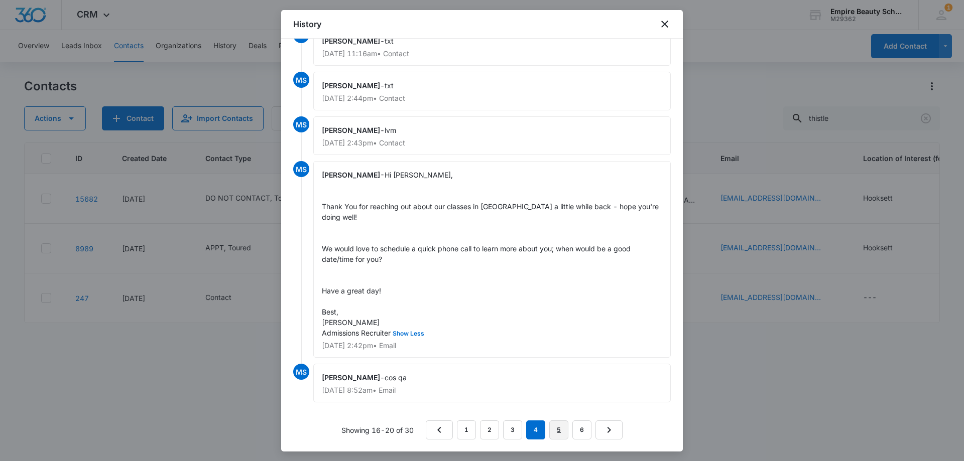
click at [549, 425] on link "5" at bounding box center [558, 430] width 19 height 19
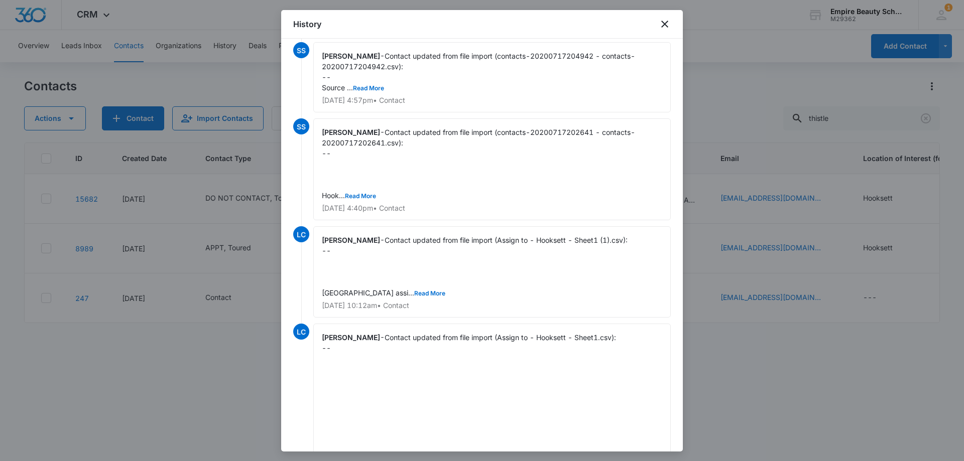
scroll to position [140, 0]
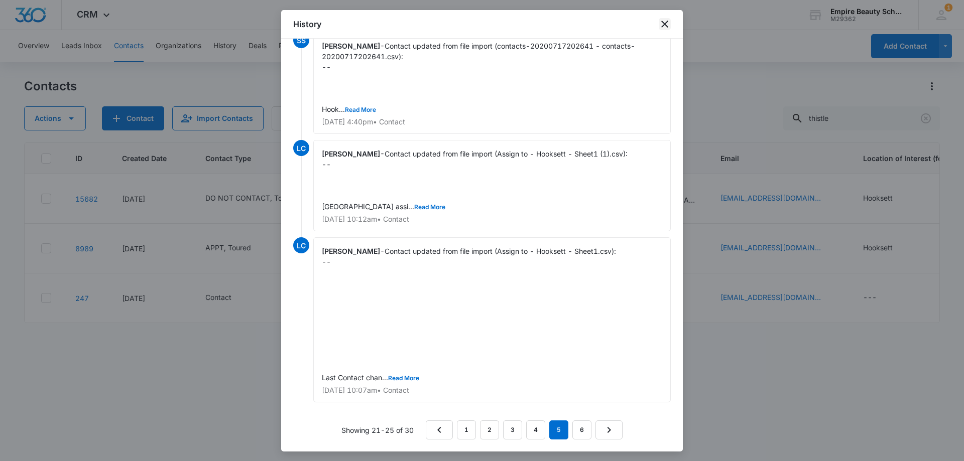
click at [660, 24] on icon "close" at bounding box center [665, 24] width 12 height 12
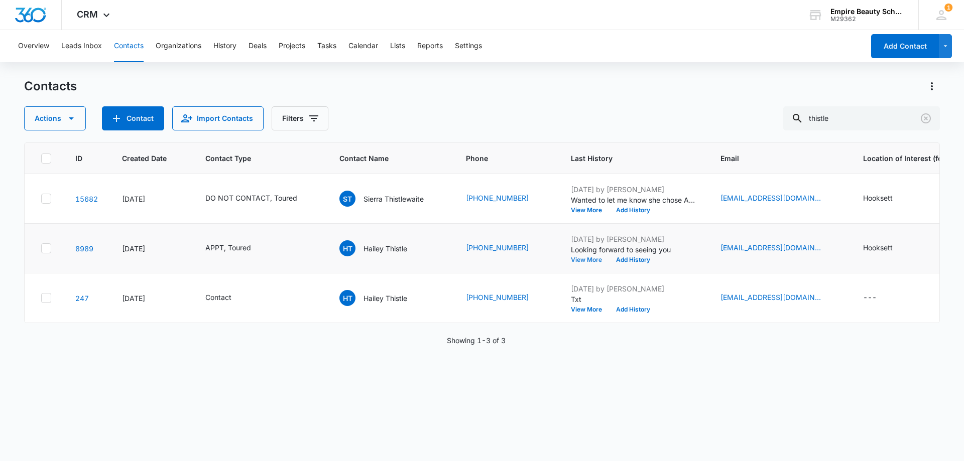
click at [594, 258] on button "View More" at bounding box center [590, 260] width 38 height 6
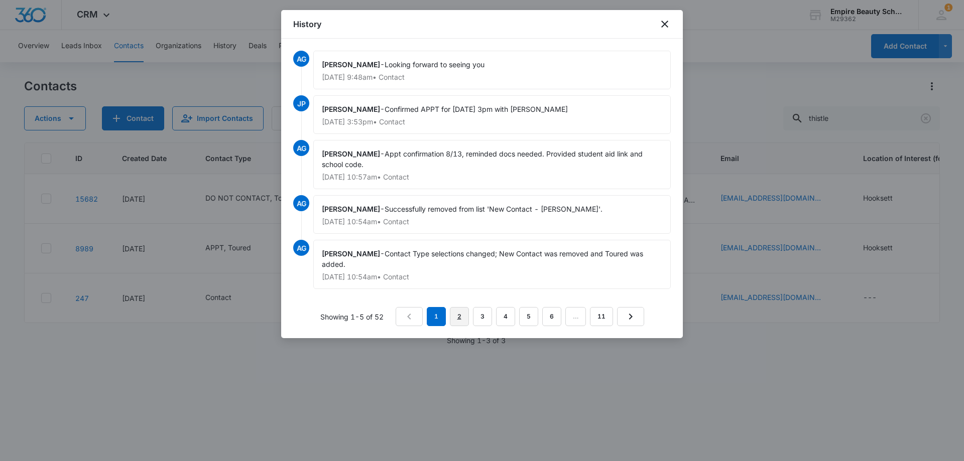
click at [455, 315] on link "2" at bounding box center [459, 316] width 19 height 19
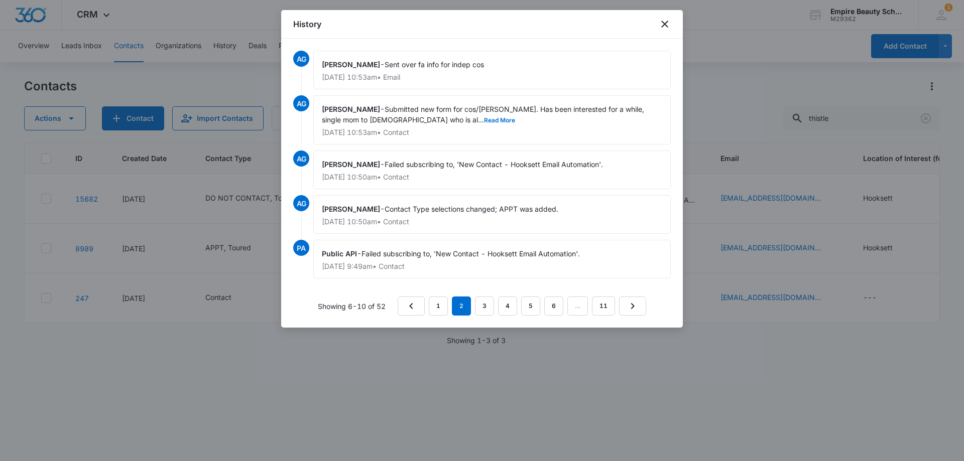
click at [404, 114] on div "Amelia Gauthier - Submitted new form for cos/barb. Has been interested for a wh…" at bounding box center [492, 119] width 358 height 49
click at [484, 121] on button "Read More" at bounding box center [499, 120] width 31 height 6
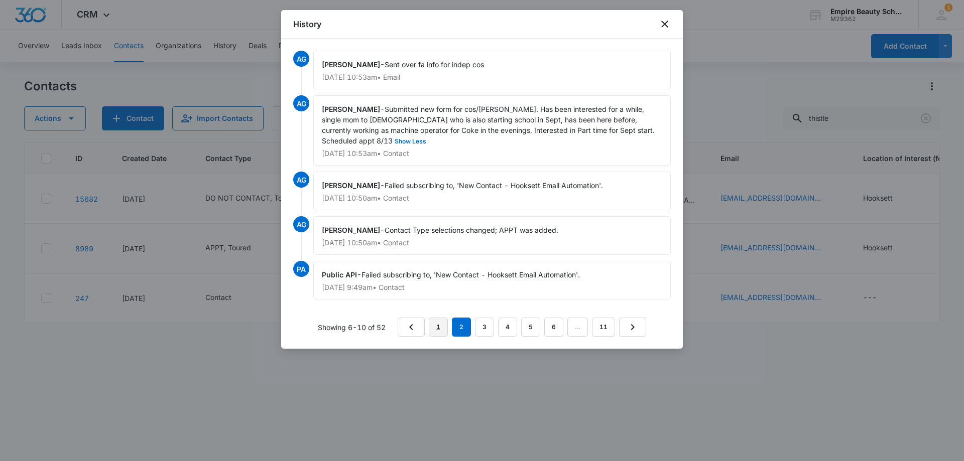
click at [439, 334] on link "1" at bounding box center [438, 327] width 19 height 19
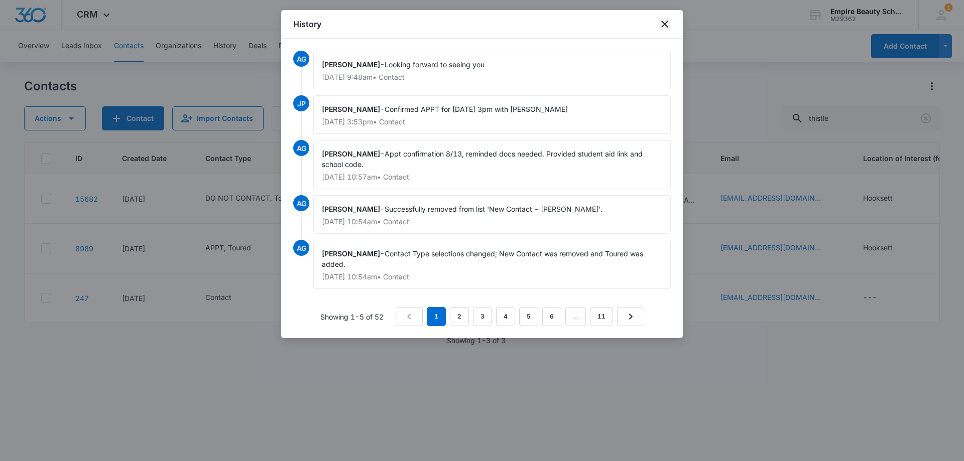
click at [669, 26] on icon "close" at bounding box center [665, 24] width 12 height 12
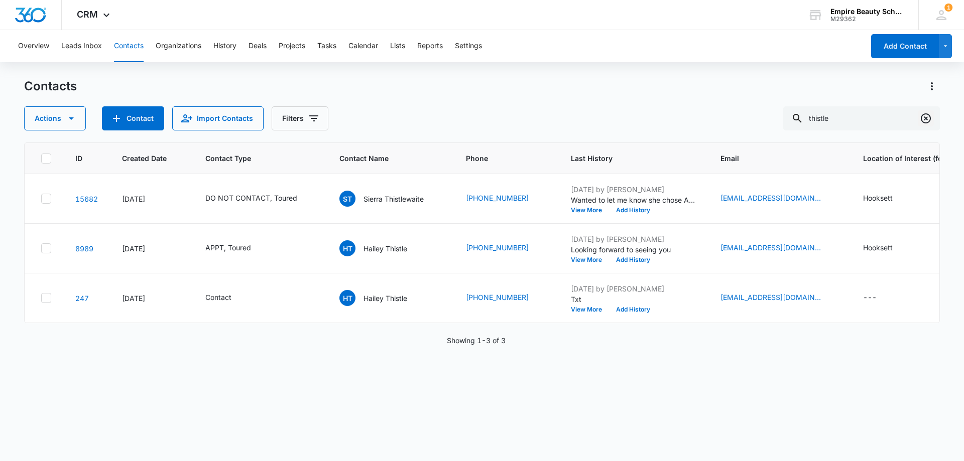
click at [927, 116] on icon "Clear" at bounding box center [926, 118] width 12 height 12
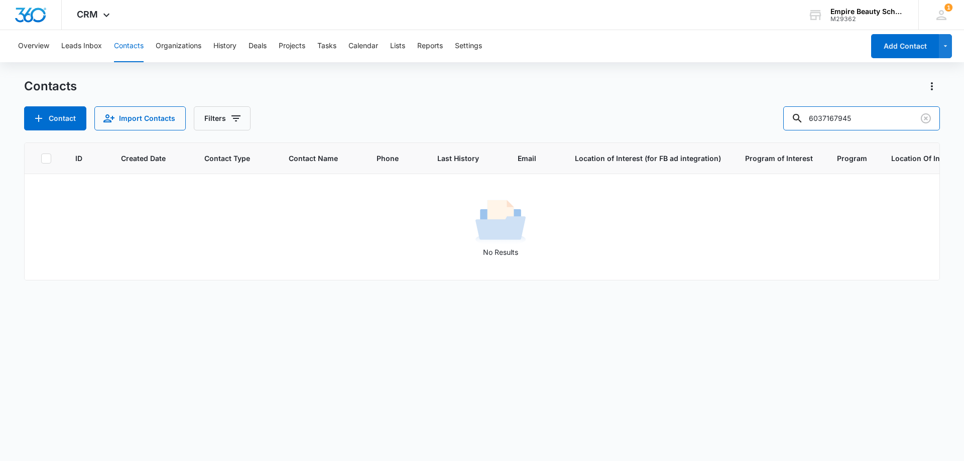
drag, startPoint x: 843, startPoint y: 117, endPoint x: 688, endPoint y: 116, distance: 154.7
click at [689, 115] on div "Contact Import Contacts Filters 6037167945" at bounding box center [482, 118] width 916 height 24
type input "7945"
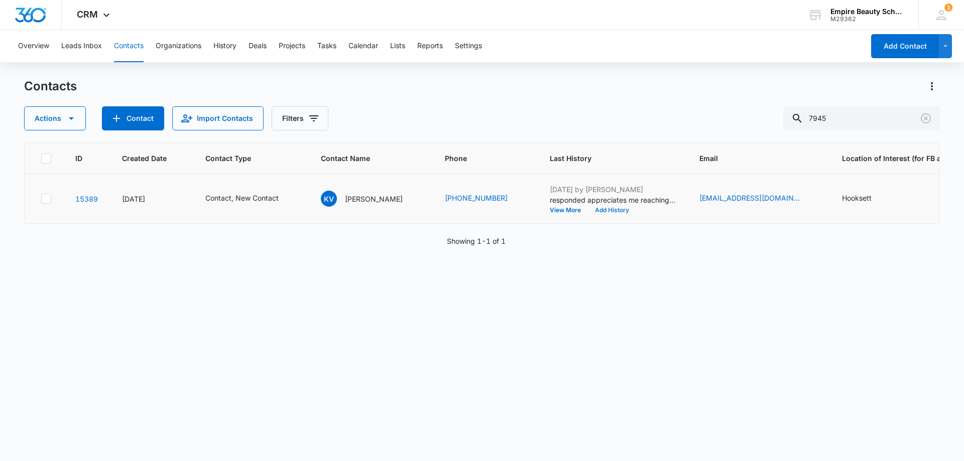
click at [595, 210] on button "Add History" at bounding box center [612, 210] width 48 height 6
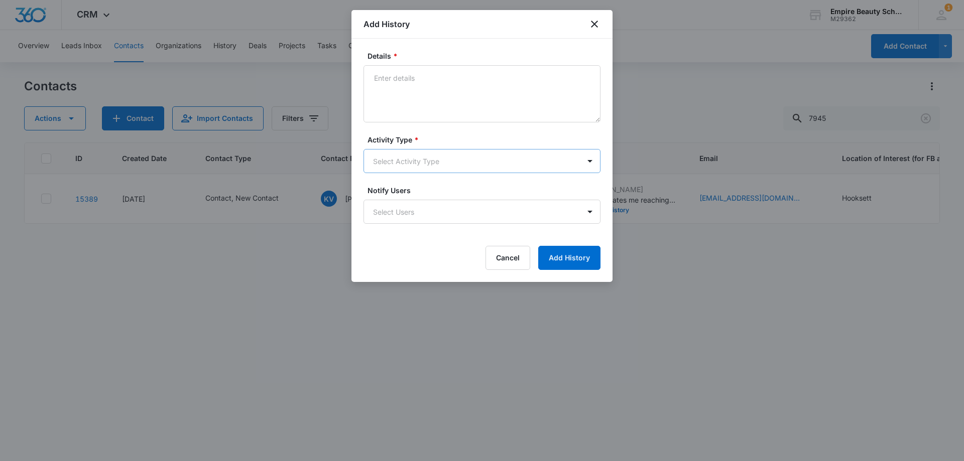
click at [405, 163] on body "CRM Apps Forms CRM Email Shop Payments POS Files Brand Settings Empire Beauty S…" at bounding box center [482, 230] width 964 height 461
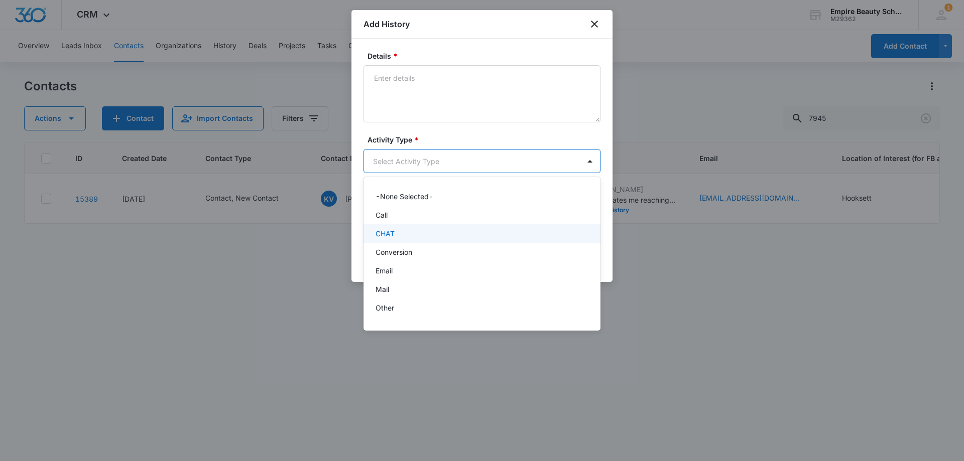
scroll to position [52, 0]
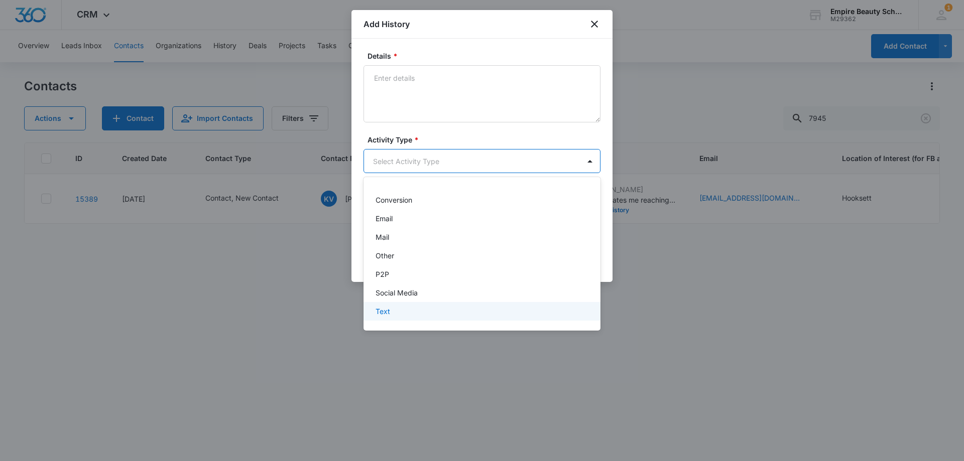
click at [385, 310] on p "Text" at bounding box center [383, 311] width 15 height 11
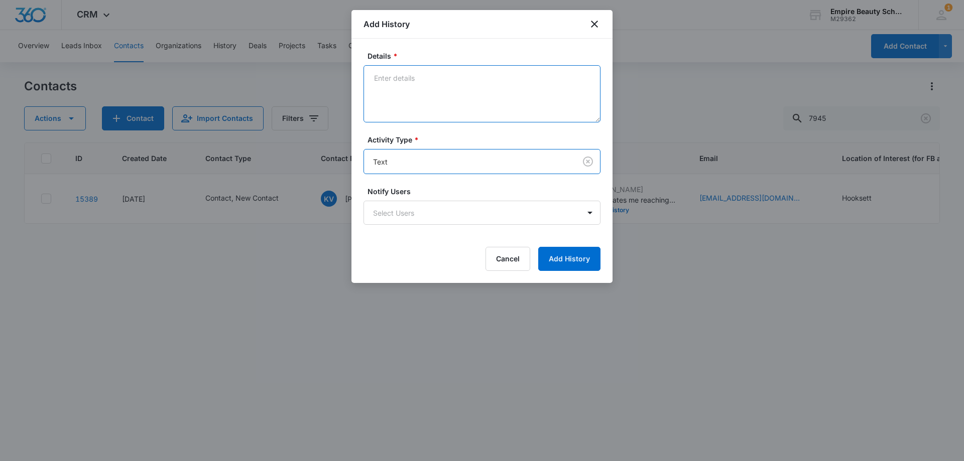
click at [448, 91] on textarea "Details *" at bounding box center [482, 93] width 237 height 57
type textarea "I"
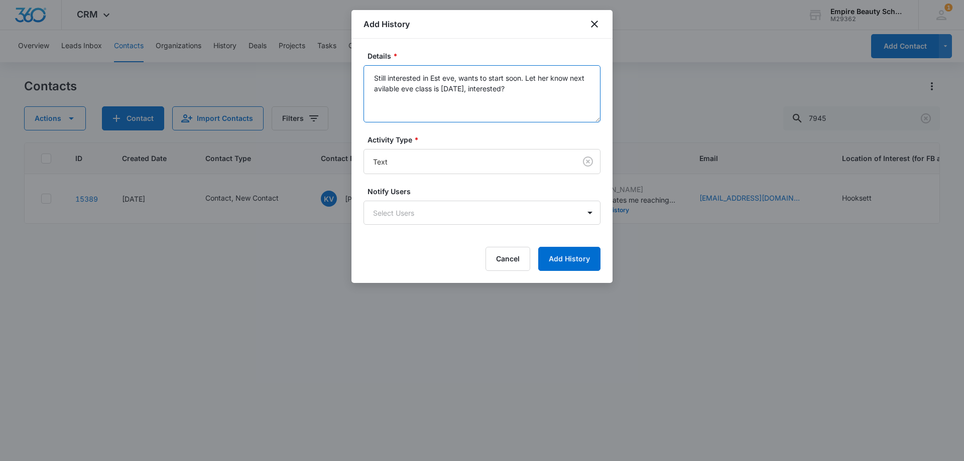
click at [393, 93] on textarea "Still interested in Est eve, wants to start soon. Let her know next avilable ev…" at bounding box center [482, 93] width 237 height 57
type textarea "Still interested in Est eve, wants to start soon. Let her know next available e…"
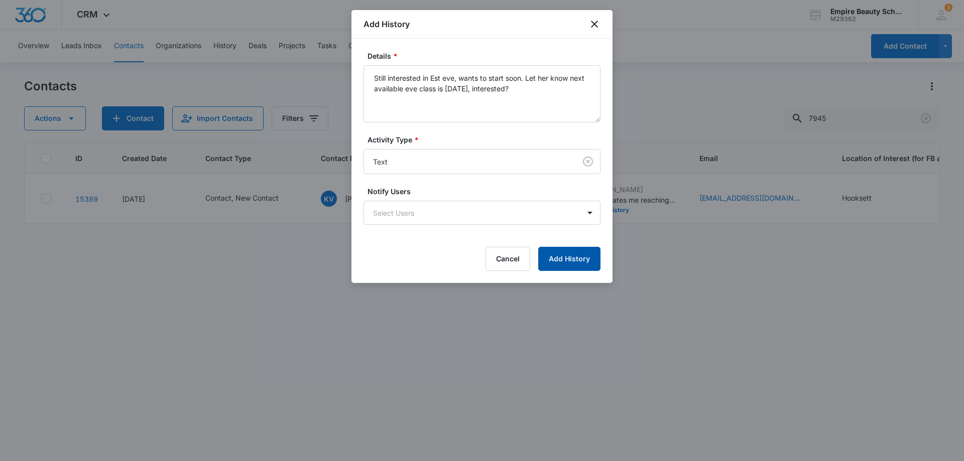
click at [565, 264] on button "Add History" at bounding box center [569, 259] width 62 height 24
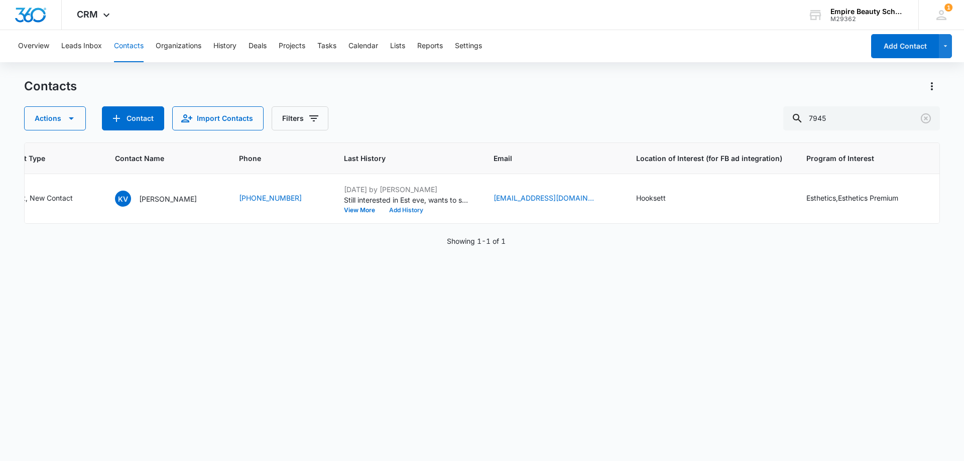
scroll to position [0, 0]
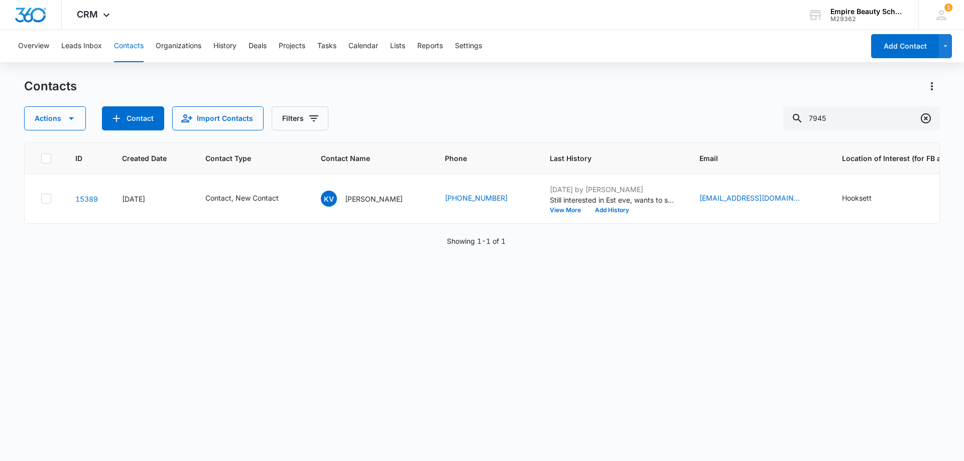
click at [928, 120] on icon "Clear" at bounding box center [926, 118] width 12 height 12
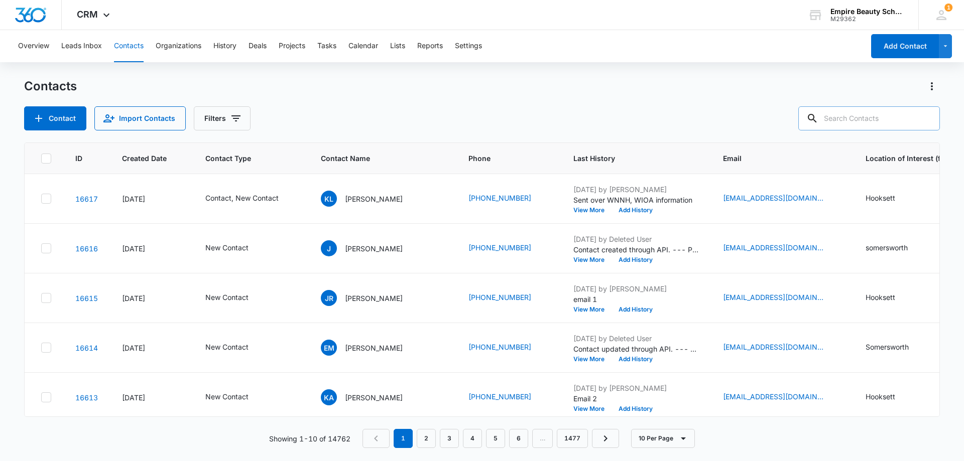
click at [886, 119] on input "text" at bounding box center [869, 118] width 142 height 24
paste input "603-801-0090"
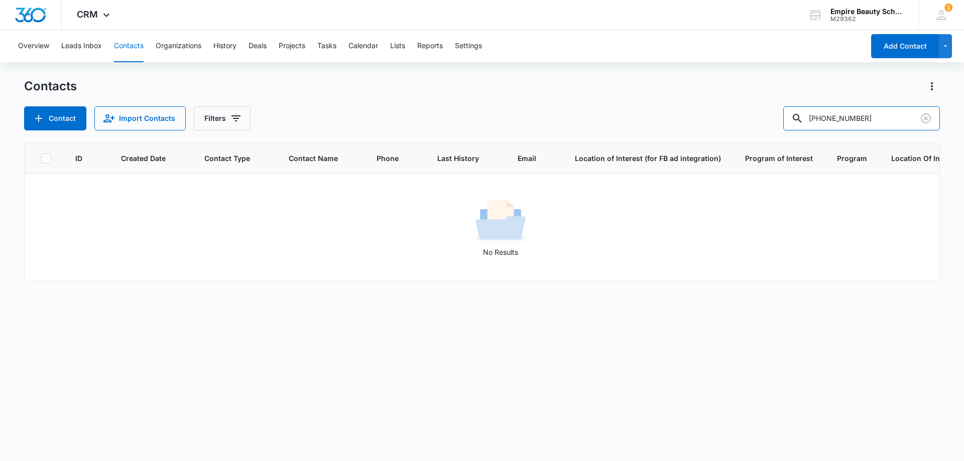
drag, startPoint x: 849, startPoint y: 117, endPoint x: 720, endPoint y: 125, distance: 129.8
click at [720, 125] on div "Contact Import Contacts Filters 603-801-0090" at bounding box center [482, 118] width 916 height 24
type input "0090"
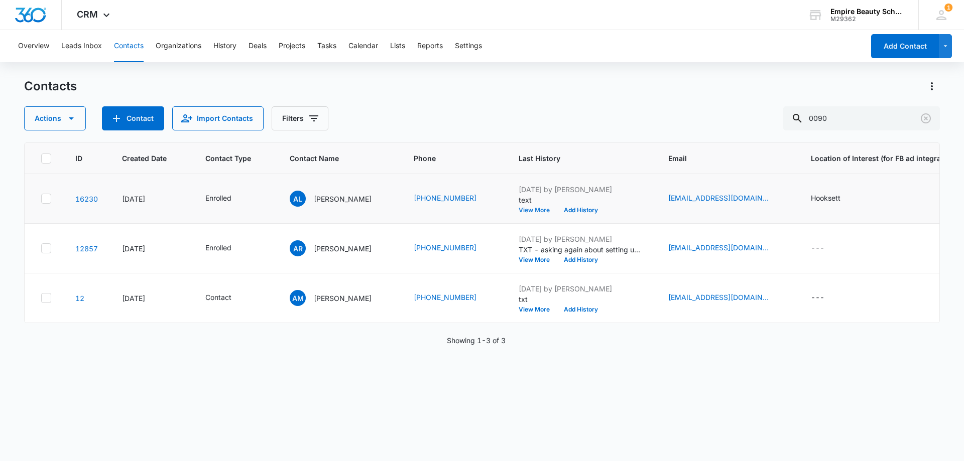
click at [523, 210] on button "View More" at bounding box center [538, 210] width 38 height 6
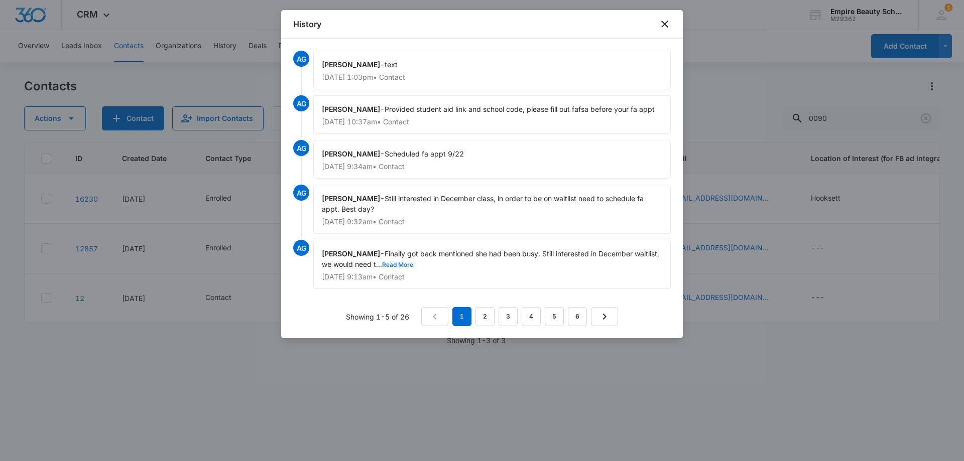
click at [387, 262] on button "Read More" at bounding box center [397, 265] width 31 height 6
click at [661, 22] on icon "close" at bounding box center [665, 24] width 12 height 12
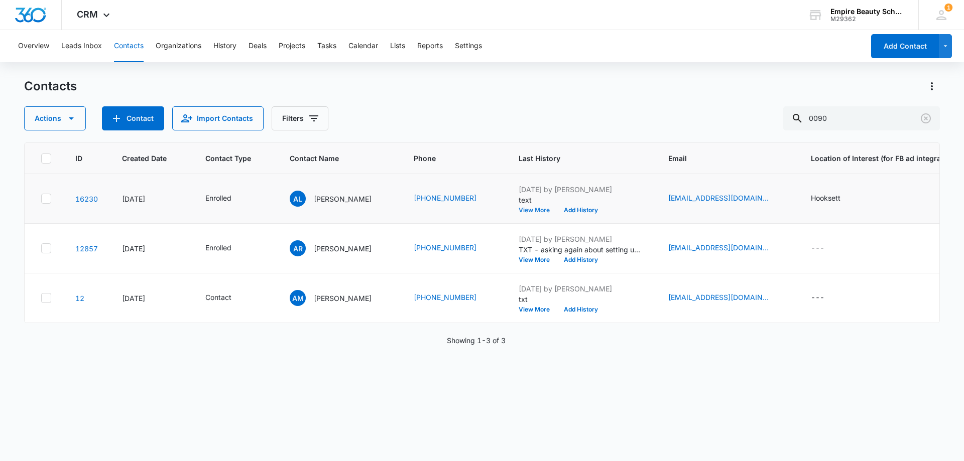
click at [528, 208] on button "View More" at bounding box center [538, 210] width 38 height 6
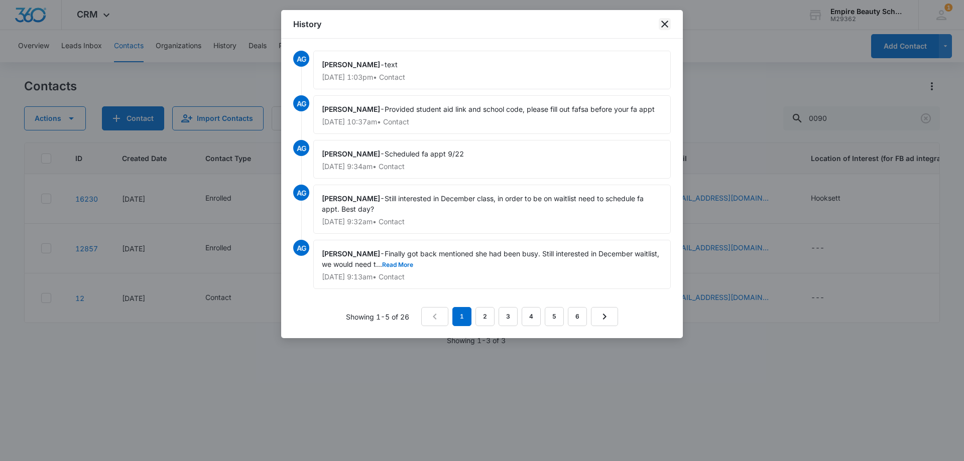
click at [666, 18] on icon "close" at bounding box center [665, 24] width 12 height 12
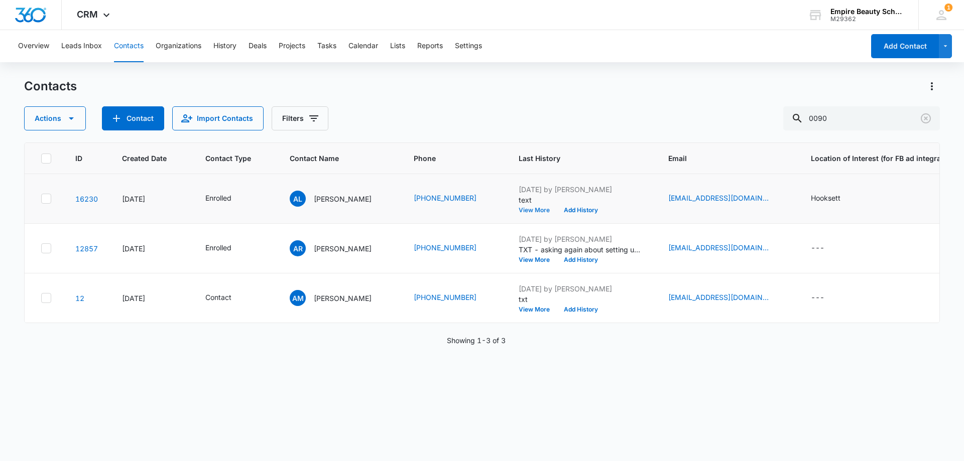
click at [525, 211] on button "View More" at bounding box center [538, 210] width 38 height 6
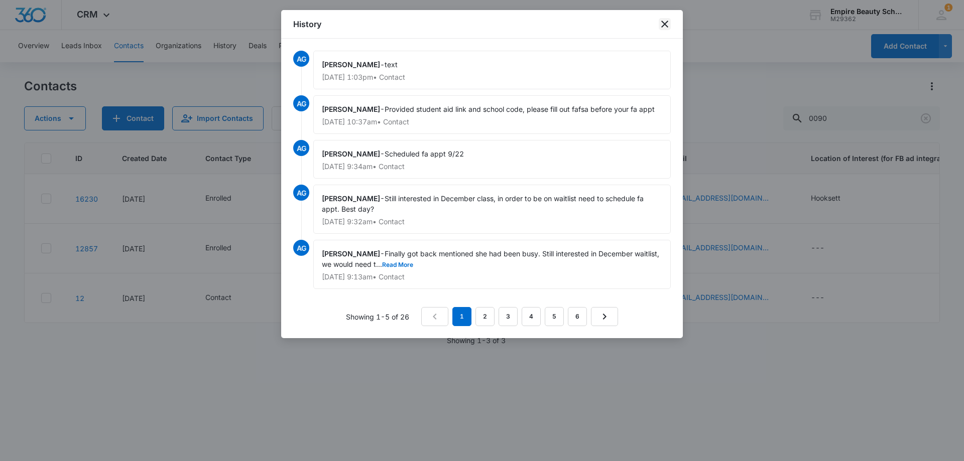
click at [665, 23] on icon "close" at bounding box center [665, 24] width 12 height 12
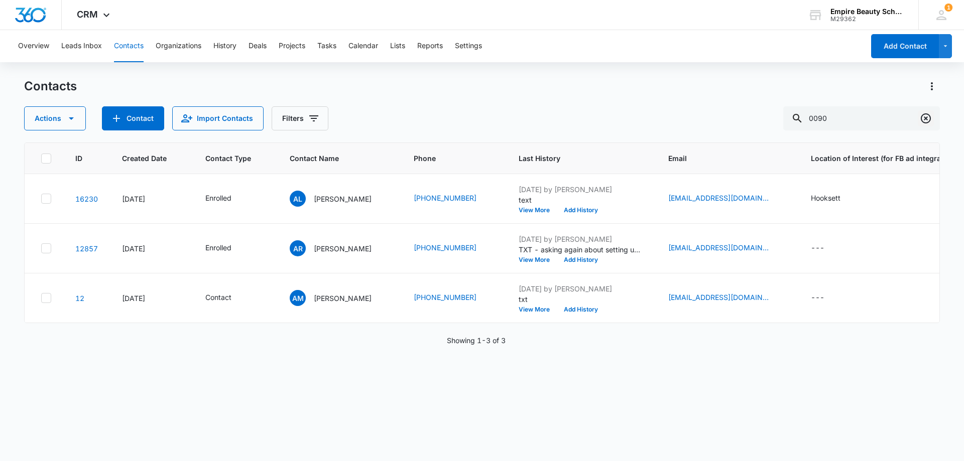
click at [927, 115] on icon "Clear" at bounding box center [926, 118] width 12 height 12
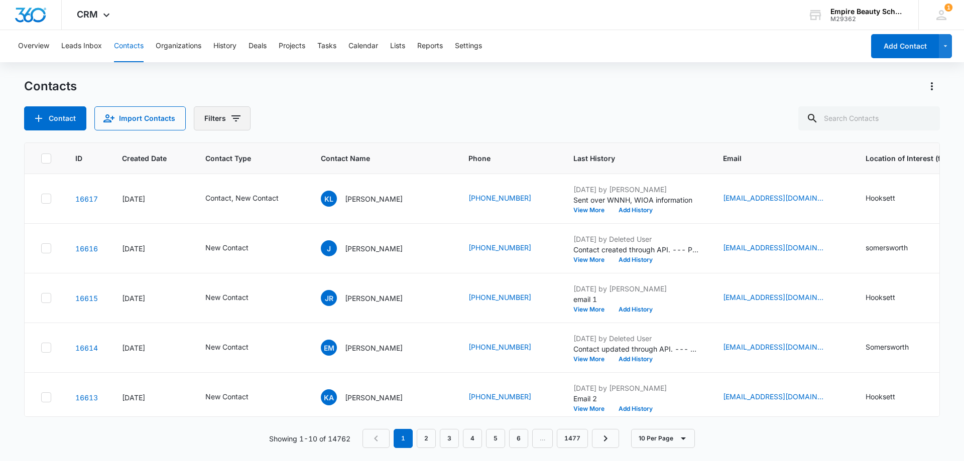
click at [235, 111] on button "Filters" at bounding box center [222, 118] width 57 height 24
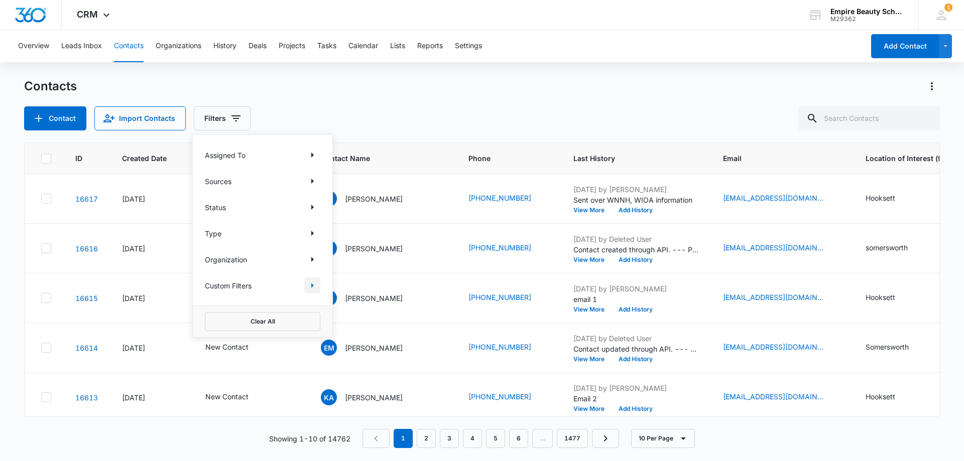
click at [316, 292] on button "Show Custom Filters filters" at bounding box center [312, 286] width 16 height 16
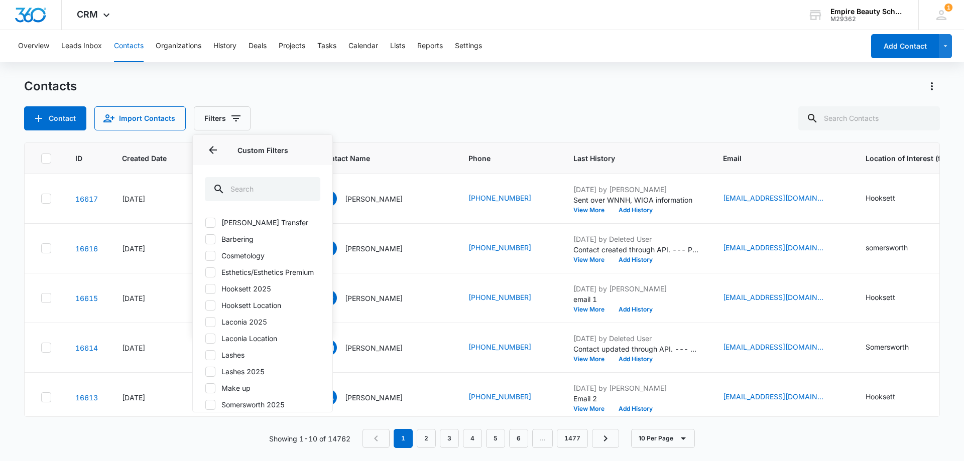
click at [209, 294] on icon at bounding box center [210, 289] width 9 height 9
click at [205, 289] on input "Hooksett 2025" at bounding box center [205, 289] width 1 height 1
checkbox input "true"
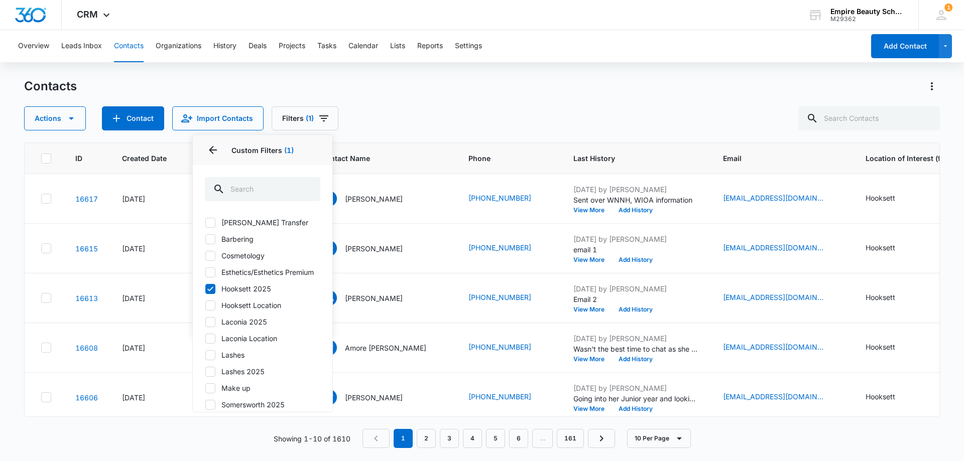
click at [398, 127] on div "Actions Contact Import Contacts Filters (1) Assigned To Sources Status Type Org…" at bounding box center [482, 118] width 916 height 24
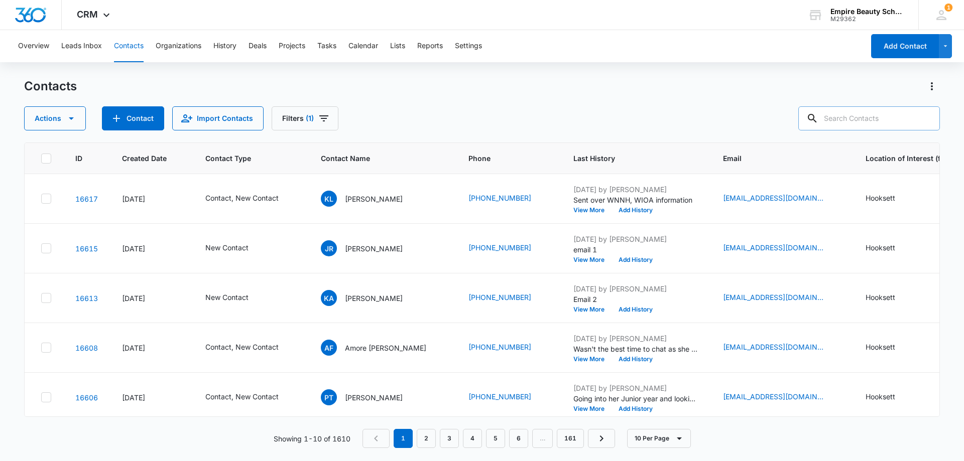
click at [842, 113] on input "text" at bounding box center [869, 118] width 142 height 24
type input "7945"
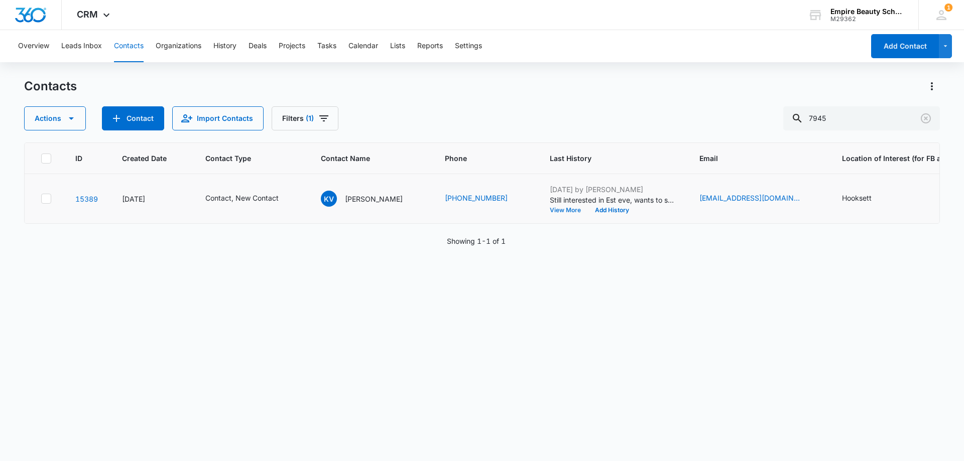
click at [559, 213] on button "View More" at bounding box center [569, 210] width 38 height 6
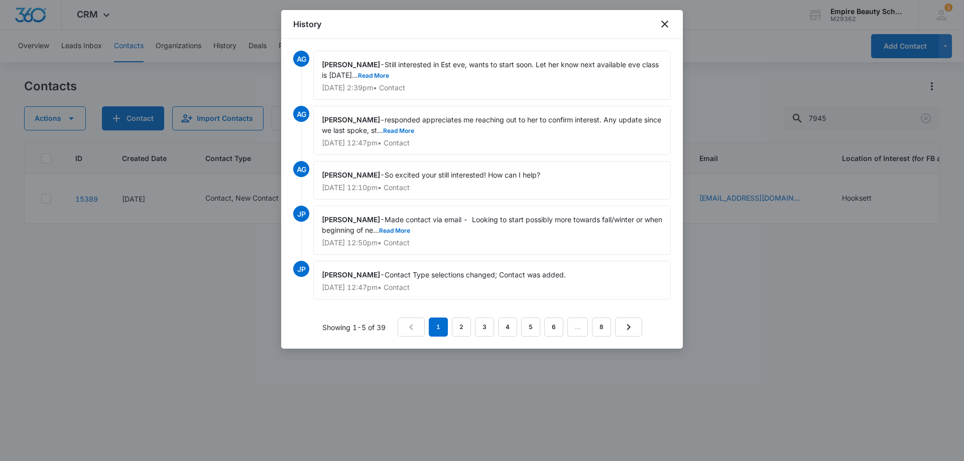
click at [403, 126] on div "Amelia Gauthier - responded appreciates me reaching out to her to confirm inter…" at bounding box center [492, 130] width 358 height 49
click at [404, 128] on button "Read More" at bounding box center [398, 131] width 31 height 6
click at [410, 231] on button "Read More" at bounding box center [394, 231] width 31 height 6
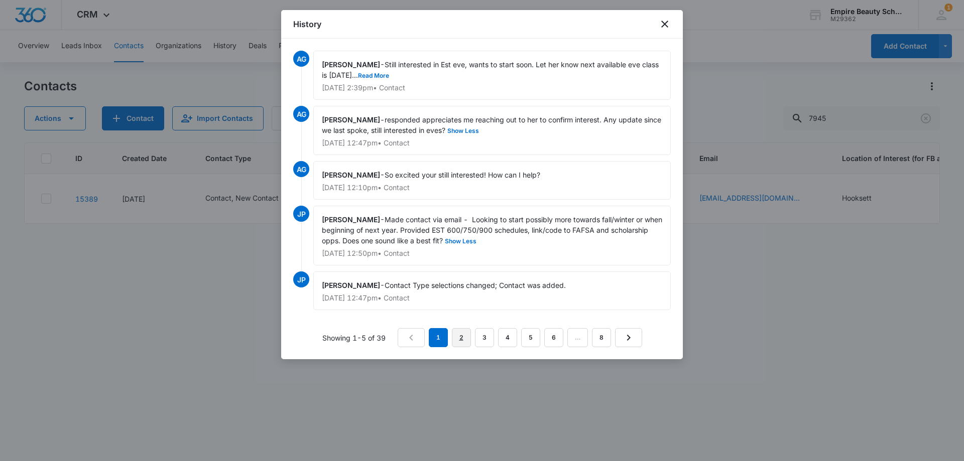
click at [466, 347] on link "2" at bounding box center [461, 337] width 19 height 19
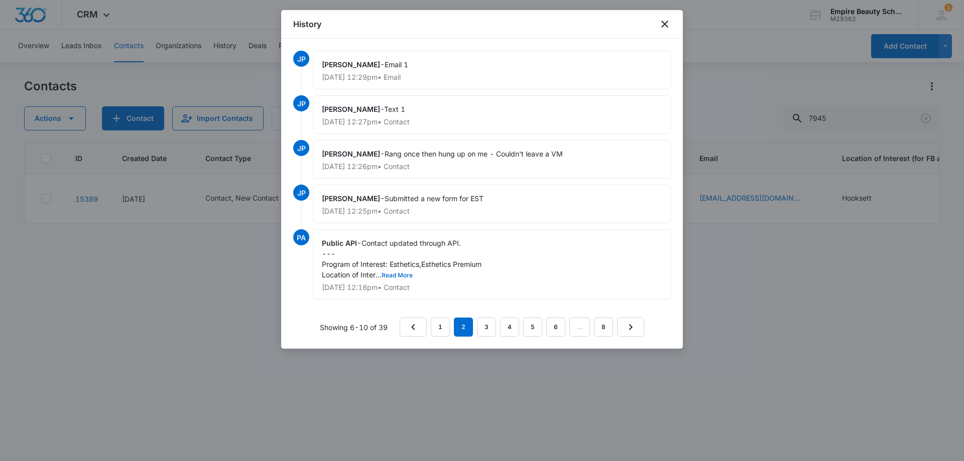
click at [399, 275] on button "Read More" at bounding box center [397, 276] width 31 height 6
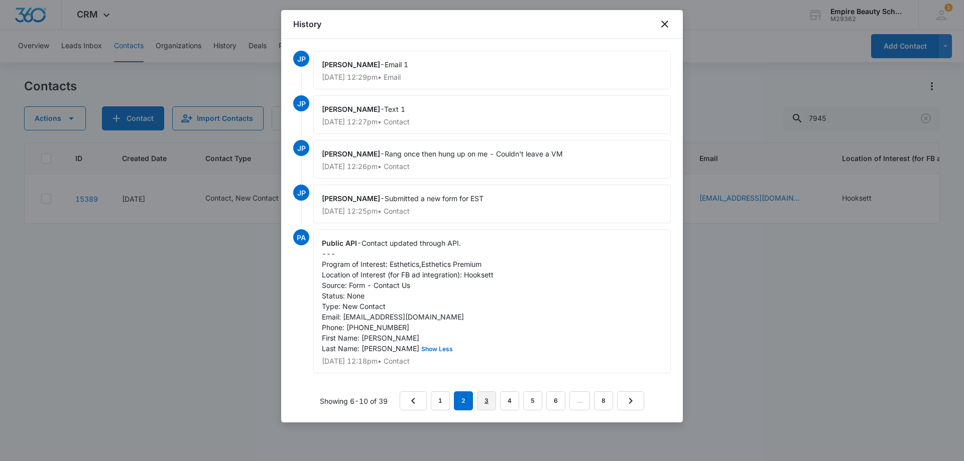
click at [486, 406] on link "3" at bounding box center [486, 401] width 19 height 19
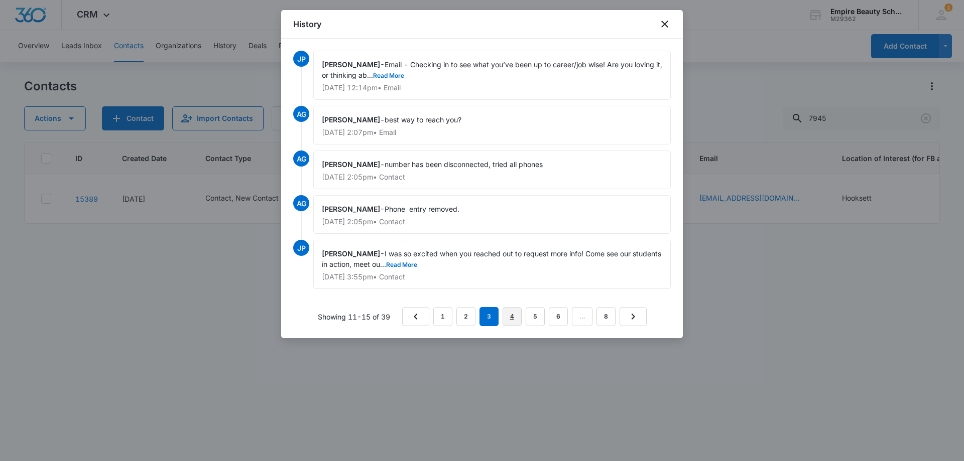
click at [517, 311] on link "4" at bounding box center [512, 316] width 19 height 19
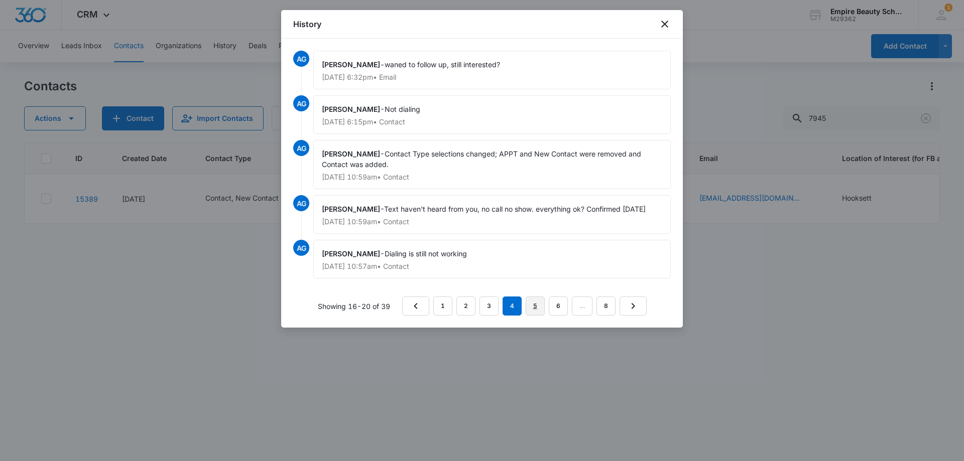
click at [540, 304] on link "5" at bounding box center [535, 306] width 19 height 19
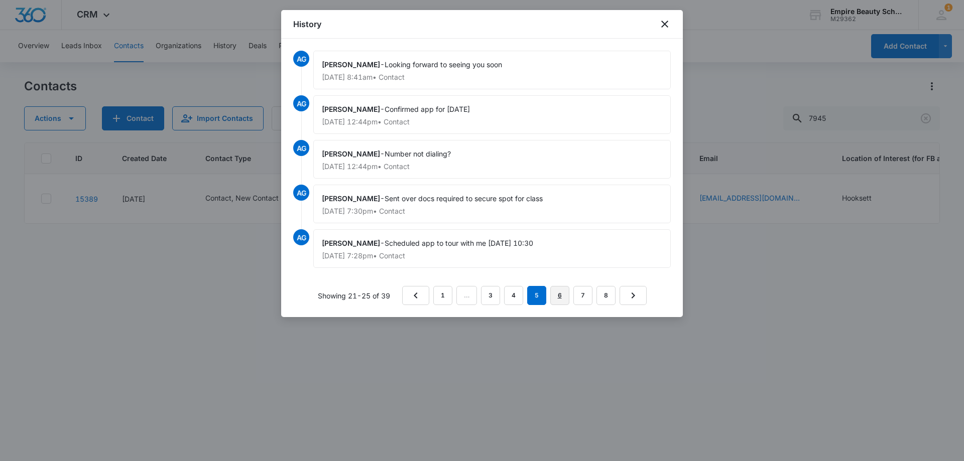
click at [558, 294] on link "6" at bounding box center [559, 295] width 19 height 19
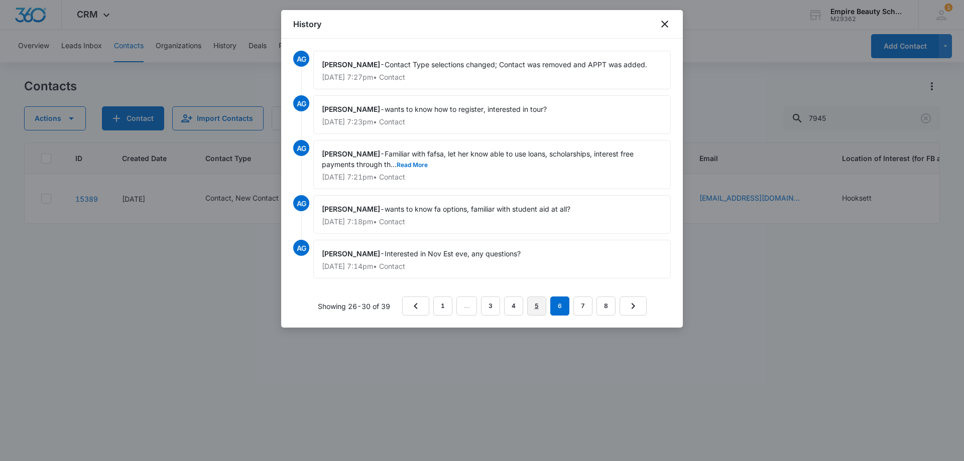
click at [534, 305] on link "5" at bounding box center [536, 306] width 19 height 19
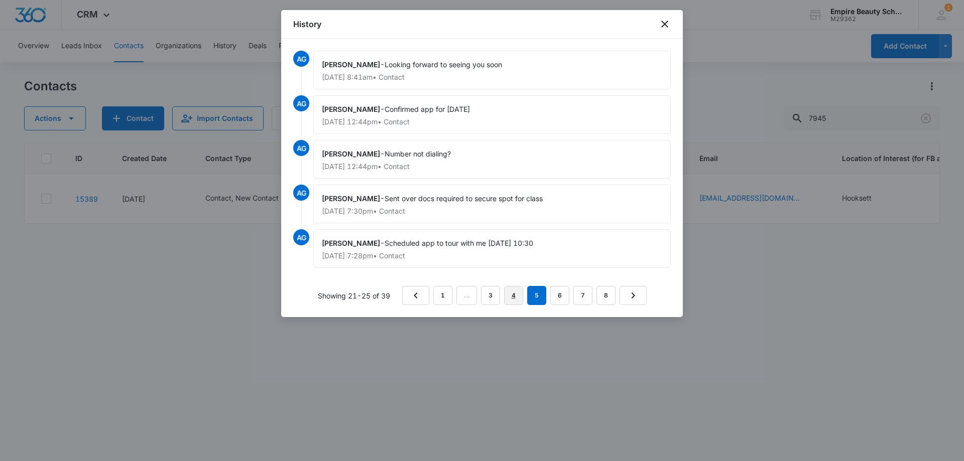
click at [522, 292] on link "4" at bounding box center [513, 295] width 19 height 19
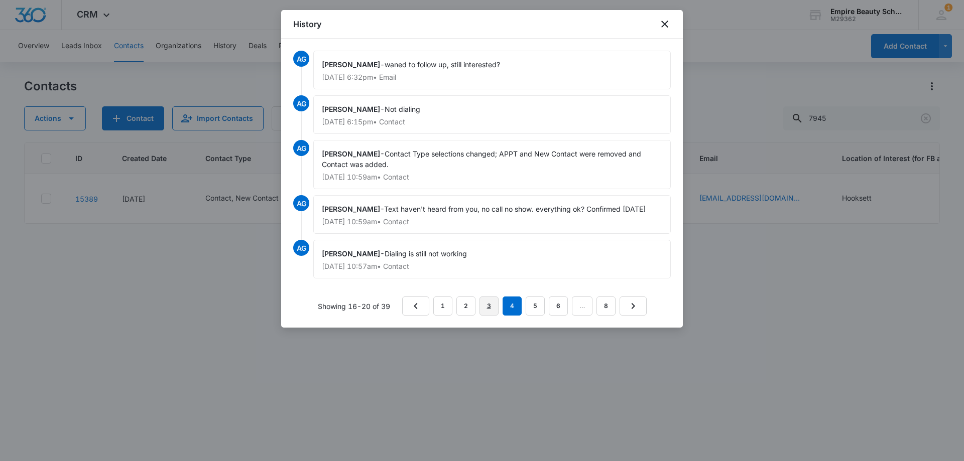
click at [496, 301] on link "3" at bounding box center [489, 306] width 19 height 19
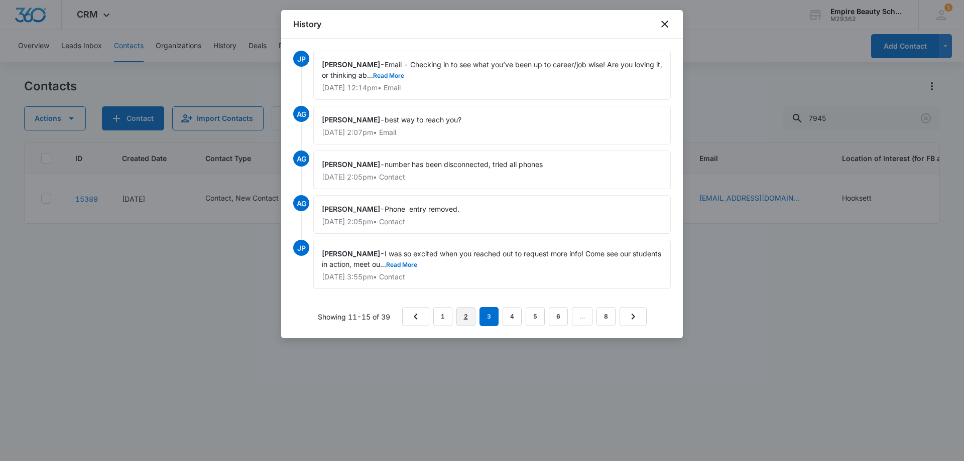
click at [461, 314] on link "2" at bounding box center [465, 316] width 19 height 19
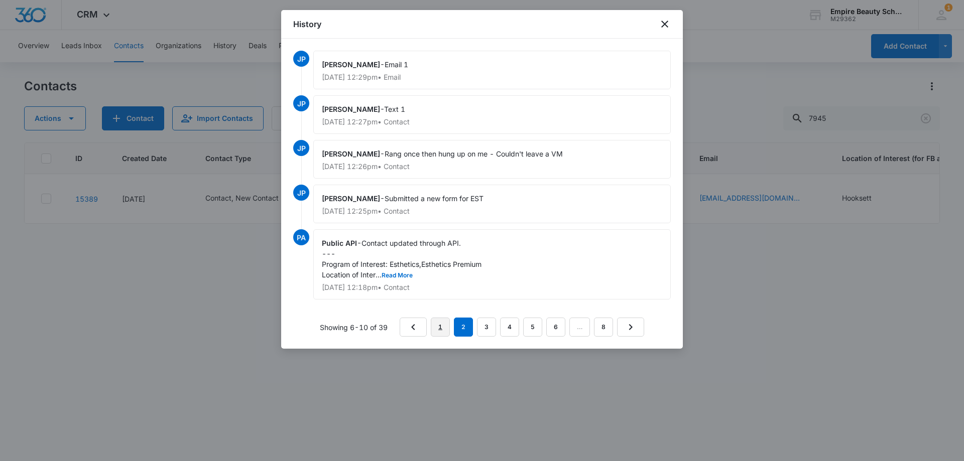
click at [438, 328] on link "1" at bounding box center [440, 327] width 19 height 19
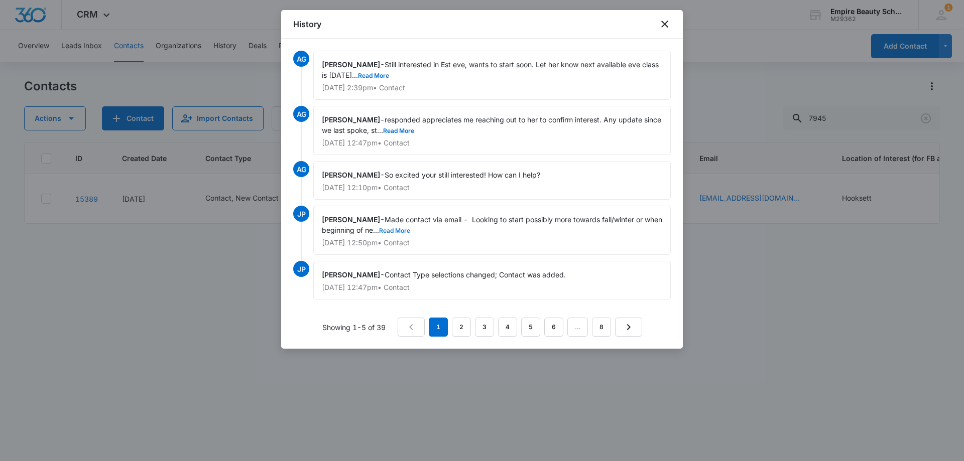
click at [410, 229] on button "Read More" at bounding box center [394, 231] width 31 height 6
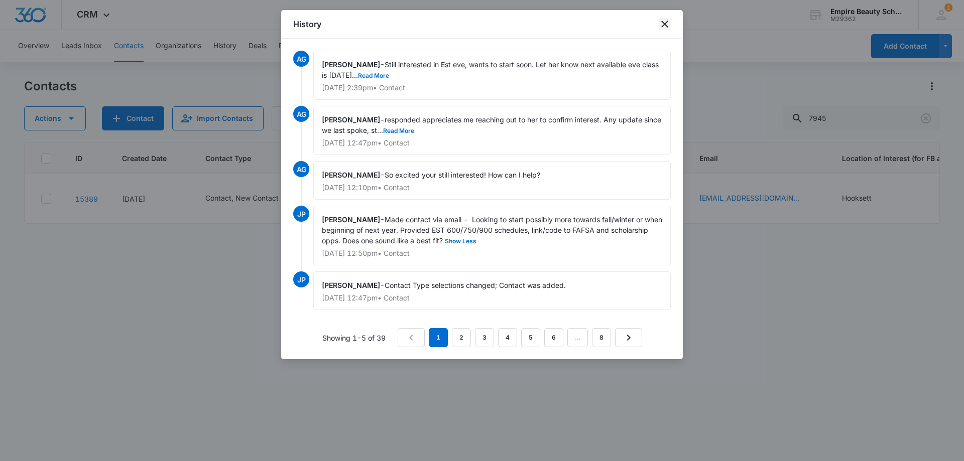
click at [669, 21] on icon "close" at bounding box center [665, 24] width 12 height 12
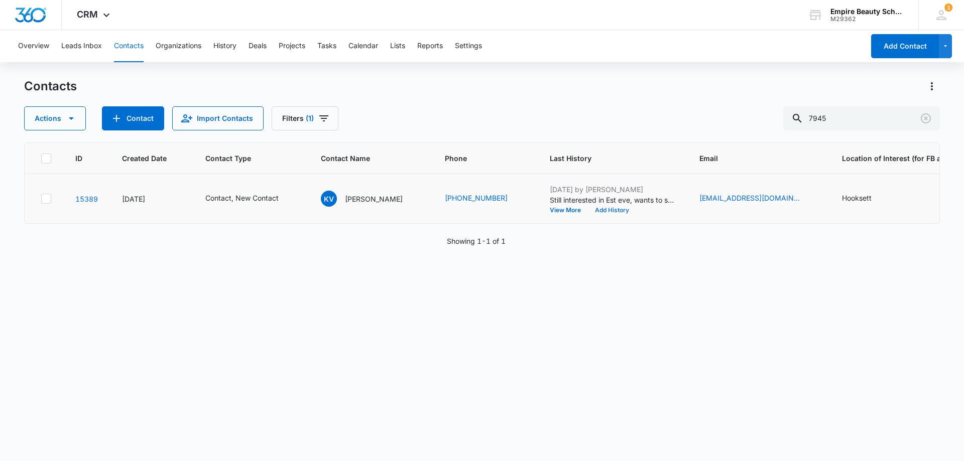
click at [613, 211] on button "Add History" at bounding box center [612, 210] width 48 height 6
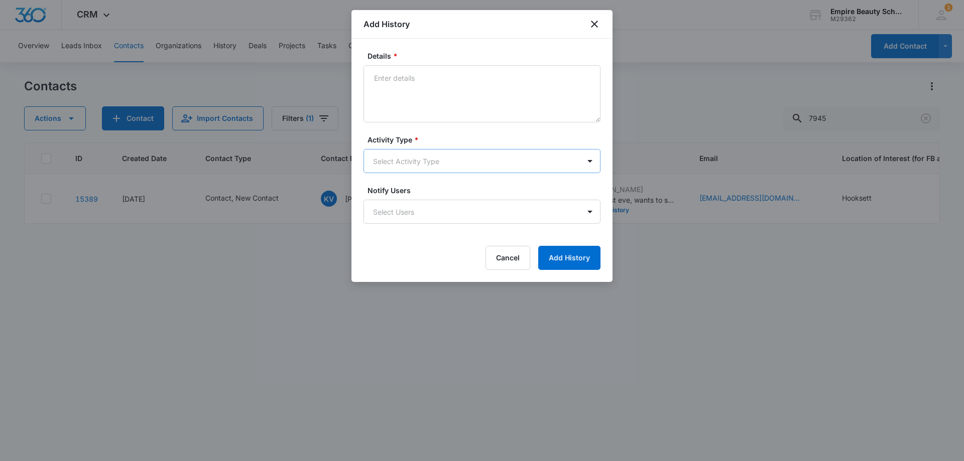
click at [390, 162] on body "CRM Apps Forms CRM Email Shop Payments POS Files Brand Settings Empire Beauty S…" at bounding box center [482, 230] width 964 height 461
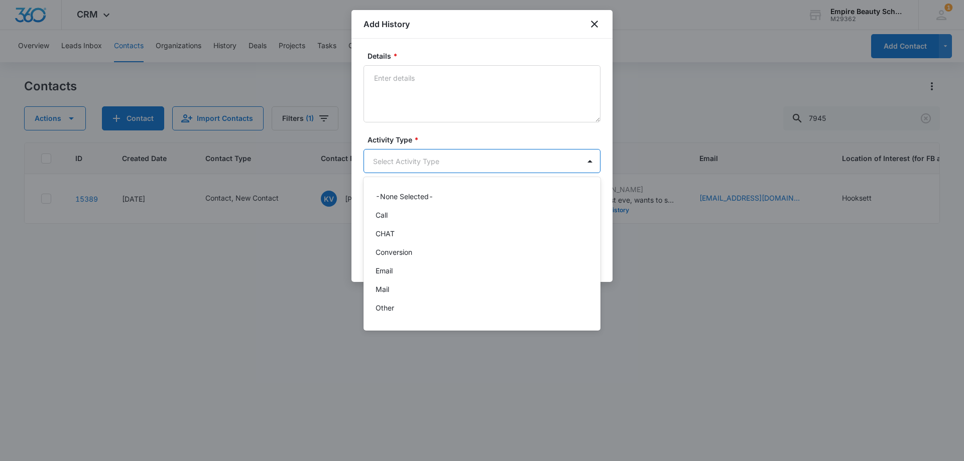
scroll to position [52, 0]
click at [394, 313] on div "Text" at bounding box center [481, 311] width 211 height 11
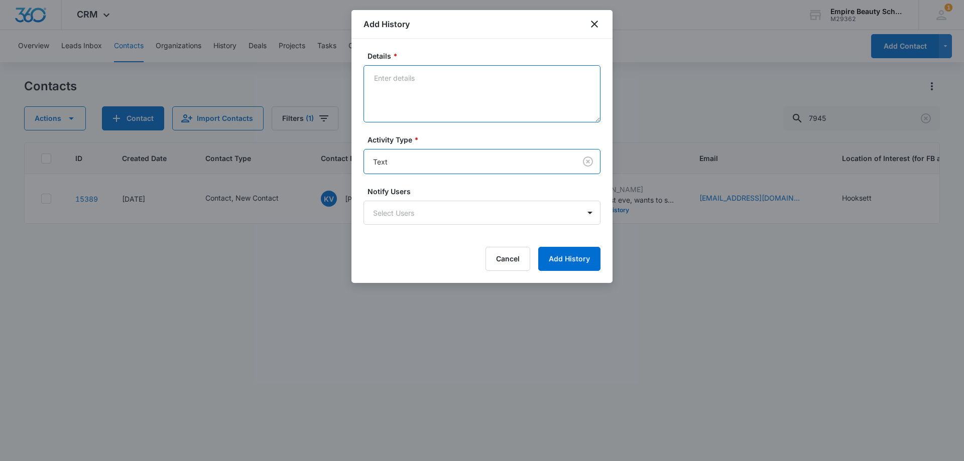
click at [409, 104] on textarea "Details *" at bounding box center [482, 93] width 237 height 57
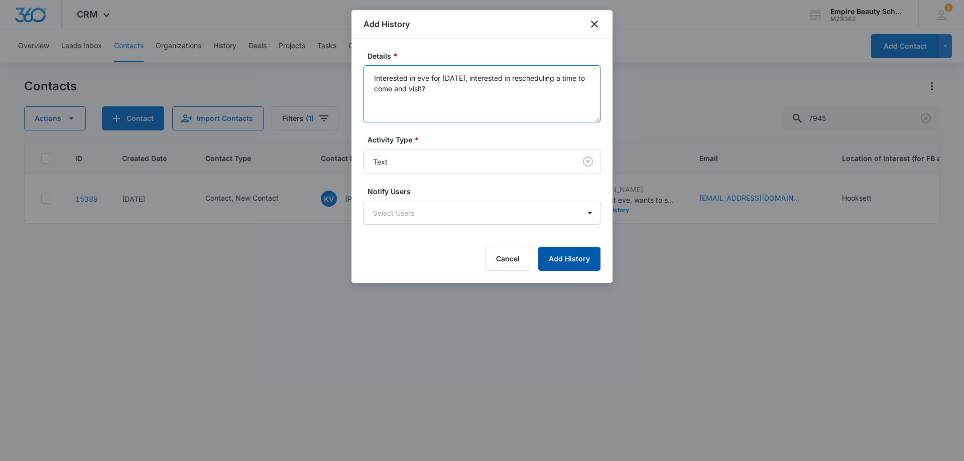
type textarea "Interested in eve for Sept 2026, interested in rescheduling a time to come and …"
click at [572, 255] on button "Add History" at bounding box center [569, 259] width 62 height 24
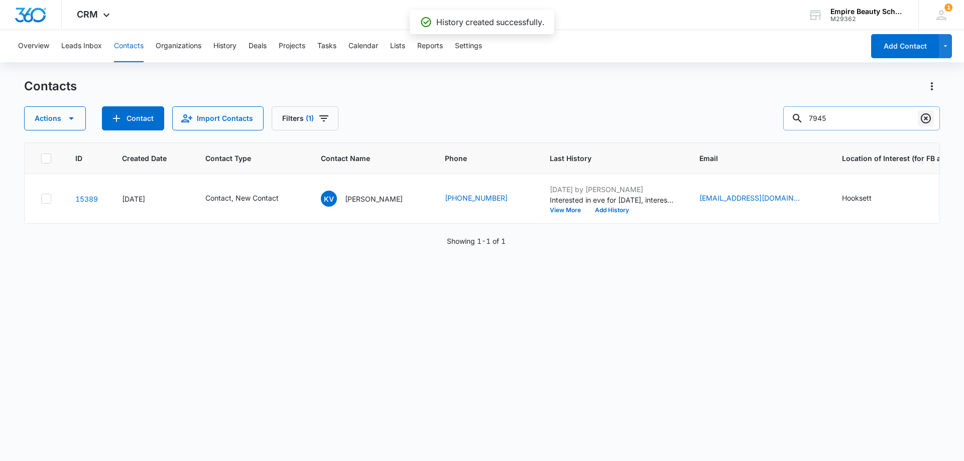
click at [922, 121] on icon "Clear" at bounding box center [926, 118] width 10 height 10
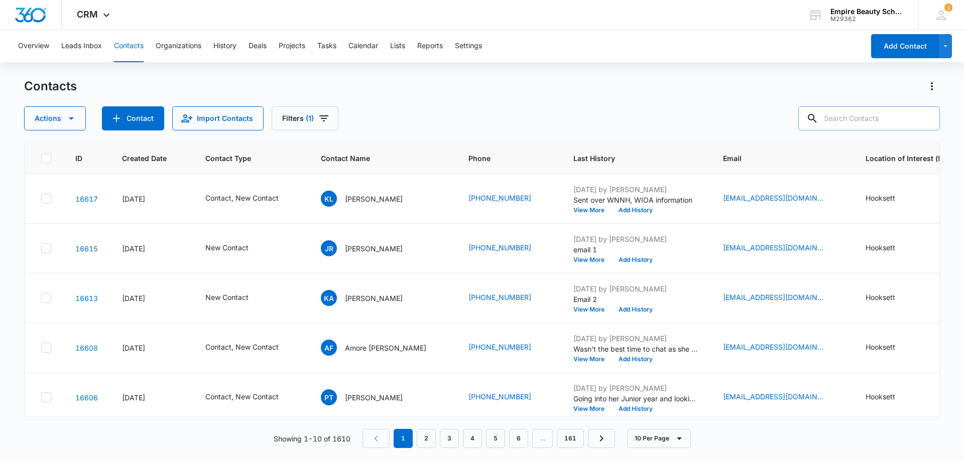
click at [851, 126] on input "text" at bounding box center [869, 118] width 142 height 24
type input "angelina"
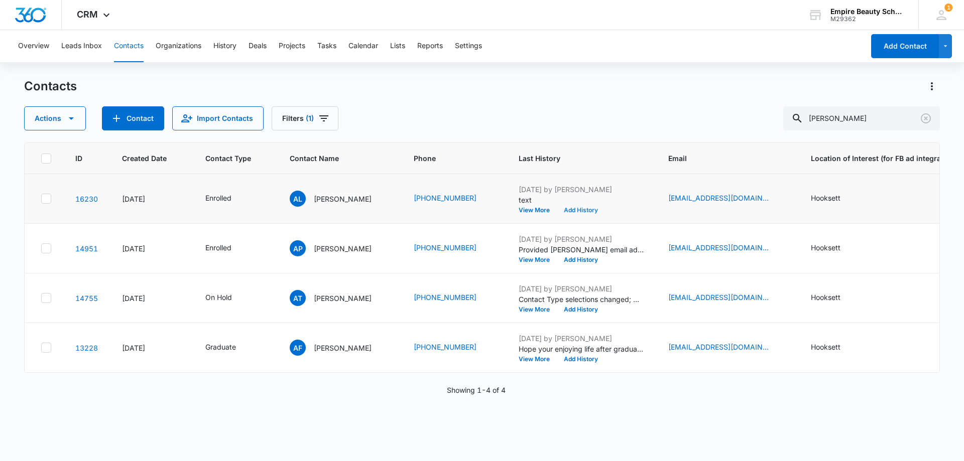
click at [584, 212] on button "Add History" at bounding box center [581, 210] width 48 height 6
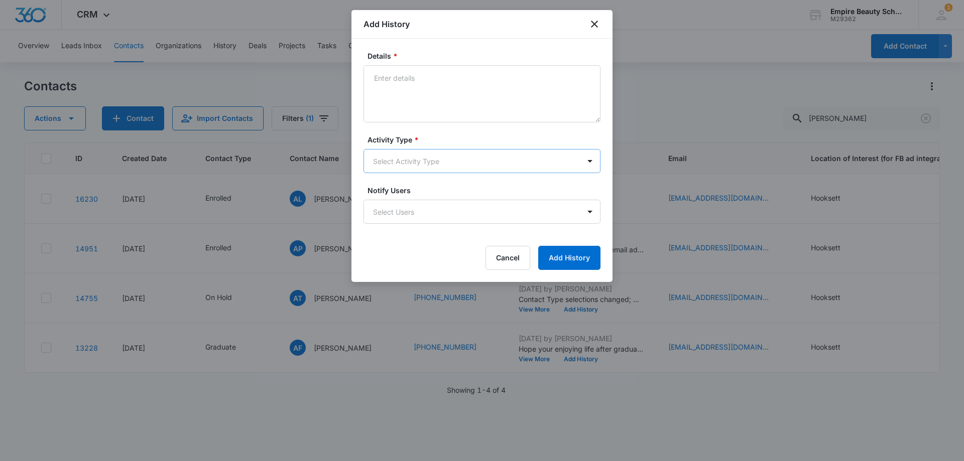
click at [412, 150] on body "CRM Apps Forms CRM Email Shop Payments POS Files Brand Settings Empire Beauty S…" at bounding box center [482, 230] width 964 height 461
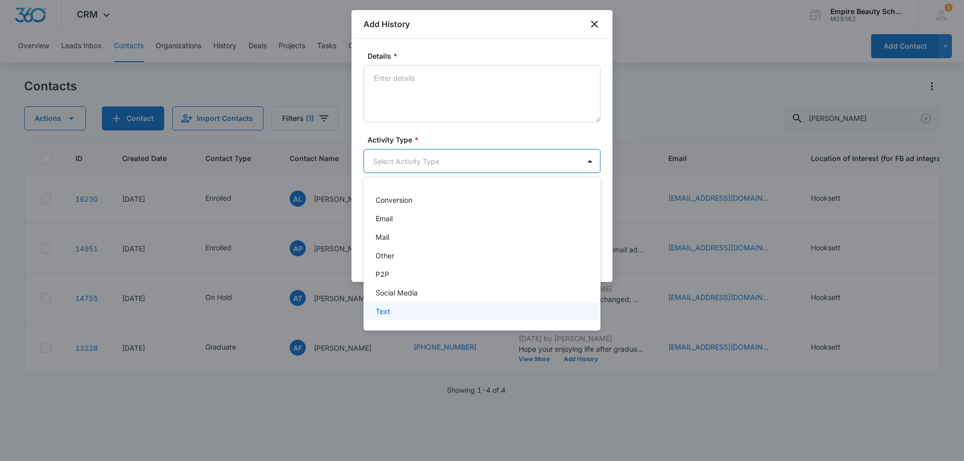
click at [393, 311] on div "Text" at bounding box center [481, 311] width 211 height 11
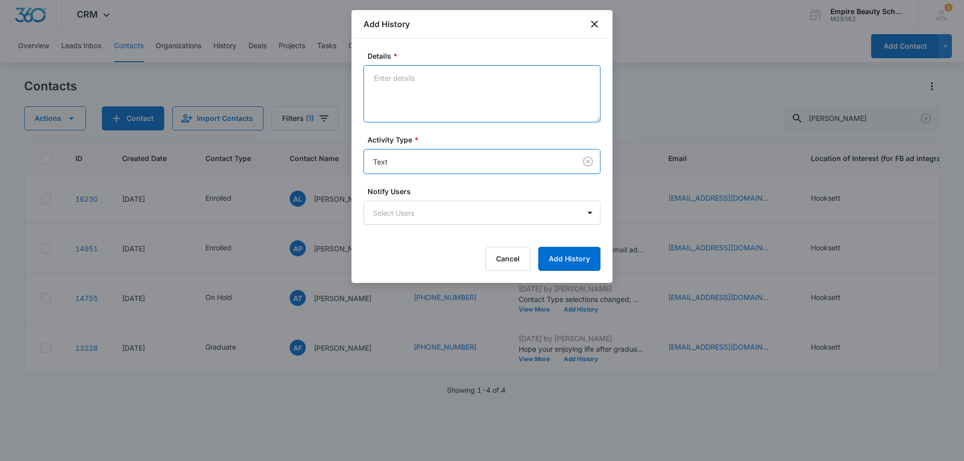
click at [420, 85] on textarea "Details *" at bounding box center [482, 93] width 237 height 57
click at [384, 77] on textarea "reciving messages?" at bounding box center [482, 93] width 237 height 57
click at [453, 90] on textarea "receiving messages?" at bounding box center [482, 93] width 237 height 57
type textarea "receiving messages?"
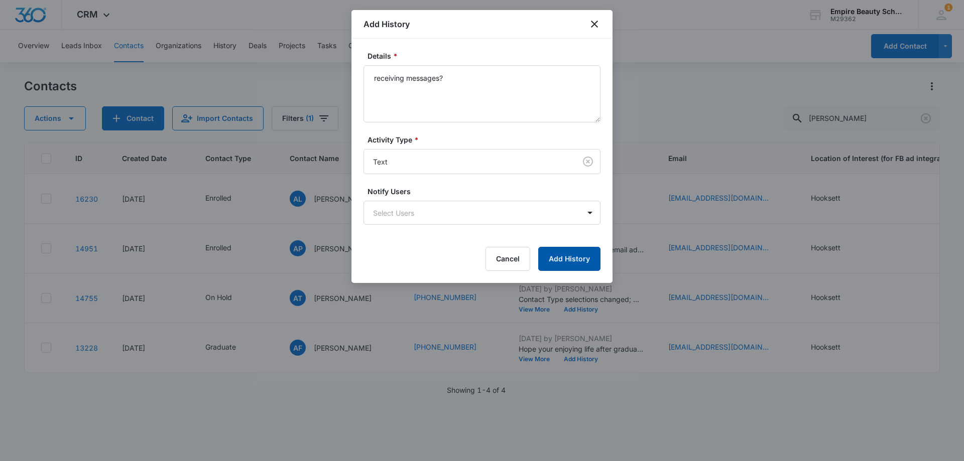
click at [587, 258] on button "Add History" at bounding box center [569, 259] width 62 height 24
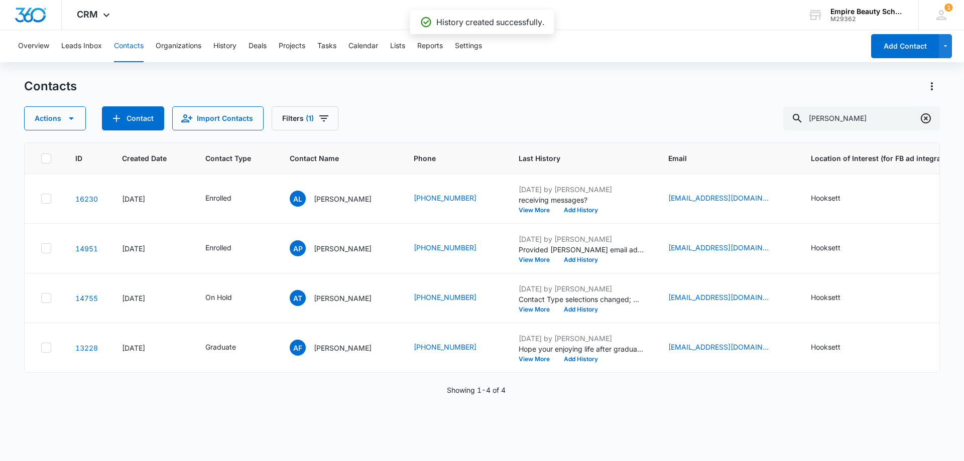
click at [925, 120] on icon "Clear" at bounding box center [926, 118] width 10 height 10
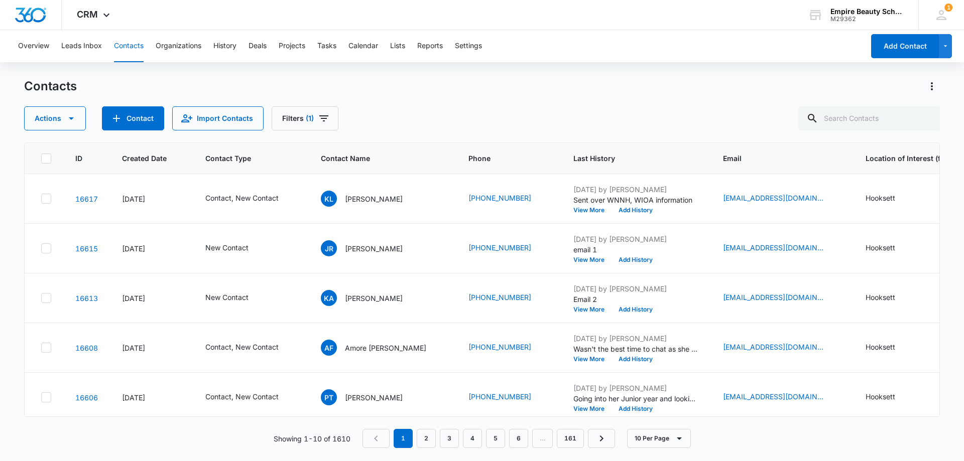
click at [390, 121] on div "Actions Contact Import Contacts Filters (1)" at bounding box center [482, 118] width 916 height 24
click at [324, 117] on icon "Filters" at bounding box center [324, 118] width 12 height 12
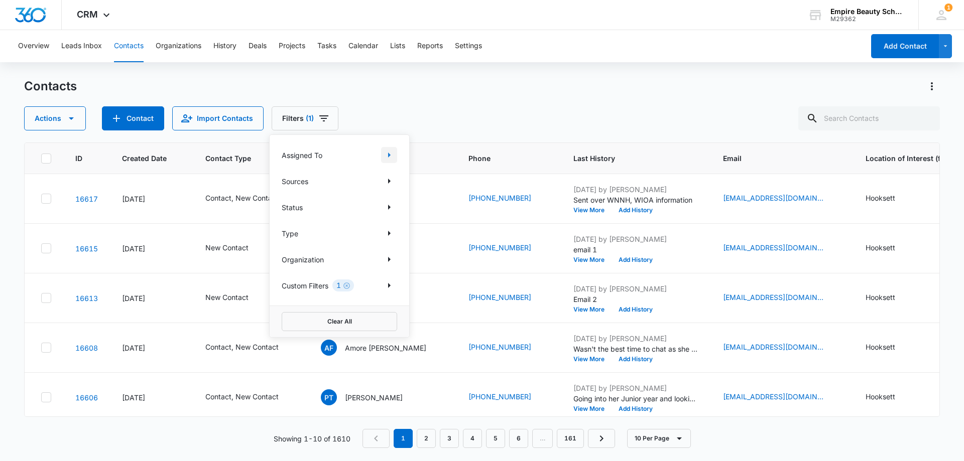
click at [388, 153] on icon "Show Assigned To filters" at bounding box center [389, 155] width 3 height 5
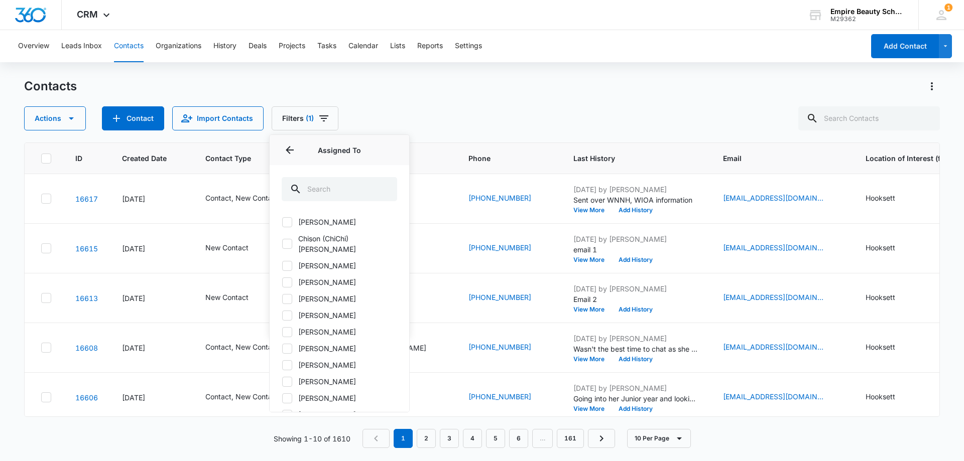
scroll to position [50, 0]
click at [290, 147] on icon "Back" at bounding box center [290, 150] width 8 height 8
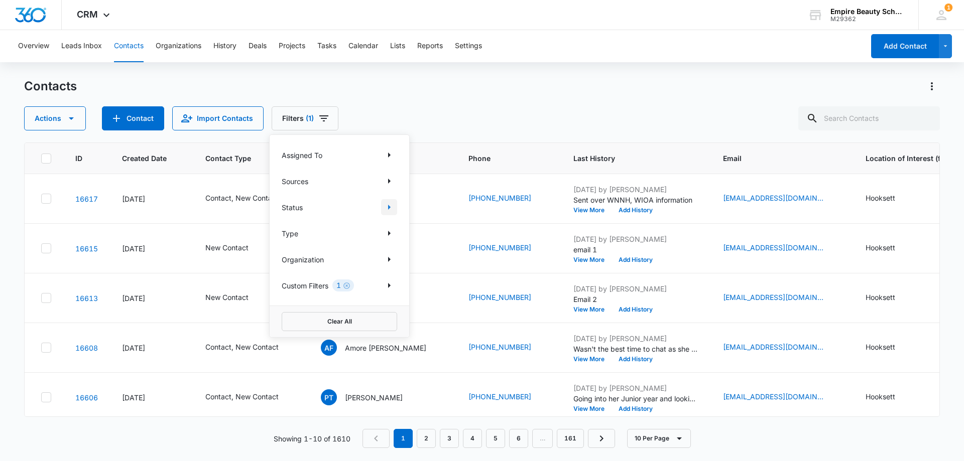
click at [389, 205] on icon "Show Status filters" at bounding box center [389, 207] width 12 height 12
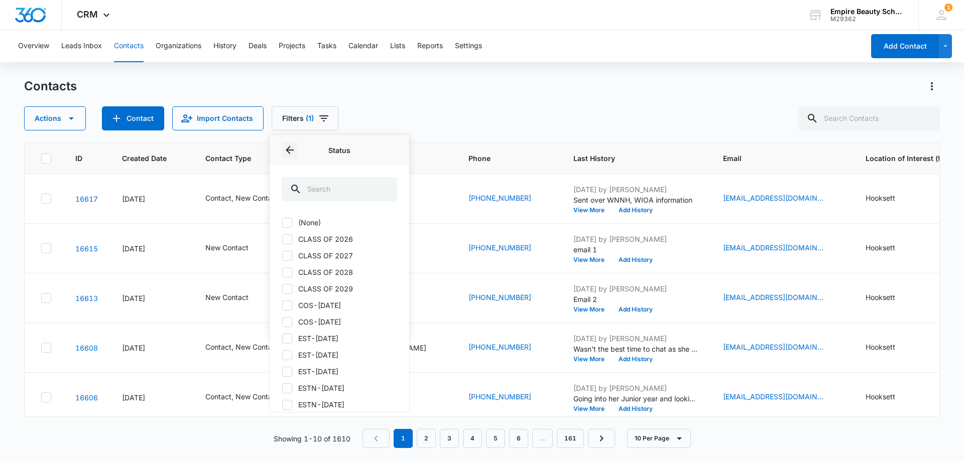
click at [290, 149] on icon "Back" at bounding box center [290, 150] width 12 height 12
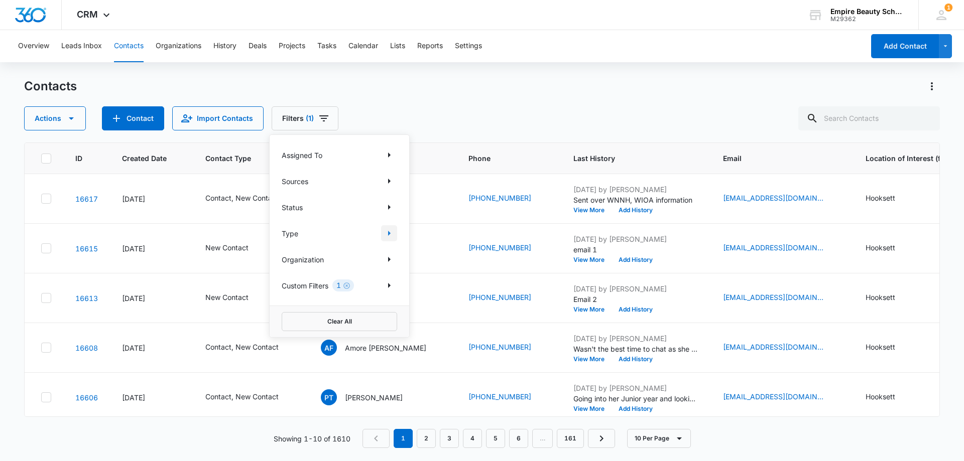
click at [390, 231] on icon "Show Type filters" at bounding box center [389, 233] width 12 height 12
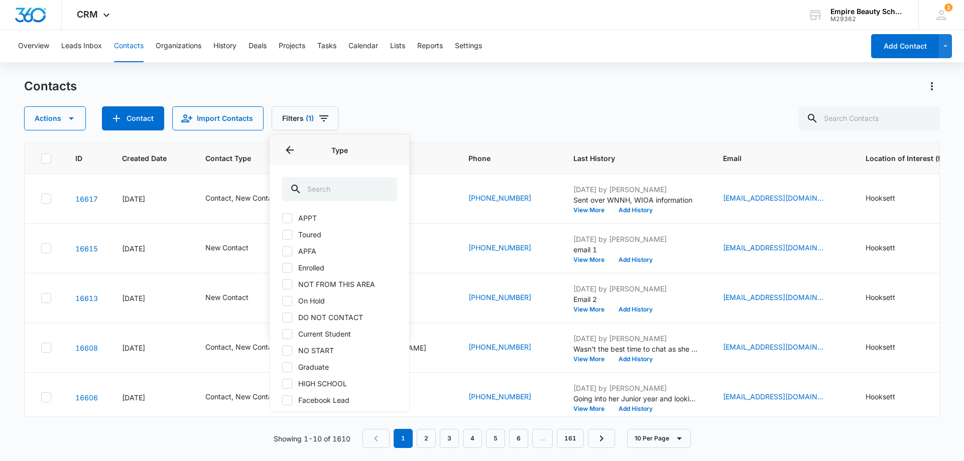
scroll to position [82, 0]
click at [295, 149] on icon "Back" at bounding box center [290, 150] width 12 height 12
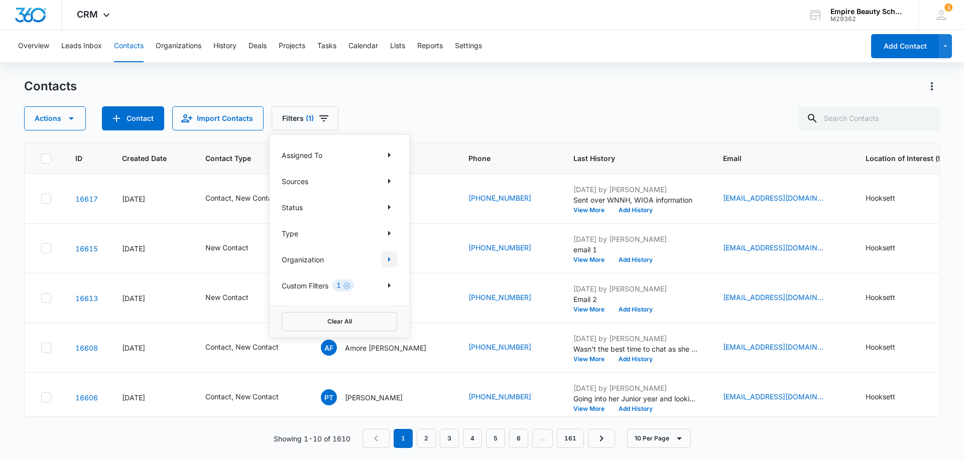
click at [385, 260] on icon "Show Organization filters" at bounding box center [389, 260] width 12 height 12
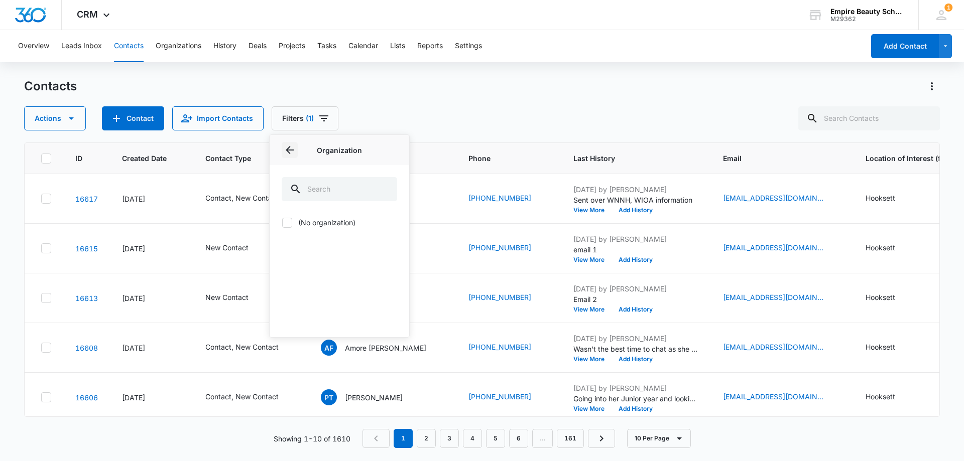
click at [288, 145] on icon "Back" at bounding box center [290, 150] width 12 height 12
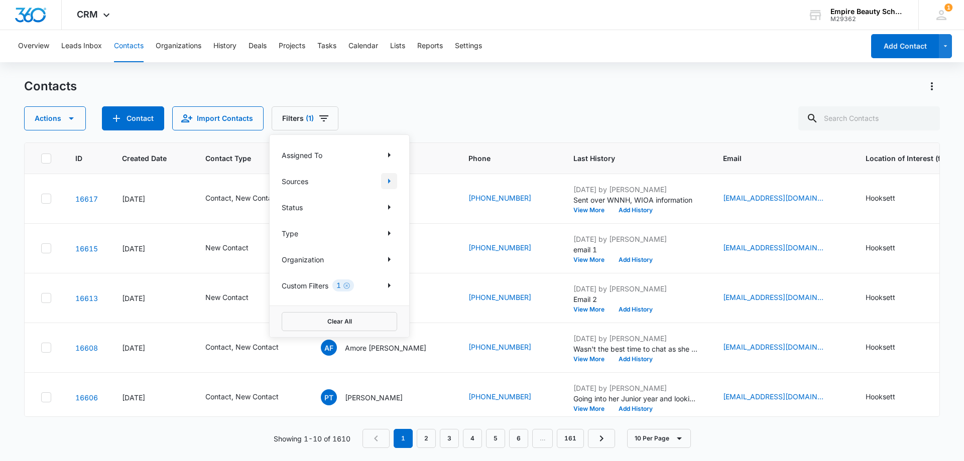
click at [385, 182] on icon "Show Sources filters" at bounding box center [389, 181] width 12 height 12
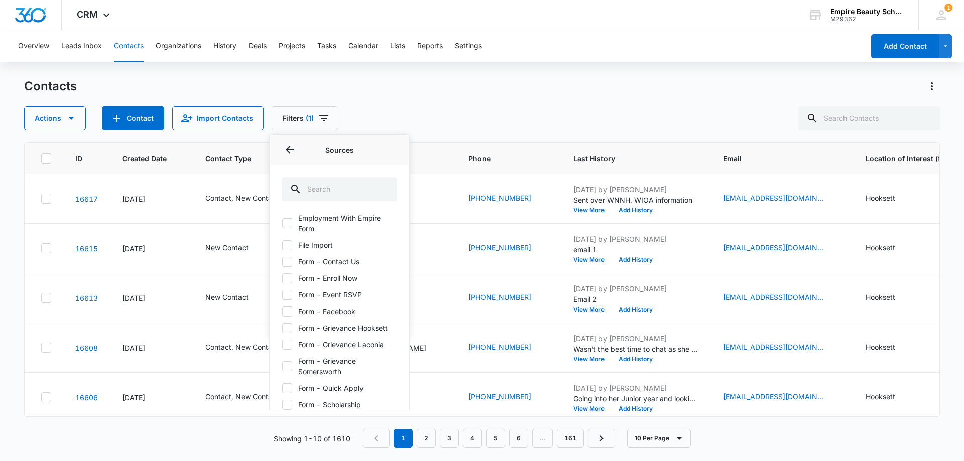
scroll to position [151, 0]
click at [288, 260] on icon at bounding box center [287, 259] width 9 height 9
click at [282, 259] on input "Form - Enroll Now" at bounding box center [282, 259] width 1 height 1
checkbox input "true"
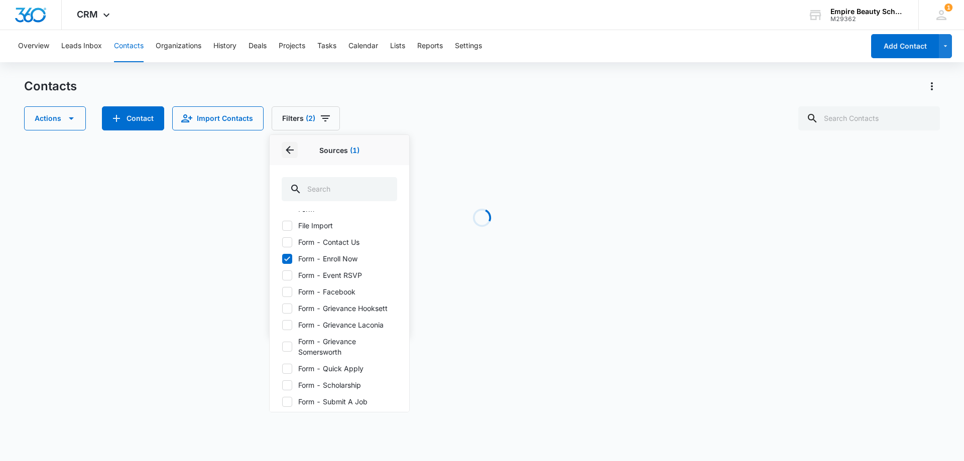
click at [283, 152] on button "Back" at bounding box center [290, 150] width 16 height 16
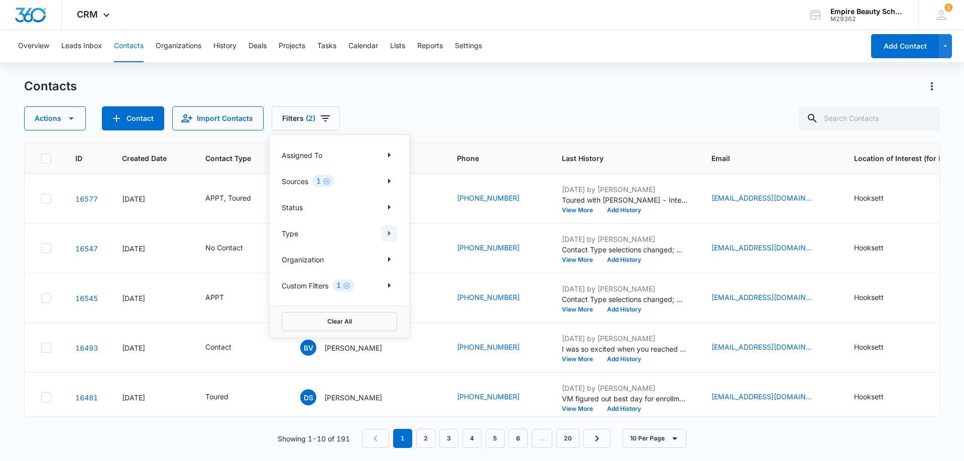
click at [391, 234] on icon "Show Type filters" at bounding box center [389, 233] width 12 height 12
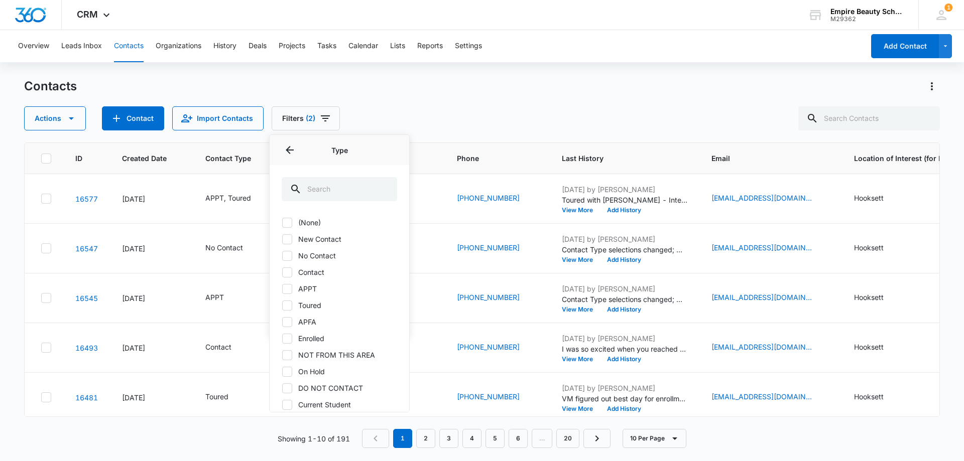
drag, startPoint x: 287, startPoint y: 271, endPoint x: 287, endPoint y: 278, distance: 7.0
click at [287, 272] on icon at bounding box center [287, 272] width 9 height 9
click at [282, 272] on input "Contact" at bounding box center [282, 272] width 1 height 1
checkbox input "true"
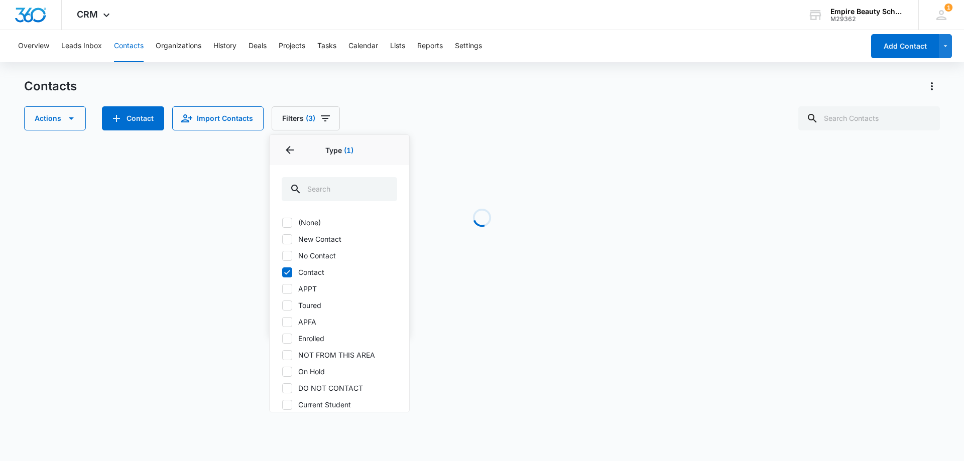
drag, startPoint x: 286, startPoint y: 238, endPoint x: 288, endPoint y: 246, distance: 8.4
click at [286, 241] on icon at bounding box center [287, 239] width 9 height 9
click at [282, 240] on input "New Contact" at bounding box center [282, 239] width 1 height 1
checkbox input "true"
click at [291, 255] on icon at bounding box center [287, 256] width 9 height 9
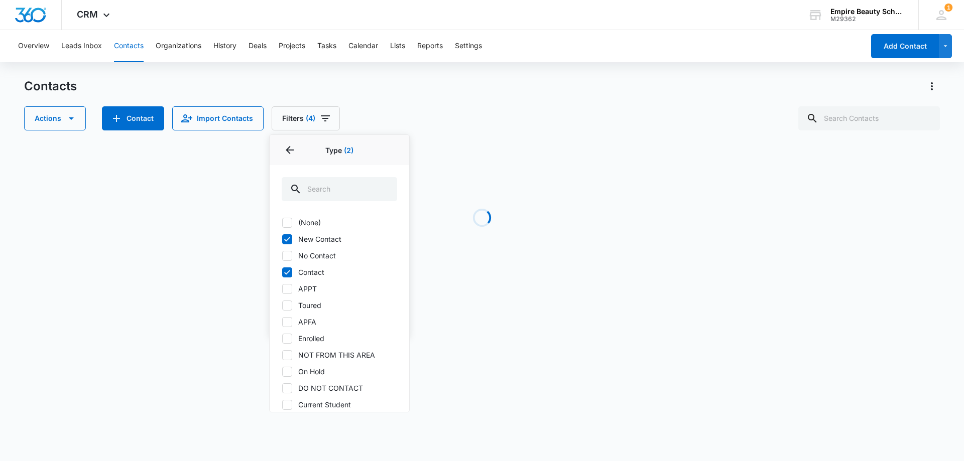
click at [282, 256] on input "No Contact" at bounding box center [282, 256] width 1 height 1
checkbox input "true"
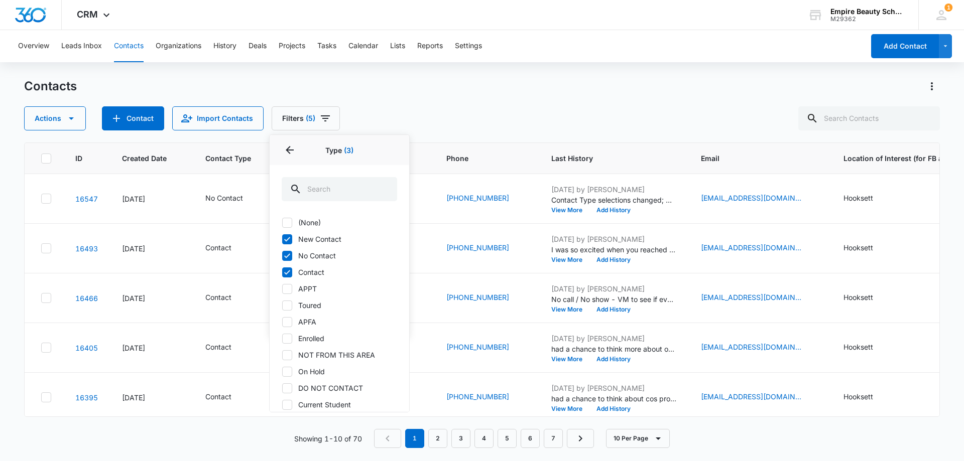
click at [511, 99] on div "Contacts Actions Contact Import Contacts Filters (5) Assigned To Sources 1 Stat…" at bounding box center [482, 104] width 916 height 52
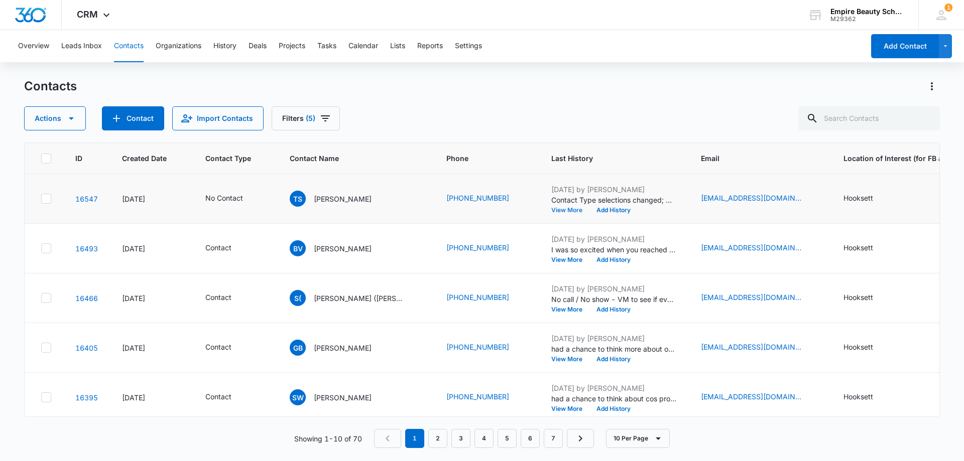
click at [551, 208] on button "View More" at bounding box center [570, 210] width 38 height 6
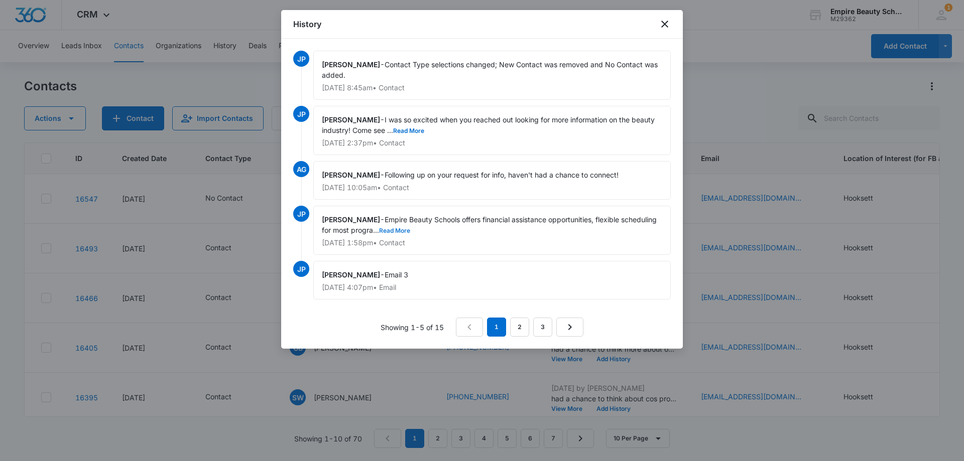
click at [410, 231] on button "Read More" at bounding box center [394, 231] width 31 height 6
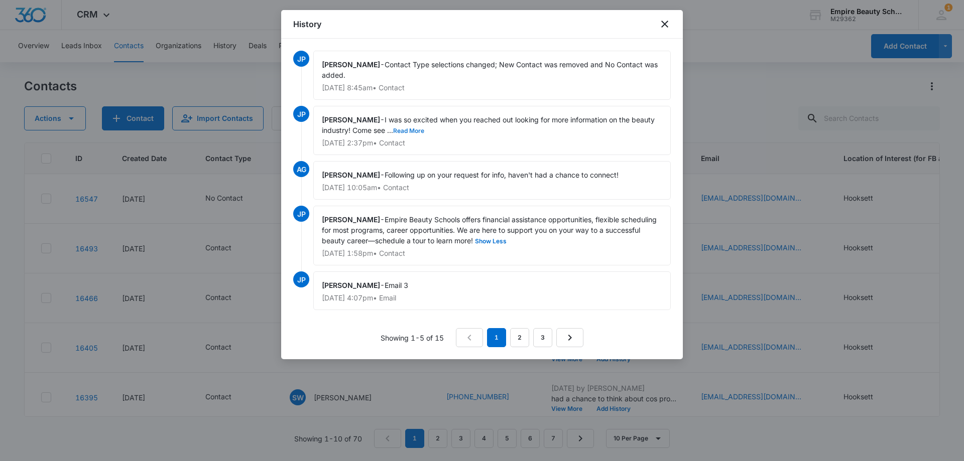
click at [409, 130] on button "Read More" at bounding box center [408, 131] width 31 height 6
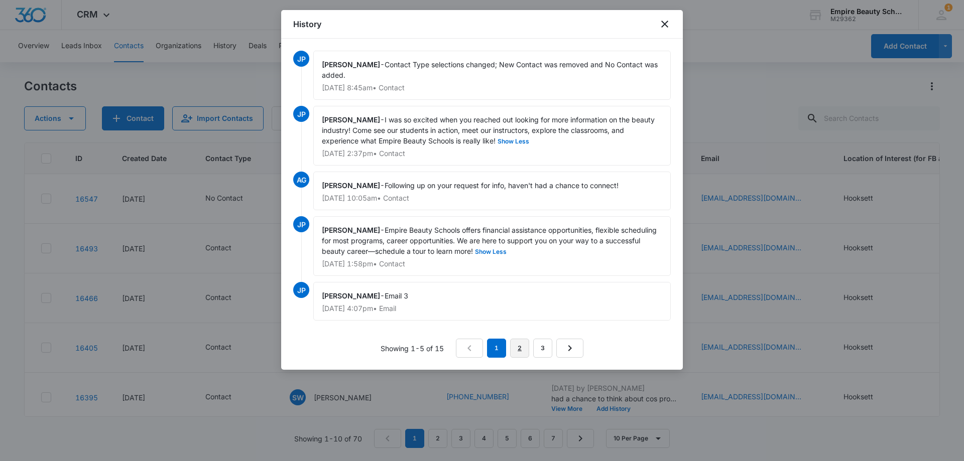
click at [527, 344] on link "2" at bounding box center [519, 348] width 19 height 19
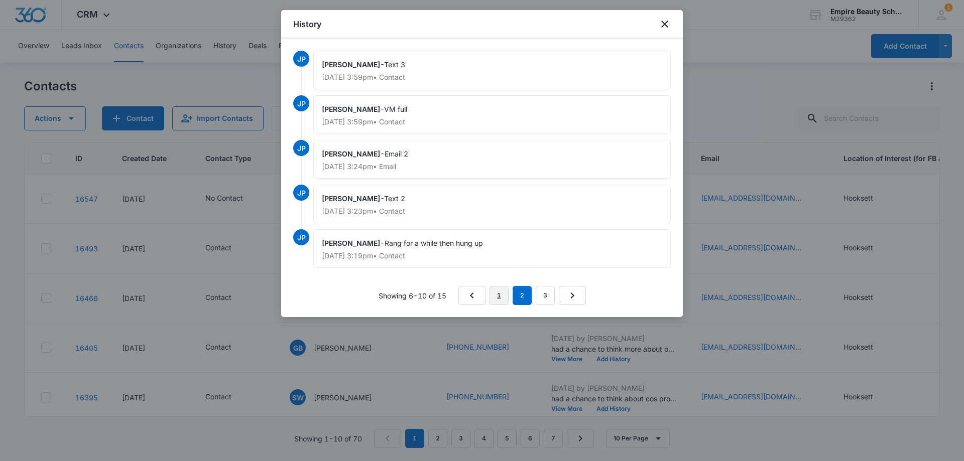
click at [502, 295] on link "1" at bounding box center [499, 295] width 19 height 19
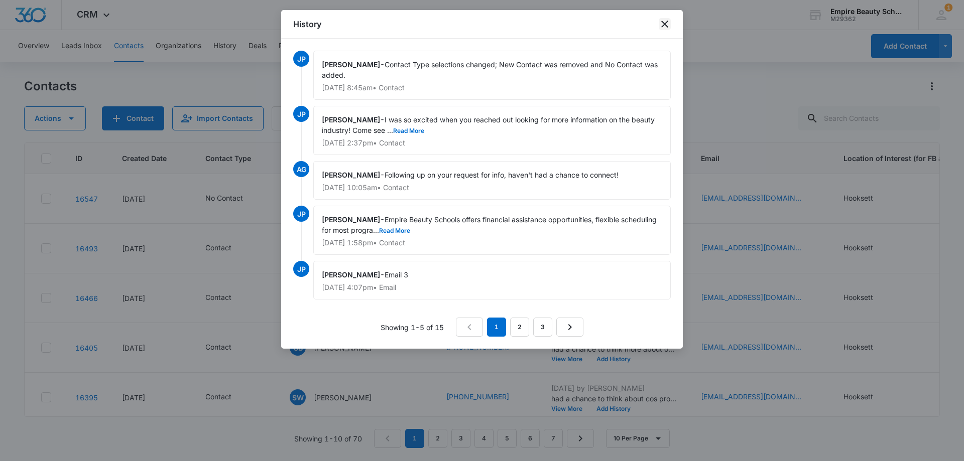
click at [670, 25] on icon "close" at bounding box center [665, 24] width 12 height 12
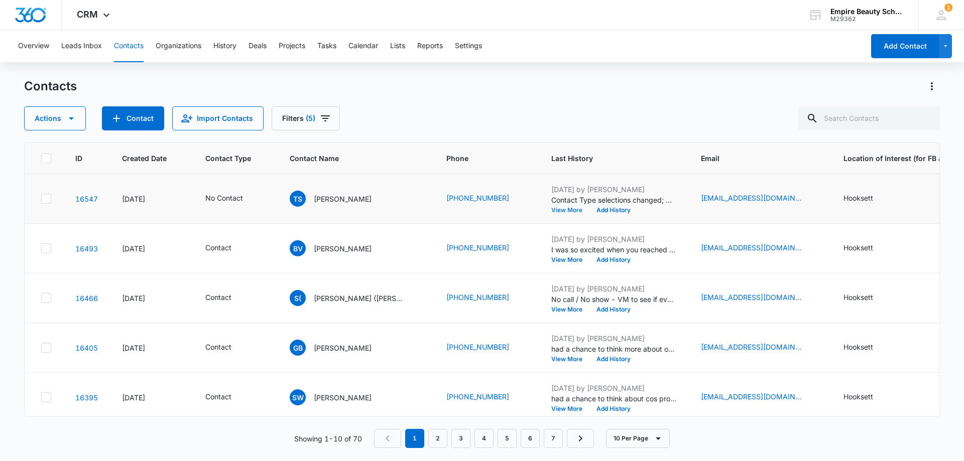
click at [558, 207] on button "View More" at bounding box center [570, 210] width 38 height 6
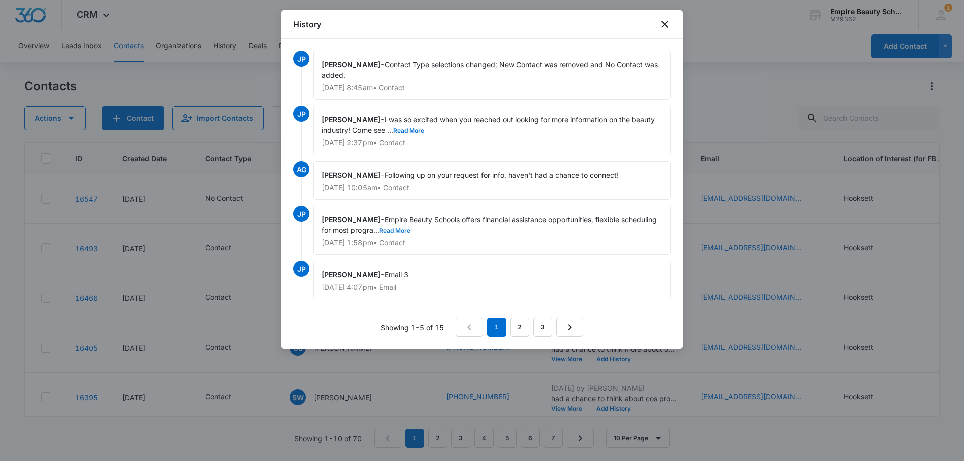
click at [410, 232] on button "Read More" at bounding box center [394, 231] width 31 height 6
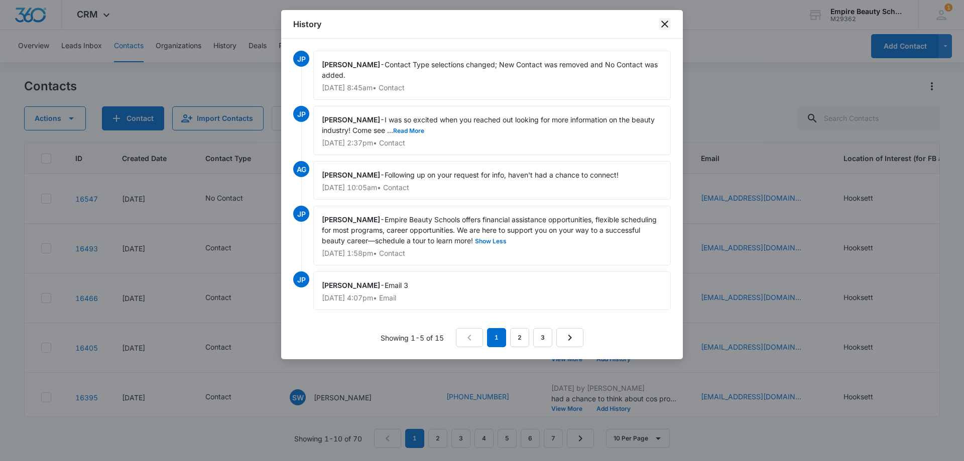
click at [662, 26] on icon "close" at bounding box center [665, 24] width 12 height 12
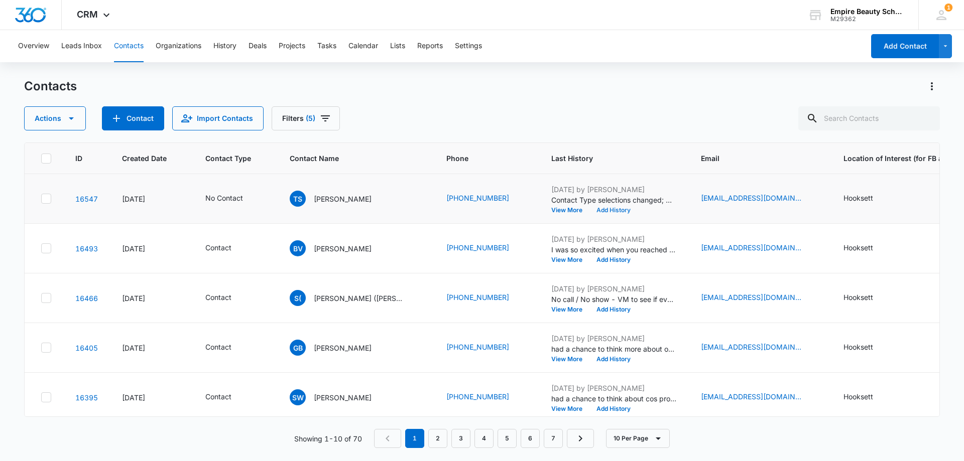
click at [600, 209] on button "Add History" at bounding box center [614, 210] width 48 height 6
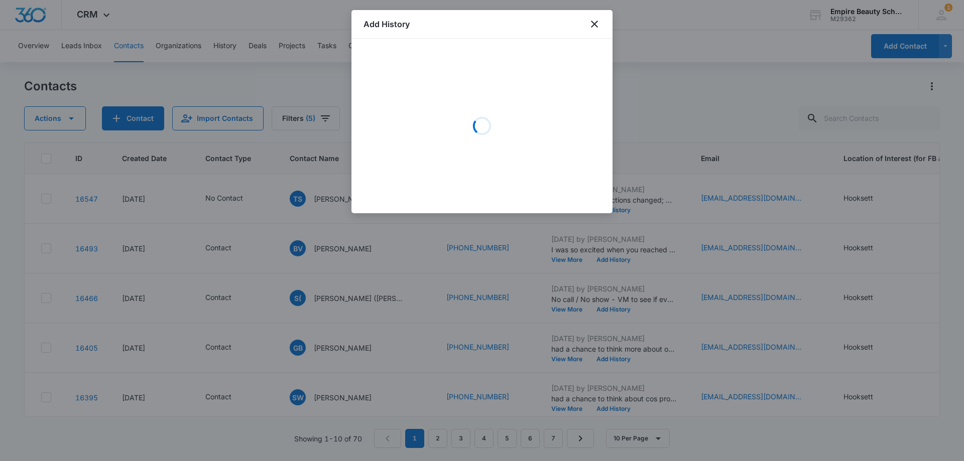
click at [405, 158] on body "CRM Apps Forms CRM Email Shop Payments POS Files Brand Settings Empire Beauty S…" at bounding box center [482, 230] width 964 height 461
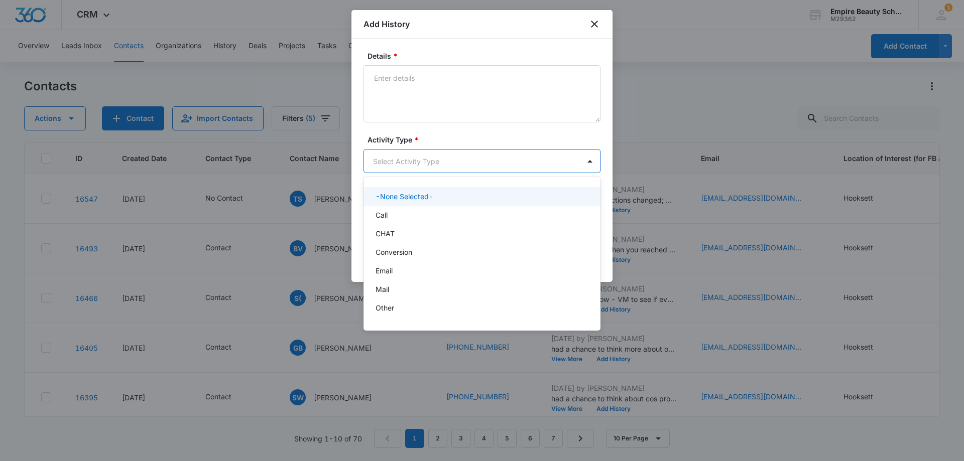
click at [402, 160] on div at bounding box center [482, 230] width 964 height 461
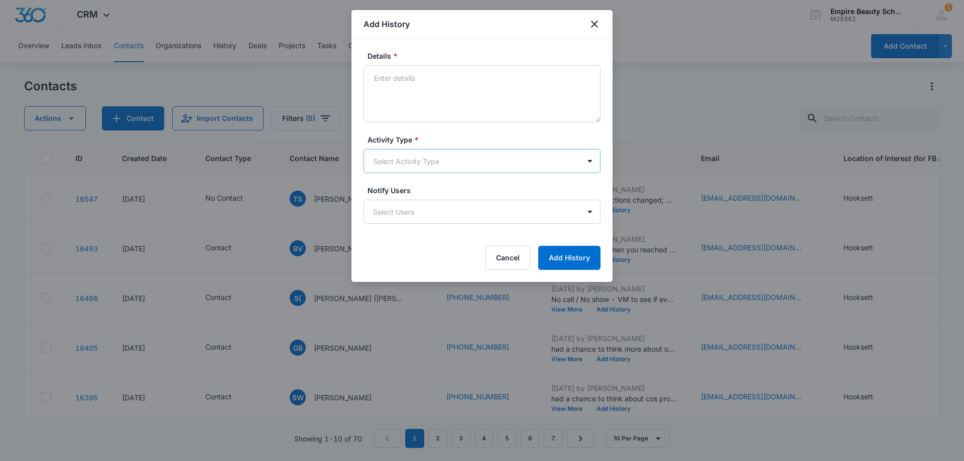
click at [402, 158] on body "CRM Apps Forms CRM Email Shop Payments POS Files Brand Settings Empire Beauty S…" at bounding box center [482, 230] width 964 height 461
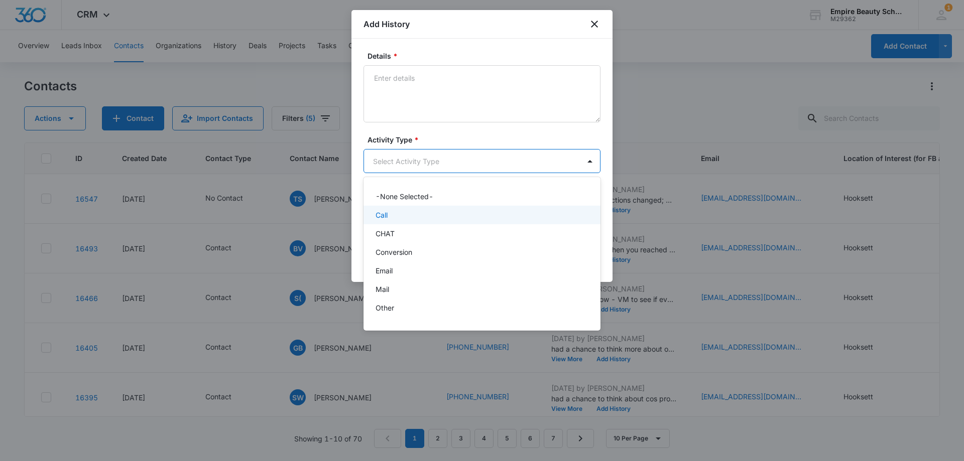
click at [389, 216] on div "Call" at bounding box center [481, 215] width 211 height 11
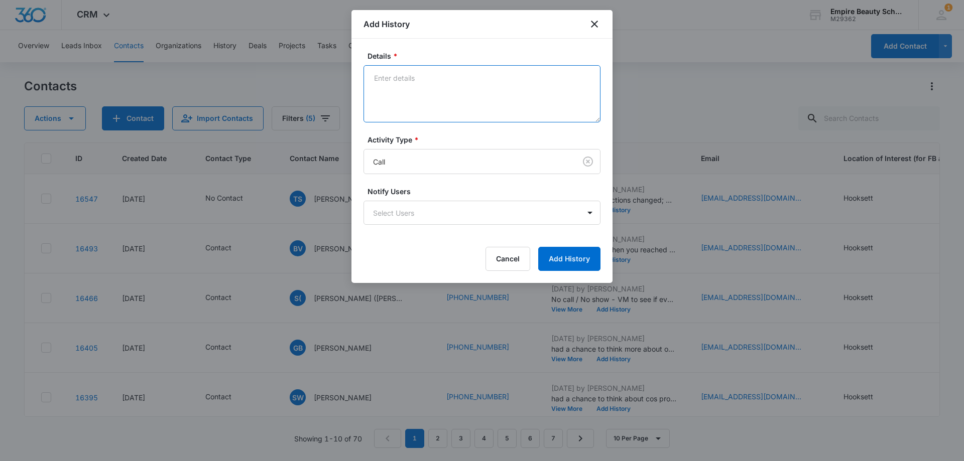
click at [407, 107] on textarea "Details *" at bounding box center [482, 93] width 237 height 57
click at [402, 154] on body "CRM Apps Forms CRM Email Shop Payments POS Files Brand Settings Empire Beauty S…" at bounding box center [482, 230] width 964 height 461
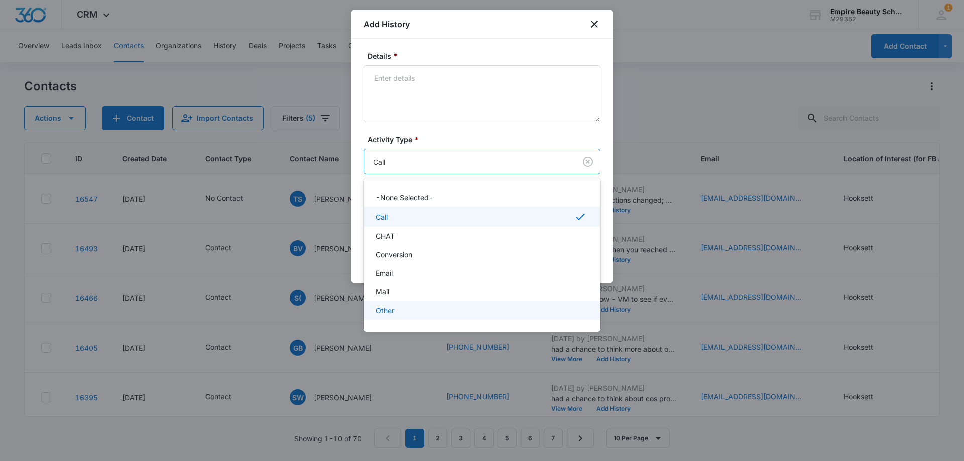
scroll to position [54, 0]
click at [384, 311] on p "Text" at bounding box center [383, 312] width 15 height 11
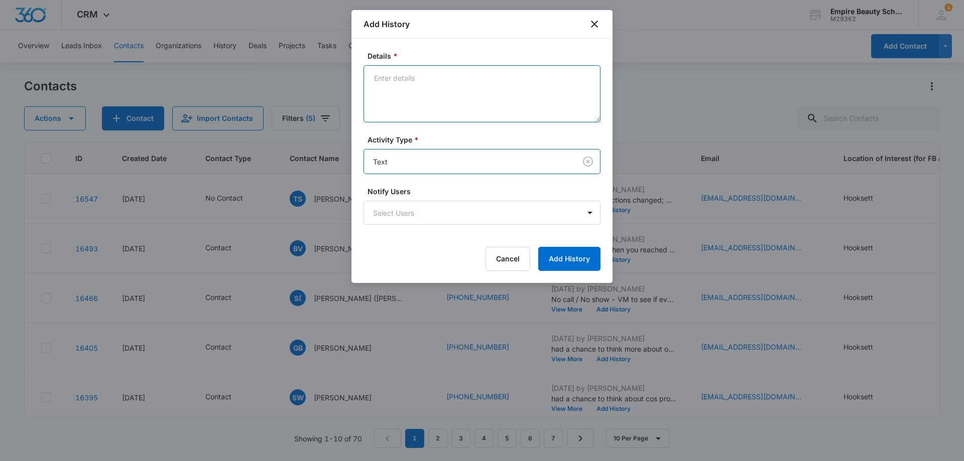
click at [413, 79] on textarea "Details *" at bounding box center [482, 93] width 237 height 57
type textarea "read last message but no response text"
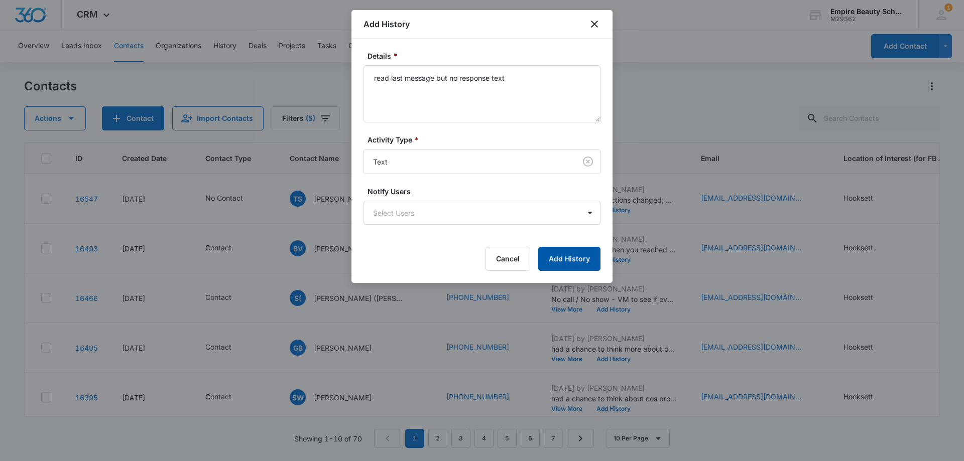
click at [550, 262] on button "Add History" at bounding box center [569, 259] width 62 height 24
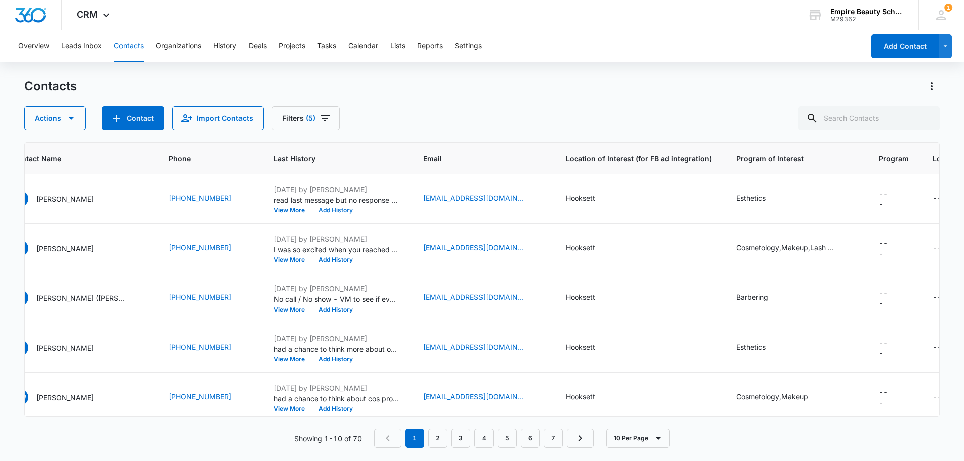
scroll to position [0, 0]
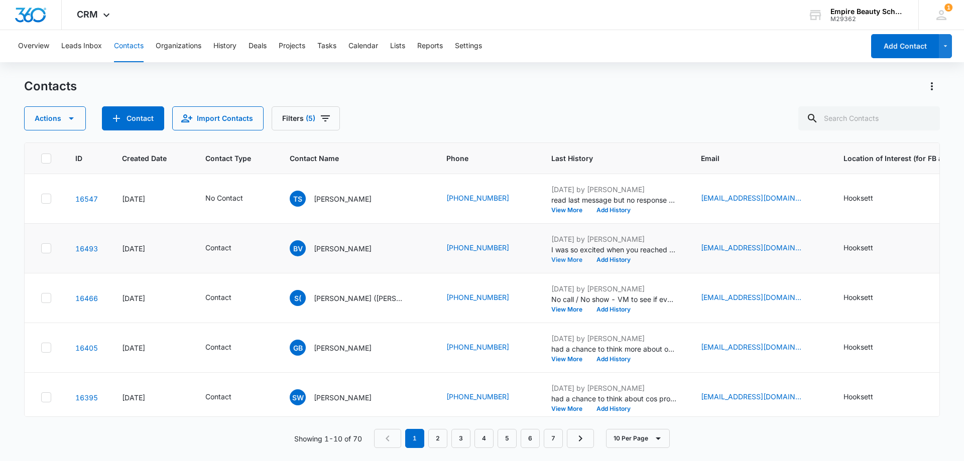
click at [551, 259] on button "View More" at bounding box center [570, 260] width 38 height 6
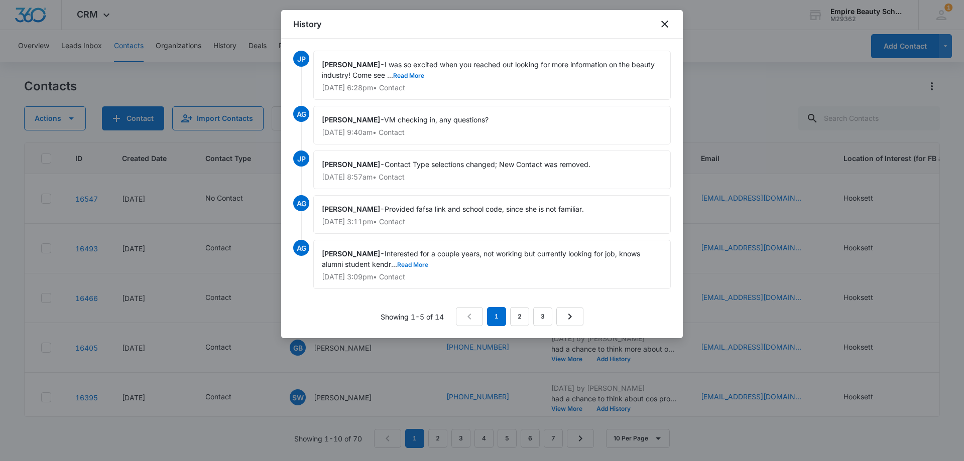
click at [407, 262] on button "Read More" at bounding box center [412, 265] width 31 height 6
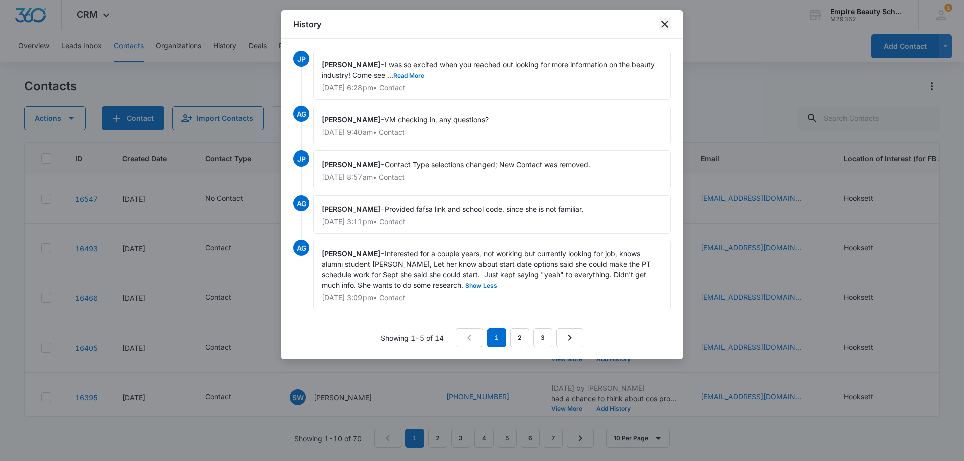
click at [666, 23] on icon "close" at bounding box center [664, 24] width 7 height 7
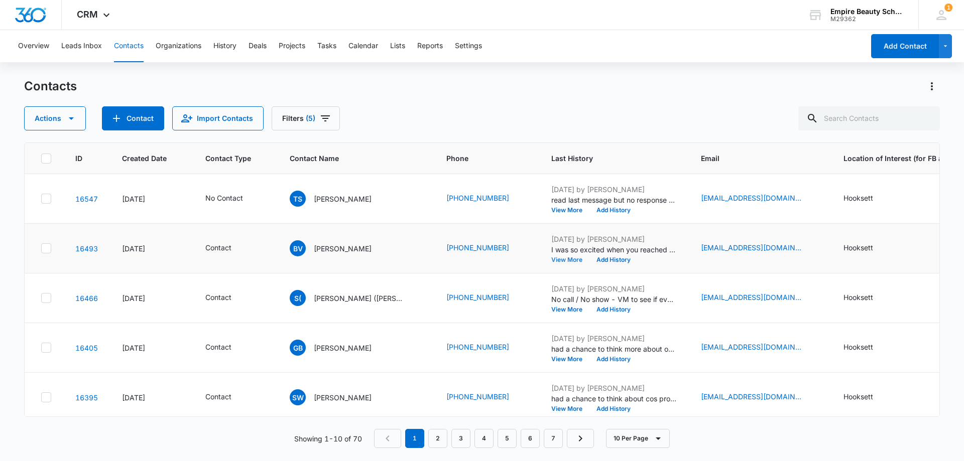
click at [560, 257] on button "View More" at bounding box center [570, 260] width 38 height 6
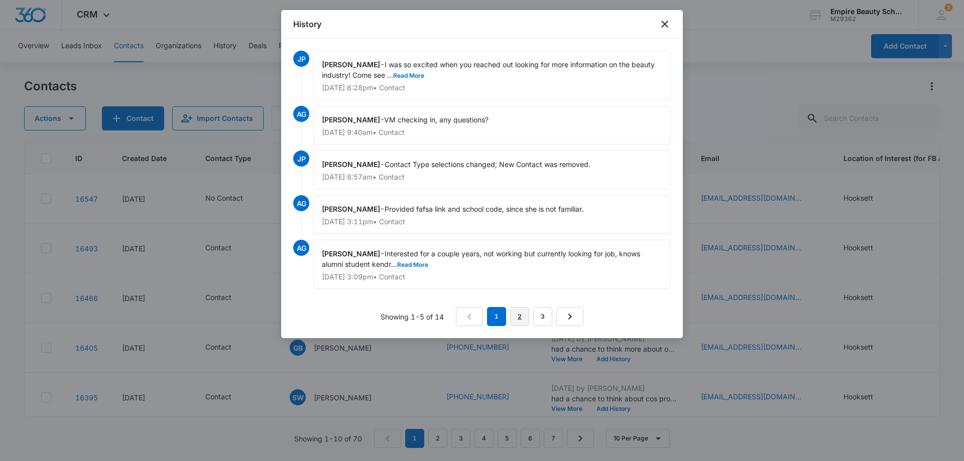
click at [524, 313] on link "2" at bounding box center [519, 316] width 19 height 19
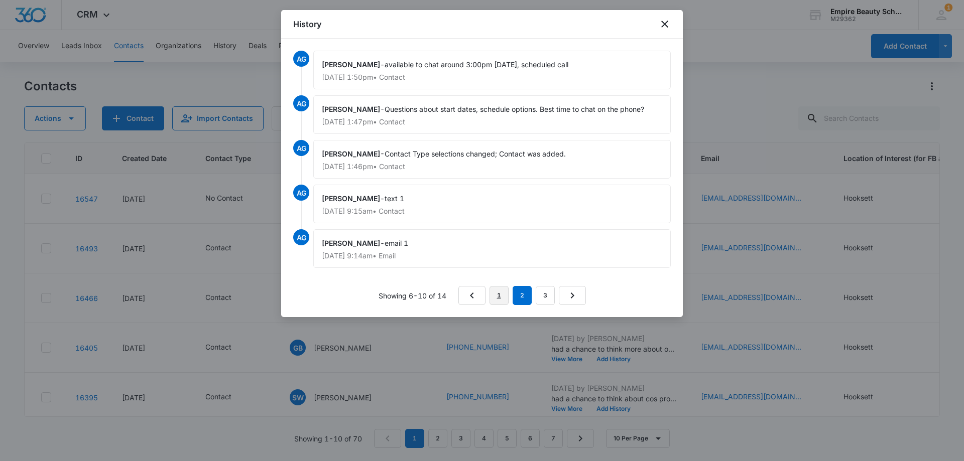
click at [504, 294] on link "1" at bounding box center [499, 295] width 19 height 19
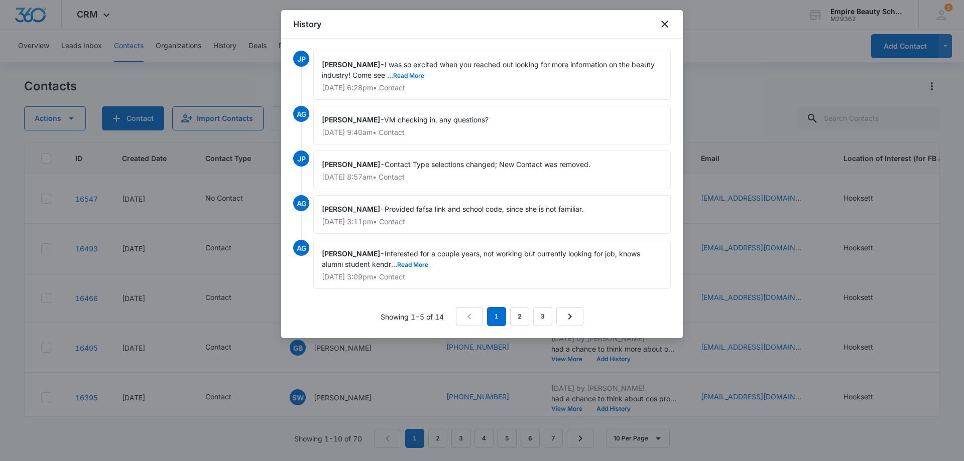
click at [408, 260] on span "Interested for a couple years, not working but currently looking for job, knows…" at bounding box center [482, 259] width 320 height 19
click at [409, 262] on button "Read More" at bounding box center [412, 265] width 31 height 6
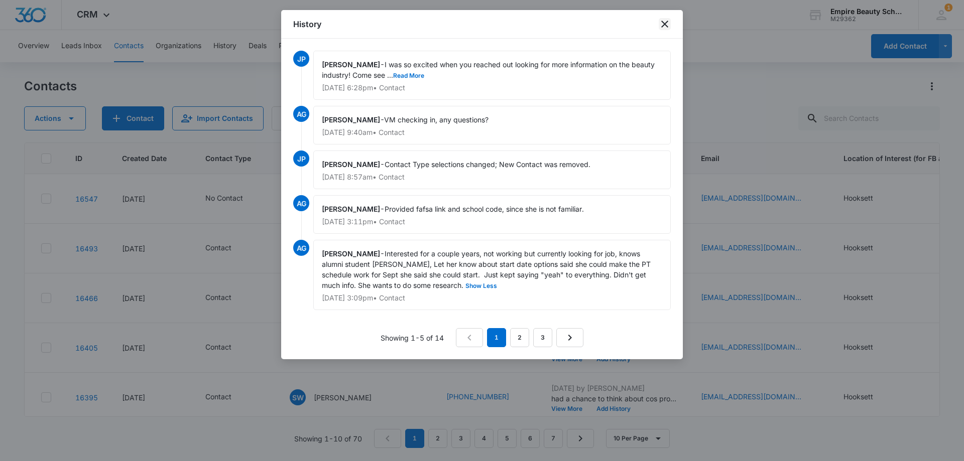
click at [663, 23] on icon "close" at bounding box center [664, 24] width 7 height 7
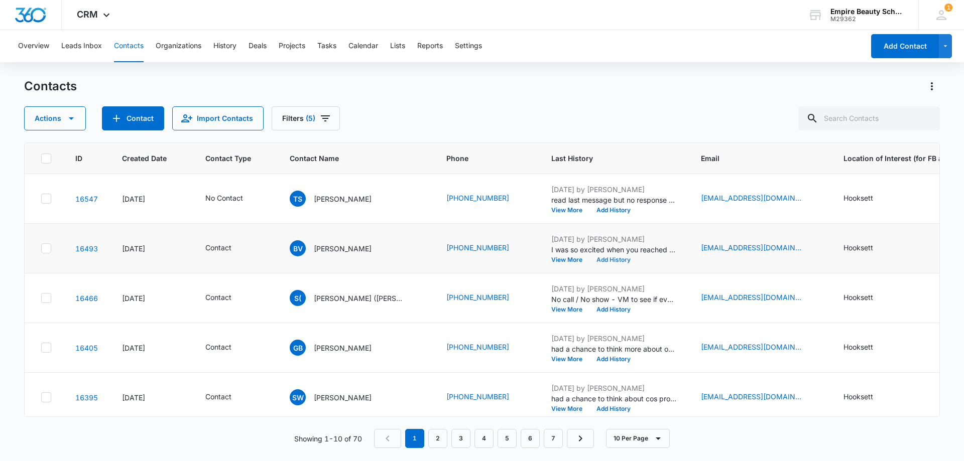
click at [600, 260] on button "Add History" at bounding box center [614, 260] width 48 height 6
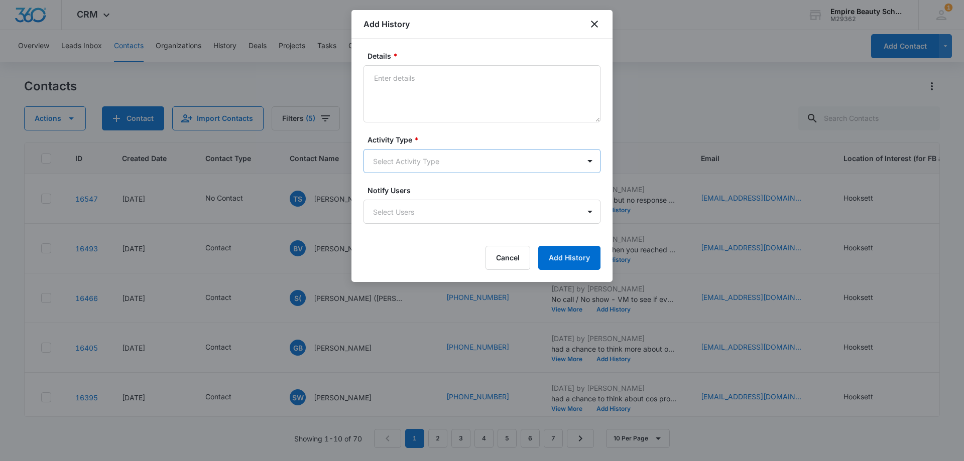
click at [408, 159] on body "CRM Apps Forms CRM Email Shop Payments POS Files Brand Settings Empire Beauty S…" at bounding box center [482, 230] width 964 height 461
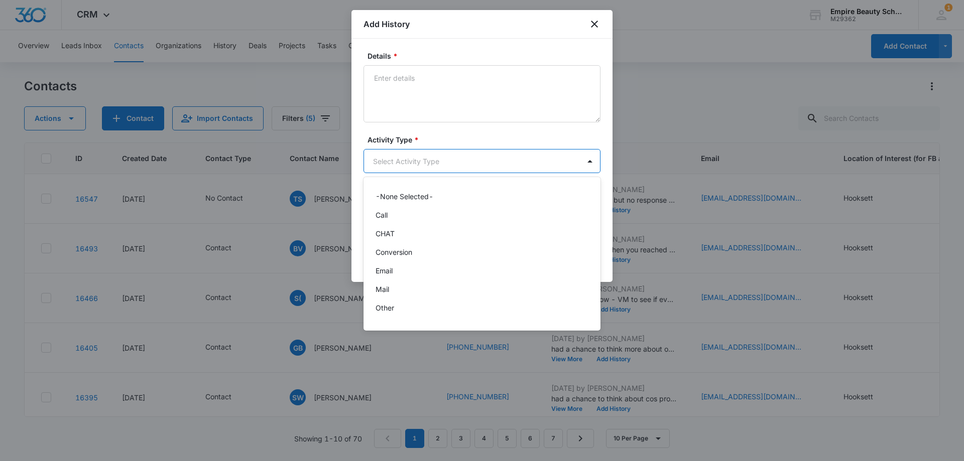
scroll to position [52, 0]
click at [381, 315] on p "Text" at bounding box center [383, 311] width 15 height 11
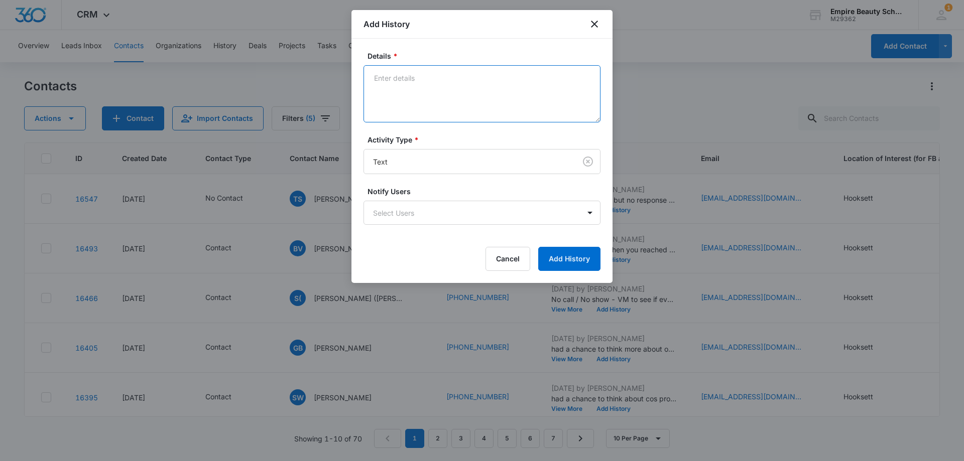
click at [431, 102] on textarea "Details *" at bounding box center [482, 93] width 237 height 57
type textarea "thought about program since we last spoke?"
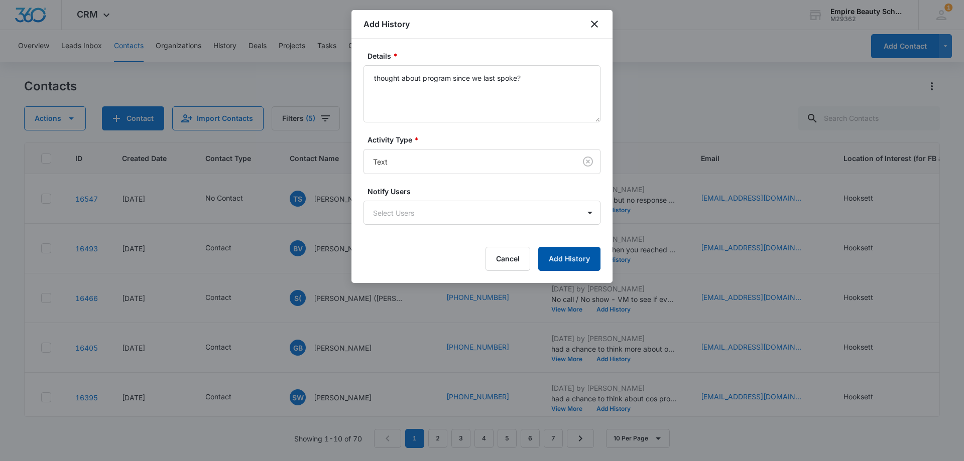
click at [570, 257] on button "Add History" at bounding box center [569, 259] width 62 height 24
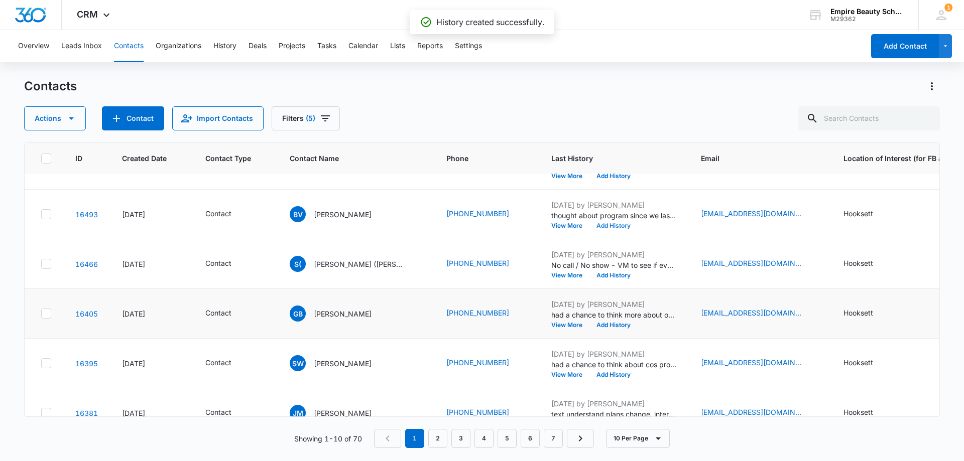
scroll to position [50, 0]
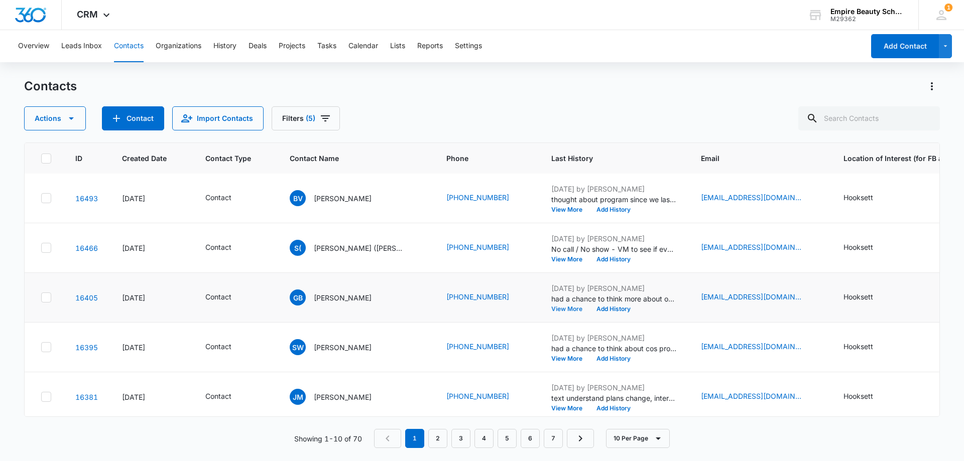
click at [551, 309] on button "View More" at bounding box center [570, 309] width 38 height 6
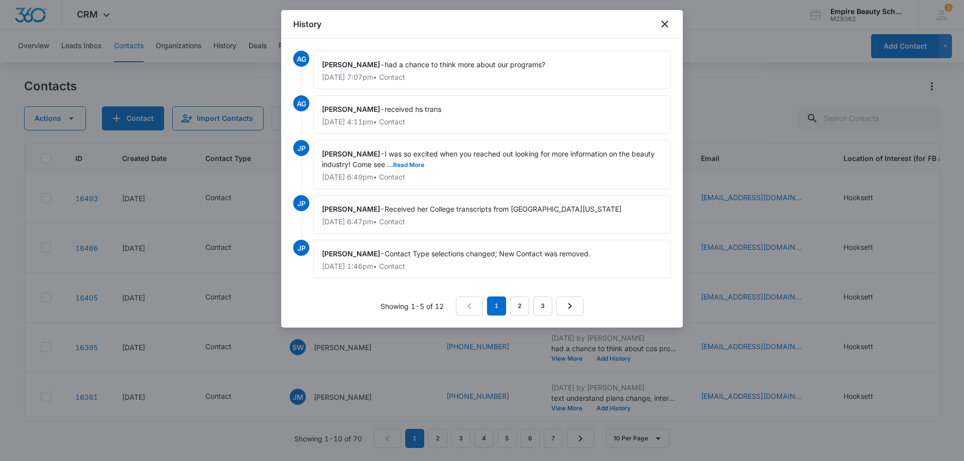
click at [417, 170] on div "Jess Peltonovich - I was so excited when you reached out looking for more infor…" at bounding box center [492, 164] width 358 height 49
click at [519, 304] on link "2" at bounding box center [519, 306] width 19 height 19
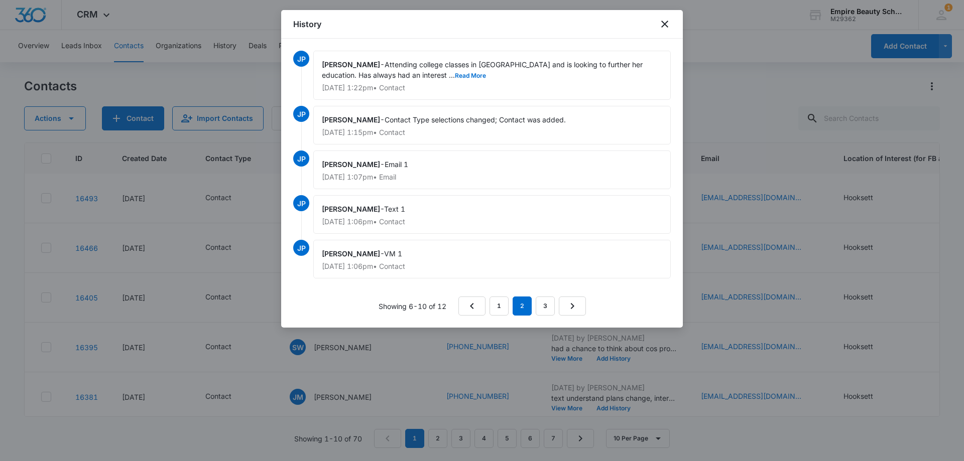
click at [399, 71] on span "Attending college classes in CT and is looking to further her education. Has al…" at bounding box center [483, 69] width 323 height 19
click at [455, 73] on button "Read More" at bounding box center [470, 76] width 31 height 6
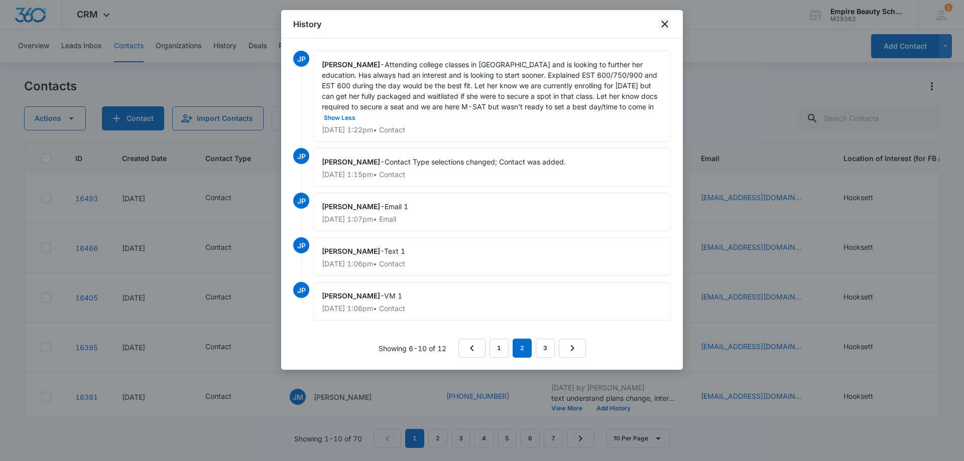
click at [665, 23] on icon "close" at bounding box center [665, 24] width 12 height 12
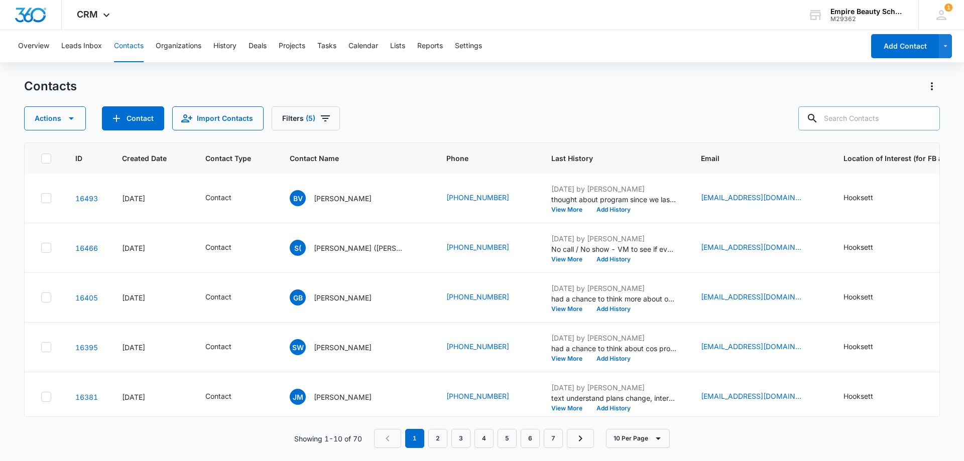
click at [896, 118] on input "text" at bounding box center [869, 118] width 142 height 24
type input "saxby"
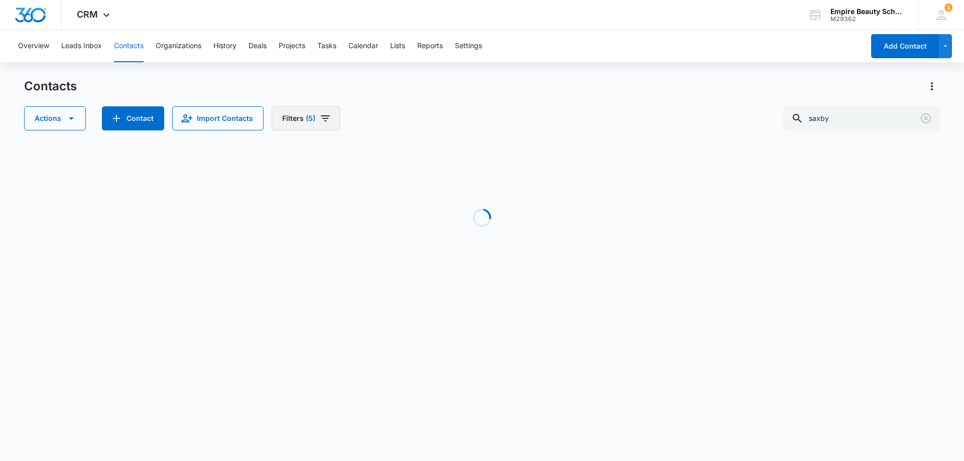
click at [314, 120] on button "Filters (5)" at bounding box center [306, 118] width 68 height 24
click at [332, 324] on button "Clear All" at bounding box center [339, 321] width 115 height 19
click at [521, 110] on div "Actions Contact Import Contacts Filters Assigned To Sources Status Type Organiz…" at bounding box center [482, 118] width 916 height 24
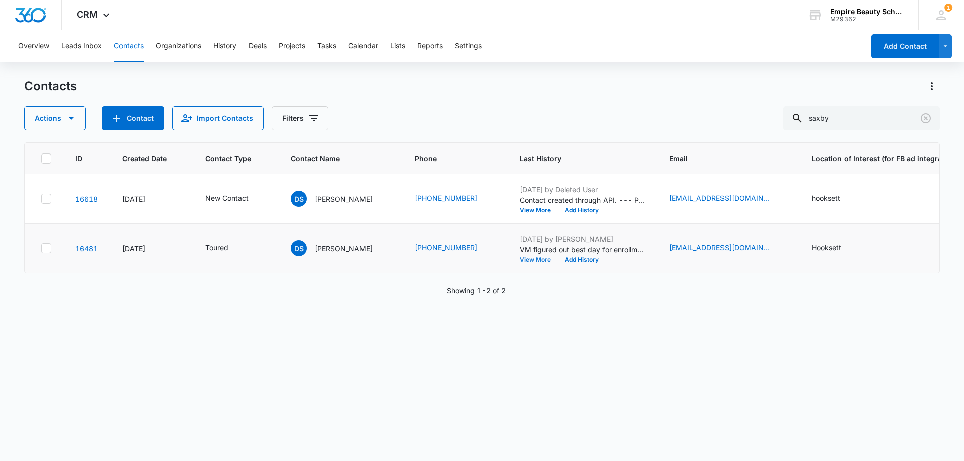
click at [520, 259] on button "View More" at bounding box center [539, 260] width 38 height 6
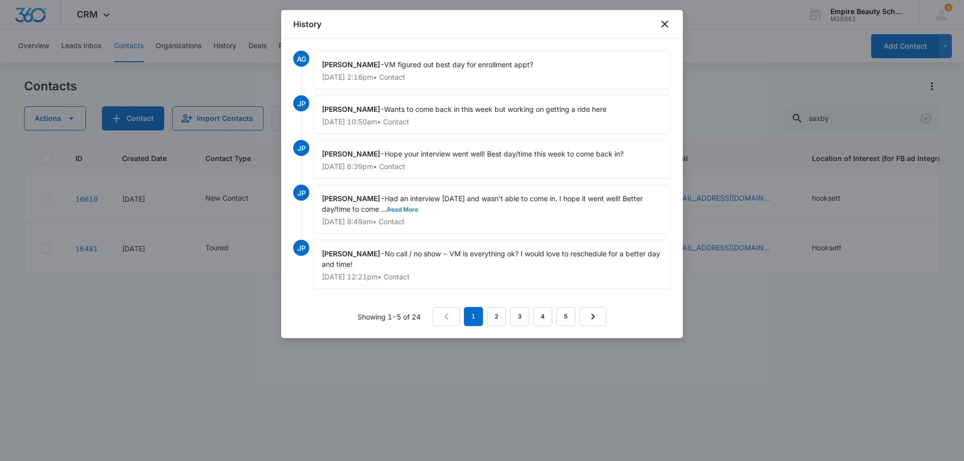
click at [401, 210] on button "Read More" at bounding box center [402, 210] width 31 height 6
click at [669, 21] on icon "close" at bounding box center [665, 24] width 12 height 12
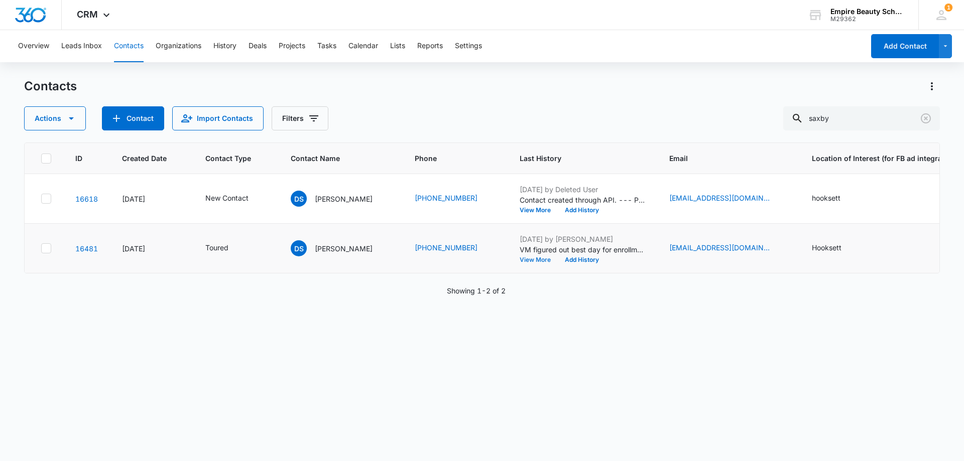
click at [526, 258] on button "View More" at bounding box center [539, 260] width 38 height 6
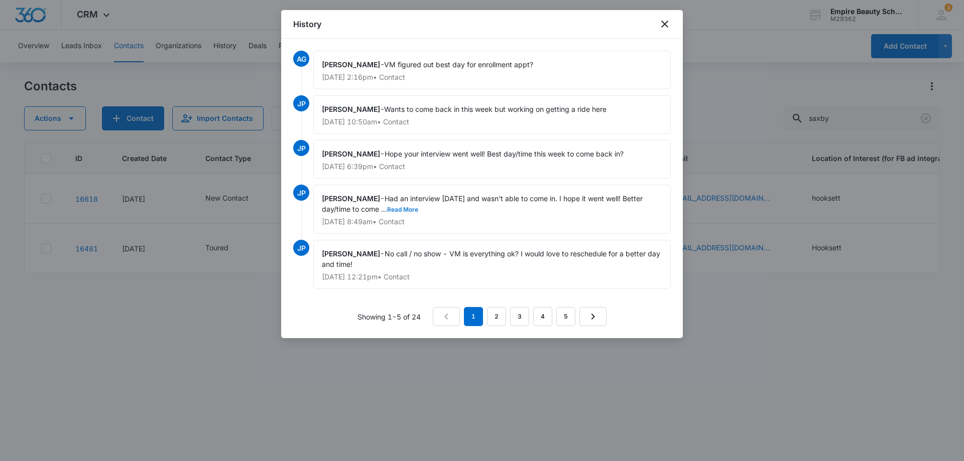
click at [409, 211] on button "Read More" at bounding box center [402, 210] width 31 height 6
drag, startPoint x: 669, startPoint y: 29, endPoint x: 642, endPoint y: 39, distance: 29.6
click at [668, 29] on icon "close" at bounding box center [665, 24] width 12 height 12
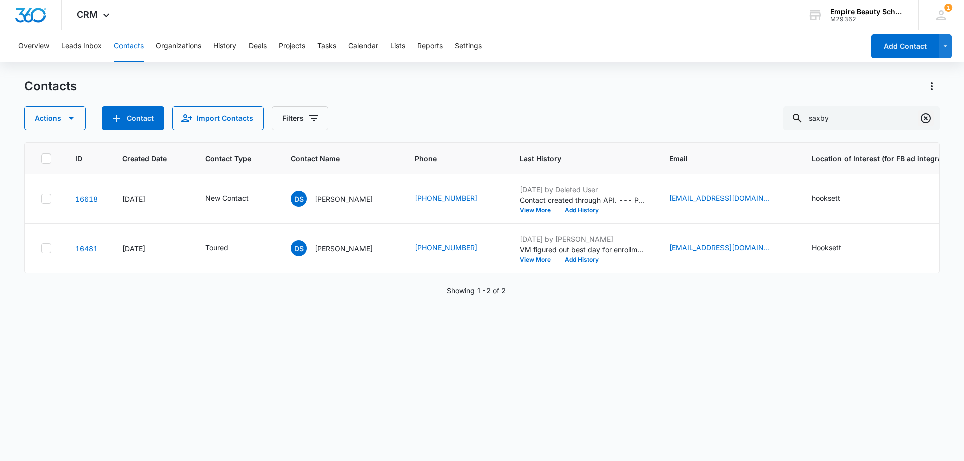
click at [924, 112] on button "Clear" at bounding box center [926, 118] width 16 height 16
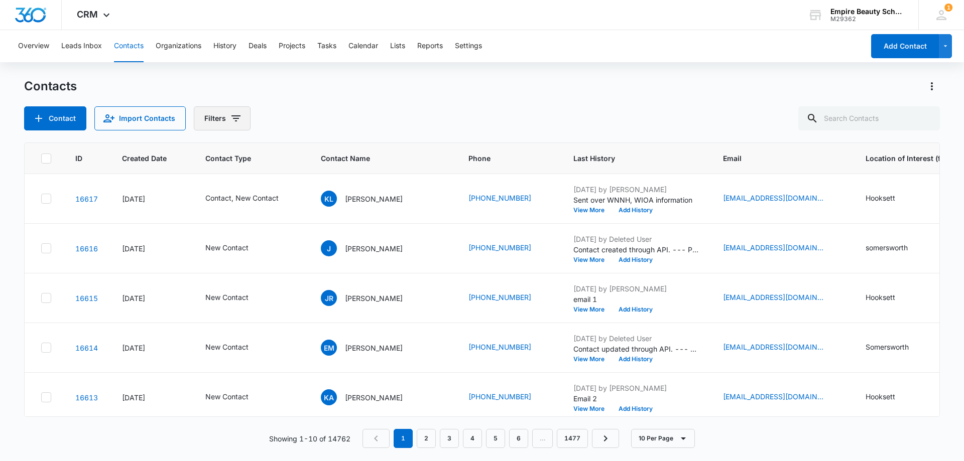
click at [210, 124] on button "Filters" at bounding box center [222, 118] width 57 height 24
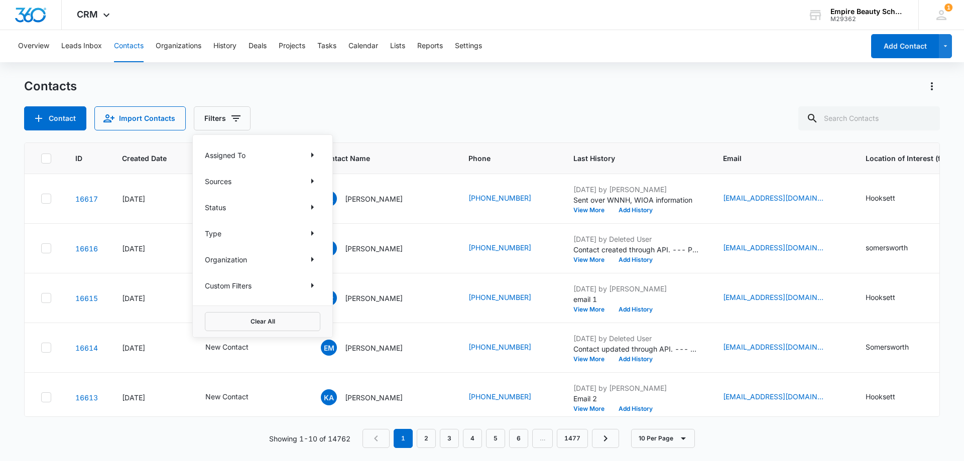
click at [371, 119] on div "Contact Import Contacts Filters Assigned To Sources Status Type Organization Cu…" at bounding box center [482, 118] width 916 height 24
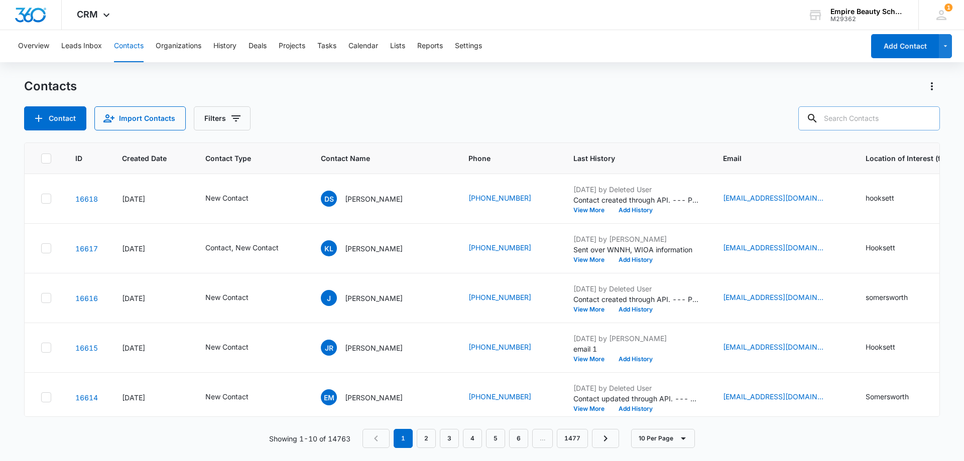
click at [861, 120] on input "text" at bounding box center [869, 118] width 142 height 24
type input "thistle"
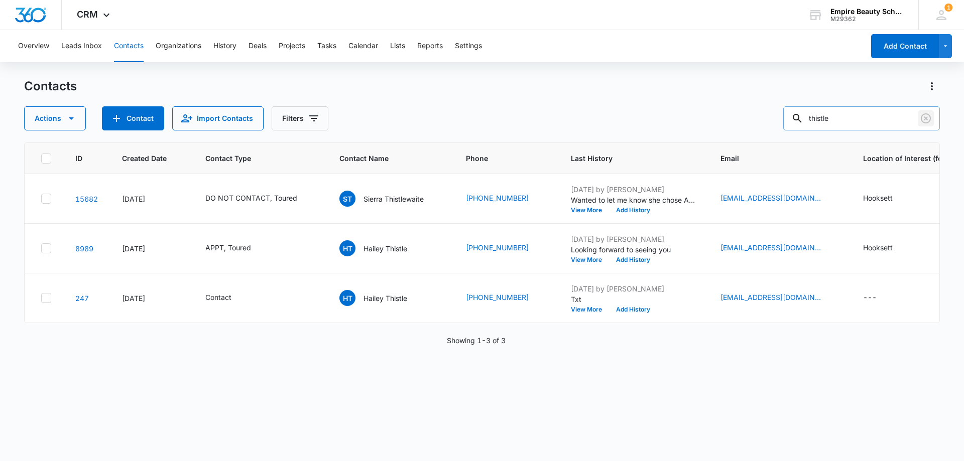
drag, startPoint x: 922, startPoint y: 114, endPoint x: 906, endPoint y: 114, distance: 16.6
click at [923, 114] on icon "Clear" at bounding box center [926, 118] width 12 height 12
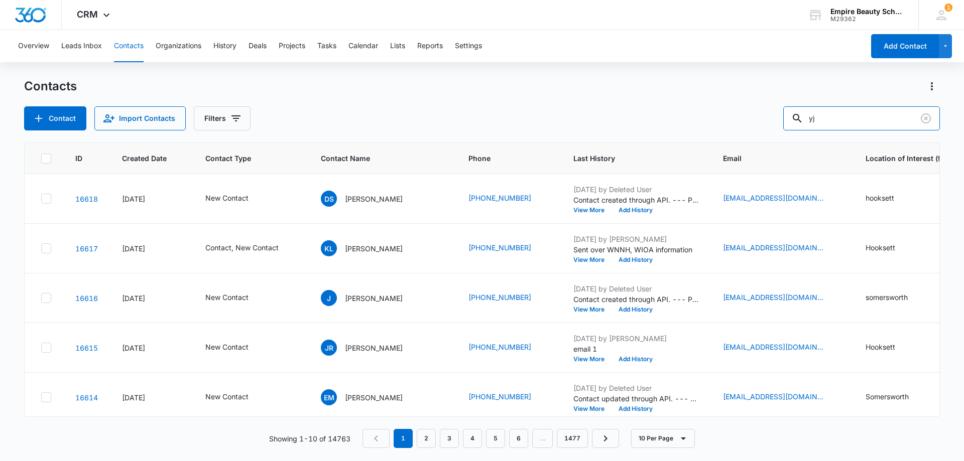
type input "y"
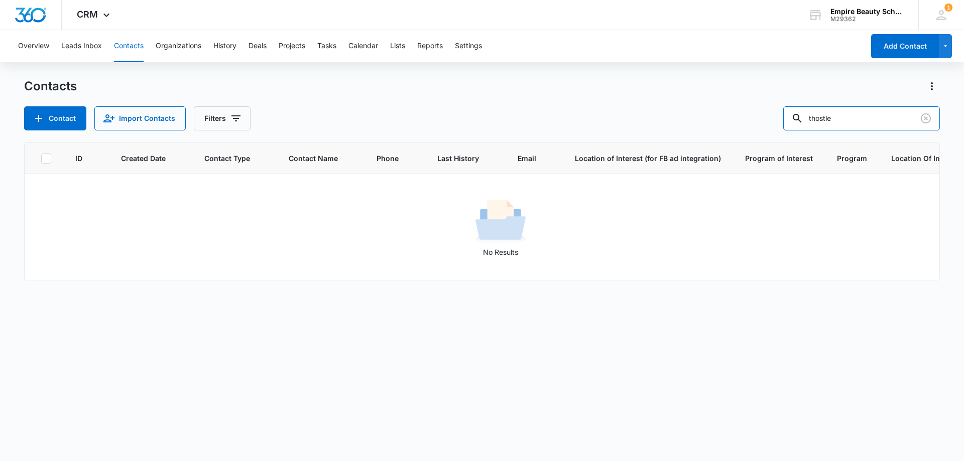
type input "thostl"
click at [926, 118] on icon "Clear" at bounding box center [926, 118] width 10 height 10
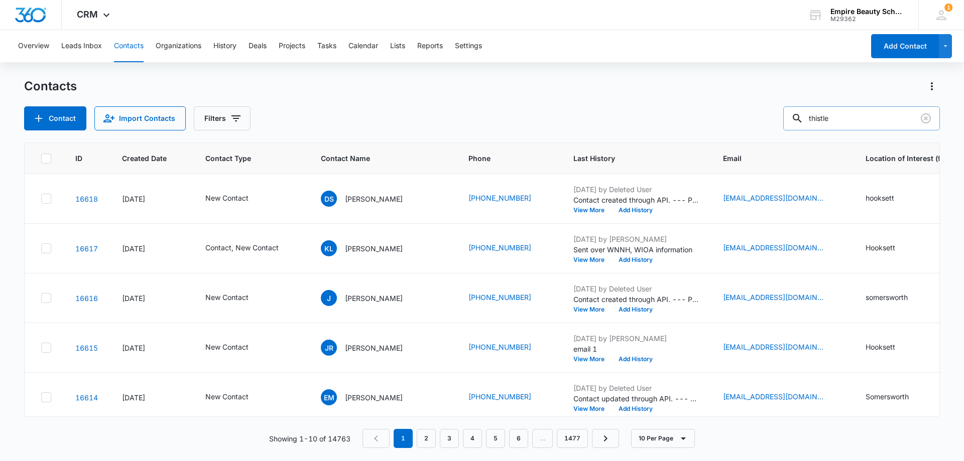
type input "thistle"
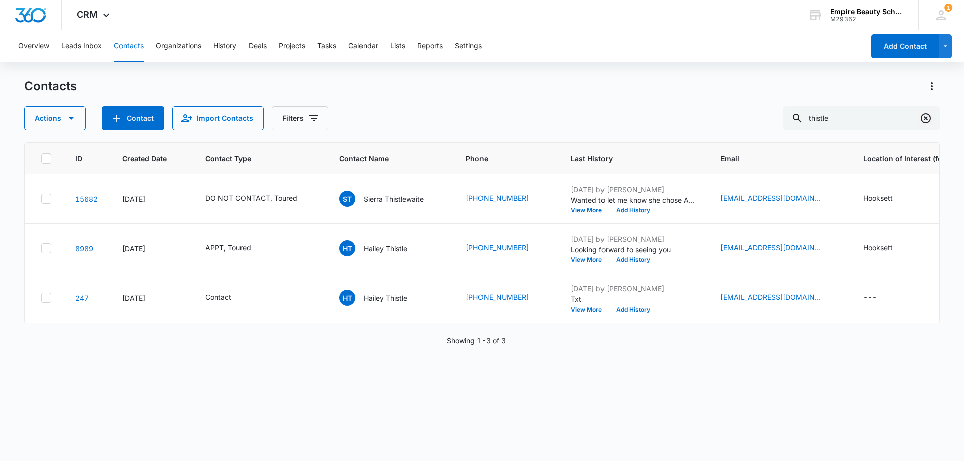
click at [930, 120] on icon "Clear" at bounding box center [926, 118] width 10 height 10
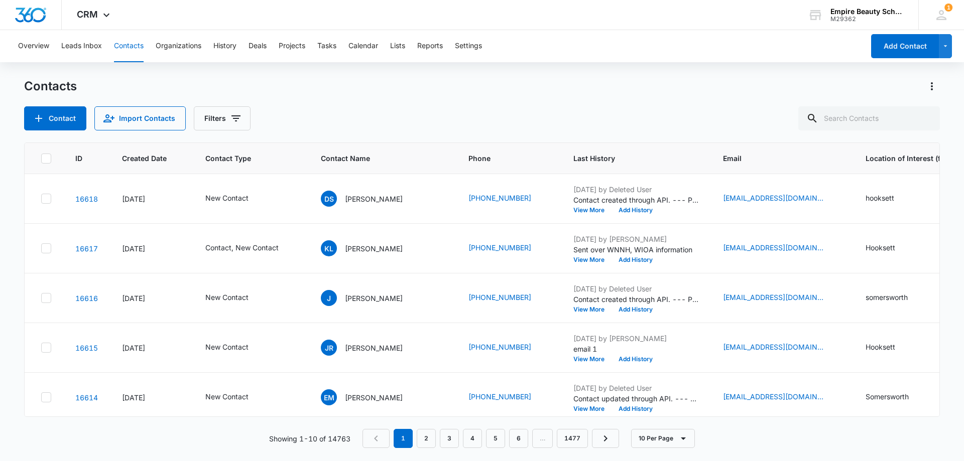
click at [359, 115] on div "Contact Import Contacts Filters" at bounding box center [482, 118] width 916 height 24
click at [896, 111] on input "text" at bounding box center [869, 118] width 142 height 24
type input "thistle"
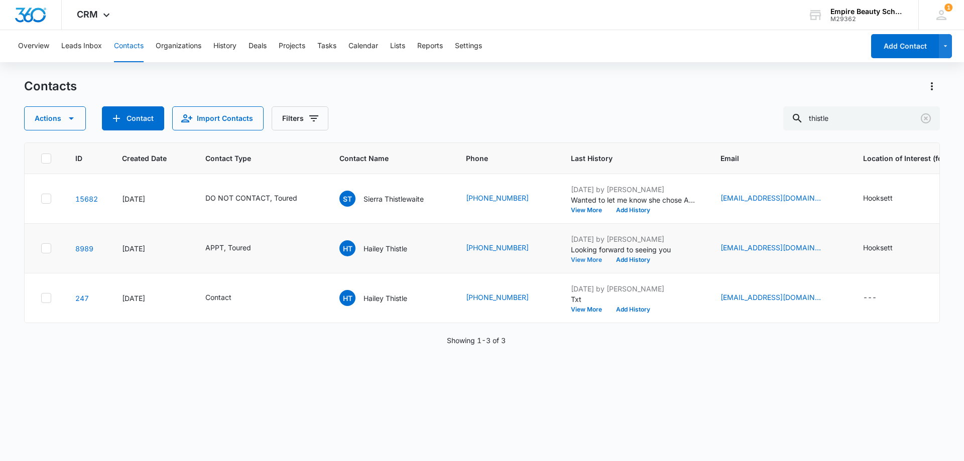
click at [578, 259] on button "View More" at bounding box center [590, 260] width 38 height 6
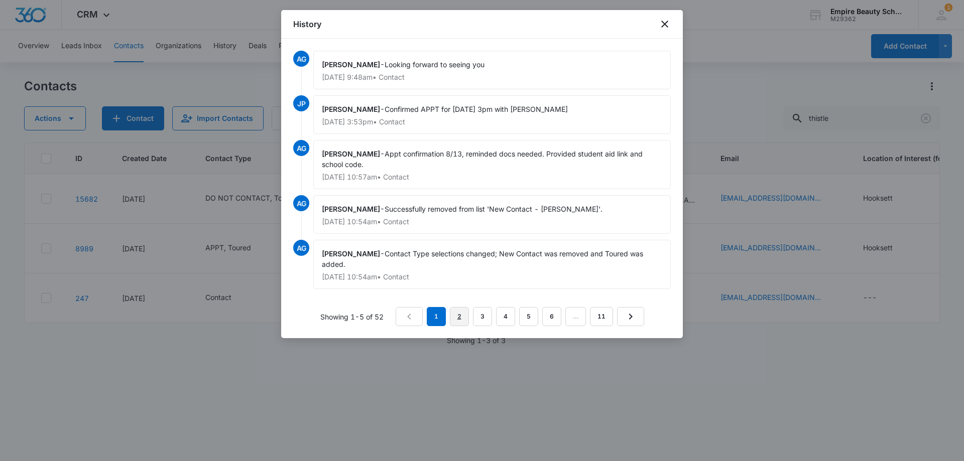
click at [462, 314] on link "2" at bounding box center [459, 316] width 19 height 19
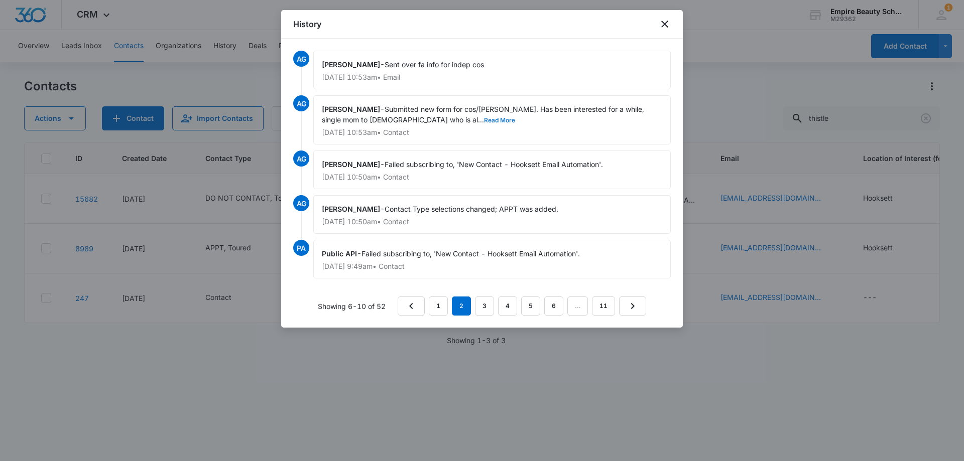
click at [484, 118] on button "Read More" at bounding box center [499, 120] width 31 height 6
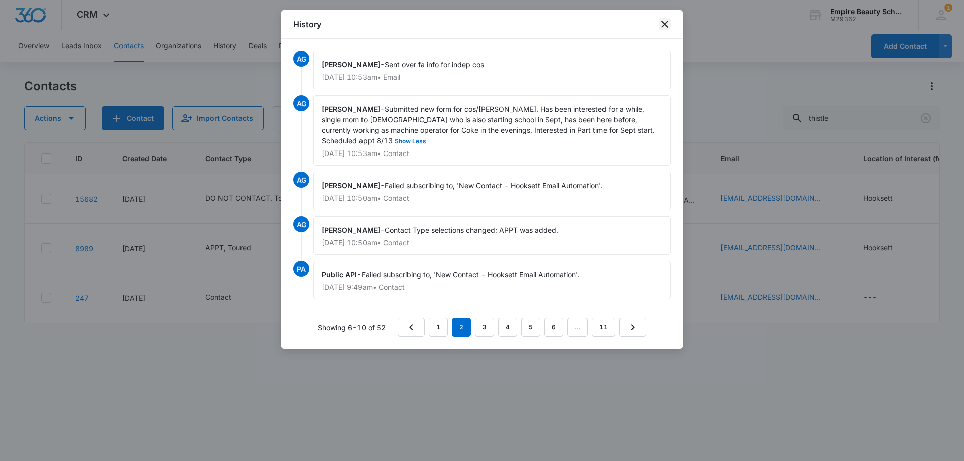
click at [662, 19] on icon "close" at bounding box center [665, 24] width 12 height 12
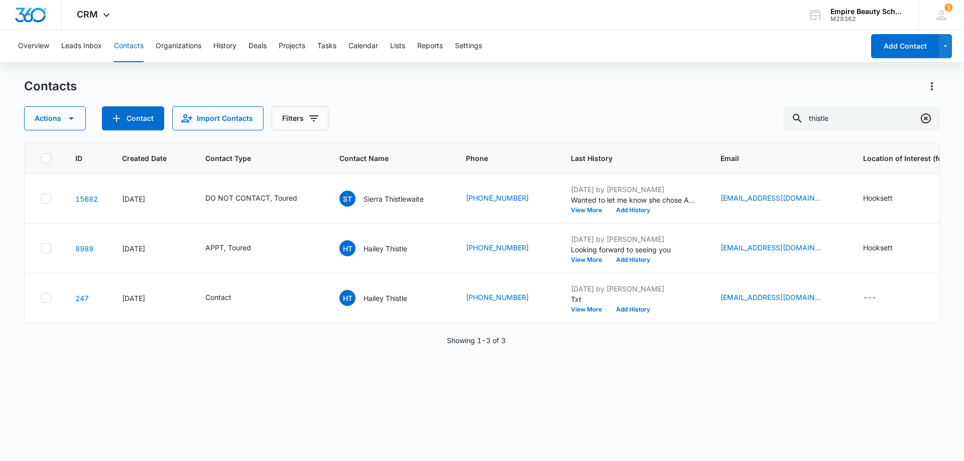
click at [928, 122] on icon "Clear" at bounding box center [926, 118] width 12 height 12
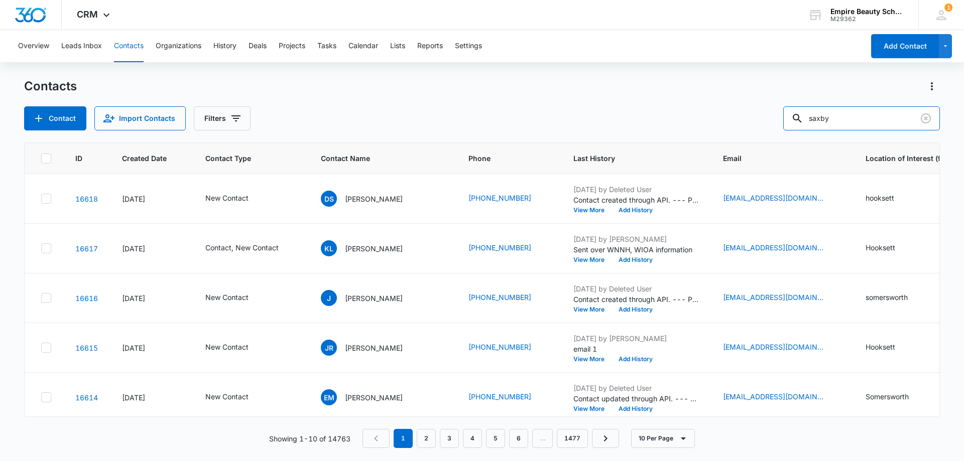
type input "saxby"
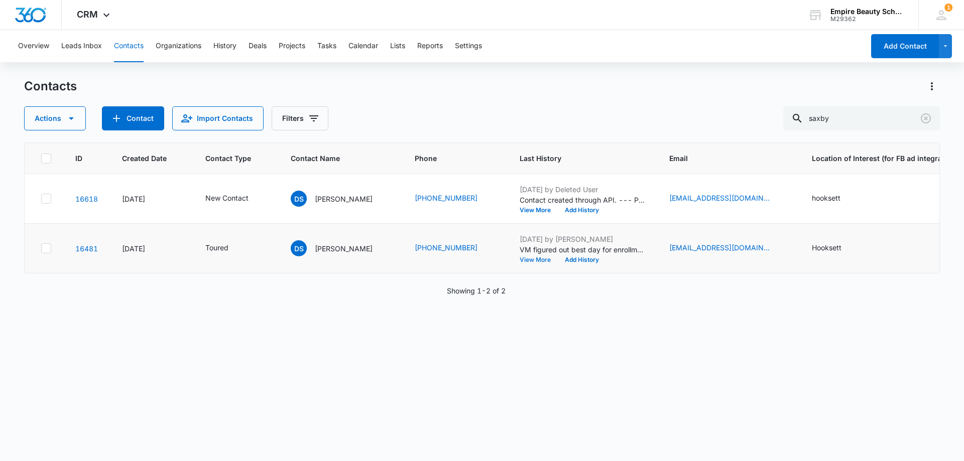
click at [522, 261] on button "View More" at bounding box center [539, 260] width 38 height 6
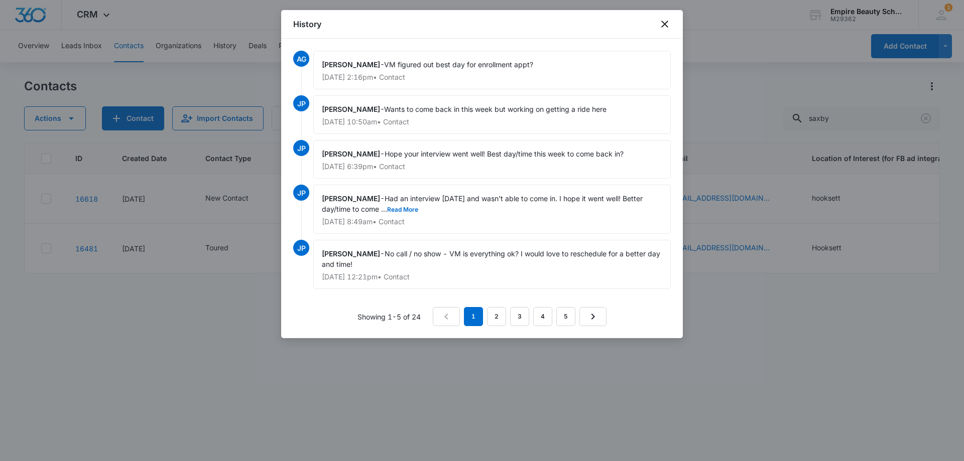
click at [408, 213] on div "Jess Peltonovich - Had an interview yesterday and wasn't able to come in. I hop…" at bounding box center [492, 209] width 358 height 49
click at [407, 208] on button "Read More" at bounding box center [402, 210] width 31 height 6
click at [661, 22] on icon "close" at bounding box center [665, 24] width 12 height 12
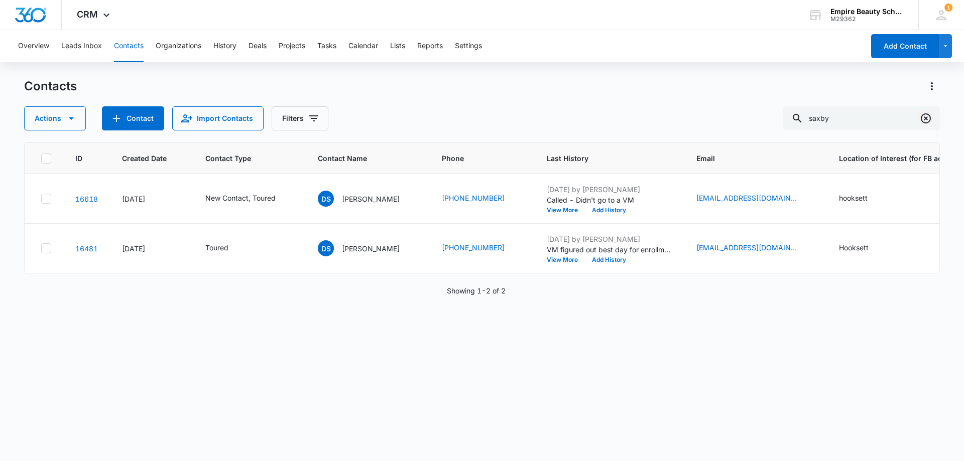
click at [929, 117] on icon "Clear" at bounding box center [926, 118] width 12 height 12
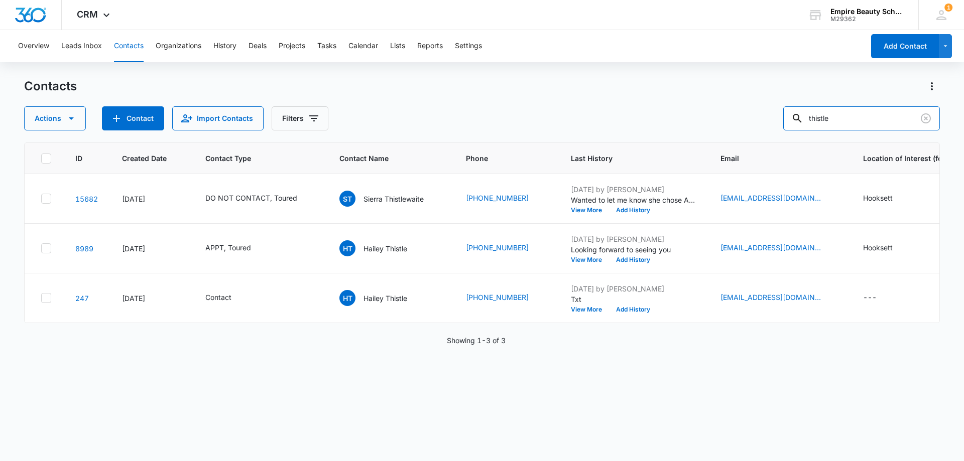
type input "thistle"
click at [928, 121] on icon "Clear" at bounding box center [926, 118] width 12 height 12
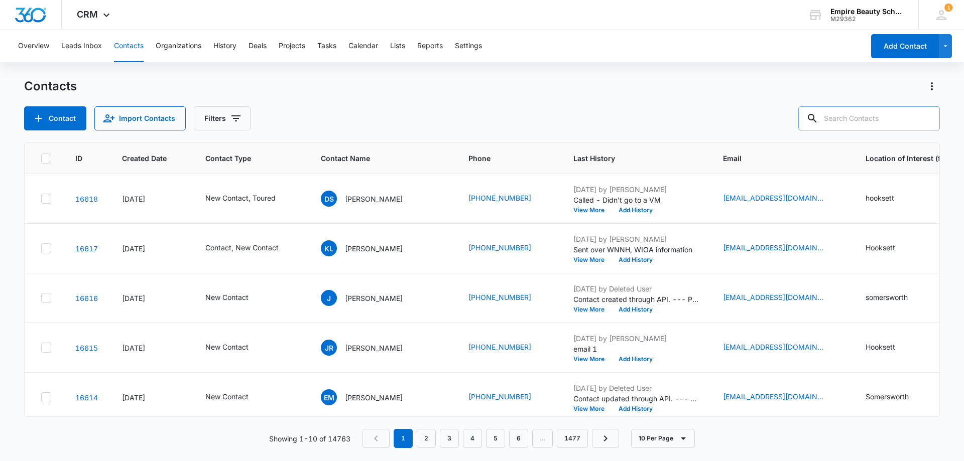
paste input "603) 264-0076"
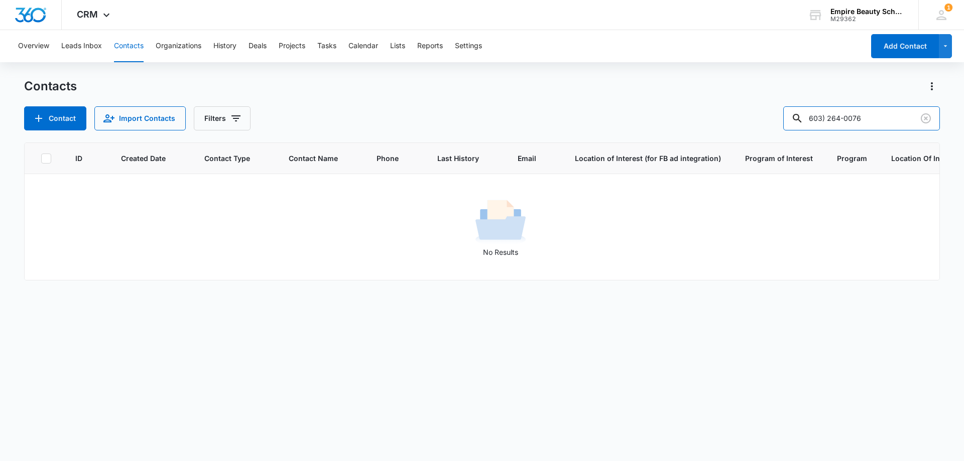
drag, startPoint x: 853, startPoint y: 117, endPoint x: 740, endPoint y: 107, distance: 113.4
click at [740, 107] on div "Contact Import Contacts Filters 603) 264-0076" at bounding box center [482, 118] width 916 height 24
type input "0076"
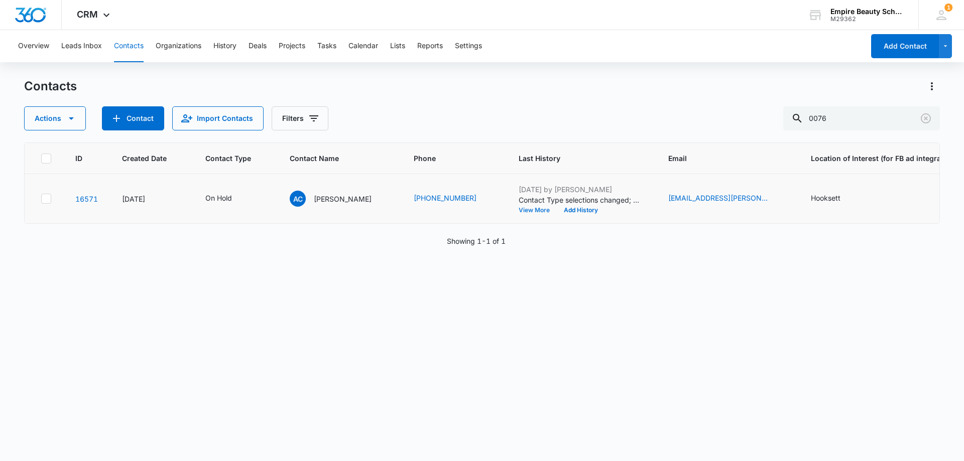
click at [519, 209] on button "View More" at bounding box center [538, 210] width 38 height 6
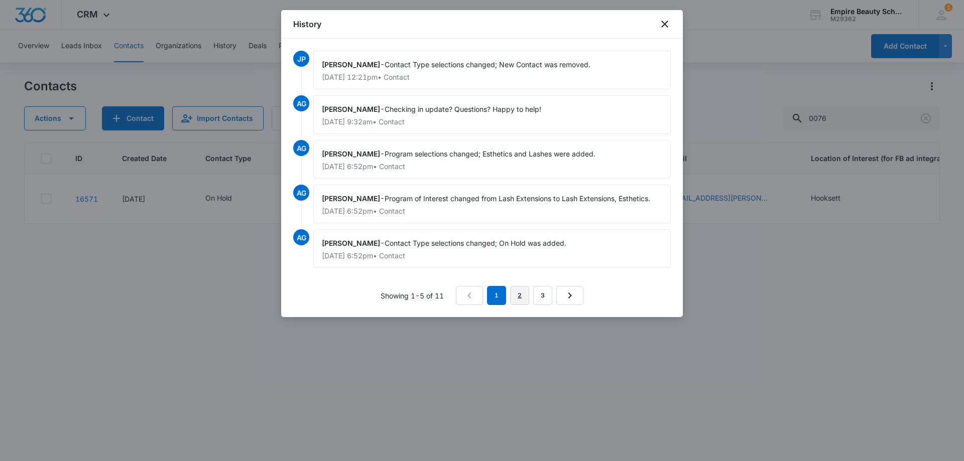
click at [517, 296] on link "2" at bounding box center [519, 295] width 19 height 19
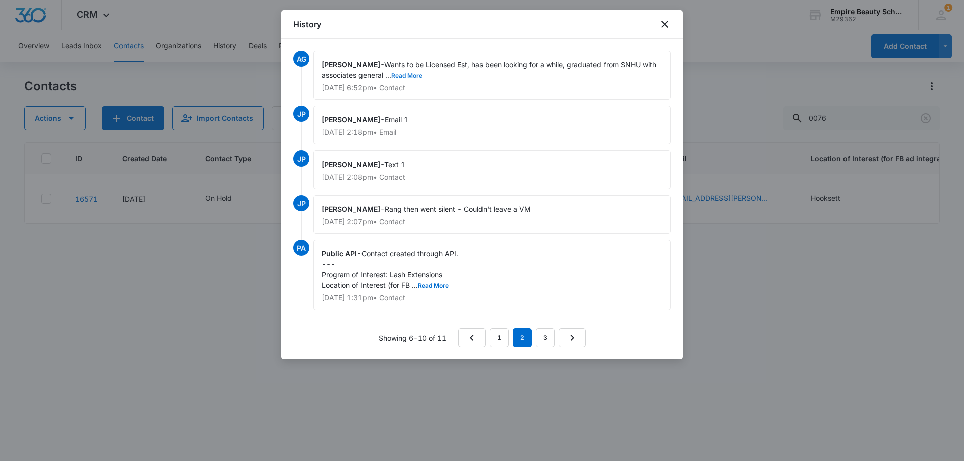
click at [415, 73] on button "Read More" at bounding box center [406, 76] width 31 height 6
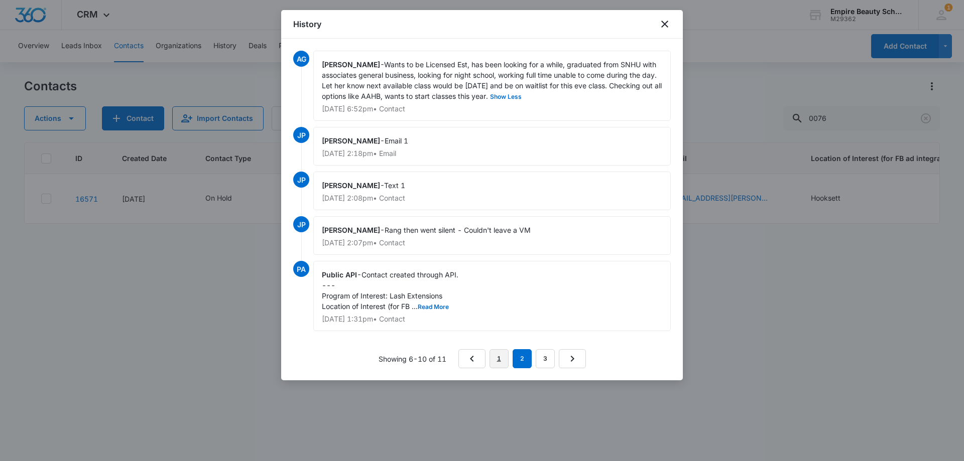
click at [501, 362] on link "1" at bounding box center [499, 358] width 19 height 19
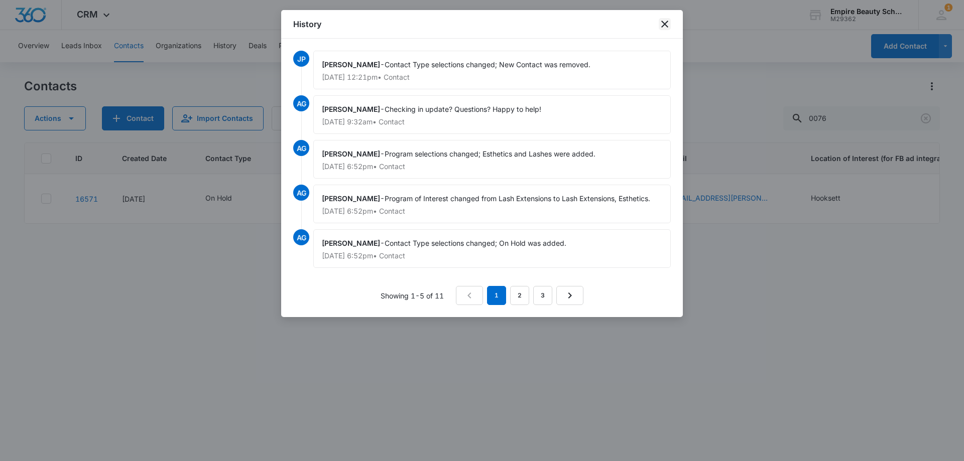
click at [664, 26] on icon "close" at bounding box center [665, 24] width 12 height 12
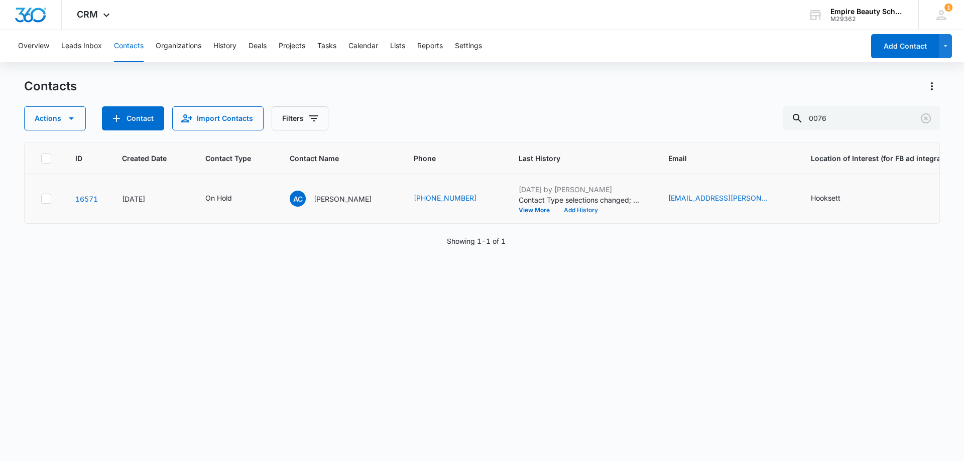
click at [557, 209] on button "Add History" at bounding box center [581, 210] width 48 height 6
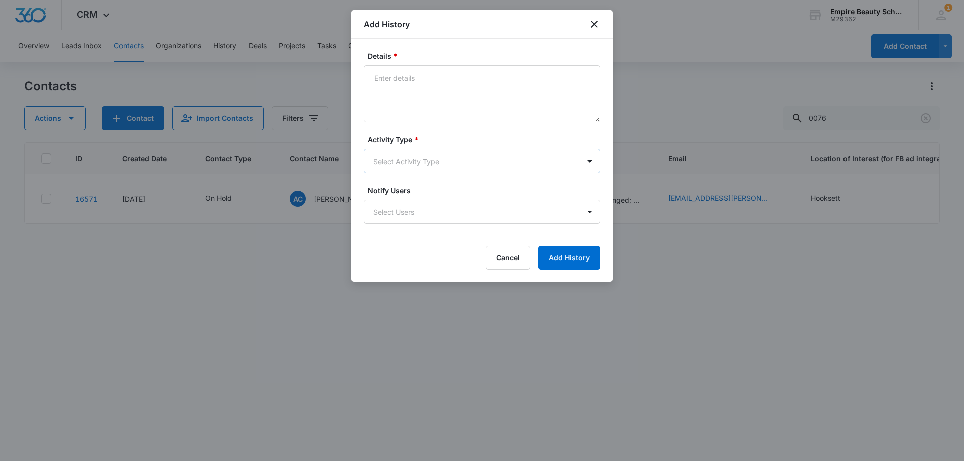
click at [396, 163] on body "CRM Apps Forms CRM Email Shop Payments POS Files Brand Settings Empire Beauty S…" at bounding box center [482, 230] width 964 height 461
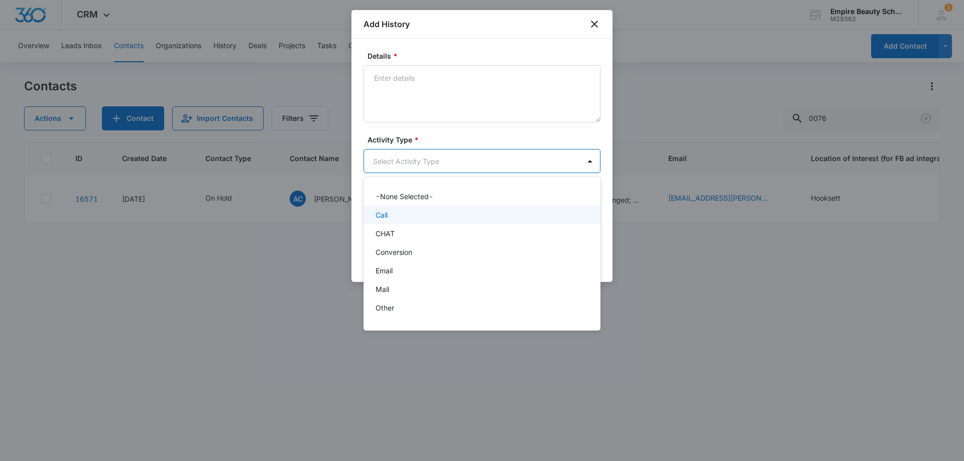
scroll to position [52, 0]
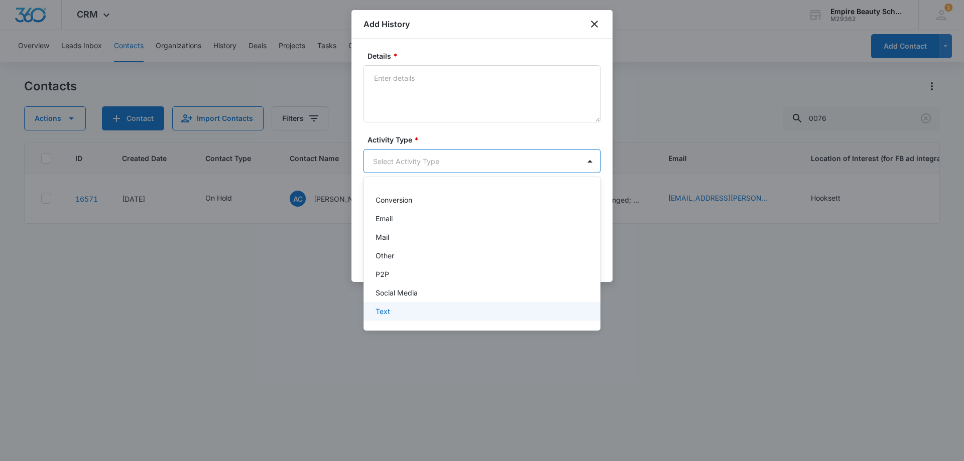
click at [410, 289] on div "Social Media" at bounding box center [482, 293] width 237 height 19
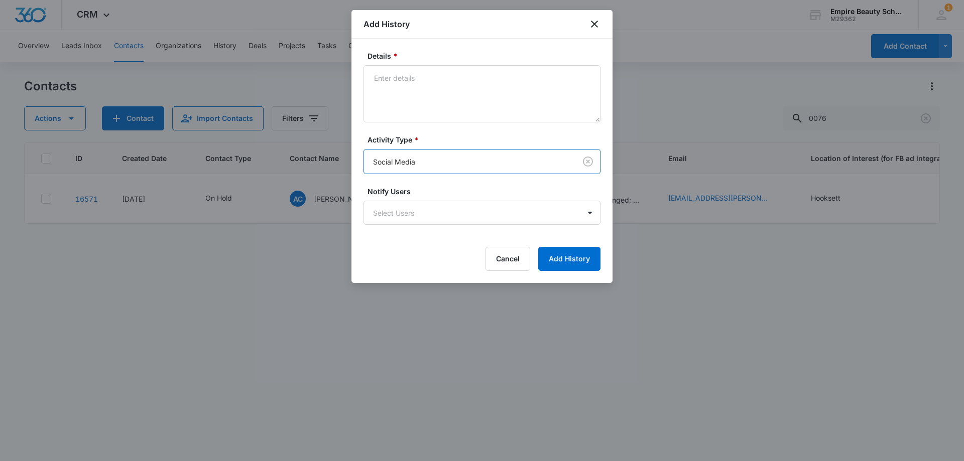
click at [390, 159] on body "CRM Apps Forms CRM Email Shop Payments POS Files Brand Settings Empire Beauty S…" at bounding box center [482, 230] width 964 height 461
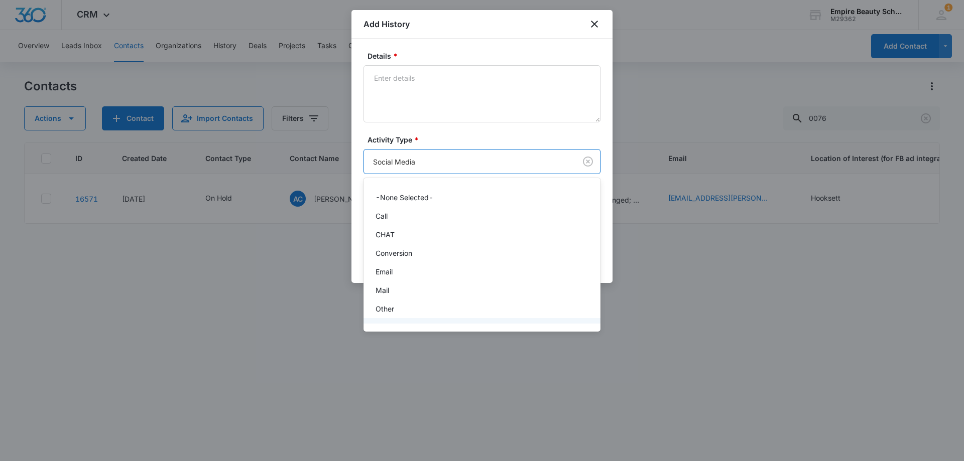
scroll to position [54, 0]
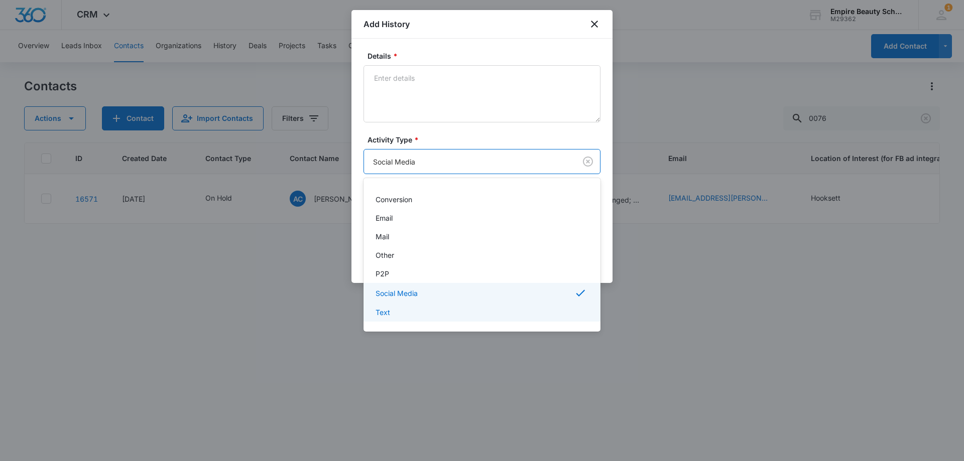
click at [382, 317] on p "Text" at bounding box center [383, 312] width 15 height 11
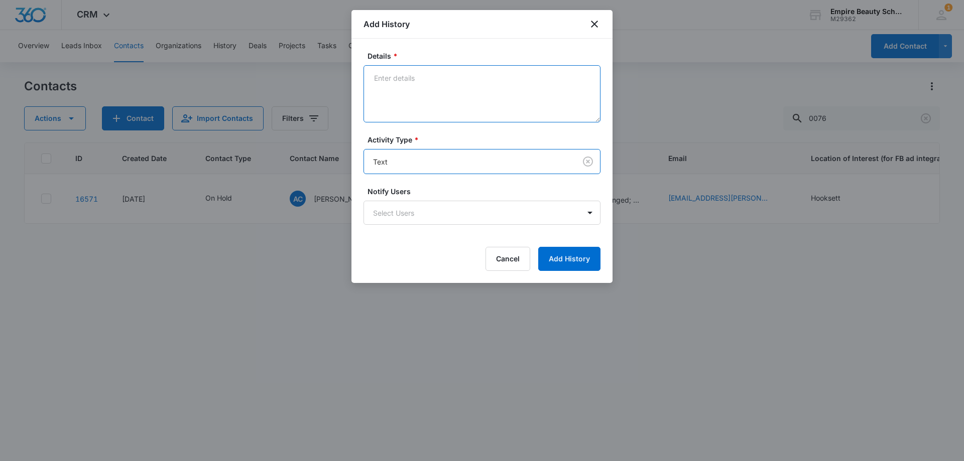
click at [403, 114] on textarea "Details *" at bounding box center [482, 93] width 237 height 57
type textarea "h"
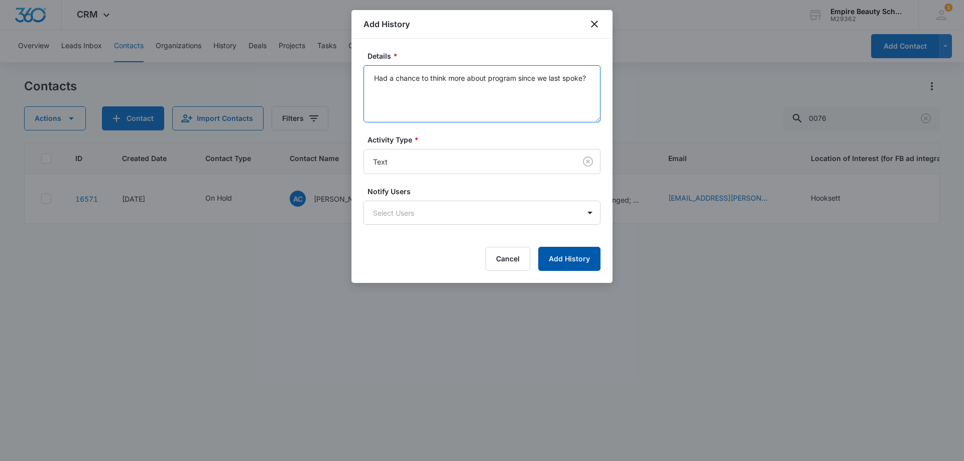
type textarea "Had a chance to think more about program since we last spoke?"
click at [559, 252] on button "Add History" at bounding box center [569, 259] width 62 height 24
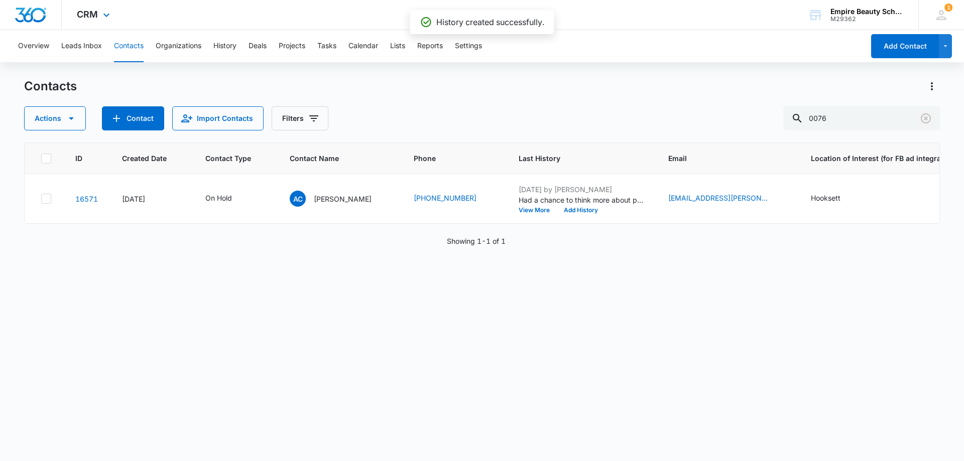
click at [925, 112] on button "Clear" at bounding box center [926, 118] width 16 height 16
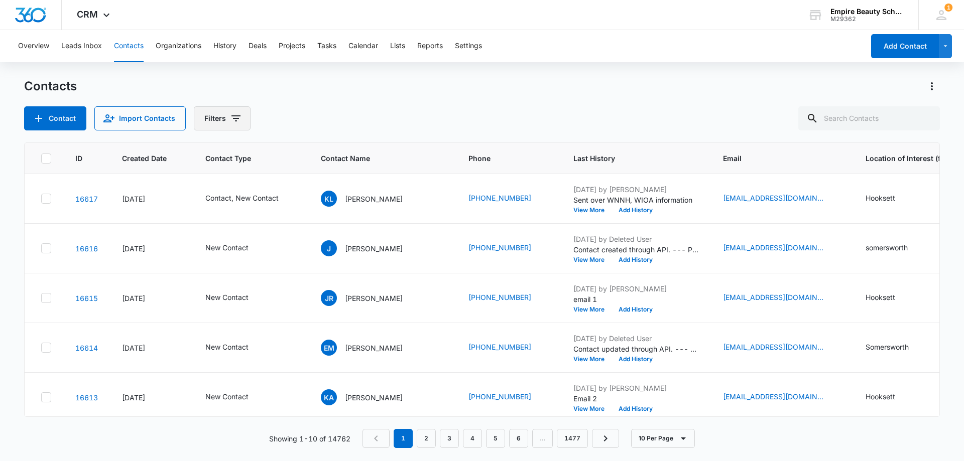
click at [238, 117] on icon "Filters" at bounding box center [236, 118] width 12 height 12
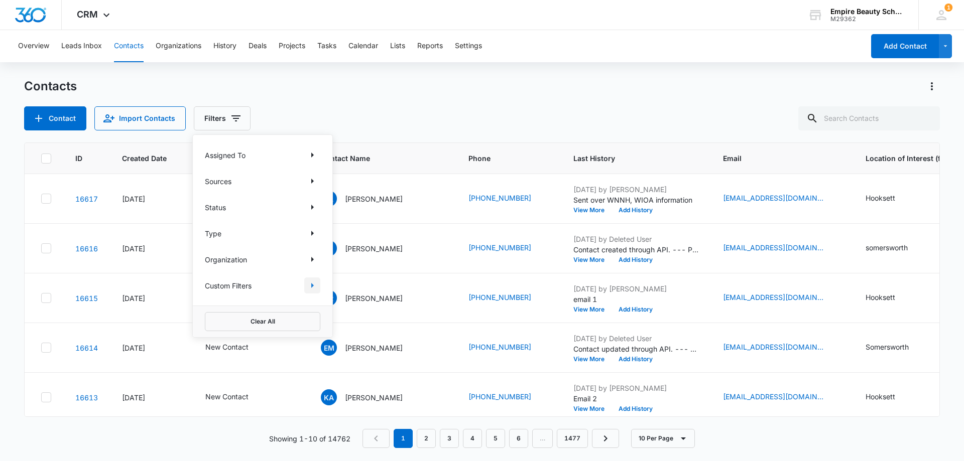
click at [314, 288] on icon "Show Custom Filters filters" at bounding box center [312, 286] width 12 height 12
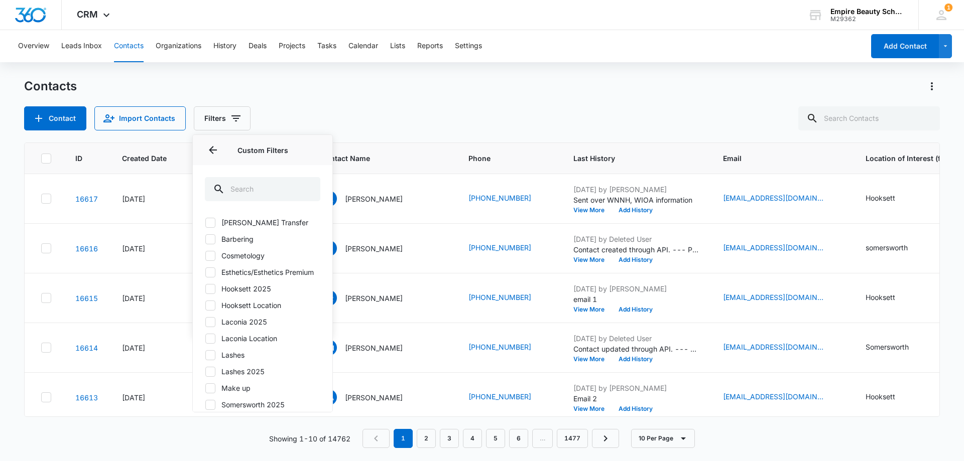
click at [209, 294] on icon at bounding box center [210, 289] width 9 height 9
click at [205, 289] on input "Hooksett 2025" at bounding box center [205, 289] width 1 height 1
checkbox input "true"
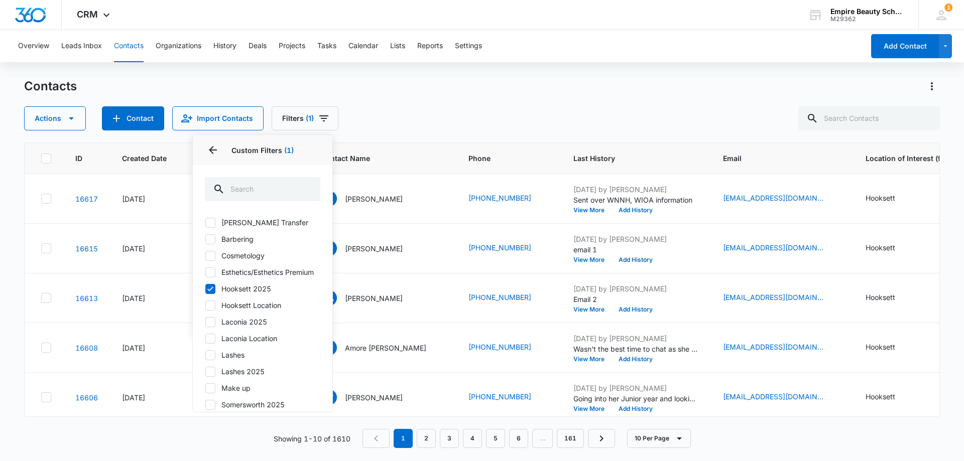
click at [428, 105] on div "Contacts Actions Contact Import Contacts Filters (1) Assigned To Sources Status…" at bounding box center [482, 104] width 916 height 52
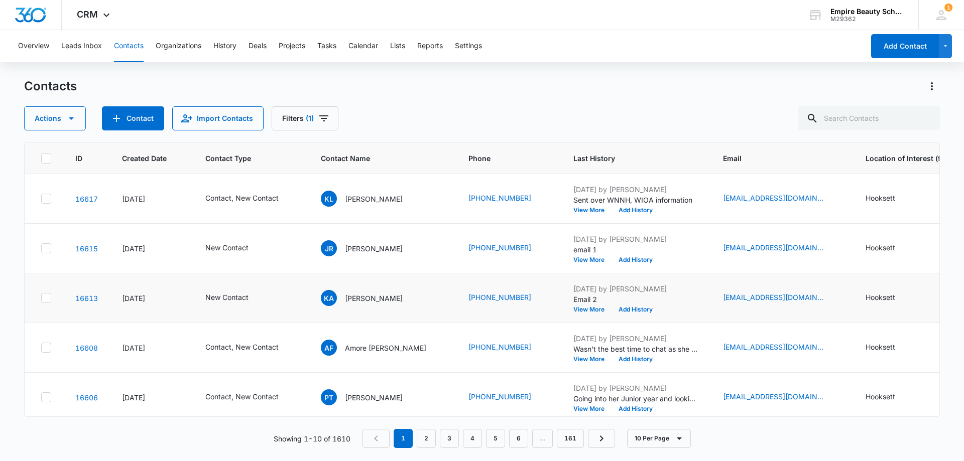
scroll to position [50, 0]
click at [573, 310] on button "View More" at bounding box center [592, 309] width 38 height 6
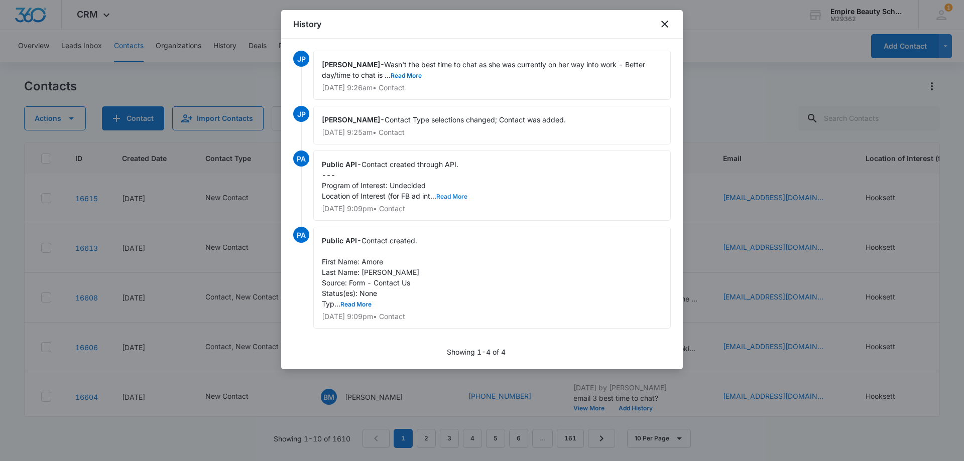
click at [455, 194] on button "Read More" at bounding box center [451, 197] width 31 height 6
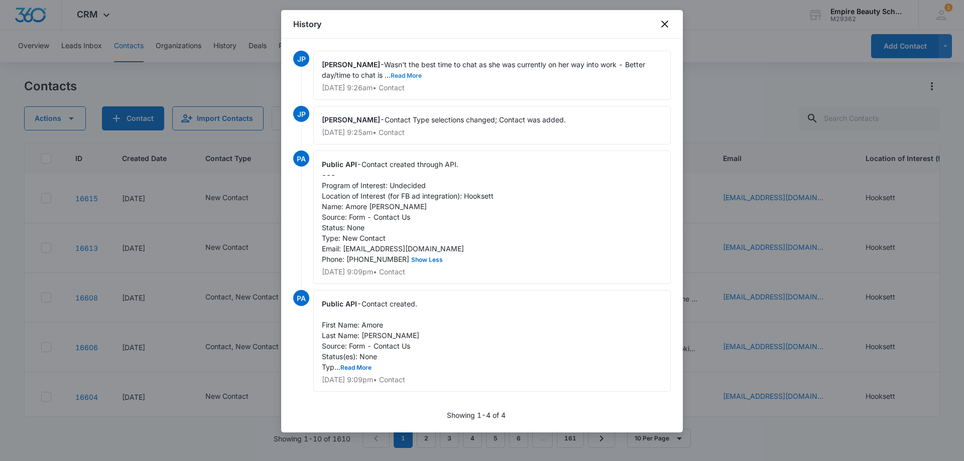
click at [404, 75] on button "Read More" at bounding box center [406, 76] width 31 height 6
click at [658, 18] on div "History" at bounding box center [482, 24] width 402 height 29
click at [664, 23] on icon "close" at bounding box center [664, 24] width 7 height 7
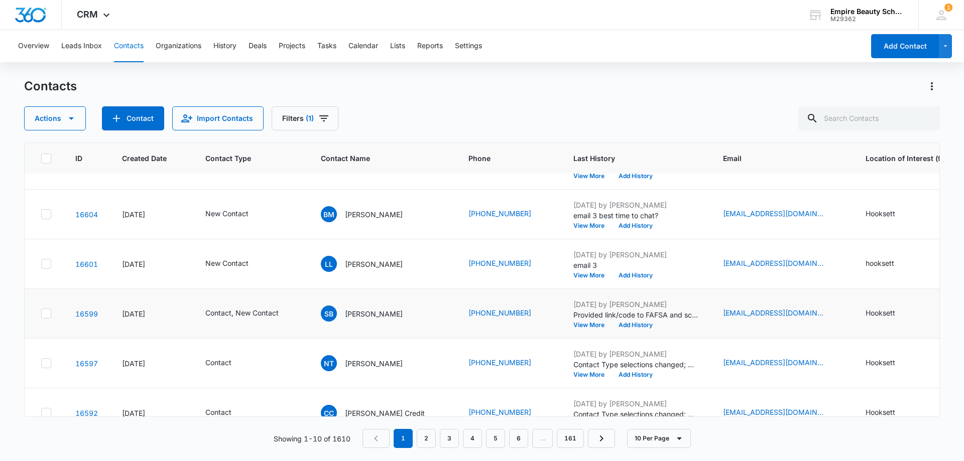
scroll to position [262, 0]
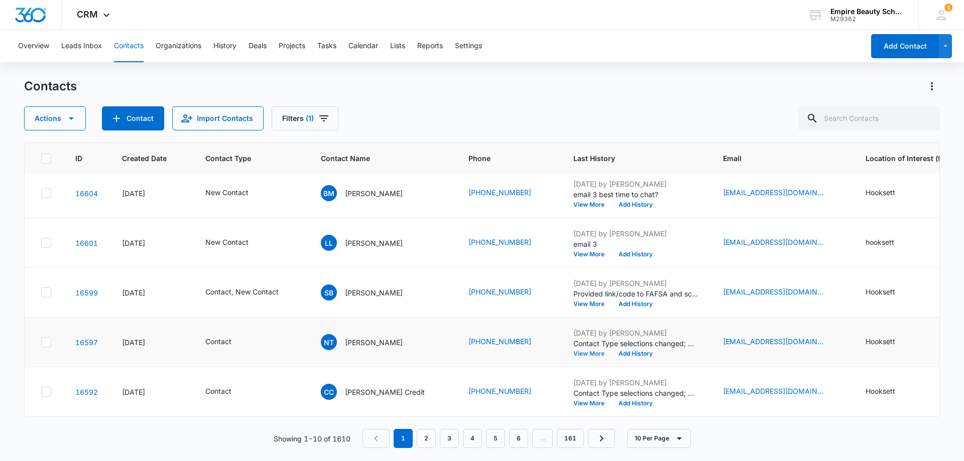
click at [573, 351] on button "View More" at bounding box center [592, 354] width 38 height 6
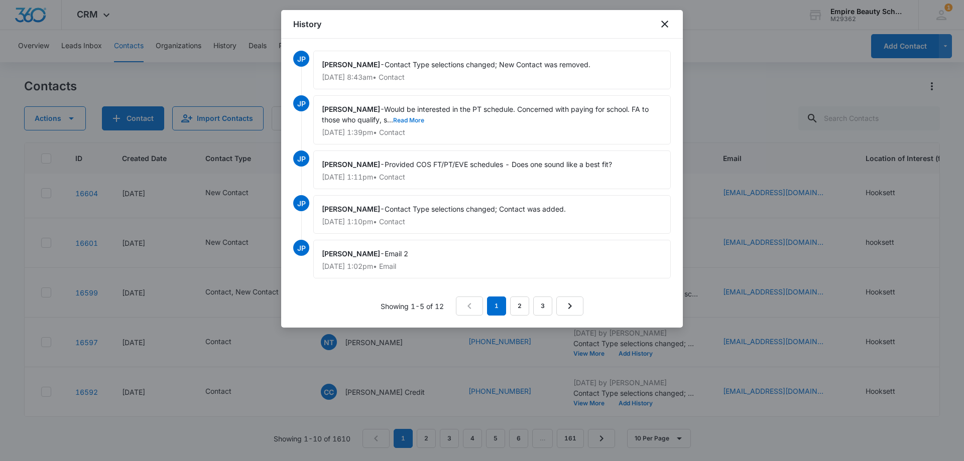
click at [408, 120] on button "Read More" at bounding box center [408, 120] width 31 height 6
click at [664, 24] on icon "close" at bounding box center [664, 24] width 7 height 7
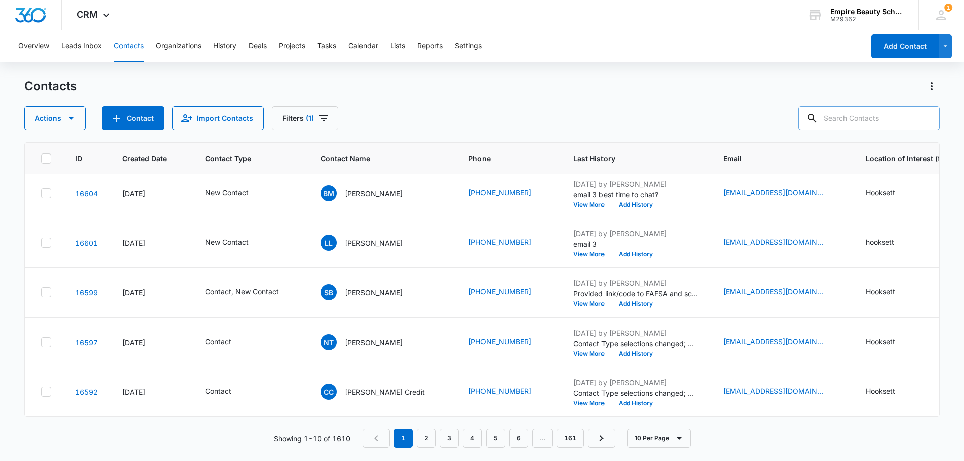
click at [884, 122] on input "text" at bounding box center [869, 118] width 142 height 24
type input "t"
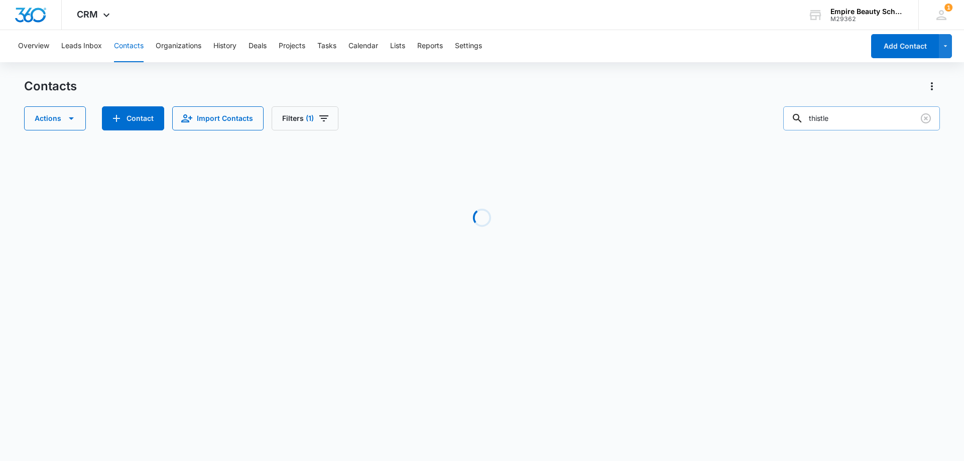
type input "thistle"
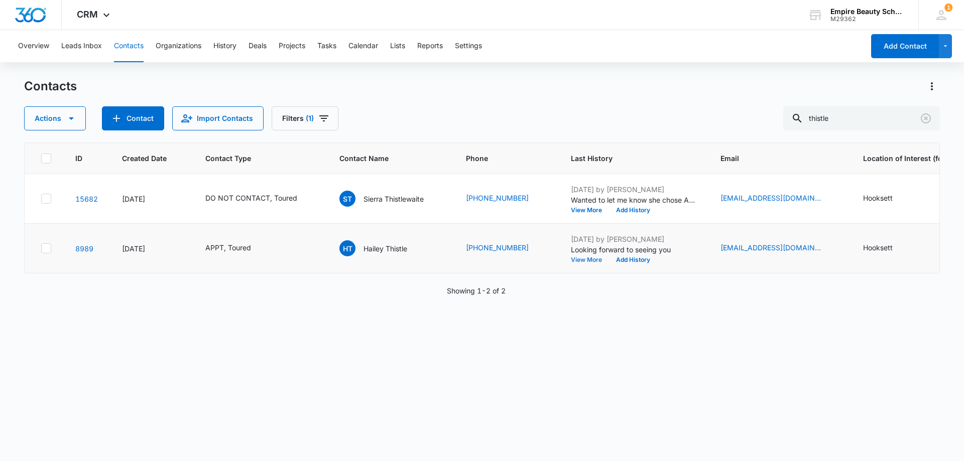
click at [571, 260] on button "View More" at bounding box center [590, 260] width 38 height 6
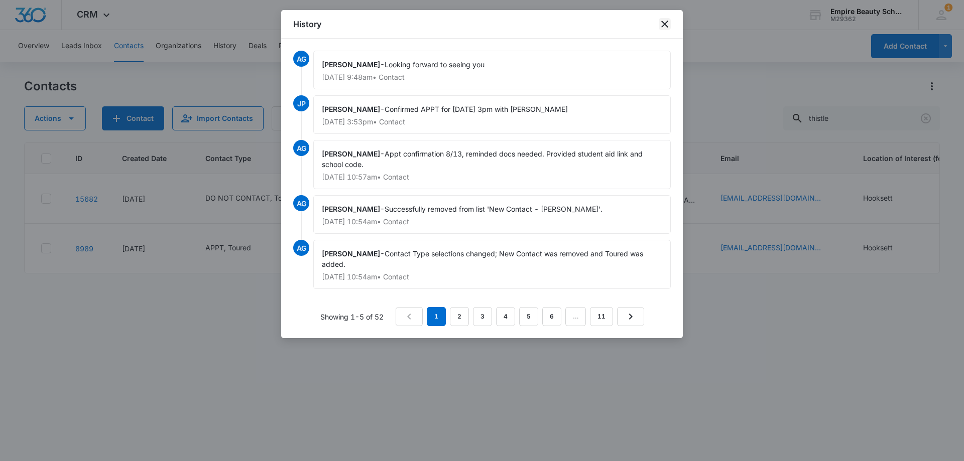
click at [659, 22] on icon "close" at bounding box center [665, 24] width 12 height 12
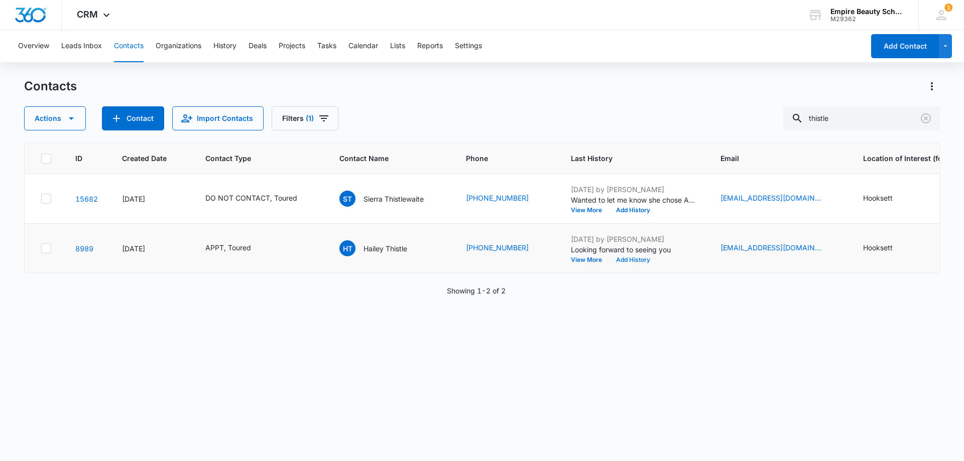
click at [637, 258] on button "Add History" at bounding box center [633, 260] width 48 height 6
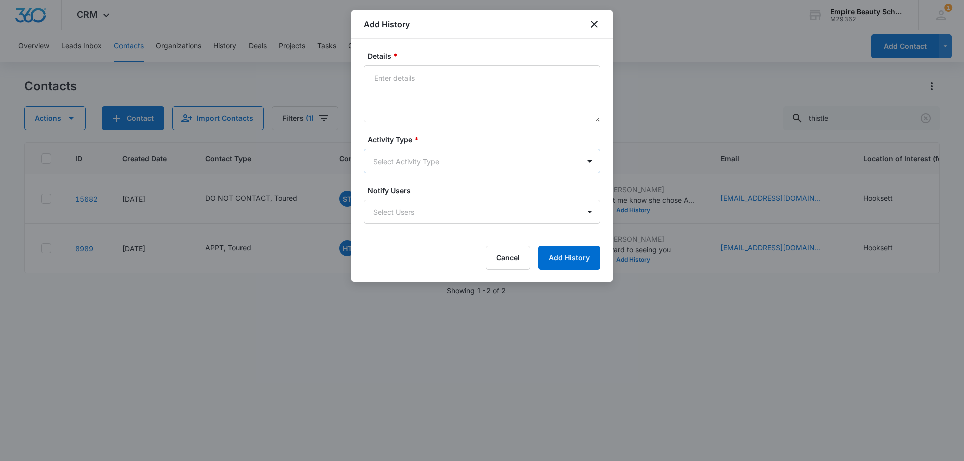
click at [388, 161] on body "CRM Apps Forms CRM Email Shop Payments POS Files Brand Settings Empire Beauty S…" at bounding box center [482, 230] width 964 height 461
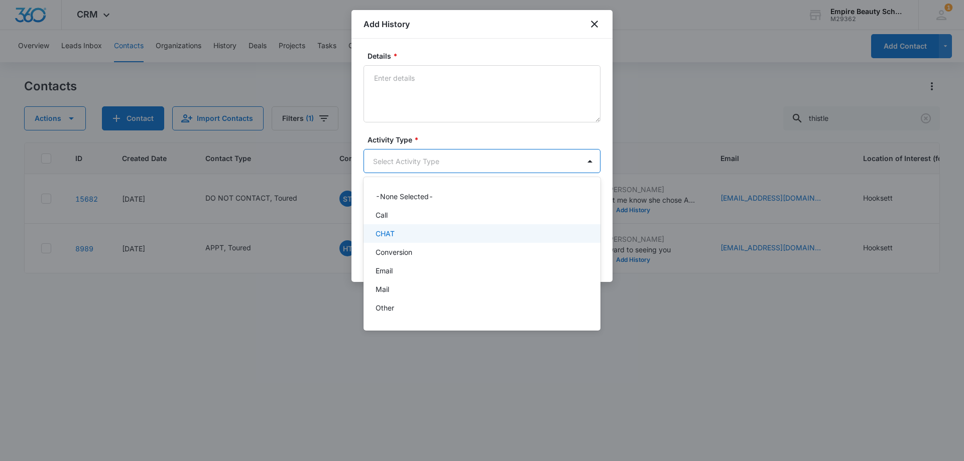
scroll to position [52, 0]
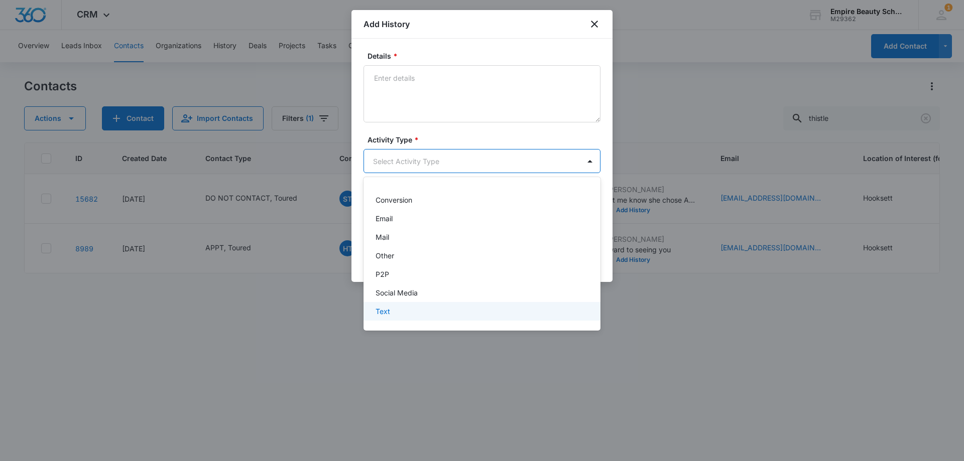
click at [385, 306] on div "Text" at bounding box center [482, 311] width 237 height 19
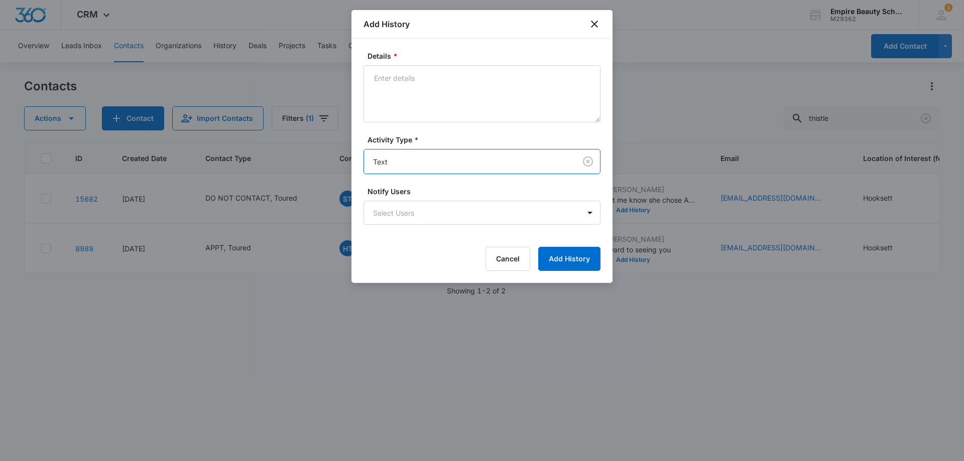
click at [391, 132] on form "Details * Activity Type * option Text , selected. Text Notify Users Select User…" at bounding box center [482, 161] width 237 height 220
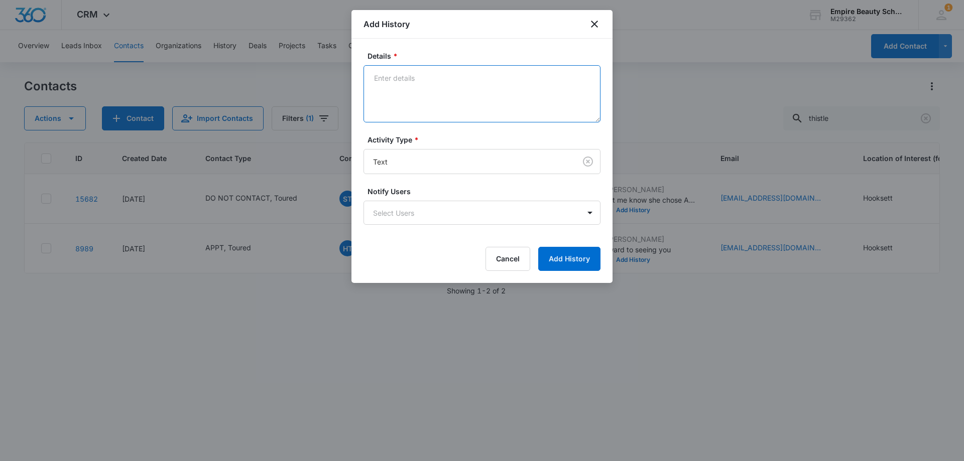
click at [398, 111] on textarea "Details *" at bounding box center [482, 93] width 237 height 57
type textarea "running late"
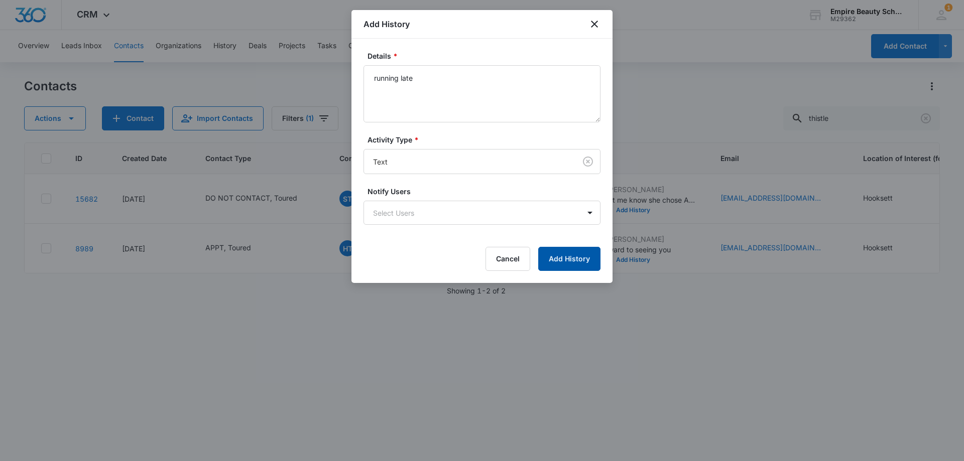
click at [576, 266] on button "Add History" at bounding box center [569, 259] width 62 height 24
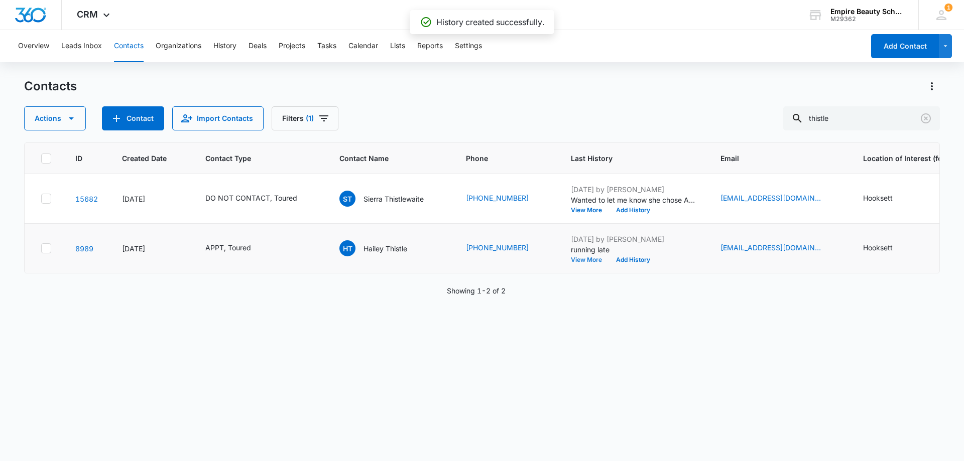
click at [579, 262] on button "View More" at bounding box center [590, 260] width 38 height 6
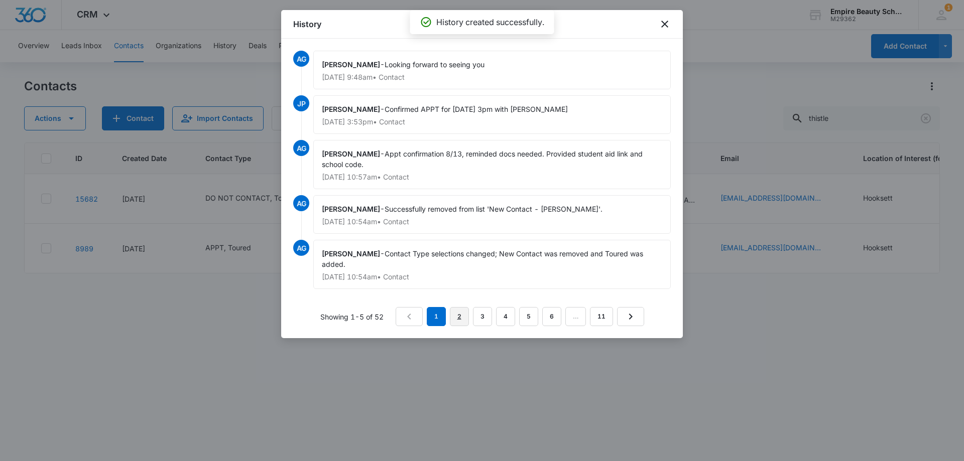
click at [453, 312] on link "2" at bounding box center [459, 316] width 19 height 19
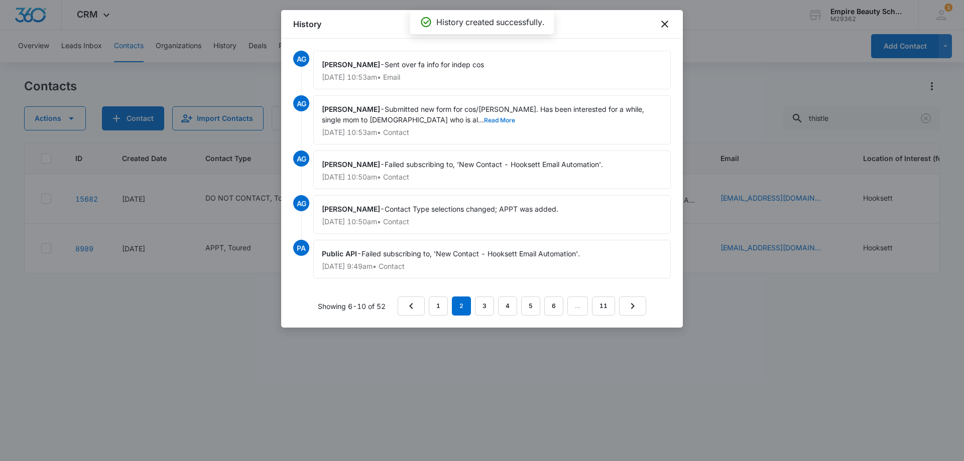
click at [484, 120] on button "Read More" at bounding box center [499, 120] width 31 height 6
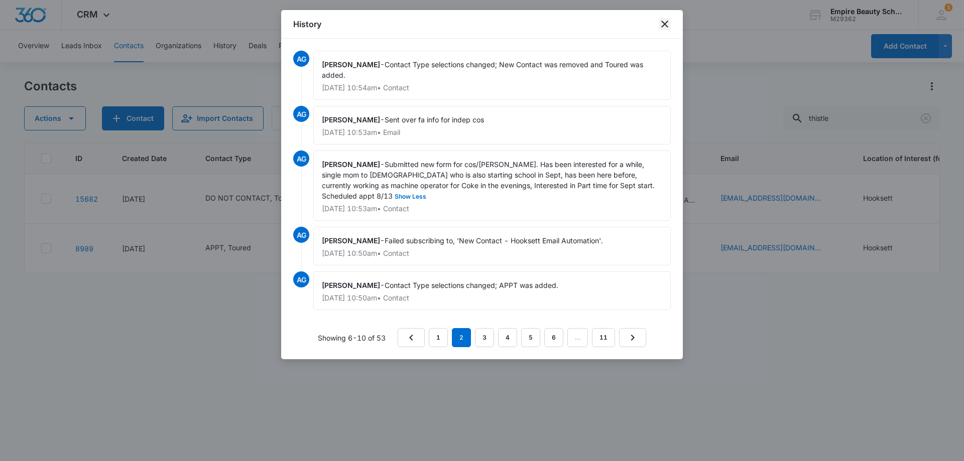
click at [667, 23] on icon "close" at bounding box center [665, 24] width 12 height 12
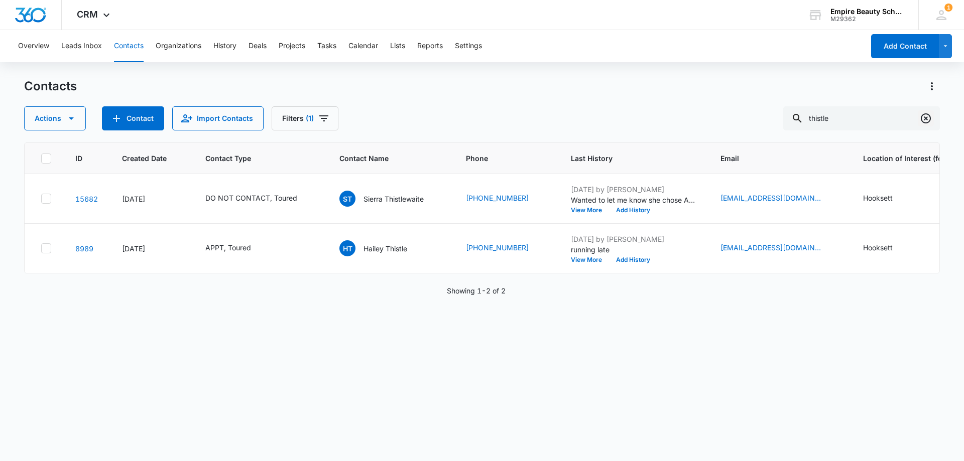
click at [930, 120] on icon "Clear" at bounding box center [926, 118] width 10 height 10
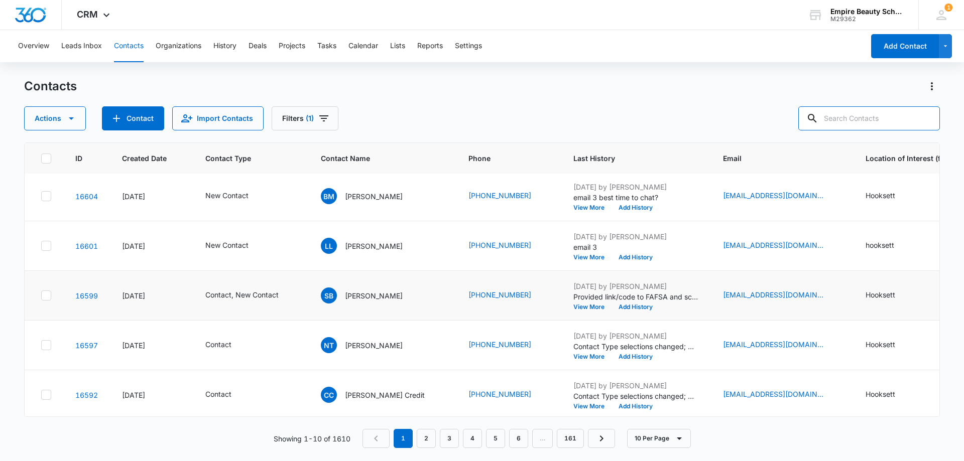
scroll to position [262, 0]
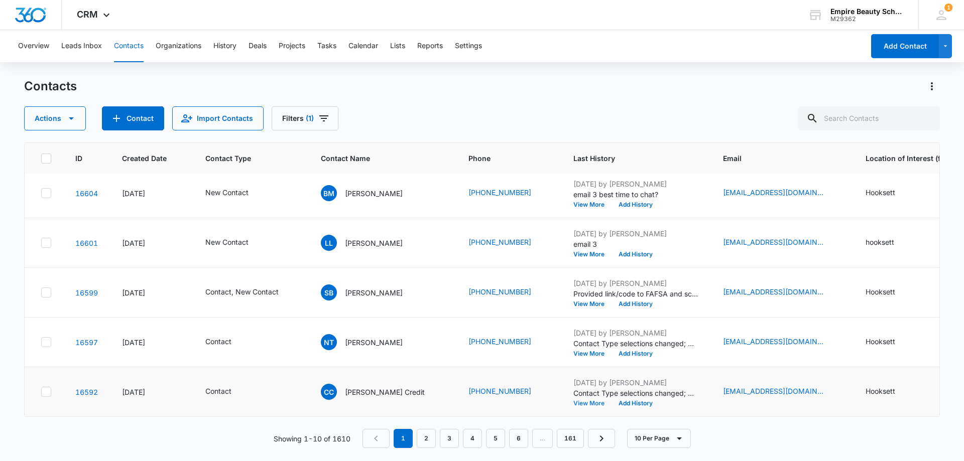
click at [573, 401] on button "View More" at bounding box center [592, 404] width 38 height 6
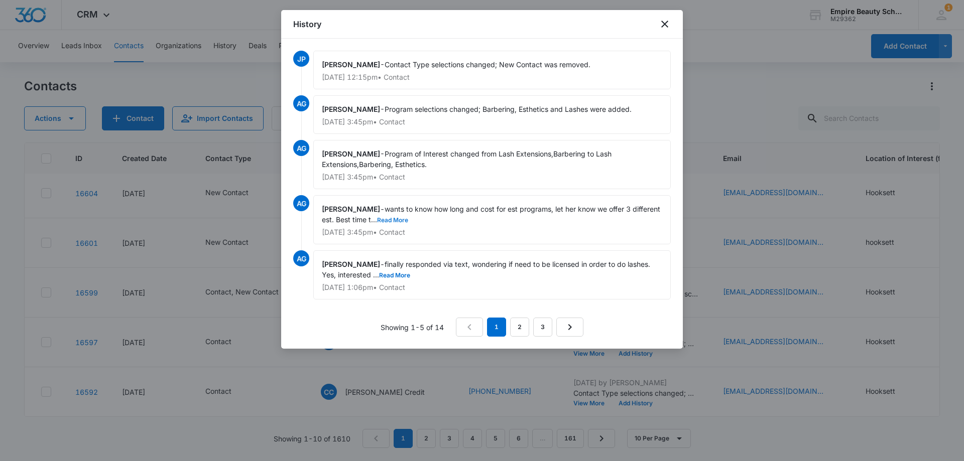
click at [405, 220] on button "Read More" at bounding box center [392, 220] width 31 height 6
click at [394, 274] on button "Read More" at bounding box center [394, 276] width 31 height 6
click at [662, 20] on icon "close" at bounding box center [665, 24] width 12 height 12
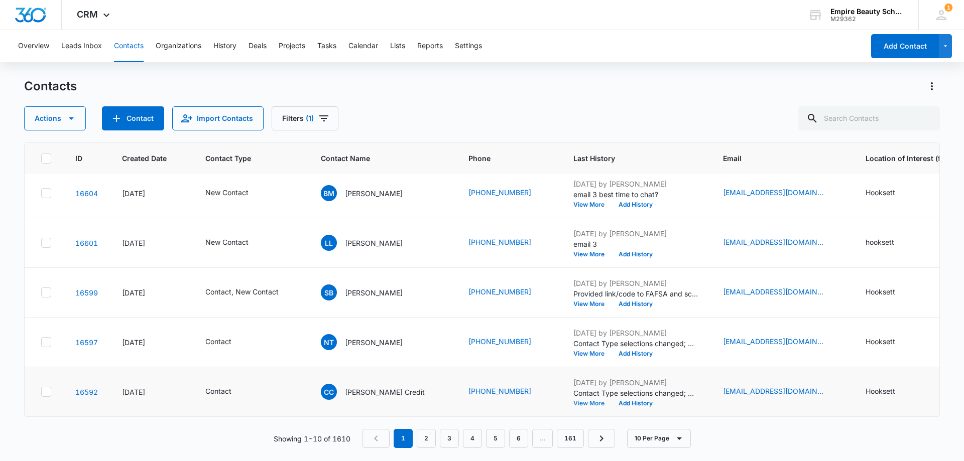
click at [573, 401] on button "View More" at bounding box center [592, 404] width 38 height 6
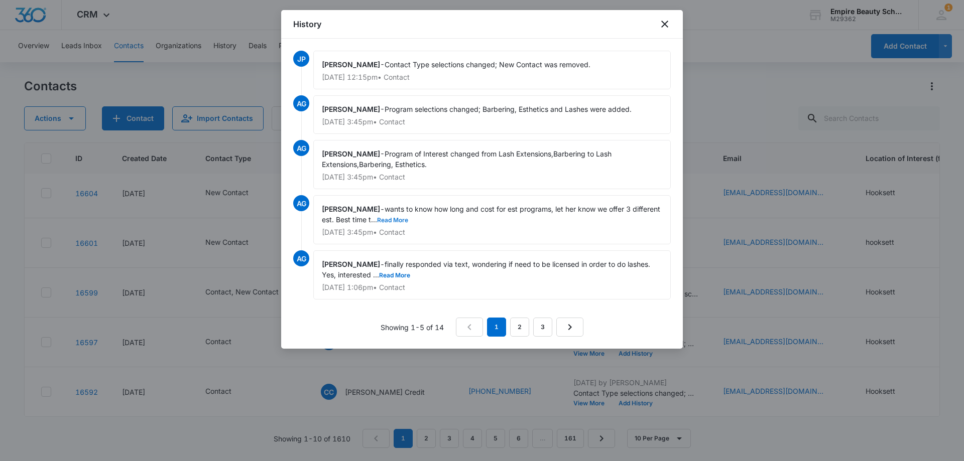
click at [400, 220] on button "Read More" at bounding box center [392, 220] width 31 height 6
click at [663, 24] on icon "close" at bounding box center [665, 24] width 12 height 12
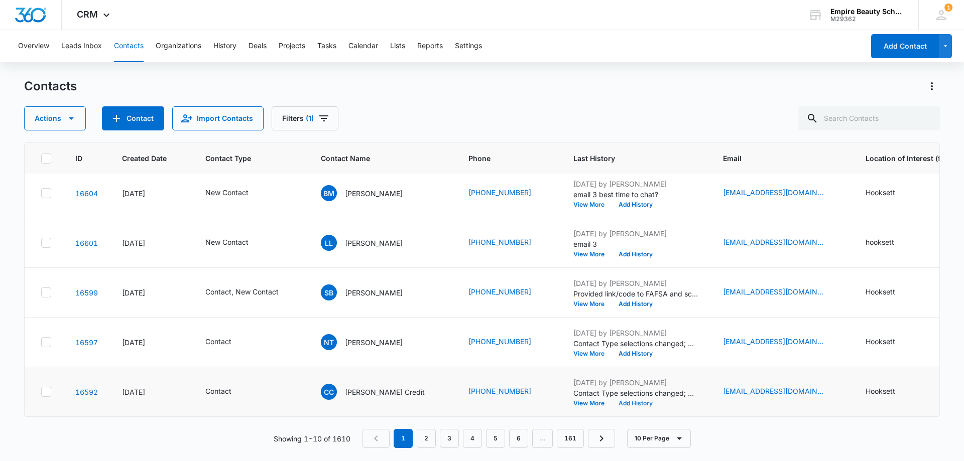
click at [612, 401] on button "Add History" at bounding box center [636, 404] width 48 height 6
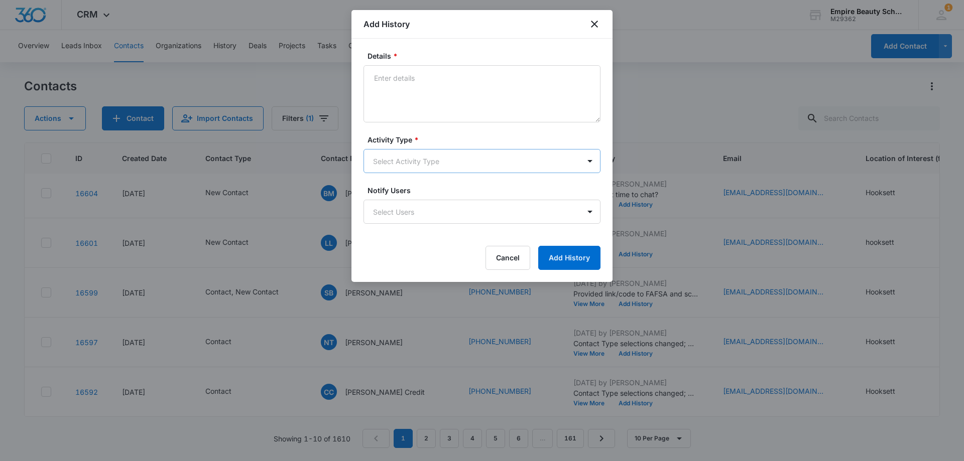
click at [406, 166] on body "CRM Apps Forms CRM Email Shop Payments POS Files Brand Settings Empire Beauty S…" at bounding box center [482, 230] width 964 height 461
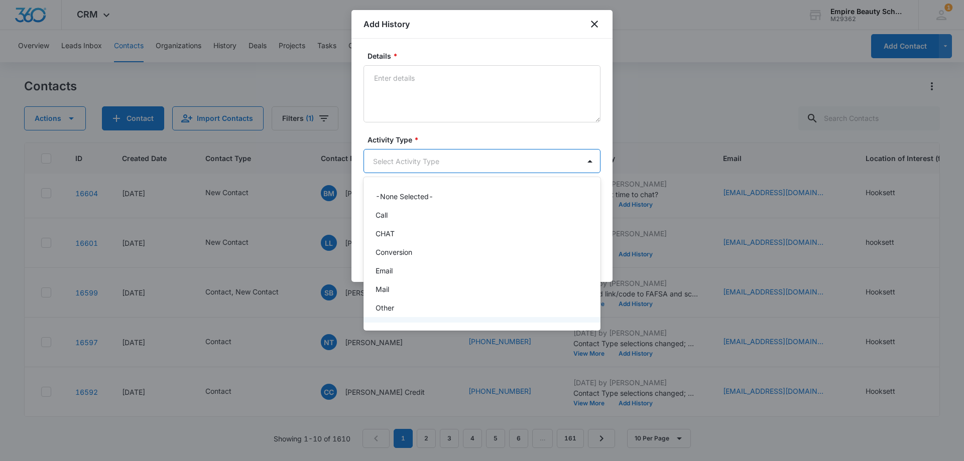
scroll to position [52, 0]
click at [398, 314] on div "Text" at bounding box center [481, 311] width 211 height 11
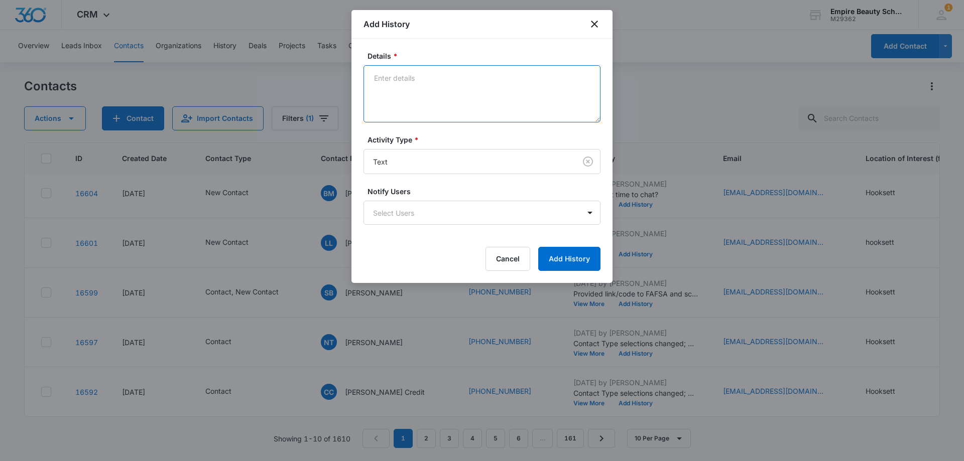
click at [388, 109] on textarea "Details *" at bounding box center [482, 93] width 237 height 57
type textarea "checking in text, best est program?"
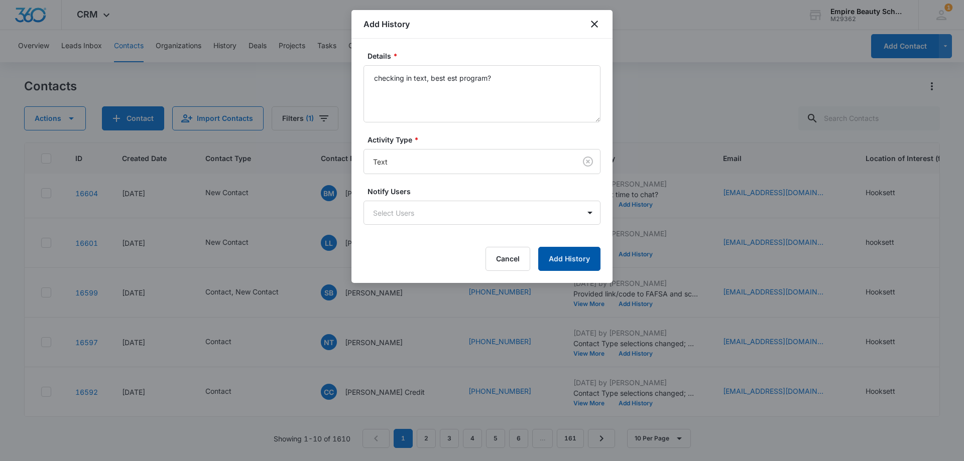
click at [568, 256] on button "Add History" at bounding box center [569, 259] width 62 height 24
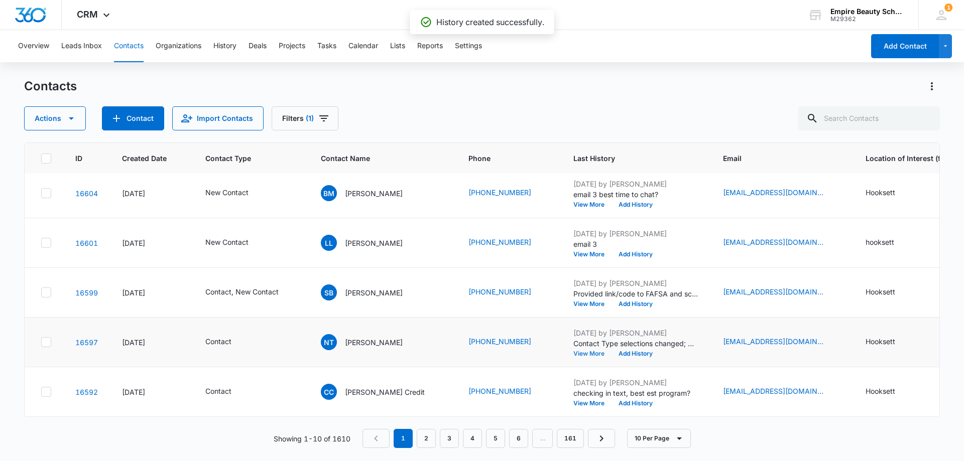
click at [573, 351] on button "View More" at bounding box center [592, 354] width 38 height 6
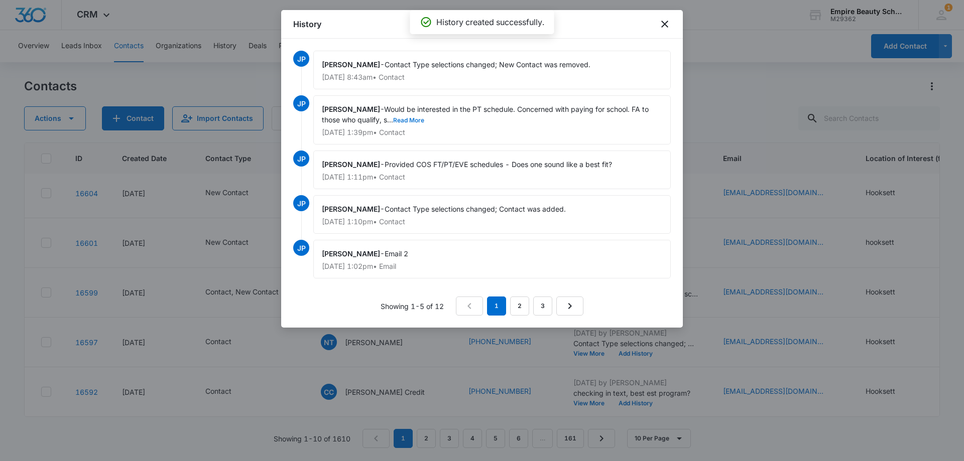
click at [416, 120] on button "Read More" at bounding box center [408, 120] width 31 height 6
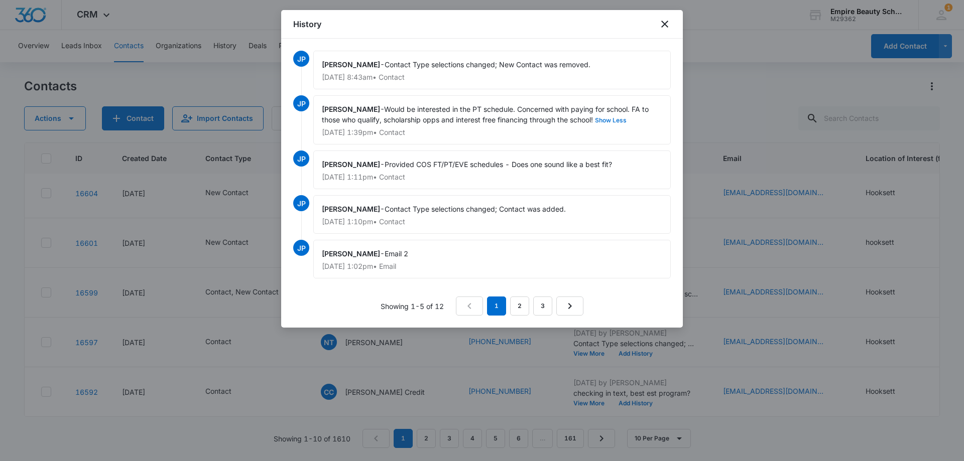
click at [607, 121] on button "Show Less" at bounding box center [611, 120] width 36 height 6
click at [407, 120] on button "Read More" at bounding box center [408, 120] width 31 height 6
click at [662, 21] on icon "close" at bounding box center [665, 24] width 12 height 12
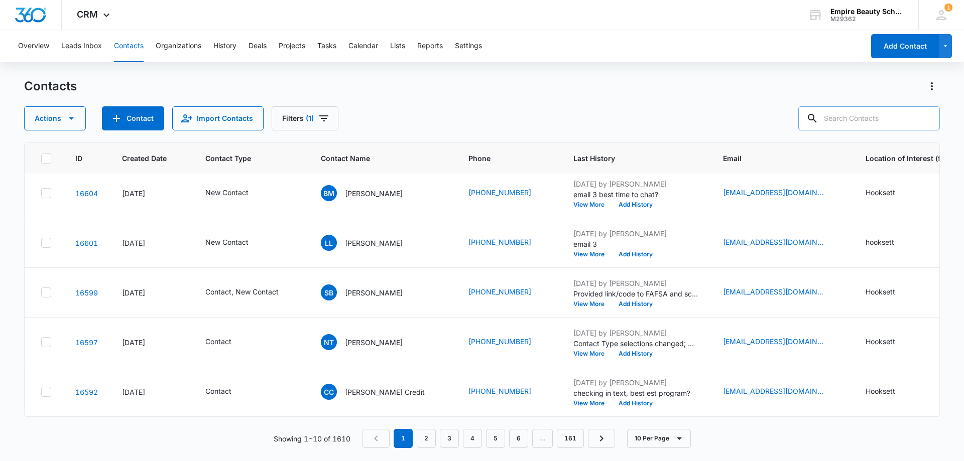
click at [863, 124] on input "text" at bounding box center [869, 118] width 142 height 24
type input "5637"
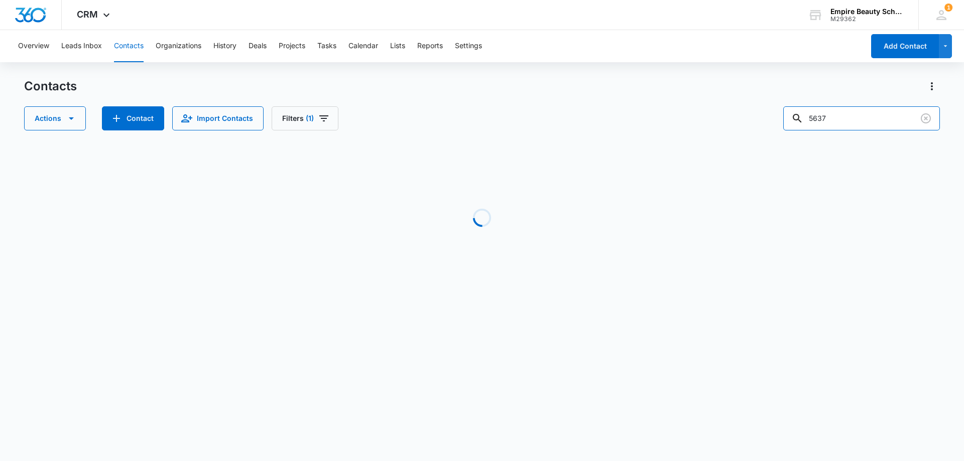
scroll to position [0, 0]
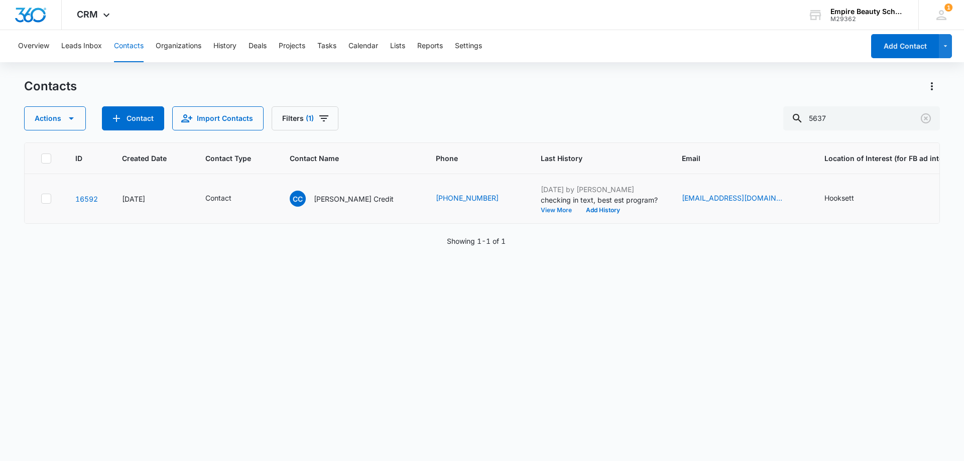
click at [541, 210] on button "View More" at bounding box center [560, 210] width 38 height 6
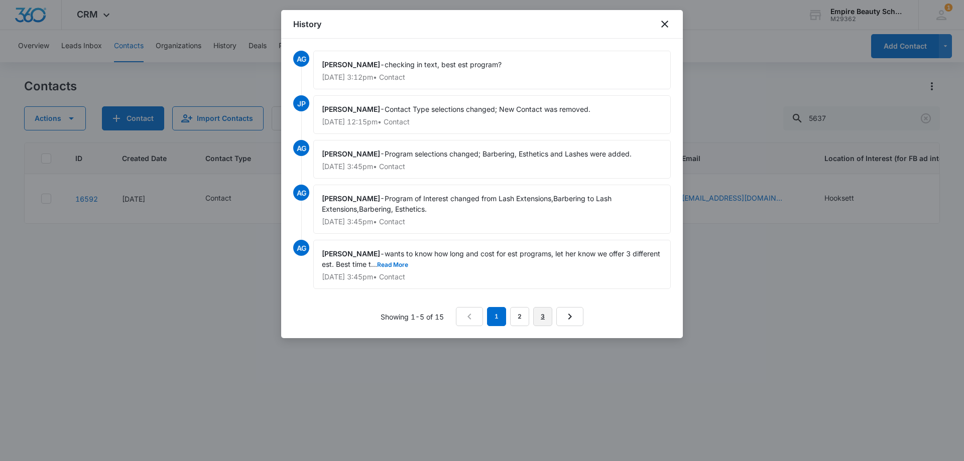
click at [542, 312] on link "3" at bounding box center [542, 316] width 19 height 19
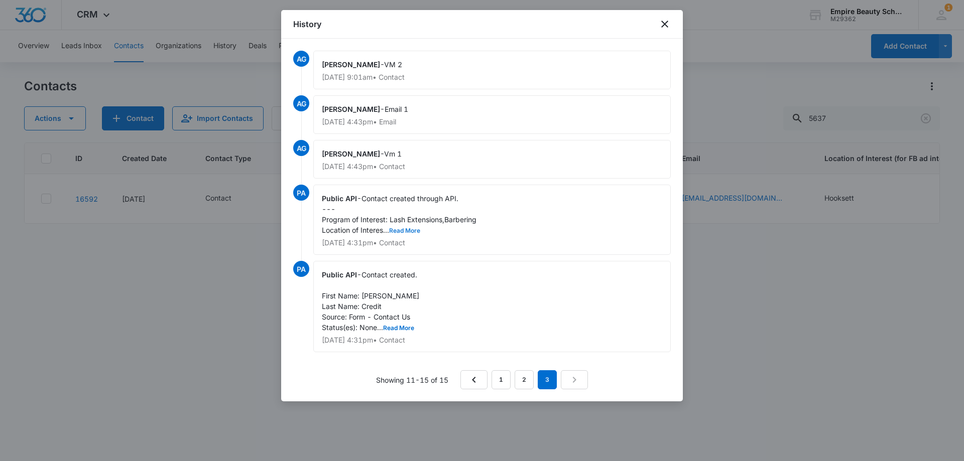
click at [415, 231] on button "Read More" at bounding box center [404, 231] width 31 height 6
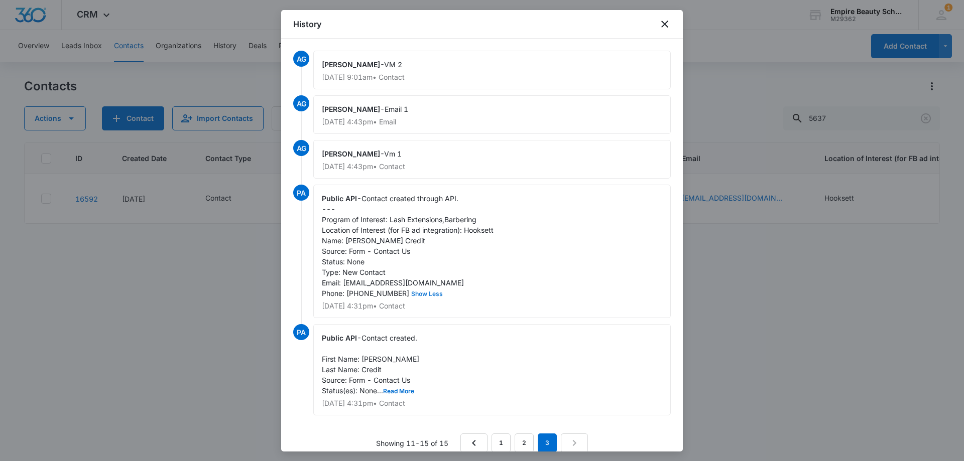
scroll to position [24, 0]
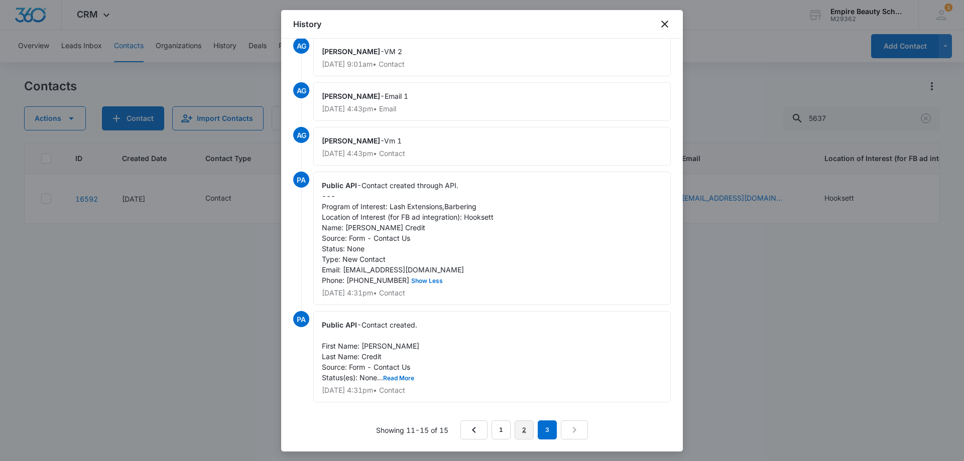
click at [528, 433] on link "2" at bounding box center [524, 430] width 19 height 19
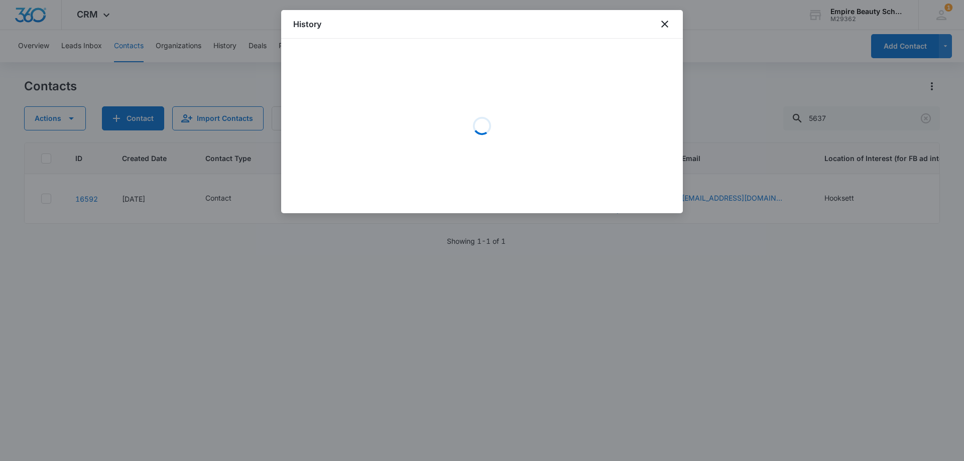
scroll to position [0, 0]
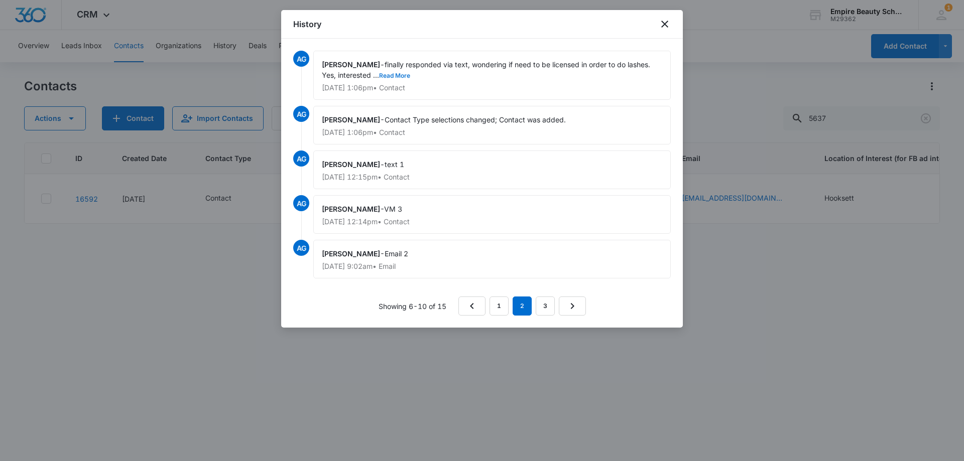
click at [392, 74] on button "Read More" at bounding box center [394, 76] width 31 height 6
click at [503, 307] on link "1" at bounding box center [499, 306] width 19 height 19
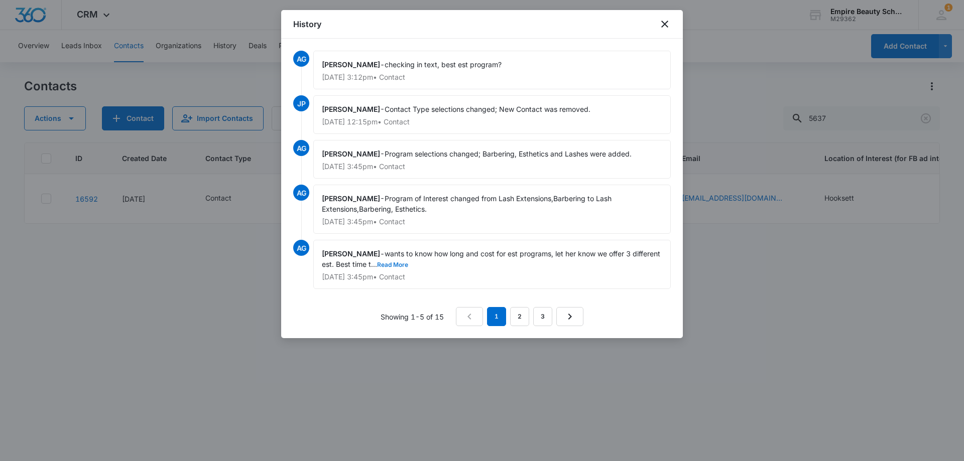
click at [402, 262] on button "Read More" at bounding box center [392, 265] width 31 height 6
click at [662, 26] on icon "close" at bounding box center [665, 24] width 12 height 12
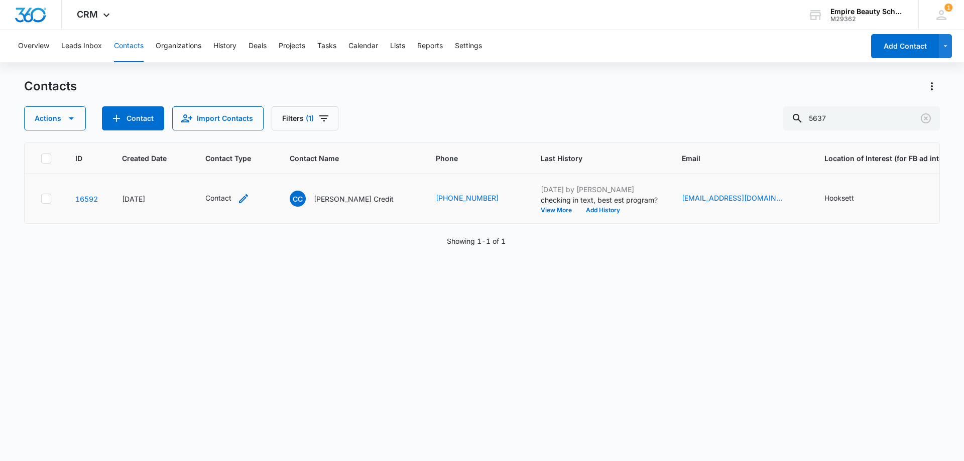
click at [243, 195] on icon "Contact Type - Contact - Select to Edit Field" at bounding box center [244, 199] width 12 height 12
click at [223, 133] on icon "Remove Contact" at bounding box center [226, 135] width 7 height 8
click at [223, 133] on div at bounding box center [215, 135] width 45 height 13
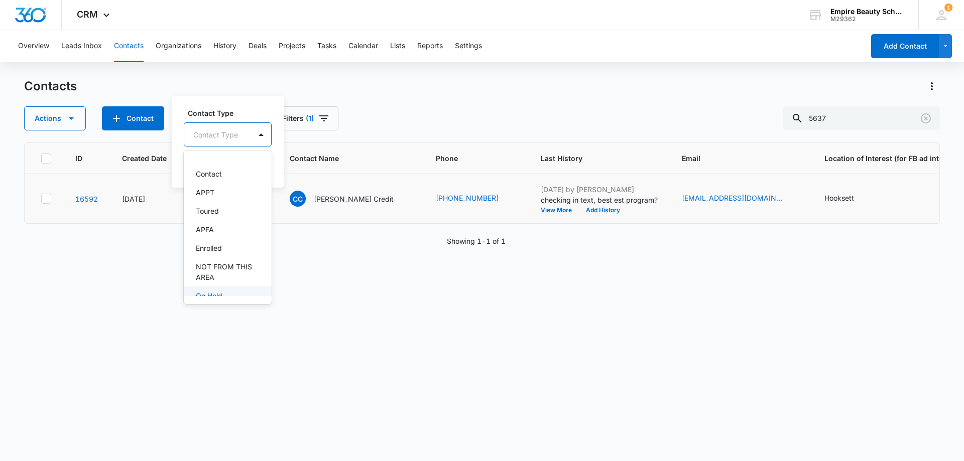
scroll to position [100, 0]
click at [233, 251] on div "On Hold" at bounding box center [227, 247] width 62 height 11
click at [261, 108] on label "Contact Type" at bounding box center [232, 112] width 89 height 11
click at [266, 162] on button "Save" at bounding box center [258, 166] width 30 height 19
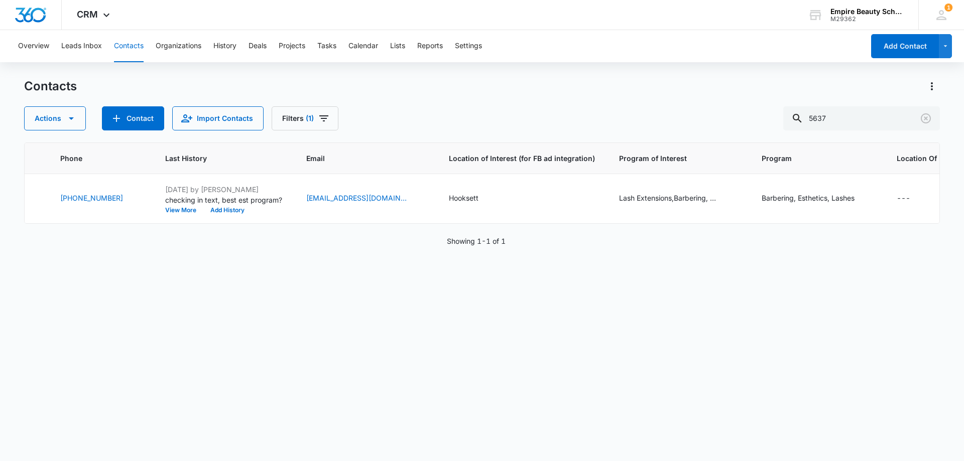
scroll to position [0, 0]
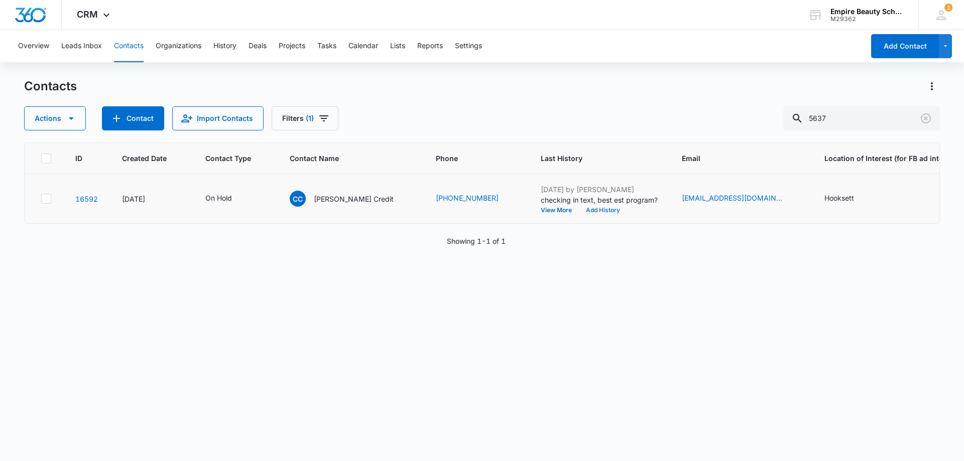
click at [579, 210] on button "Add History" at bounding box center [603, 210] width 48 height 6
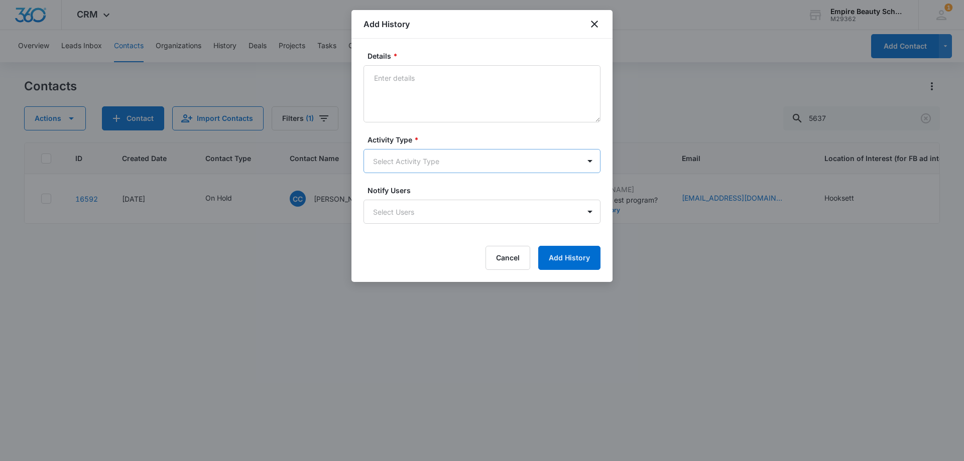
click at [402, 165] on body "CRM Apps Forms CRM Email Shop Payments POS Files Brand Settings Empire Beauty S…" at bounding box center [482, 230] width 964 height 461
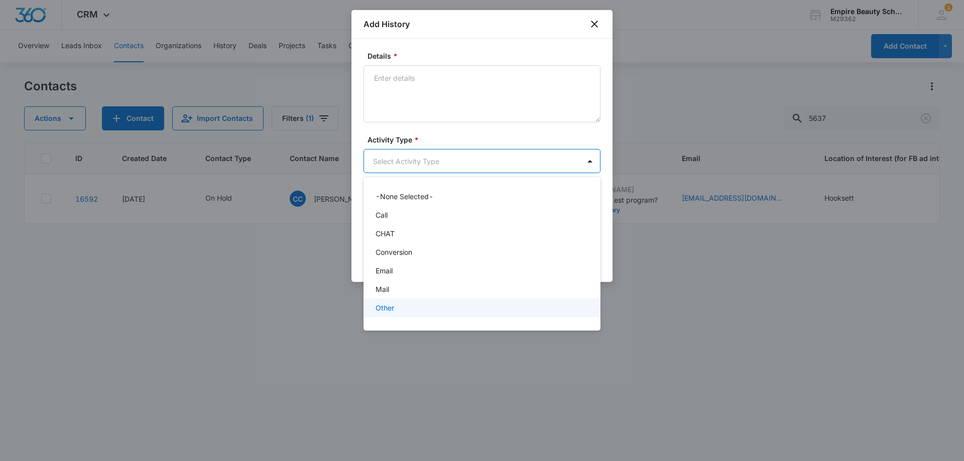
scroll to position [52, 0]
click at [399, 313] on div "Text" at bounding box center [481, 311] width 211 height 11
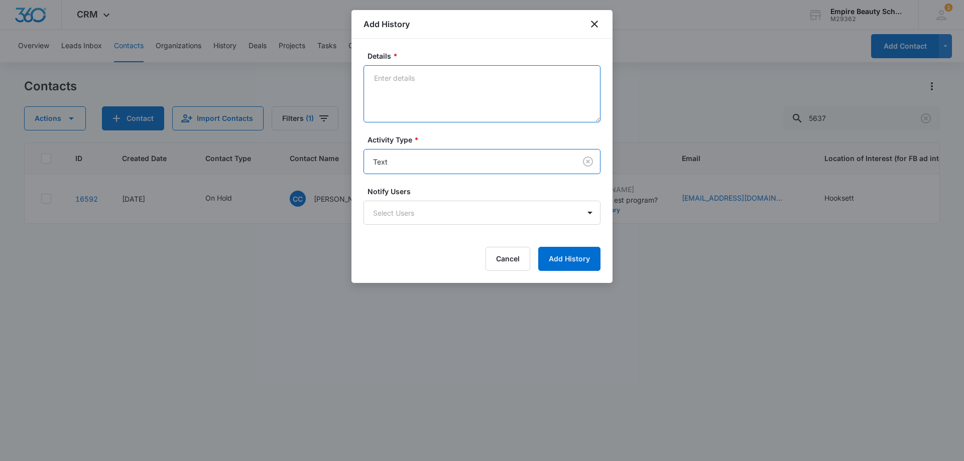
click at [393, 80] on textarea "Details *" at bounding box center [482, 93] width 237 height 57
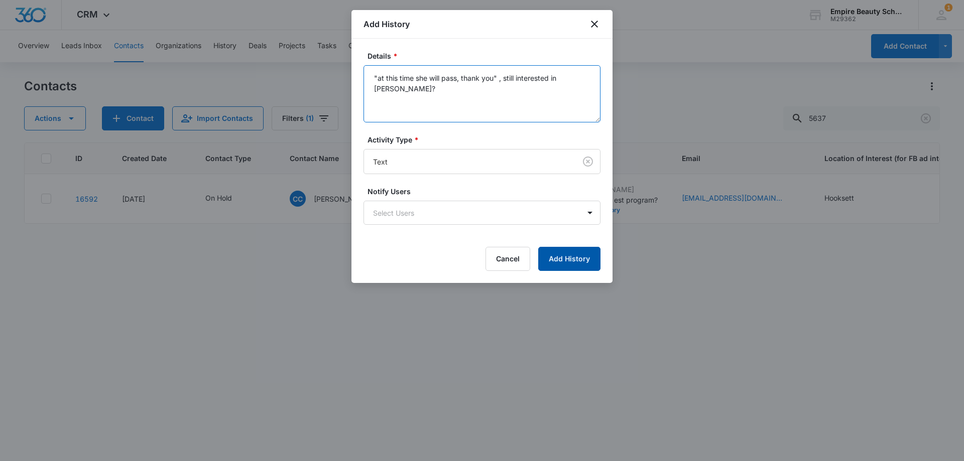
type textarea ""at this time she will pass, thank you" , still interested in barb?"
click at [578, 260] on button "Add History" at bounding box center [569, 259] width 62 height 24
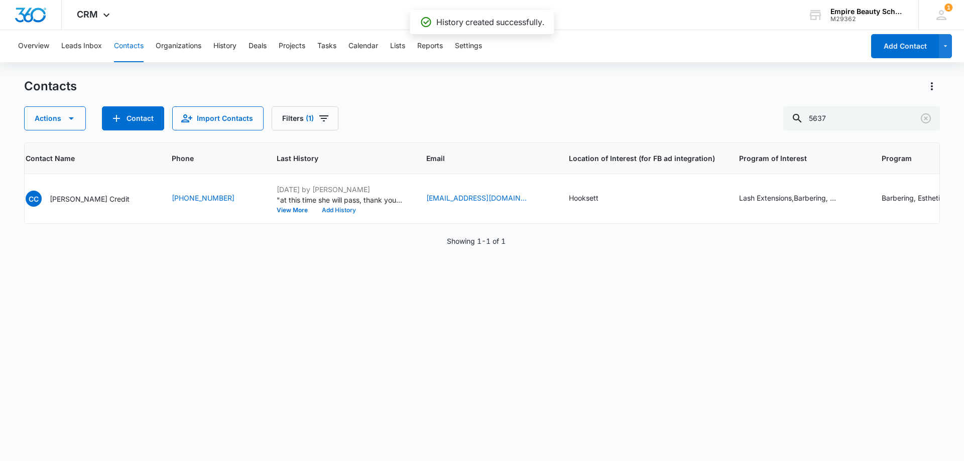
scroll to position [0, 0]
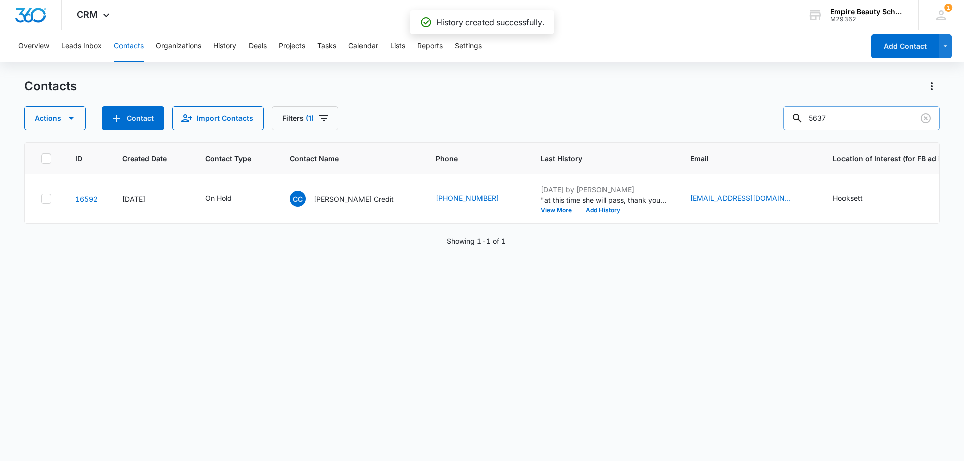
click at [931, 110] on div at bounding box center [926, 118] width 16 height 24
click at [927, 115] on icon "Clear" at bounding box center [926, 118] width 12 height 12
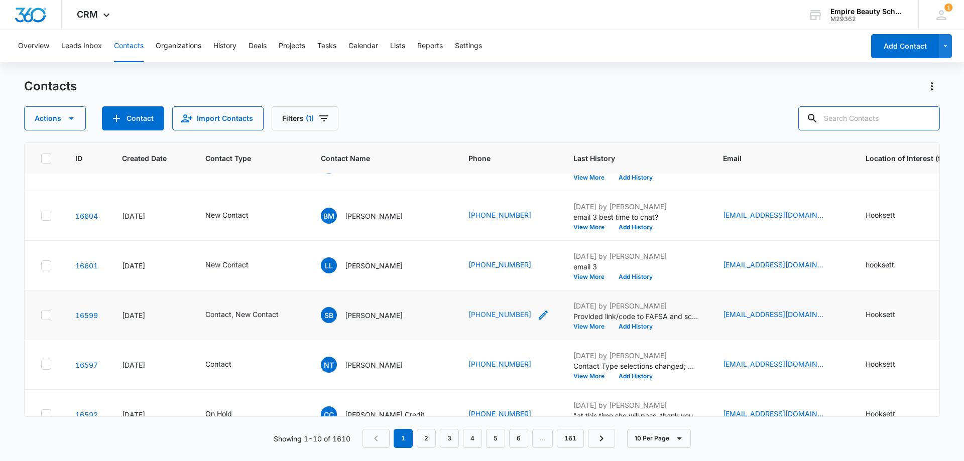
scroll to position [262, 0]
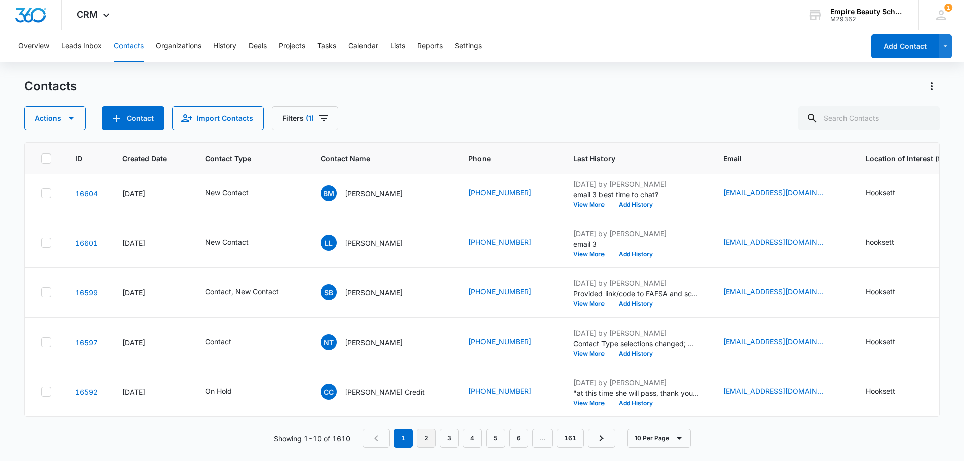
click at [426, 434] on link "2" at bounding box center [426, 438] width 19 height 19
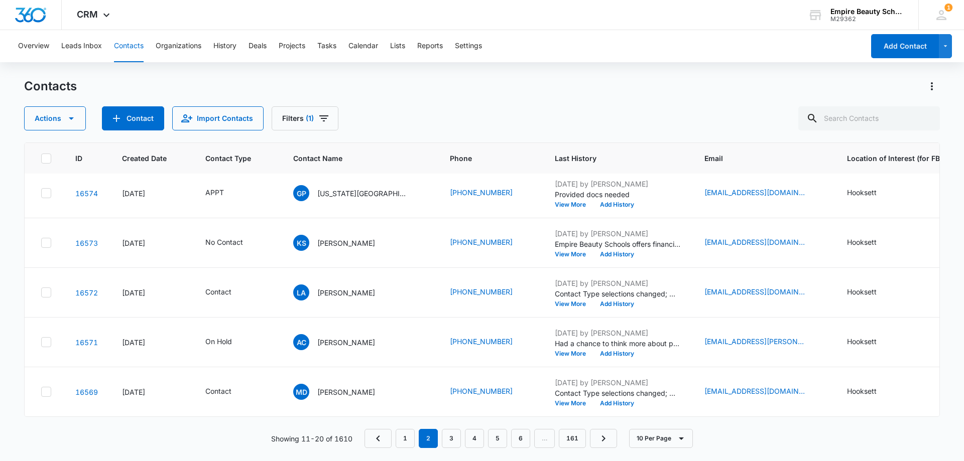
scroll to position [0, 0]
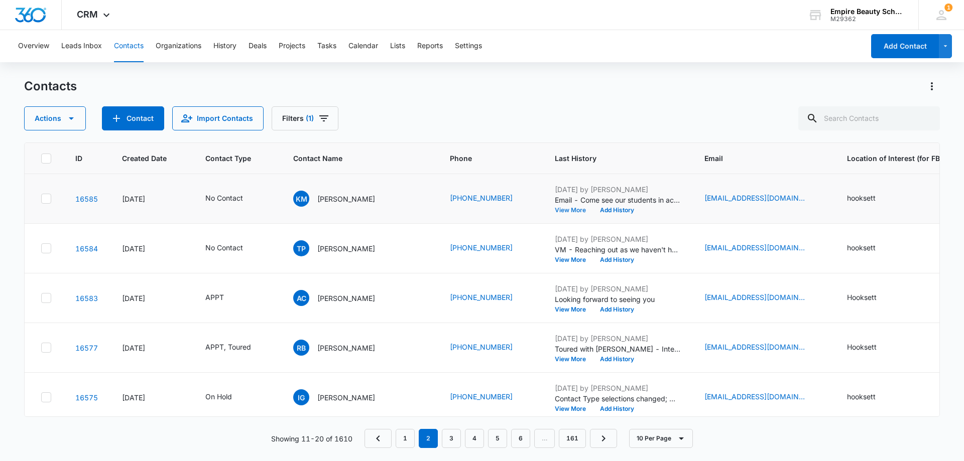
click at [555, 210] on button "View More" at bounding box center [574, 210] width 38 height 6
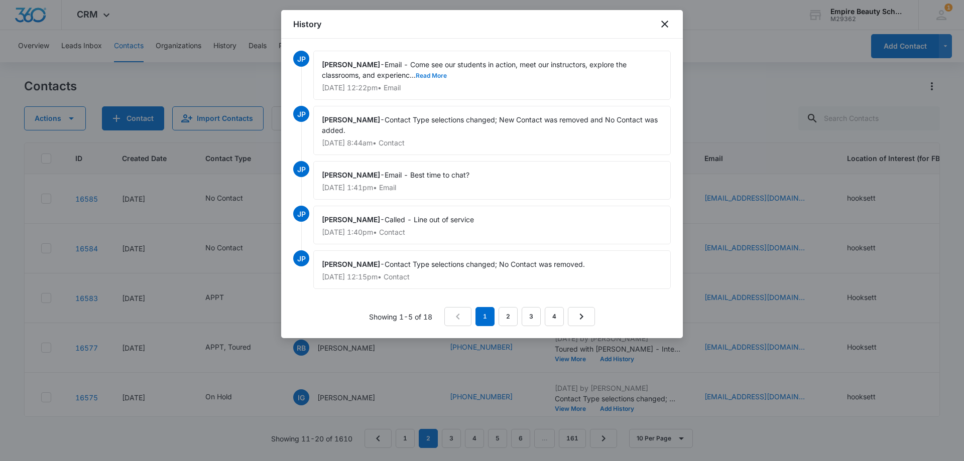
click at [440, 73] on button "Read More" at bounding box center [431, 76] width 31 height 6
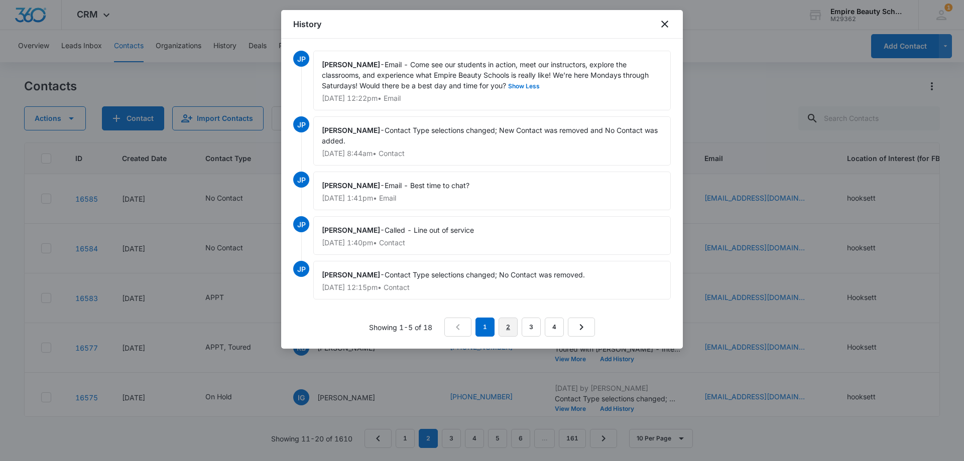
click at [509, 332] on link "2" at bounding box center [508, 327] width 19 height 19
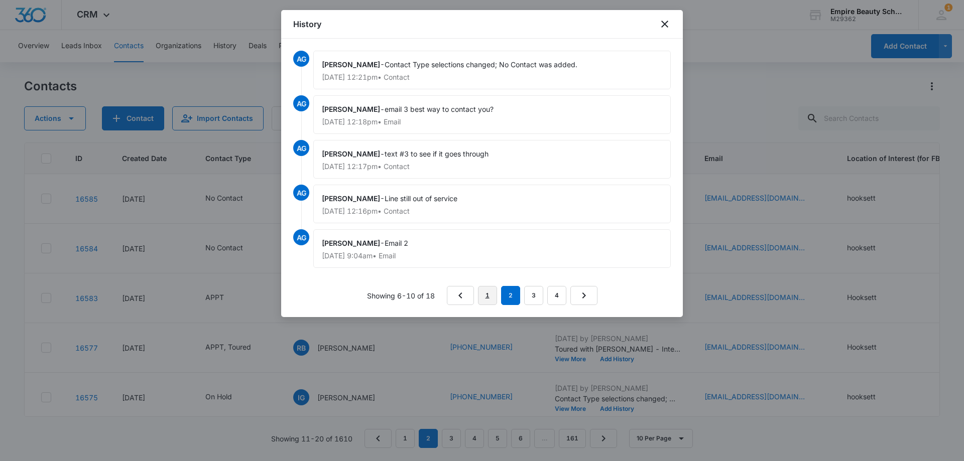
click at [486, 293] on link "1" at bounding box center [487, 295] width 19 height 19
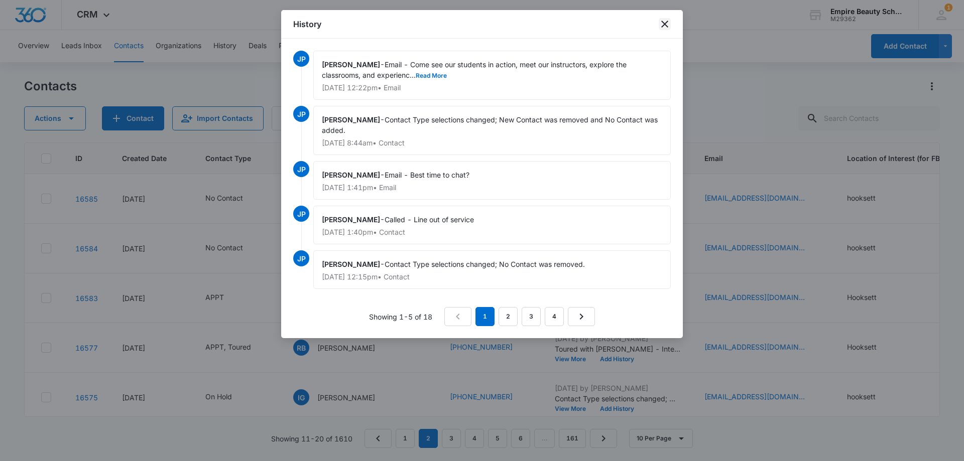
click at [661, 21] on icon "close" at bounding box center [665, 24] width 12 height 12
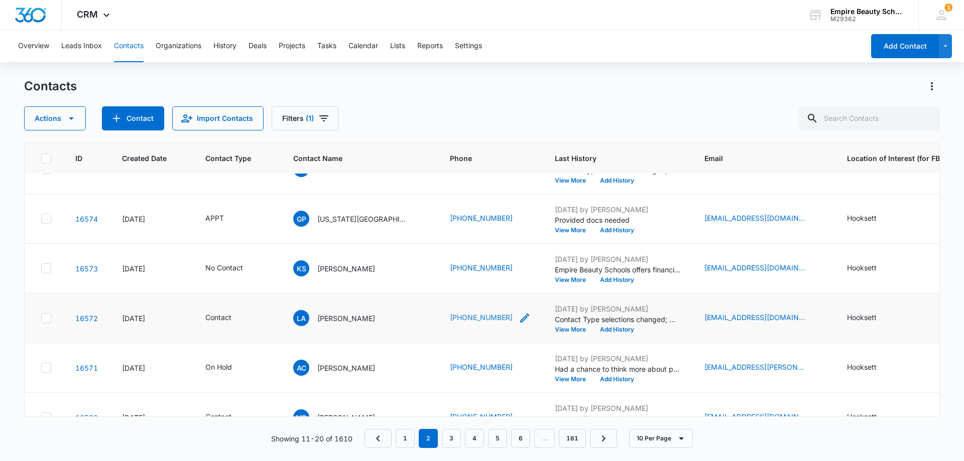
scroll to position [251, 0]
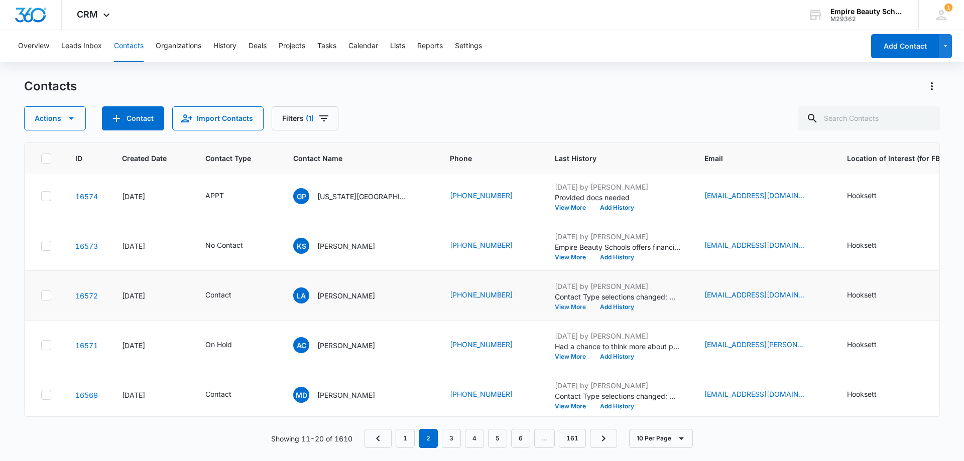
click at [555, 304] on button "View More" at bounding box center [574, 307] width 38 height 6
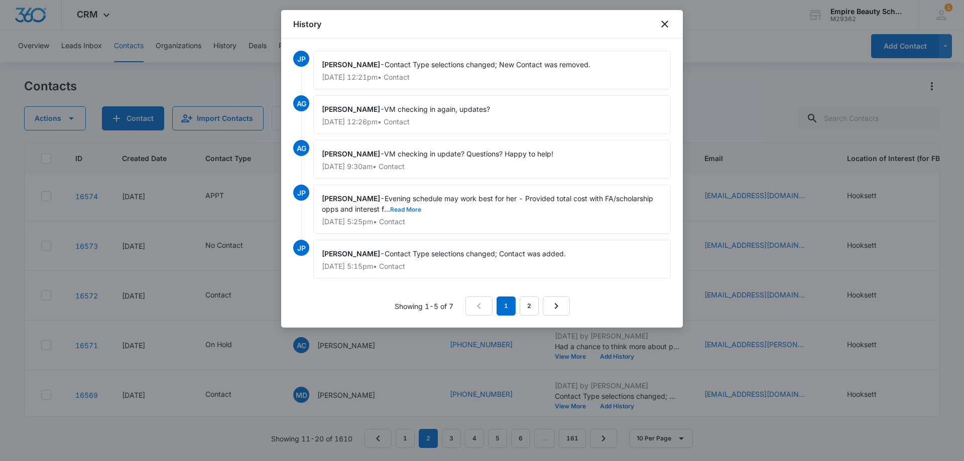
click at [402, 210] on button "Read More" at bounding box center [405, 210] width 31 height 6
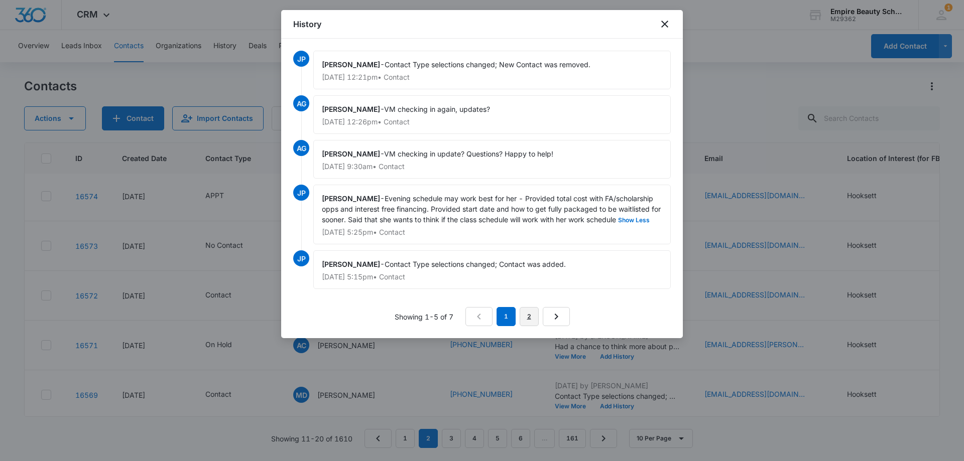
click at [524, 312] on link "2" at bounding box center [529, 316] width 19 height 19
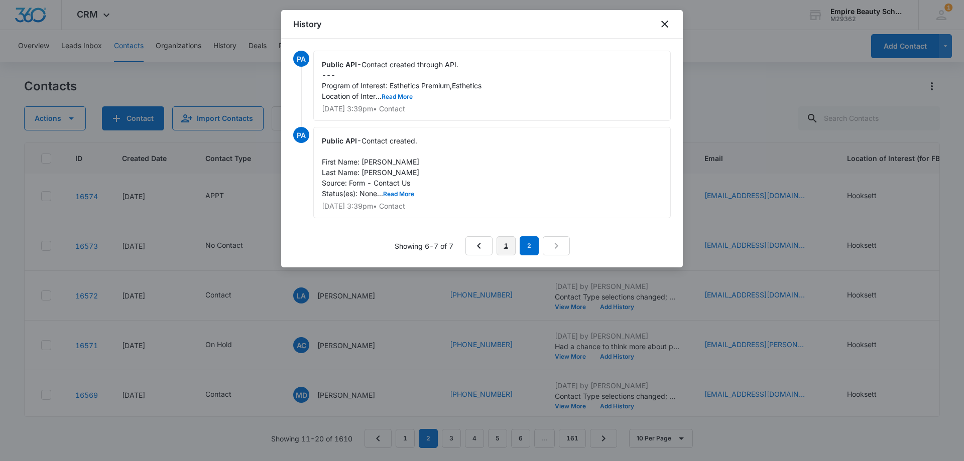
click at [505, 246] on link "1" at bounding box center [506, 246] width 19 height 19
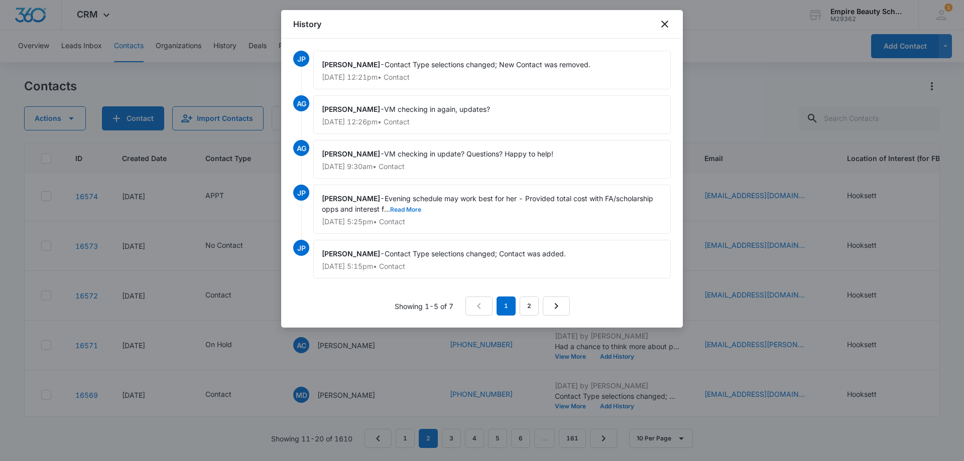
click at [407, 208] on button "Read More" at bounding box center [405, 210] width 31 height 6
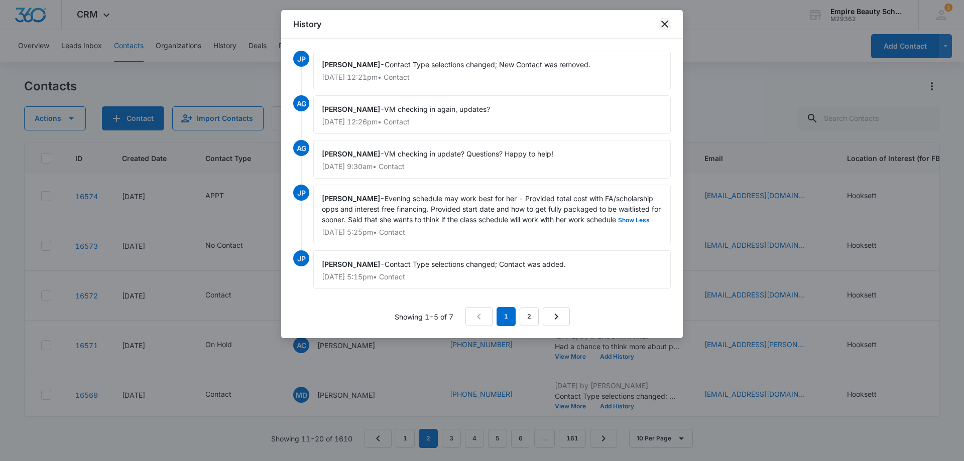
drag, startPoint x: 664, startPoint y: 25, endPoint x: 651, endPoint y: 94, distance: 70.5
click at [663, 25] on icon "close" at bounding box center [665, 24] width 12 height 12
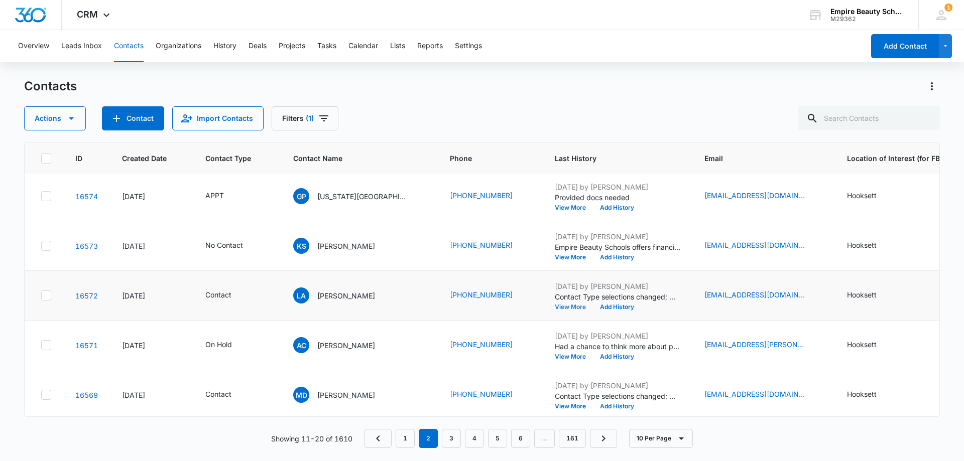
click at [555, 304] on button "View More" at bounding box center [574, 307] width 38 height 6
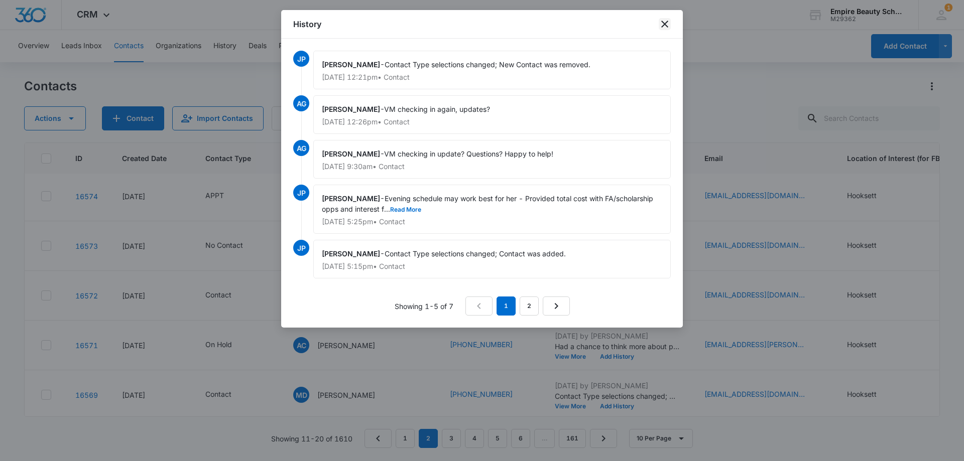
click at [664, 29] on icon "close" at bounding box center [665, 24] width 12 height 12
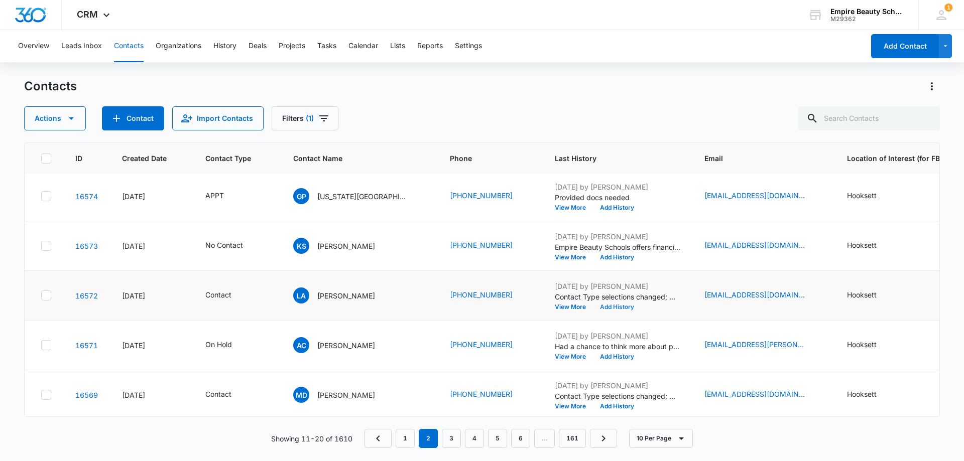
click at [593, 309] on button "Add History" at bounding box center [617, 307] width 48 height 6
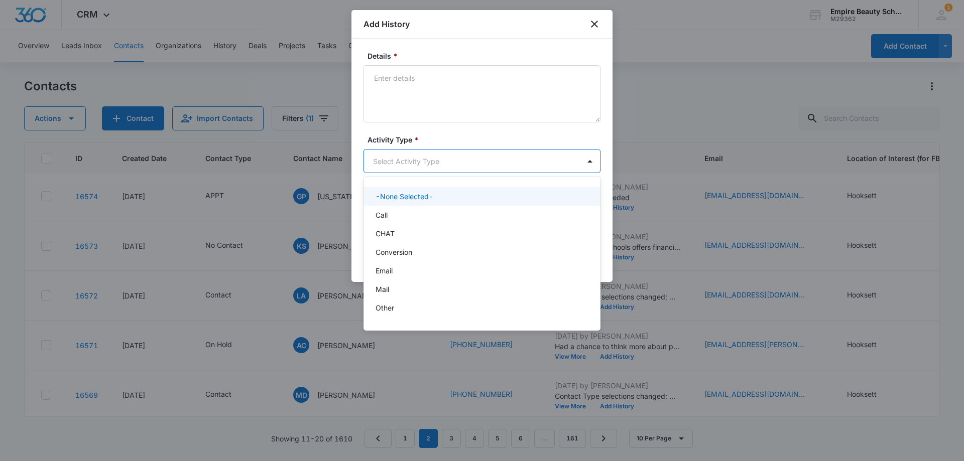
click at [382, 167] on body "CRM Apps Forms CRM Email Shop Payments POS Files Brand Settings Empire Beauty S…" at bounding box center [482, 230] width 964 height 461
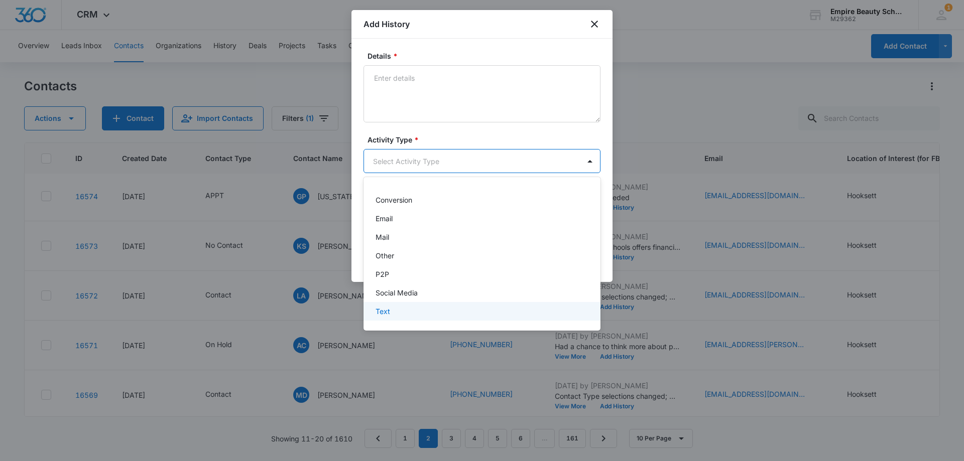
click at [377, 314] on p "Text" at bounding box center [383, 311] width 15 height 11
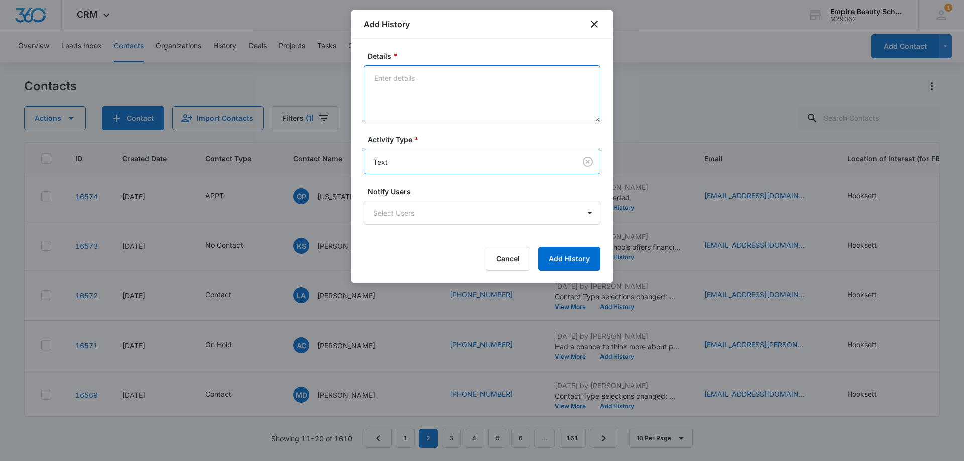
click at [402, 104] on textarea "Details *" at bounding box center [482, 93] width 237 height 57
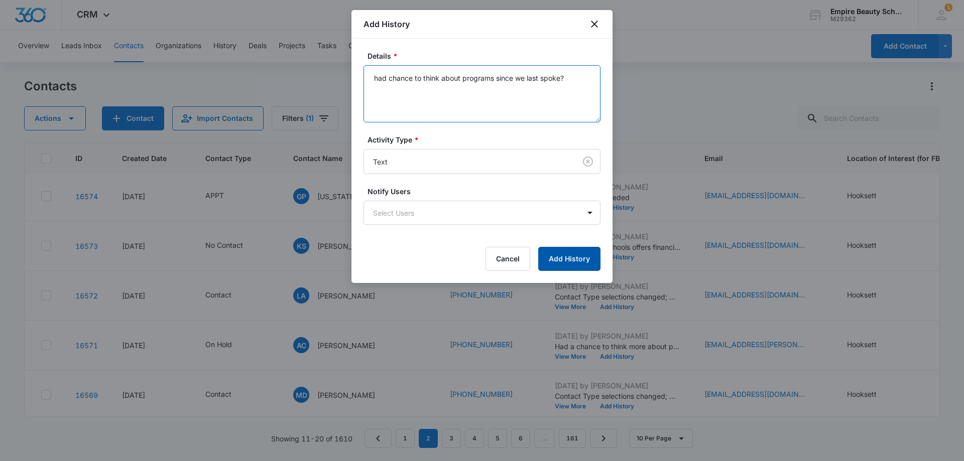
type textarea "had chance to think about programs since we last spoke?"
click at [569, 261] on button "Add History" at bounding box center [569, 259] width 62 height 24
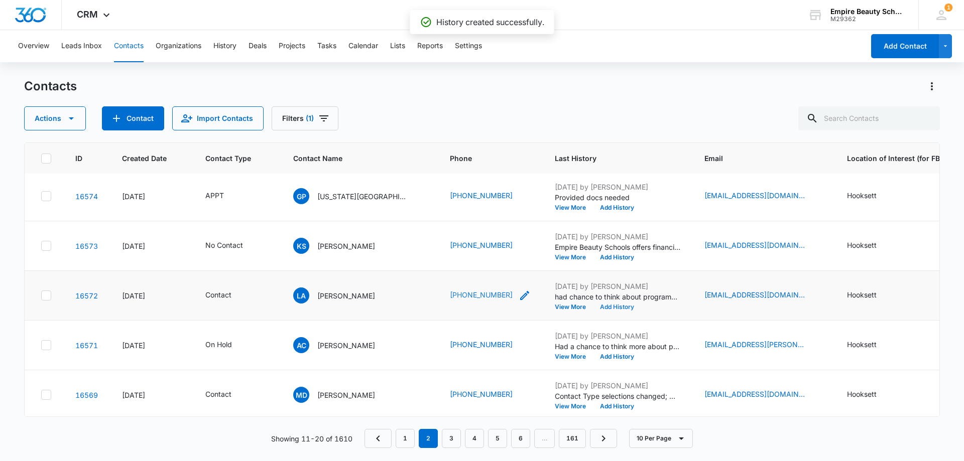
scroll to position [262, 0]
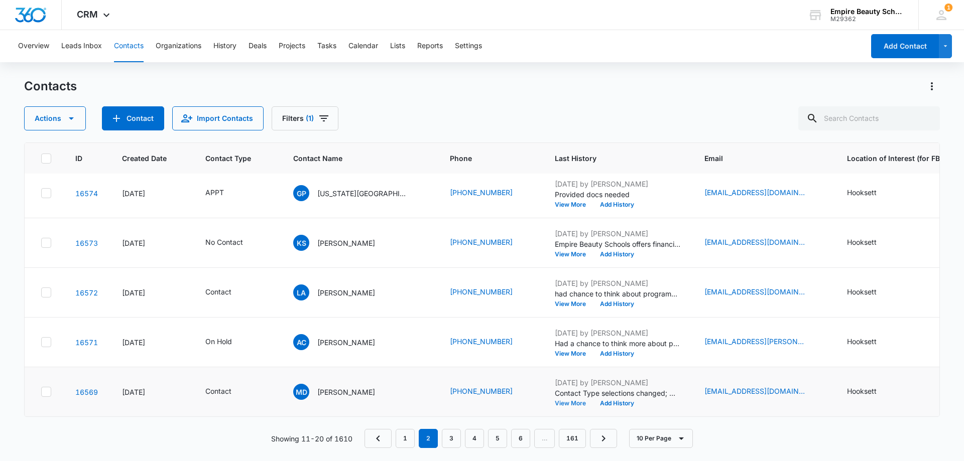
click at [555, 401] on button "View More" at bounding box center [574, 404] width 38 height 6
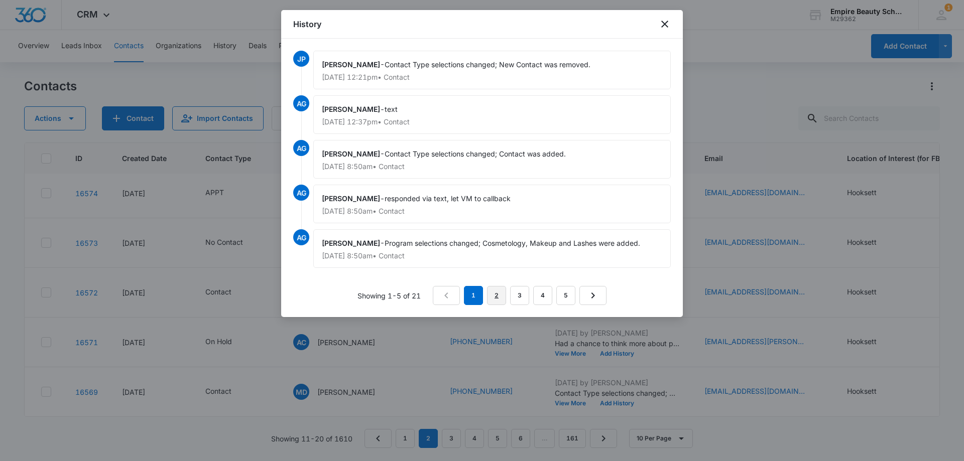
click at [498, 296] on link "2" at bounding box center [496, 295] width 19 height 19
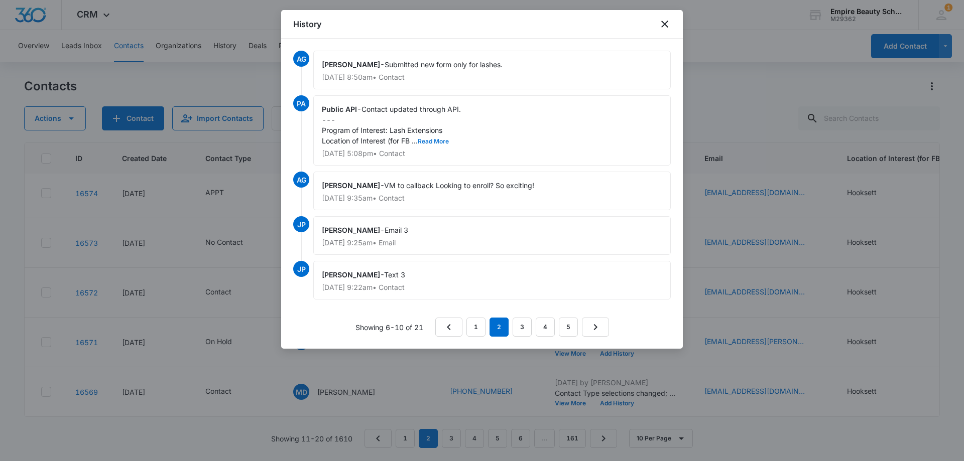
click at [433, 142] on button "Read More" at bounding box center [433, 142] width 31 height 6
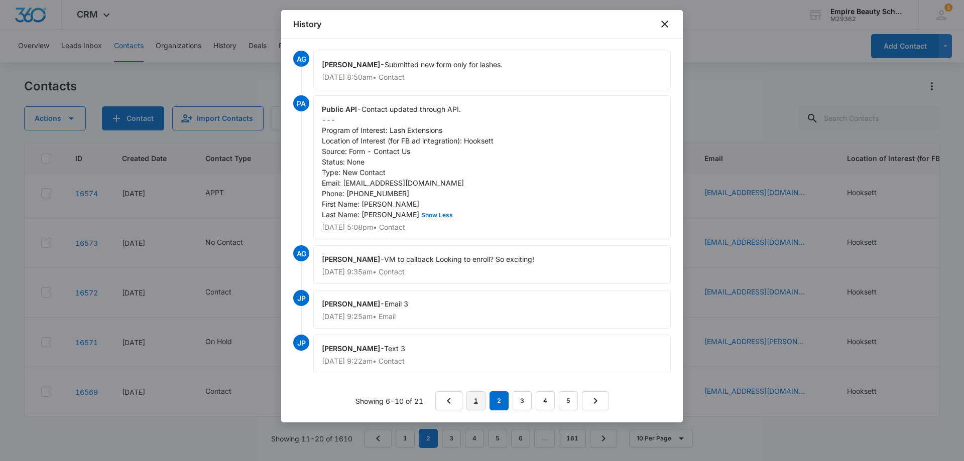
click at [474, 411] on link "1" at bounding box center [475, 401] width 19 height 19
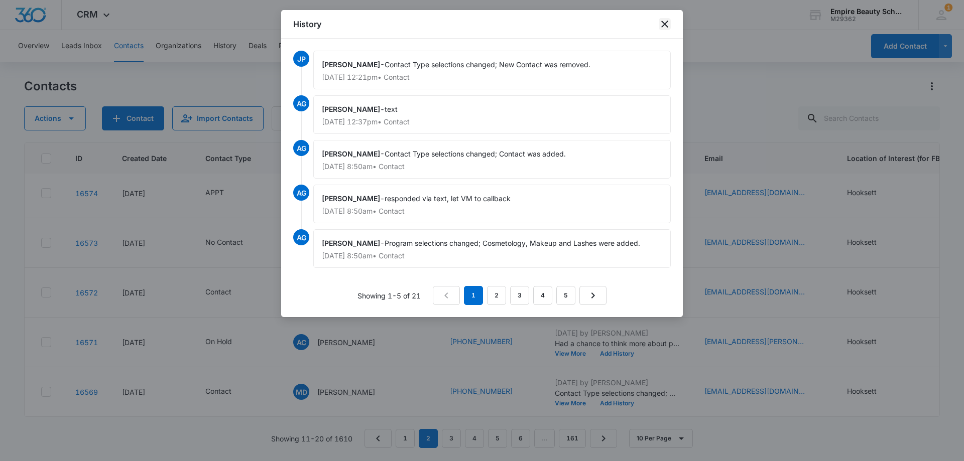
click at [663, 19] on icon "close" at bounding box center [665, 24] width 12 height 12
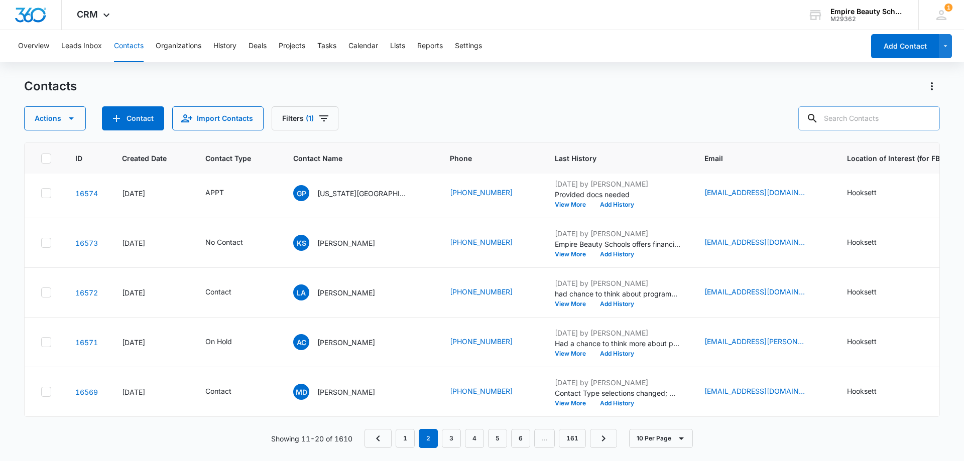
click at [879, 109] on input "text" at bounding box center [869, 118] width 142 height 24
type input "thistle"
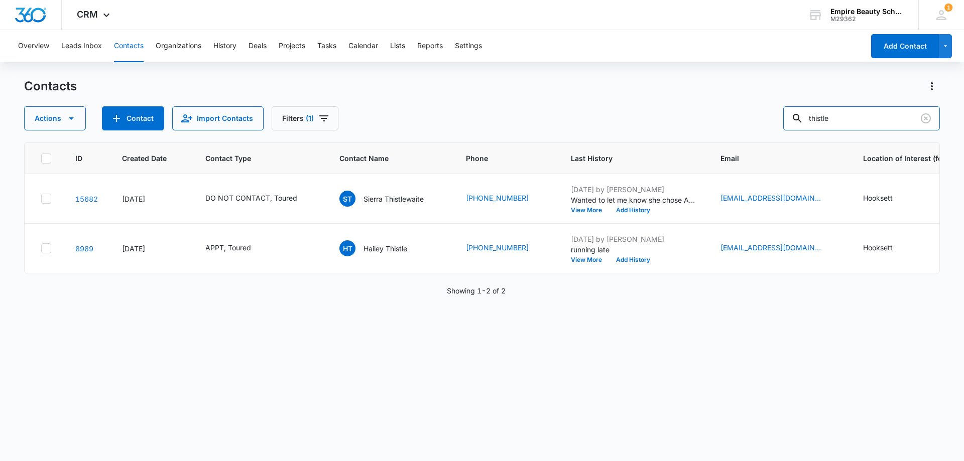
scroll to position [0, 29]
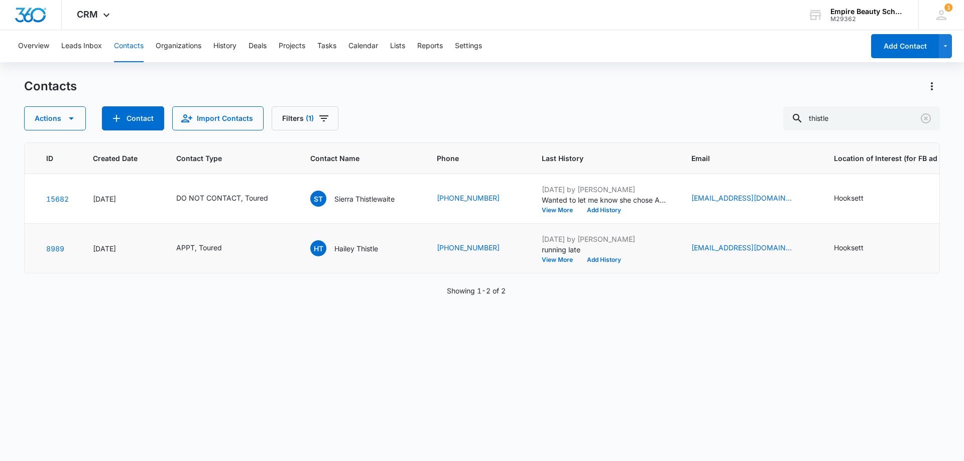
click at [647, 360] on div "ID Created Date Contact Type Contact Name Phone Last History Email Location of …" at bounding box center [482, 296] width 916 height 306
click at [555, 263] on button "View More" at bounding box center [561, 260] width 38 height 6
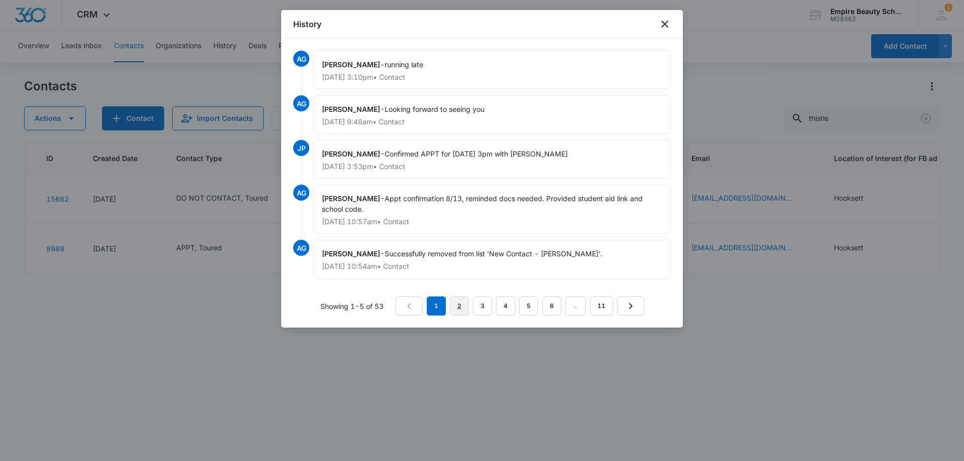
click at [457, 307] on link "2" at bounding box center [459, 306] width 19 height 19
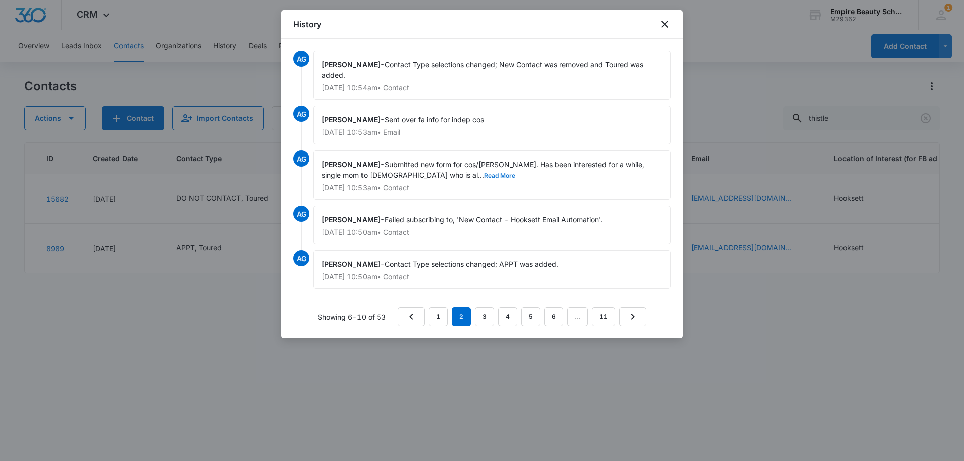
click at [484, 174] on button "Read More" at bounding box center [499, 176] width 31 height 6
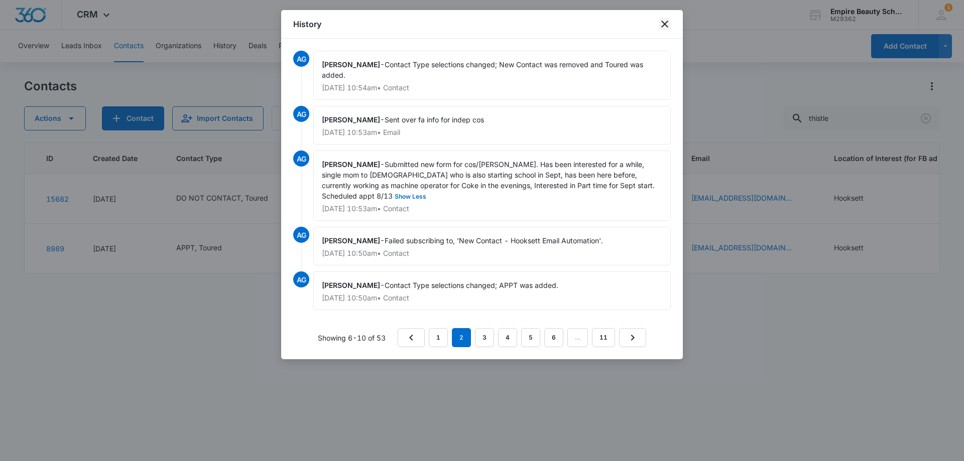
click at [663, 25] on icon "close" at bounding box center [665, 24] width 12 height 12
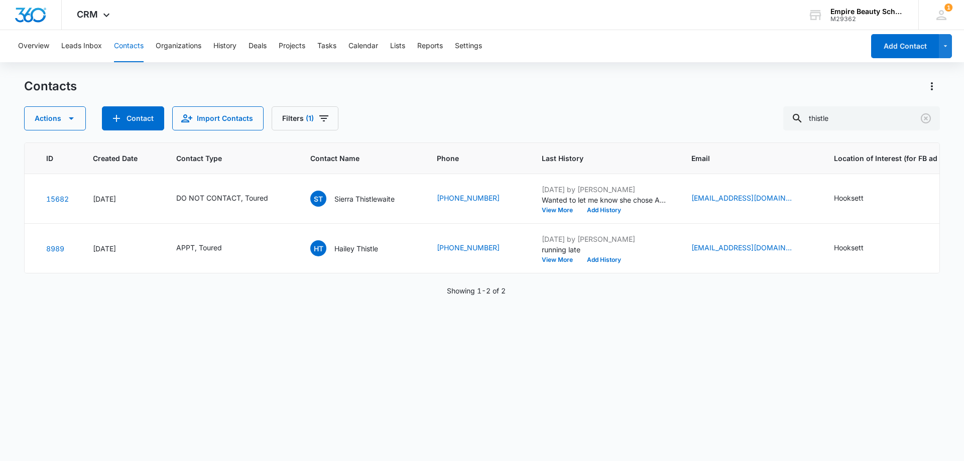
click at [461, 111] on div "Actions Contact Import Contacts Filters (1) thistle" at bounding box center [482, 118] width 916 height 24
click at [458, 92] on div "Contacts" at bounding box center [482, 86] width 916 height 16
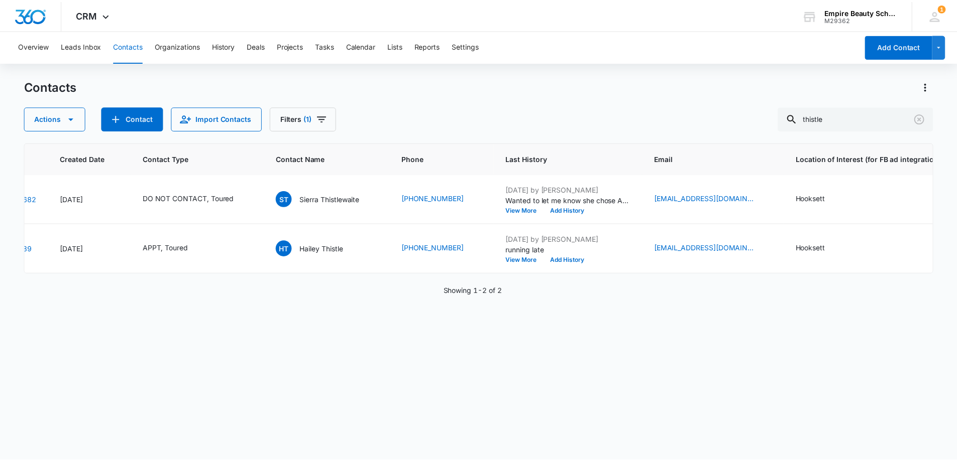
scroll to position [0, 41]
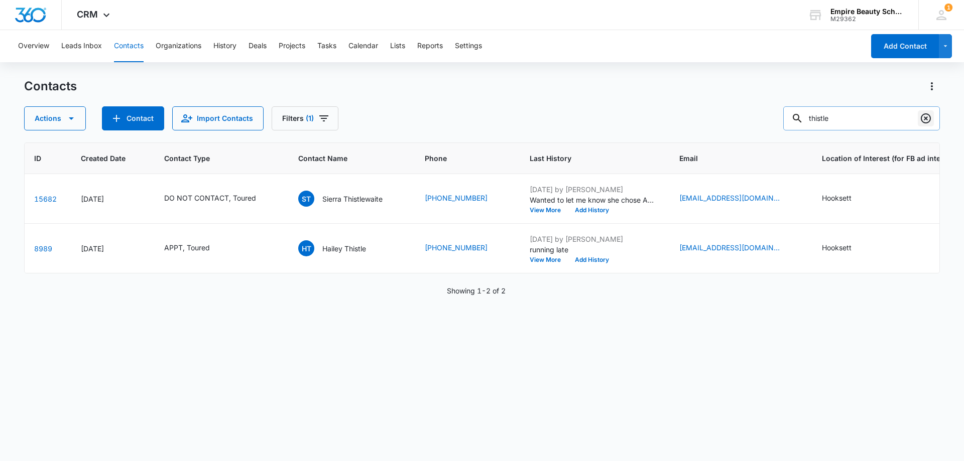
click at [932, 121] on button "Clear" at bounding box center [926, 118] width 16 height 16
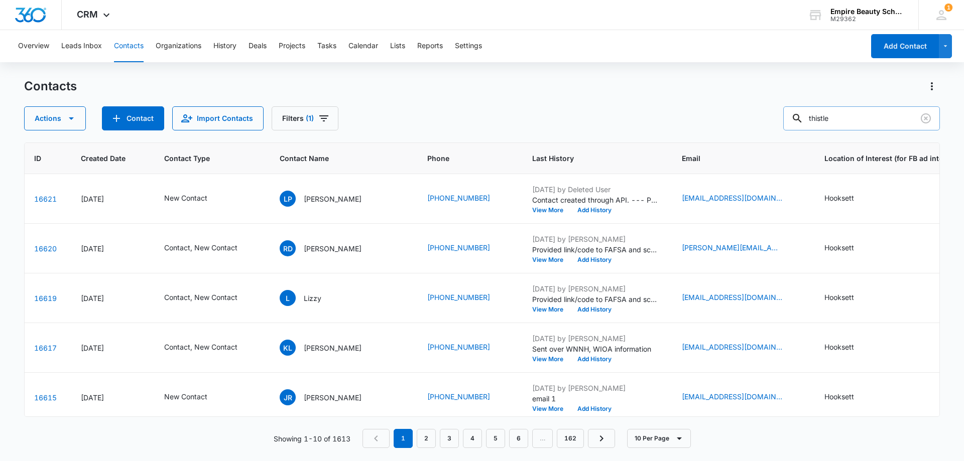
type input "thistle"
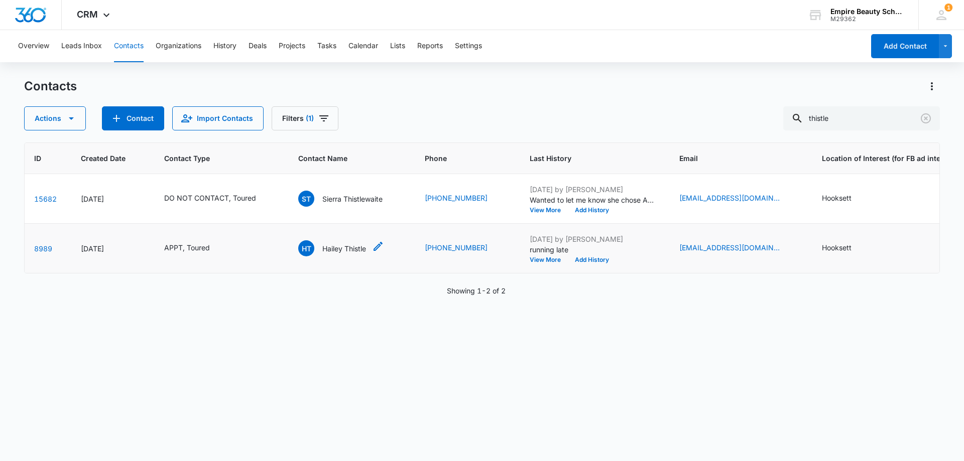
click at [348, 242] on div "HT Hailey Thistle" at bounding box center [332, 249] width 68 height 16
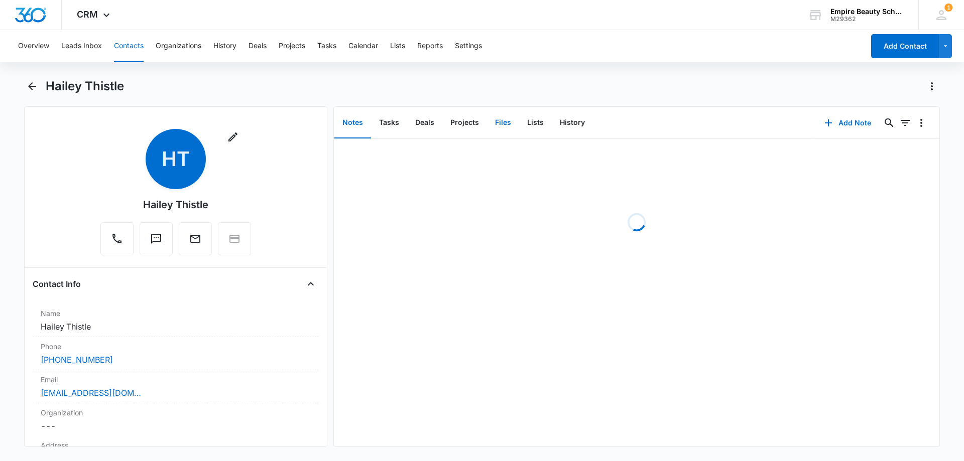
click at [506, 123] on button "Files" at bounding box center [503, 122] width 32 height 31
click at [887, 120] on button "Add File" at bounding box center [882, 123] width 62 height 24
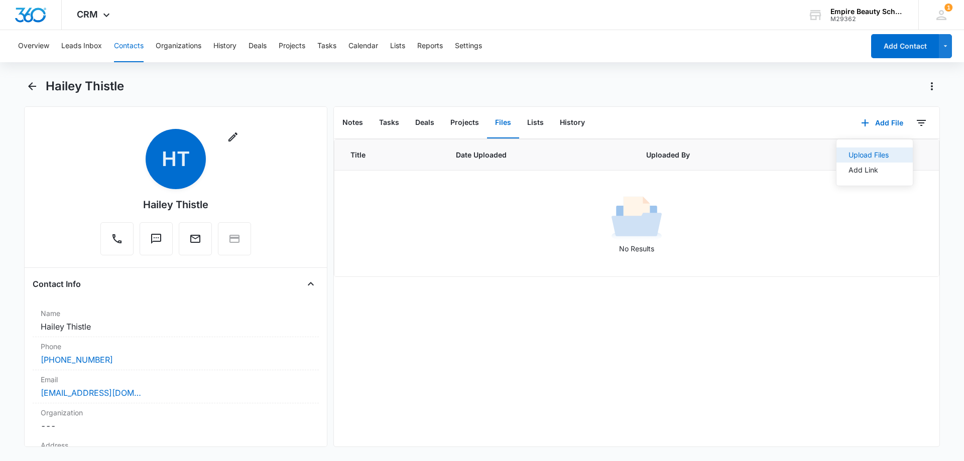
click at [855, 153] on div "Upload Files" at bounding box center [869, 155] width 40 height 7
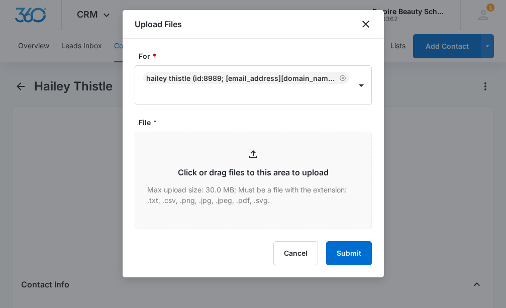
type input "C:\fakepath\Hailey Thistle PT COS Sept 2025.pdf"
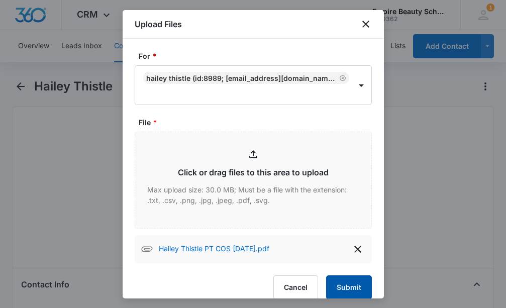
click at [336, 285] on button "Submit" at bounding box center [349, 287] width 46 height 24
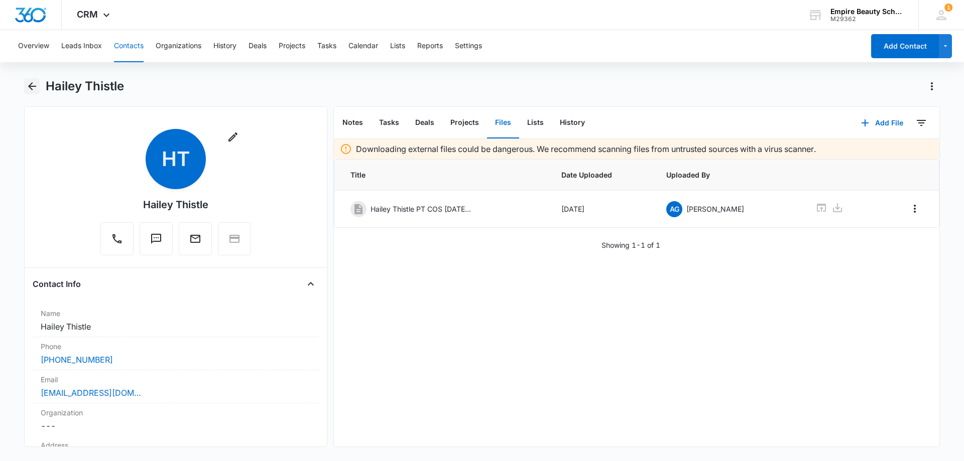
click at [25, 90] on button "Back" at bounding box center [32, 86] width 16 height 16
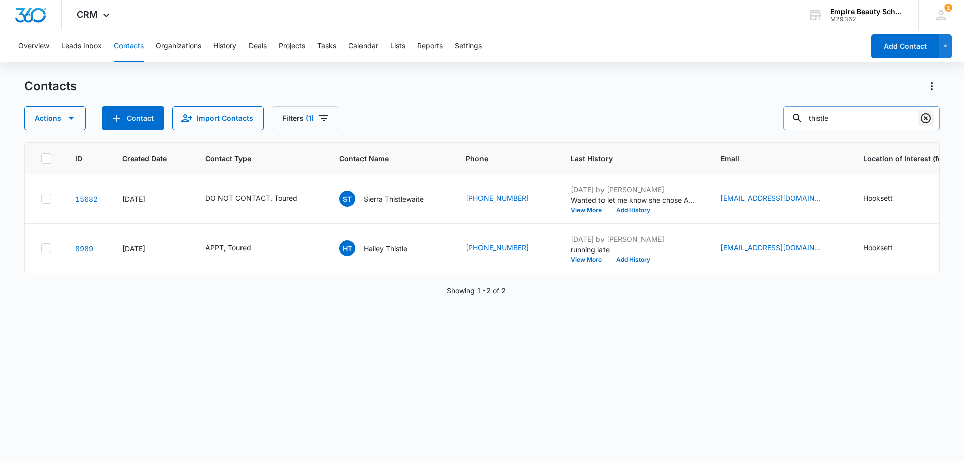
click at [924, 116] on icon "Clear" at bounding box center [926, 118] width 12 height 12
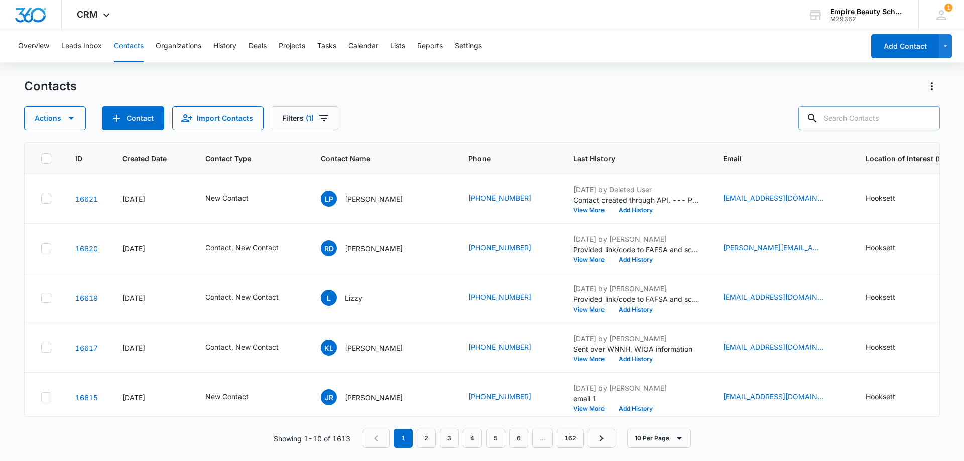
click at [884, 121] on input "text" at bounding box center [869, 118] width 142 height 24
paste input "603) 819-9015"
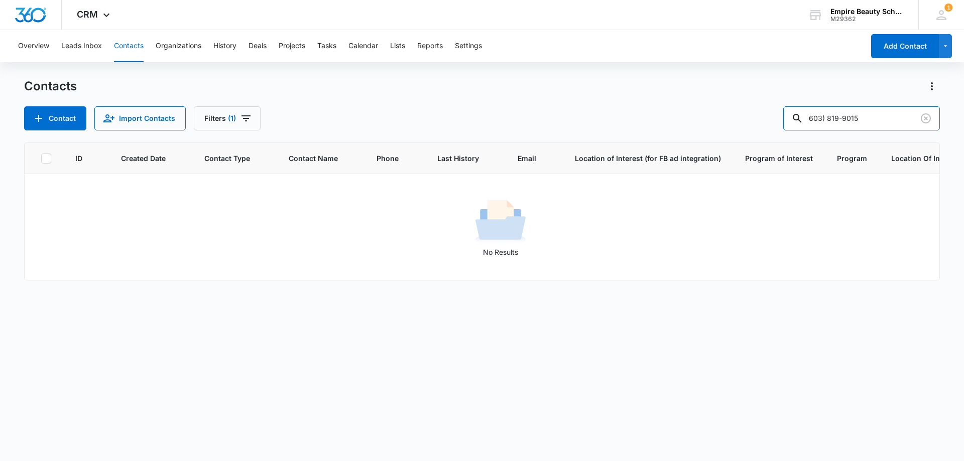
drag, startPoint x: 851, startPoint y: 119, endPoint x: 729, endPoint y: 129, distance: 121.9
click at [729, 129] on div "Contact Import Contacts Filters (1) 603) 819-9015" at bounding box center [482, 118] width 916 height 24
type input "9015"
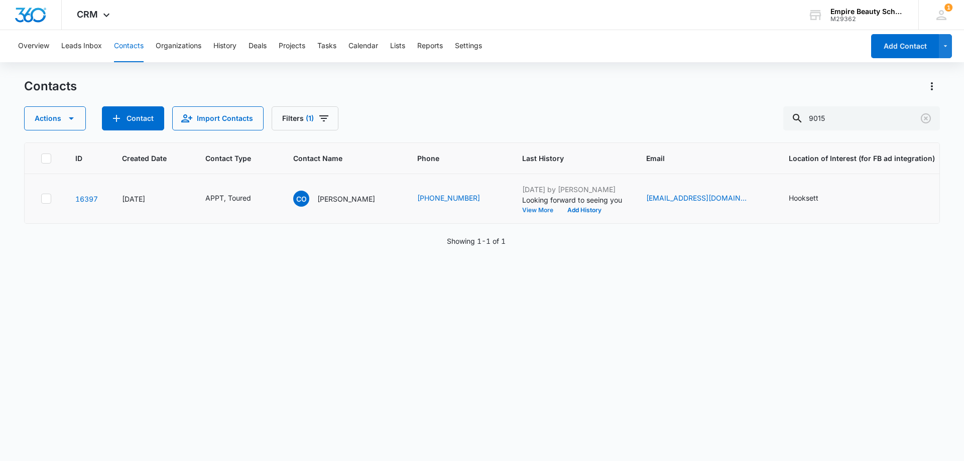
click at [523, 213] on button "View More" at bounding box center [541, 210] width 38 height 6
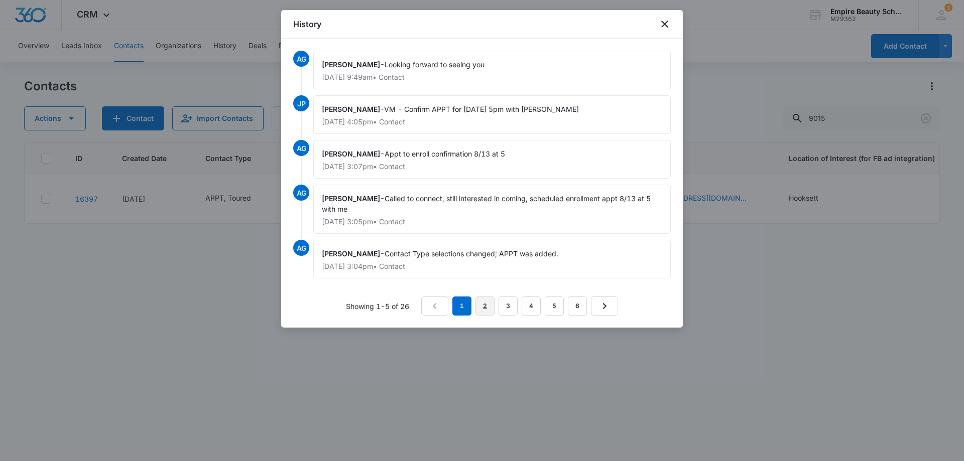
click at [480, 301] on link "2" at bounding box center [485, 306] width 19 height 19
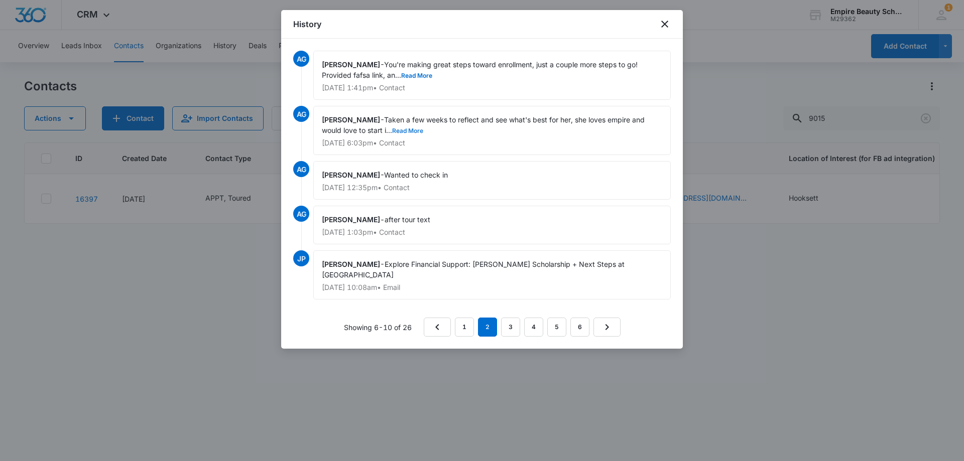
click at [417, 132] on button "Read More" at bounding box center [407, 131] width 31 height 6
click at [419, 76] on button "Read More" at bounding box center [416, 76] width 31 height 6
click at [506, 326] on link "3" at bounding box center [510, 327] width 19 height 19
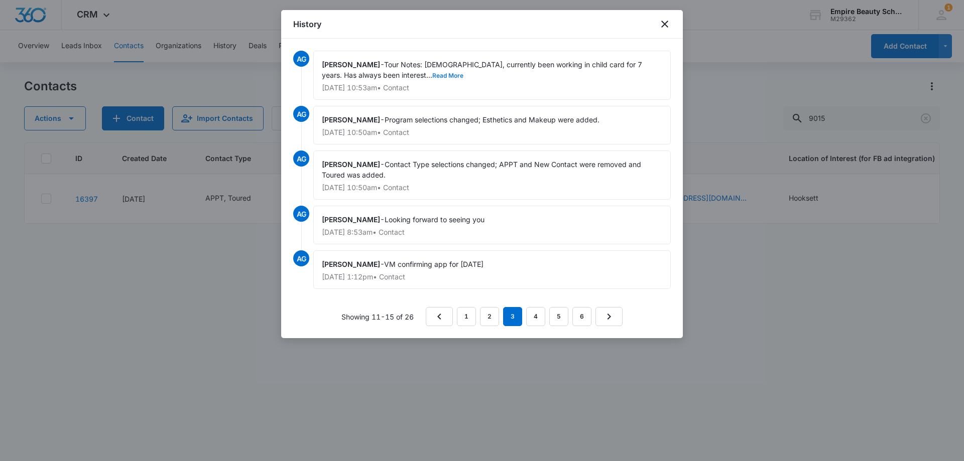
click at [432, 79] on button "Read More" at bounding box center [447, 76] width 31 height 6
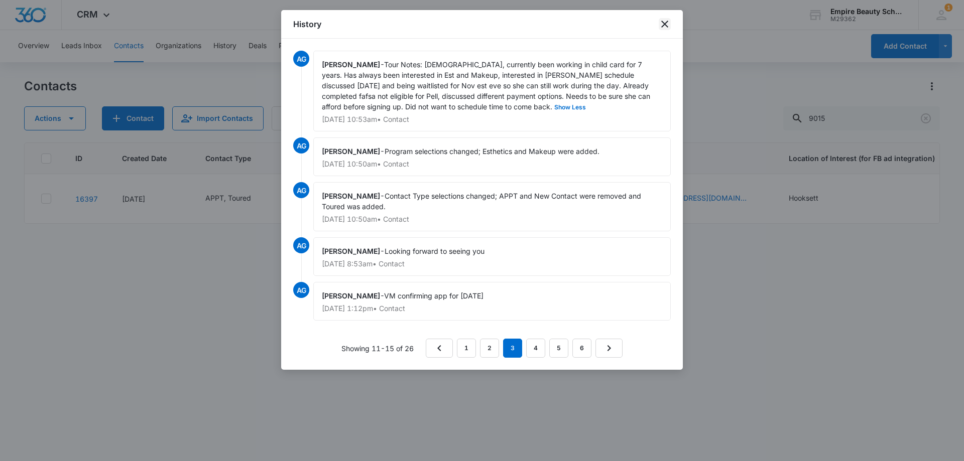
click at [663, 27] on icon "close" at bounding box center [665, 24] width 12 height 12
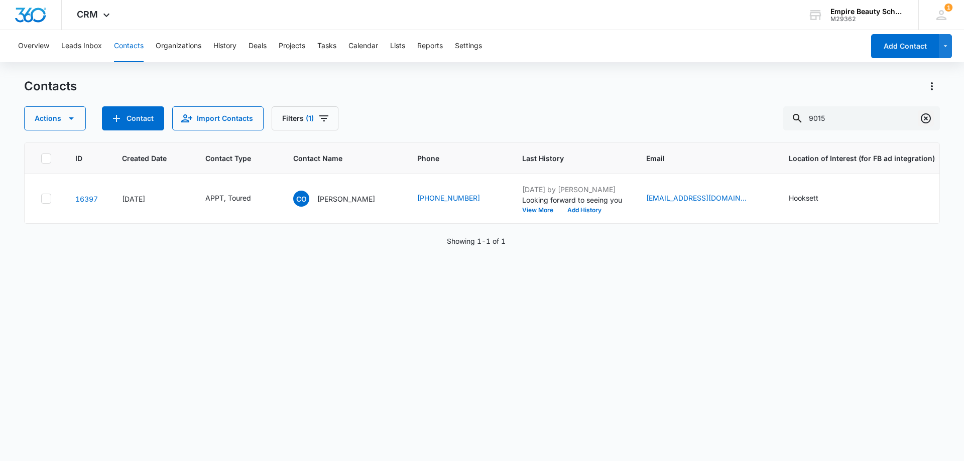
click at [926, 115] on icon "Clear" at bounding box center [926, 118] width 12 height 12
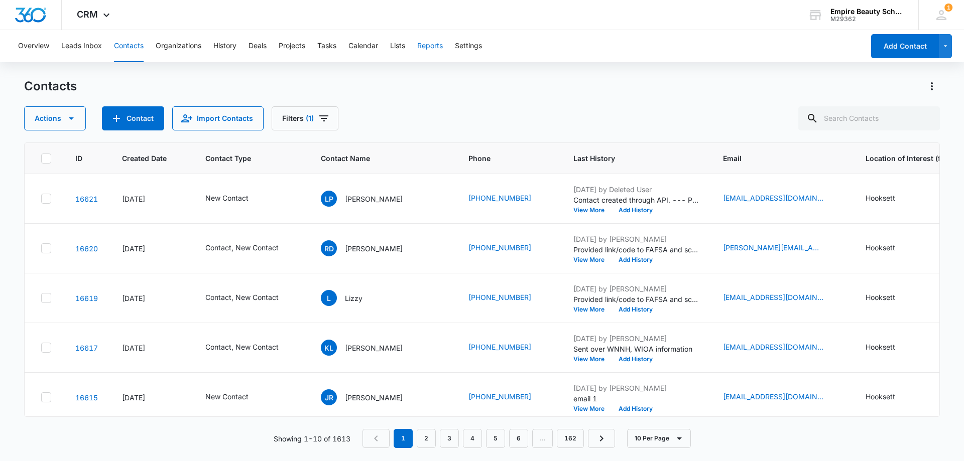
drag, startPoint x: 430, startPoint y: 24, endPoint x: 428, endPoint y: 33, distance: 9.7
click at [429, 28] on div "CRM Apps Forms CRM Email Shop Payments POS Files Brand Settings Empire Beauty S…" at bounding box center [482, 15] width 964 height 30
click at [428, 38] on button "Reports" at bounding box center [430, 46] width 26 height 32
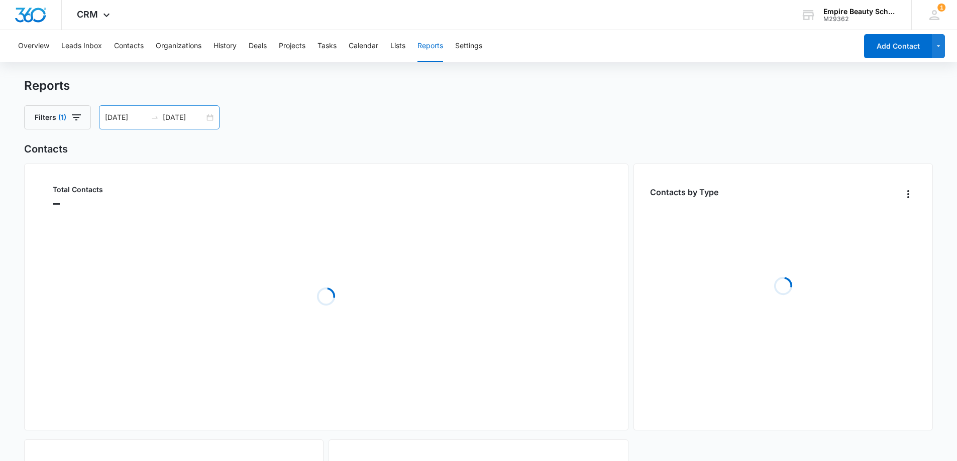
click at [210, 117] on div "07/14/2025 08/13/2025" at bounding box center [159, 117] width 121 height 24
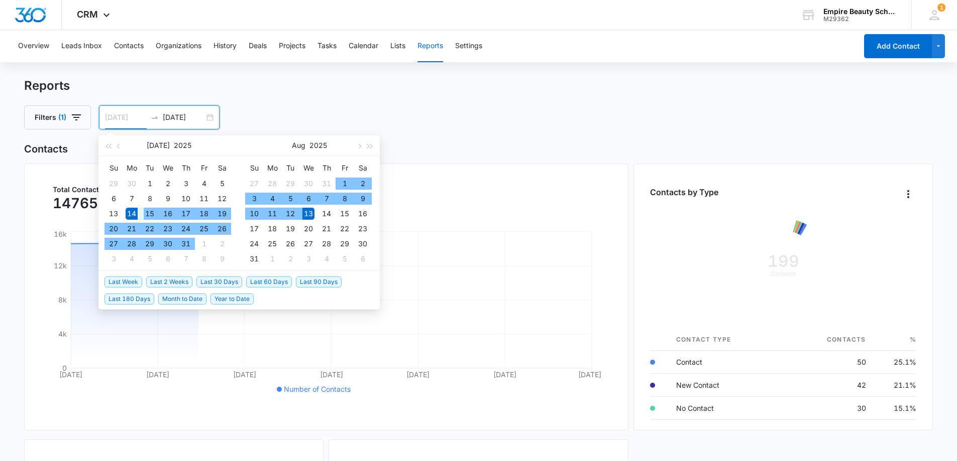
type input "07/14/2025"
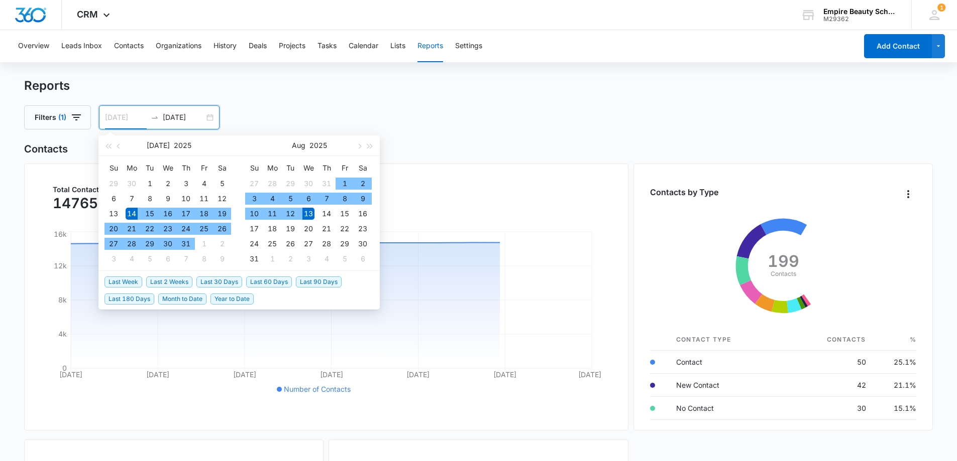
click at [132, 212] on div "14" at bounding box center [132, 214] width 12 height 12
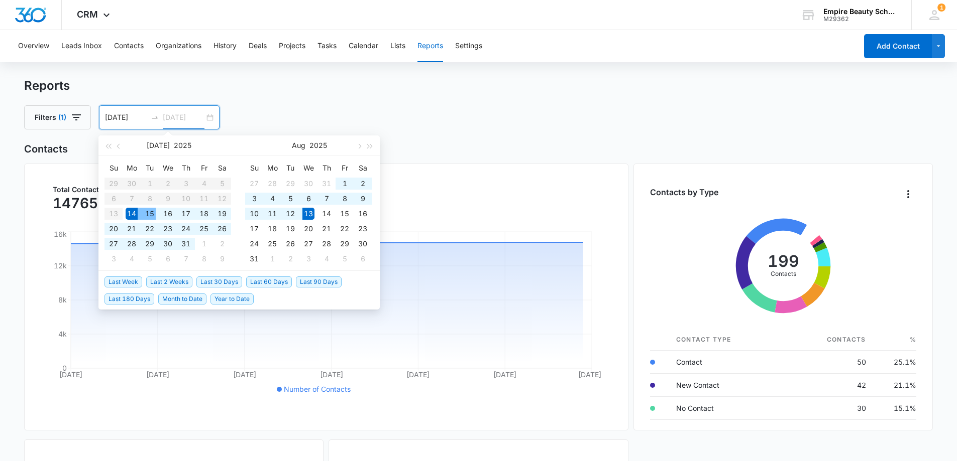
type input "08/13/2025"
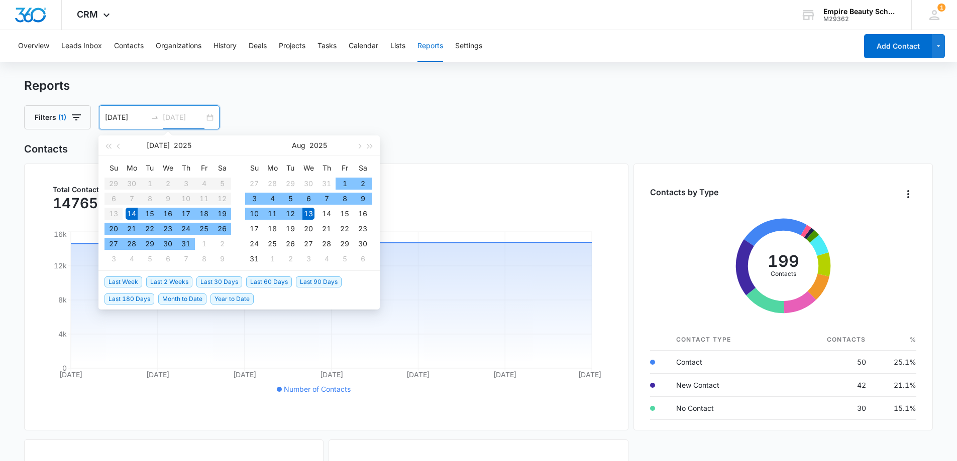
click at [315, 213] on td "13" at bounding box center [308, 213] width 18 height 15
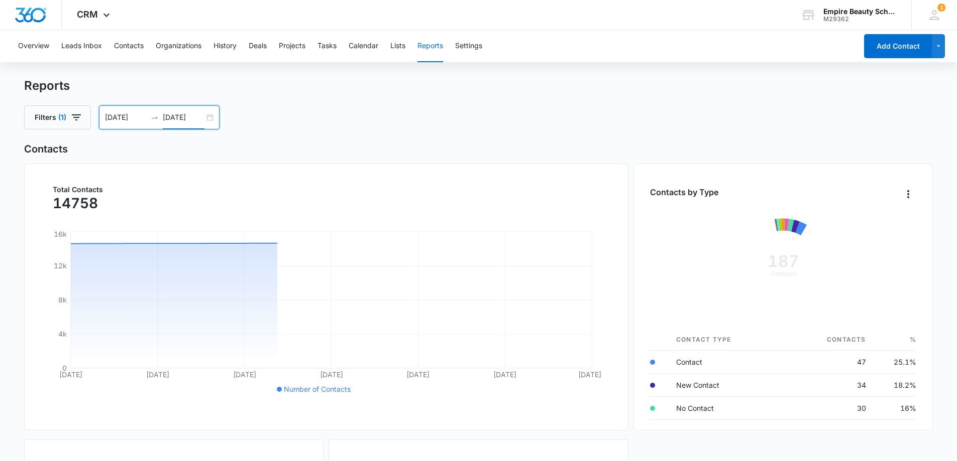
click at [217, 114] on div "07/14/2025 08/13/2025" at bounding box center [159, 117] width 121 height 24
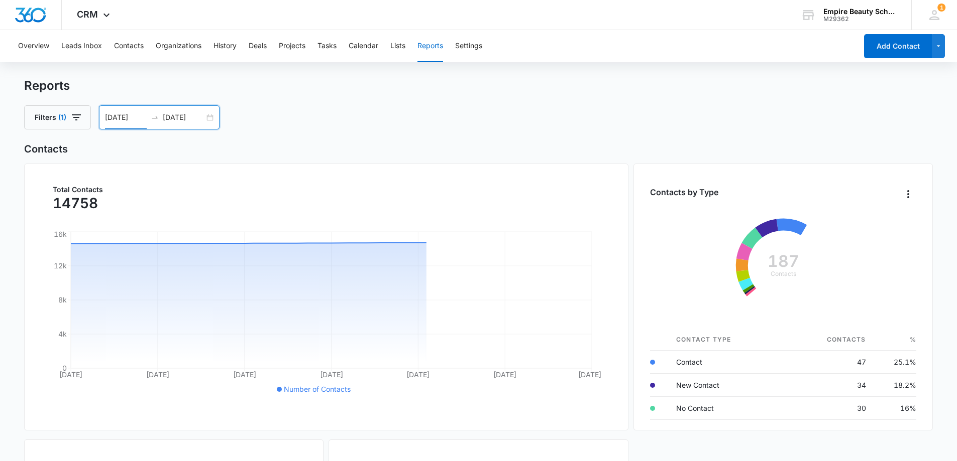
click at [211, 117] on div "07/14/2025 08/13/2025" at bounding box center [159, 117] width 121 height 24
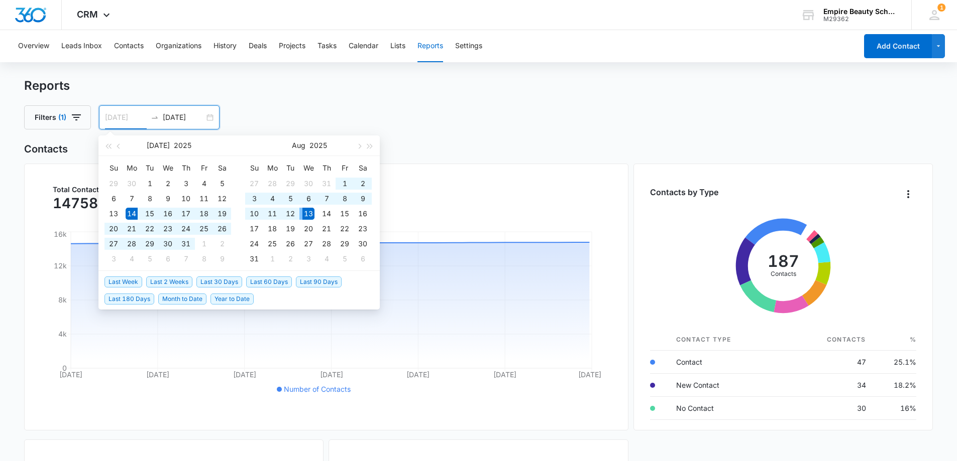
type input "08/13/2025"
click at [312, 212] on div "13" at bounding box center [308, 214] width 12 height 12
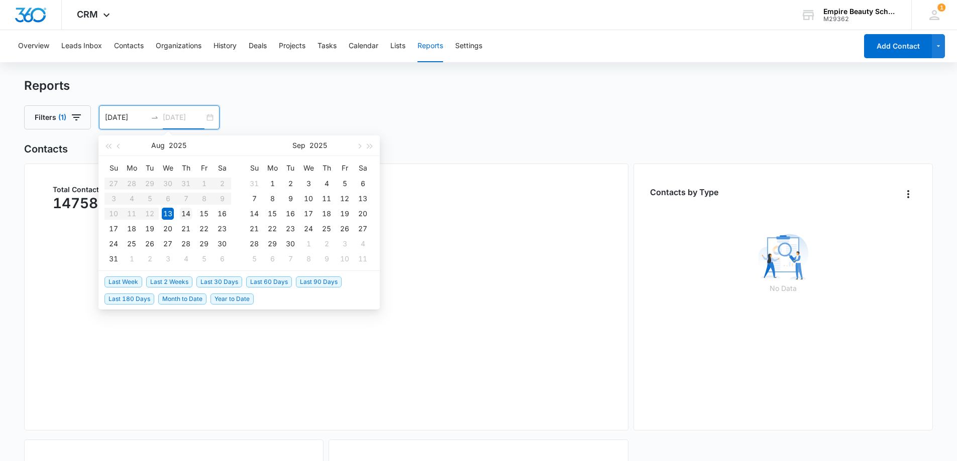
type input "08/14/2025"
click at [185, 212] on div "14" at bounding box center [186, 214] width 12 height 12
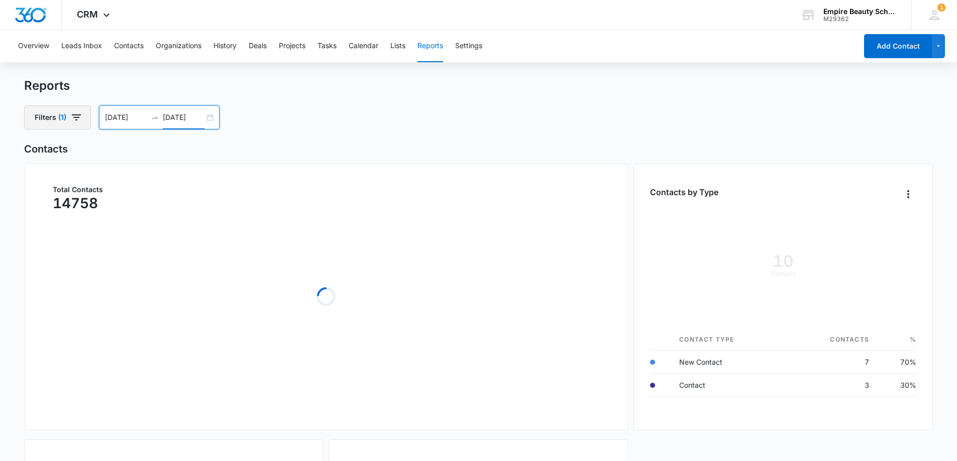
click at [81, 121] on icon "button" at bounding box center [76, 117] width 12 height 12
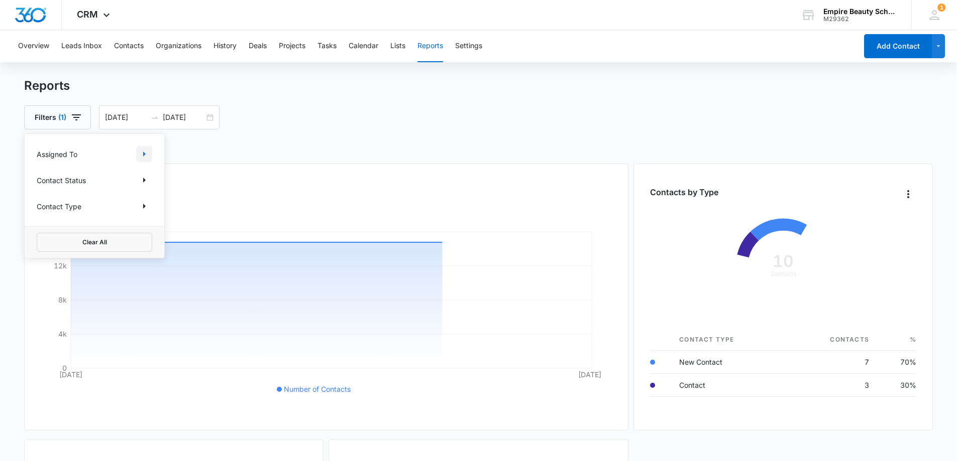
click at [149, 155] on icon "Show Assigned To filters" at bounding box center [144, 154] width 12 height 12
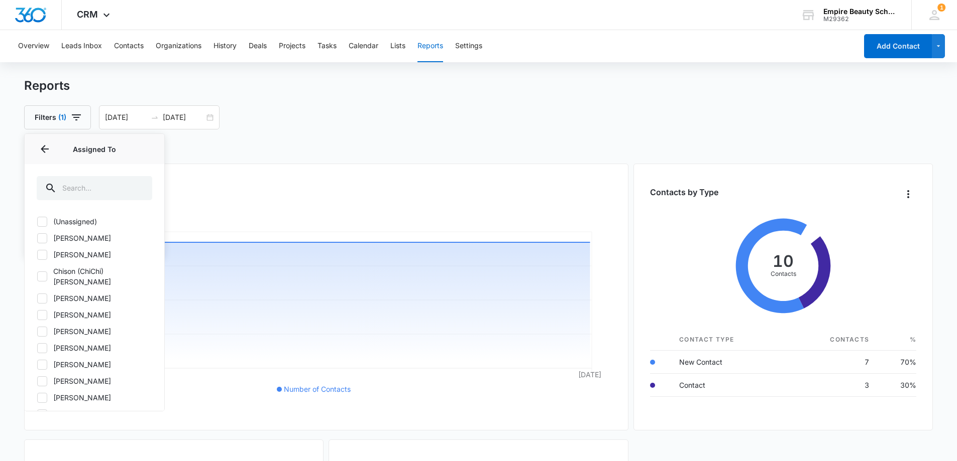
click at [46, 253] on icon at bounding box center [42, 255] width 9 height 9
click at [37, 255] on input "[PERSON_NAME]" at bounding box center [37, 255] width 1 height 1
checkbox input "true"
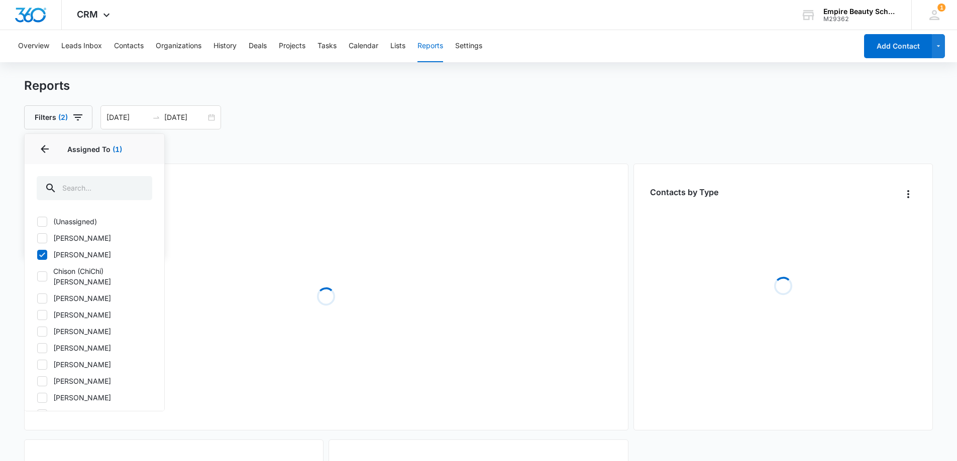
drag, startPoint x: 391, startPoint y: 110, endPoint x: 465, endPoint y: 160, distance: 89.4
click at [392, 110] on div "Filters (2) Assigned To 1 Assigned To (1) (Unassigned) Alissa Hoy Amelia Gauthi…" at bounding box center [478, 117] width 909 height 24
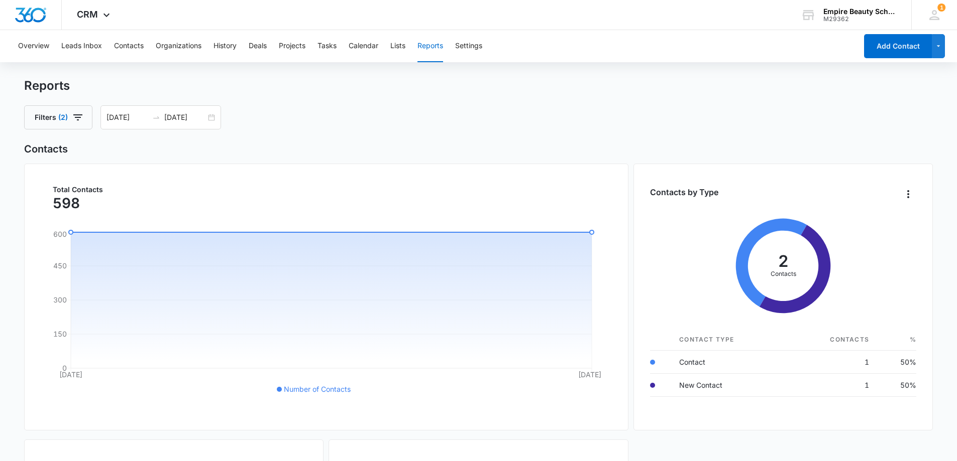
click at [154, 45] on div "Overview Leads Inbox Contacts Organizations History Deals Projects Tasks Calend…" at bounding box center [434, 46] width 845 height 32
click at [137, 47] on button "Contacts" at bounding box center [129, 46] width 30 height 32
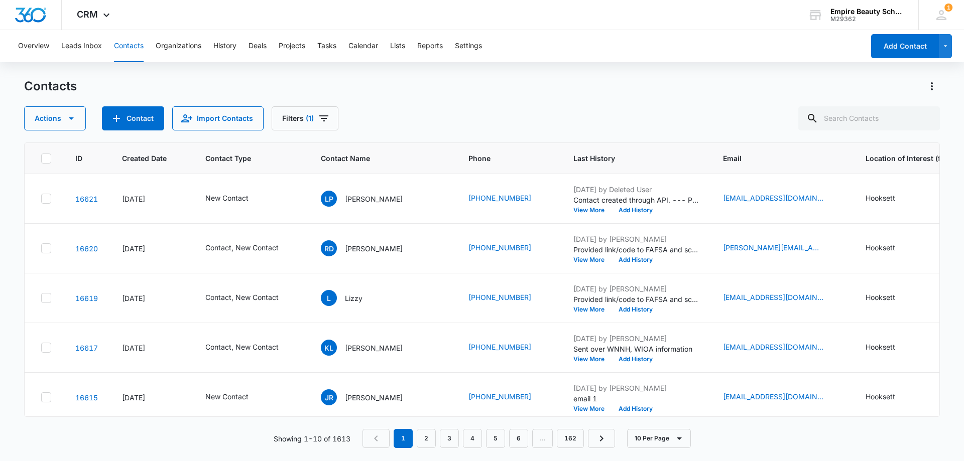
click at [536, 121] on div "Actions Contact Import Contacts Filters (1)" at bounding box center [482, 118] width 916 height 24
click at [306, 116] on span "(1)" at bounding box center [310, 118] width 8 height 7
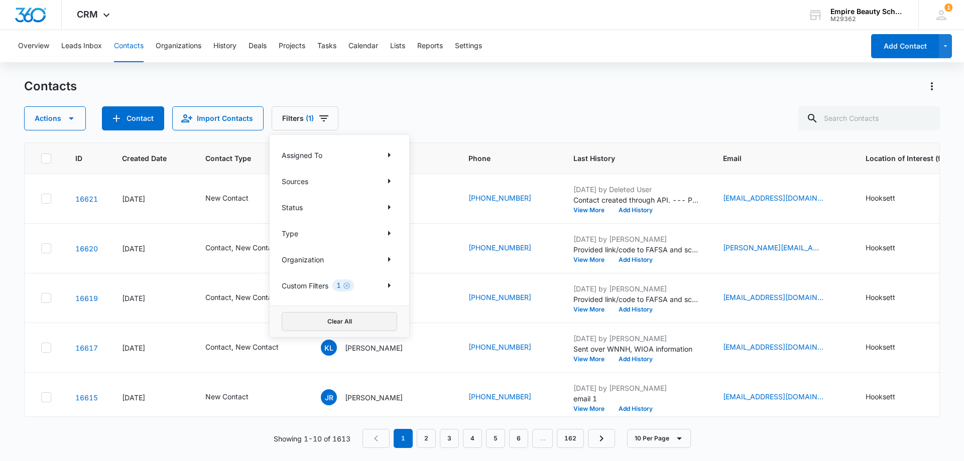
drag, startPoint x: 366, startPoint y: 325, endPoint x: 441, endPoint y: 82, distance: 254.0
click at [366, 324] on button "Clear All" at bounding box center [339, 321] width 115 height 19
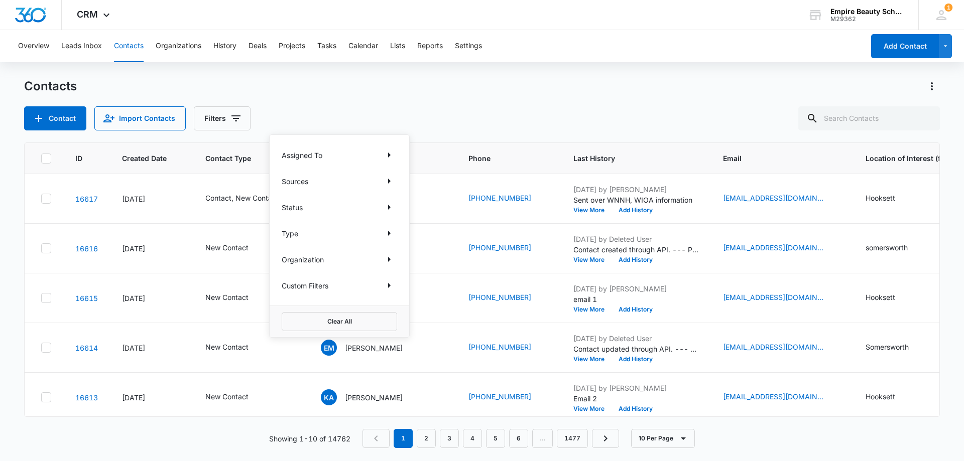
click at [464, 99] on div "Contacts Contact Import Contacts Filters Assigned To Sources Status Type Organi…" at bounding box center [482, 104] width 916 height 52
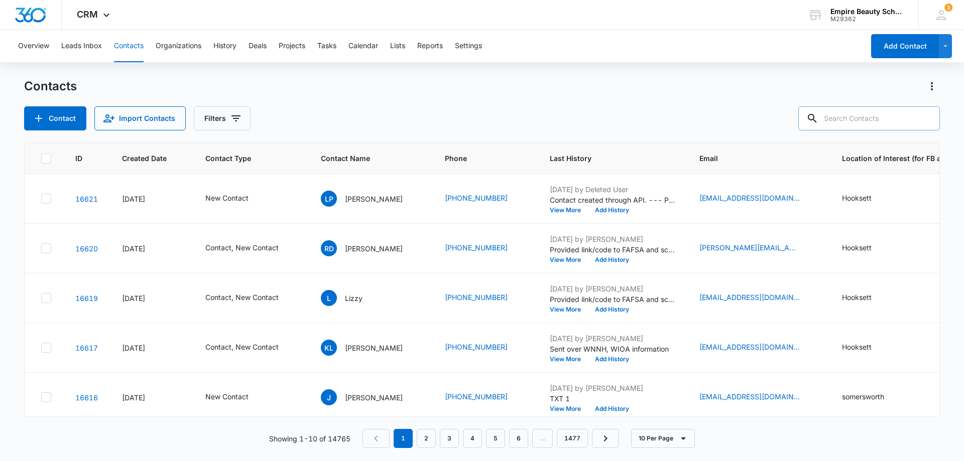
click at [868, 108] on input "text" at bounding box center [869, 118] width 142 height 24
type input "omalley"
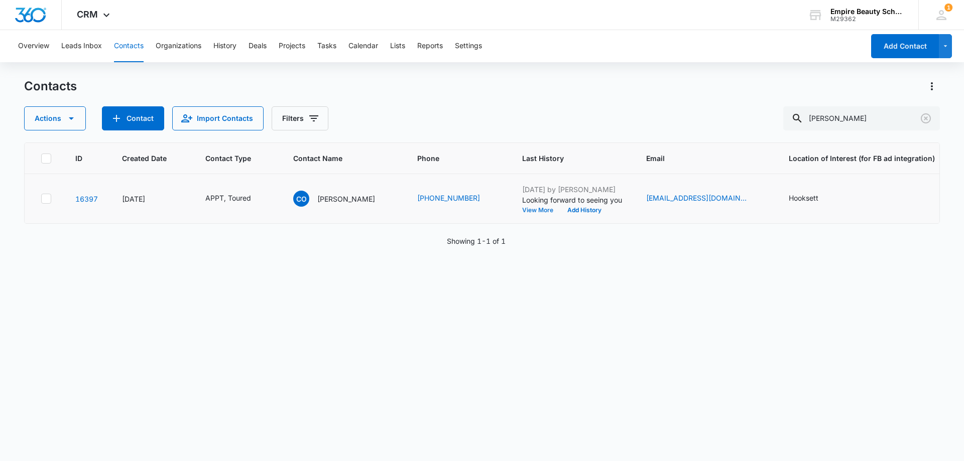
click at [522, 208] on button "View More" at bounding box center [541, 210] width 38 height 6
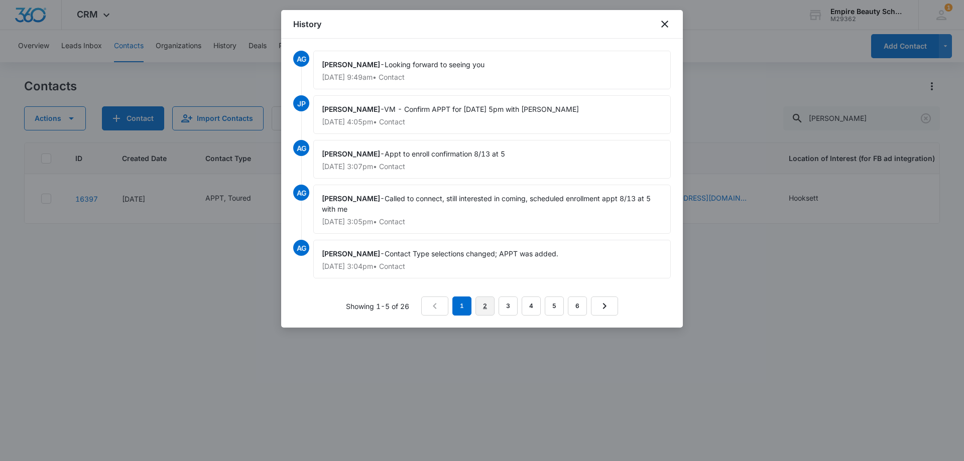
click at [482, 305] on link "2" at bounding box center [485, 306] width 19 height 19
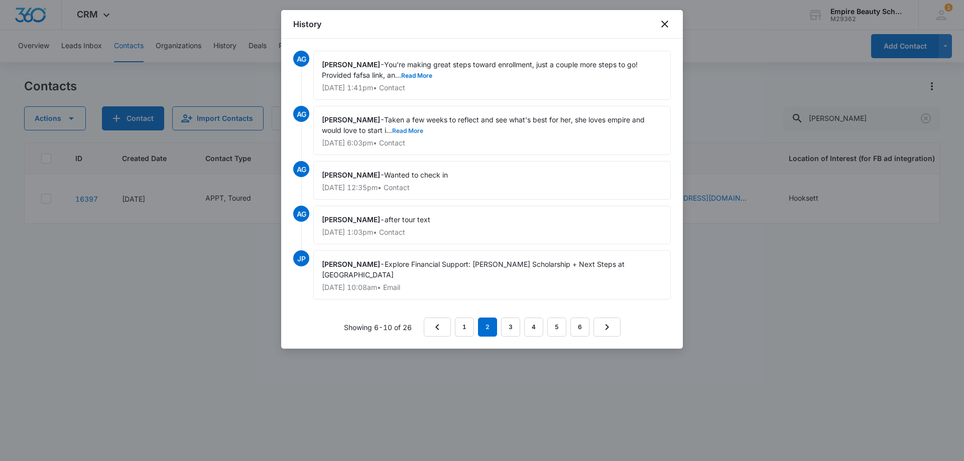
click at [413, 133] on button "Read More" at bounding box center [407, 131] width 31 height 6
click at [504, 326] on link "3" at bounding box center [510, 327] width 19 height 19
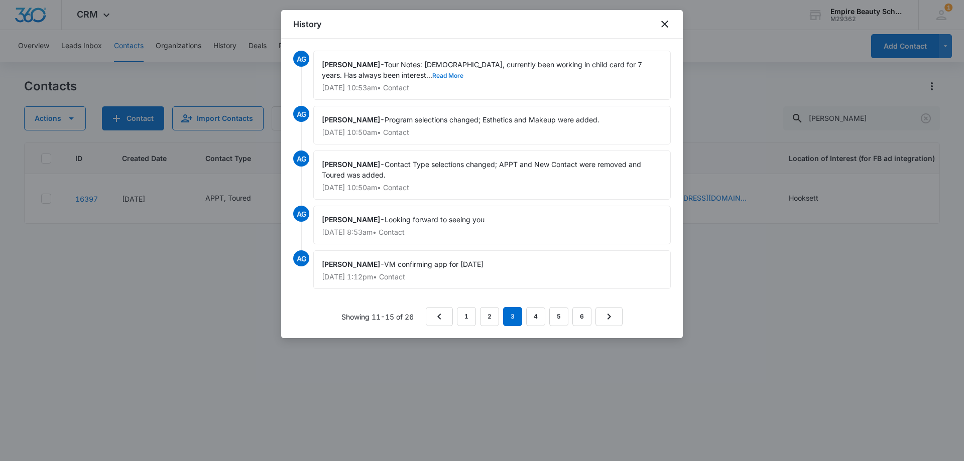
click at [432, 74] on button "Read More" at bounding box center [447, 76] width 31 height 6
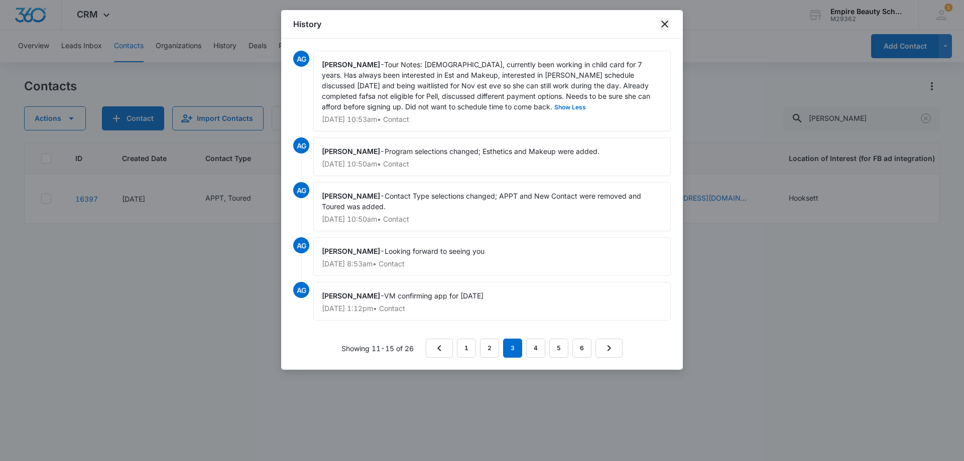
click at [664, 22] on icon "close" at bounding box center [665, 24] width 12 height 12
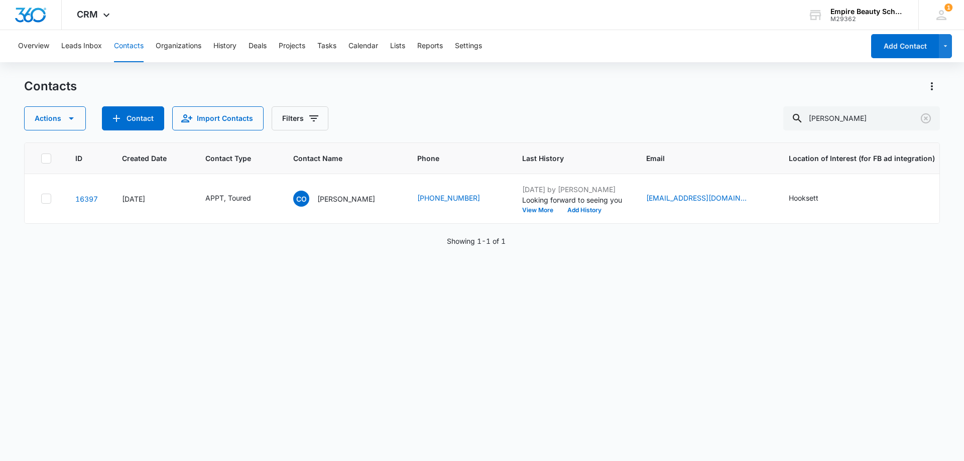
drag, startPoint x: 678, startPoint y: 73, endPoint x: 868, endPoint y: 17, distance: 197.6
click at [679, 73] on div "Overview Leads Inbox Contacts Organizations History Deals Projects Tasks Calend…" at bounding box center [482, 245] width 964 height 430
click at [522, 210] on button "View More" at bounding box center [541, 210] width 38 height 6
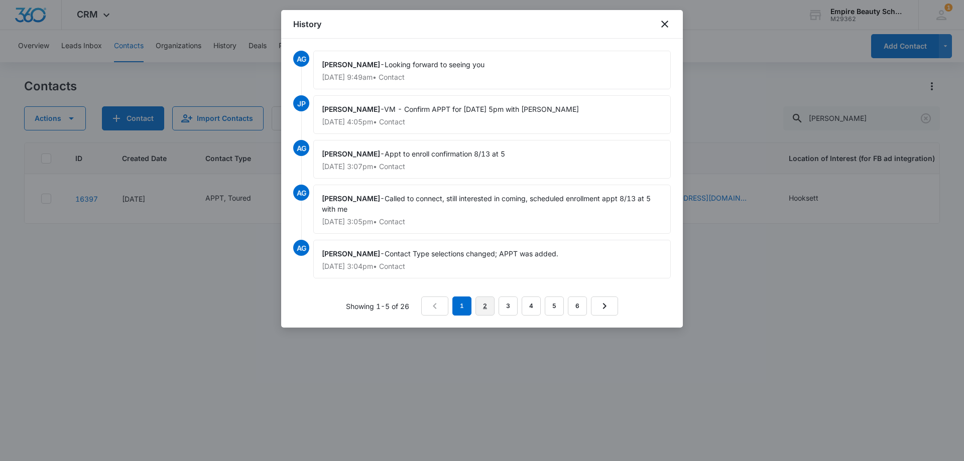
click at [485, 304] on link "2" at bounding box center [485, 306] width 19 height 19
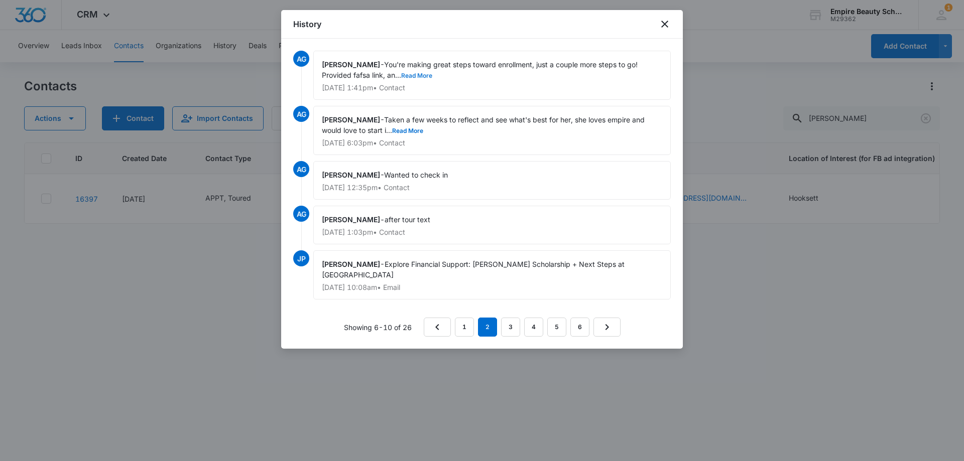
click at [430, 78] on button "Read More" at bounding box center [416, 76] width 31 height 6
click at [517, 321] on link "3" at bounding box center [510, 327] width 19 height 19
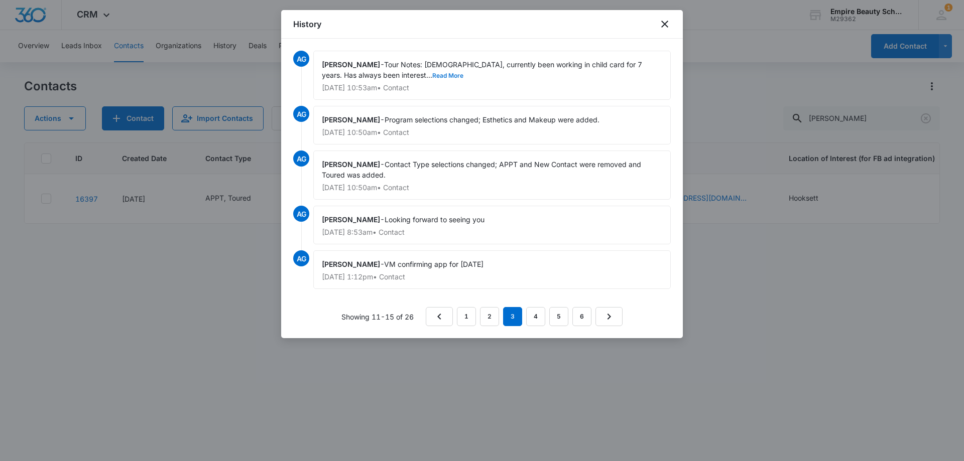
click at [432, 76] on button "Read More" at bounding box center [447, 76] width 31 height 6
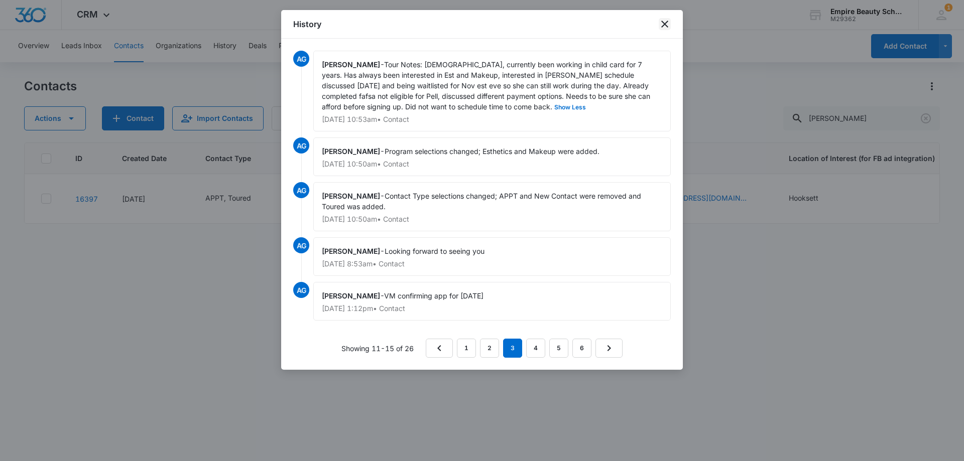
drag, startPoint x: 665, startPoint y: 25, endPoint x: 665, endPoint y: 55, distance: 30.1
click at [666, 25] on icon "close" at bounding box center [664, 24] width 7 height 7
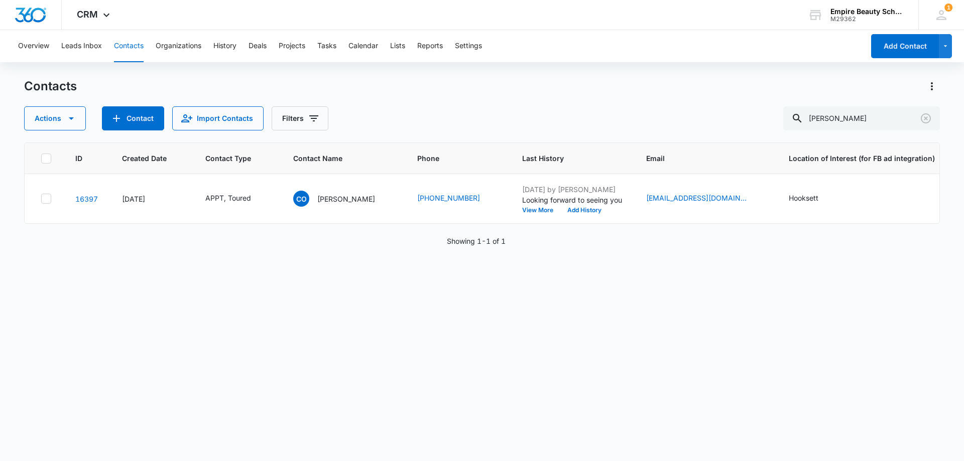
click at [645, 105] on div "Contacts Actions Contact Import Contacts Filters omalley" at bounding box center [482, 104] width 916 height 52
click at [522, 211] on button "View More" at bounding box center [541, 210] width 38 height 6
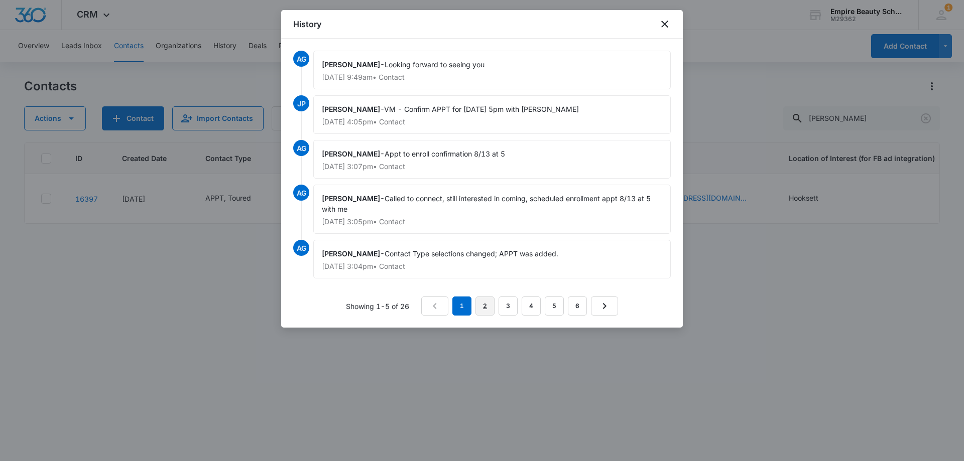
click at [487, 309] on link "2" at bounding box center [485, 306] width 19 height 19
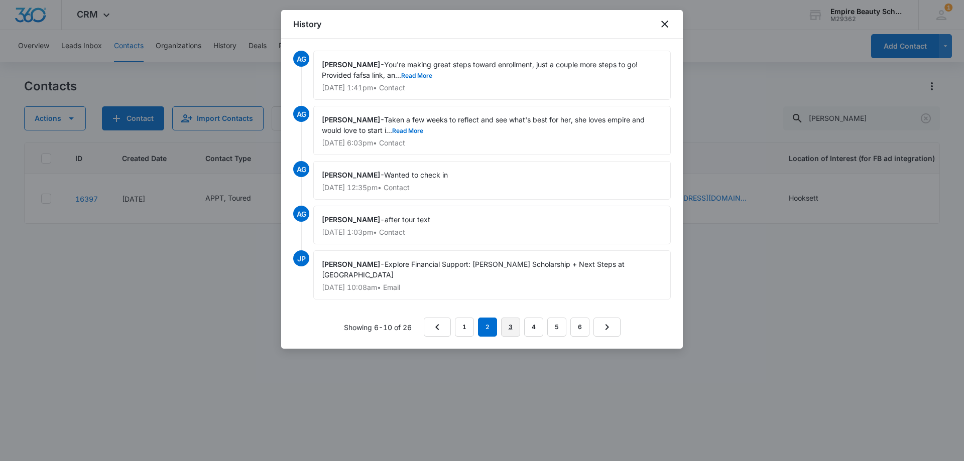
click at [503, 319] on link "3" at bounding box center [510, 327] width 19 height 19
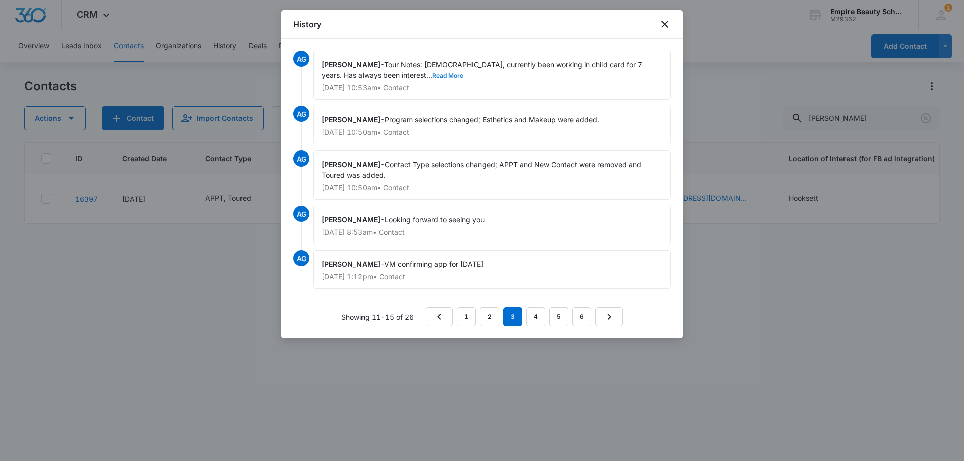
click at [432, 74] on button "Read More" at bounding box center [447, 76] width 31 height 6
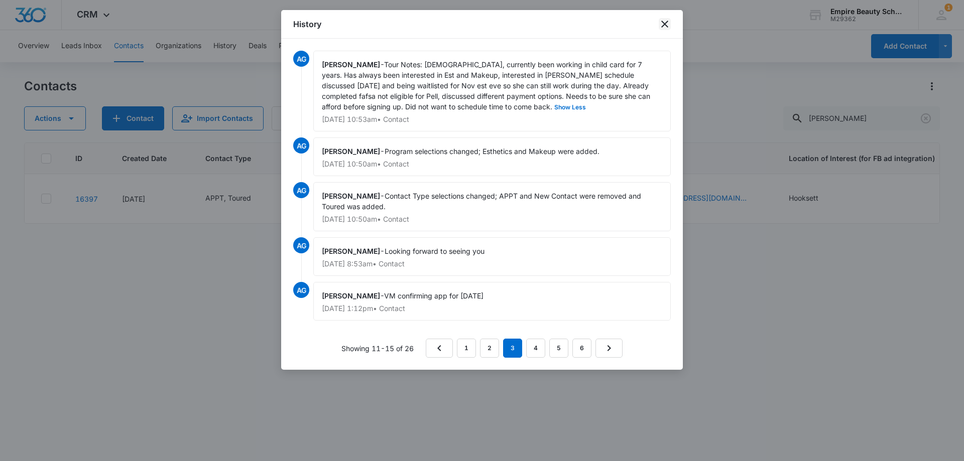
click at [659, 22] on icon "close" at bounding box center [665, 24] width 12 height 12
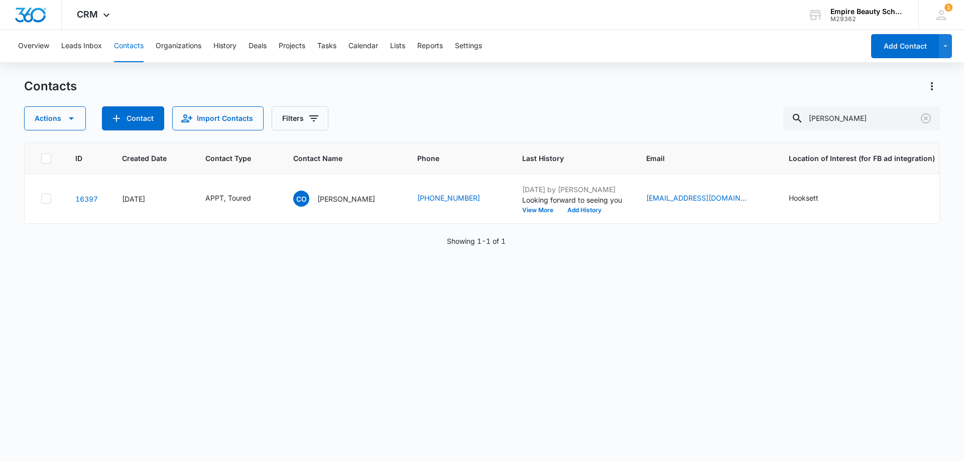
click at [677, 91] on div "Contacts" at bounding box center [482, 86] width 916 height 16
click at [525, 209] on button "View More" at bounding box center [541, 210] width 38 height 6
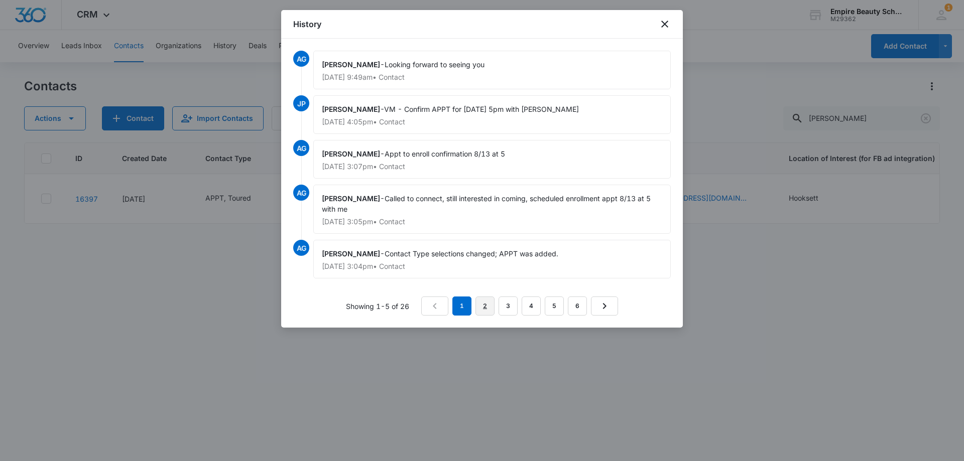
click at [493, 302] on link "2" at bounding box center [485, 306] width 19 height 19
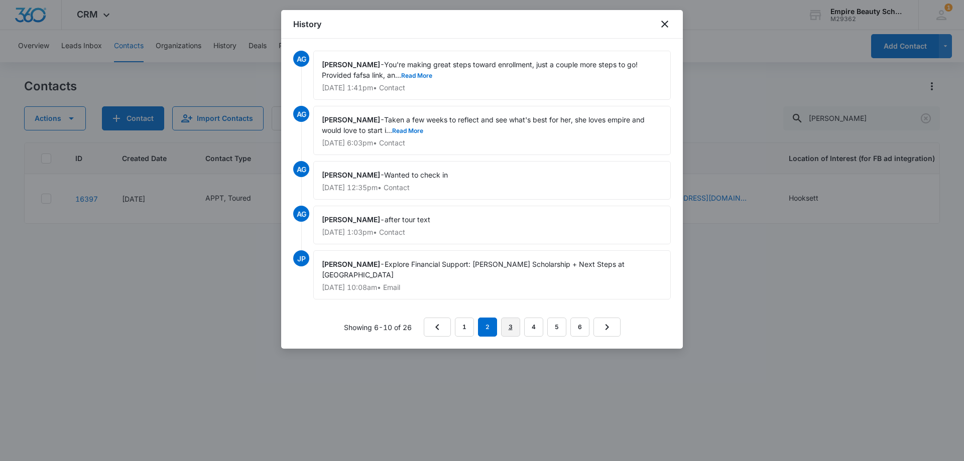
click at [506, 325] on link "3" at bounding box center [510, 327] width 19 height 19
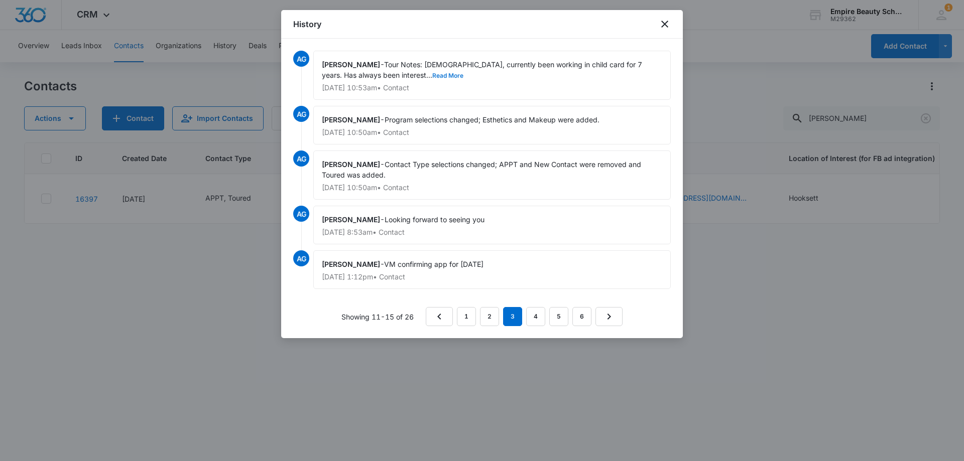
click at [432, 76] on button "Read More" at bounding box center [447, 76] width 31 height 6
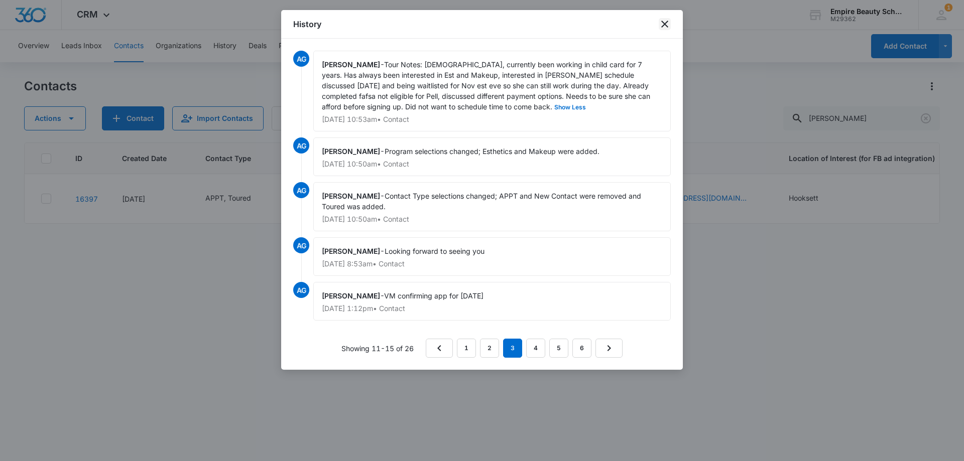
click at [663, 25] on icon "close" at bounding box center [665, 24] width 12 height 12
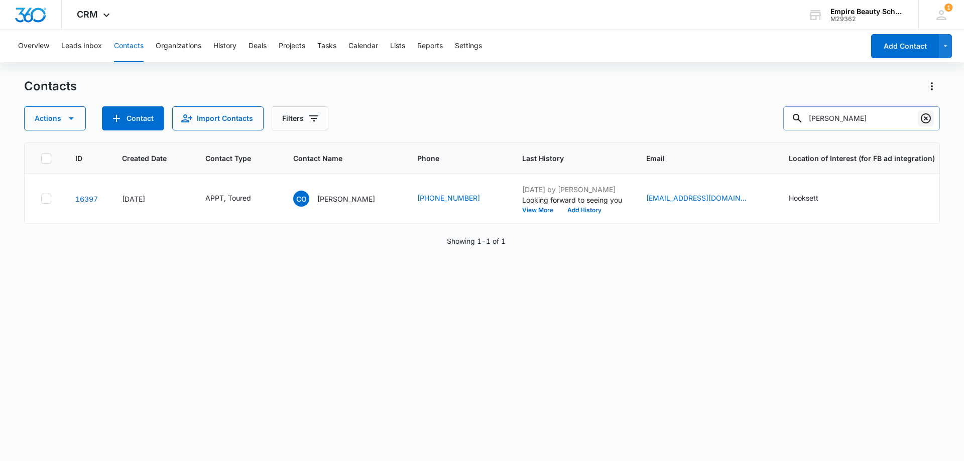
click at [922, 122] on icon "Clear" at bounding box center [926, 118] width 10 height 10
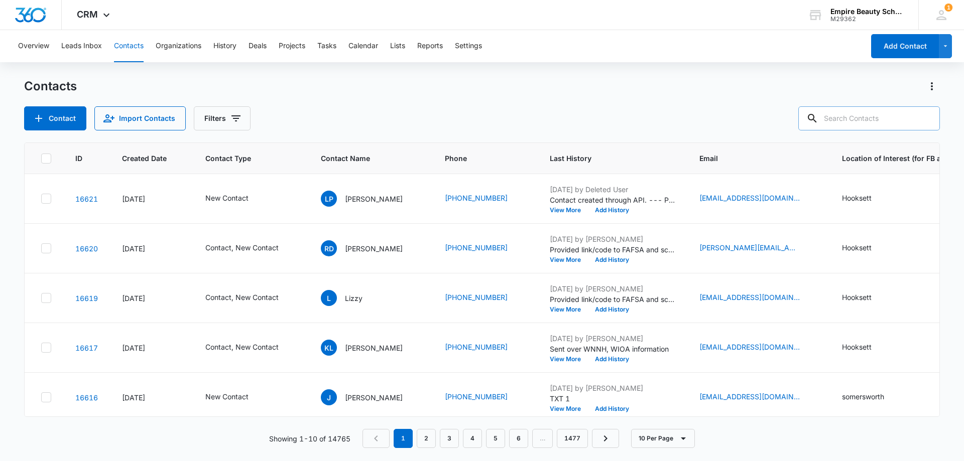
click at [850, 118] on input "text" at bounding box center [869, 118] width 142 height 24
paste input "857) 302-9440"
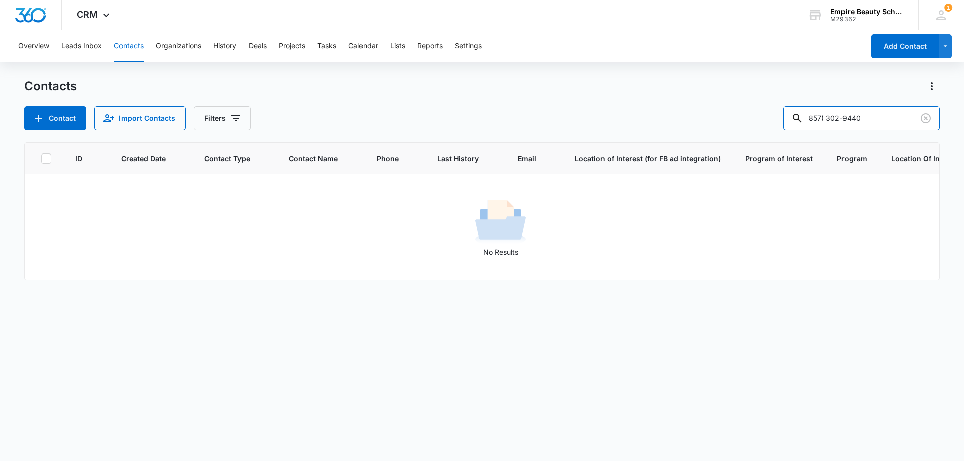
drag, startPoint x: 852, startPoint y: 117, endPoint x: 722, endPoint y: 110, distance: 130.2
click at [723, 110] on div "Contact Import Contacts Filters 857) 302-9440" at bounding box center [482, 118] width 916 height 24
type input "9440"
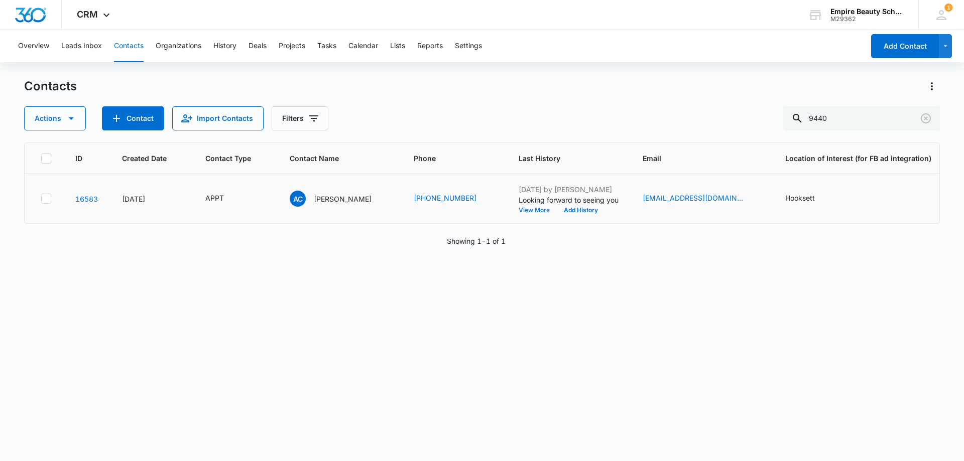
click at [519, 208] on button "View More" at bounding box center [538, 210] width 38 height 6
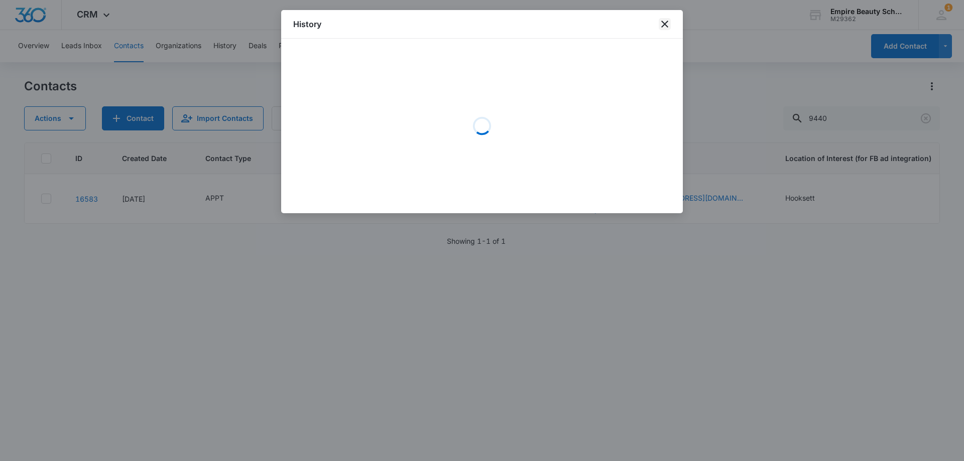
drag, startPoint x: 661, startPoint y: 26, endPoint x: 548, endPoint y: 216, distance: 221.3
click at [660, 27] on icon "close" at bounding box center [665, 24] width 12 height 12
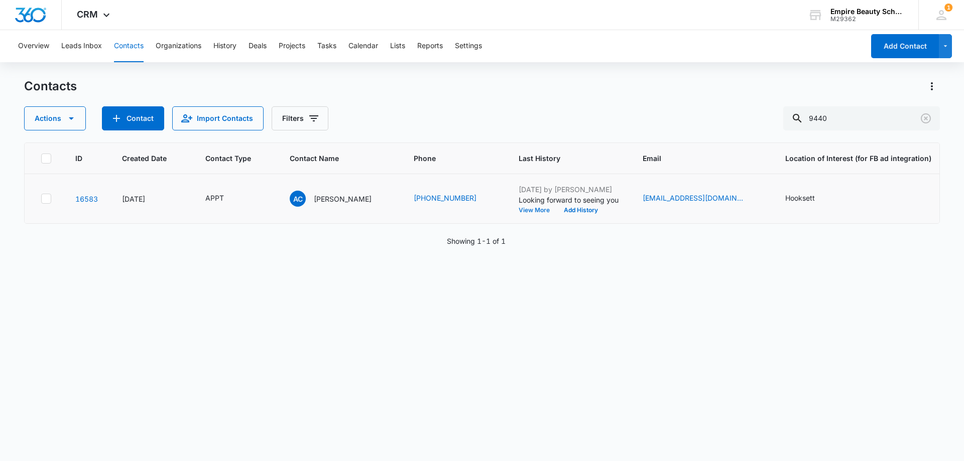
click at [529, 213] on button "View More" at bounding box center [538, 210] width 38 height 6
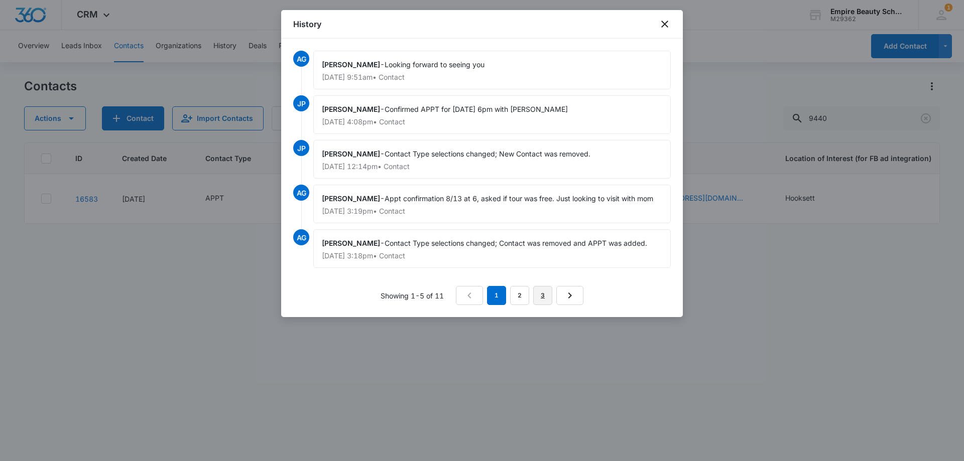
click at [542, 299] on link "3" at bounding box center [542, 295] width 19 height 19
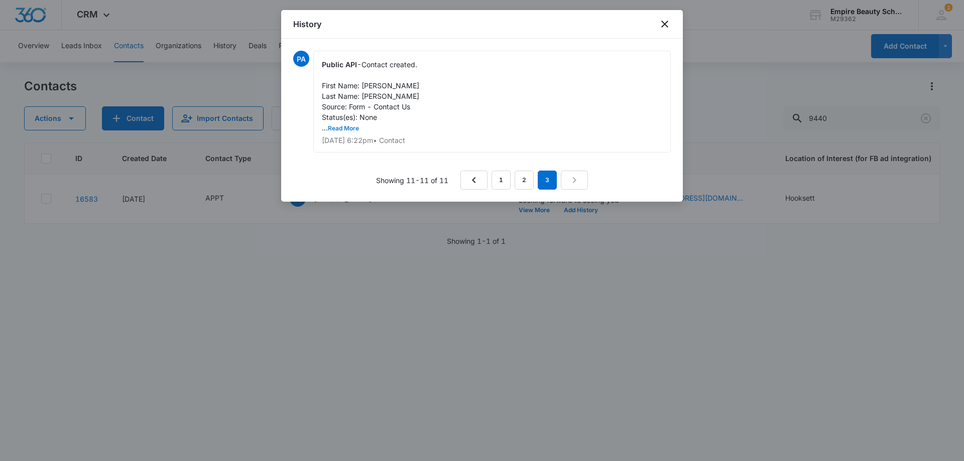
click at [348, 127] on button "Read More" at bounding box center [343, 129] width 31 height 6
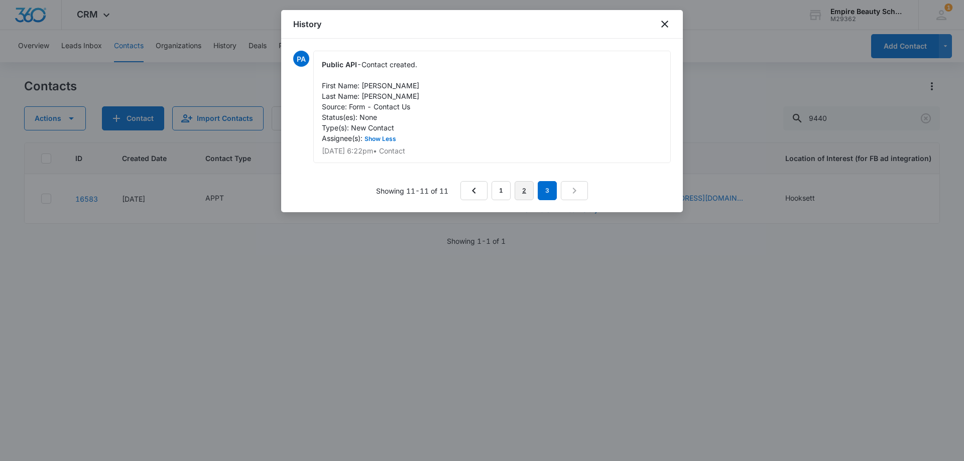
click at [515, 187] on link "2" at bounding box center [524, 190] width 19 height 19
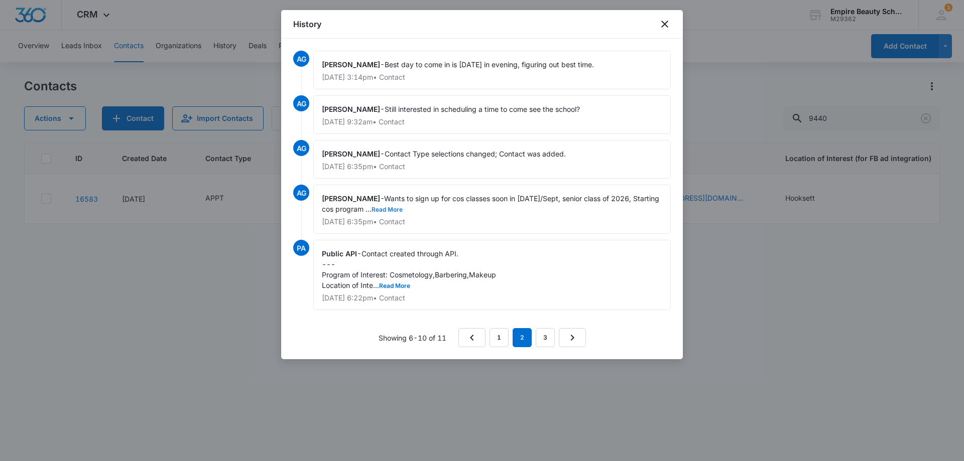
click at [403, 207] on button "Read More" at bounding box center [387, 210] width 31 height 6
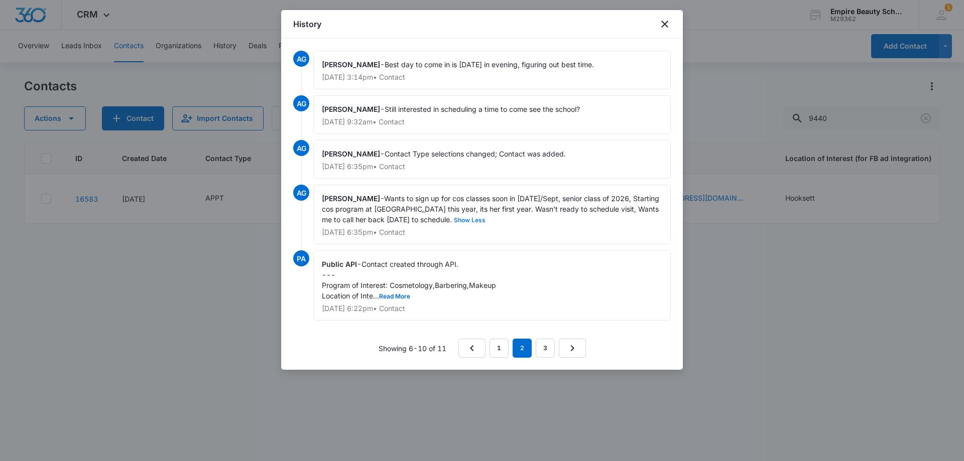
click at [475, 217] on button "Show Less" at bounding box center [470, 220] width 36 height 6
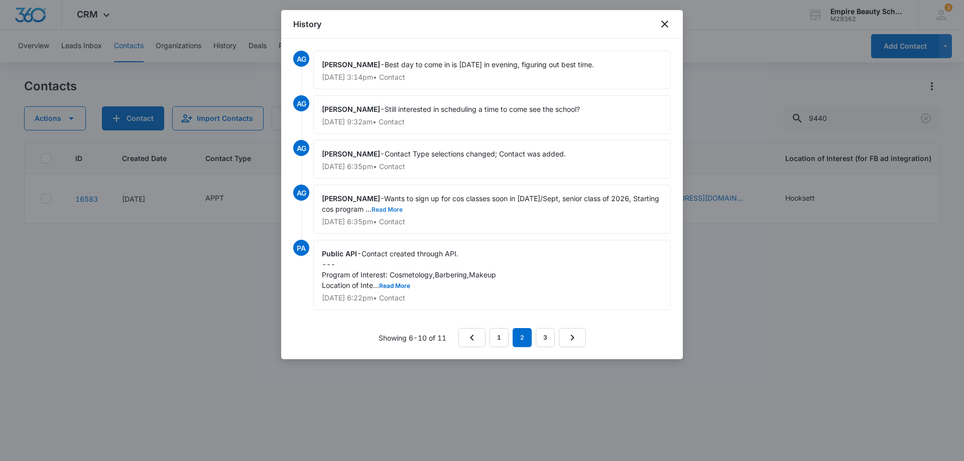
click at [403, 211] on button "Read More" at bounding box center [387, 210] width 31 height 6
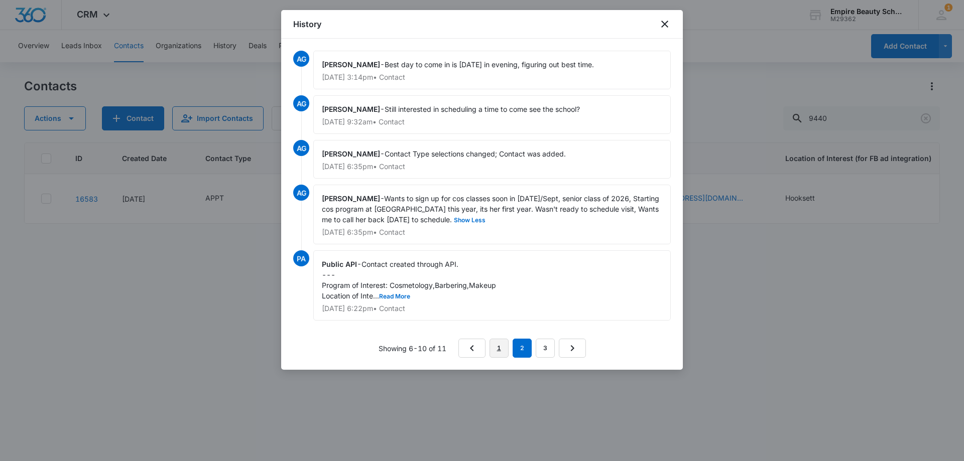
click at [503, 345] on link "1" at bounding box center [499, 348] width 19 height 19
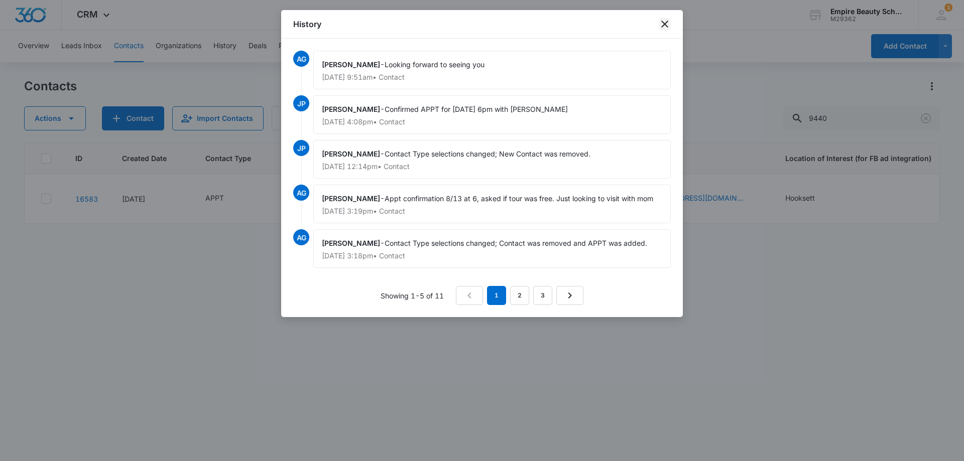
click at [663, 21] on icon "close" at bounding box center [665, 24] width 12 height 12
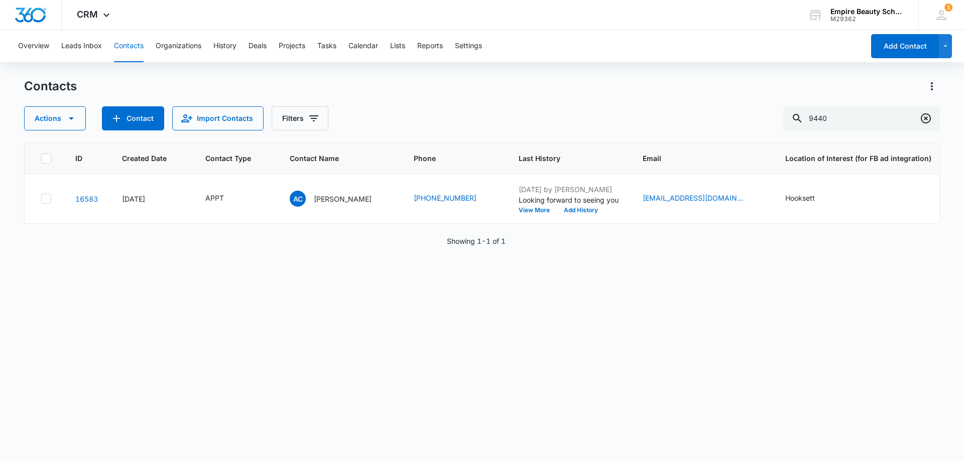
click at [924, 121] on icon "Clear" at bounding box center [926, 118] width 12 height 12
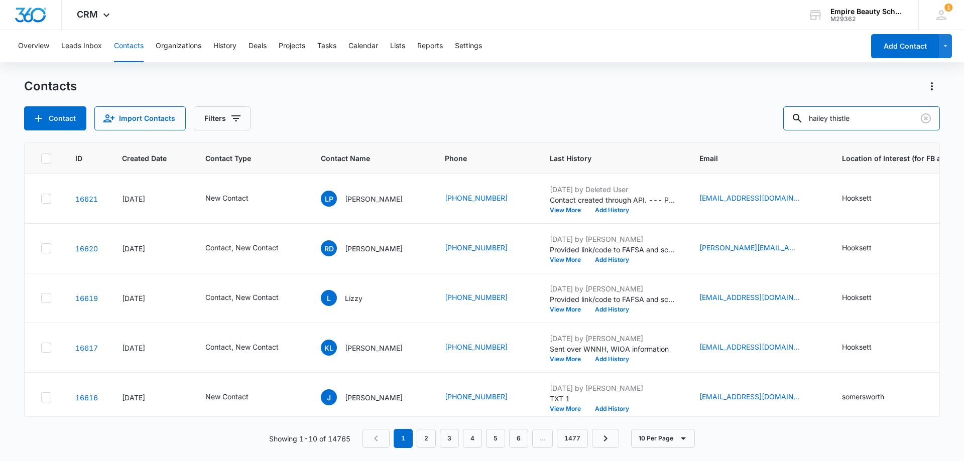
type input "hailey thistle"
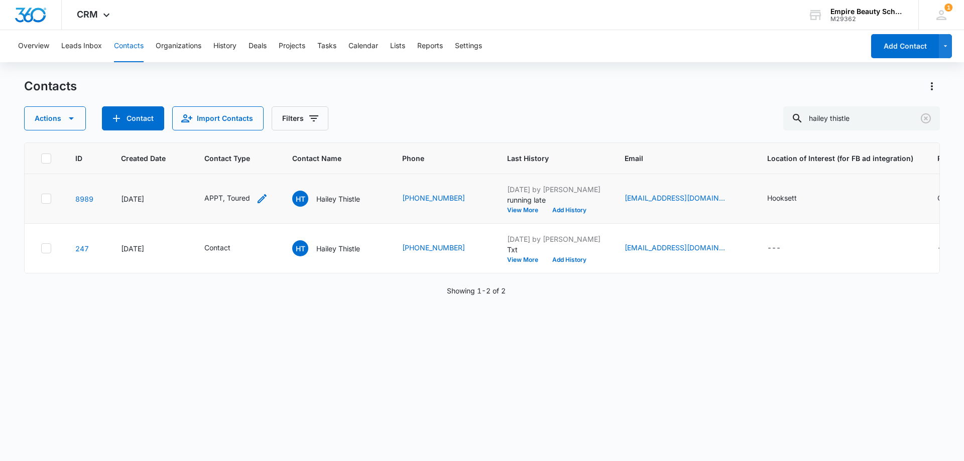
click at [265, 204] on icon "Contact Type - APPT, Toured - Select to Edit Field" at bounding box center [262, 199] width 12 height 12
click at [259, 197] on icon "Contact Type - APPT, Toured - Select to Edit Field" at bounding box center [262, 199] width 12 height 12
click at [259, 195] on icon "Contact Type - APPT, Toured - Select to Edit Field" at bounding box center [262, 199] width 12 height 12
click at [209, 133] on icon "Remove APPT" at bounding box center [210, 135] width 7 height 8
click at [216, 134] on icon "Remove Toured" at bounding box center [217, 135] width 7 height 8
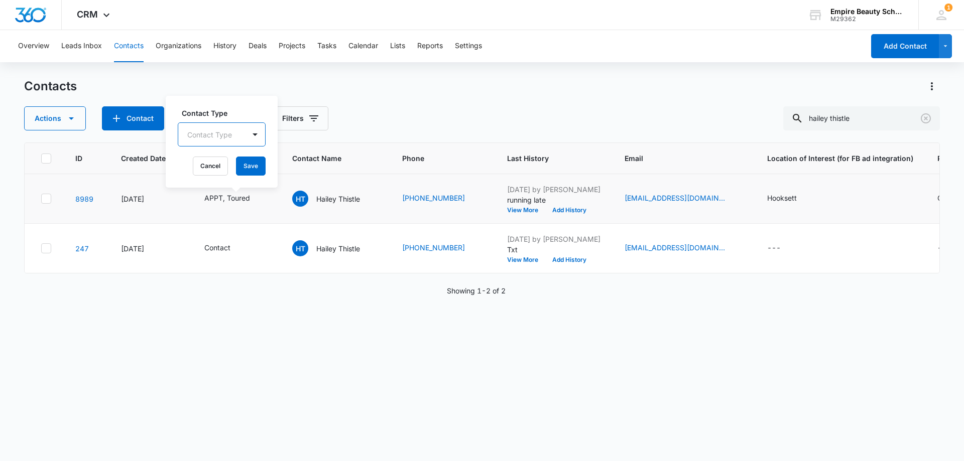
click at [220, 134] on div at bounding box center [209, 135] width 45 height 13
click at [206, 195] on p "Enrolled" at bounding box center [203, 199] width 26 height 11
click at [231, 103] on div "Contact Type option Enrolled, selected. 16 results available. Use Up and Down t…" at bounding box center [223, 141] width 115 height 93
click at [252, 166] on button "Save" at bounding box center [254, 166] width 30 height 19
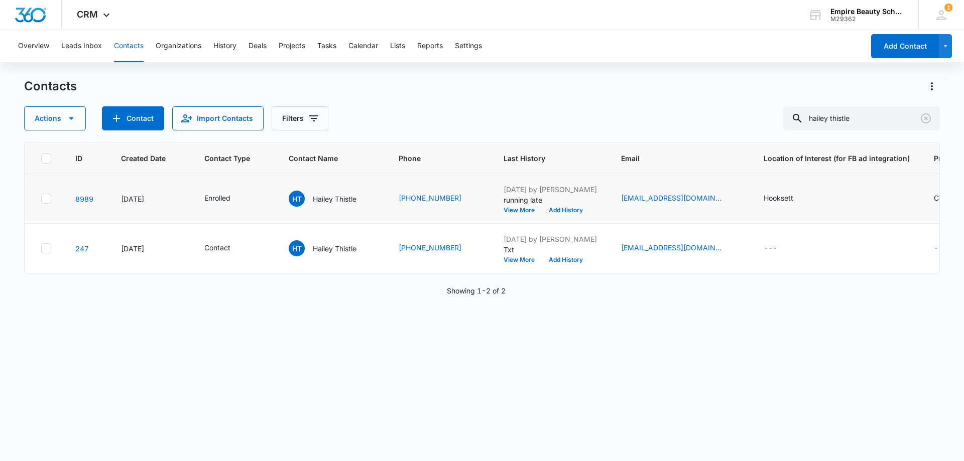
scroll to position [0, 338]
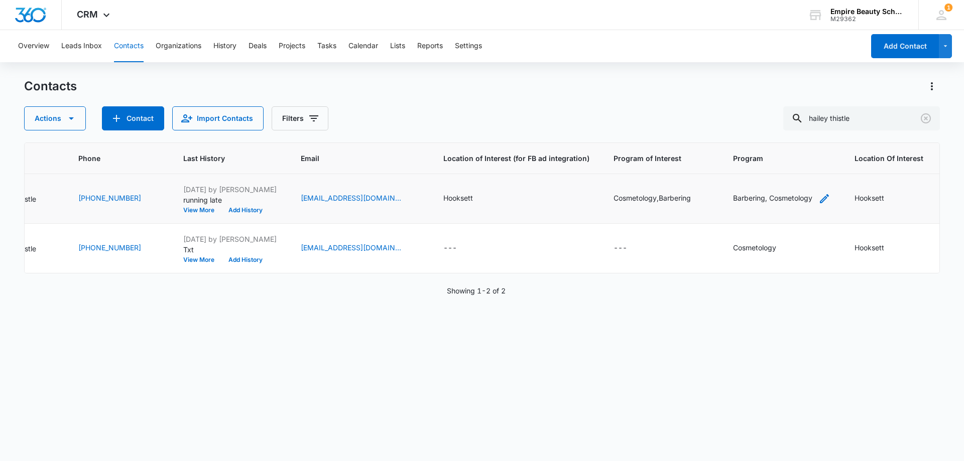
click at [818, 196] on icon "Program - Barbering, Cosmetology - Select to Edit Field" at bounding box center [824, 199] width 12 height 12
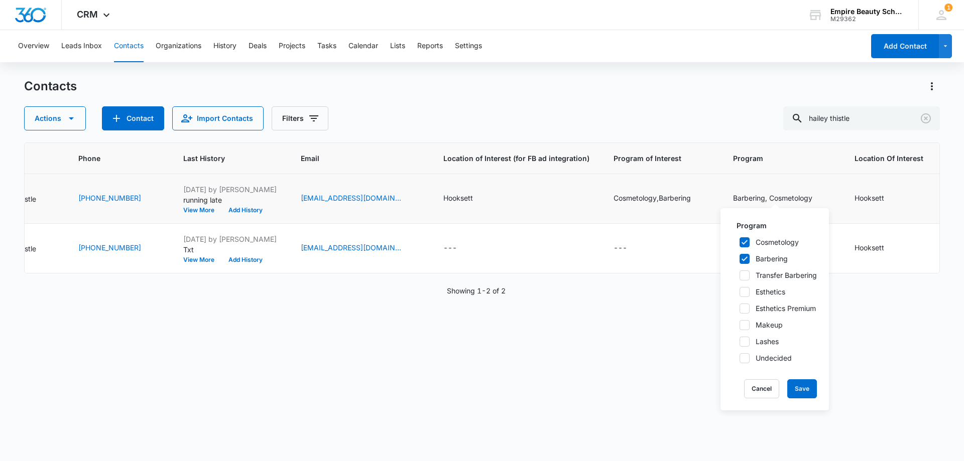
click at [742, 295] on icon at bounding box center [744, 292] width 9 height 9
click at [740, 295] on input "Esthetics" at bounding box center [736, 292] width 7 height 7
checkbox input "true"
click at [800, 388] on button "Save" at bounding box center [802, 389] width 30 height 19
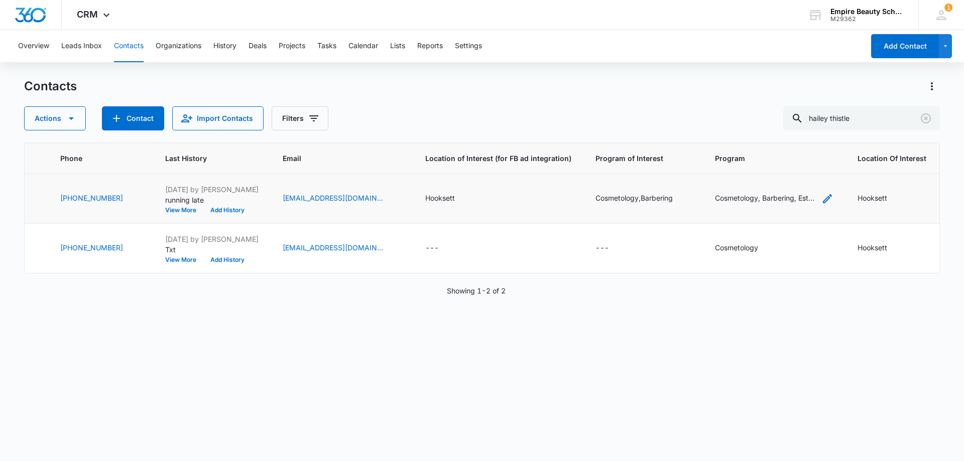
click at [832, 200] on div "Cosmetology, Barbering, Esthetics" at bounding box center [774, 199] width 119 height 12
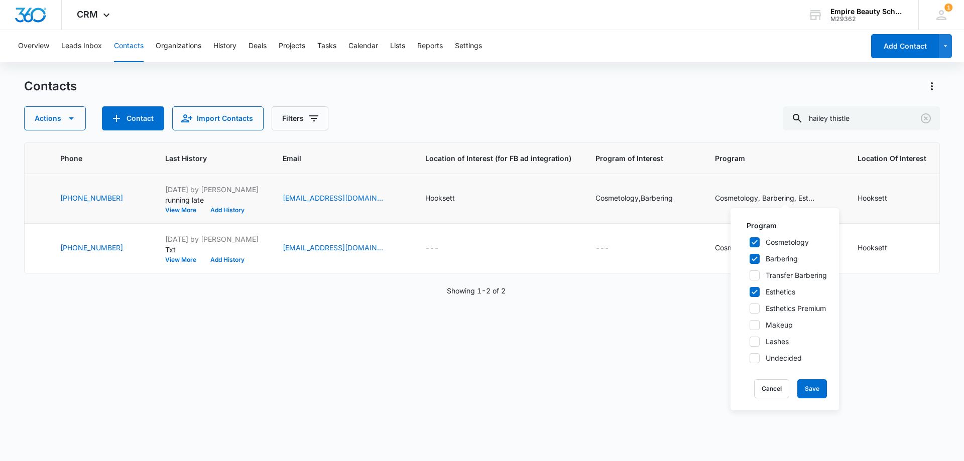
click at [756, 330] on div at bounding box center [755, 325] width 10 height 10
click at [750, 329] on input "Makeup" at bounding box center [746, 325] width 7 height 7
checkbox input "true"
click at [755, 339] on icon at bounding box center [754, 341] width 9 height 9
click at [750, 339] on input "Lashes" at bounding box center [746, 341] width 7 height 7
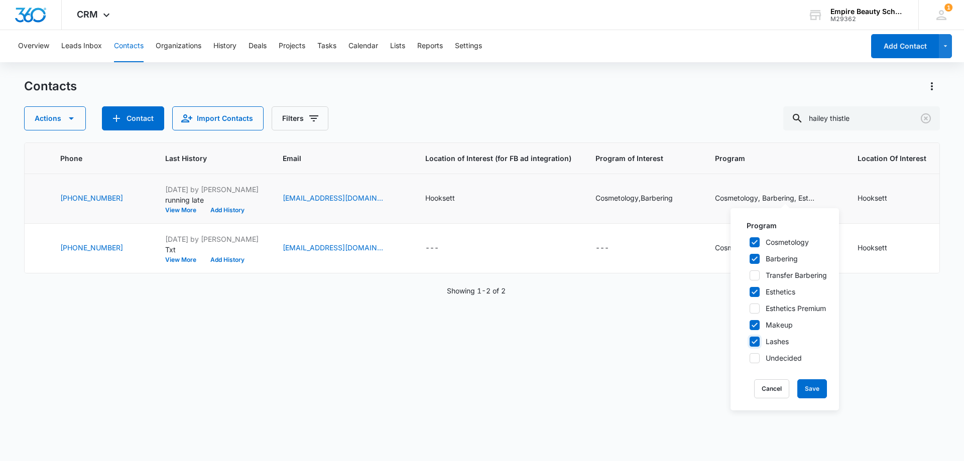
checkbox input "true"
click at [760, 306] on label "Esthetics Premium" at bounding box center [785, 308] width 84 height 11
click at [750, 306] on input "Esthetics Premium" at bounding box center [746, 308] width 7 height 7
checkbox input "true"
click at [807, 384] on button "Save" at bounding box center [812, 389] width 30 height 19
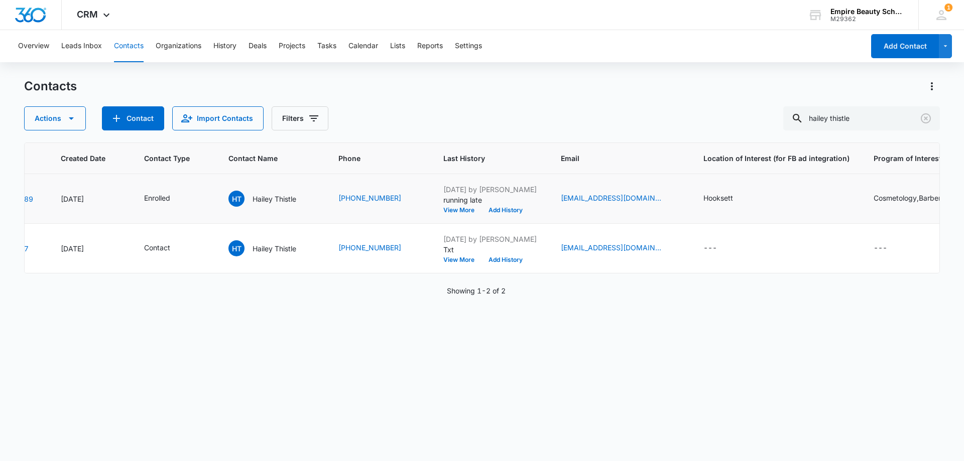
scroll to position [0, 0]
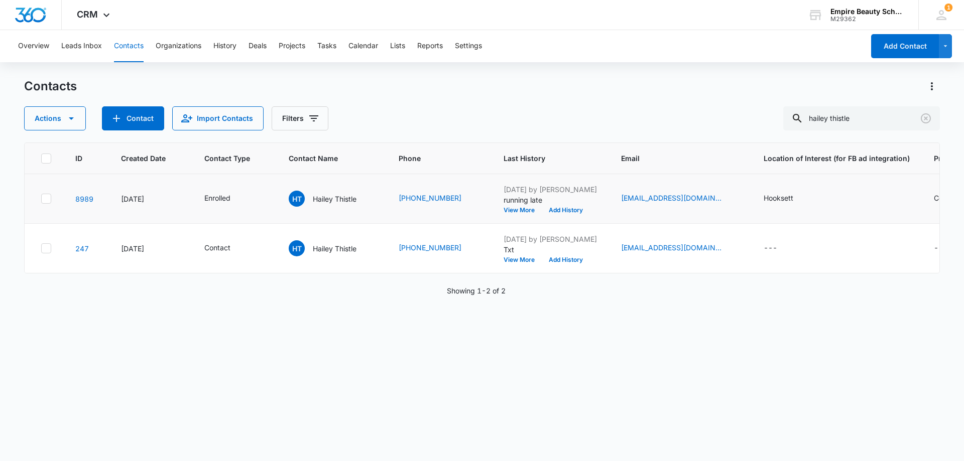
click at [561, 206] on div "Aug 13, 2025 by Amelia Gauthier running late View More Add History" at bounding box center [550, 198] width 93 height 29
click at [557, 208] on button "Add History" at bounding box center [566, 210] width 48 height 6
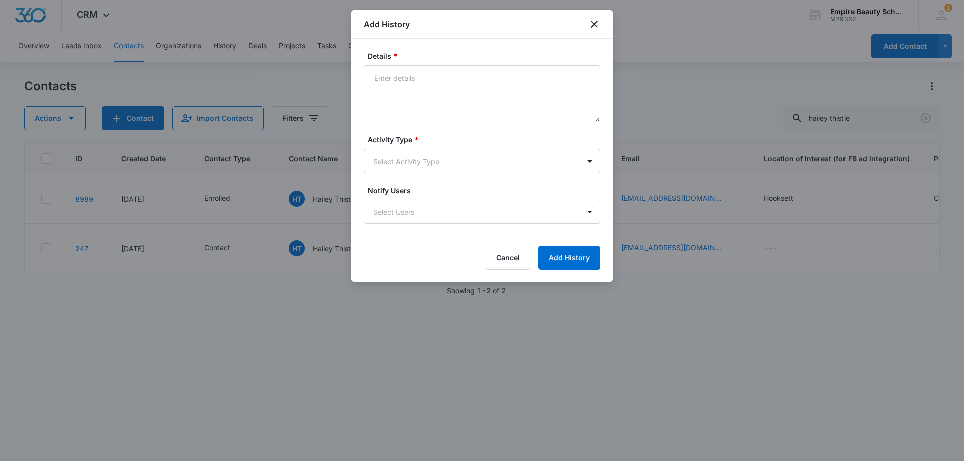
click at [400, 166] on body "CRM Apps Forms CRM Email Shop Payments POS Files Brand Settings Empire Beauty S…" at bounding box center [482, 230] width 964 height 461
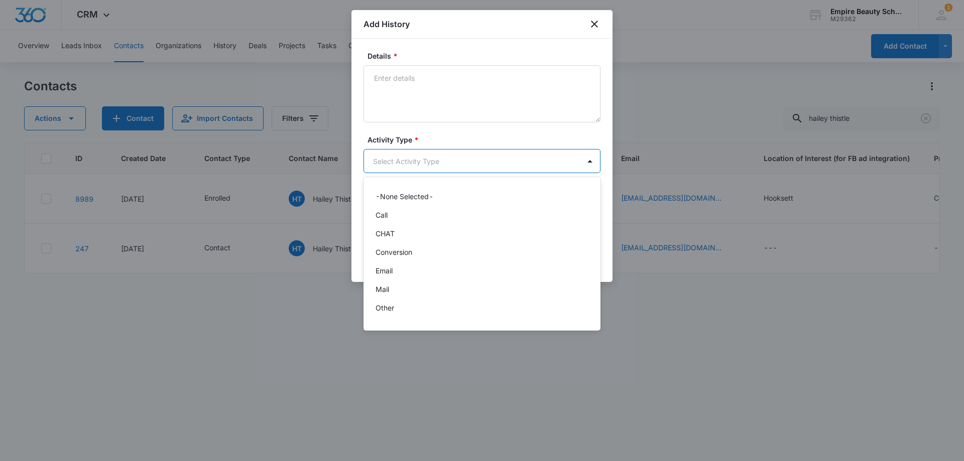
scroll to position [52, 0]
click at [393, 275] on div "P2P" at bounding box center [481, 274] width 211 height 11
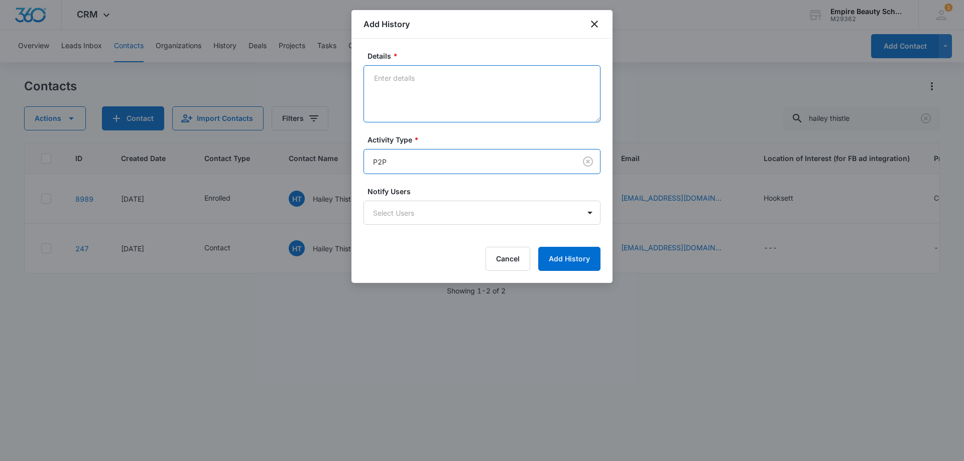
click at [404, 87] on textarea "Details *" at bounding box center [482, 93] width 237 height 57
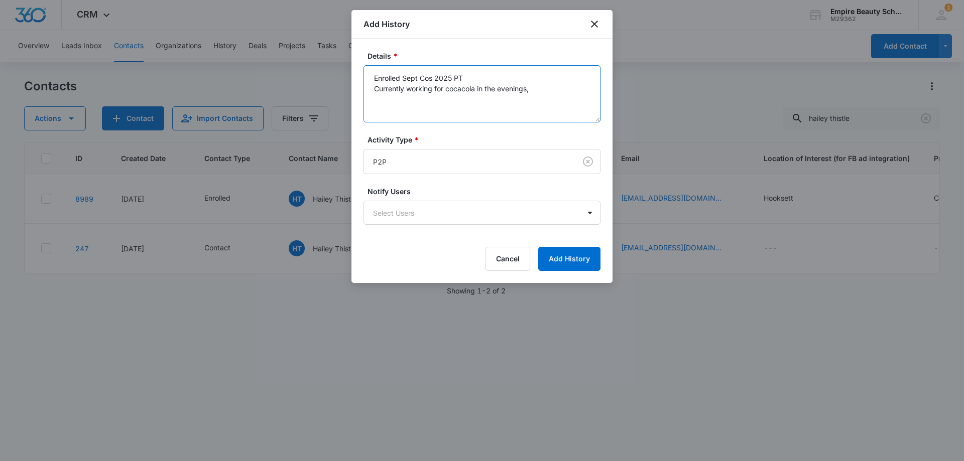
click at [463, 88] on textarea "Enrolled Sept Cos 2025 PT Currently working for cocacola in the evenings," at bounding box center [482, 93] width 237 height 57
click at [558, 83] on textarea "Enrolled Sept Cos 2025 PT Currently working for coca cola in the evenings," at bounding box center [482, 93] width 237 height 57
click at [550, 84] on textarea "Enrolled Sept Cos 2025 PT Currently working for coca cola in the evenings," at bounding box center [482, 93] width 237 height 57
click at [404, 100] on textarea "Enrolled Sept Cos 2025 PT Currently working for coca cola in the evenings, pare…" at bounding box center [482, 93] width 237 height 57
click at [577, 91] on textarea "Enrolled Sept Cos 2025 PT Currently working for coca cola in the evenings, pare…" at bounding box center [482, 93] width 237 height 57
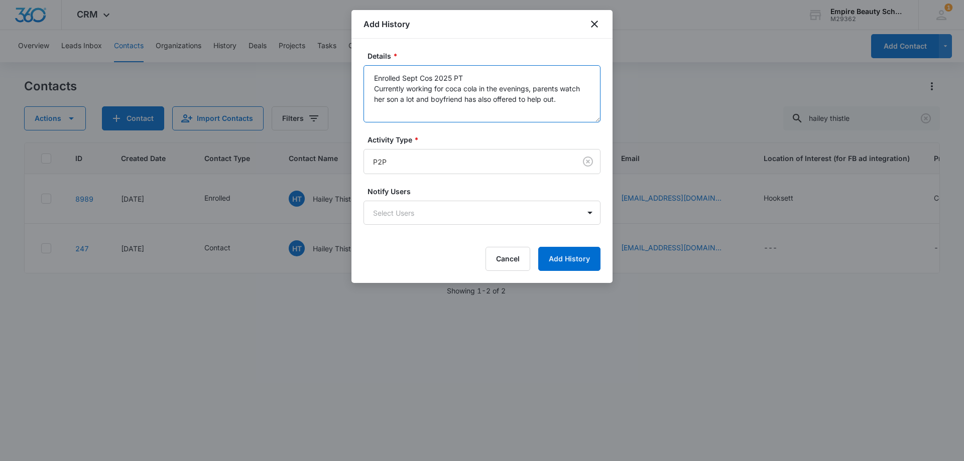
click at [573, 100] on textarea "Enrolled Sept Cos 2025 PT Currently working for coca cola in the evenings, pare…" at bounding box center [482, 93] width 237 height 57
click at [385, 108] on textarea "Enrolled Sept Cos 2025 PT Currently working for coca cola in the evenings, pare…" at bounding box center [482, 93] width 237 height 57
drag, startPoint x: 573, startPoint y: 98, endPoint x: 571, endPoint y: 124, distance: 25.7
click at [573, 99] on textarea "Enrolled Sept Cos 2025 PT Currently working for coca cola in the evenings, pare…" at bounding box center [482, 93] width 237 height 57
click at [443, 116] on textarea "Enrolled Sept Cos 2025 PT Currently working for coca cola in the evenings, pare…" at bounding box center [482, 93] width 237 height 57
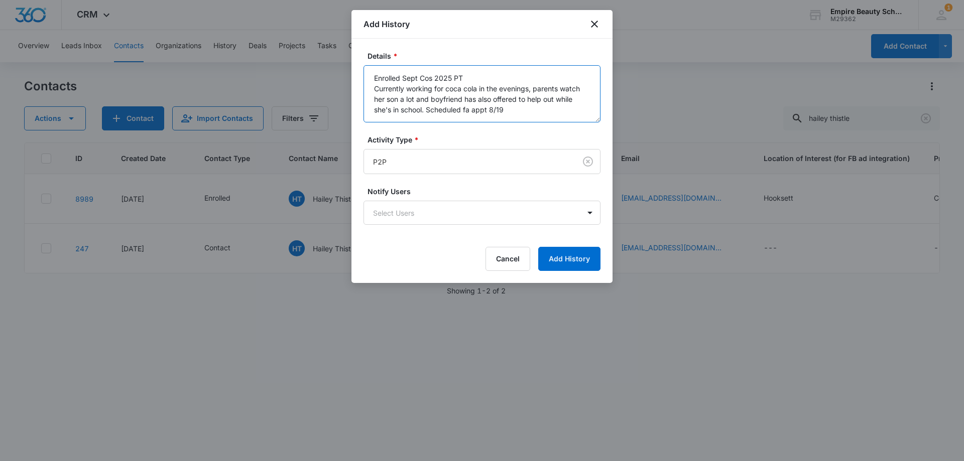
click at [430, 108] on textarea "Enrolled Sept Cos 2025 PT Currently working for coca cola in the evenings, pare…" at bounding box center [482, 93] width 237 height 57
click at [452, 107] on textarea "Enrolled Sept Cos 2025 PT Currently working for coca cola in the evenings, pare…" at bounding box center [482, 93] width 237 height 57
click at [407, 117] on textarea "Enrolled Sept Cos 2025 PT Currently working for coca cola in the evenings, pare…" at bounding box center [482, 93] width 237 height 57
click at [374, 88] on textarea "Enrolled Sept Cos 2025 PT Currently working for coca cola in the evenings, pare…" at bounding box center [482, 93] width 237 height 57
click at [556, 116] on textarea "Enrolled Sept Cos 2025 PT has been here before to get facial service, Currently…" at bounding box center [482, 93] width 237 height 57
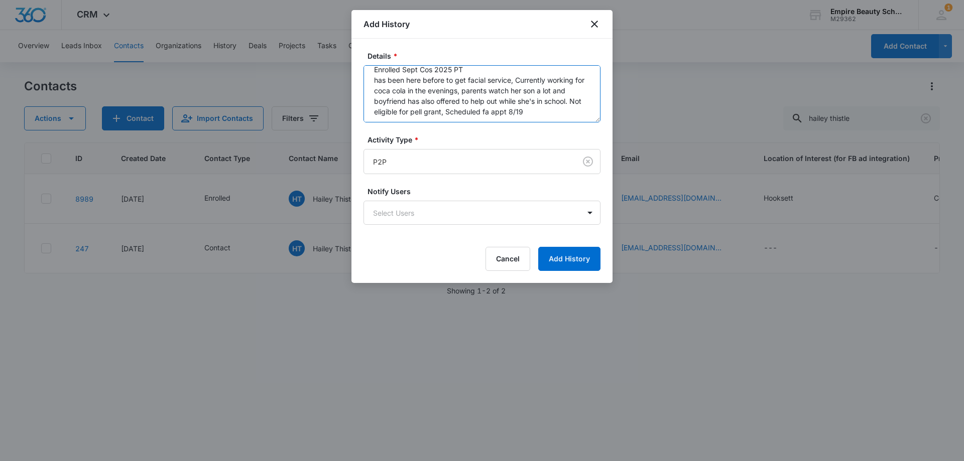
scroll to position [11, 0]
click at [461, 108] on textarea "Enrolled Sept Cos 2025 PT has been here before to get facial service, Currently…" at bounding box center [482, 93] width 237 height 57
click at [517, 77] on textarea "Enrolled Sept Cos 2025 PT has been here before to get facial service, Currently…" at bounding box center [482, 93] width 237 height 57
type textarea "Enrolled Sept Cos 2025 PT has been here before to get facial service, plans on …"
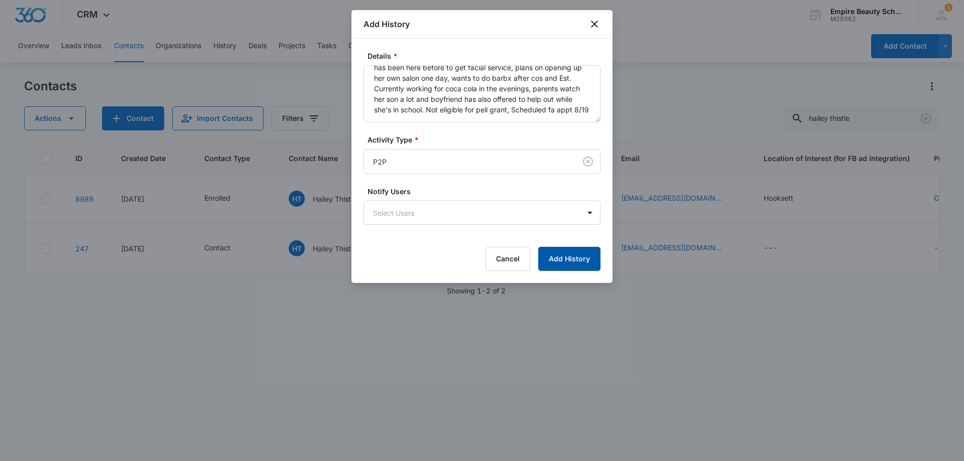
click at [575, 251] on button "Add History" at bounding box center [569, 259] width 62 height 24
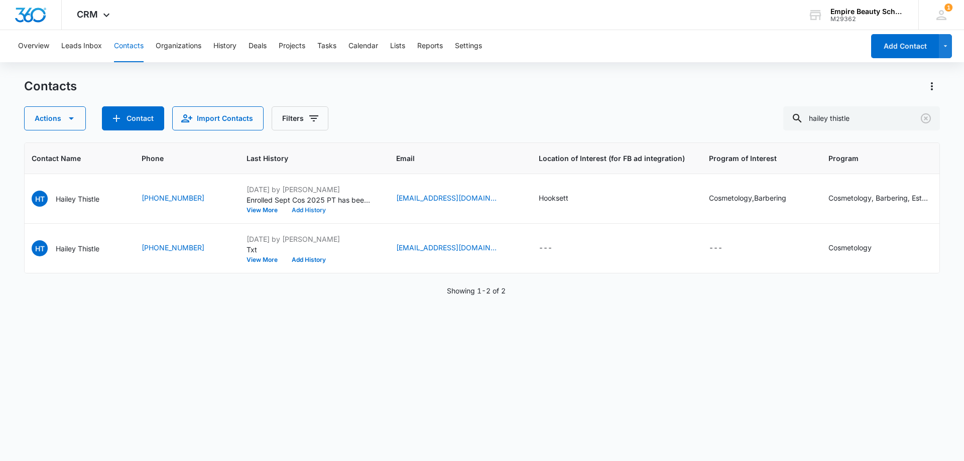
scroll to position [0, 0]
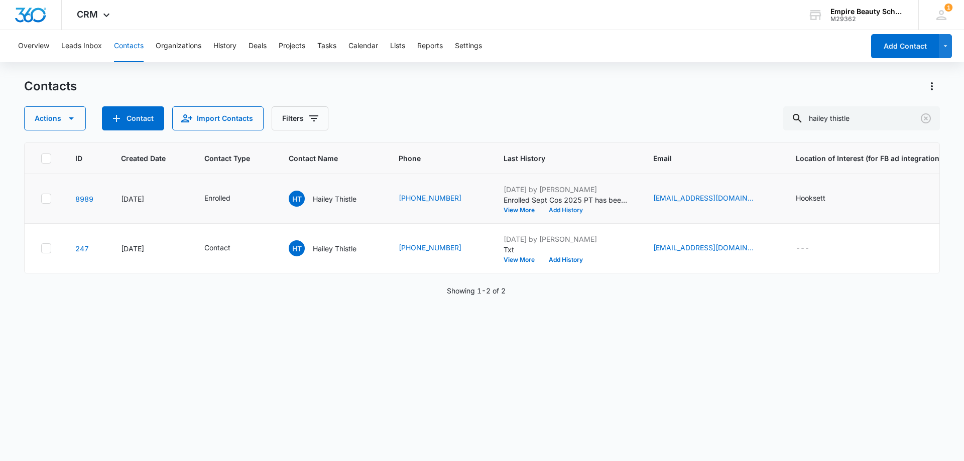
click at [566, 209] on button "Add History" at bounding box center [566, 210] width 48 height 6
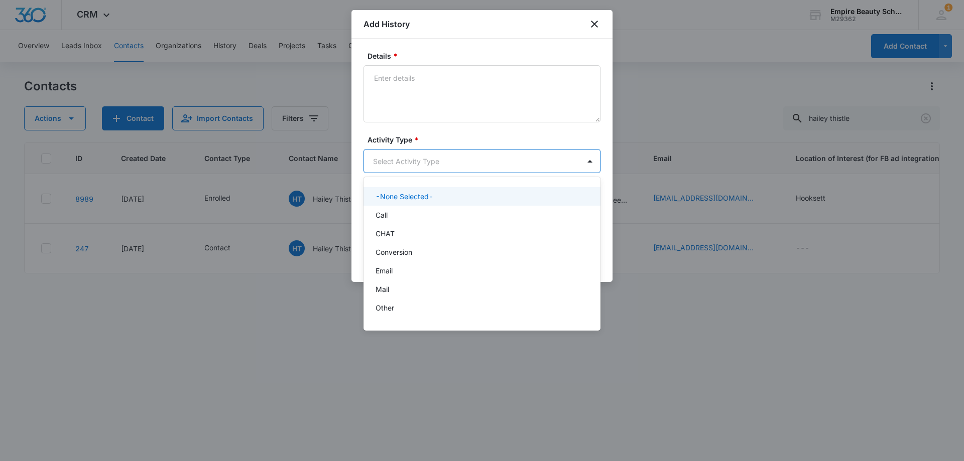
click at [392, 157] on body "CRM Apps Forms CRM Email Shop Payments POS Files Brand Settings Empire Beauty S…" at bounding box center [482, 230] width 964 height 461
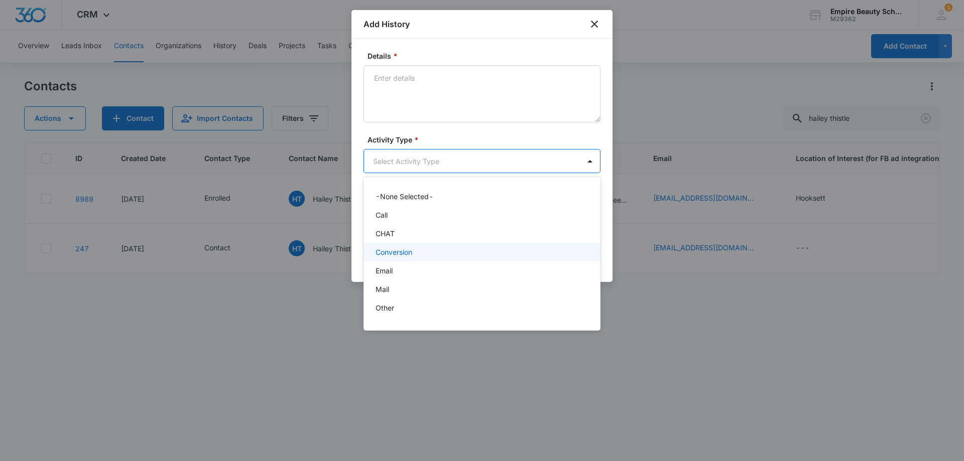
scroll to position [52, 0]
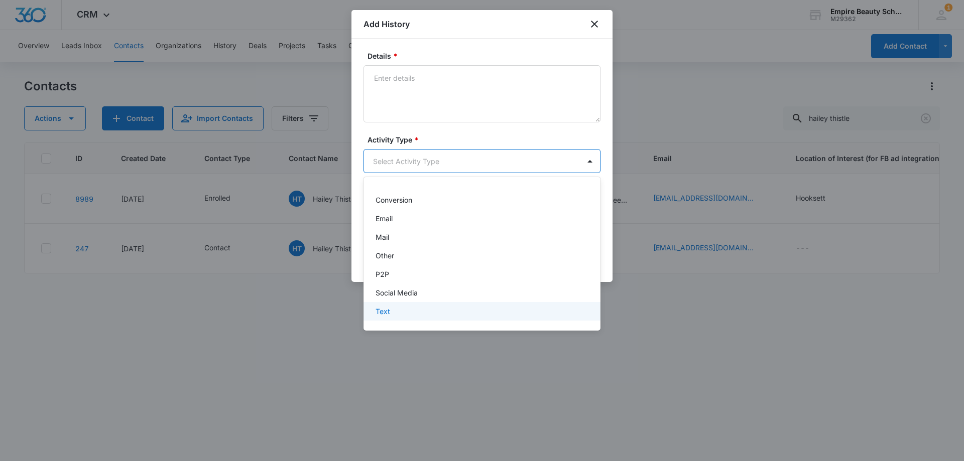
drag, startPoint x: 391, startPoint y: 311, endPoint x: 390, endPoint y: 216, distance: 95.4
click at [391, 312] on div "Text" at bounding box center [481, 311] width 211 height 11
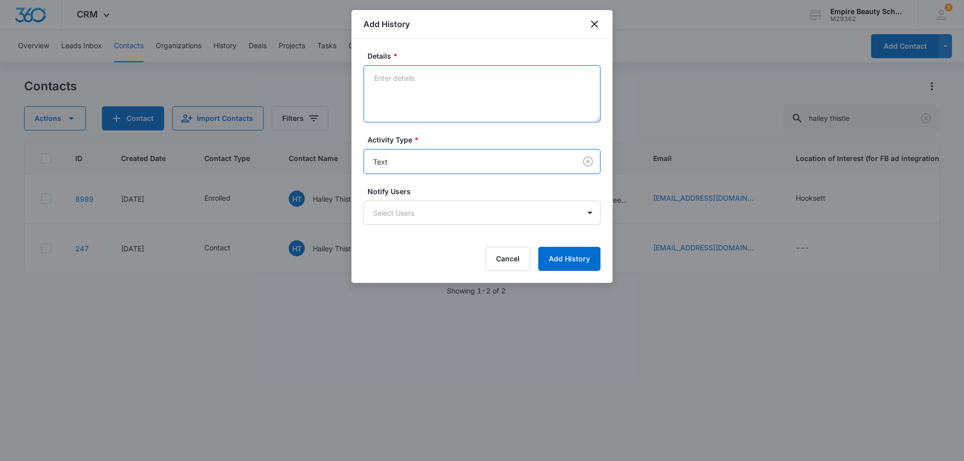
click at [397, 91] on textarea "Details *" at bounding box center [482, 93] width 237 height 57
type textarea "fa appt confirmation 8/19 at 9"
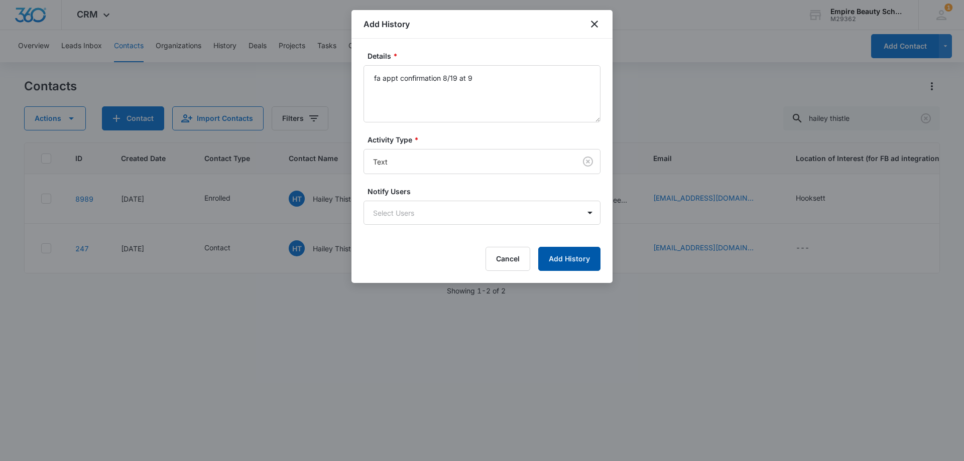
click at [571, 257] on button "Add History" at bounding box center [569, 259] width 62 height 24
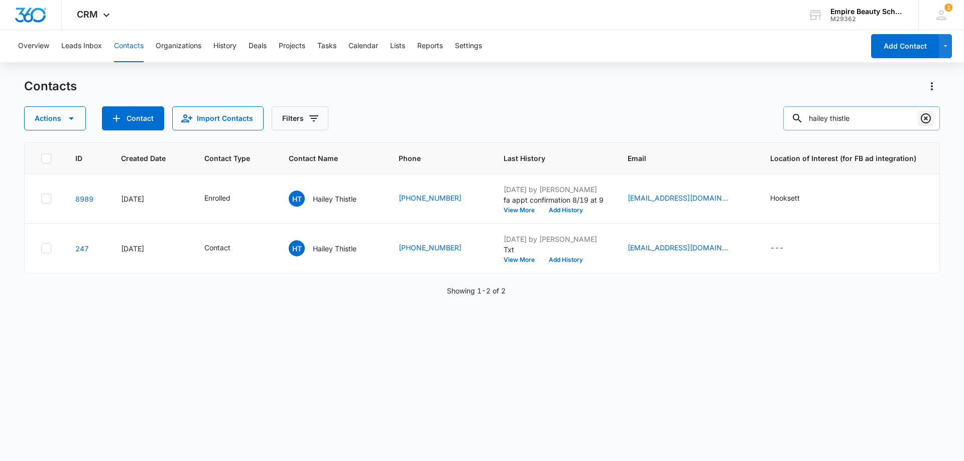
click at [927, 118] on icon "Clear" at bounding box center [926, 118] width 10 height 10
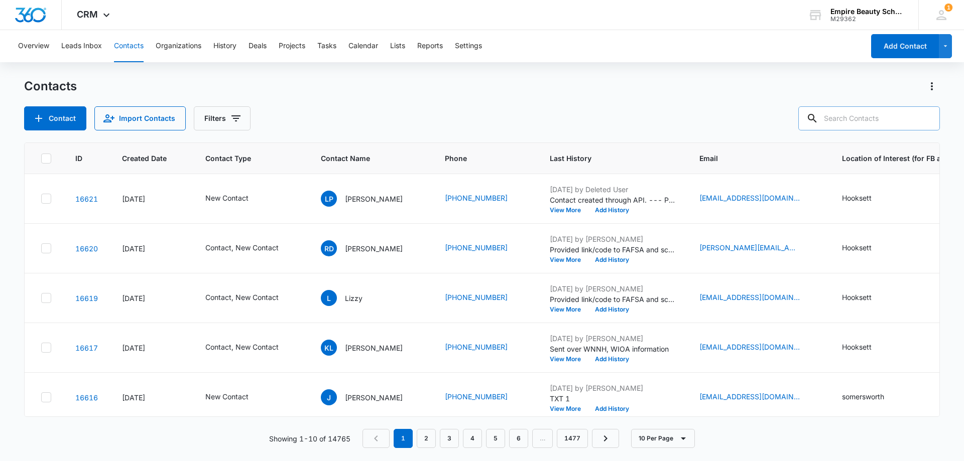
click at [886, 121] on input "text" at bounding box center [869, 118] width 142 height 24
paste input "857) 302-9440"
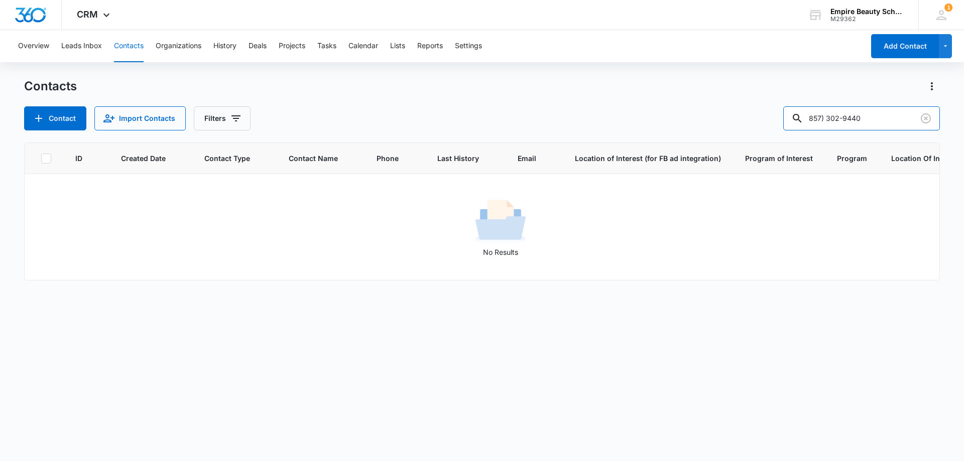
drag, startPoint x: 850, startPoint y: 115, endPoint x: 743, endPoint y: 115, distance: 107.0
click at [743, 115] on div "Contact Import Contacts Filters 857) 302-9440" at bounding box center [482, 118] width 916 height 24
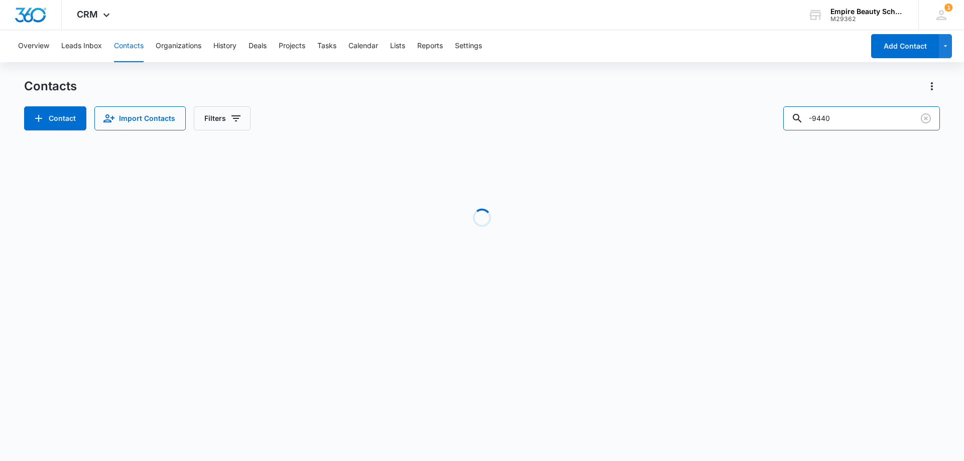
drag, startPoint x: 821, startPoint y: 116, endPoint x: 720, endPoint y: 123, distance: 101.1
click at [720, 123] on div "Contact Import Contacts Filters -9440" at bounding box center [482, 118] width 916 height 24
type input "9440"
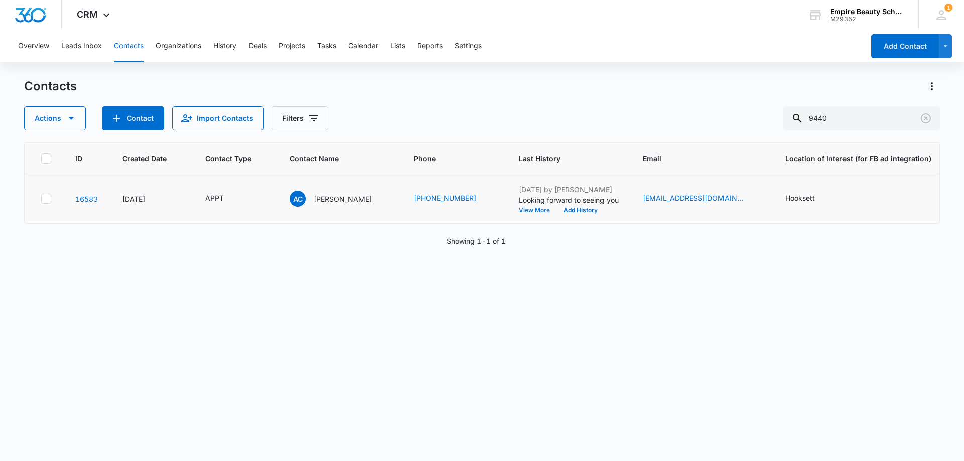
click at [519, 208] on button "View More" at bounding box center [538, 210] width 38 height 6
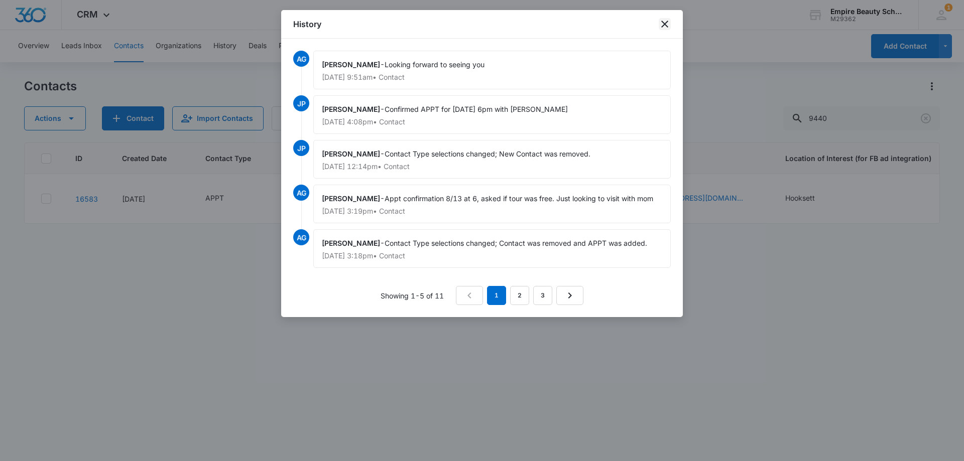
click at [665, 27] on icon "close" at bounding box center [665, 24] width 12 height 12
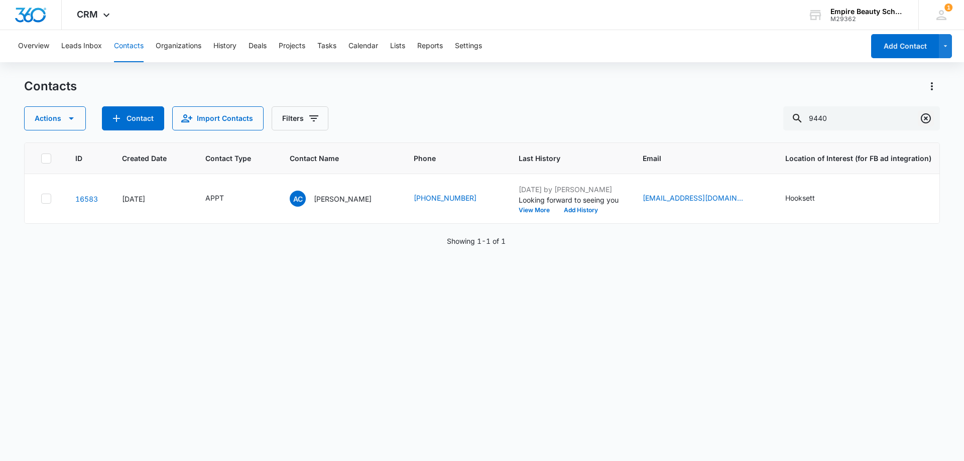
click at [928, 119] on icon "Clear" at bounding box center [926, 118] width 12 height 12
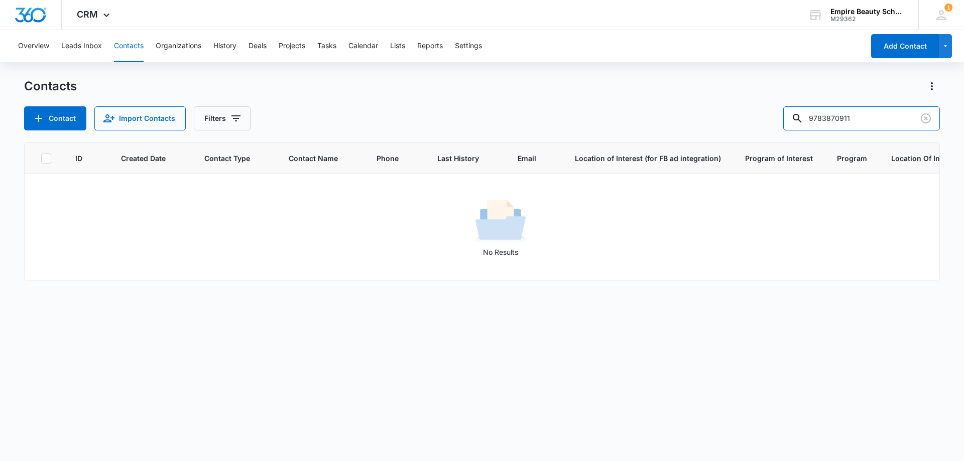
drag, startPoint x: 843, startPoint y: 117, endPoint x: 766, endPoint y: 123, distance: 77.5
click at [766, 123] on div "Contact Import Contacts Filters 9783870911" at bounding box center [482, 118] width 916 height 24
type input "0911"
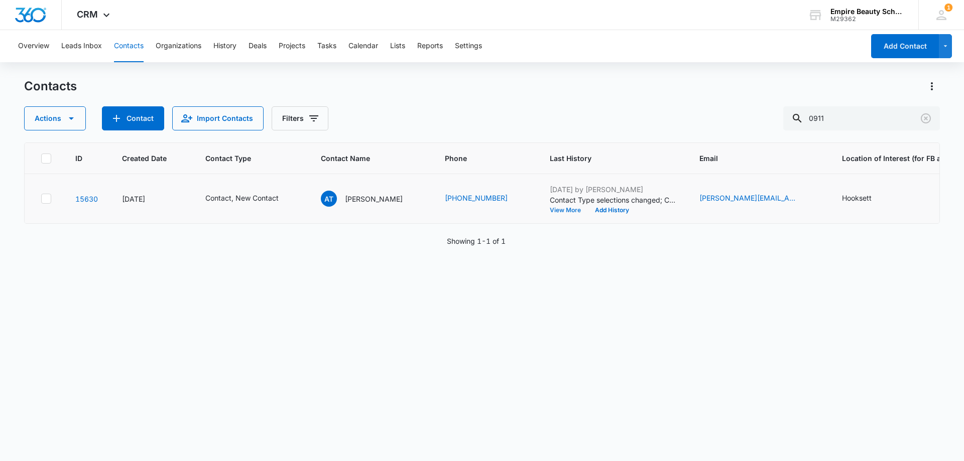
click at [550, 209] on button "View More" at bounding box center [569, 210] width 38 height 6
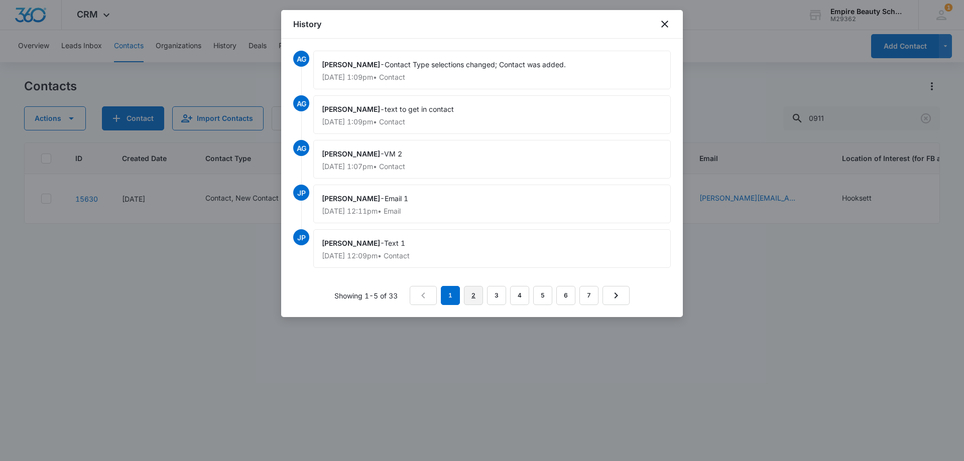
click at [474, 292] on link "2" at bounding box center [473, 295] width 19 height 19
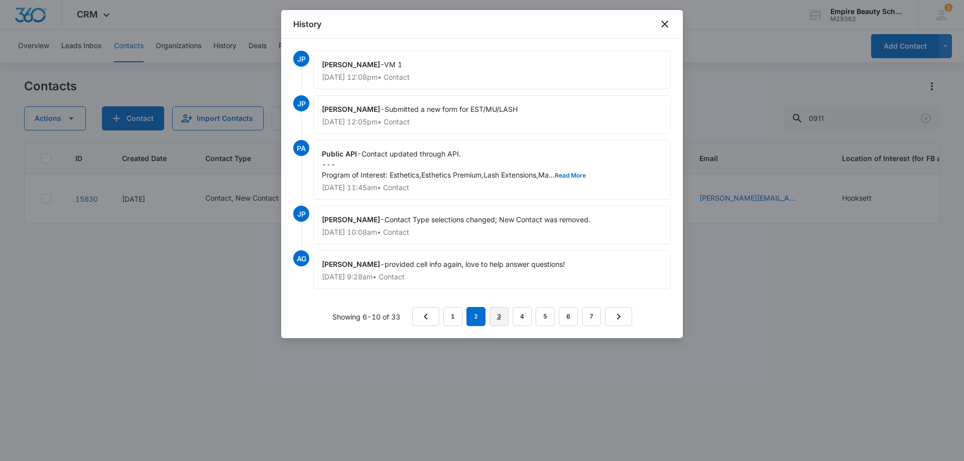
click at [501, 314] on link "3" at bounding box center [499, 316] width 19 height 19
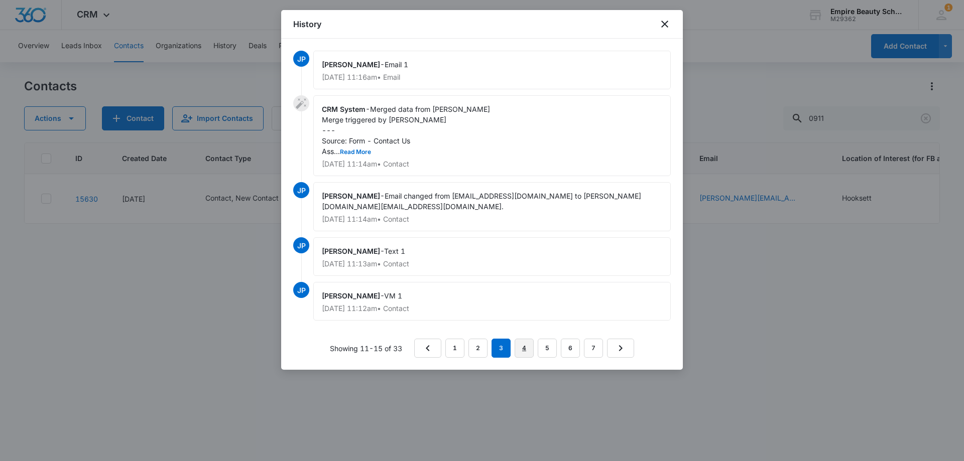
click at [523, 339] on link "4" at bounding box center [524, 348] width 19 height 19
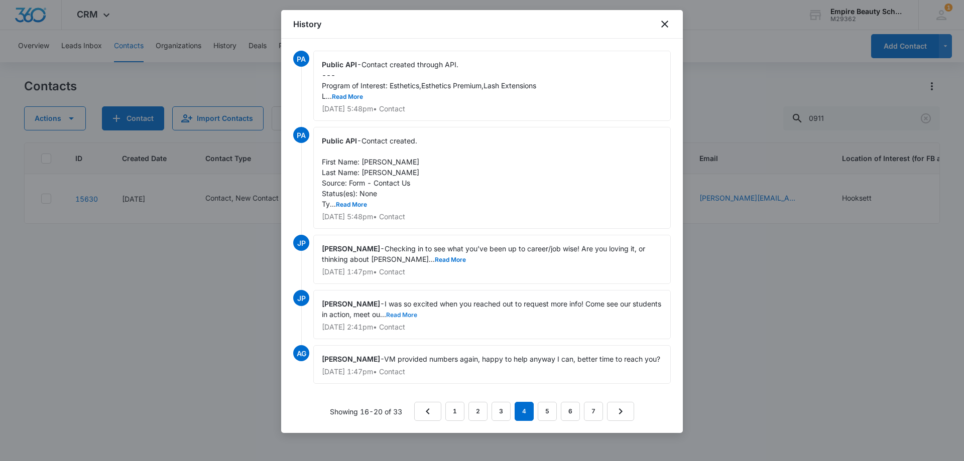
click at [417, 314] on button "Read More" at bounding box center [401, 315] width 31 height 6
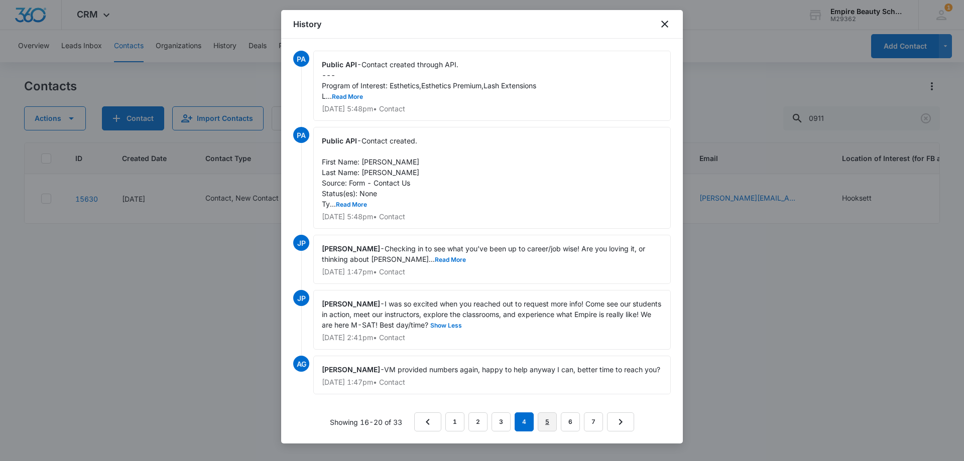
click at [548, 419] on link "5" at bounding box center [547, 422] width 19 height 19
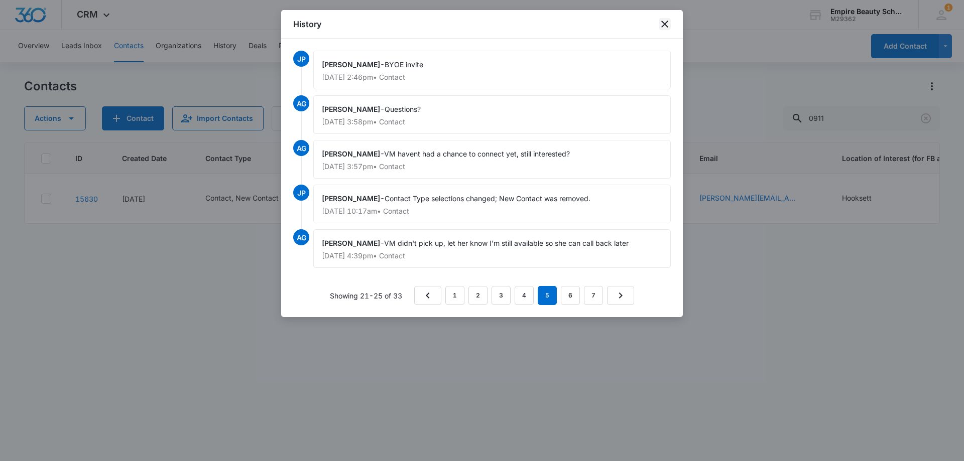
click at [661, 22] on icon "close" at bounding box center [665, 24] width 12 height 12
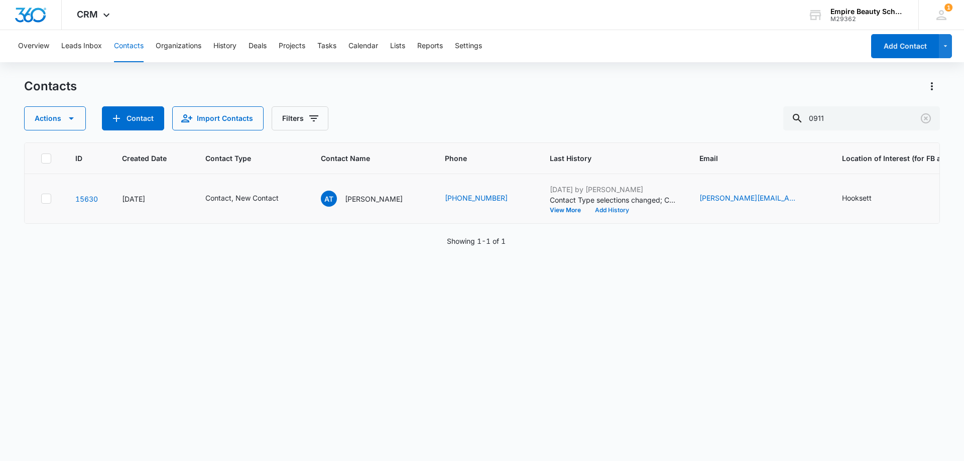
click at [590, 210] on button "Add History" at bounding box center [612, 210] width 48 height 6
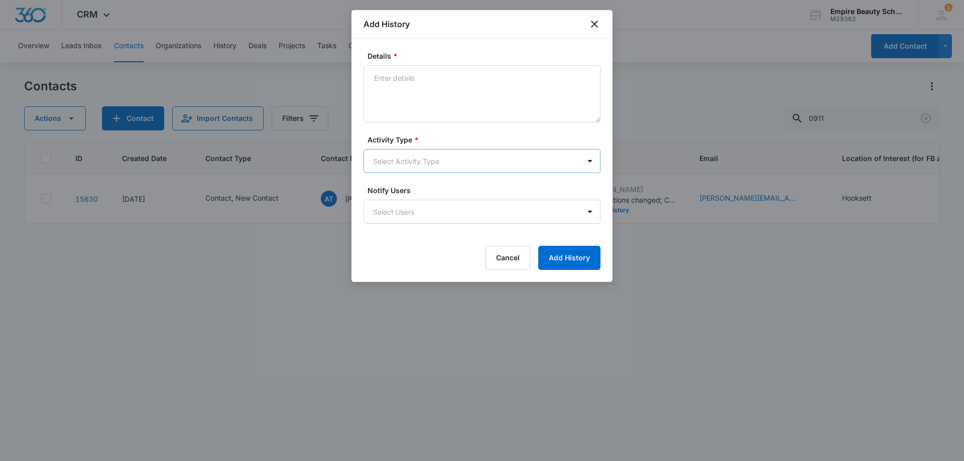
click at [385, 155] on body "CRM Apps Forms CRM Email Shop Payments POS Files Brand Settings Empire Beauty S…" at bounding box center [482, 230] width 964 height 461
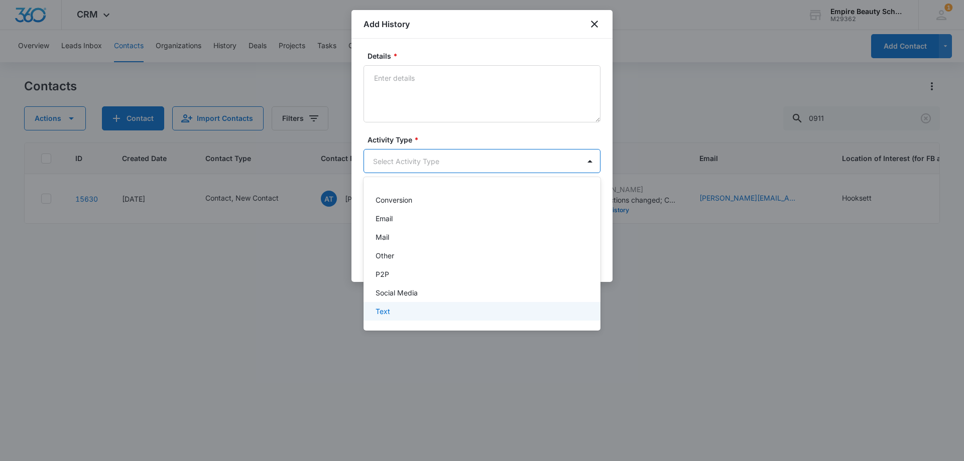
click at [396, 312] on div "Text" at bounding box center [481, 311] width 211 height 11
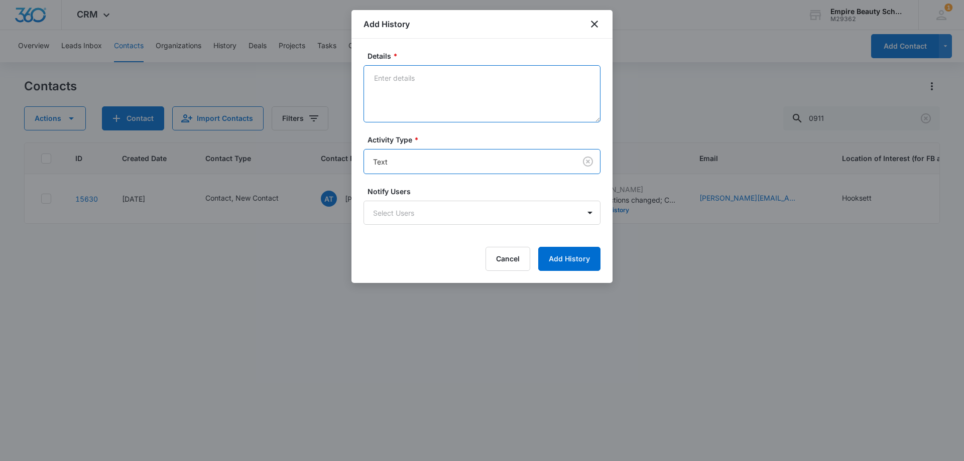
drag, startPoint x: 412, startPoint y: 118, endPoint x: 409, endPoint y: 111, distance: 7.2
click at [410, 111] on textarea "Details *" at bounding box center [482, 93] width 237 height 57
click at [409, 111] on textarea "Details *" at bounding box center [482, 93] width 237 height 57
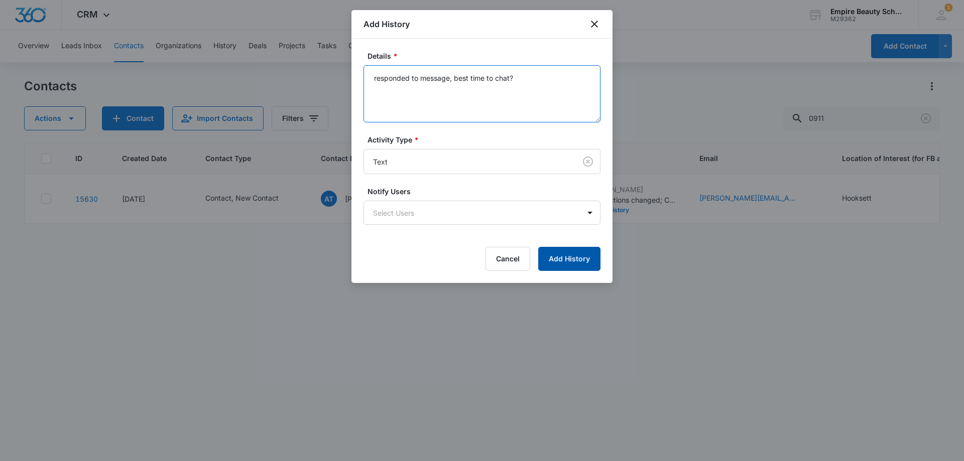
type textarea "responded to message, best time to chat?"
click at [581, 265] on button "Add History" at bounding box center [569, 259] width 62 height 24
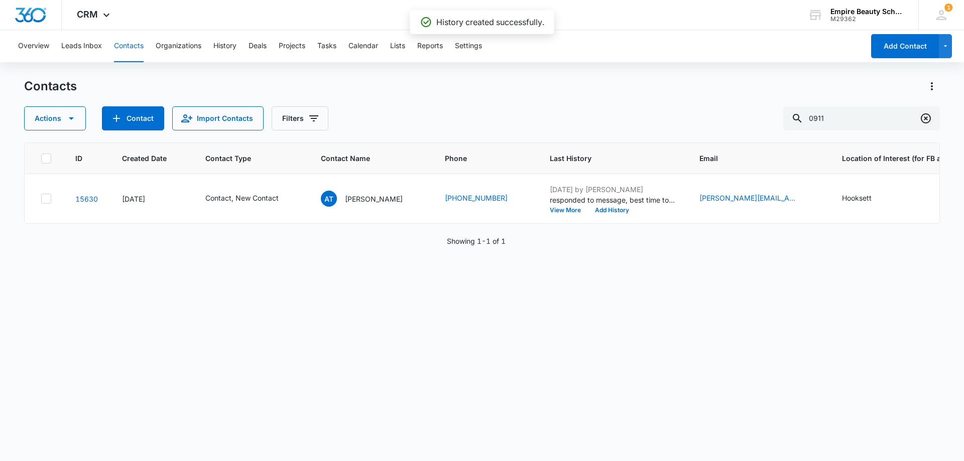
click at [924, 120] on icon "Clear" at bounding box center [926, 118] width 12 height 12
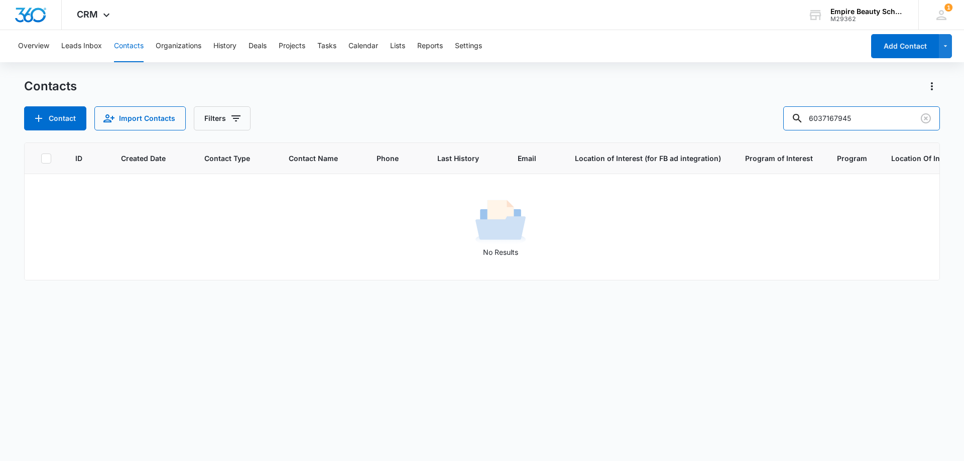
drag, startPoint x: 843, startPoint y: 117, endPoint x: 600, endPoint y: 139, distance: 244.0
click at [600, 139] on div "Contacts Contact Import Contacts Filters 6037167945 ID Created Date Contact Typ…" at bounding box center [482, 269] width 916 height 382
type input "7945"
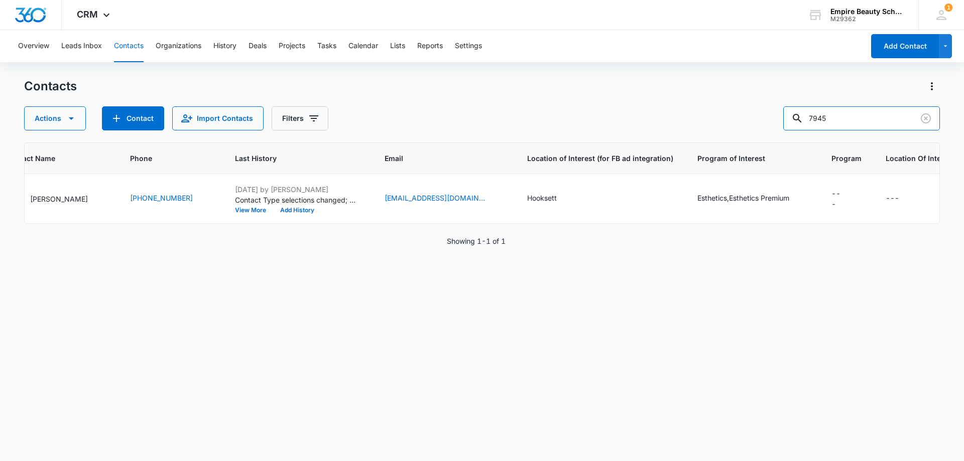
scroll to position [0, 0]
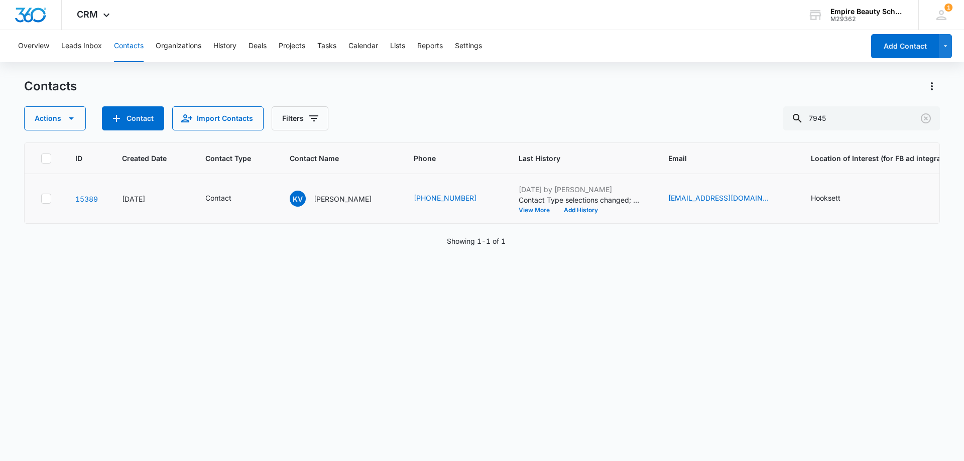
click at [543, 211] on button "View More" at bounding box center [538, 210] width 38 height 6
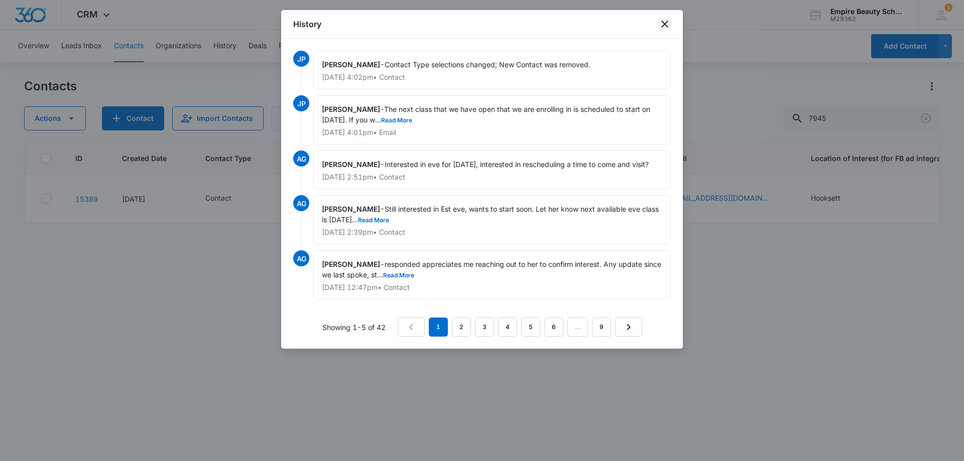
click at [664, 27] on icon "close" at bounding box center [665, 24] width 12 height 12
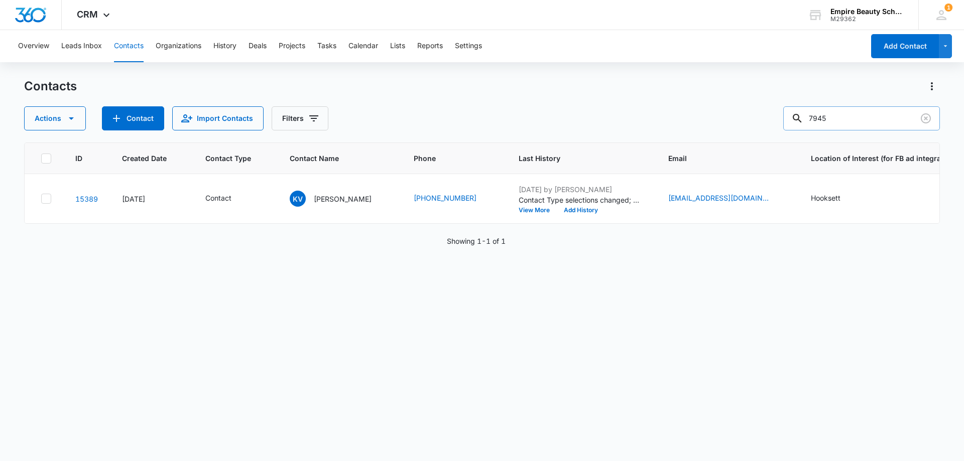
click at [935, 114] on input "7945" at bounding box center [861, 118] width 157 height 24
click at [922, 116] on icon "Clear" at bounding box center [926, 118] width 10 height 10
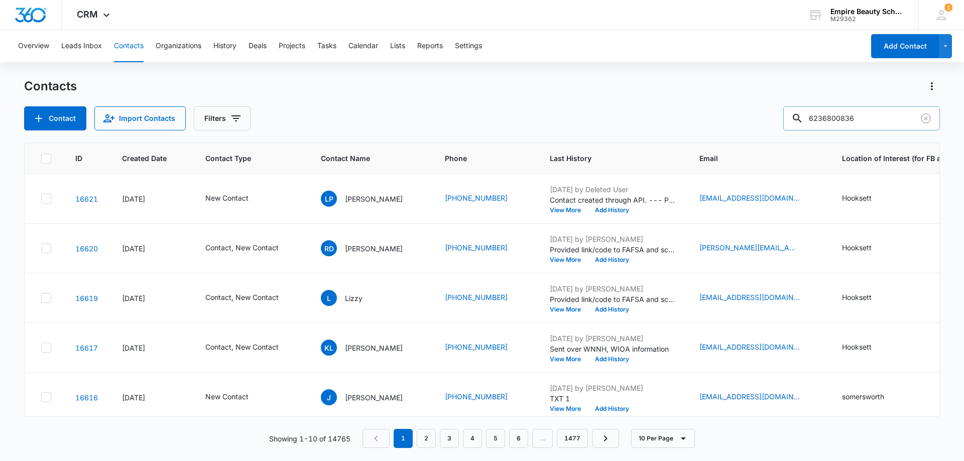
type input "6236800836"
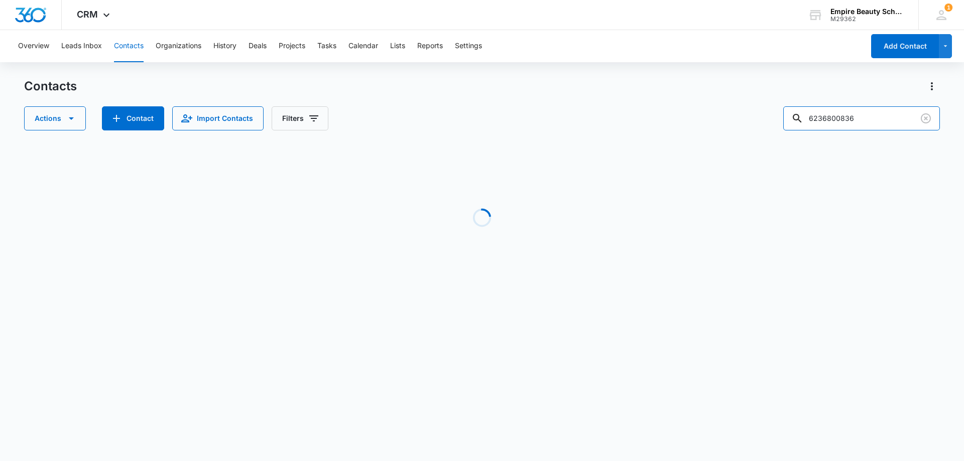
drag, startPoint x: 844, startPoint y: 116, endPoint x: 747, endPoint y: 120, distance: 96.5
click at [747, 120] on div "Actions Contact Import Contacts Filters 6236800836" at bounding box center [482, 118] width 916 height 24
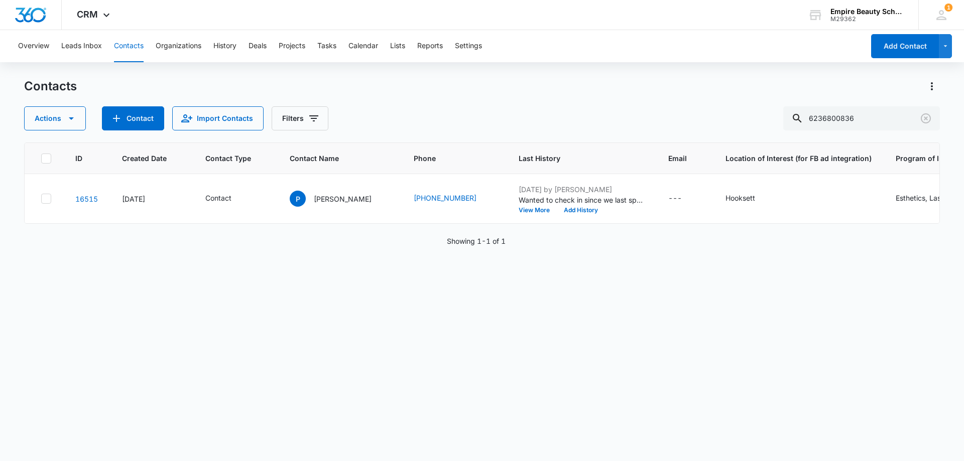
click at [476, 299] on div "ID Created Date Contact Type Contact Name Phone Last History Email Location of …" at bounding box center [482, 296] width 916 height 306
click at [519, 212] on button "View More" at bounding box center [538, 210] width 38 height 6
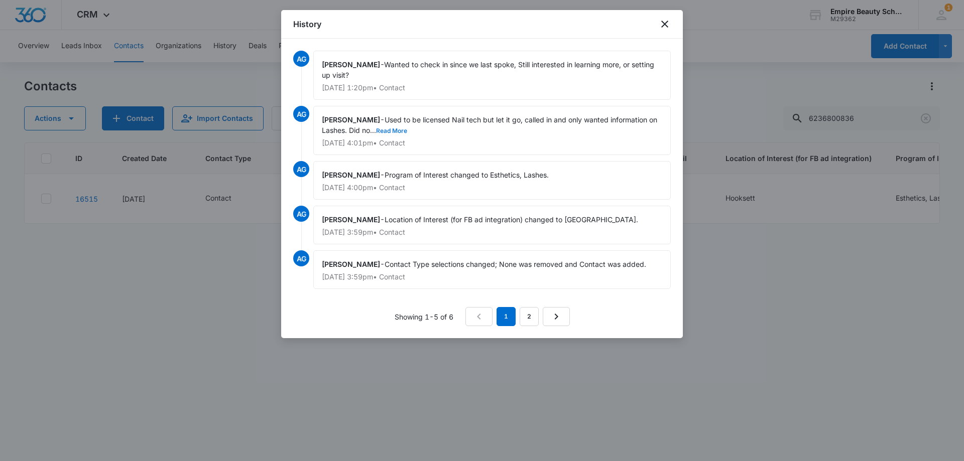
click at [400, 129] on button "Read More" at bounding box center [391, 131] width 31 height 6
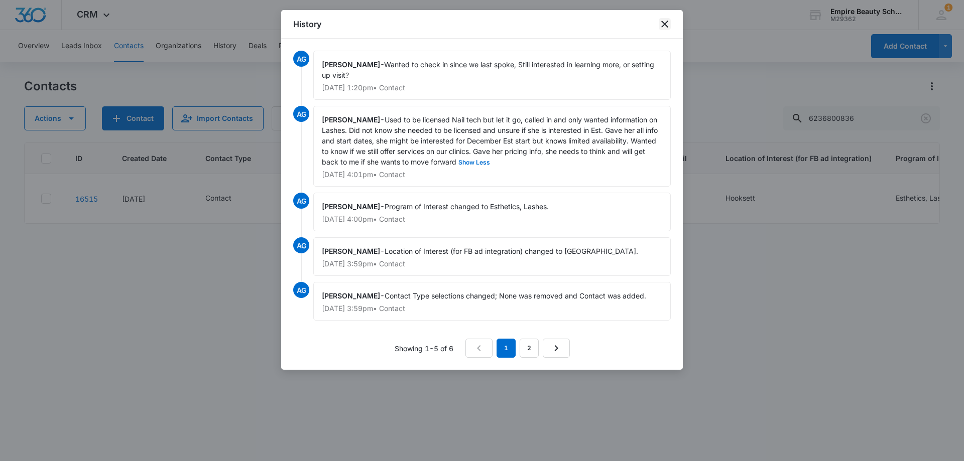
click at [664, 26] on icon "close" at bounding box center [664, 24] width 7 height 7
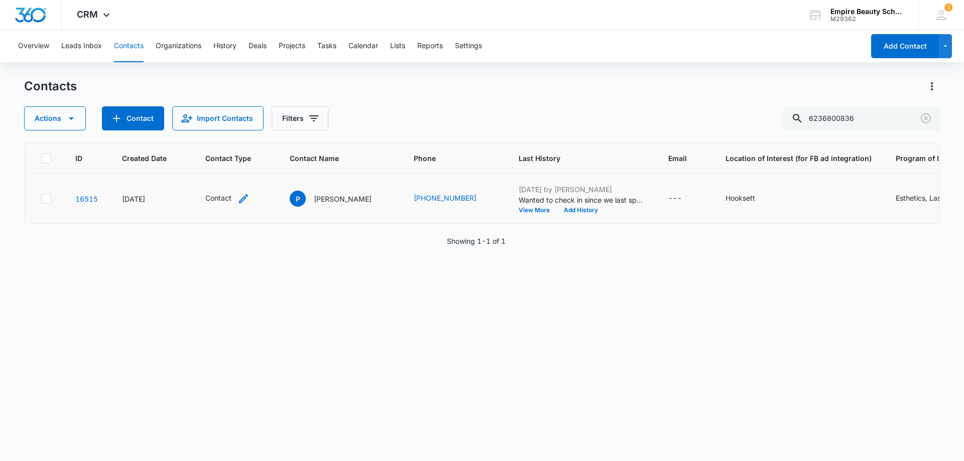
click at [238, 199] on icon "Contact Type - Contact - Select to Edit Field" at bounding box center [244, 199] width 12 height 12
click at [227, 134] on icon "Remove Contact" at bounding box center [227, 134] width 6 height 6
click at [264, 135] on div at bounding box center [261, 135] width 16 height 16
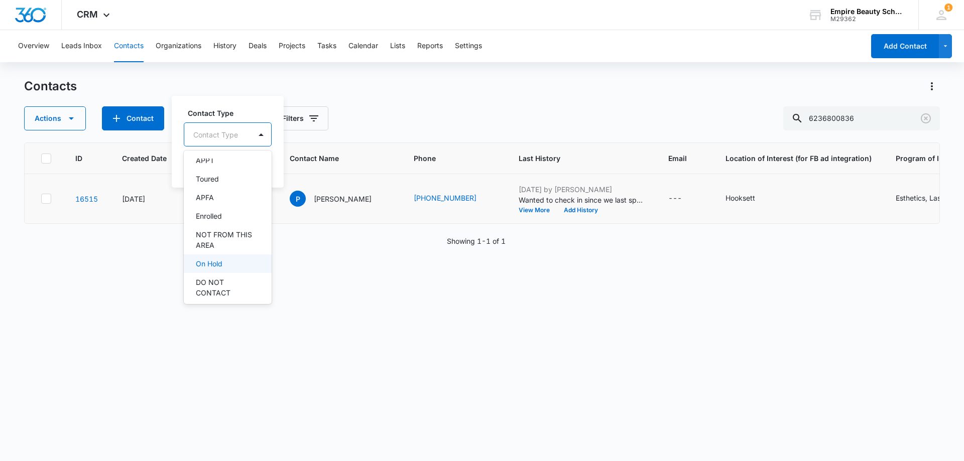
scroll to position [100, 0]
click at [223, 274] on p "DO NOT CONTACT" at bounding box center [227, 271] width 62 height 21
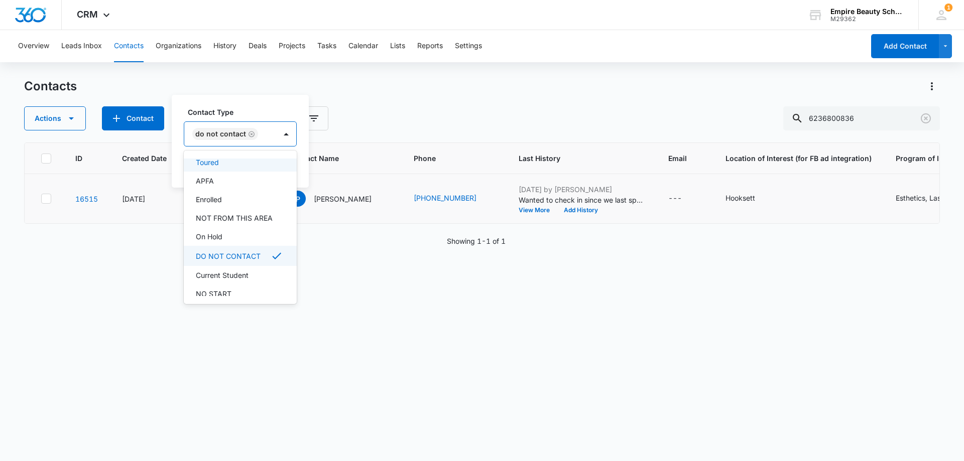
click at [247, 109] on label "Contact Type" at bounding box center [244, 112] width 113 height 11
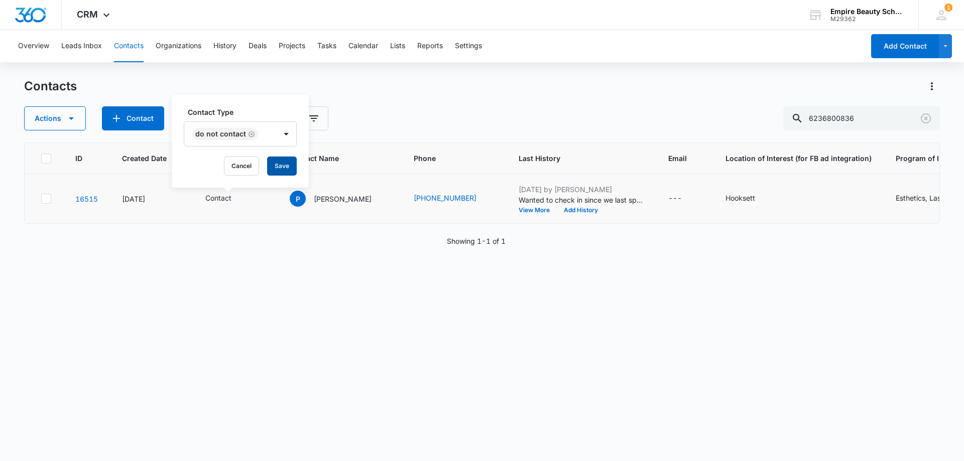
click at [282, 166] on button "Save" at bounding box center [282, 166] width 30 height 19
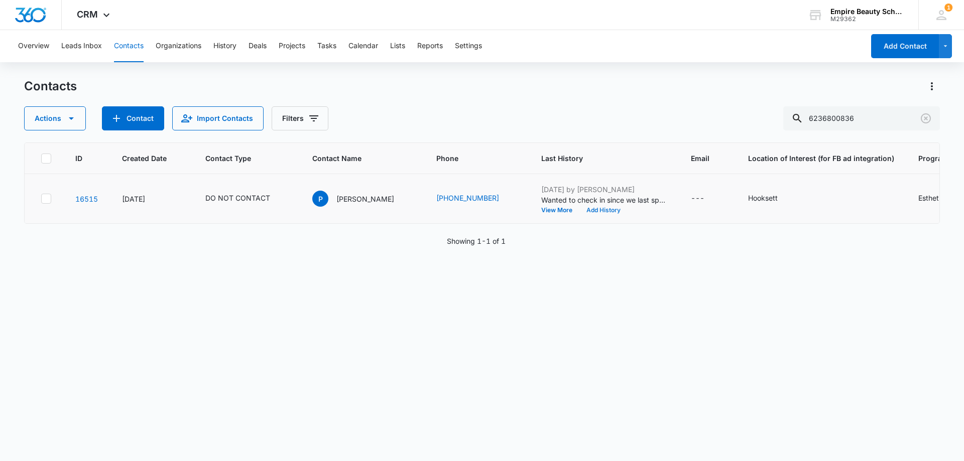
click at [579, 211] on button "Add History" at bounding box center [603, 210] width 48 height 6
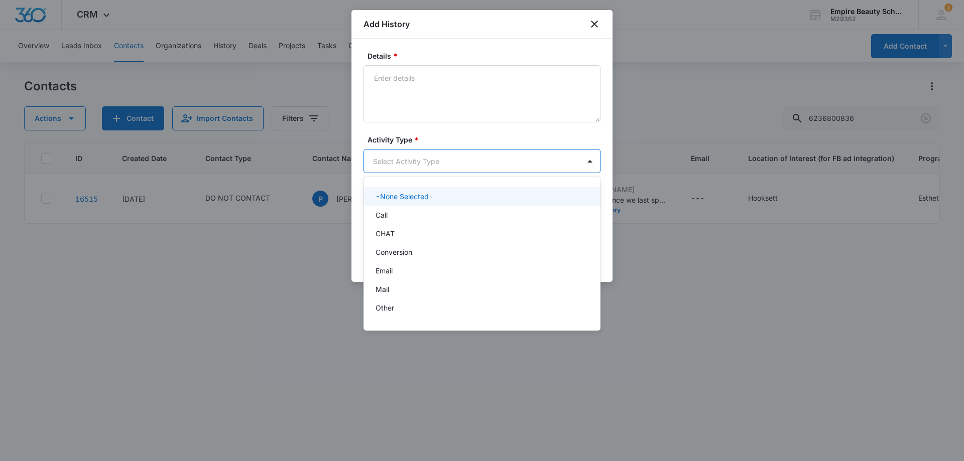
drag, startPoint x: 402, startPoint y: 158, endPoint x: 399, endPoint y: 182, distance: 24.7
click at [402, 161] on body "CRM Apps Forms CRM Email Shop Payments POS Files Brand Settings Empire Beauty S…" at bounding box center [482, 230] width 964 height 461
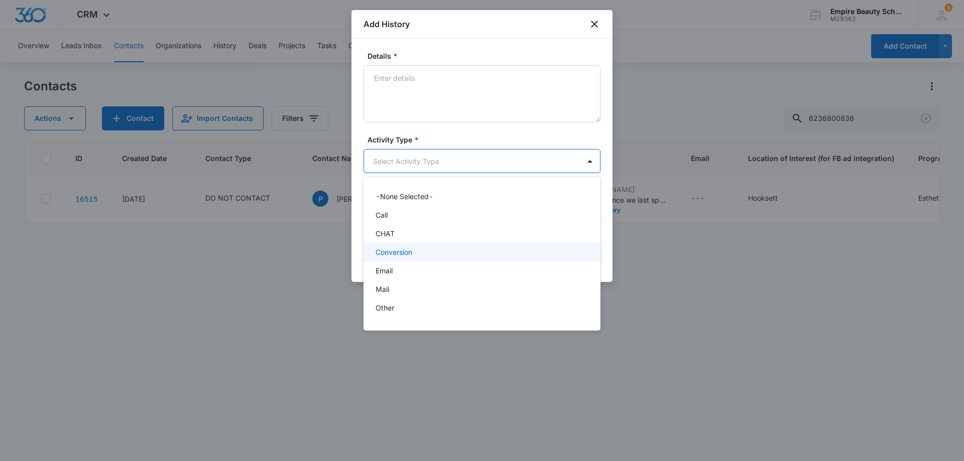
scroll to position [52, 0]
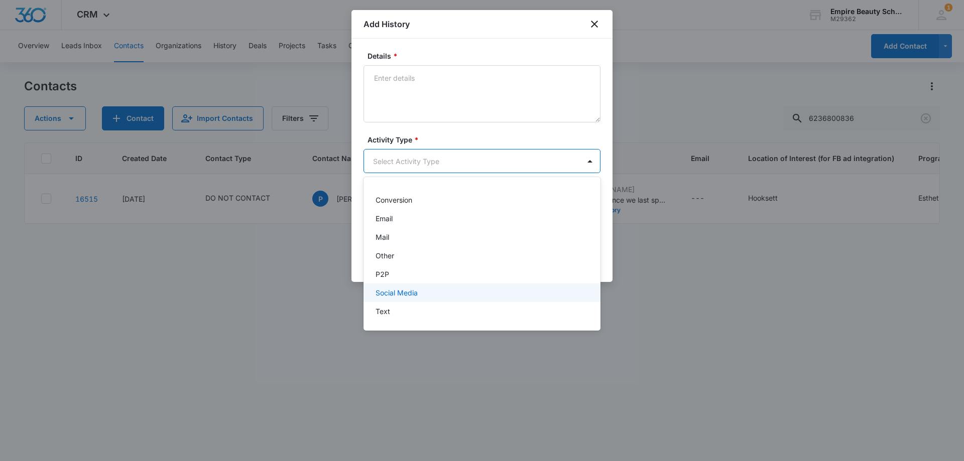
click at [390, 309] on p "Text" at bounding box center [383, 311] width 15 height 11
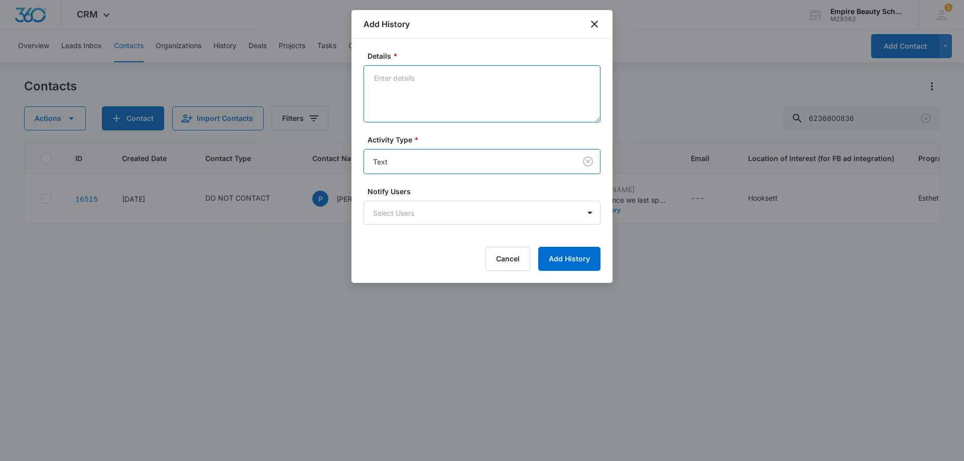
click at [407, 102] on textarea "Details *" at bounding box center [482, 93] width 237 height 57
type textarea "N"
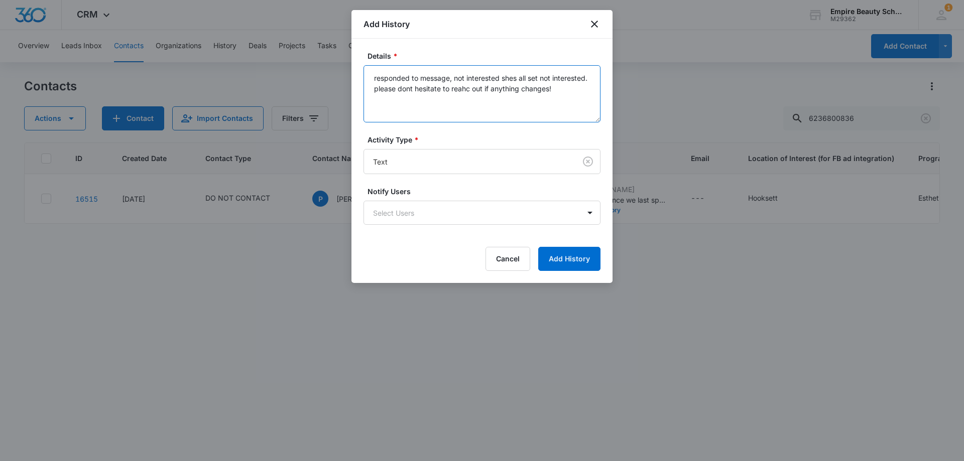
click at [510, 78] on textarea "responded to message, not interested shes all set not interested. please dont h…" at bounding box center [482, 93] width 237 height 57
click at [511, 77] on textarea "responded to message, not interested shes all set not interested. please dont h…" at bounding box center [482, 93] width 237 height 57
click at [498, 92] on textarea "responded to message, not interested she's all set not interested. please dont …" at bounding box center [482, 93] width 237 height 57
click at [446, 88] on textarea "responded to message, not interested she's all set not interested. please dont …" at bounding box center [482, 93] width 237 height 57
click at [469, 103] on textarea "responded to message, not interested she's all set not interested. please dont …" at bounding box center [482, 93] width 237 height 57
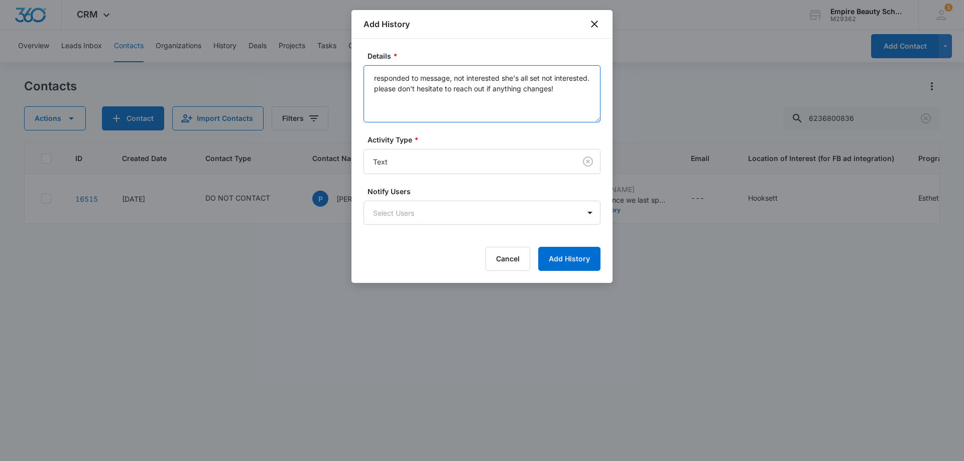
type textarea "responded to message, not interested she's all set not interested. please don't…"
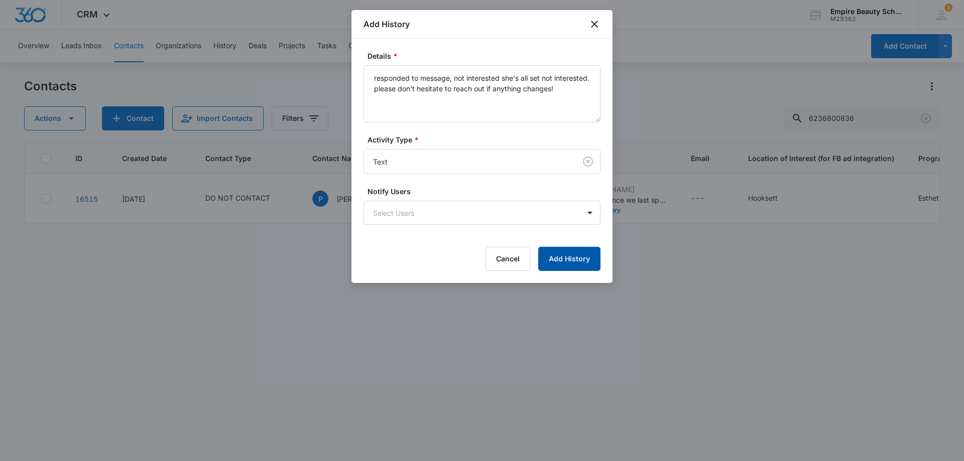
click at [574, 258] on button "Add History" at bounding box center [569, 259] width 62 height 24
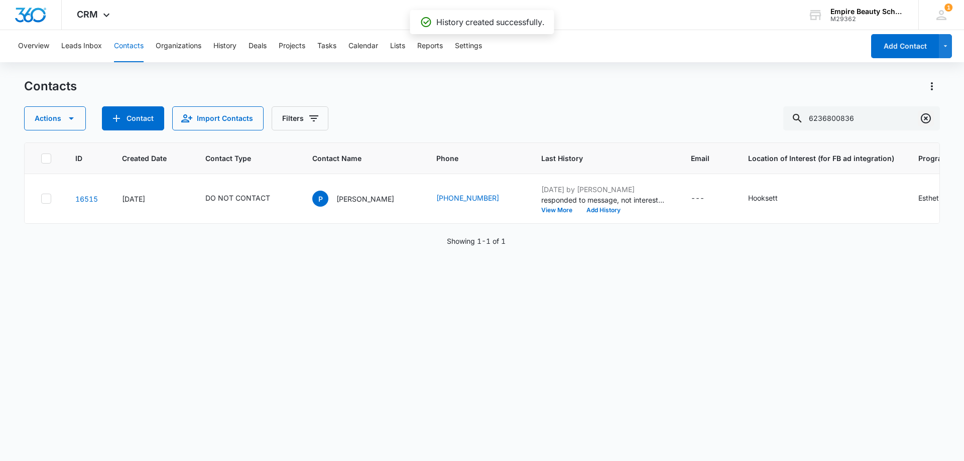
click at [930, 117] on icon "Clear" at bounding box center [926, 118] width 10 height 10
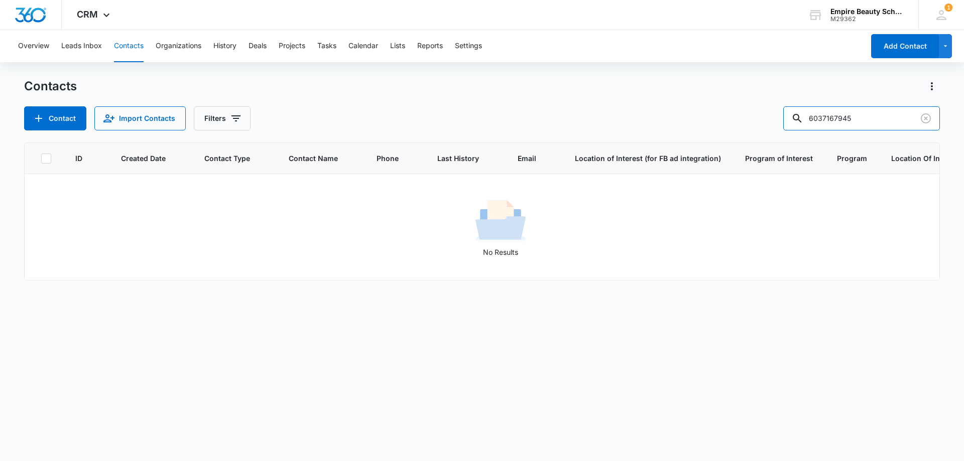
drag, startPoint x: 843, startPoint y: 115, endPoint x: 764, endPoint y: 119, distance: 78.9
click at [764, 119] on div "Contact Import Contacts Filters 6037167945" at bounding box center [482, 118] width 916 height 24
type input "7945"
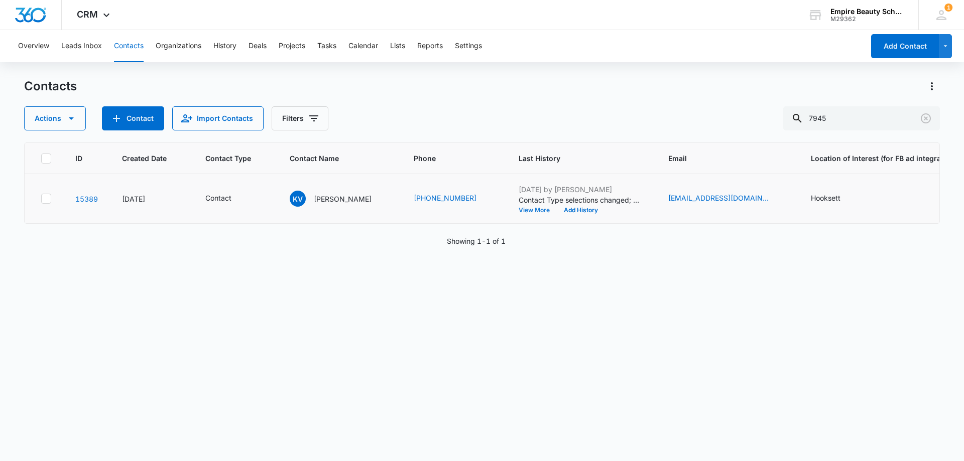
click at [523, 208] on button "View More" at bounding box center [538, 210] width 38 height 6
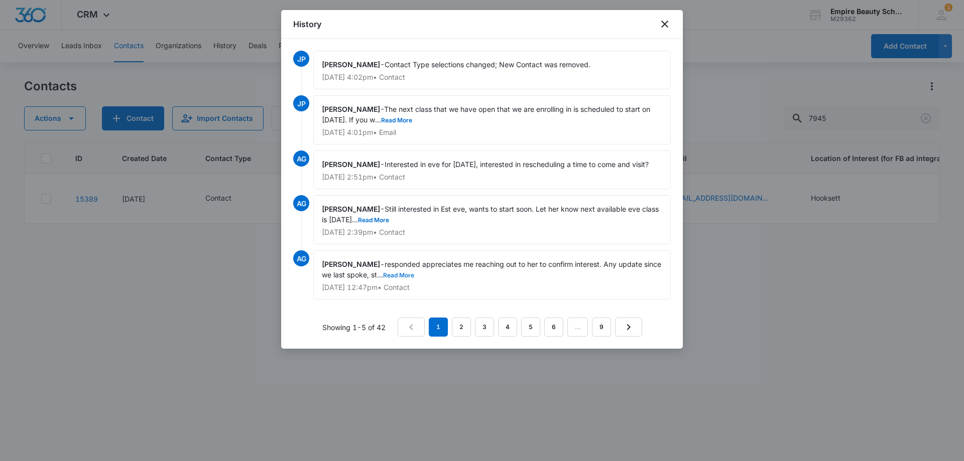
click at [405, 275] on button "Read More" at bounding box center [398, 276] width 31 height 6
click at [600, 331] on link "9" at bounding box center [601, 327] width 19 height 19
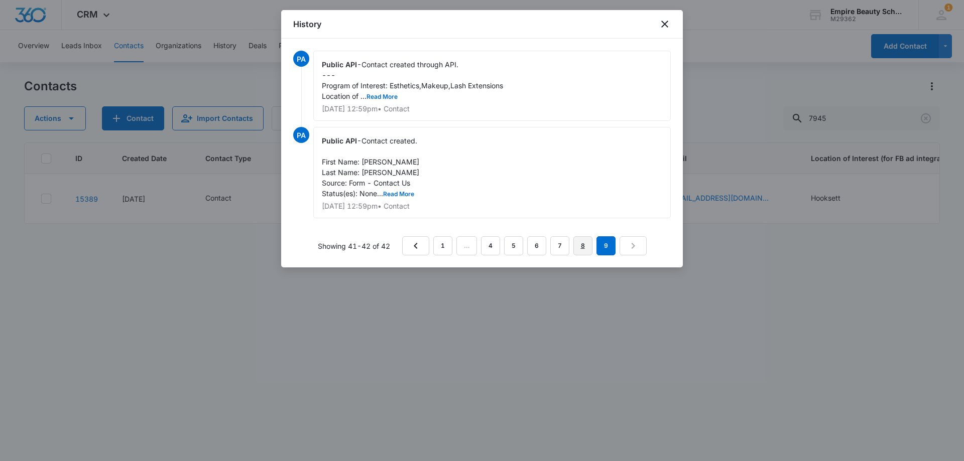
click at [584, 247] on link "8" at bounding box center [582, 246] width 19 height 19
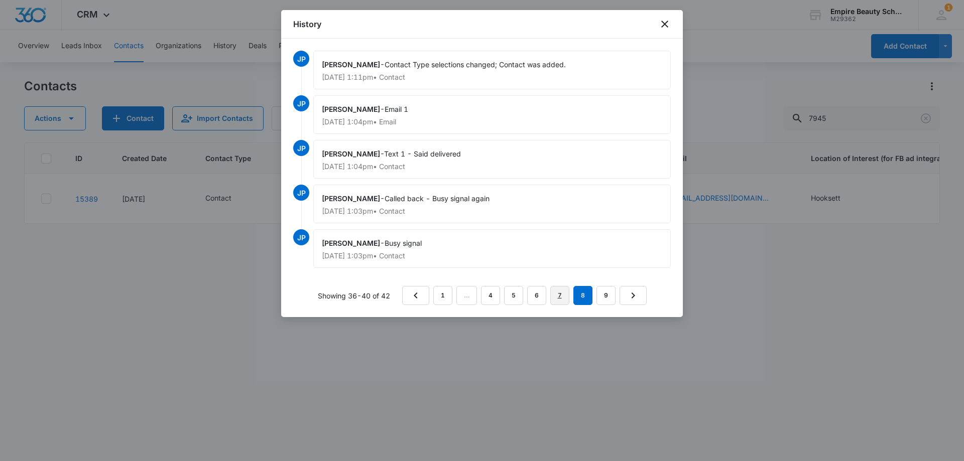
click at [555, 292] on link "7" at bounding box center [559, 295] width 19 height 19
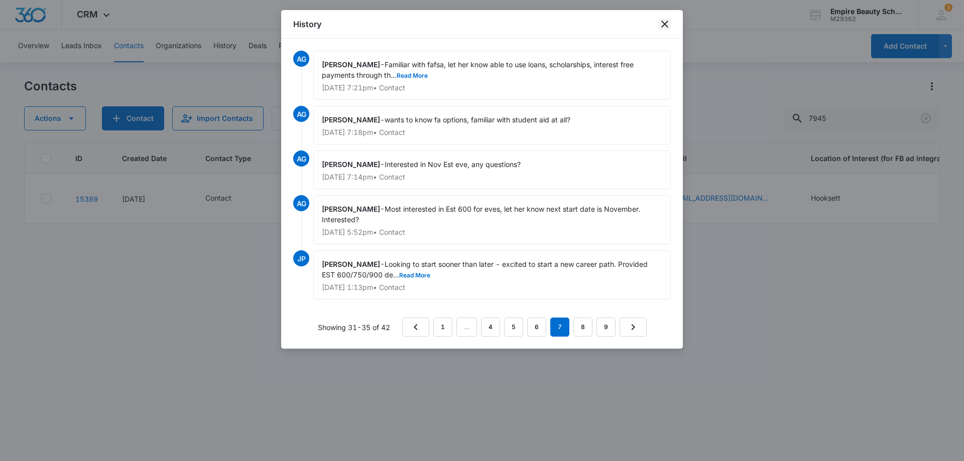
click at [665, 21] on icon "close" at bounding box center [665, 24] width 12 height 12
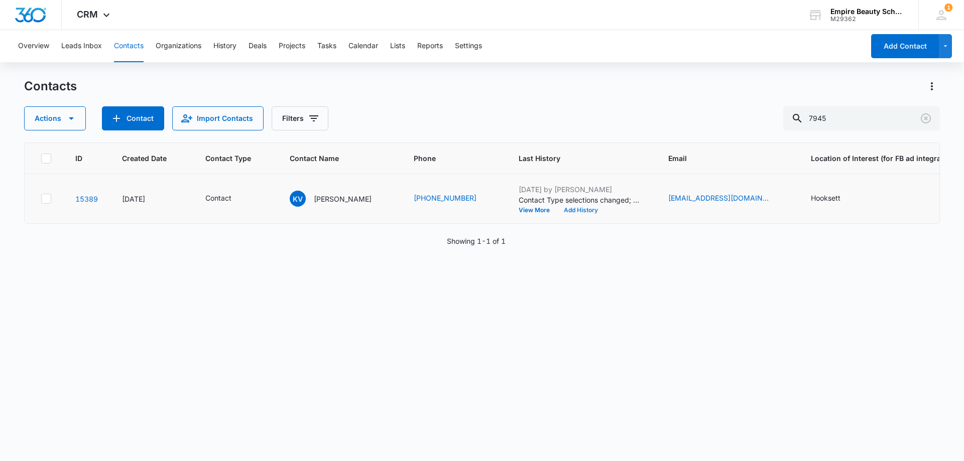
click at [573, 208] on button "Add History" at bounding box center [581, 210] width 48 height 6
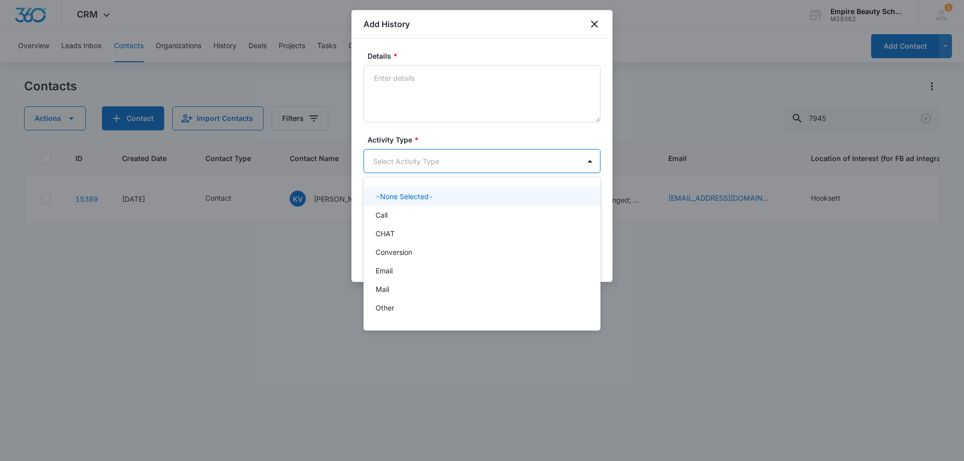
click at [397, 164] on body "CRM Apps Forms CRM Email Shop Payments POS Files Brand Settings Empire Beauty S…" at bounding box center [482, 230] width 964 height 461
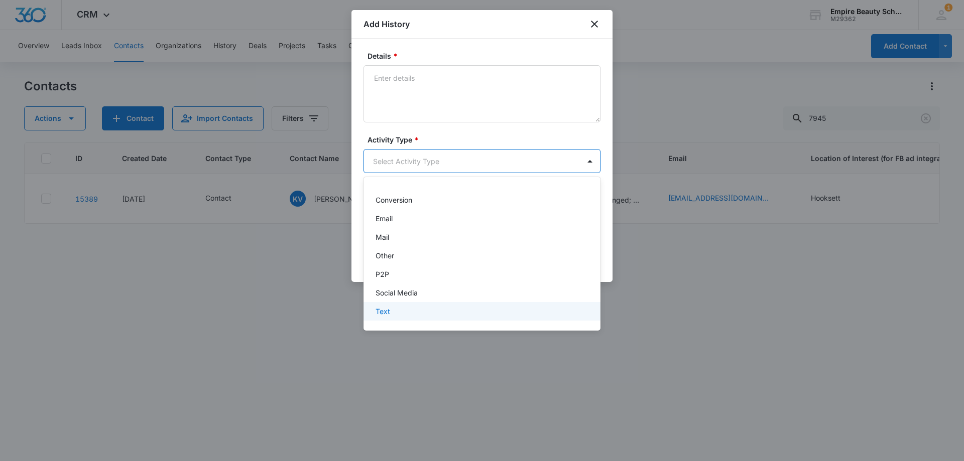
click at [394, 313] on div "Text" at bounding box center [481, 311] width 211 height 11
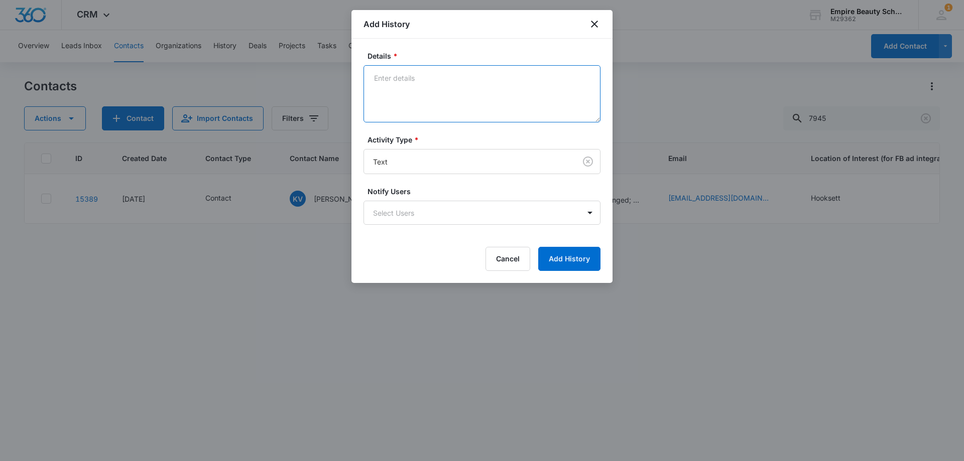
click at [410, 89] on textarea "Details *" at bounding box center [482, 93] width 237 height 57
drag, startPoint x: 455, startPoint y: 78, endPoint x: 469, endPoint y: 107, distance: 31.7
click at [455, 79] on textarea "would love to set up visit, best time?" at bounding box center [482, 93] width 237 height 57
type textarea "would love to set up visit again, best time?"
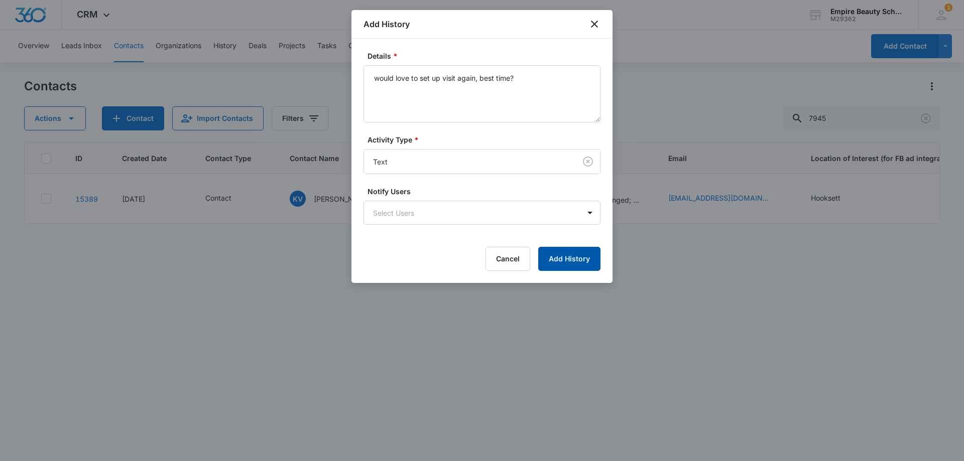
click at [588, 269] on button "Add History" at bounding box center [569, 259] width 62 height 24
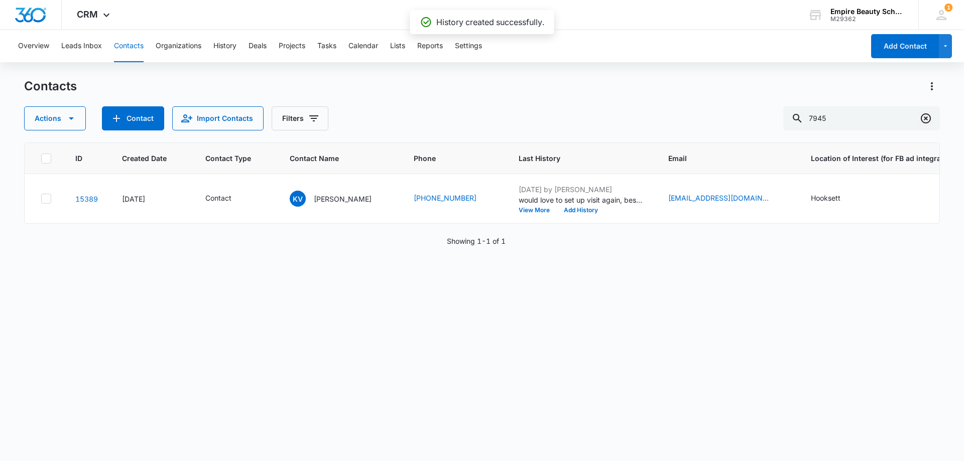
click at [925, 119] on icon "Clear" at bounding box center [926, 118] width 10 height 10
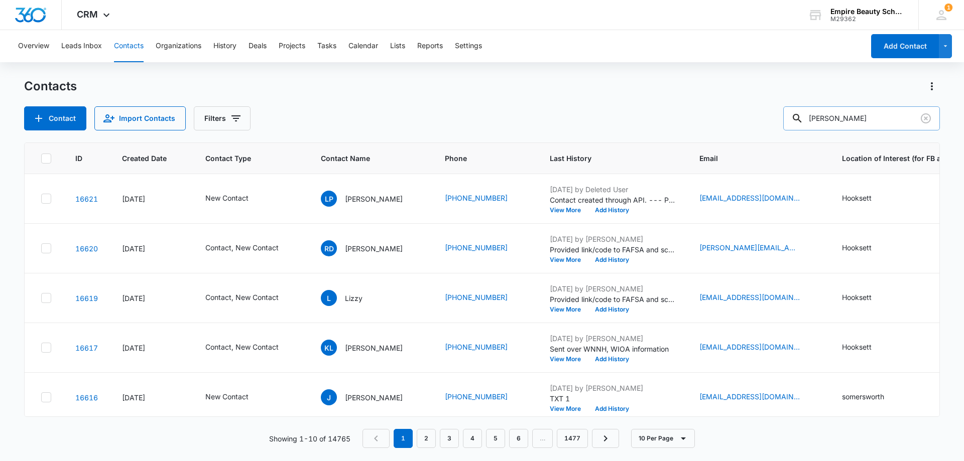
type input "bandy"
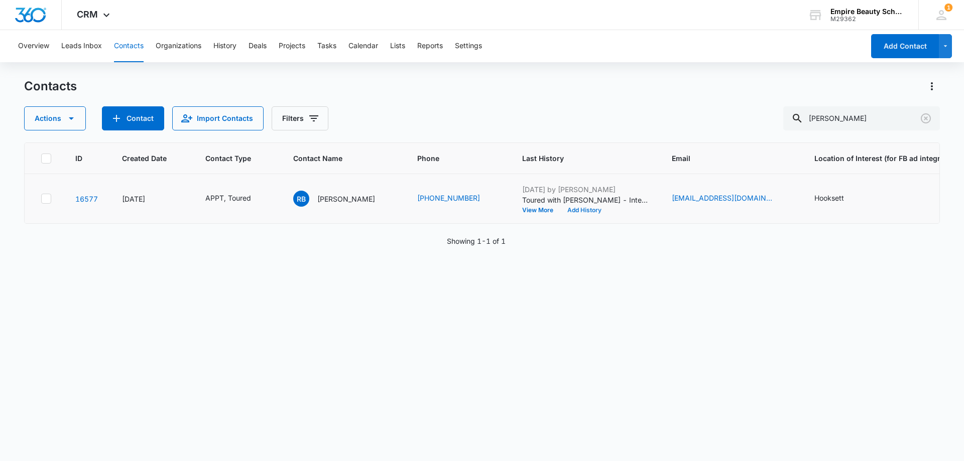
click at [568, 211] on button "Add History" at bounding box center [584, 210] width 48 height 6
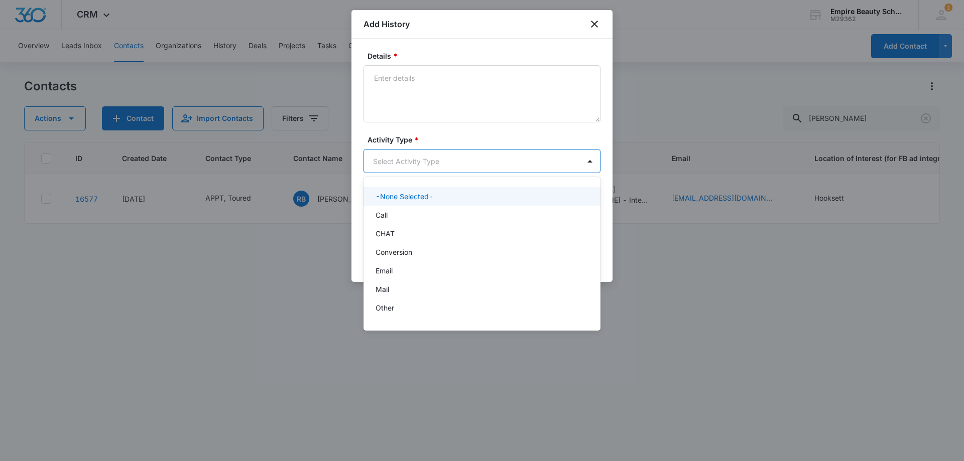
drag, startPoint x: 414, startPoint y: 150, endPoint x: 388, endPoint y: 207, distance: 62.9
click at [413, 150] on body "CRM Apps Forms CRM Email Shop Payments POS Files Brand Settings Empire Beauty S…" at bounding box center [482, 230] width 964 height 461
click at [386, 207] on div "Call" at bounding box center [482, 215] width 237 height 19
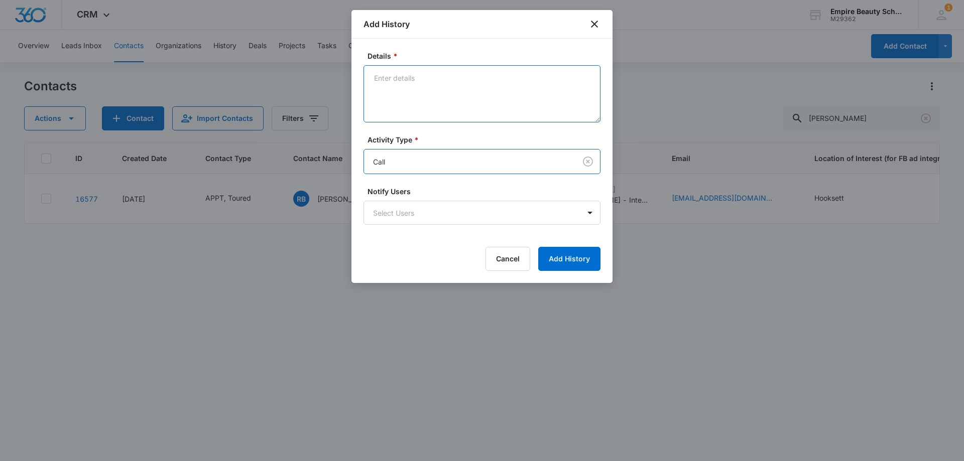
click at [397, 89] on textarea "Details *" at bounding box center [482, 93] width 237 height 57
type textarea "Confirmed app for [DATE]"
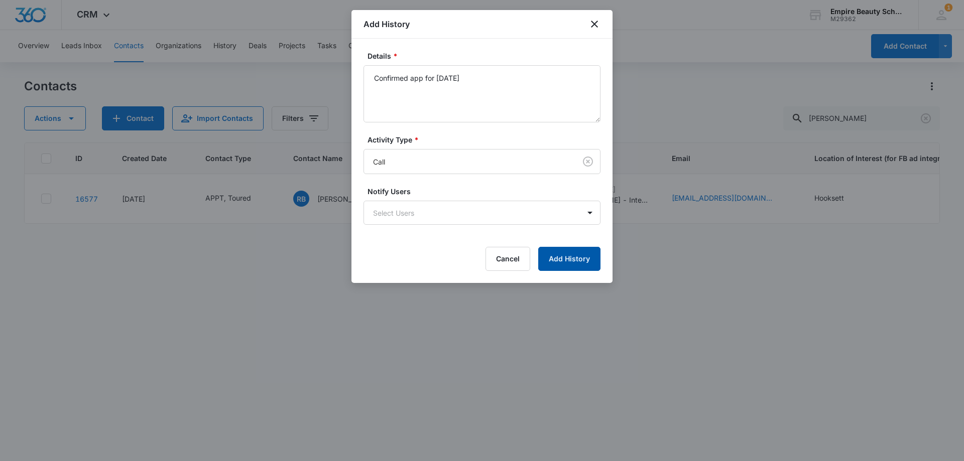
click at [567, 254] on button "Add History" at bounding box center [569, 259] width 62 height 24
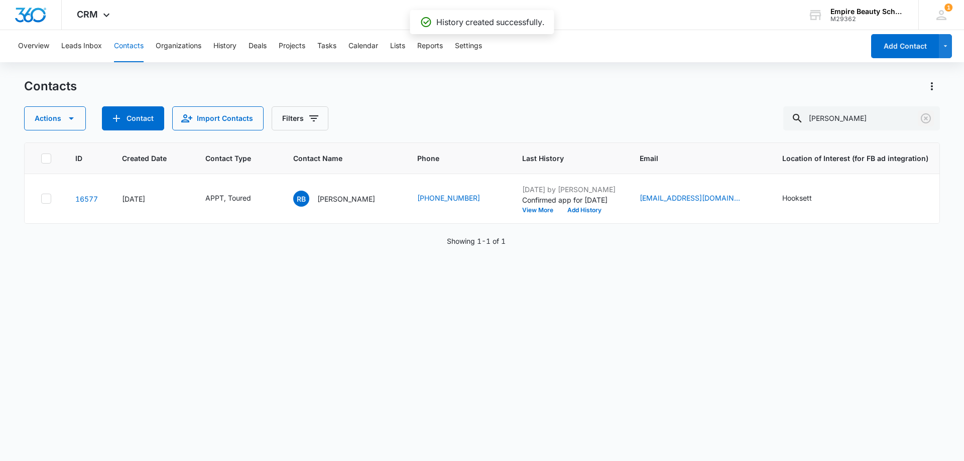
click at [923, 118] on icon "Clear" at bounding box center [926, 118] width 12 height 12
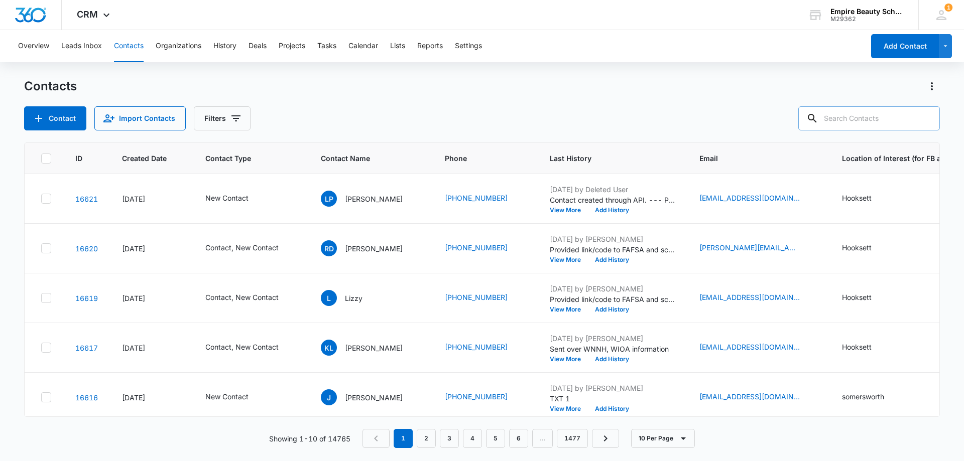
click at [867, 117] on input "text" at bounding box center [869, 118] width 142 height 24
paste input "603) 264-3966"
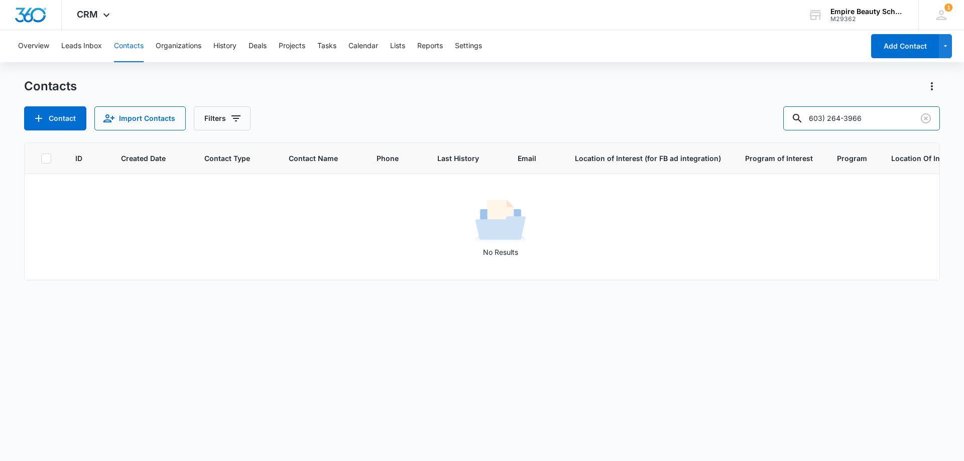
drag, startPoint x: 853, startPoint y: 115, endPoint x: 681, endPoint y: 122, distance: 171.4
click at [681, 122] on div "Contact Import Contacts Filters 603) 264-3966" at bounding box center [482, 118] width 916 height 24
type input "3966"
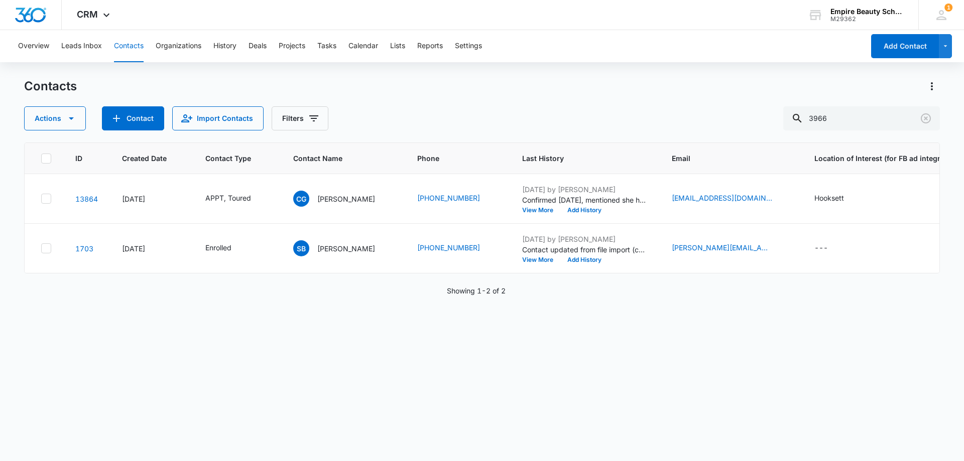
click at [473, 357] on div "ID Created Date Contact Type Contact Name Phone Last History Email Location of …" at bounding box center [482, 296] width 916 height 306
click at [588, 207] on button "Add History" at bounding box center [584, 210] width 48 height 6
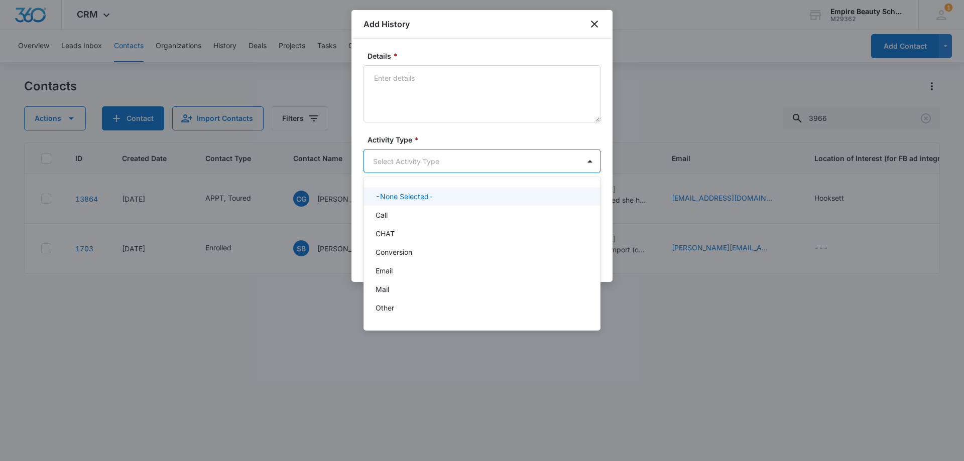
click at [394, 156] on body "CRM Apps Forms CRM Email Shop Payments POS Files Brand Settings Empire Beauty S…" at bounding box center [482, 230] width 964 height 461
click at [395, 215] on div "Call" at bounding box center [481, 215] width 211 height 11
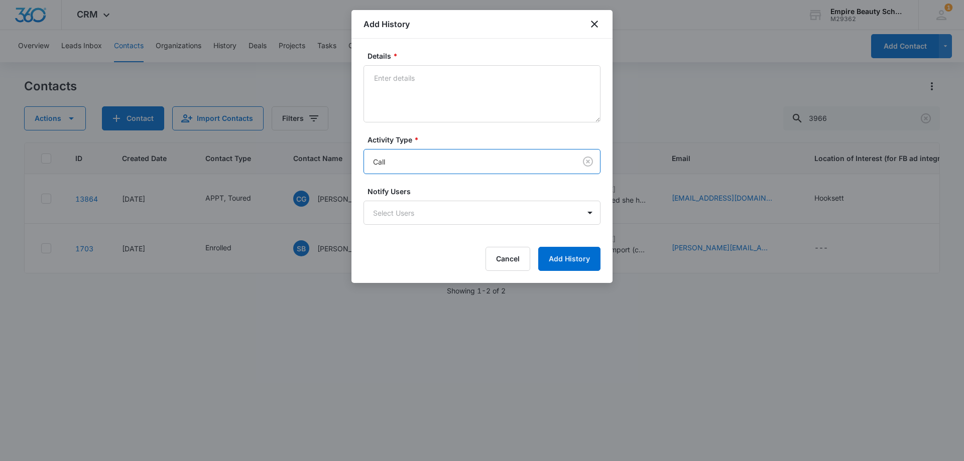
drag, startPoint x: 427, startPoint y: 46, endPoint x: 412, endPoint y: 87, distance: 43.8
click at [427, 46] on div "Details * Activity Type * option Call, selected. Call Notify Users Select Users…" at bounding box center [481, 161] width 261 height 245
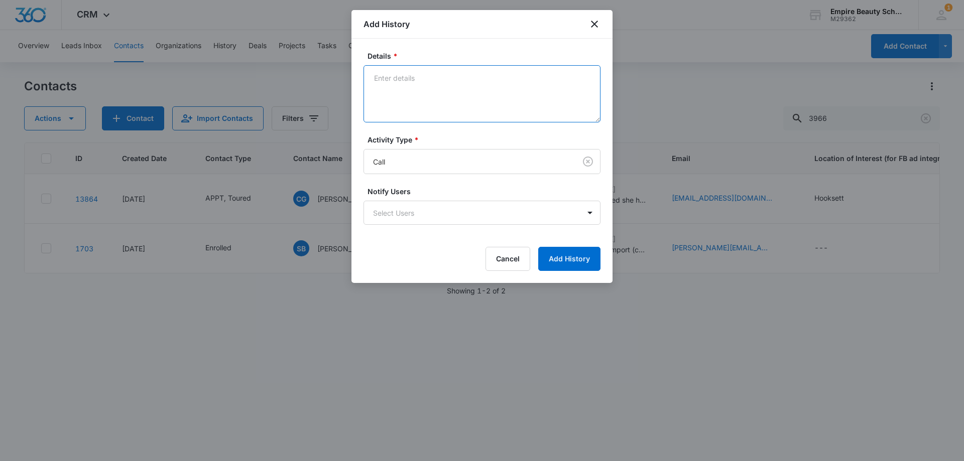
click at [411, 88] on textarea "Details *" at bounding box center [482, 93] width 237 height 57
type textarea "Confirmed app for [DATE]"
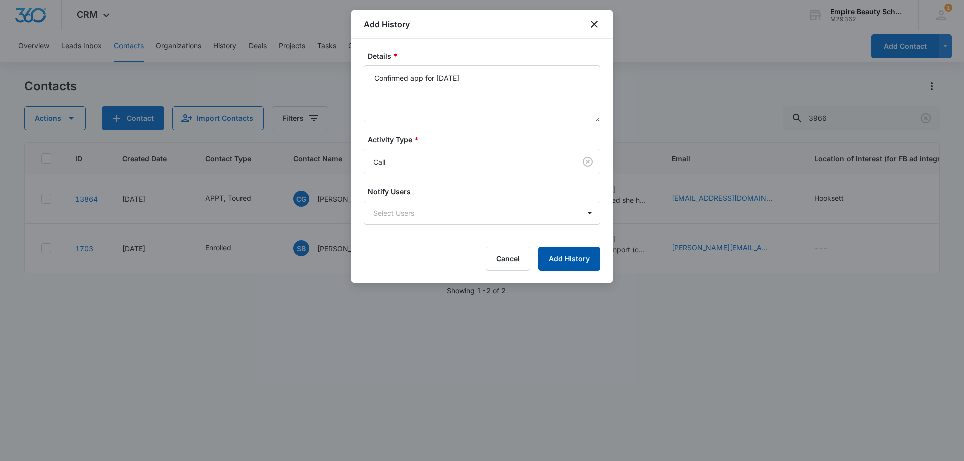
click at [561, 248] on button "Add History" at bounding box center [569, 259] width 62 height 24
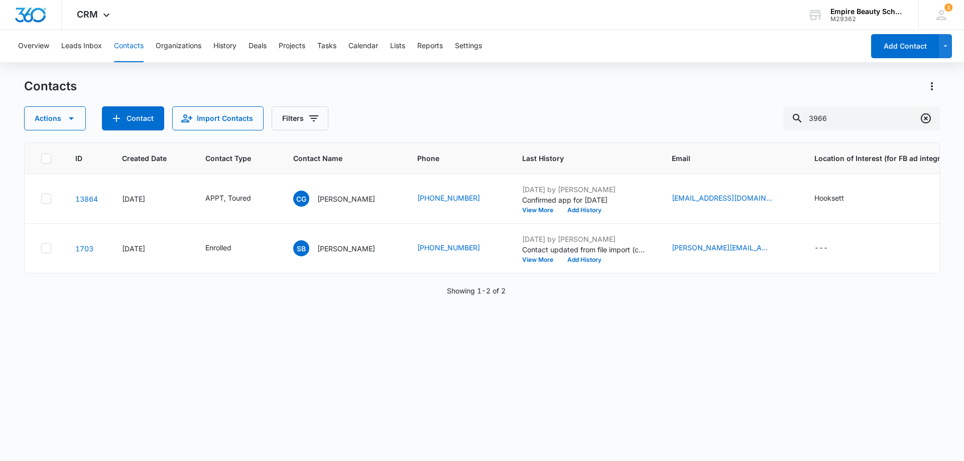
click at [931, 120] on icon "Clear" at bounding box center [926, 118] width 12 height 12
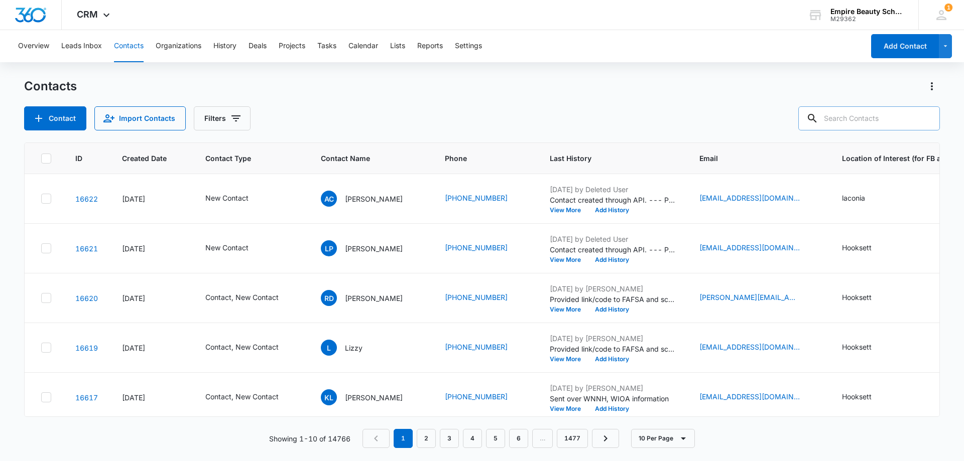
click at [877, 115] on input "text" at bounding box center [869, 118] width 142 height 24
paste input "603) 391-7696"
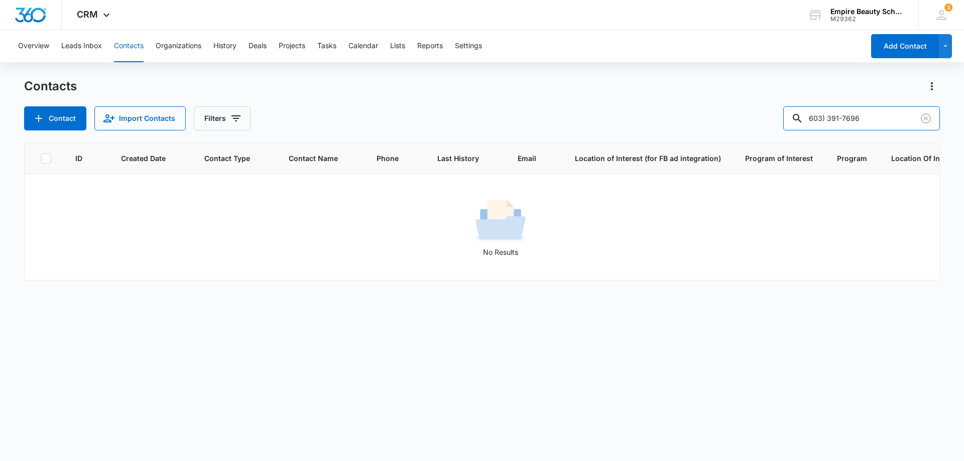
drag, startPoint x: 851, startPoint y: 116, endPoint x: 715, endPoint y: 120, distance: 135.6
click at [715, 120] on div "Contact Import Contacts Filters 603) 391-7696" at bounding box center [482, 118] width 916 height 24
type input "7696"
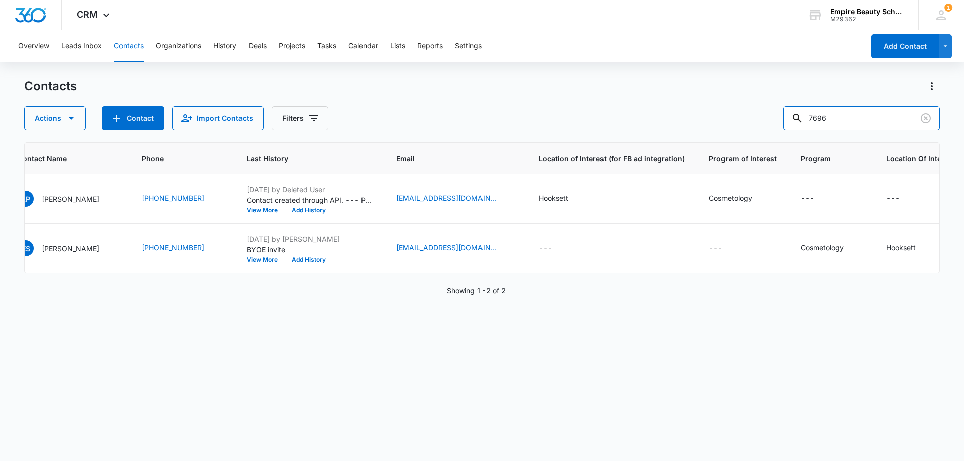
scroll to position [0, 0]
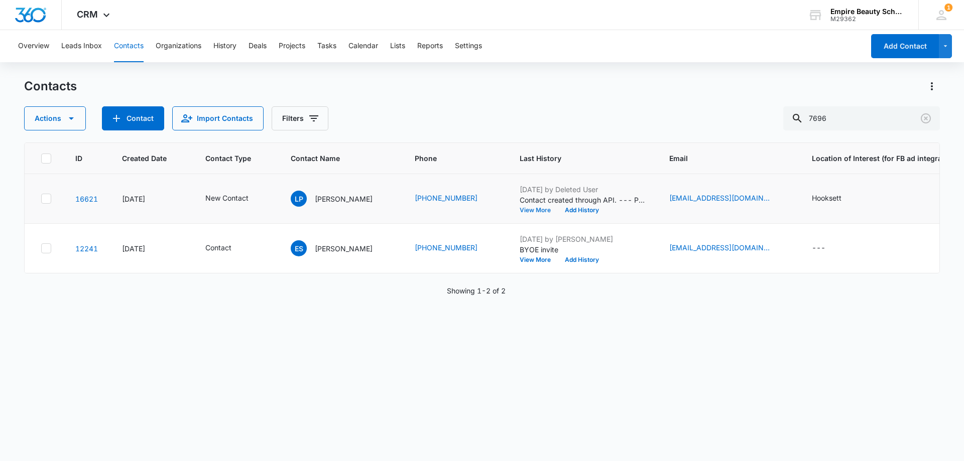
click at [520, 209] on button "View More" at bounding box center [539, 210] width 38 height 6
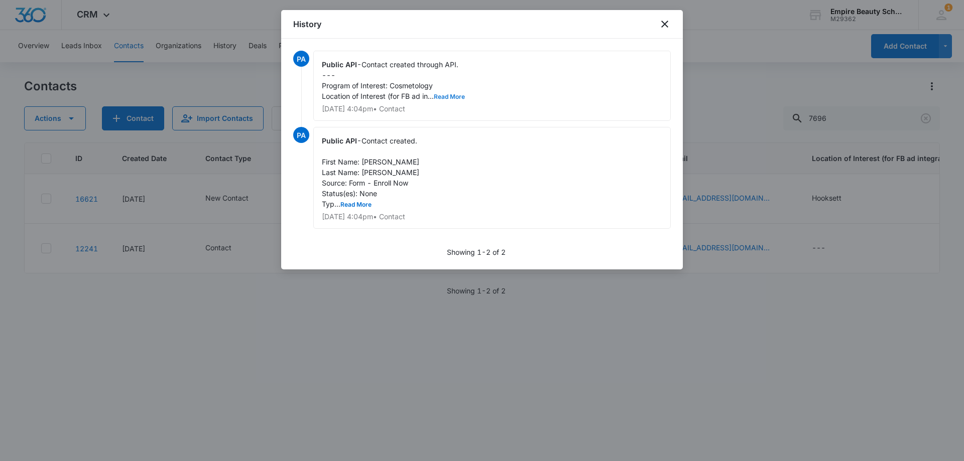
click at [447, 94] on button "Read More" at bounding box center [449, 97] width 31 height 6
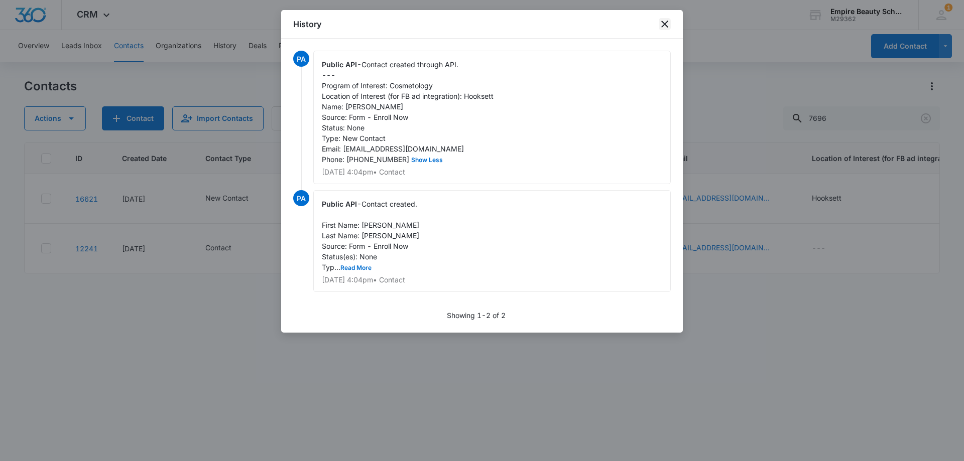
click at [660, 24] on icon "close" at bounding box center [665, 24] width 12 height 12
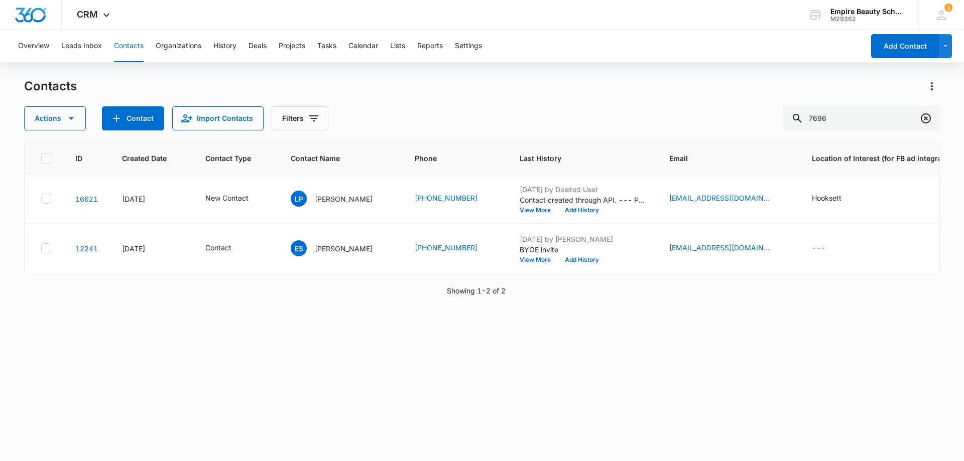
click at [922, 114] on icon "Clear" at bounding box center [926, 118] width 12 height 12
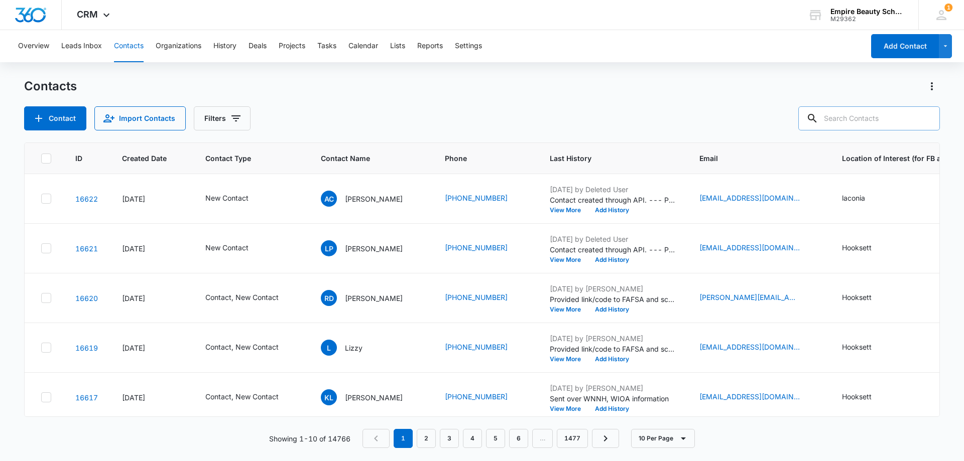
click at [851, 115] on input "text" at bounding box center [869, 118] width 142 height 24
paste input "(603) 406-4673"
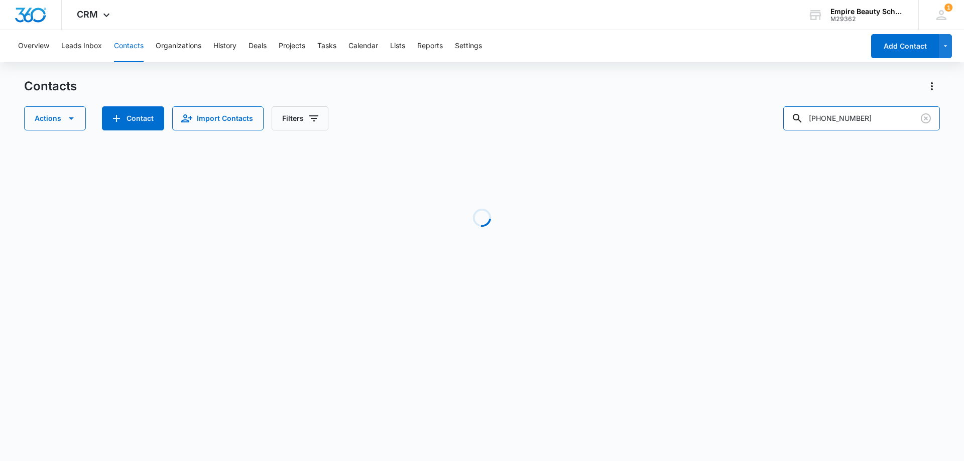
drag, startPoint x: 826, startPoint y: 117, endPoint x: 743, endPoint y: 110, distance: 82.6
click at [739, 115] on div "Actions Contact Import Contacts Filters (603) 406-4673" at bounding box center [482, 118] width 916 height 24
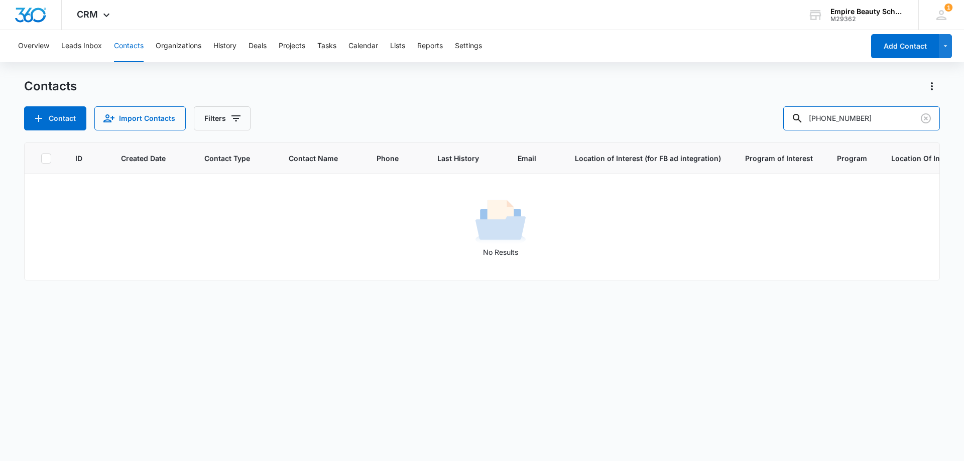
drag, startPoint x: 857, startPoint y: 117, endPoint x: 720, endPoint y: 125, distance: 137.8
click at [720, 125] on div "Contact Import Contacts Filters (603) 406-4673" at bounding box center [482, 118] width 916 height 24
type input "4673"
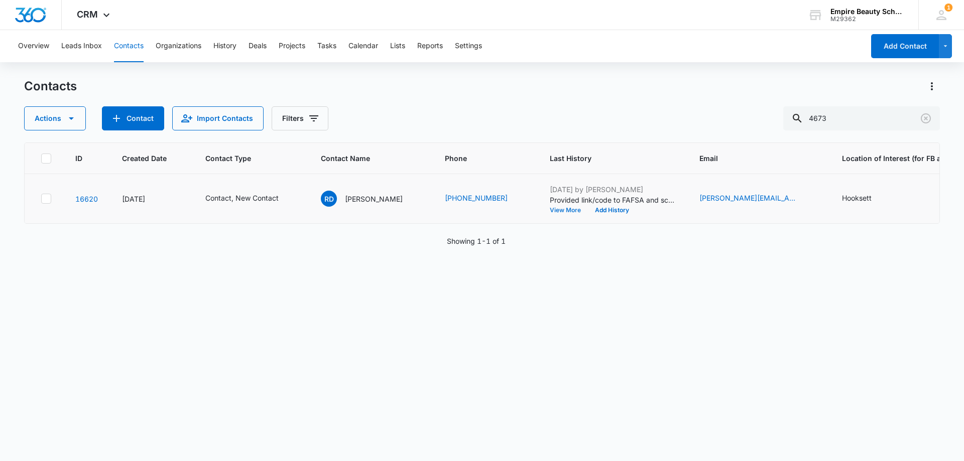
click at [555, 211] on button "View More" at bounding box center [569, 210] width 38 height 6
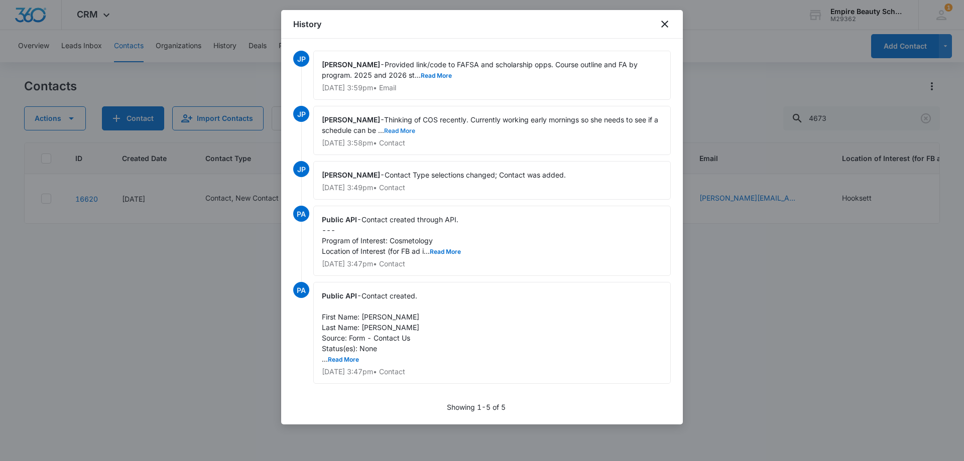
click at [413, 132] on button "Read More" at bounding box center [399, 131] width 31 height 6
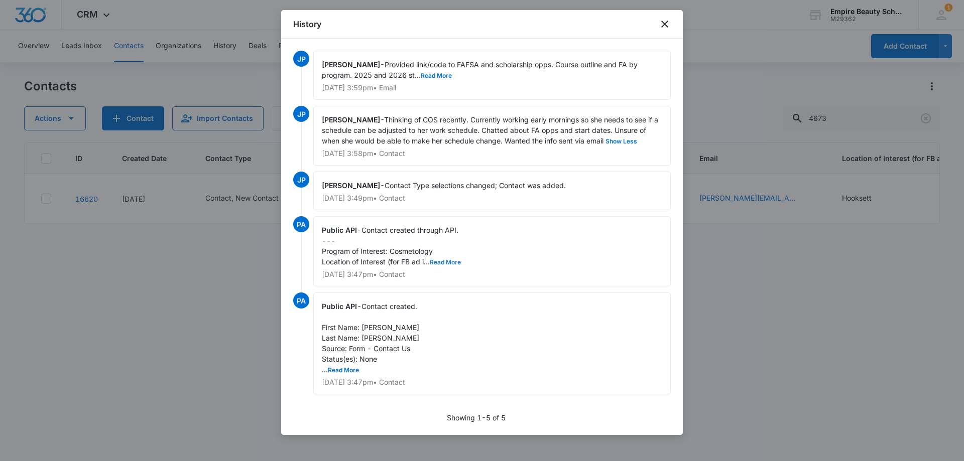
click at [450, 263] on button "Read More" at bounding box center [445, 263] width 31 height 6
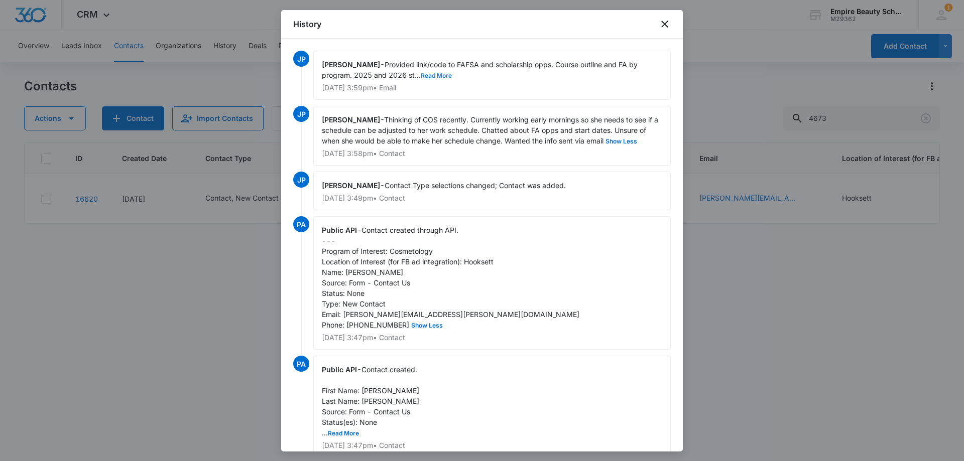
click at [441, 74] on button "Read More" at bounding box center [436, 76] width 31 height 6
click at [667, 23] on icon "close" at bounding box center [665, 24] width 12 height 12
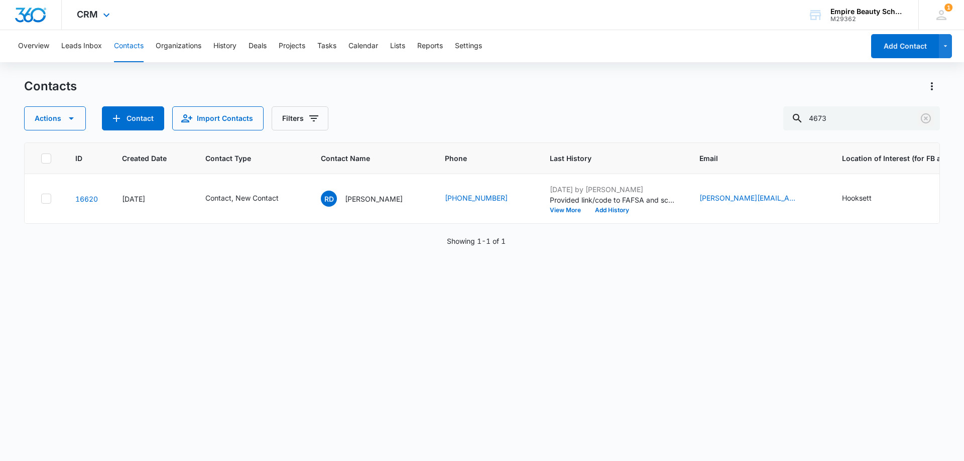
click at [928, 120] on icon "Clear" at bounding box center [926, 118] width 12 height 12
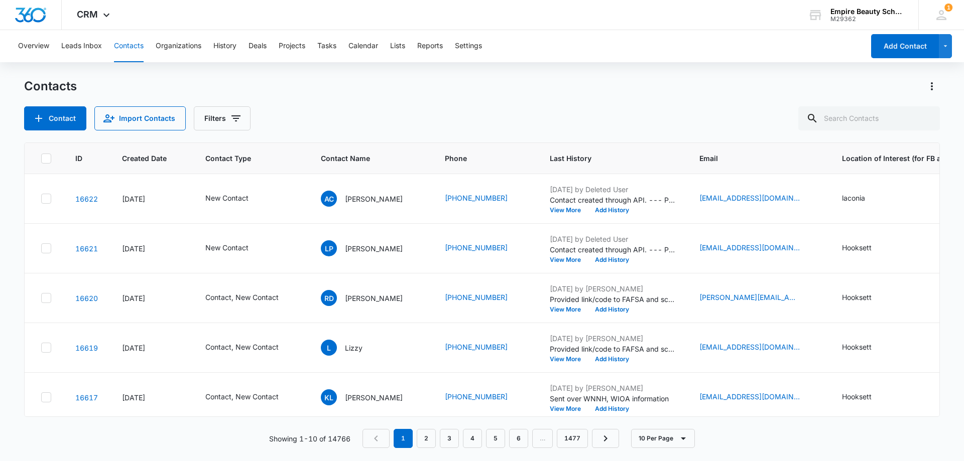
click at [410, 105] on div "Contacts Contact Import Contacts Filters" at bounding box center [482, 104] width 916 height 52
click at [899, 114] on input "text" at bounding box center [869, 118] width 142 height 24
type input "caylie omalley"
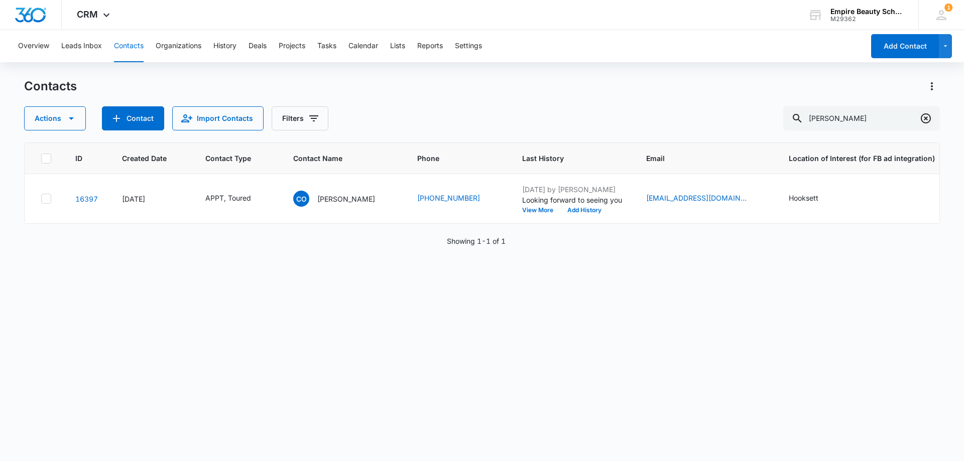
click at [923, 115] on icon "Clear" at bounding box center [926, 118] width 12 height 12
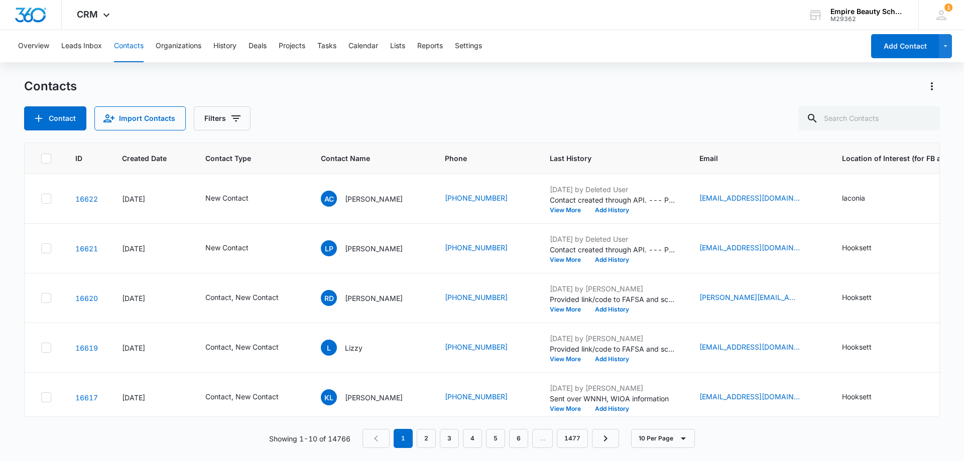
click at [366, 119] on div "Contact Import Contacts Filters" at bounding box center [482, 118] width 916 height 24
click at [395, 112] on div "Contact Import Contacts Filters" at bounding box center [482, 118] width 916 height 24
click at [857, 122] on input "text" at bounding box center [869, 118] width 142 height 24
paste input "857) 302-9440"
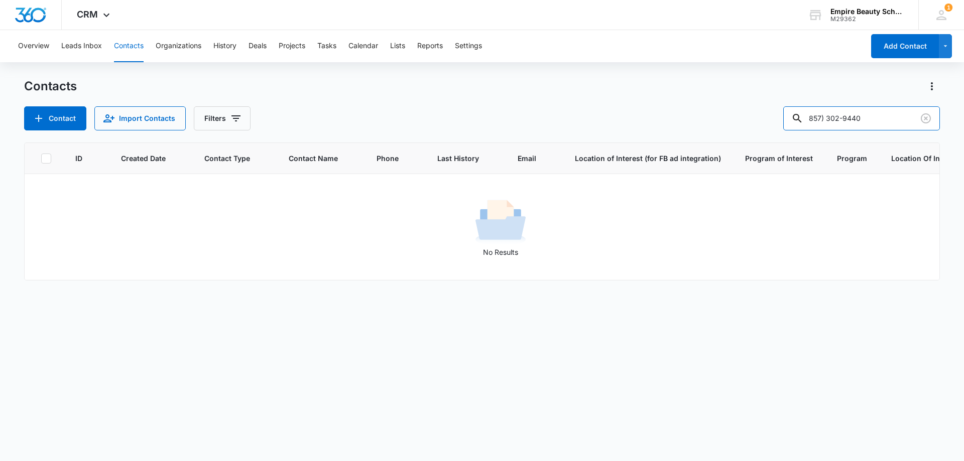
drag, startPoint x: 851, startPoint y: 115, endPoint x: 742, endPoint y: 106, distance: 109.8
click at [752, 104] on div "Contacts Contact Import Contacts Filters 857) 302-9440" at bounding box center [482, 104] width 916 height 52
type input "9440"
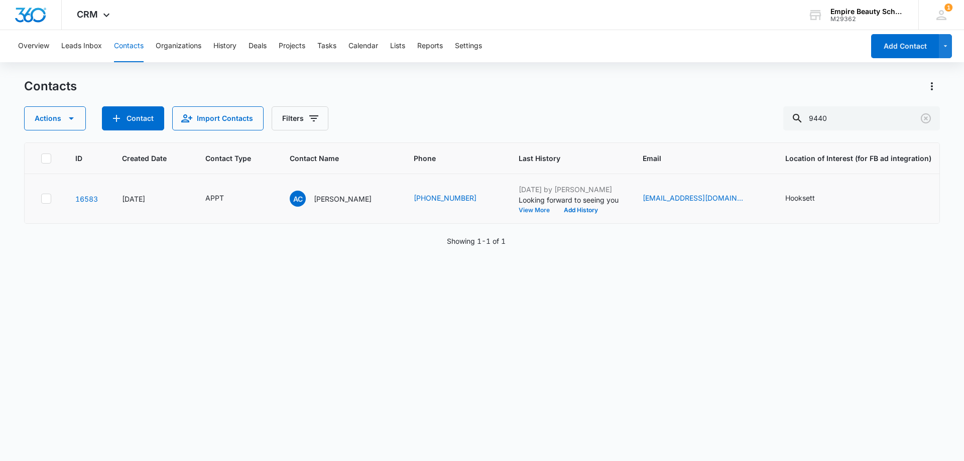
click at [519, 210] on button "View More" at bounding box center [538, 210] width 38 height 6
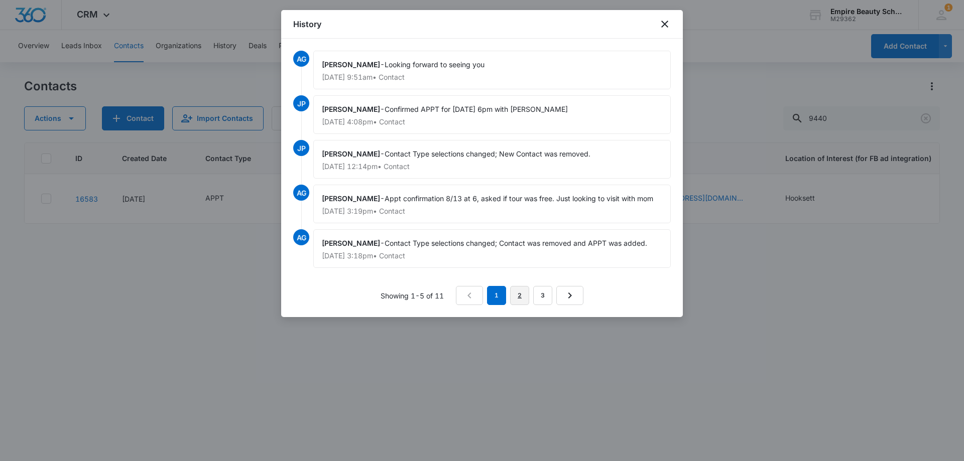
click at [518, 295] on link "2" at bounding box center [519, 295] width 19 height 19
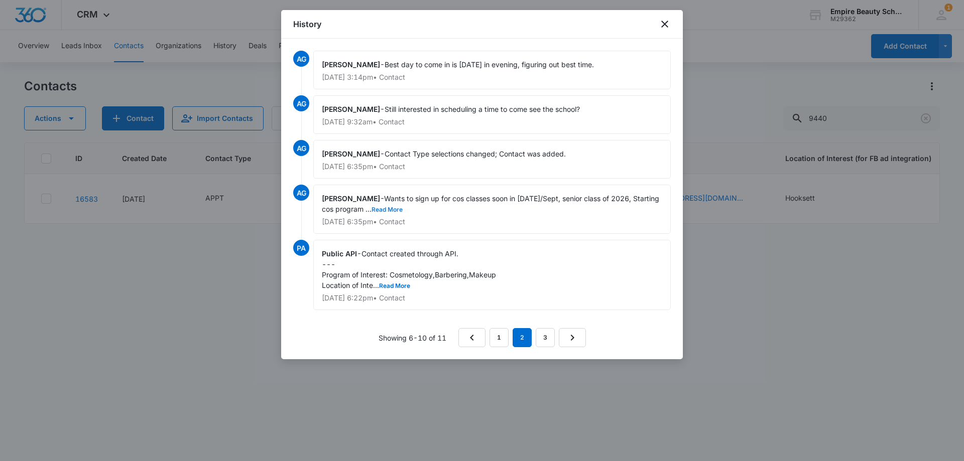
click at [403, 210] on button "Read More" at bounding box center [387, 210] width 31 height 6
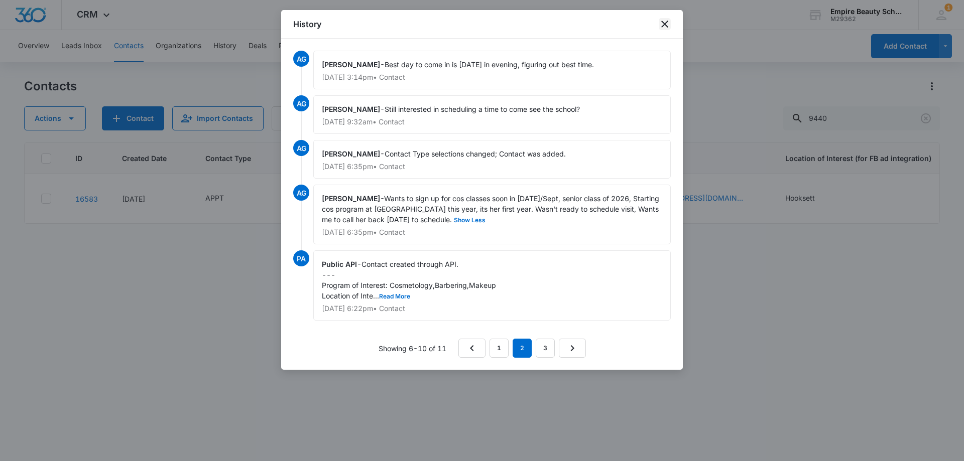
click at [664, 22] on icon "close" at bounding box center [665, 24] width 12 height 12
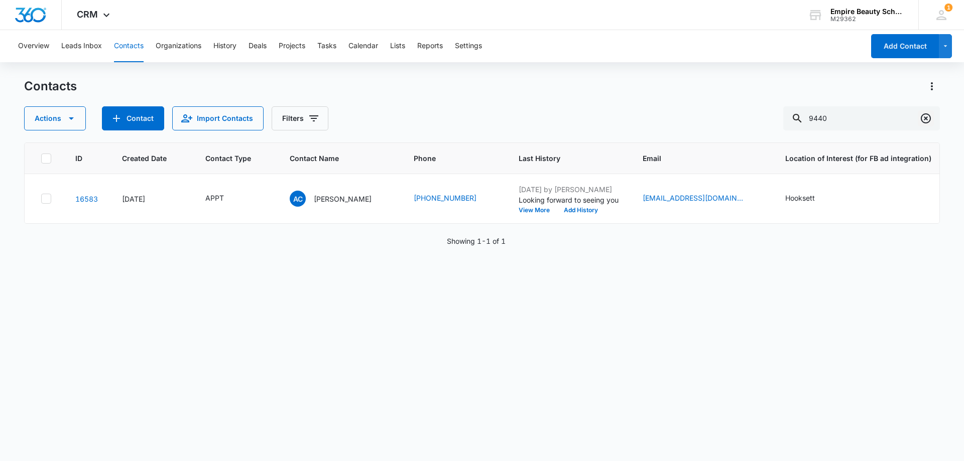
click at [930, 121] on icon "Clear" at bounding box center [926, 118] width 10 height 10
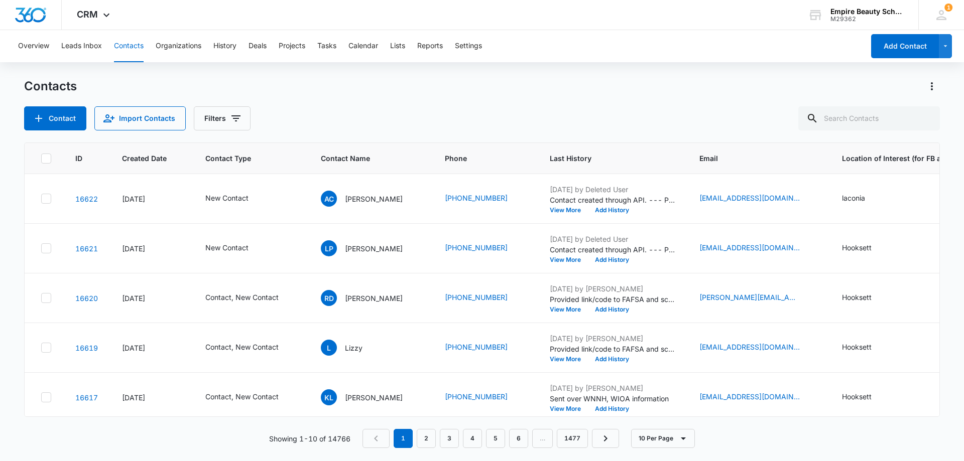
click at [371, 101] on div "Contacts Contact Import Contacts Filters" at bounding box center [482, 104] width 916 height 52
click at [311, 104] on div "Contacts Contact Import Contacts Filters" at bounding box center [482, 104] width 916 height 52
click at [337, 98] on div "Contacts Contact Import Contacts Filters" at bounding box center [482, 104] width 916 height 52
click at [856, 119] on input "text" at bounding box center [869, 118] width 142 height 24
paste input "857) 302-9440"
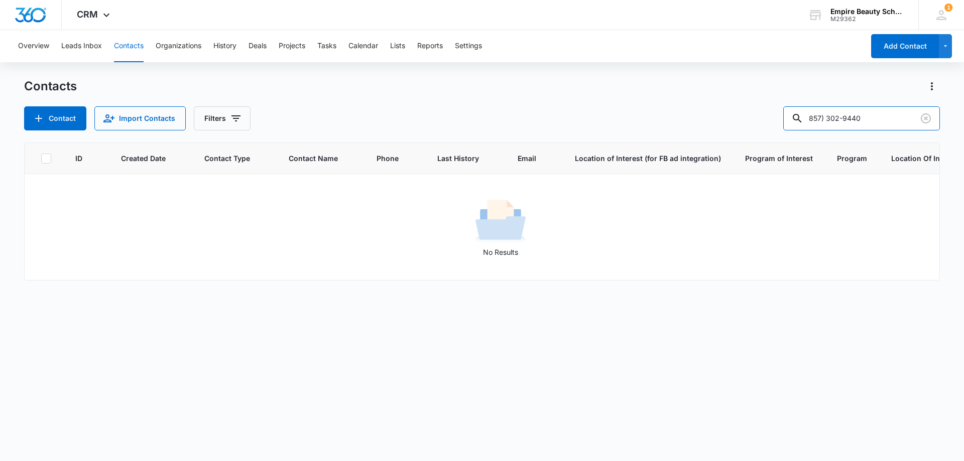
drag, startPoint x: 853, startPoint y: 116, endPoint x: 662, endPoint y: 114, distance: 190.8
click at [662, 114] on div "Contact Import Contacts Filters 857) 302-9440" at bounding box center [482, 118] width 916 height 24
type input "9440"
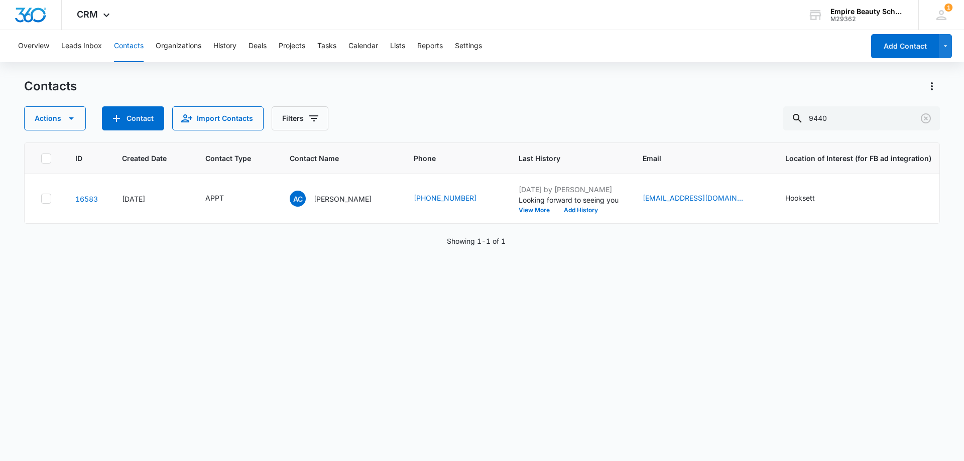
click at [414, 104] on div "Contacts Actions Contact Import Contacts Filters 9440" at bounding box center [482, 104] width 916 height 52
